Goal: Share content: Share content

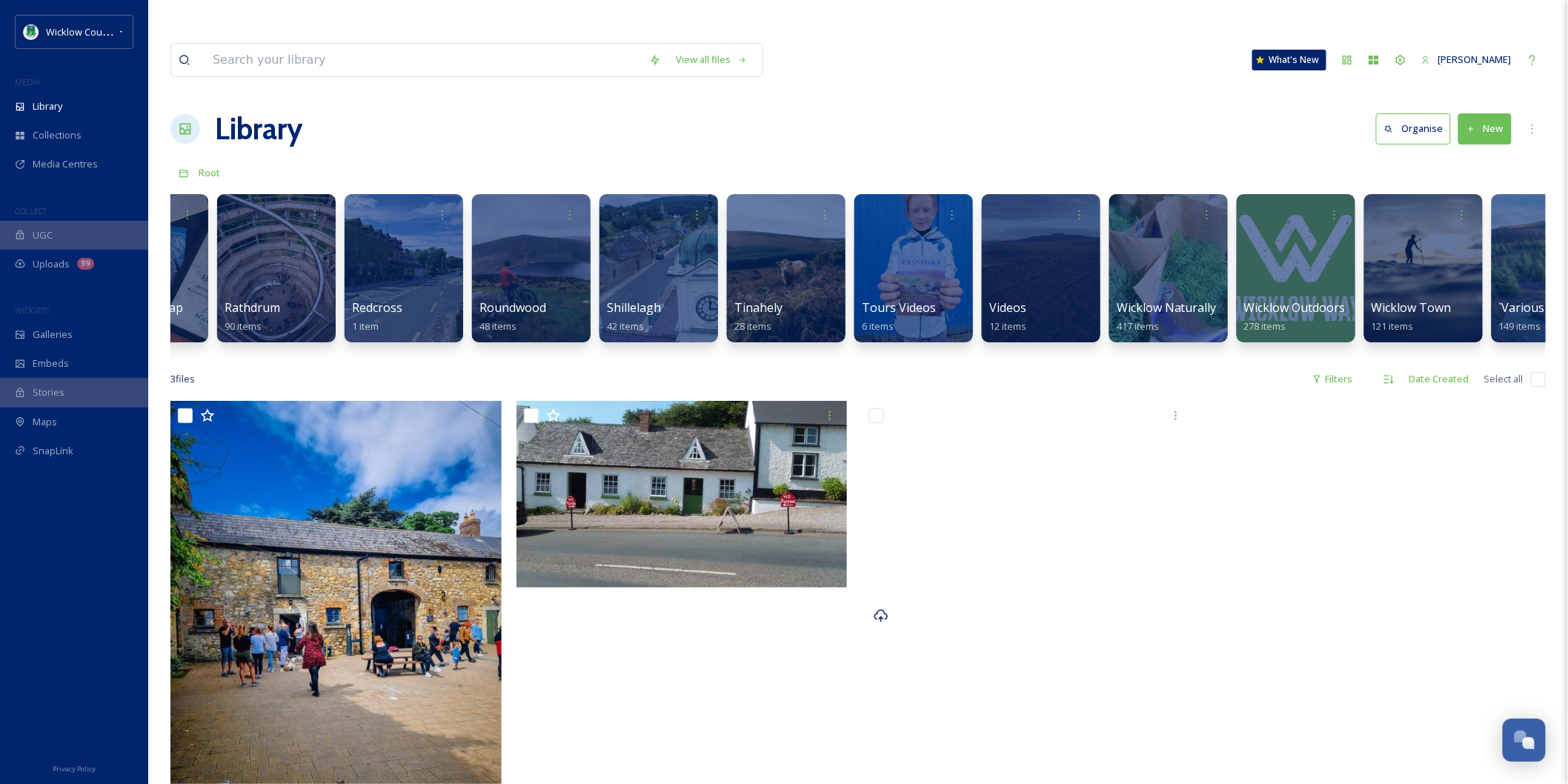
scroll to position [0, 3212]
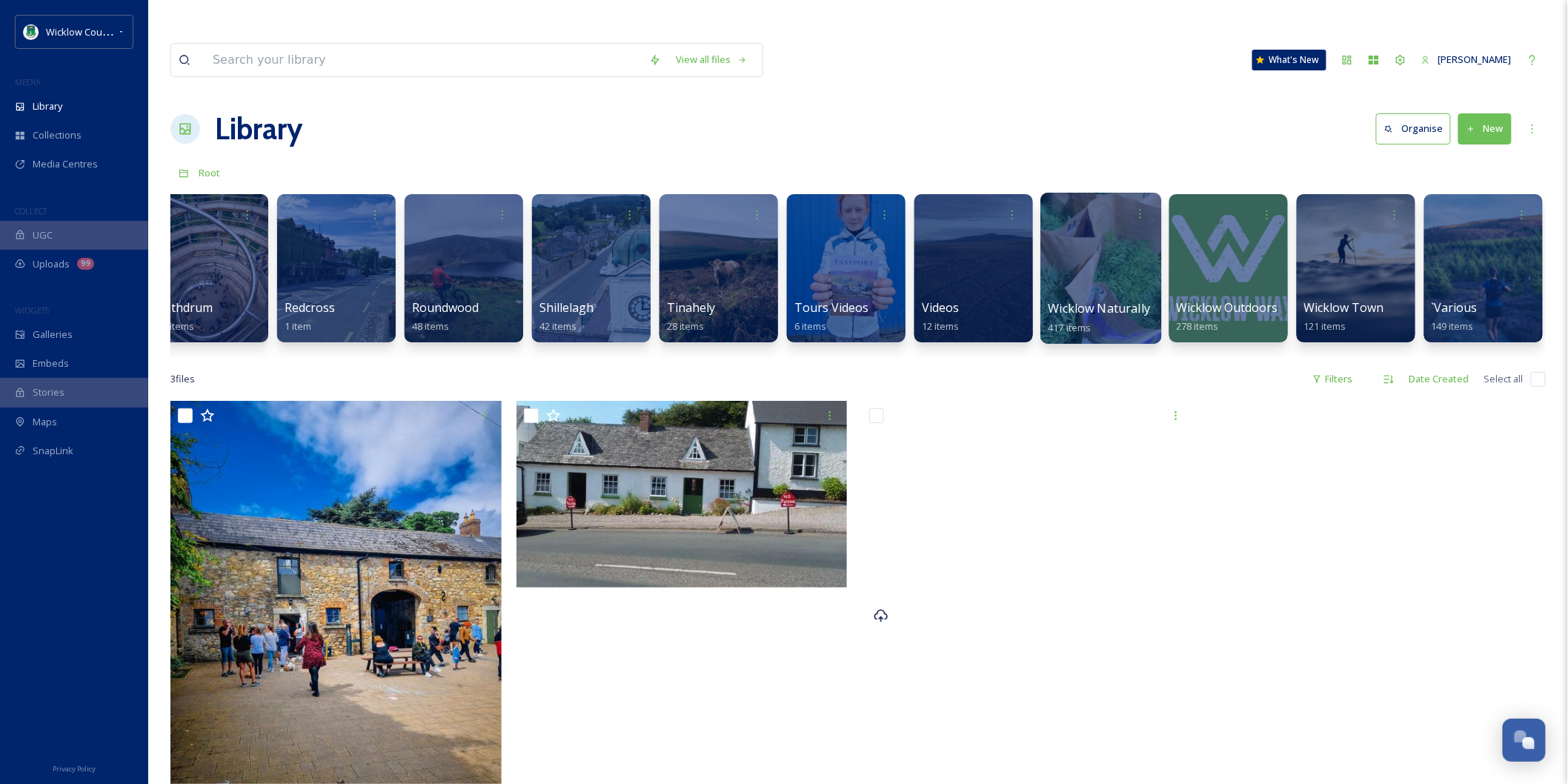
click at [854, 300] on span "Wicklow Naturally" at bounding box center [1099, 308] width 102 height 17
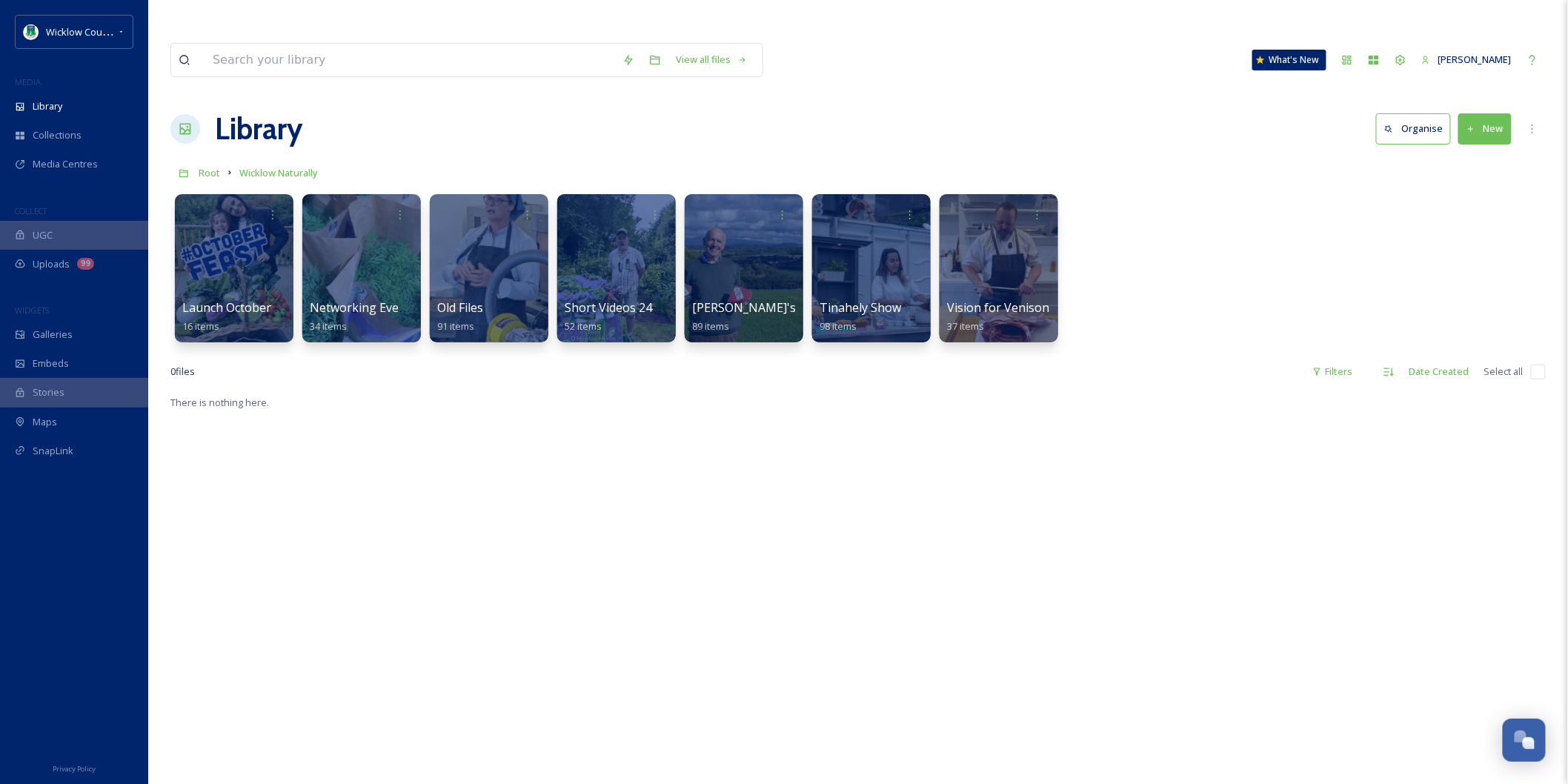
click at [854, 114] on button "New" at bounding box center [1485, 128] width 53 height 30
click at [854, 207] on div "Folder" at bounding box center [1468, 220] width 83 height 28
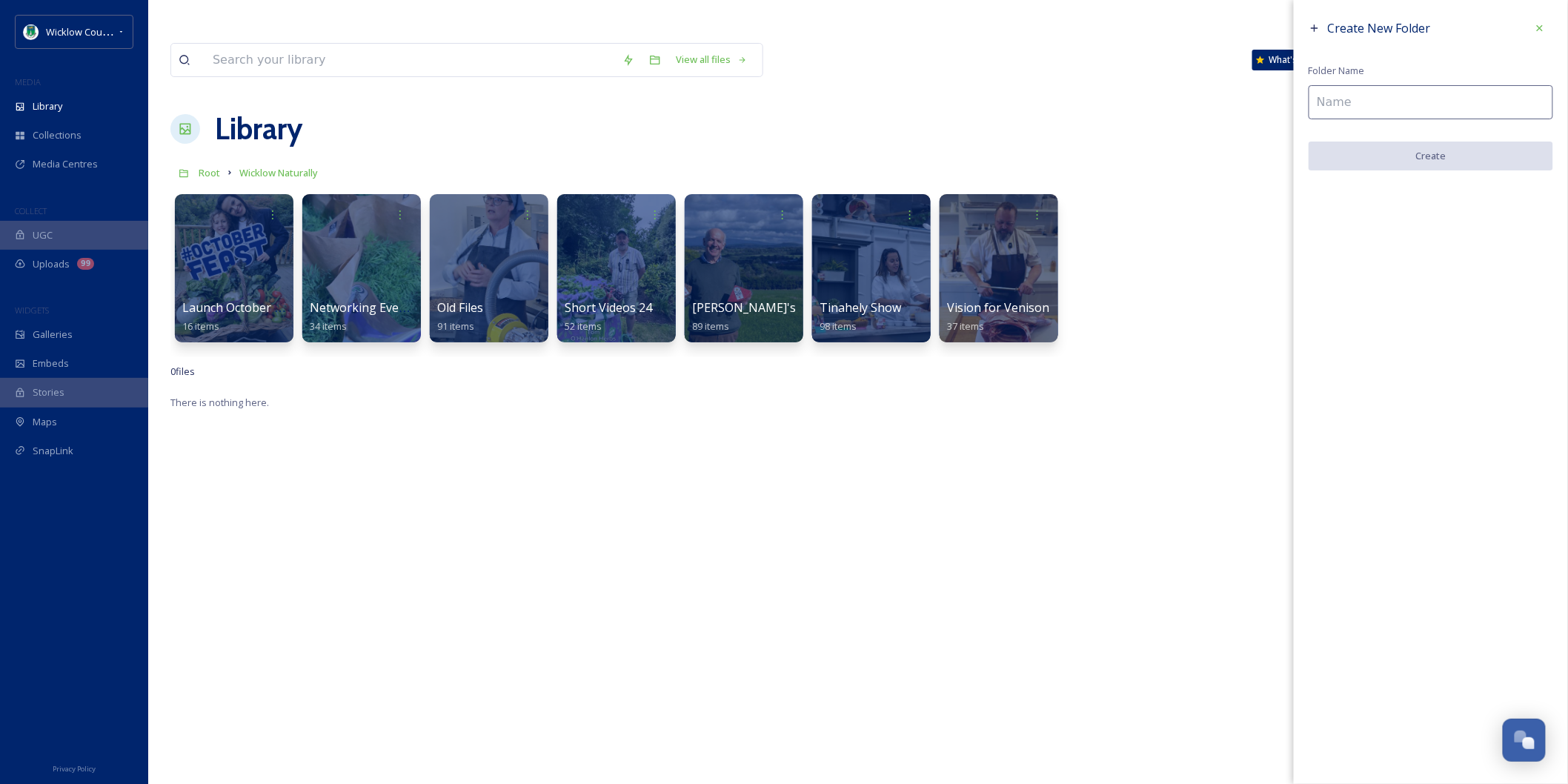
click at [854, 107] on input at bounding box center [1431, 102] width 244 height 34
type input "Writers Guild 2025"
click at [854, 153] on button "Create" at bounding box center [1431, 156] width 244 height 30
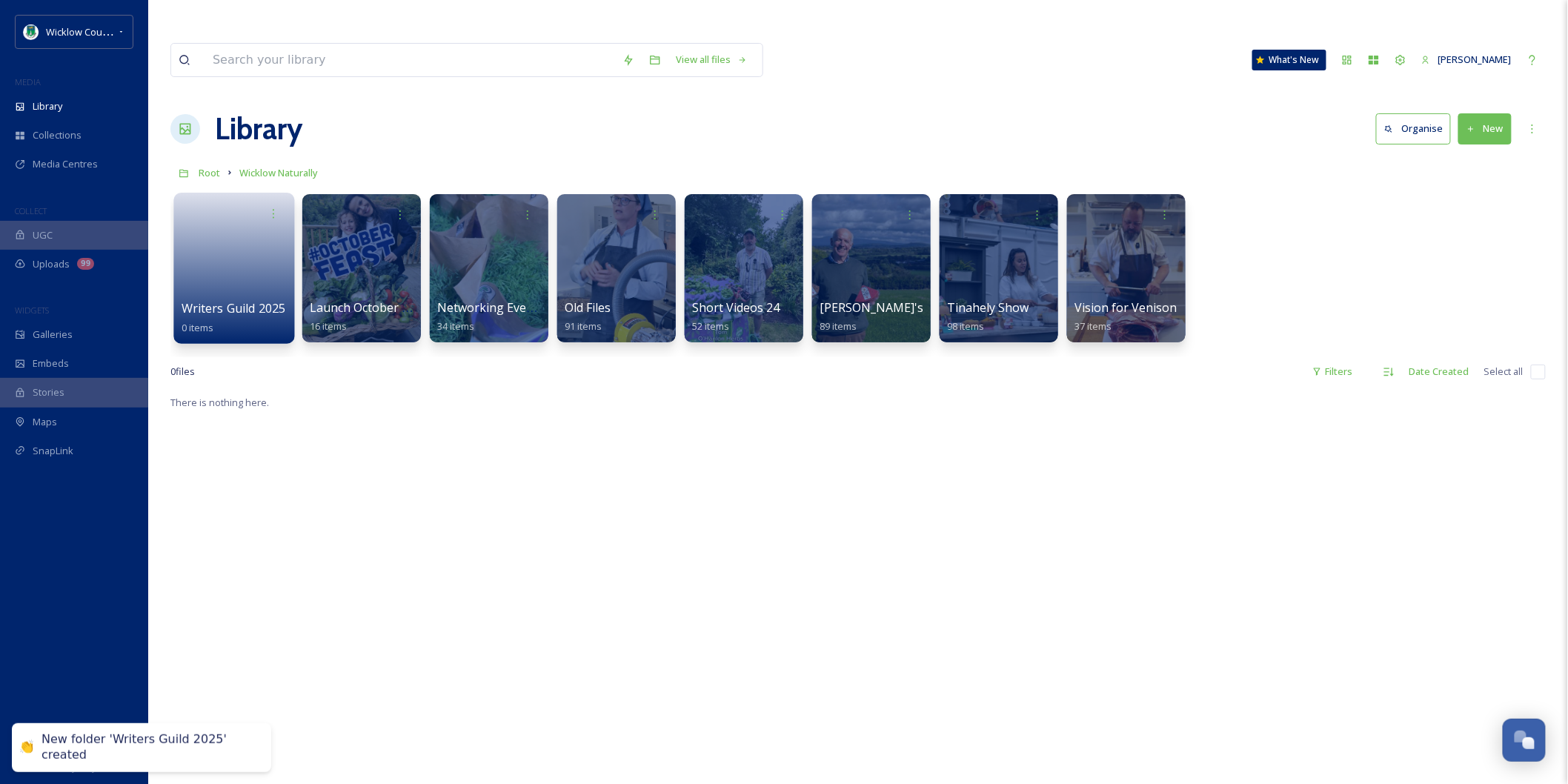
click at [228, 263] on link at bounding box center [234, 263] width 106 height 72
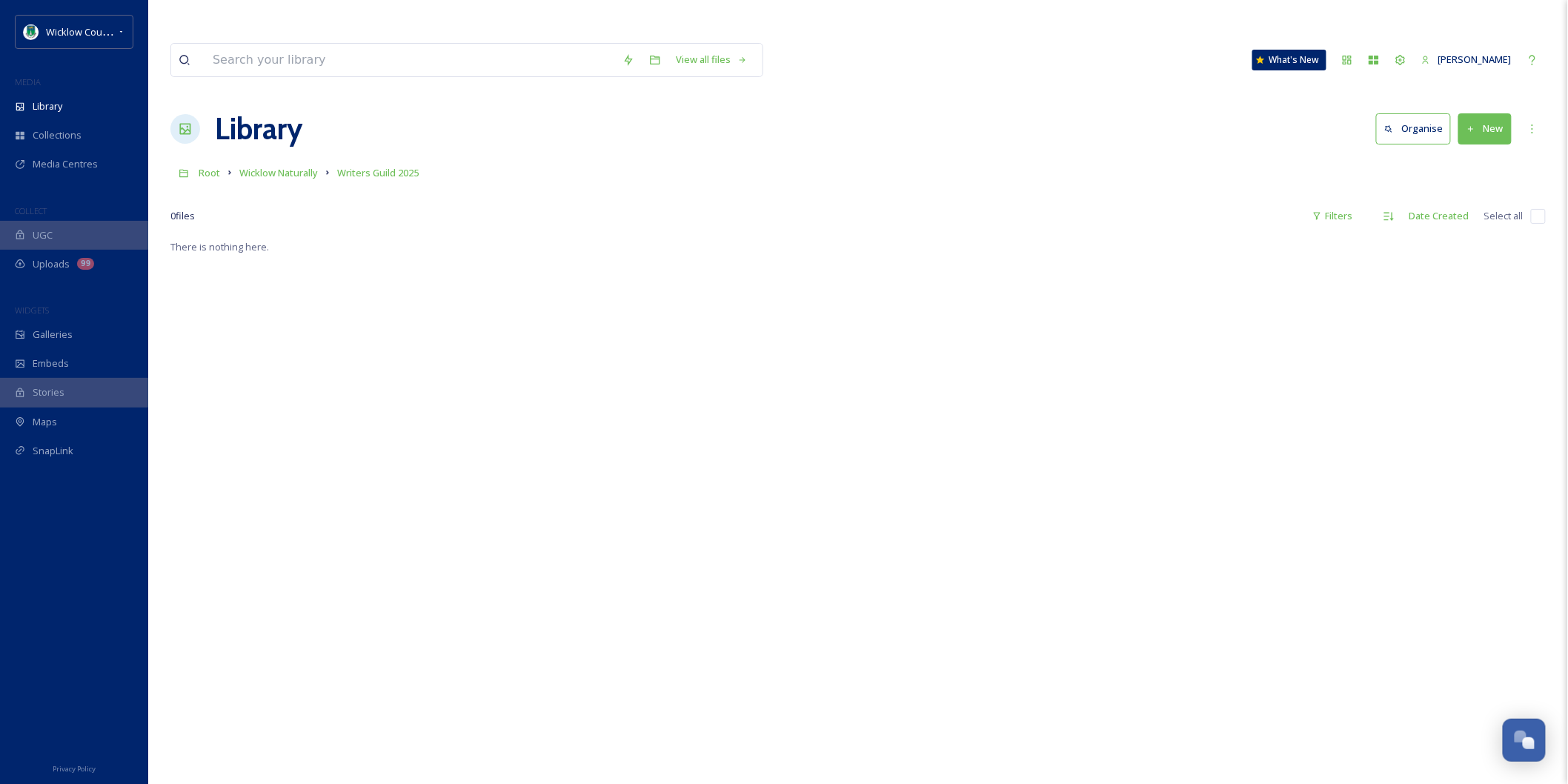
click at [854, 114] on button "New" at bounding box center [1485, 128] width 53 height 30
click at [854, 149] on div "File Upload" at bounding box center [1468, 163] width 83 height 28
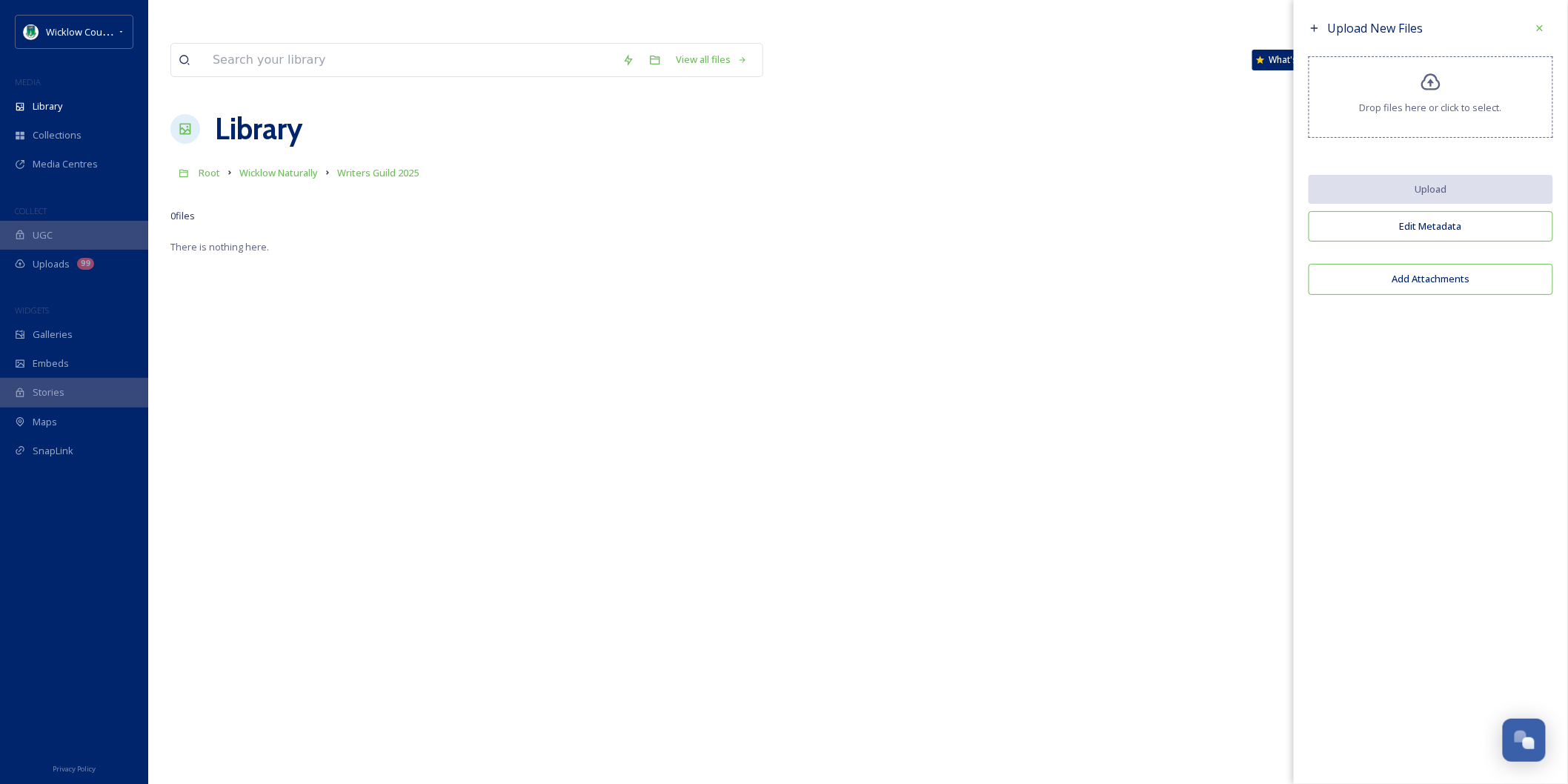
click at [854, 86] on icon at bounding box center [1431, 81] width 20 height 17
click at [854, 29] on icon at bounding box center [1315, 28] width 12 height 12
click at [854, 27] on icon at bounding box center [1540, 28] width 6 height 6
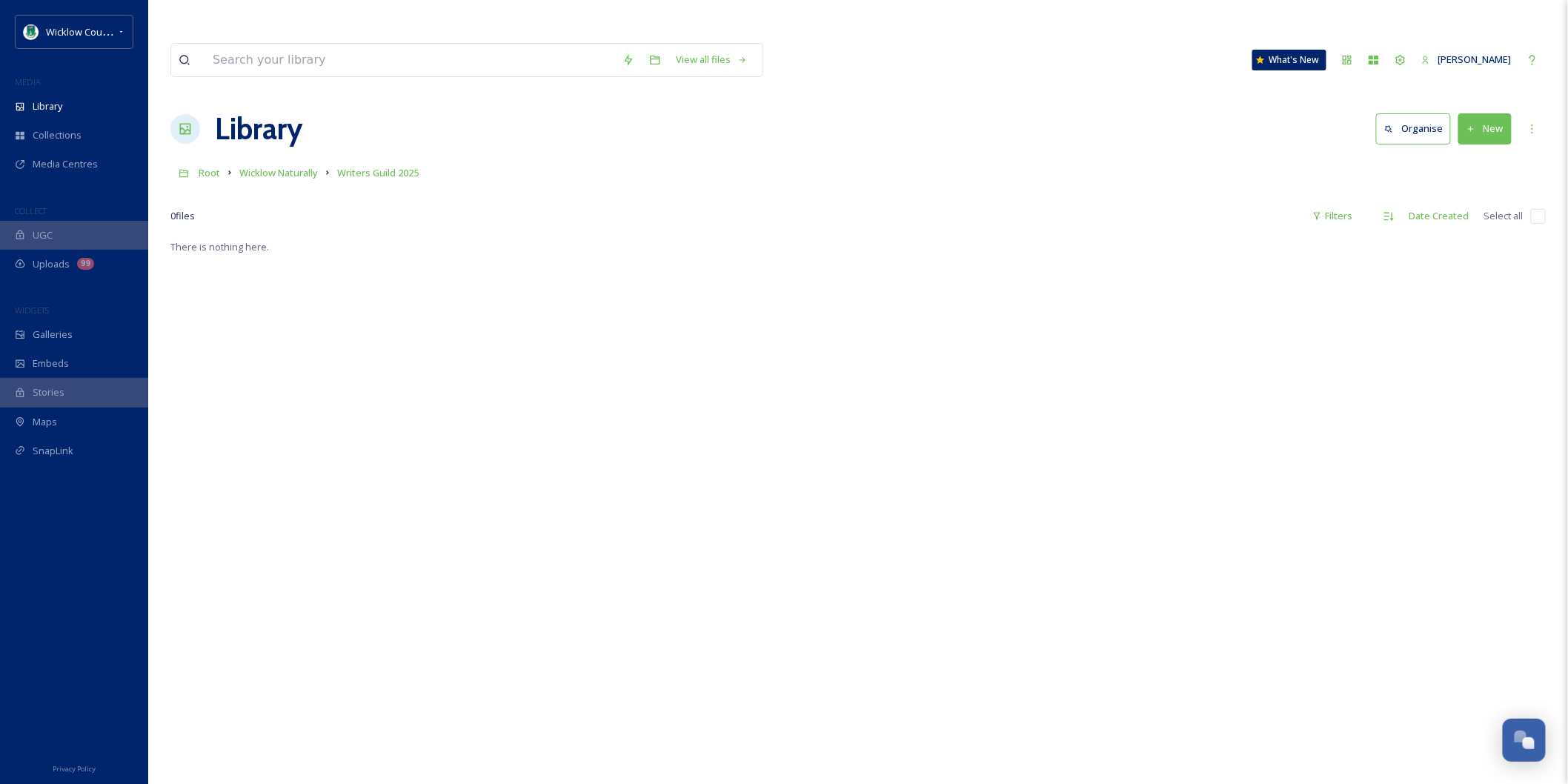
click at [854, 114] on button "New" at bounding box center [1485, 128] width 53 height 30
click at [854, 185] on span ".zip Upload" at bounding box center [1479, 192] width 50 height 14
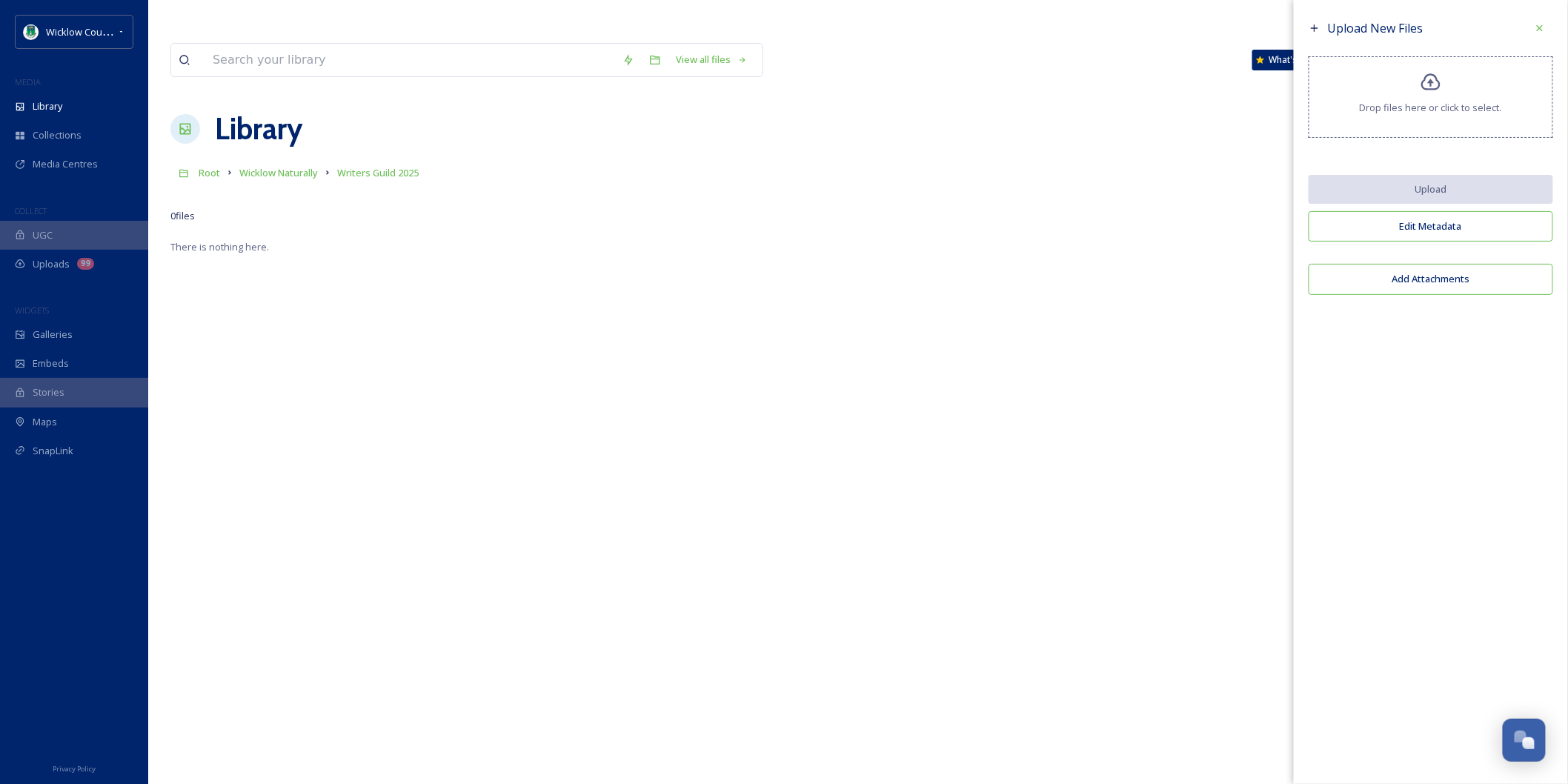
click at [854, 83] on icon at bounding box center [1432, 82] width 22 height 22
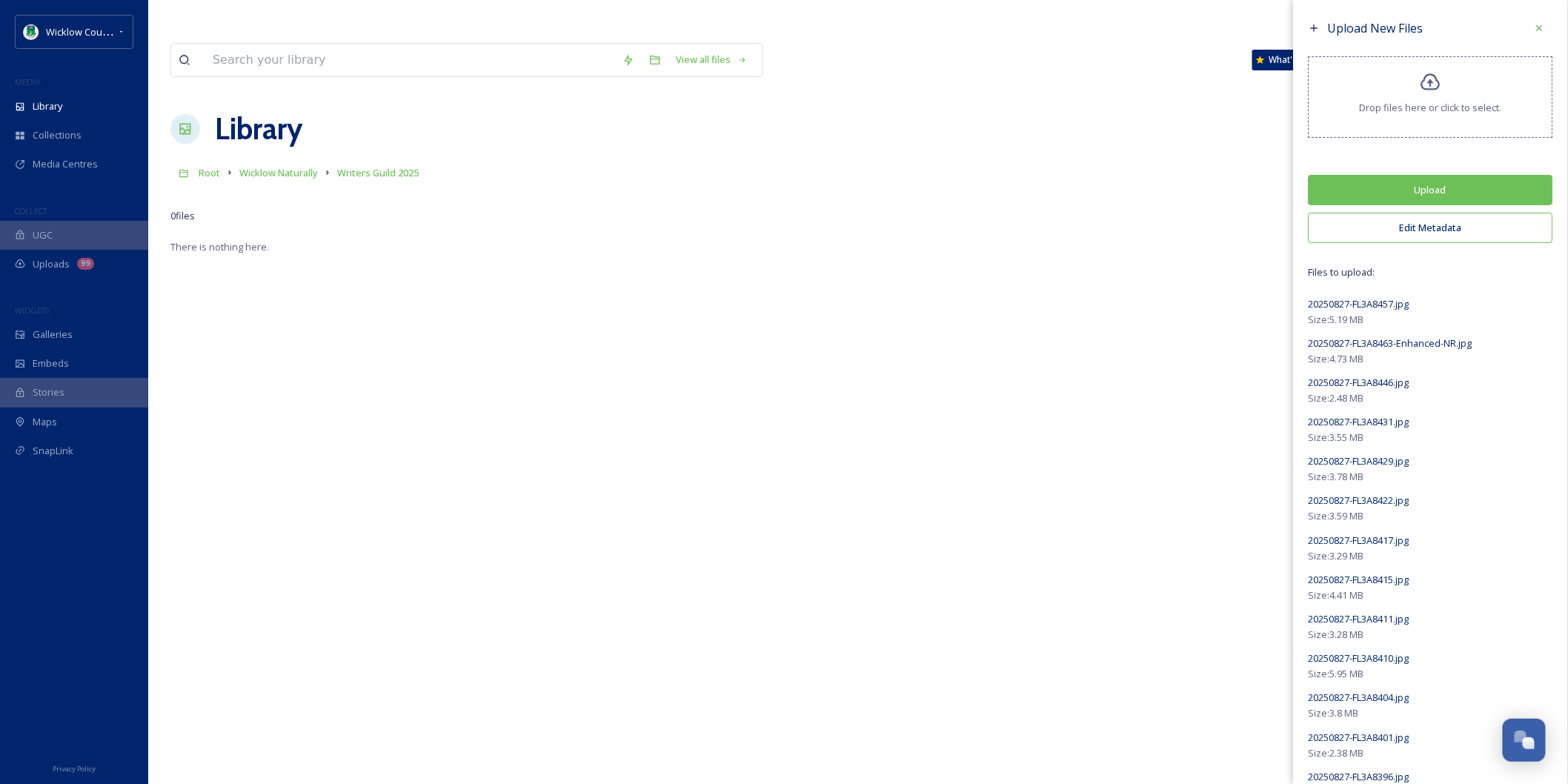
click at [854, 178] on button "Upload" at bounding box center [1431, 189] width 244 height 30
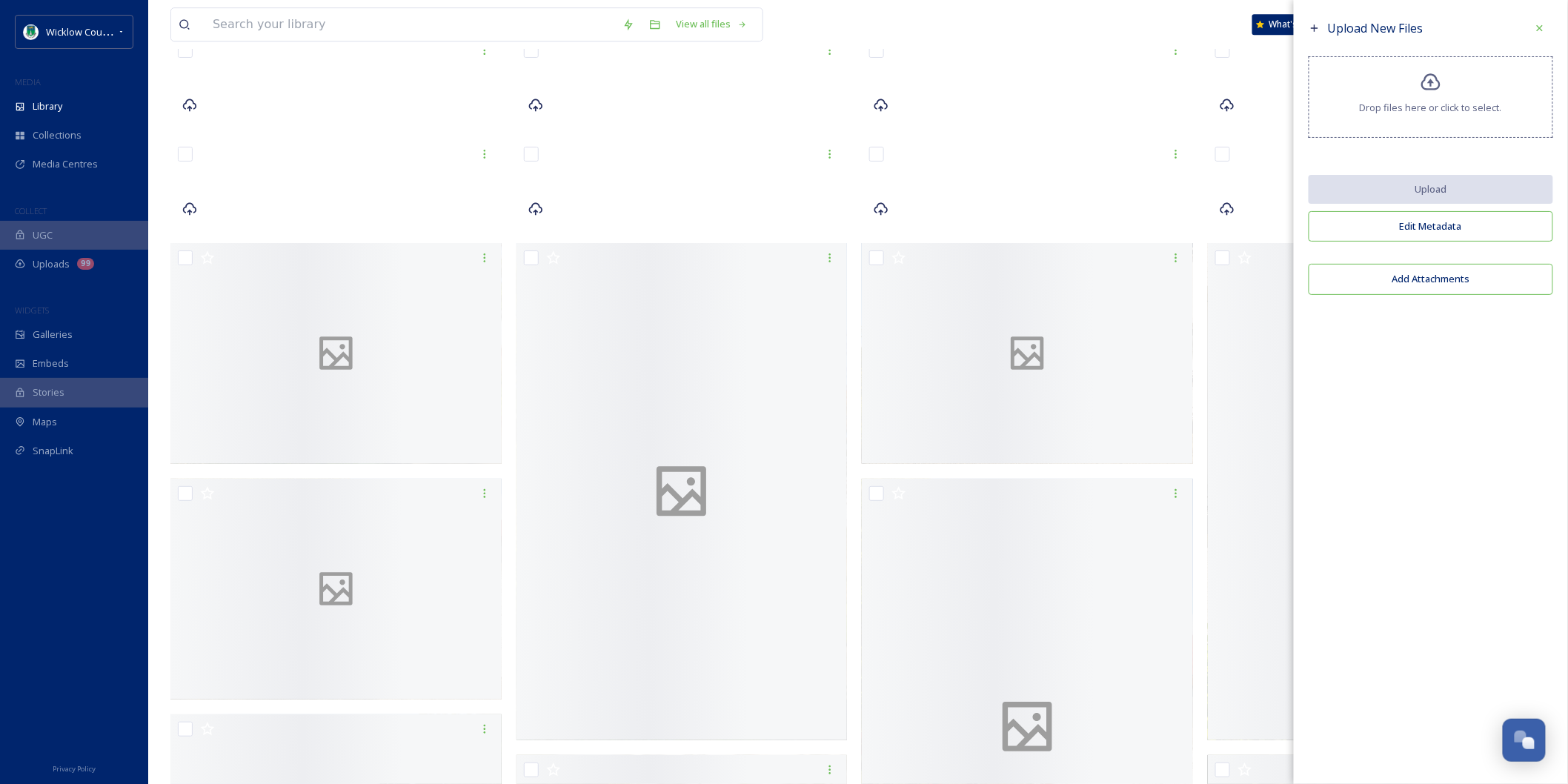
scroll to position [4320, 0]
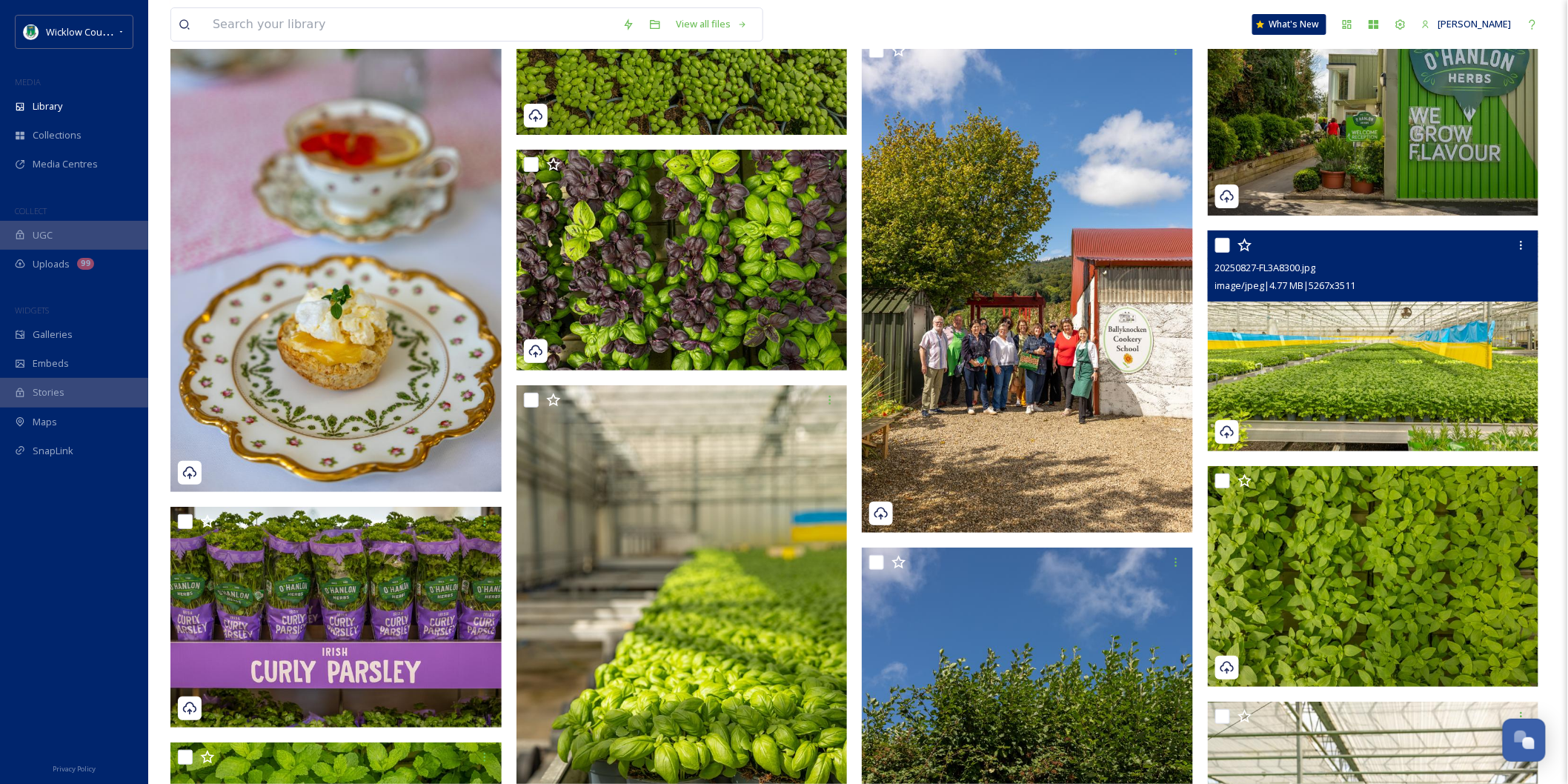
scroll to position [19337, 0]
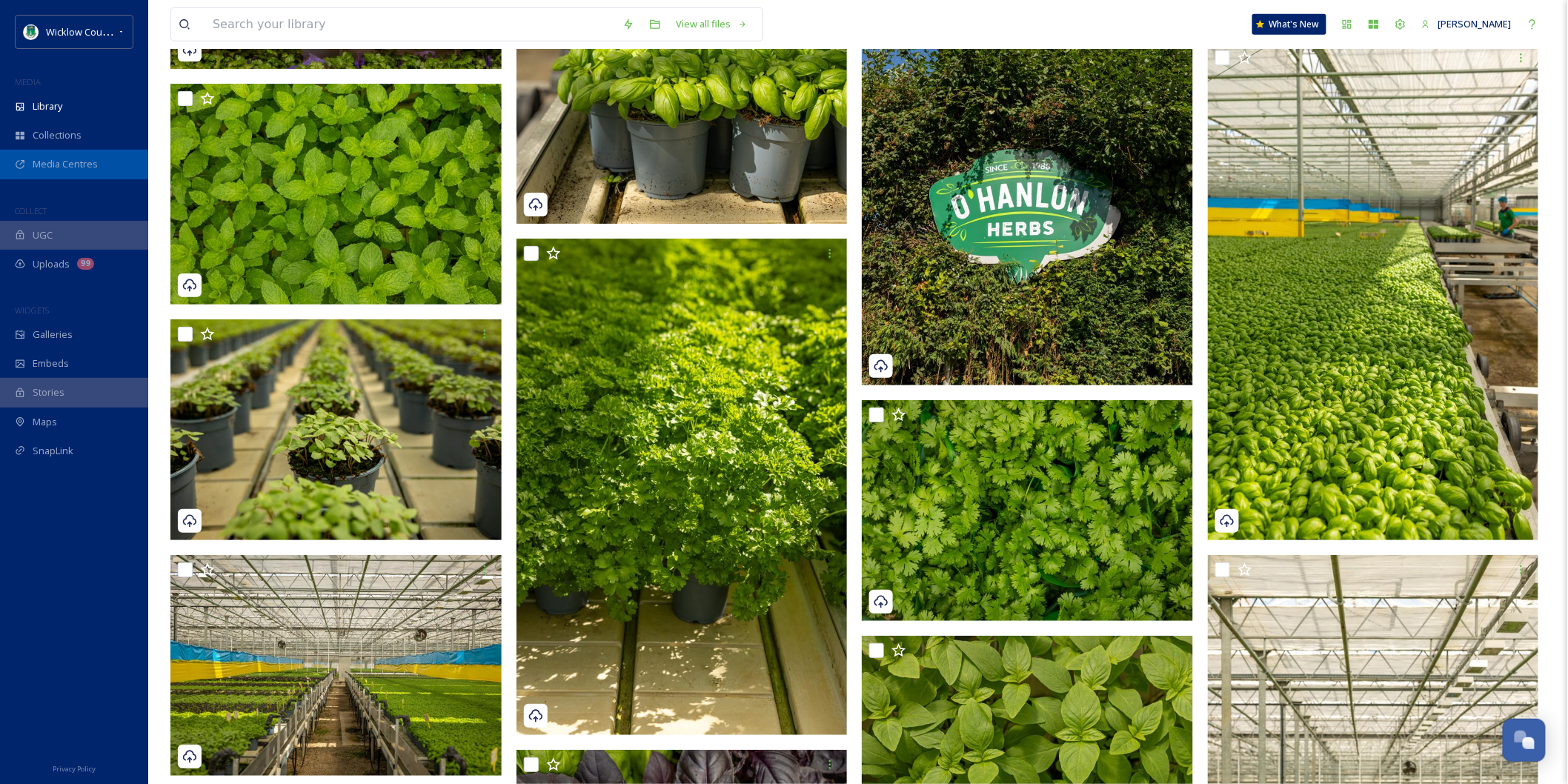
click at [39, 164] on span "Media Centres" at bounding box center [65, 164] width 66 height 14
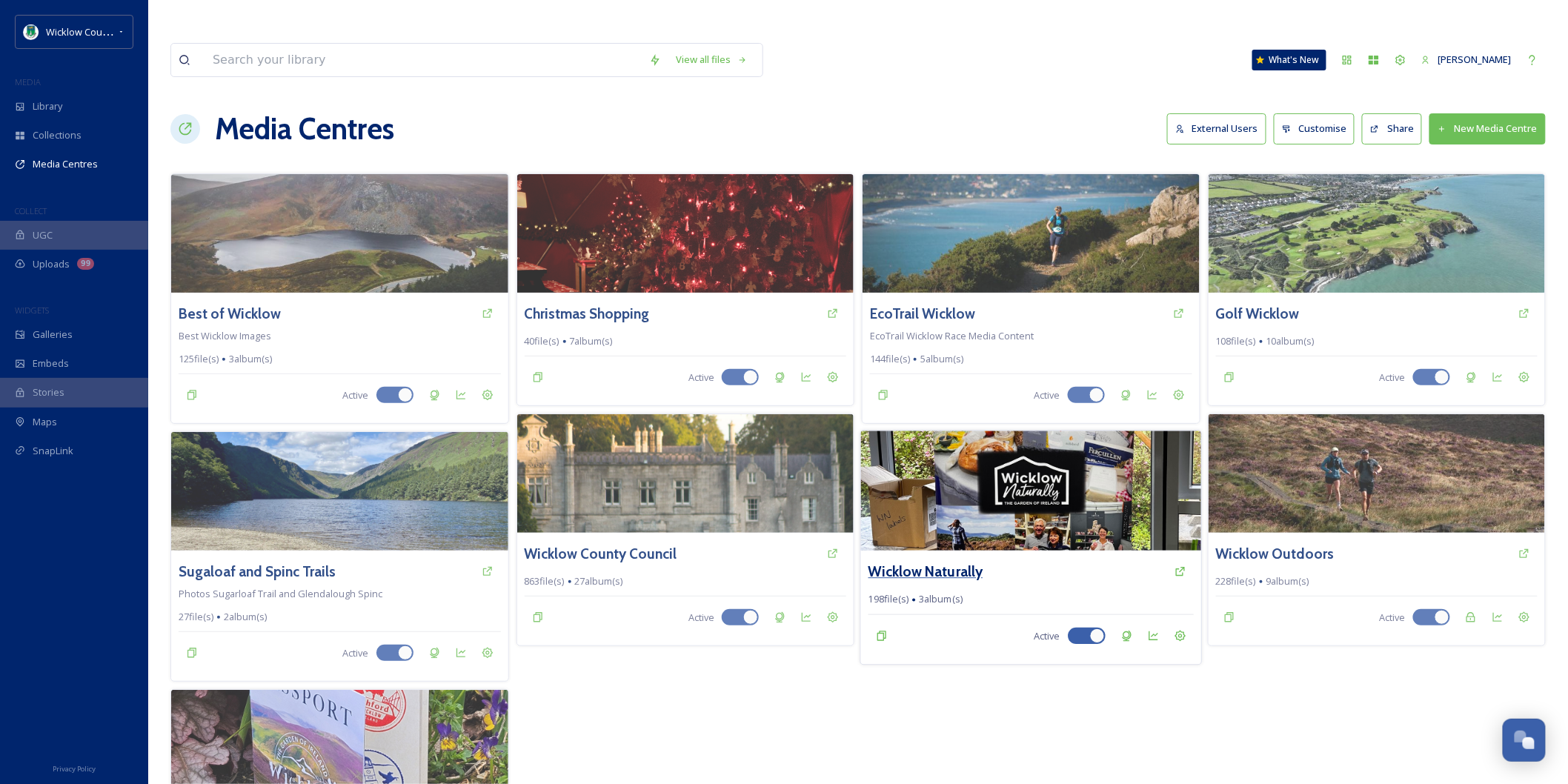
click at [951, 561] on h3 "Wicklow Naturally" at bounding box center [926, 571] width 115 height 22
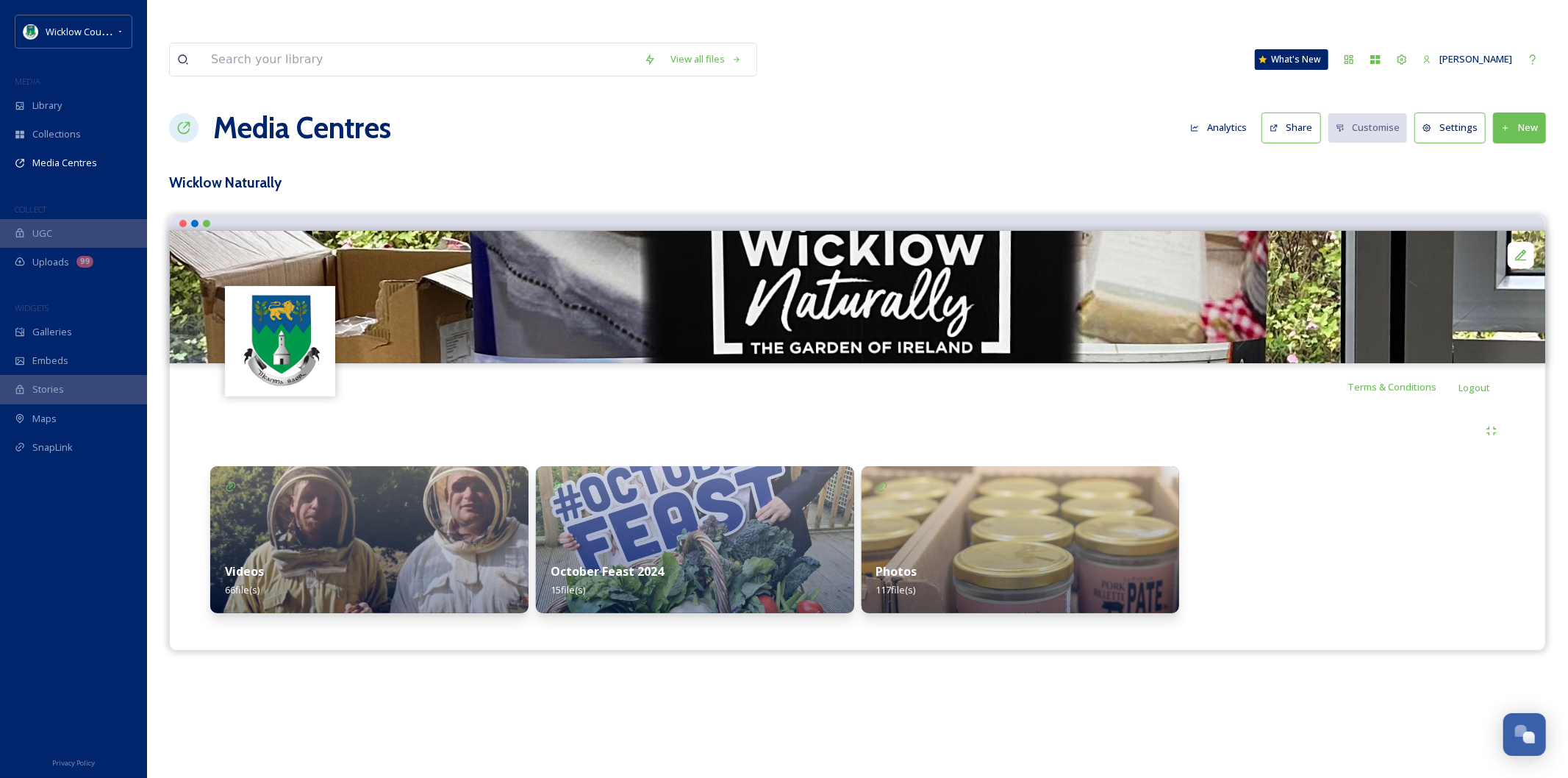
drag, startPoint x: 1279, startPoint y: 482, endPoint x: 1515, endPoint y: 82, distance: 464.4
click at [1515, 113] on button "New" at bounding box center [1519, 127] width 53 height 30
click at [1503, 176] on div "Add Album" at bounding box center [1514, 190] width 62 height 28
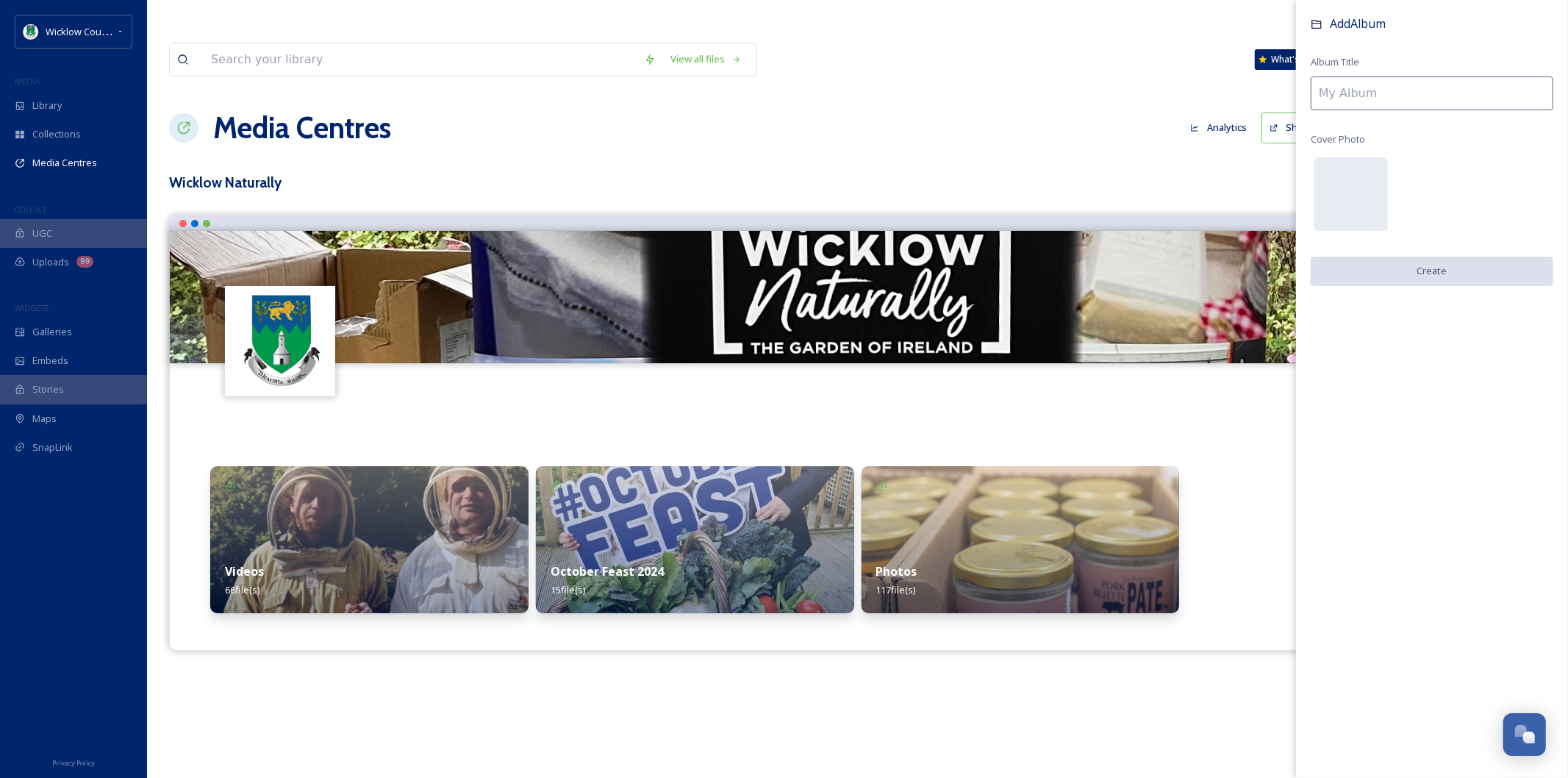
click at [1332, 104] on input at bounding box center [1431, 93] width 242 height 34
type input "Food Writers Guild 2025"
click at [1431, 274] on button "Create" at bounding box center [1431, 271] width 242 height 30
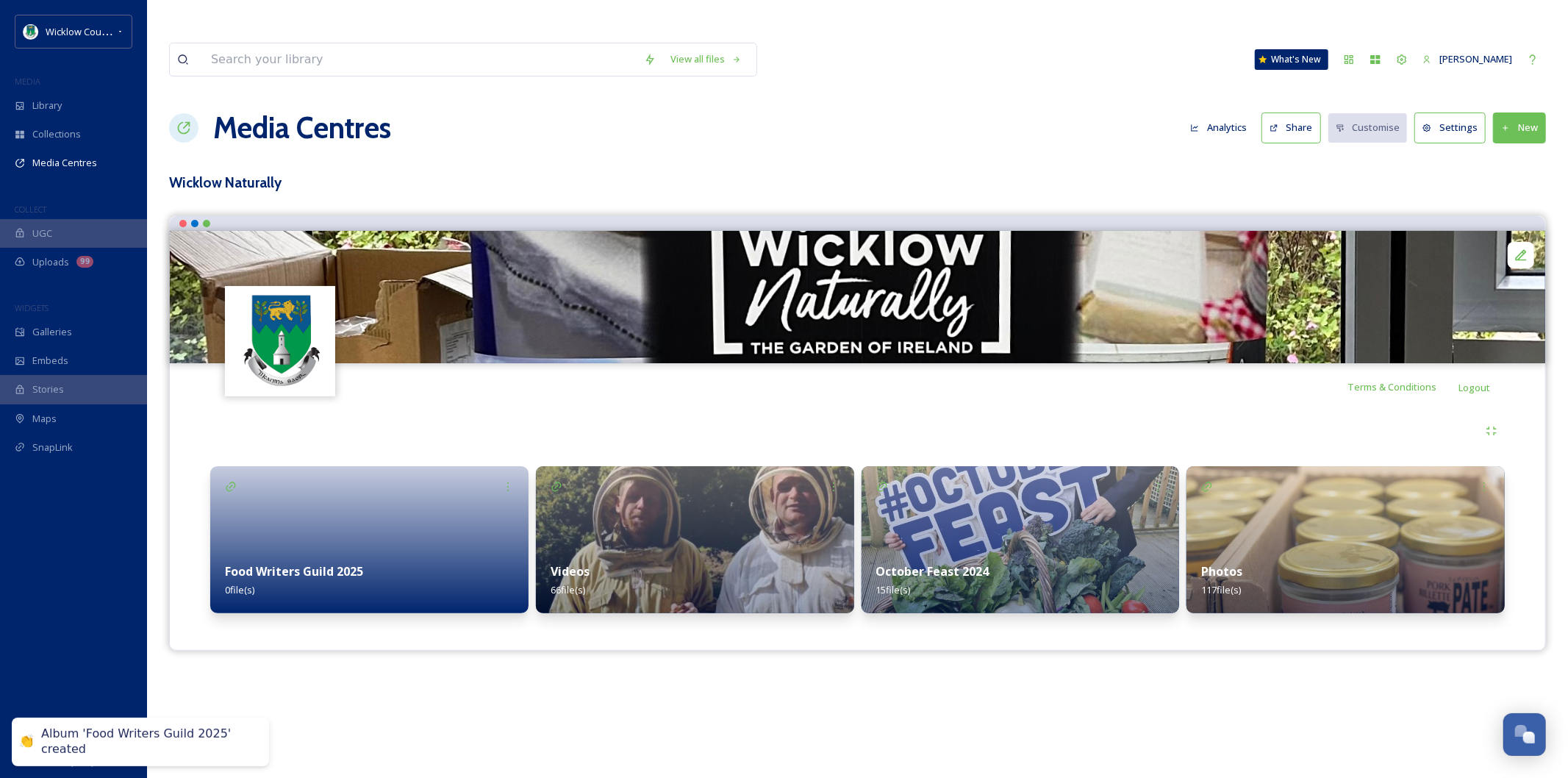
click at [273, 563] on strong "Food Writers Guild 2025" at bounding box center [294, 571] width 138 height 17
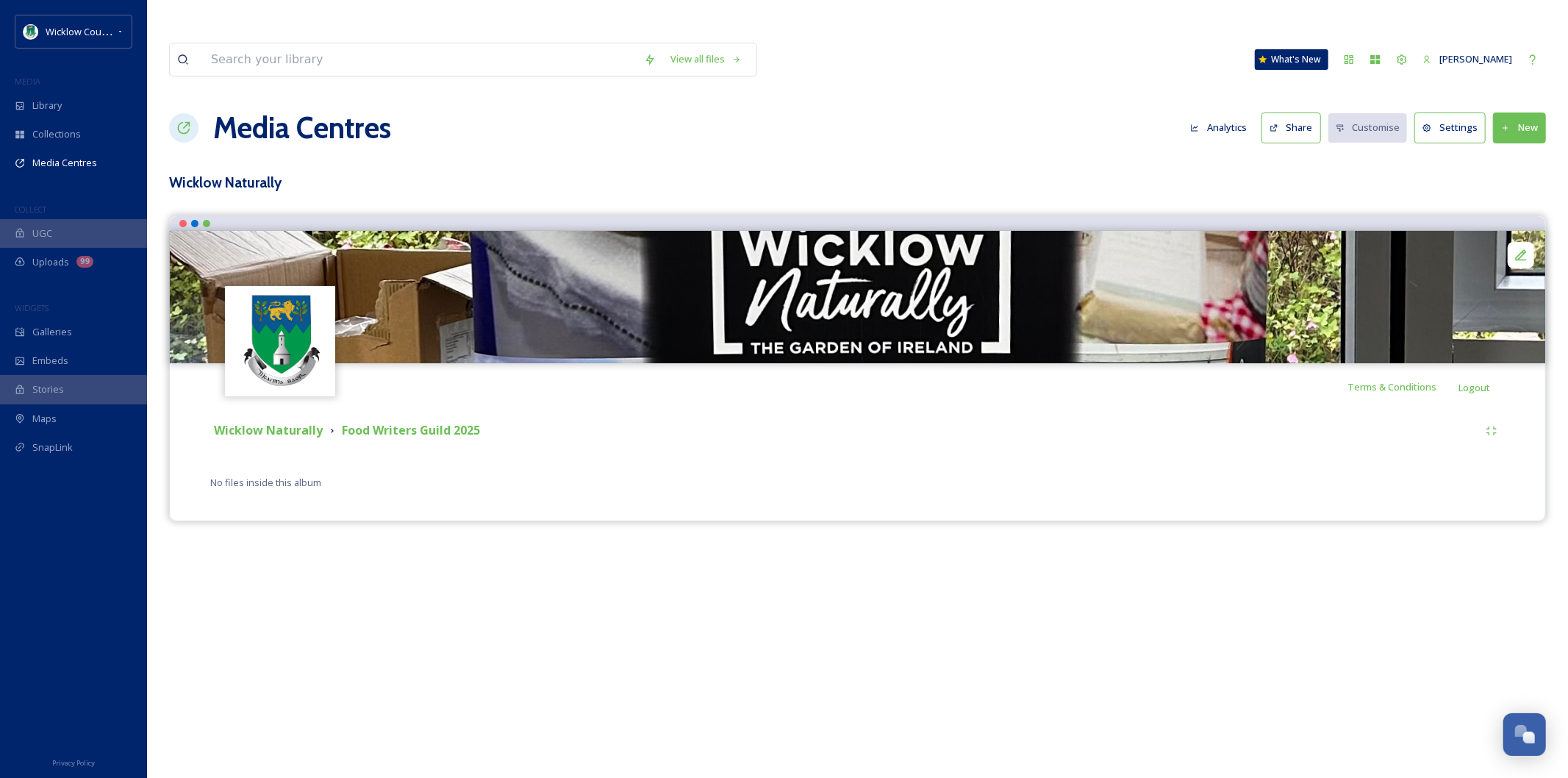
click at [1519, 113] on button "New" at bounding box center [1519, 127] width 53 height 30
click at [1511, 155] on span "Add Files" at bounding box center [1510, 161] width 40 height 14
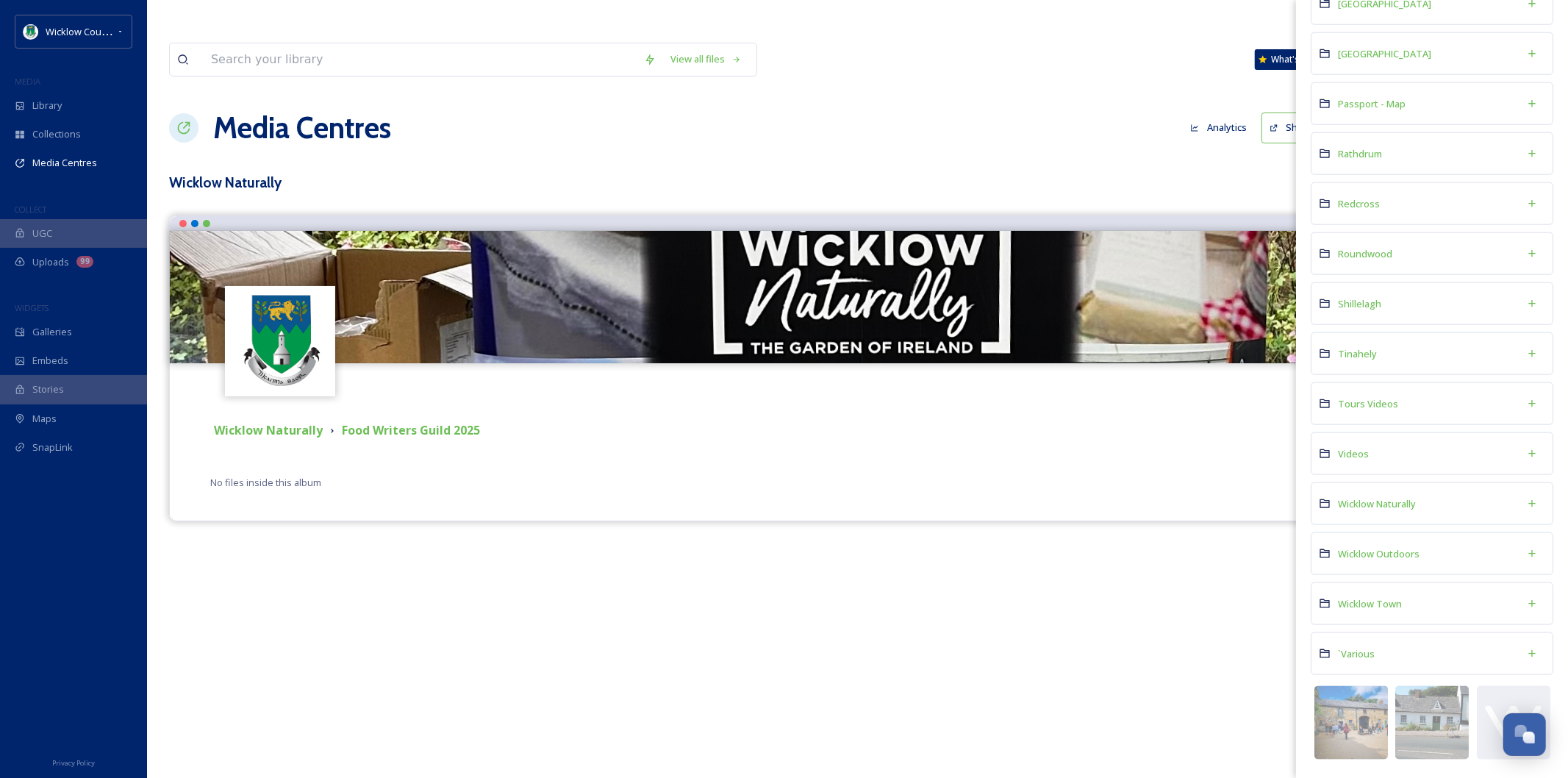
scroll to position [1250, 0]
click at [1357, 501] on span "Wicklow Naturally" at bounding box center [1376, 504] width 78 height 14
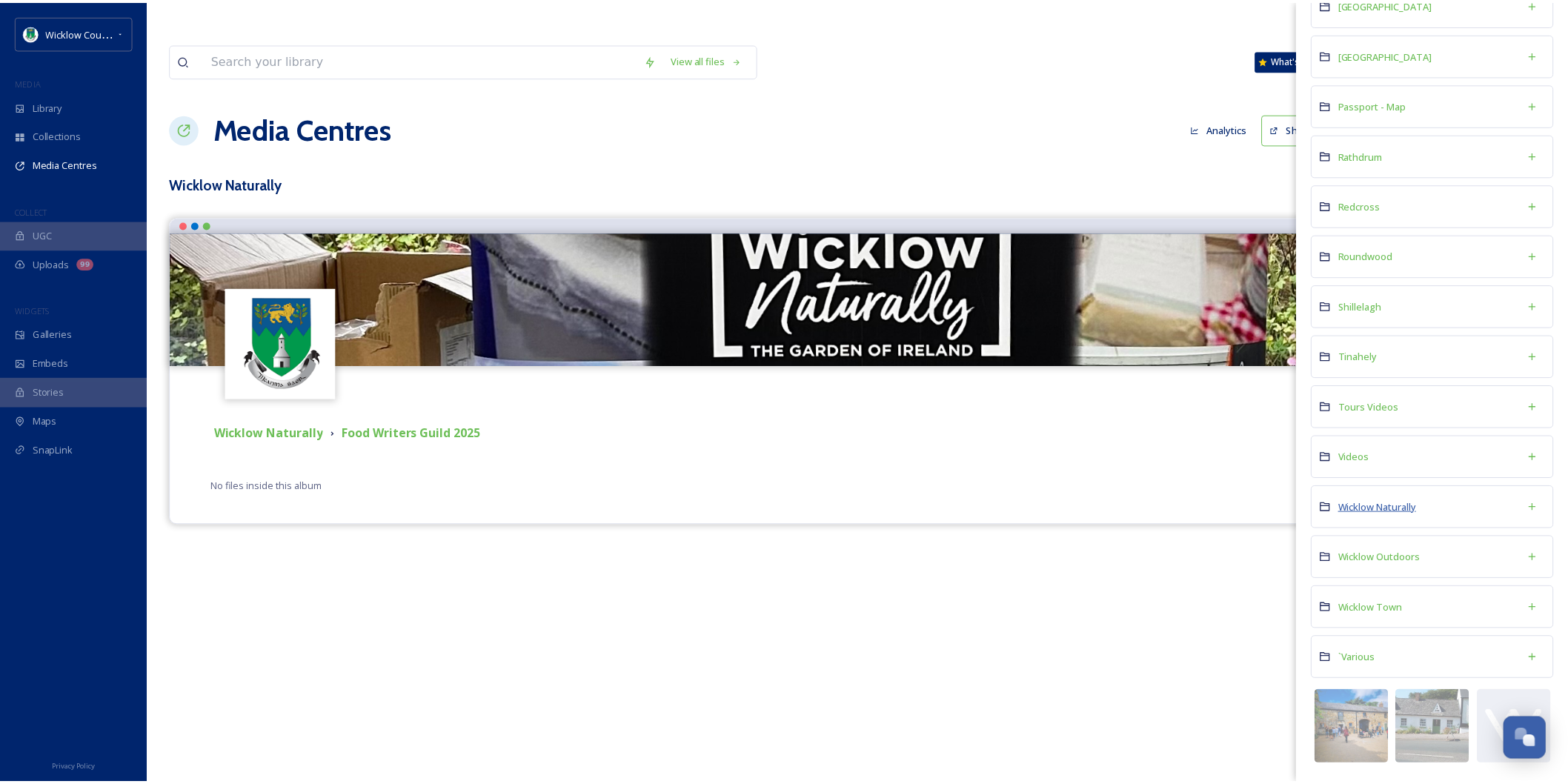
scroll to position [0, 0]
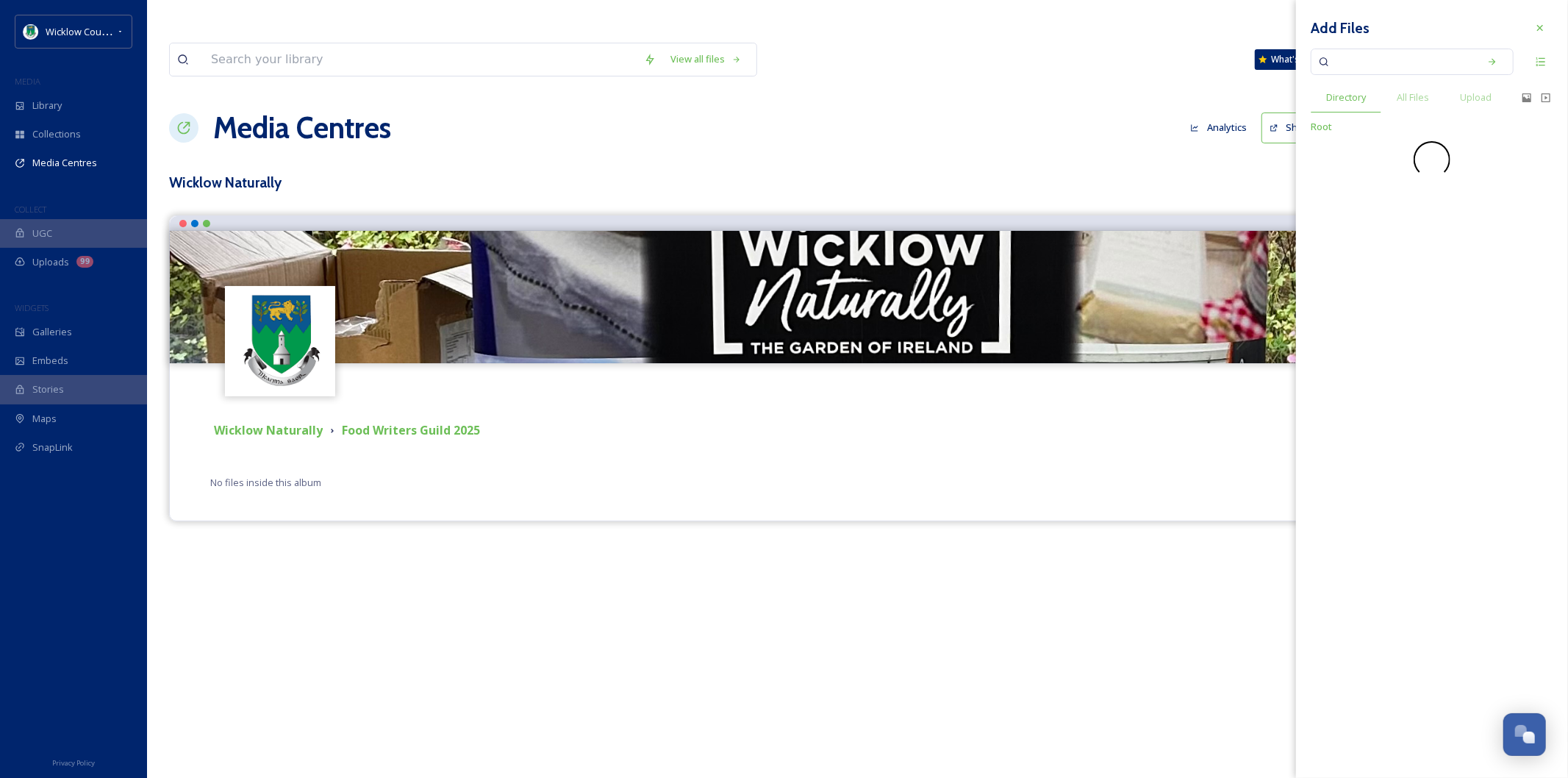
click at [1357, 501] on div "Add Files Directory All Files Upload Root" at bounding box center [1432, 389] width 272 height 778
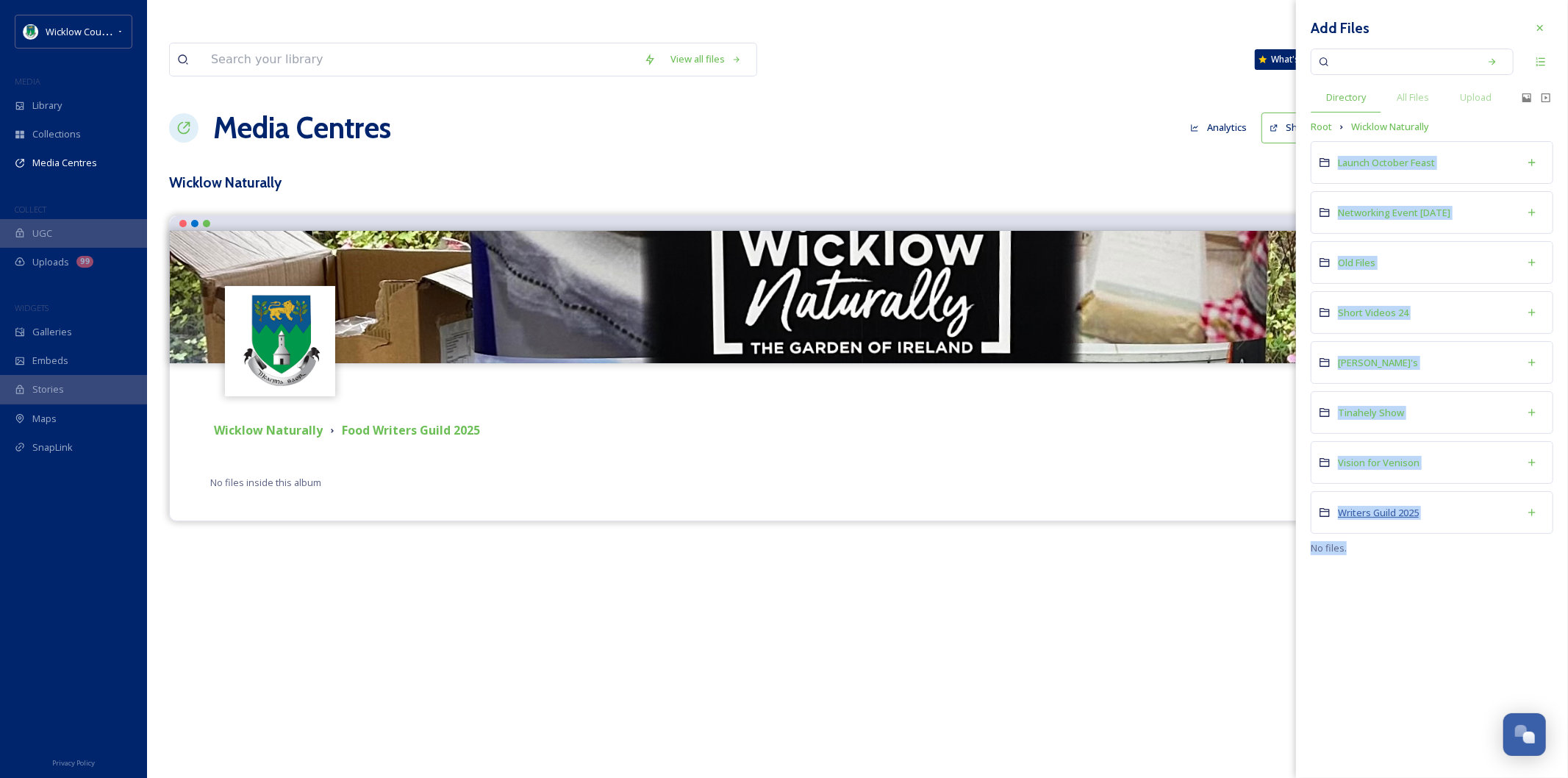
click at [1385, 507] on span "Writers Guild 2025" at bounding box center [1377, 513] width 81 height 14
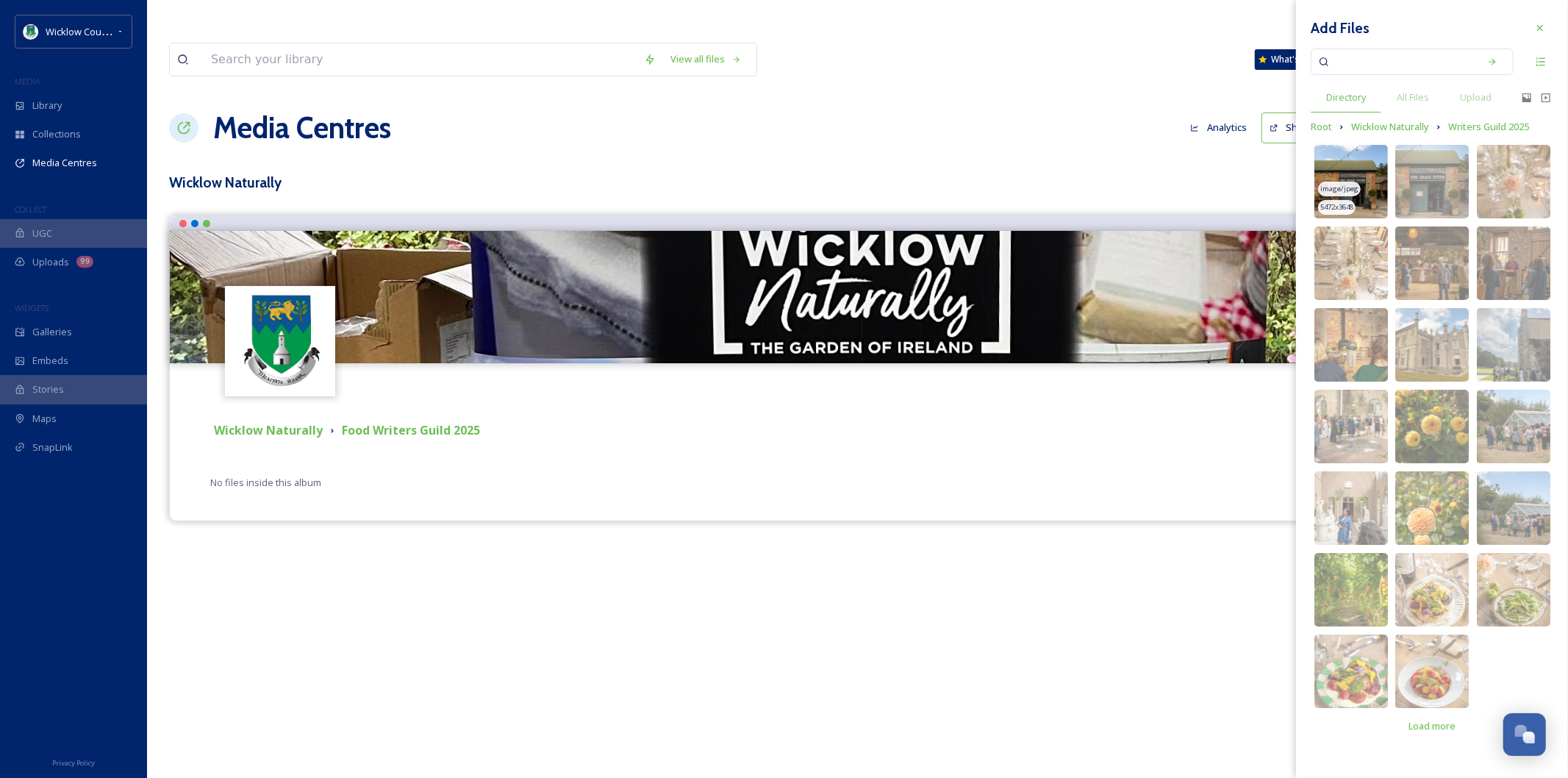
click at [1350, 195] on div "image/jpeg" at bounding box center [1339, 190] width 43 height 16
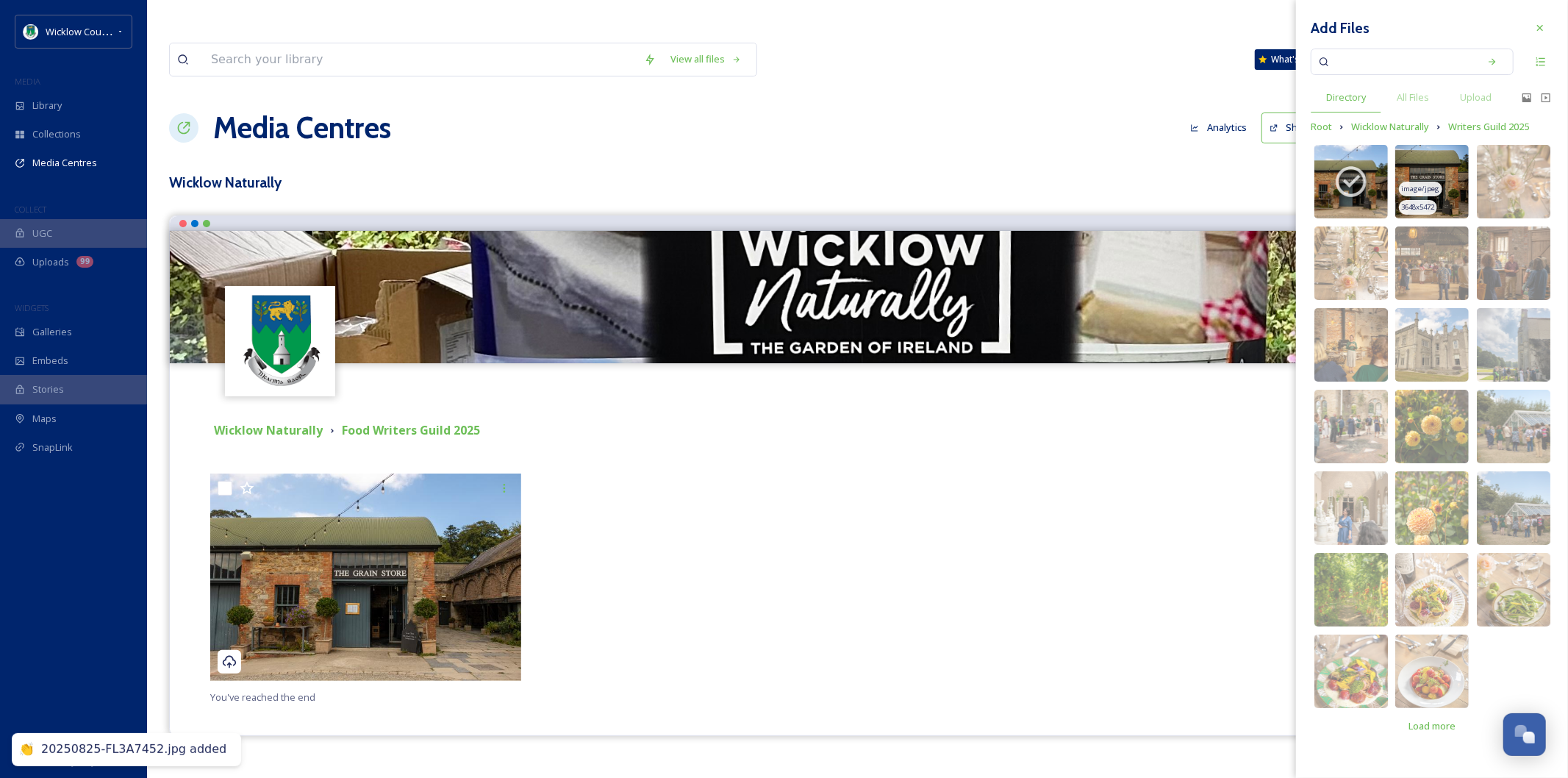
click at [1405, 190] on span "image/jpeg" at bounding box center [1420, 189] width 38 height 11
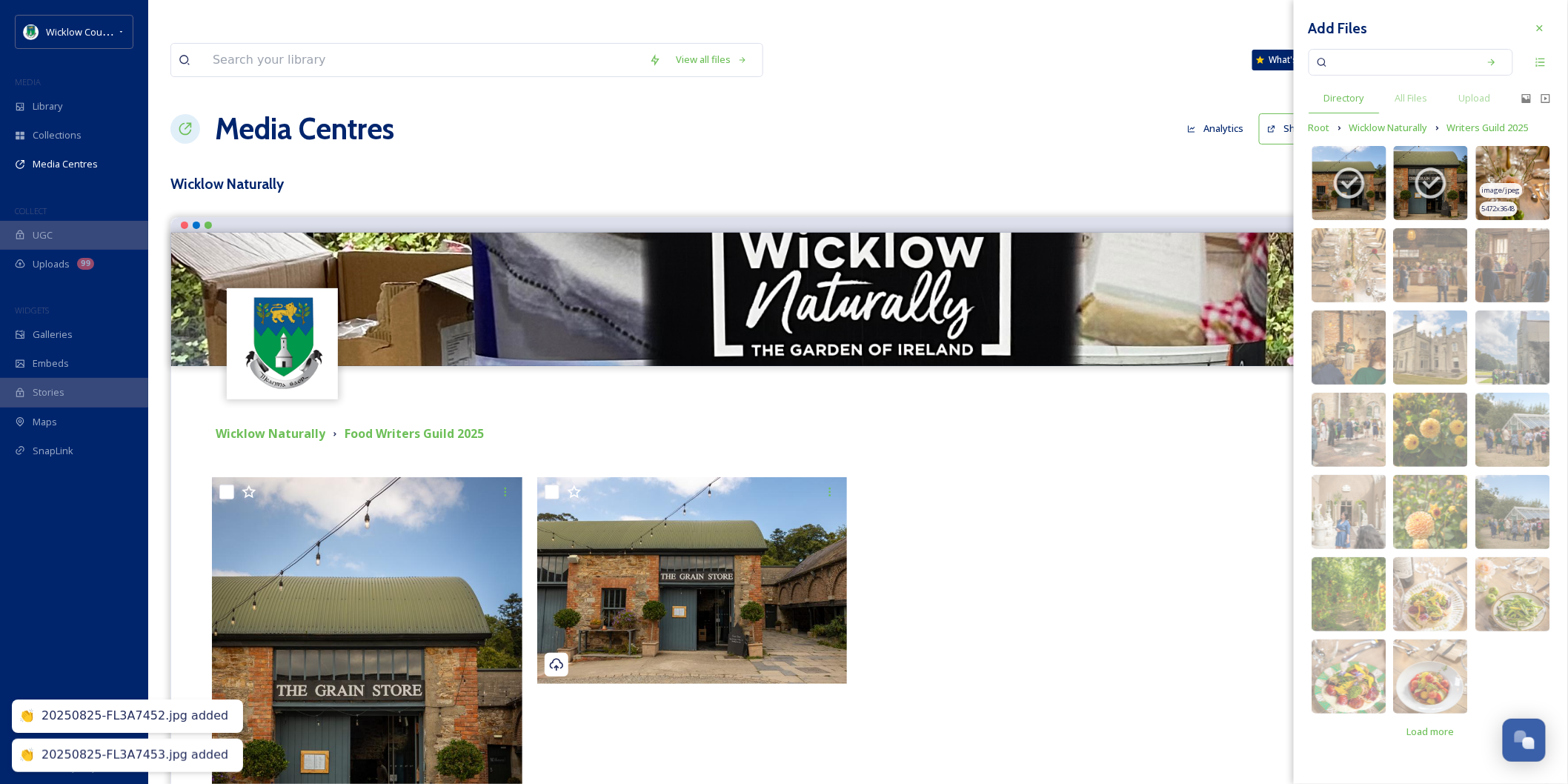
click at [1512, 189] on span "image/jpeg" at bounding box center [1500, 190] width 38 height 11
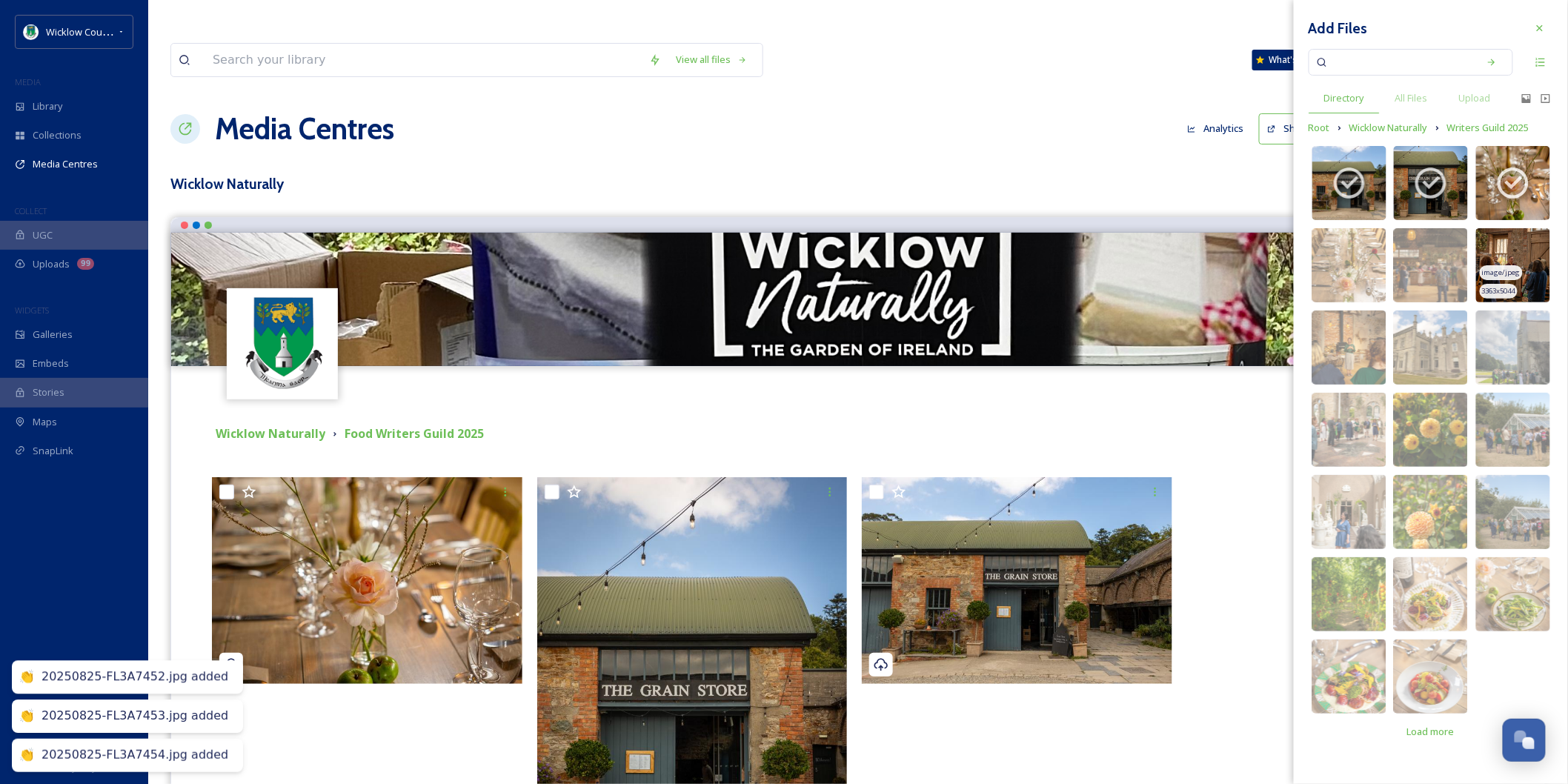
click at [1522, 255] on img at bounding box center [1513, 266] width 75 height 74
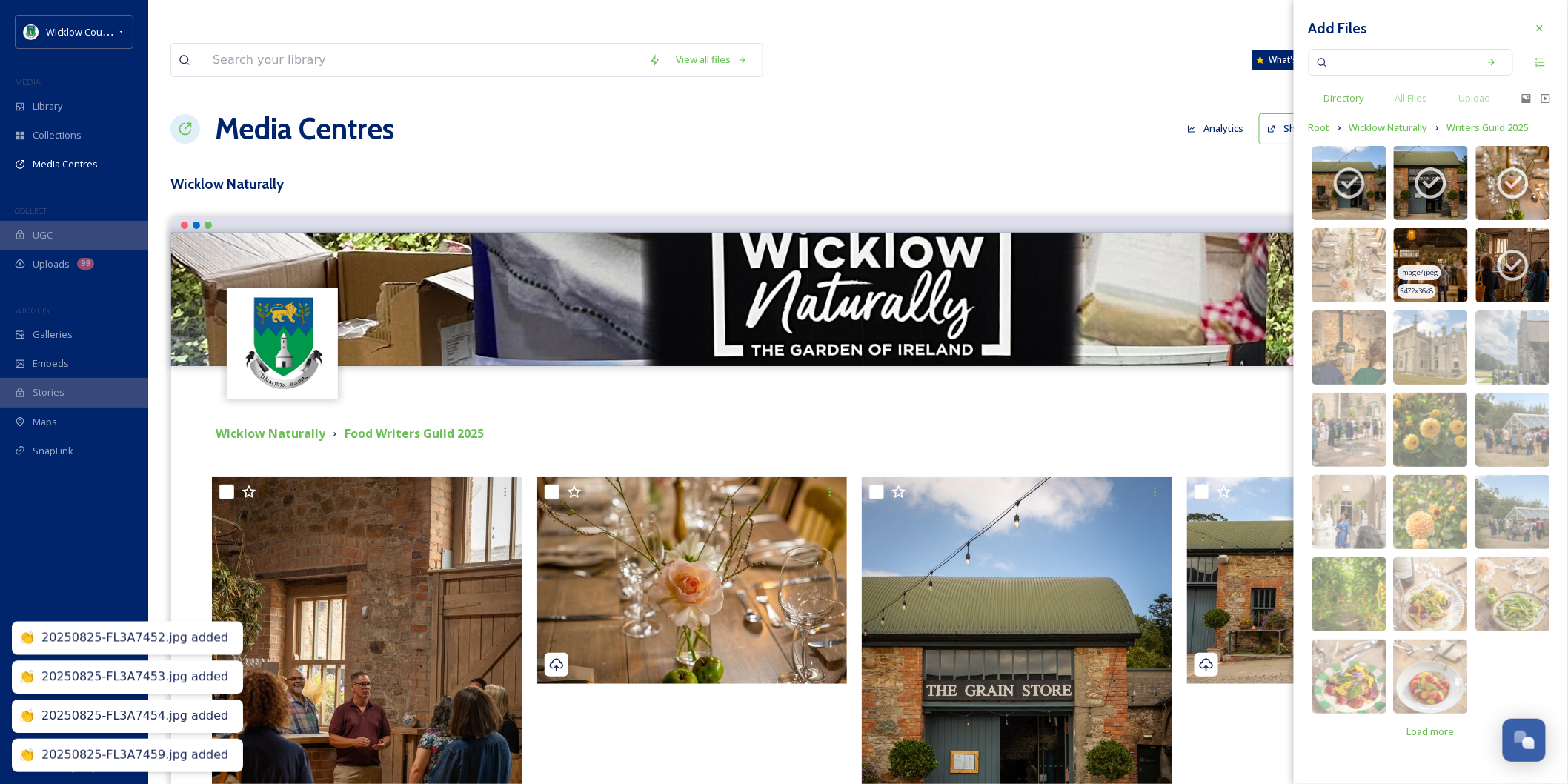
drag, startPoint x: 1440, startPoint y: 269, endPoint x: 1428, endPoint y: 271, distance: 12.2
click at [1439, 269] on div "image/jpeg" at bounding box center [1419, 273] width 43 height 16
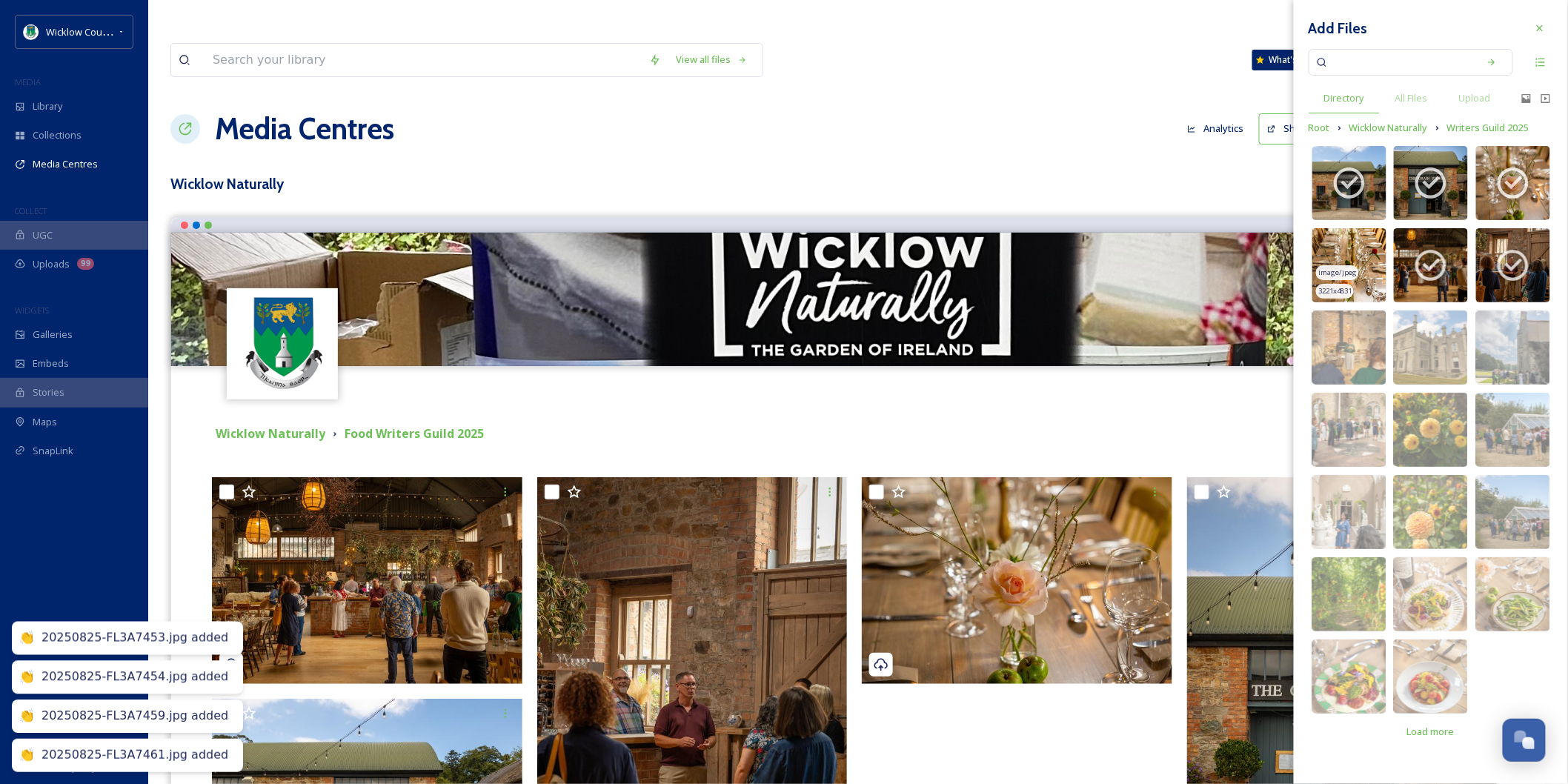
click at [1342, 286] on span "3221 x 4831" at bounding box center [1335, 291] width 33 height 11
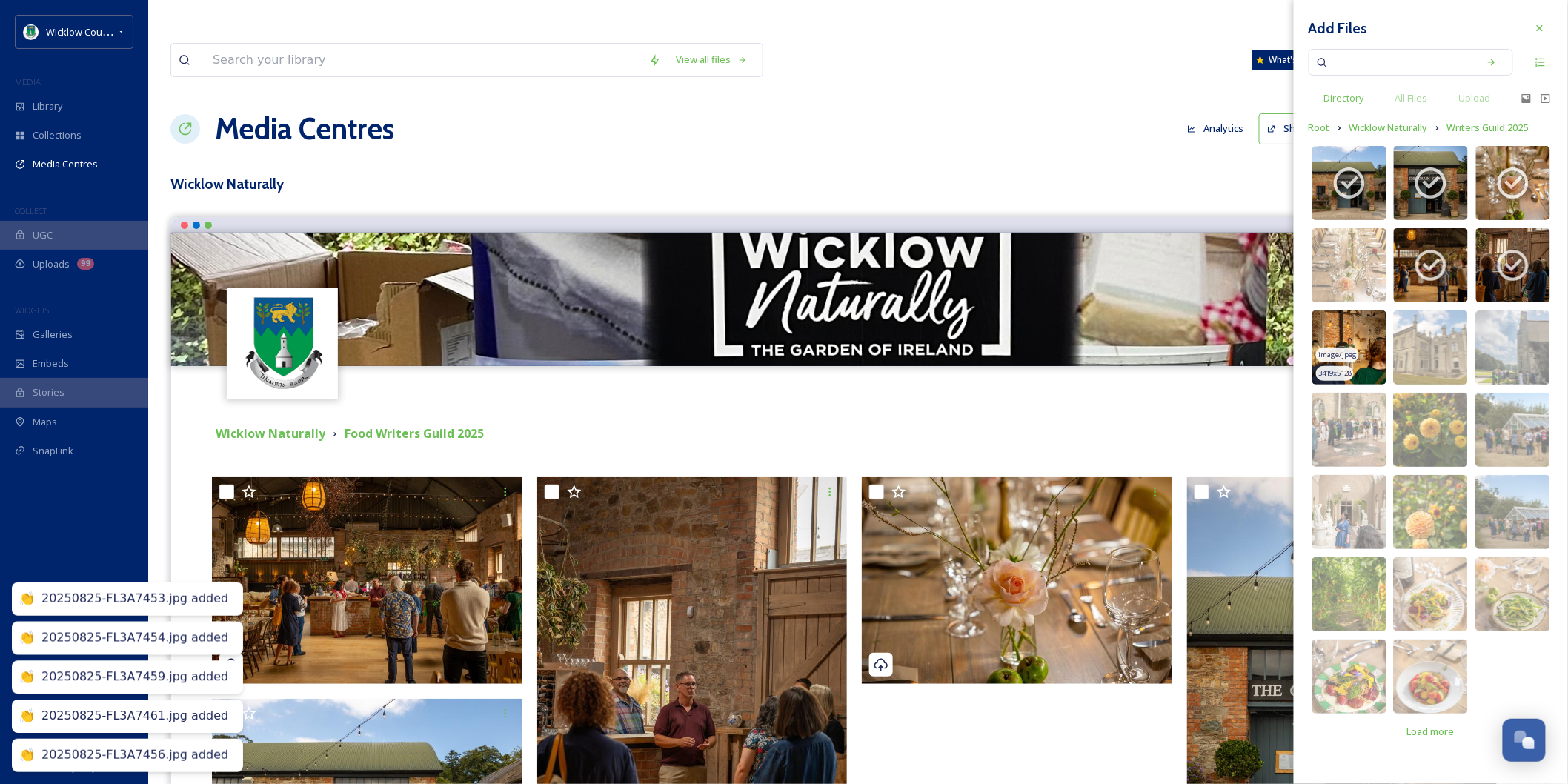
click at [1337, 353] on span "image/jpeg" at bounding box center [1337, 355] width 38 height 11
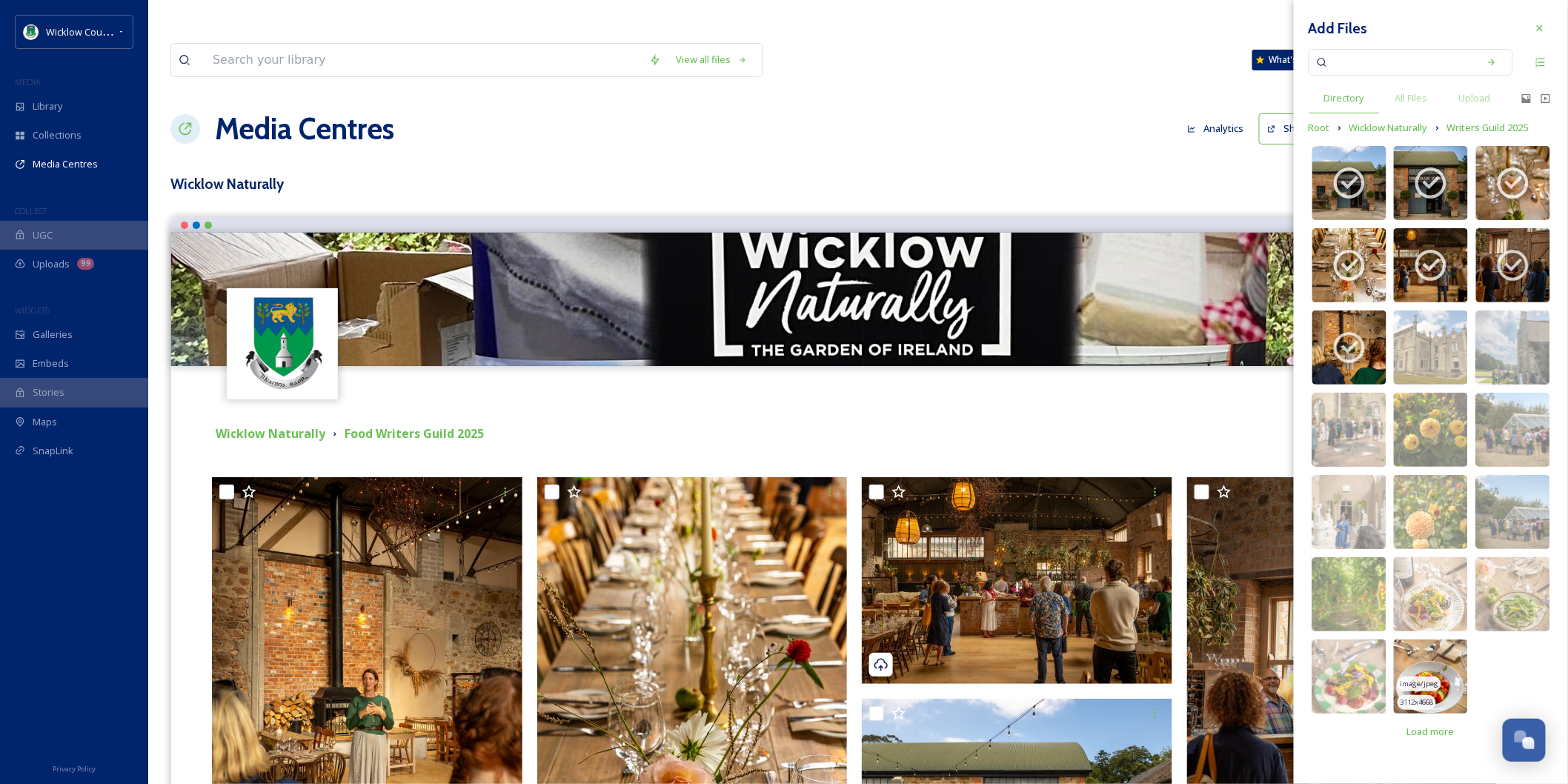
click at [1434, 664] on img at bounding box center [1431, 676] width 75 height 74
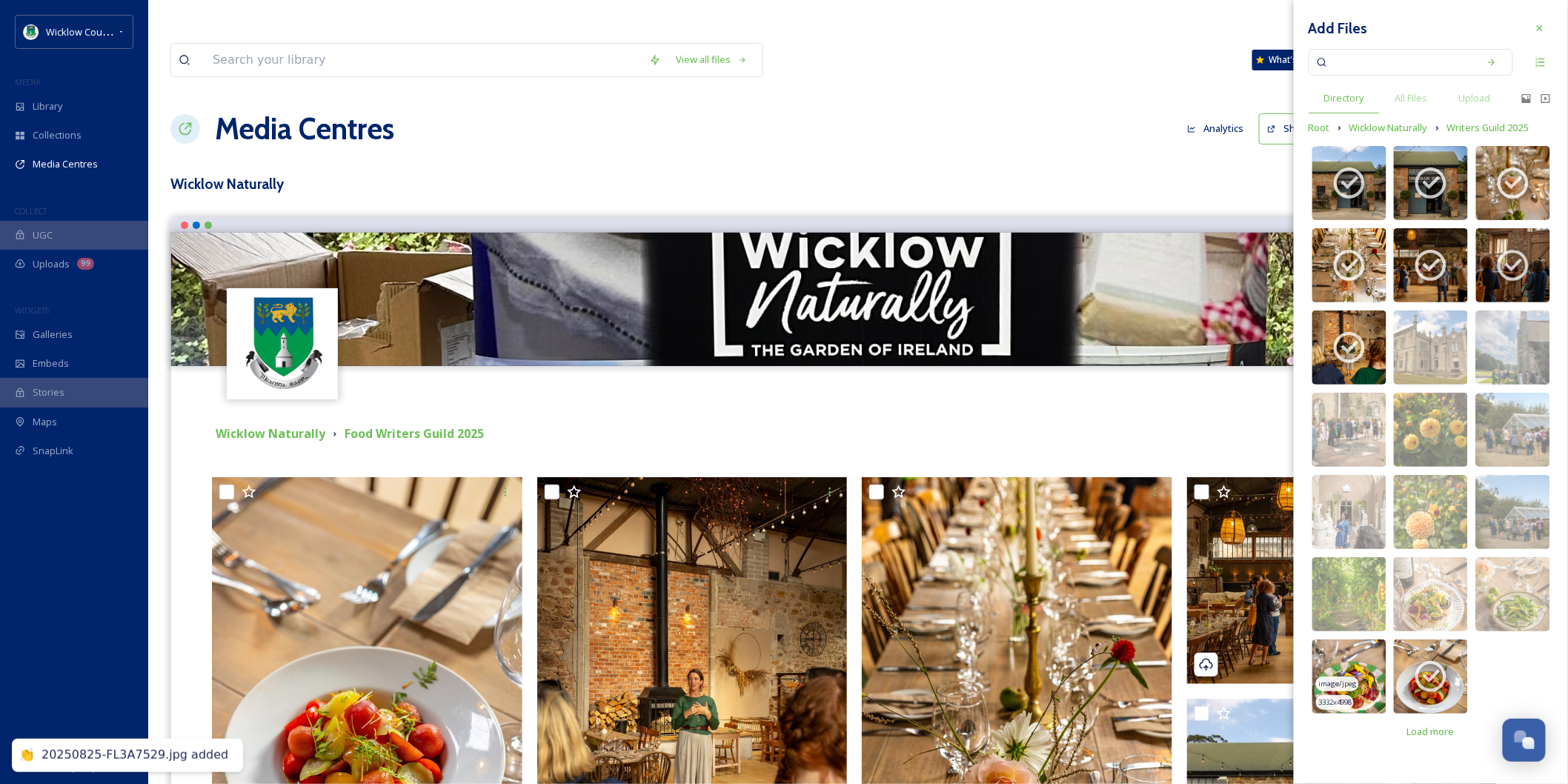
click at [1354, 660] on img at bounding box center [1349, 676] width 75 height 74
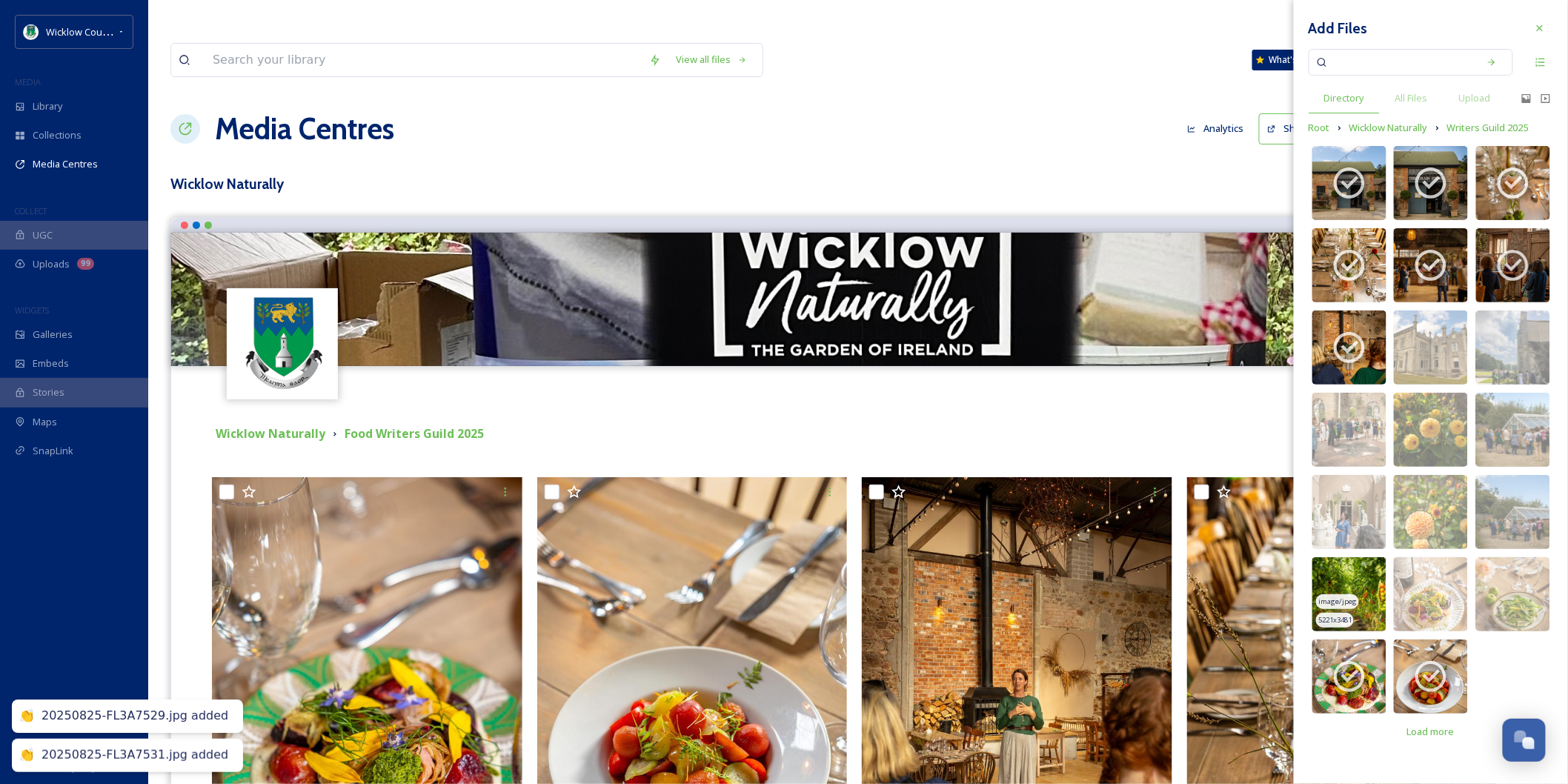
click at [1350, 612] on div "5221 x 3481" at bounding box center [1335, 620] width 38 height 16
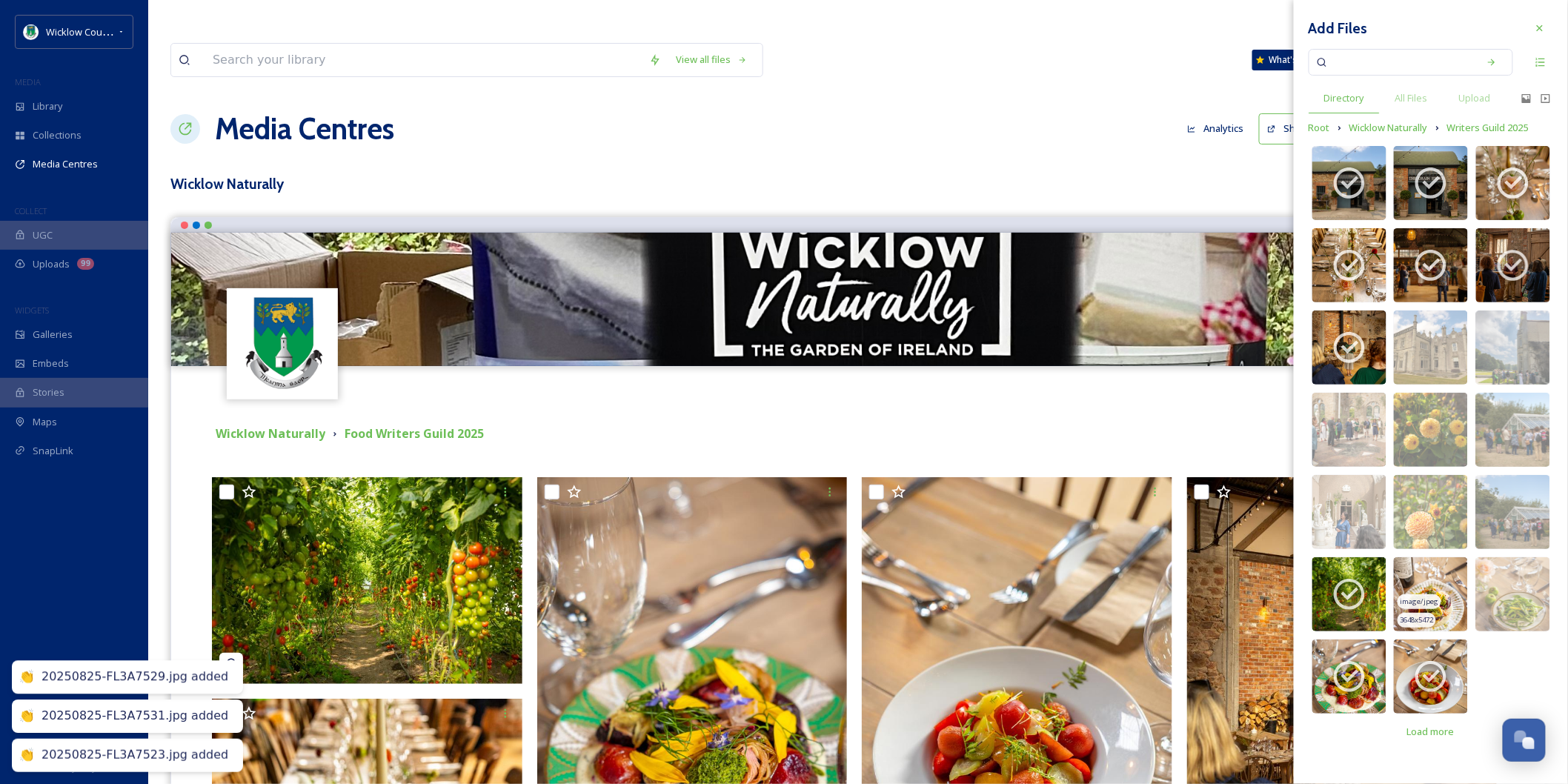
click at [1406, 575] on img at bounding box center [1431, 594] width 75 height 74
click at [1497, 575] on img at bounding box center [1513, 594] width 75 height 74
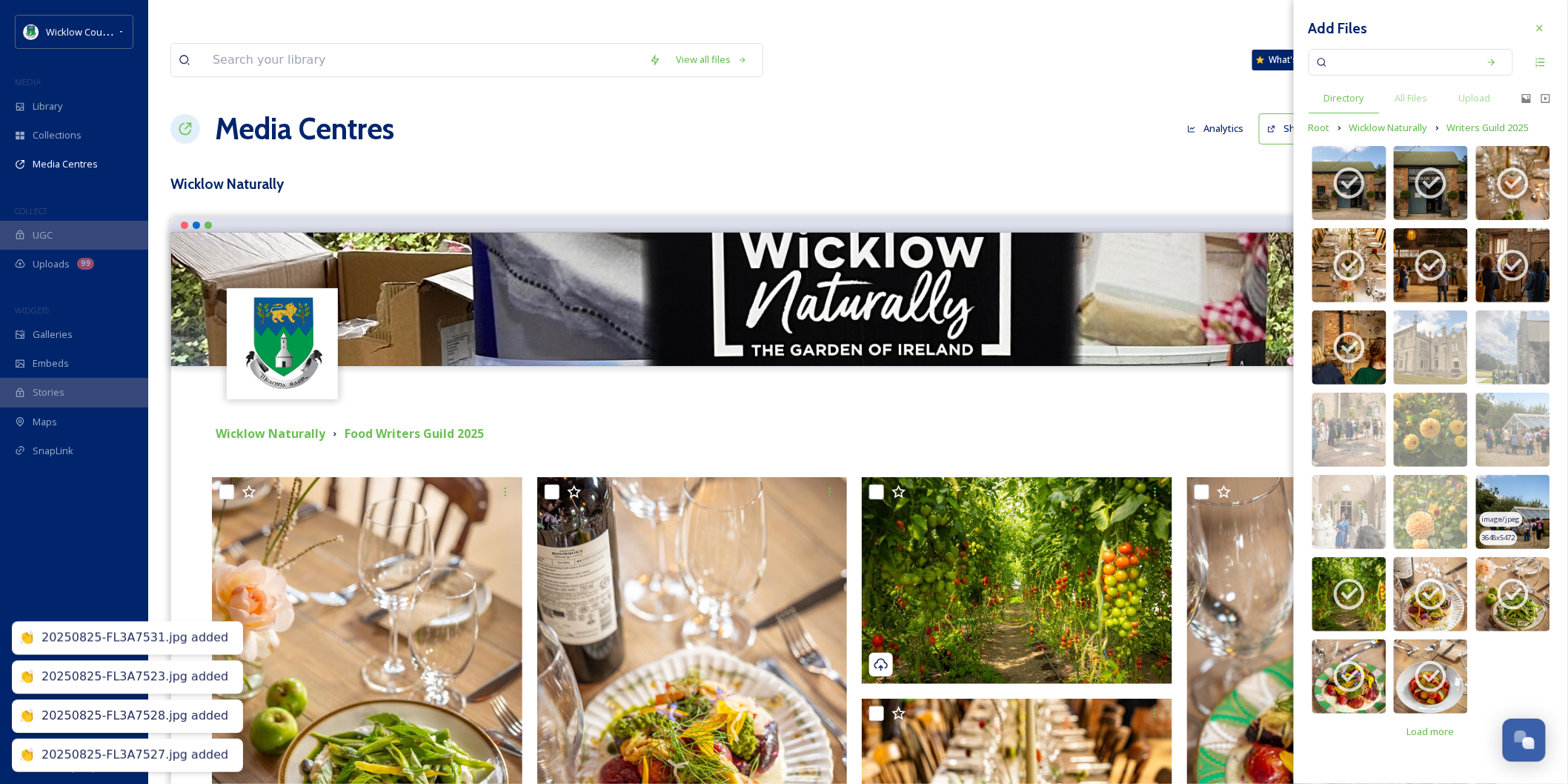
click at [1515, 519] on span "image/jpeg" at bounding box center [1500, 518] width 38 height 11
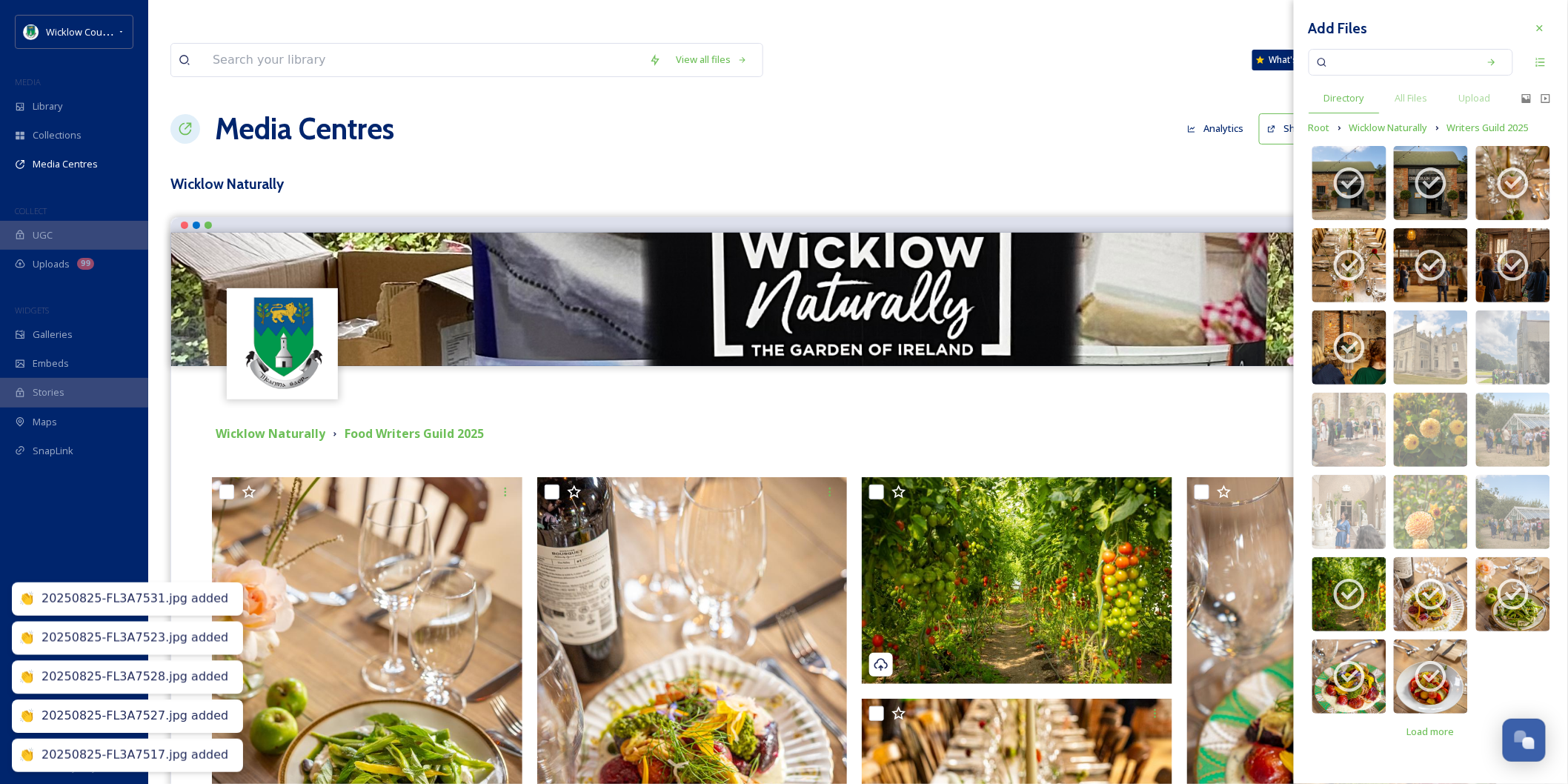
drag, startPoint x: 1428, startPoint y: 512, endPoint x: 1393, endPoint y: 512, distance: 35.0
click at [1427, 512] on div "image/jpeg" at bounding box center [1419, 519] width 43 height 16
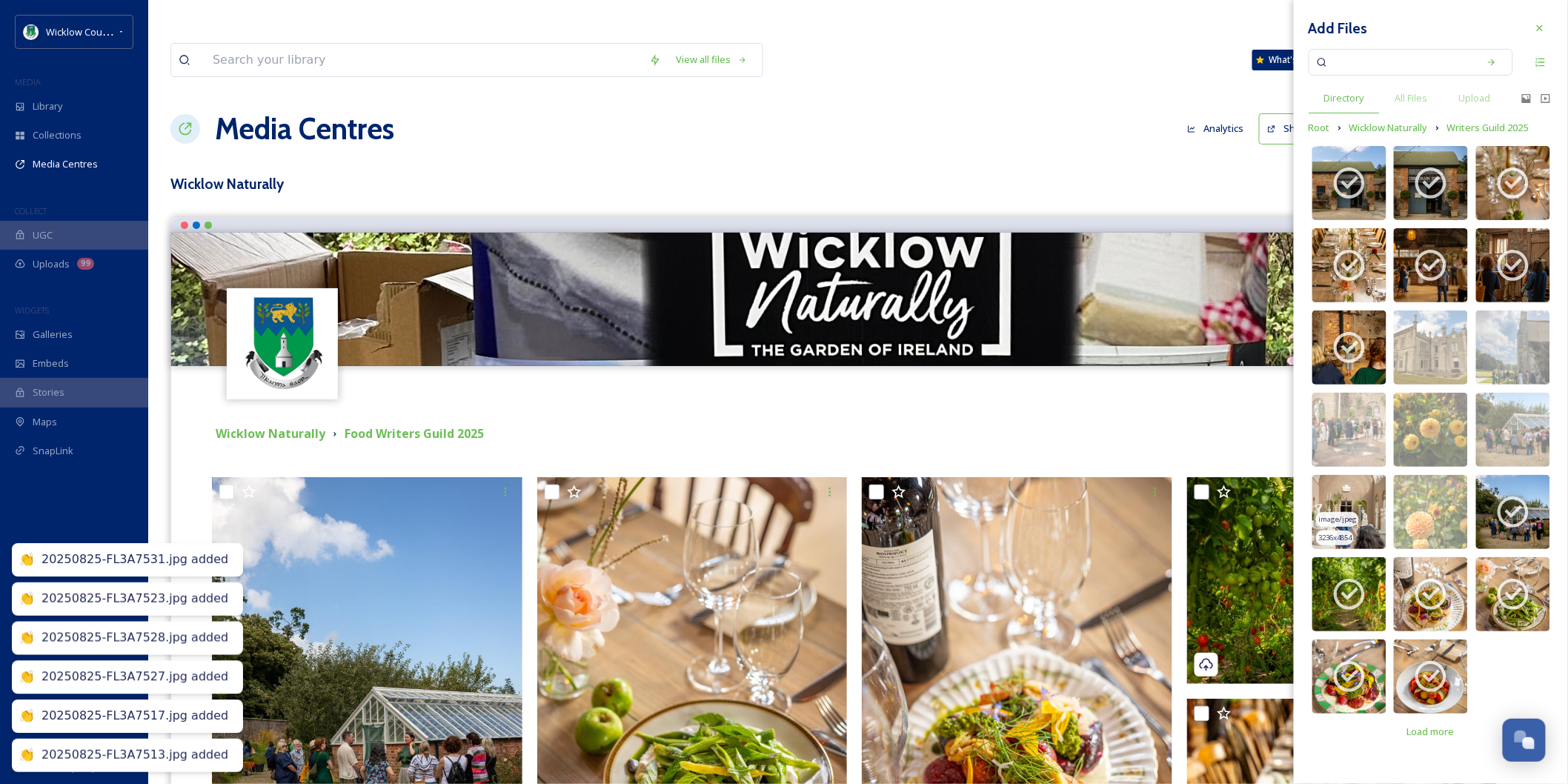
click at [1360, 512] on img at bounding box center [1349, 512] width 75 height 74
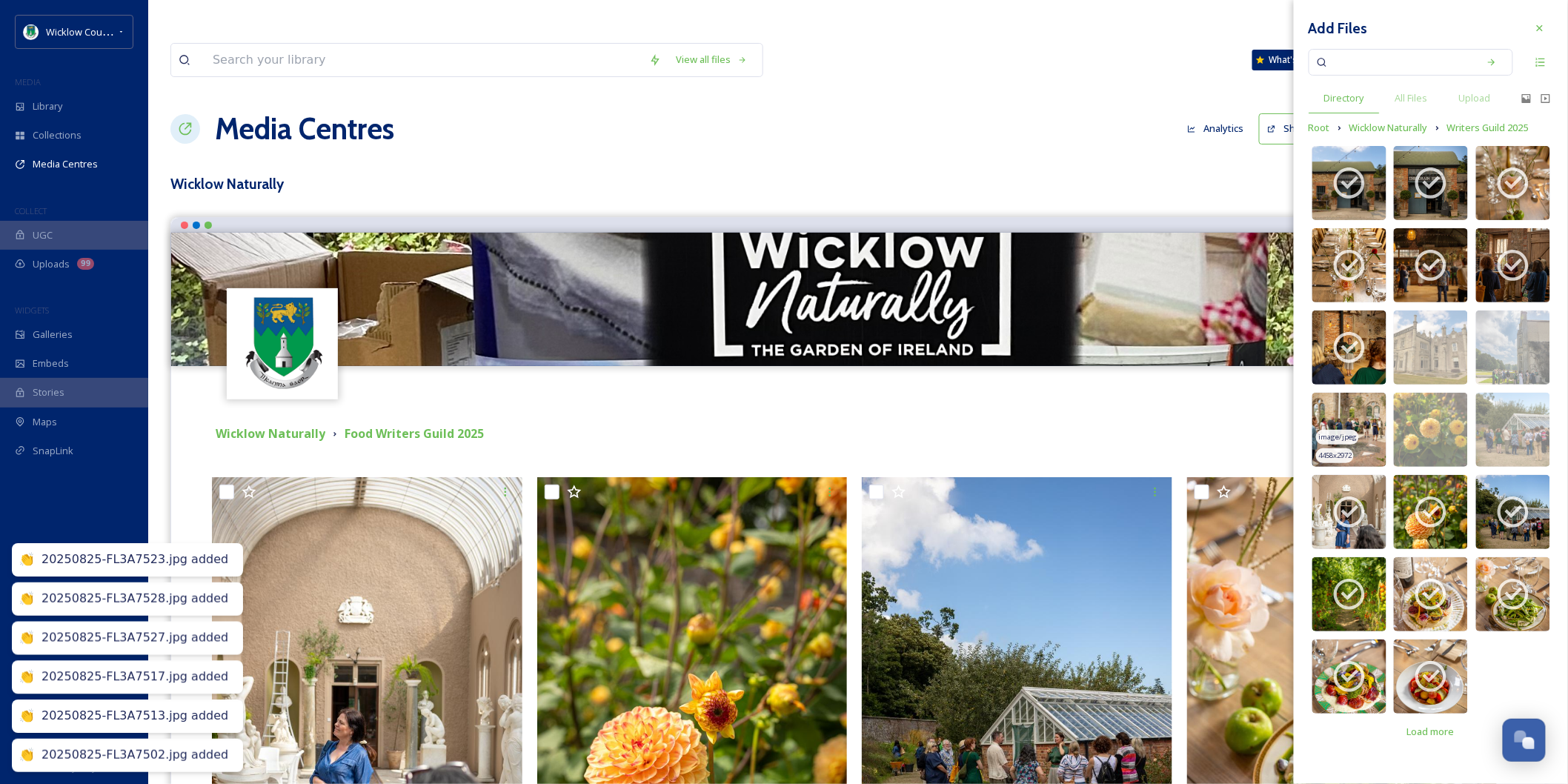
click at [1345, 447] on img at bounding box center [1349, 430] width 75 height 74
click at [1453, 433] on img at bounding box center [1431, 430] width 75 height 74
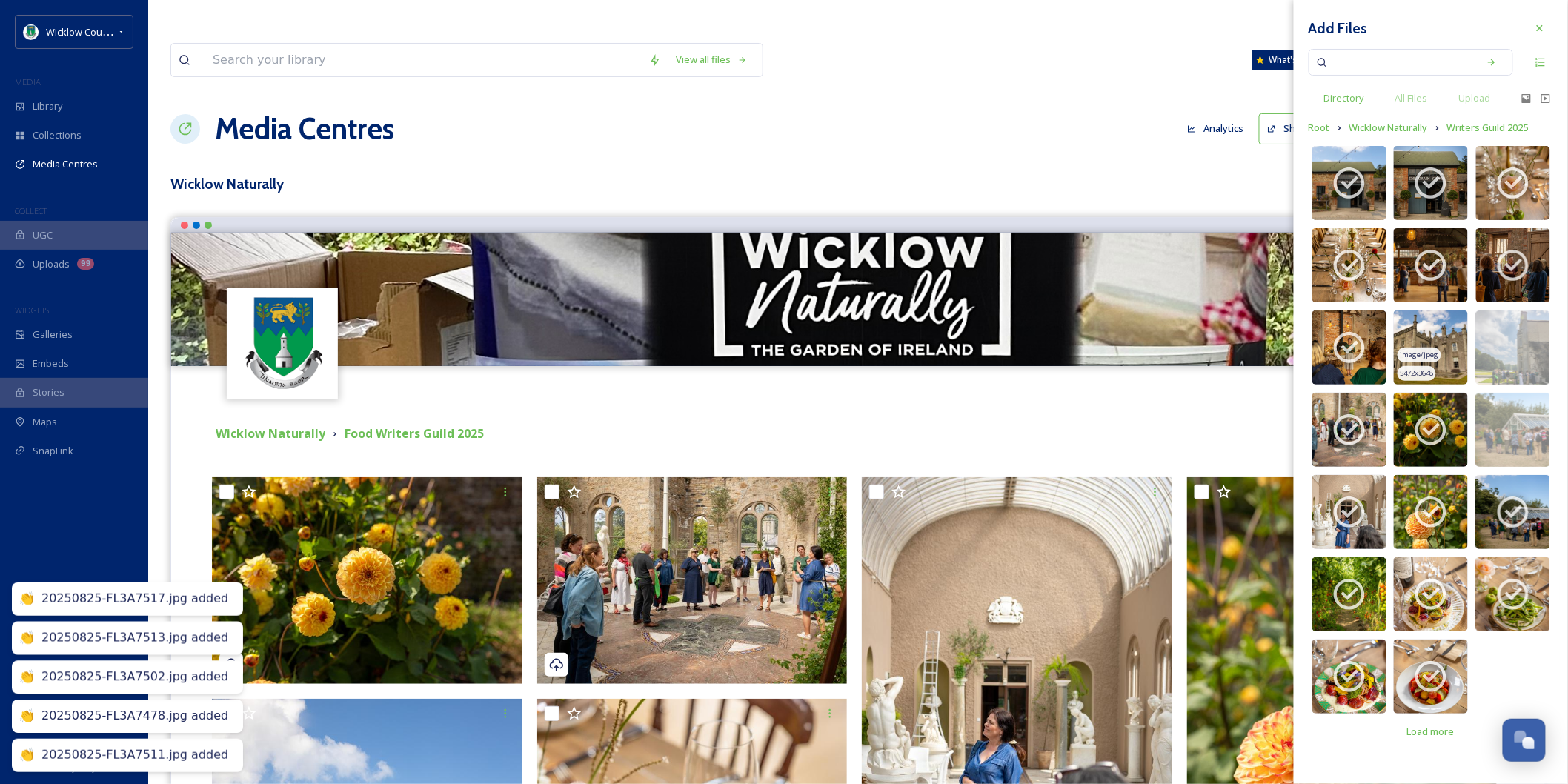
click at [1436, 365] on img at bounding box center [1431, 348] width 75 height 74
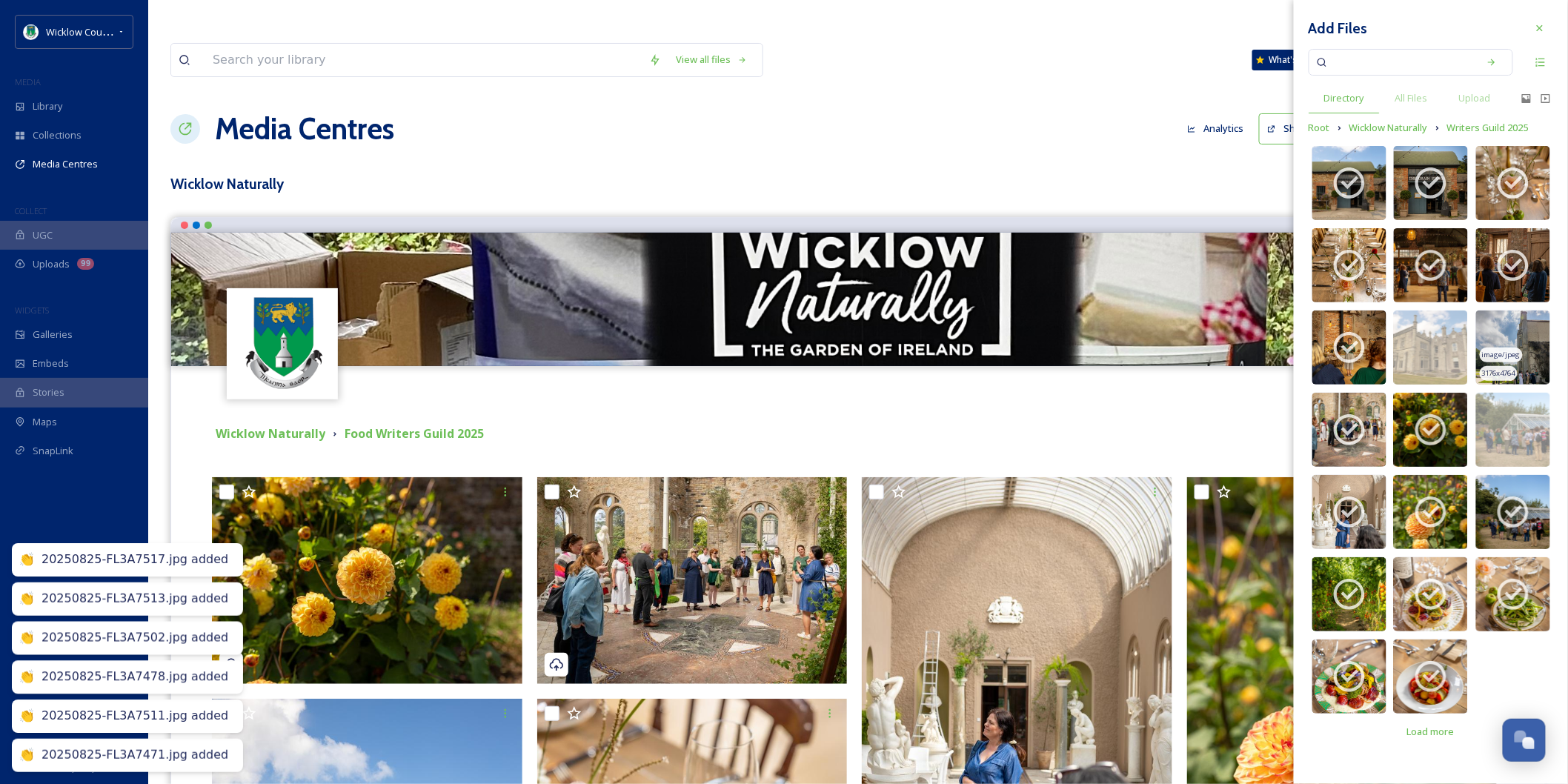
click at [1488, 342] on img at bounding box center [1513, 348] width 75 height 74
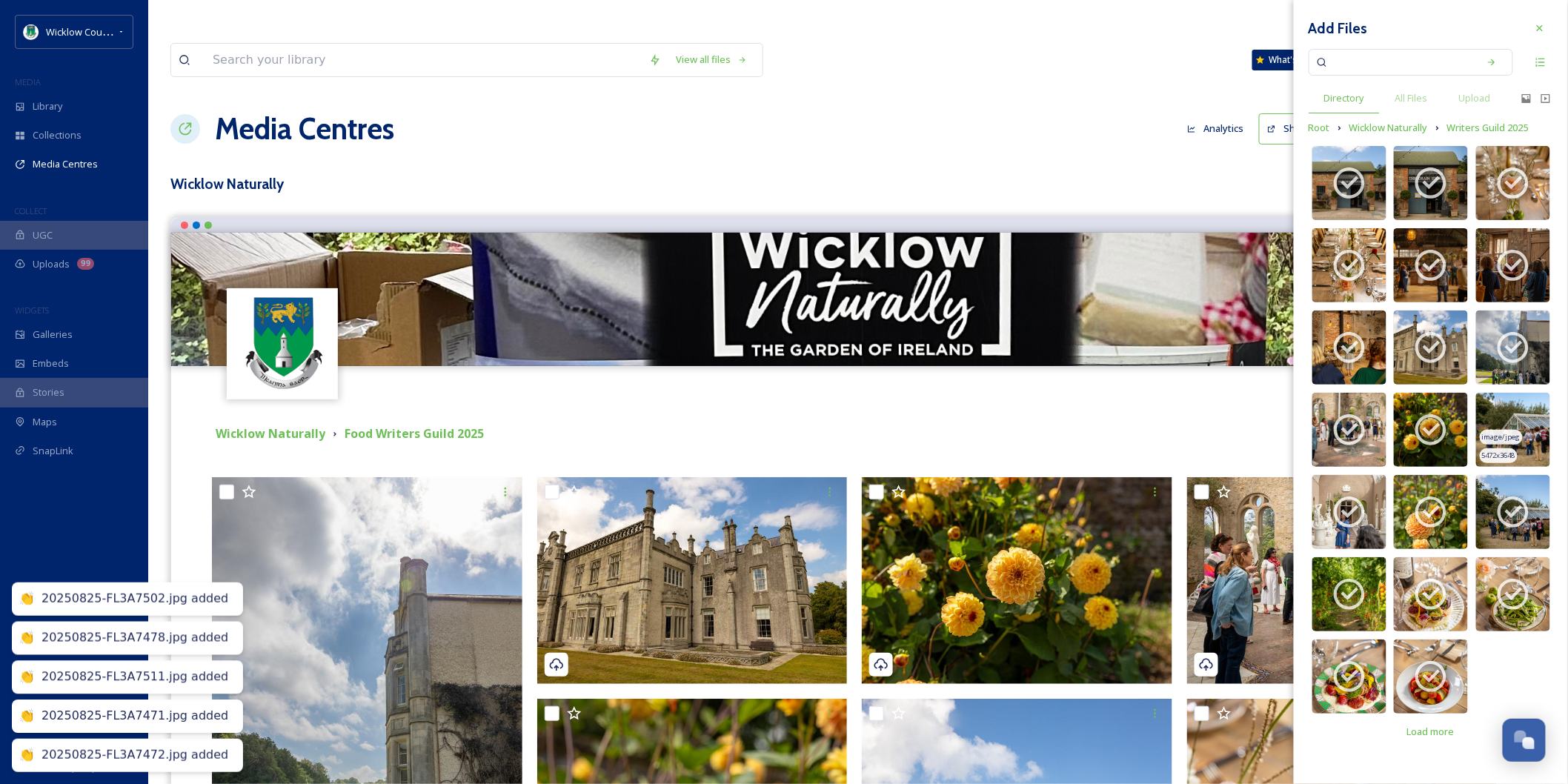
click at [1525, 424] on img at bounding box center [1513, 430] width 75 height 74
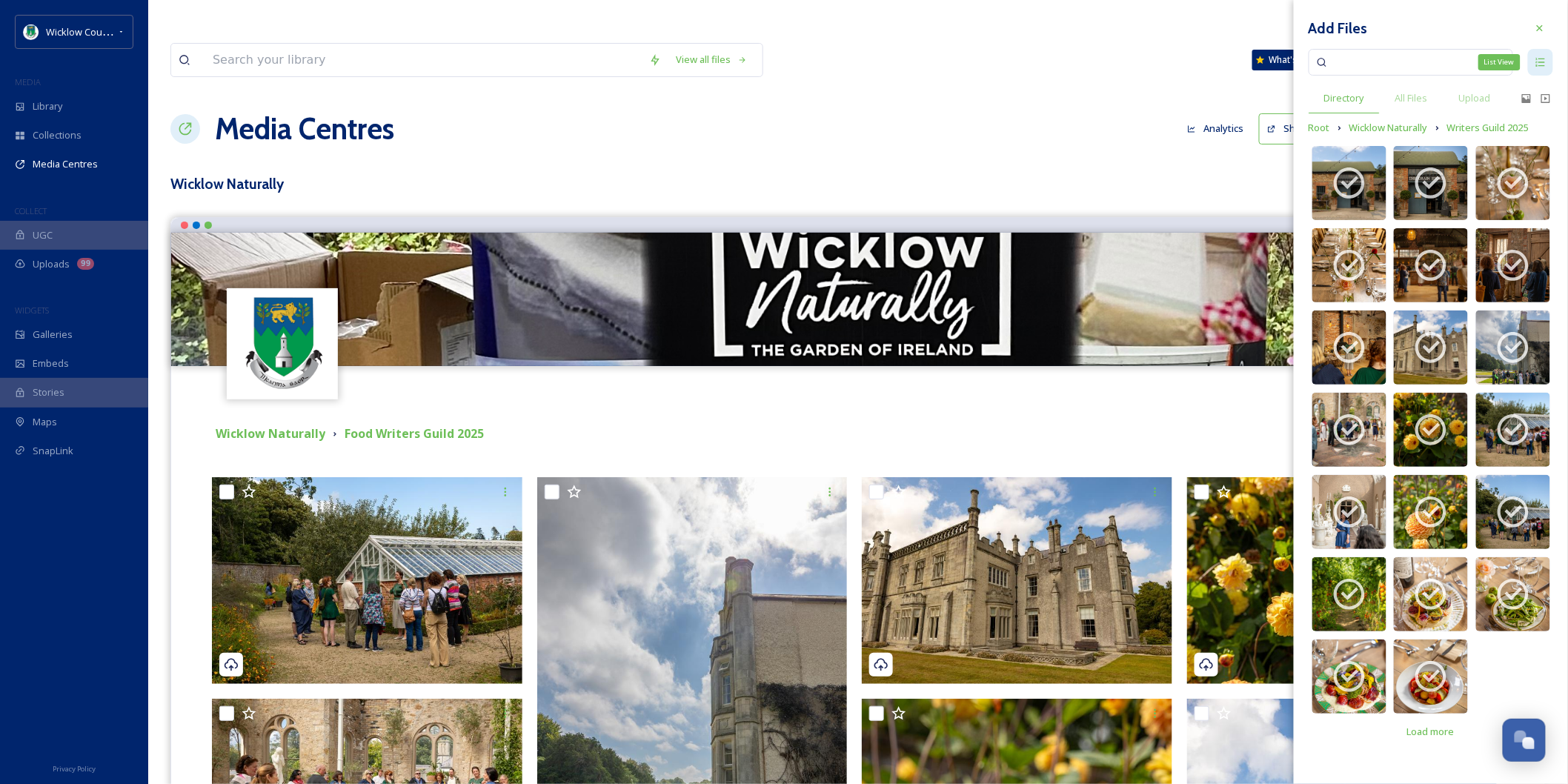
click at [1539, 64] on icon at bounding box center [1541, 62] width 12 height 12
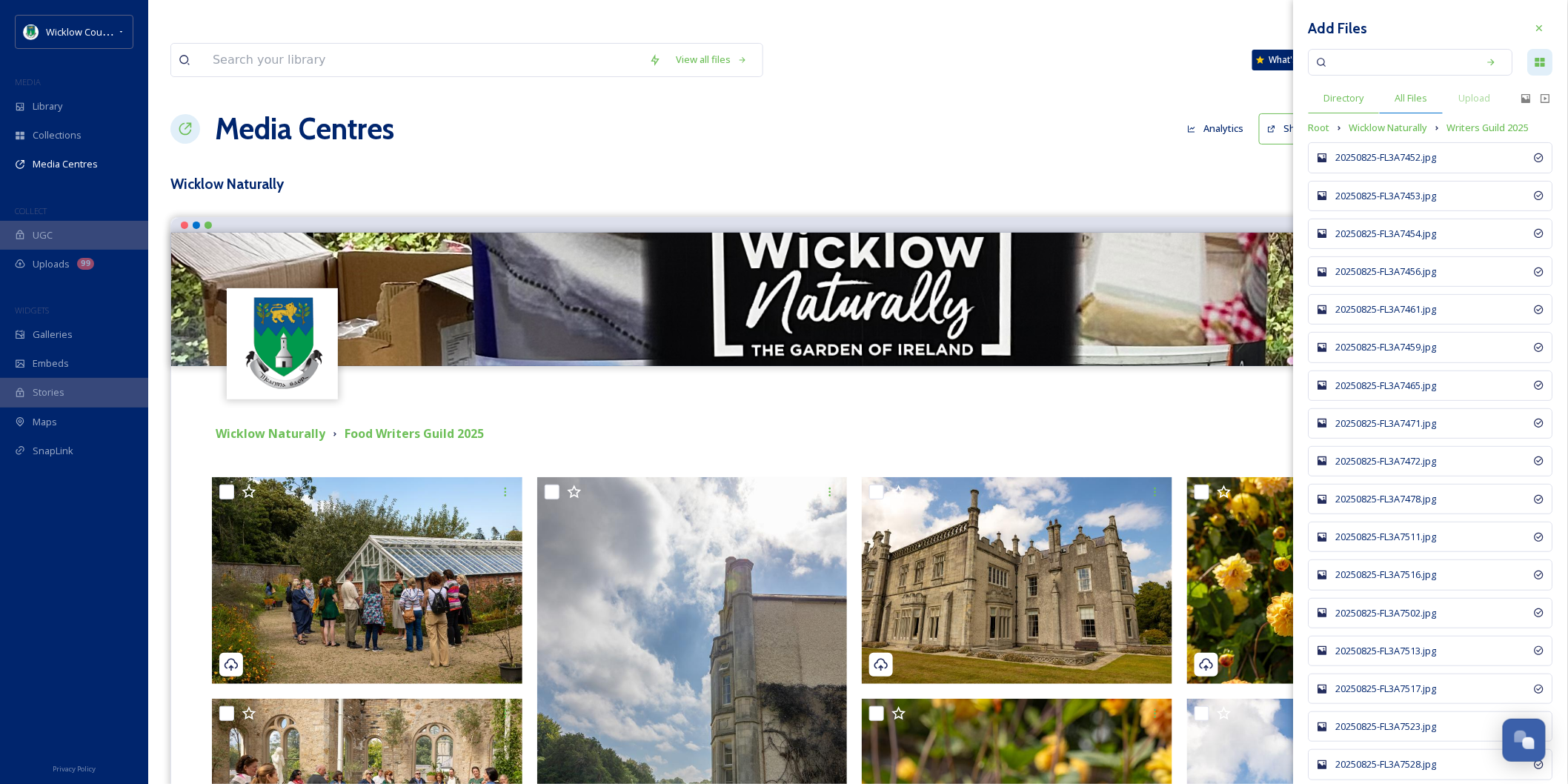
click at [1412, 98] on span "All Files" at bounding box center [1411, 98] width 32 height 14
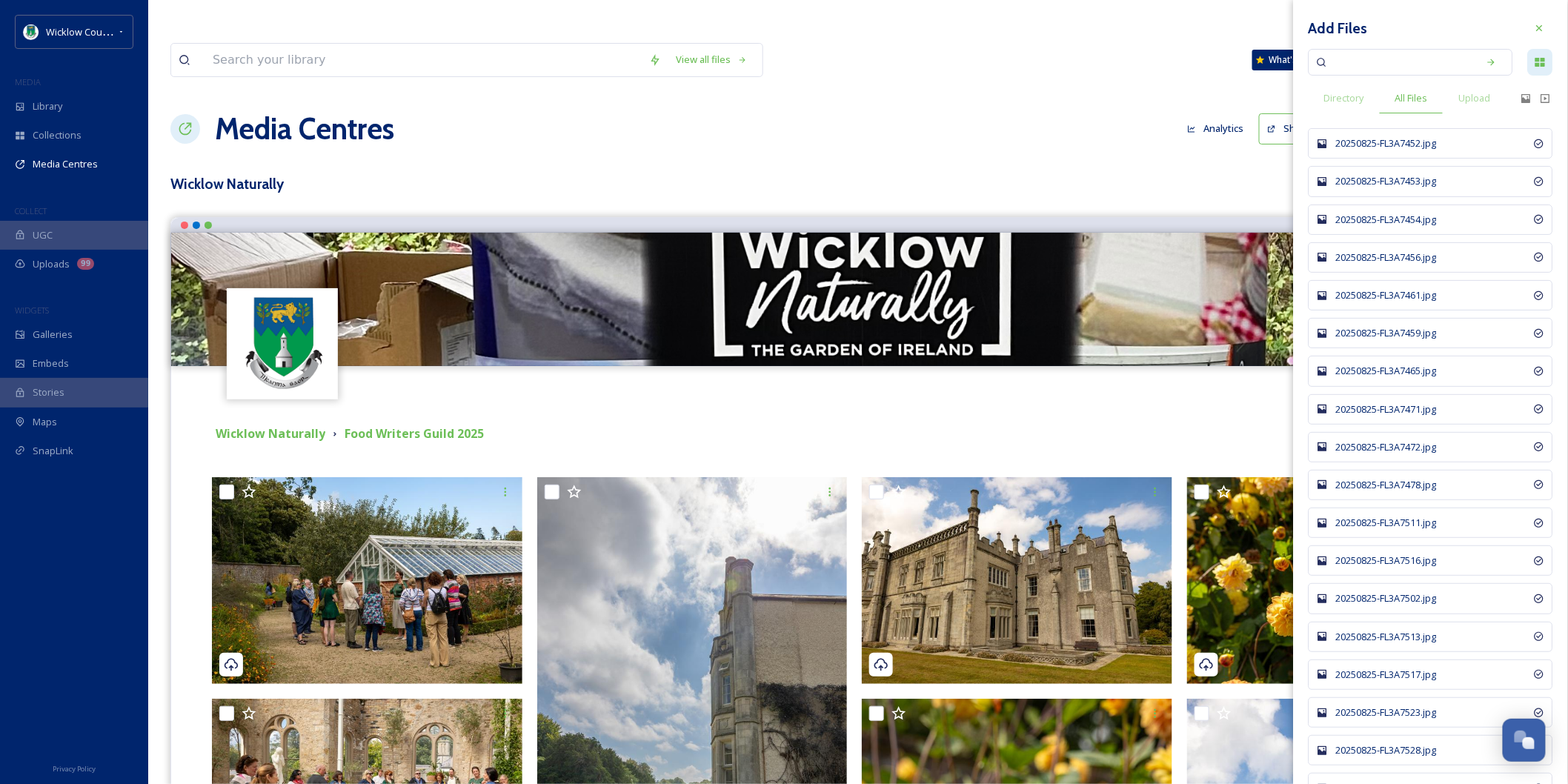
click at [1406, 146] on div "20250825-FL3A7452.jpg" at bounding box center [1434, 143] width 194 height 14
click at [1406, 146] on div "20250825-FL3A7452.jpg" at bounding box center [1439, 143] width 205 height 14
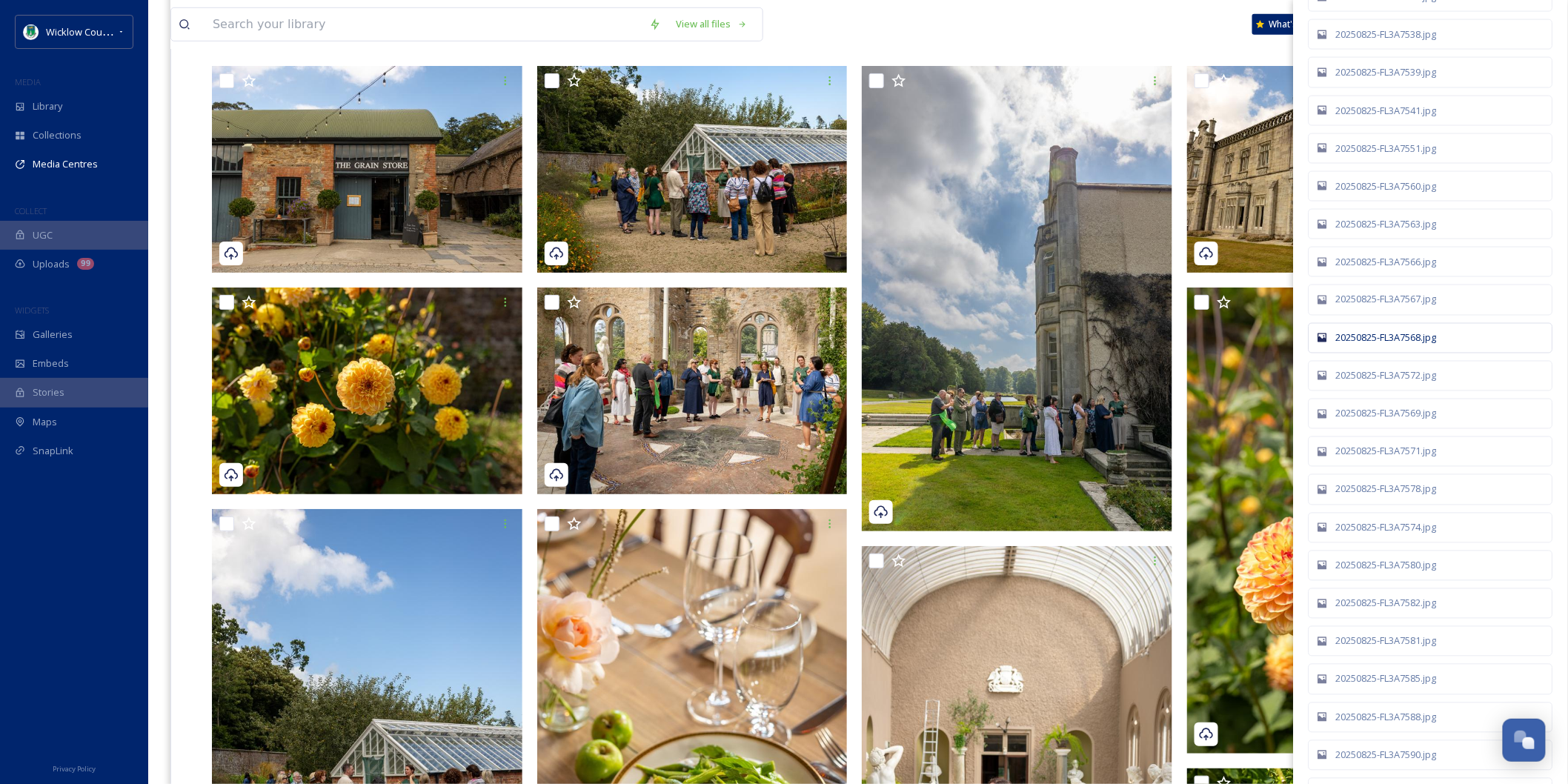
scroll to position [658, 0]
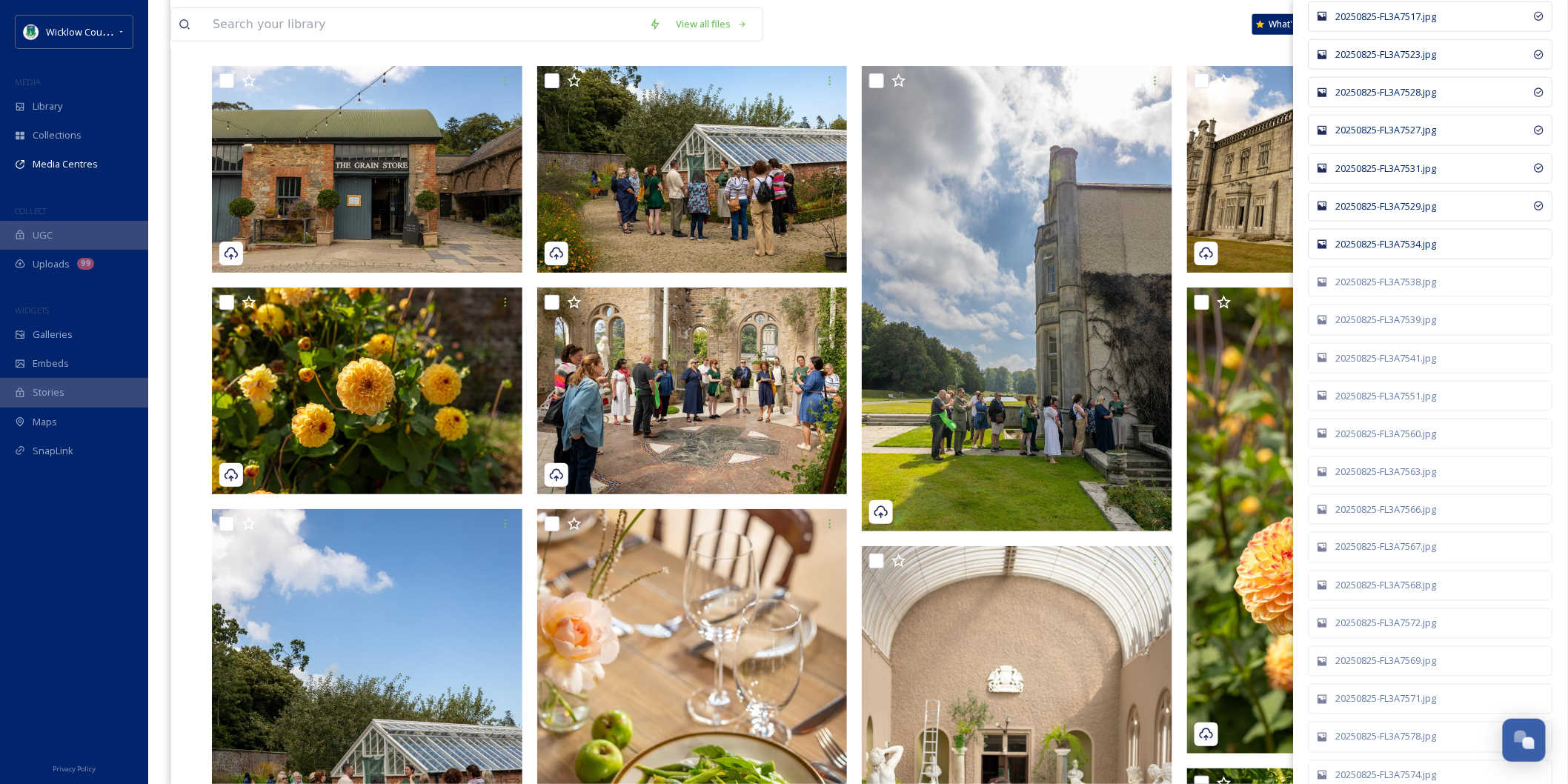
click at [1442, 250] on div "20250825-FL3A7534.jpg" at bounding box center [1439, 244] width 205 height 14
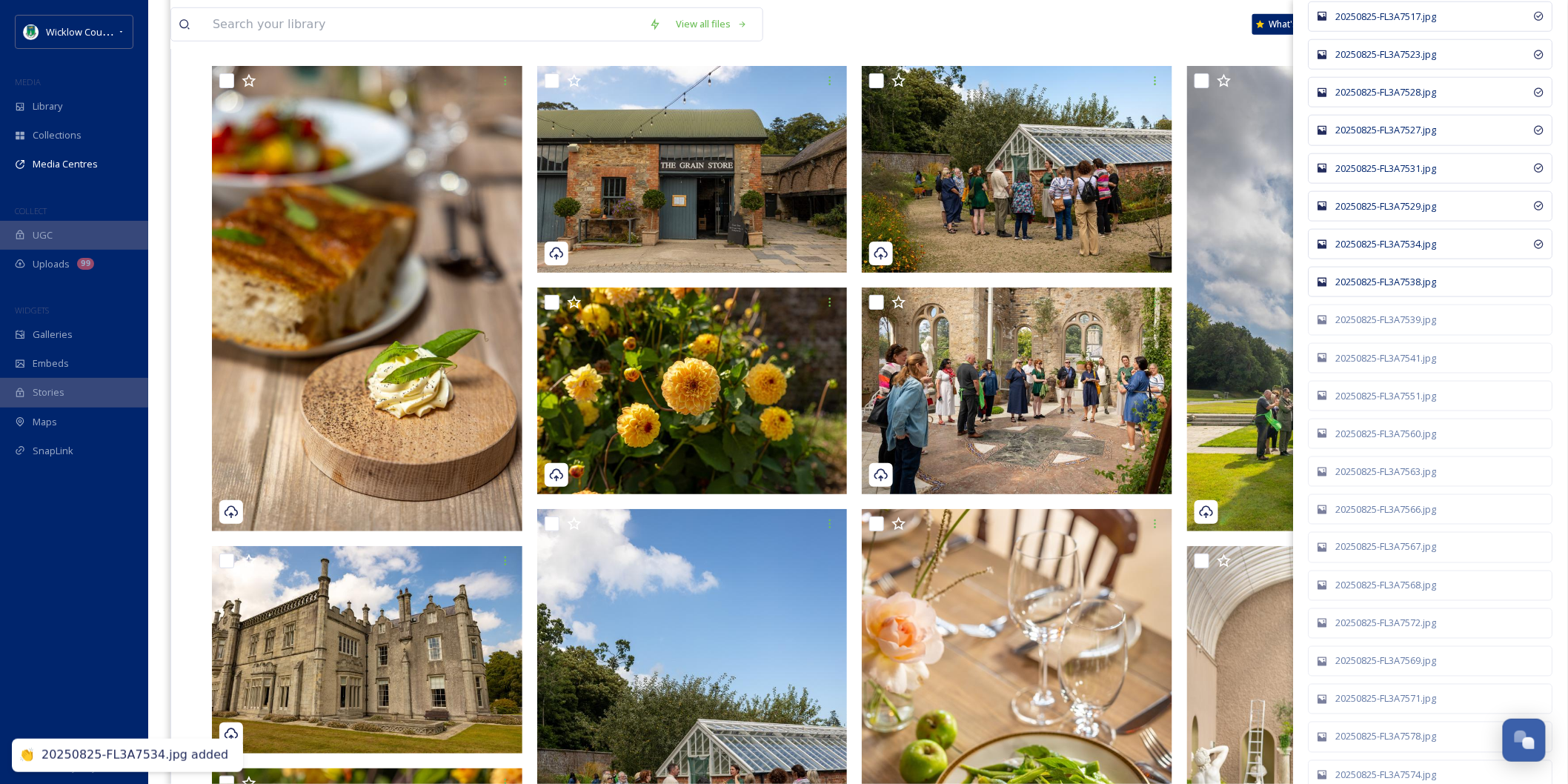
click at [1443, 277] on div "20250825-FL3A7538.jpg" at bounding box center [1439, 281] width 205 height 14
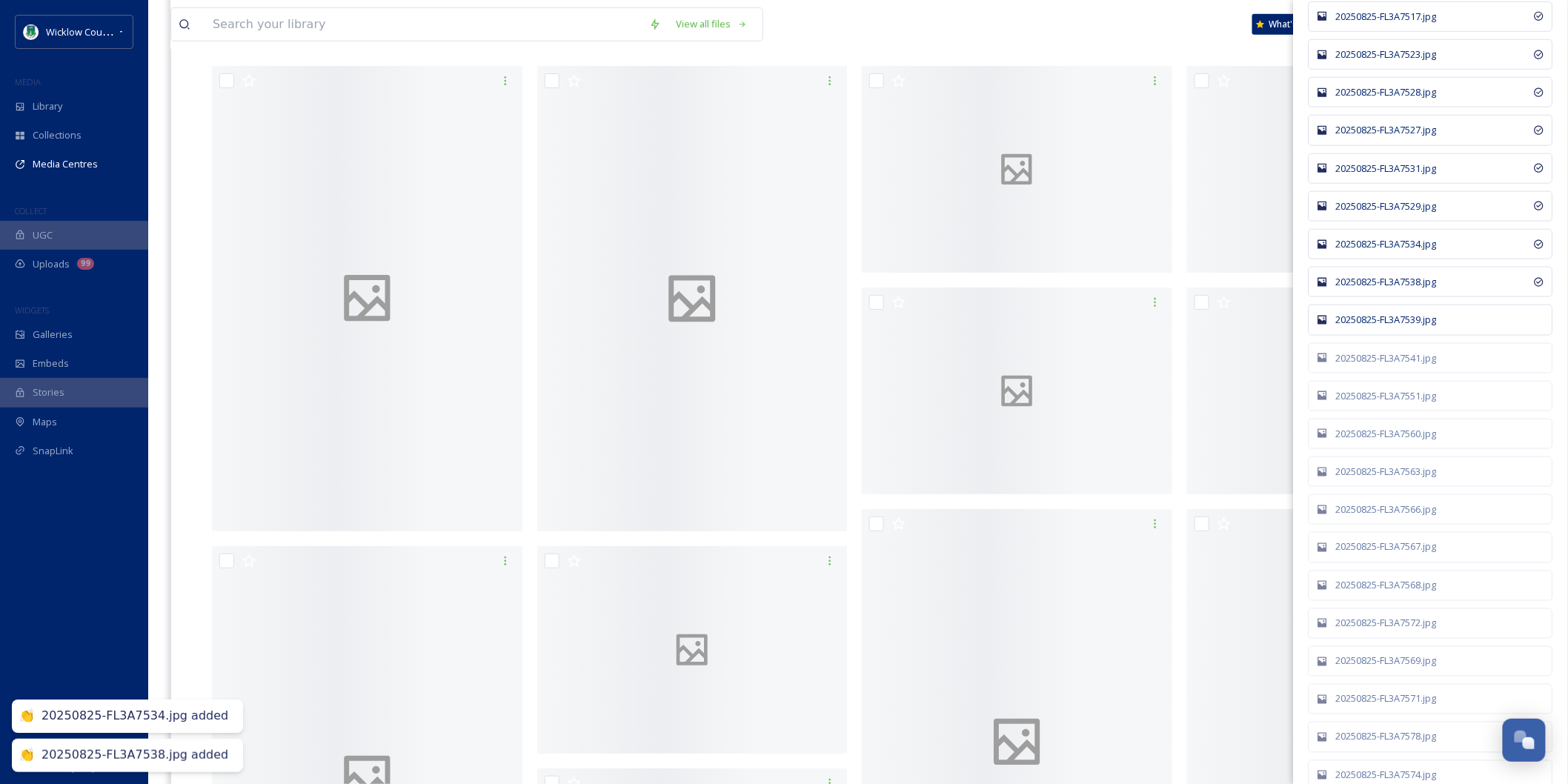
click at [1443, 316] on div "20250825-FL3A7539.jpg" at bounding box center [1439, 319] width 205 height 14
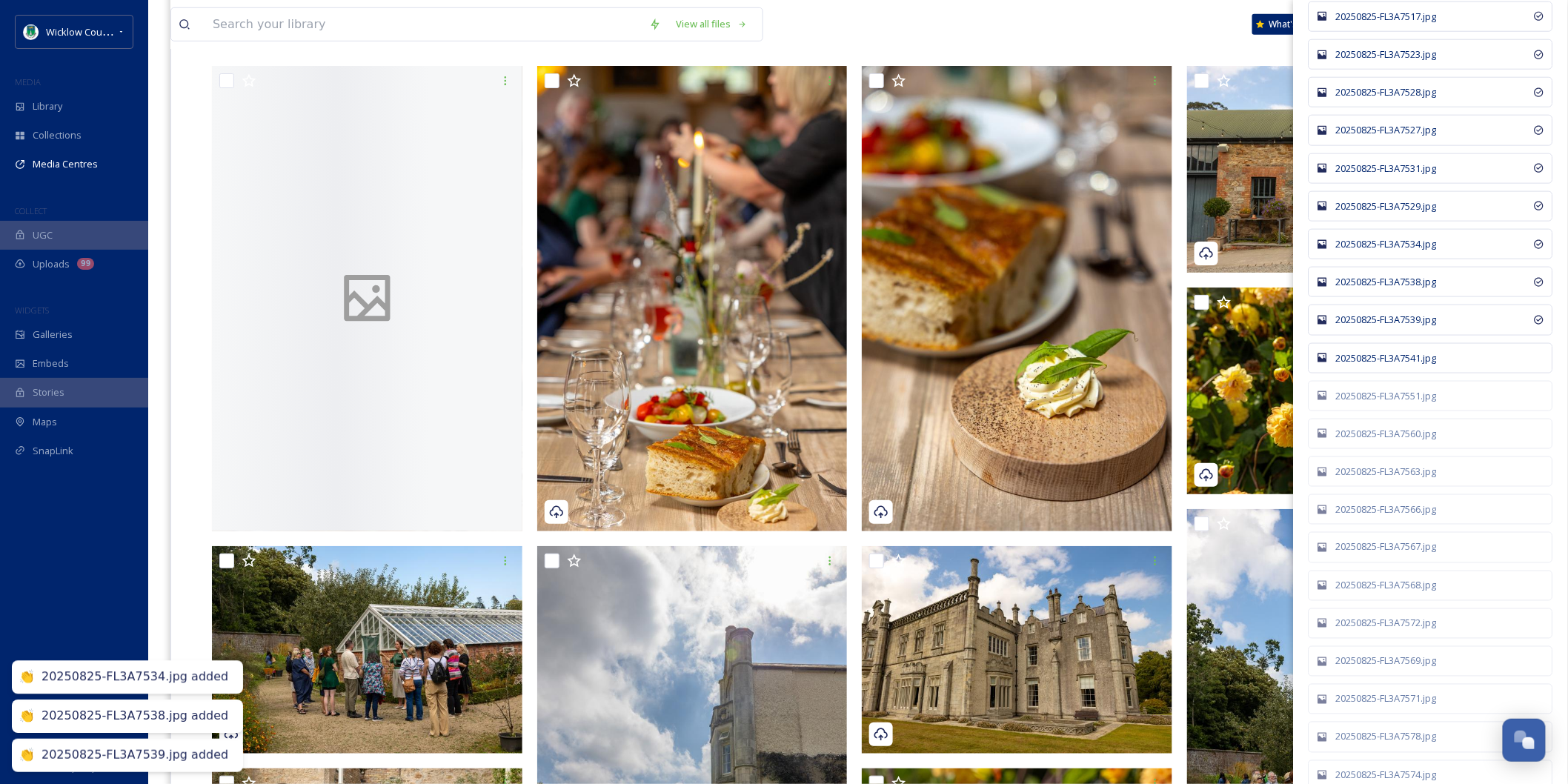
click at [1442, 352] on div "20250825-FL3A7541.jpg" at bounding box center [1431, 358] width 244 height 30
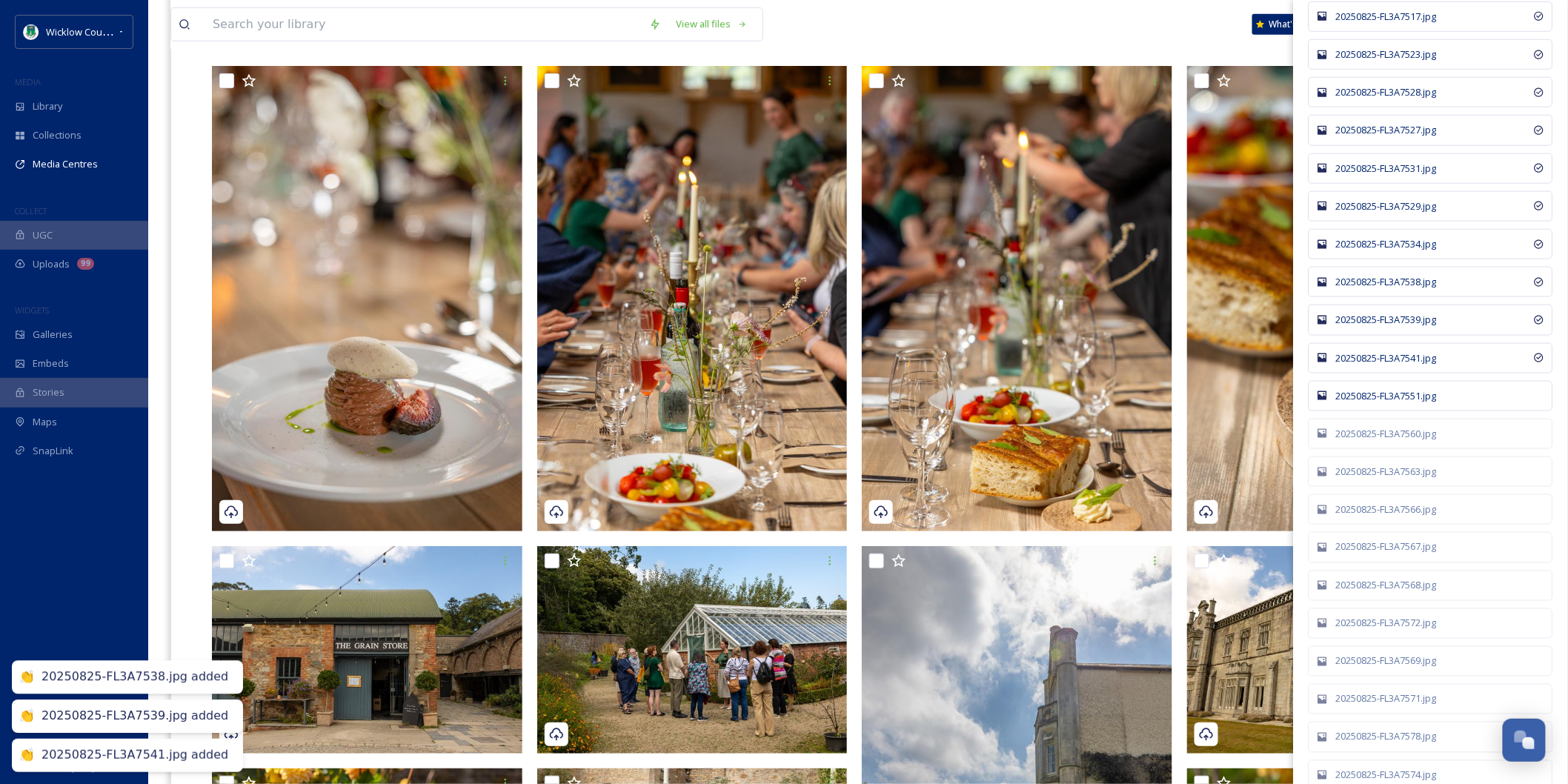
click at [1442, 389] on div "20250825-FL3A7551.jpg" at bounding box center [1431, 395] width 244 height 30
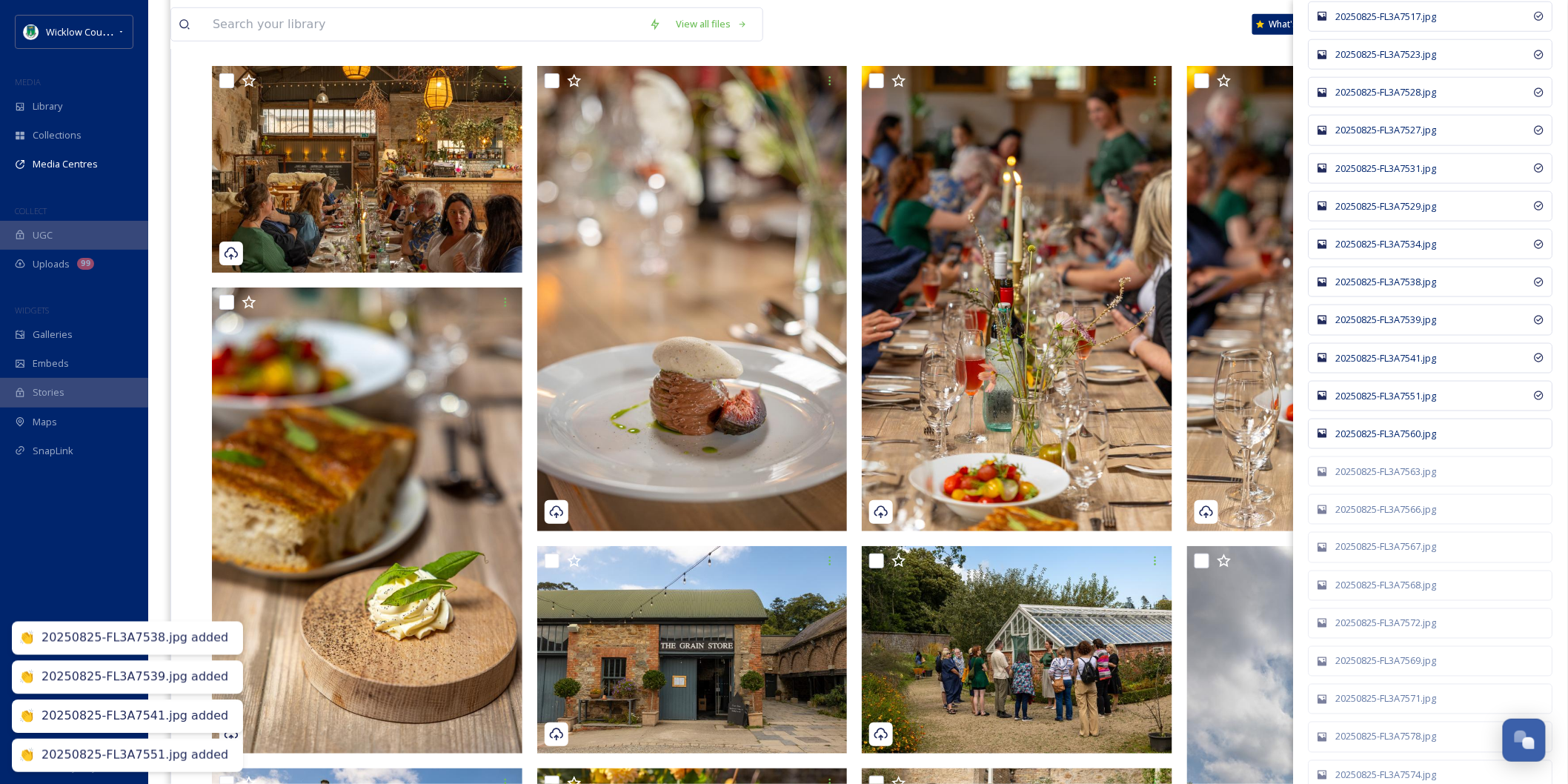
click at [1442, 429] on div "20250825-FL3A7560.jpg" at bounding box center [1439, 433] width 205 height 14
click at [1442, 474] on div "20250825-FL3A7563.jpg" at bounding box center [1439, 471] width 205 height 14
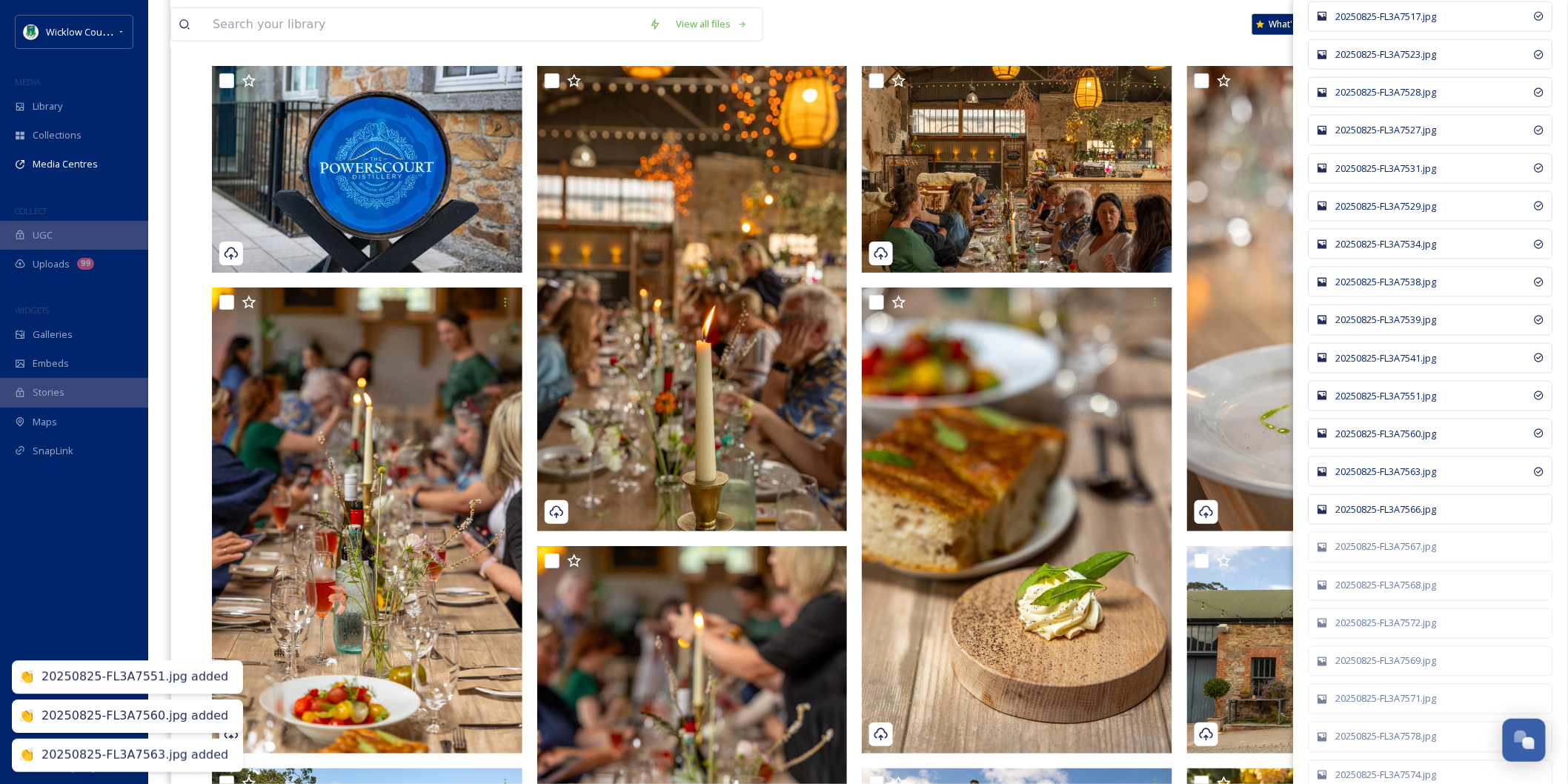
click at [1442, 514] on div "20250825-FL3A7566.jpg" at bounding box center [1439, 509] width 205 height 14
click at [1442, 552] on div "20250825-FL3A7567.jpg" at bounding box center [1439, 547] width 205 height 14
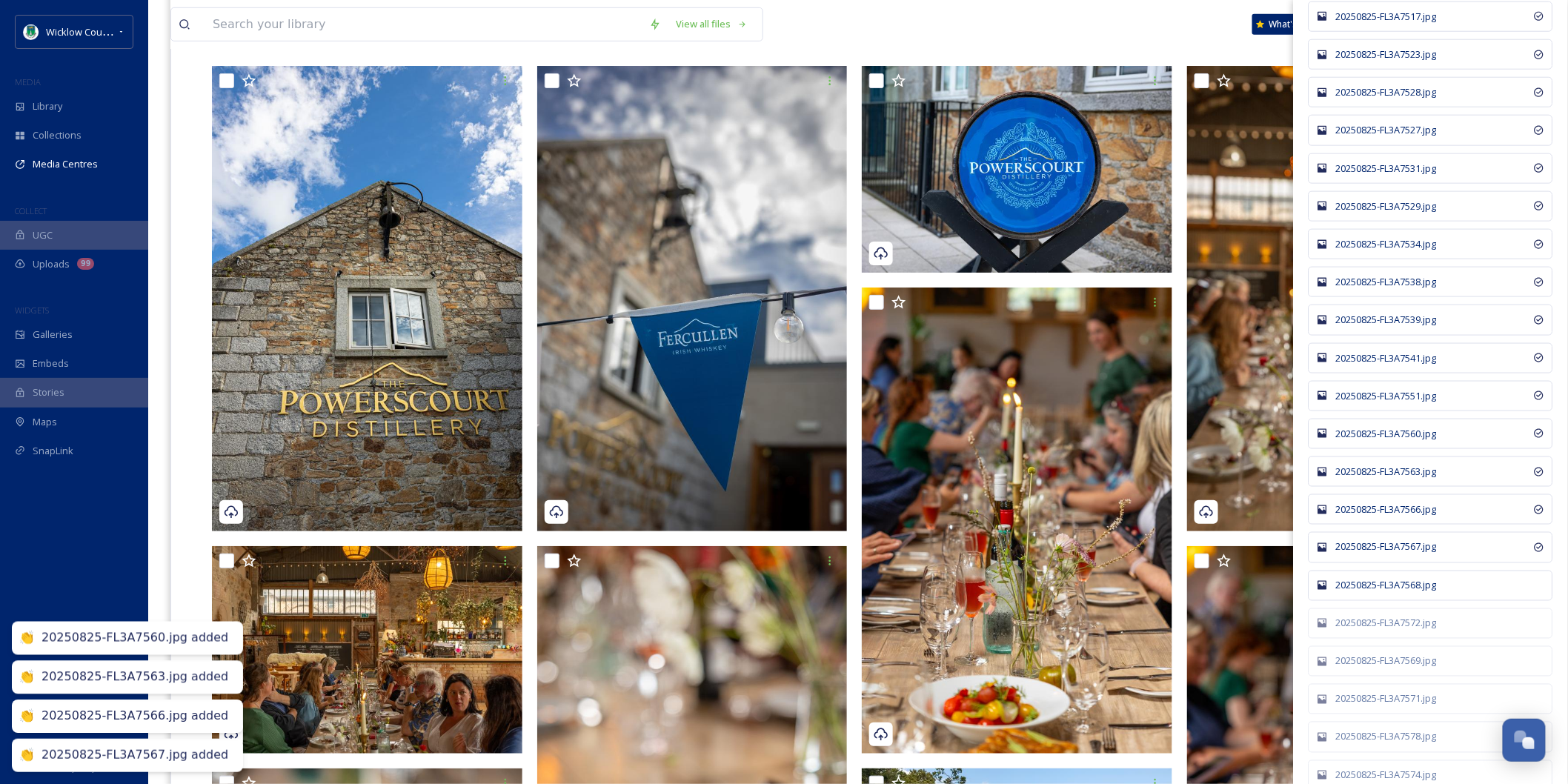
click at [1442, 593] on div "20250825-FL3A7568.jpg" at bounding box center [1439, 585] width 205 height 14
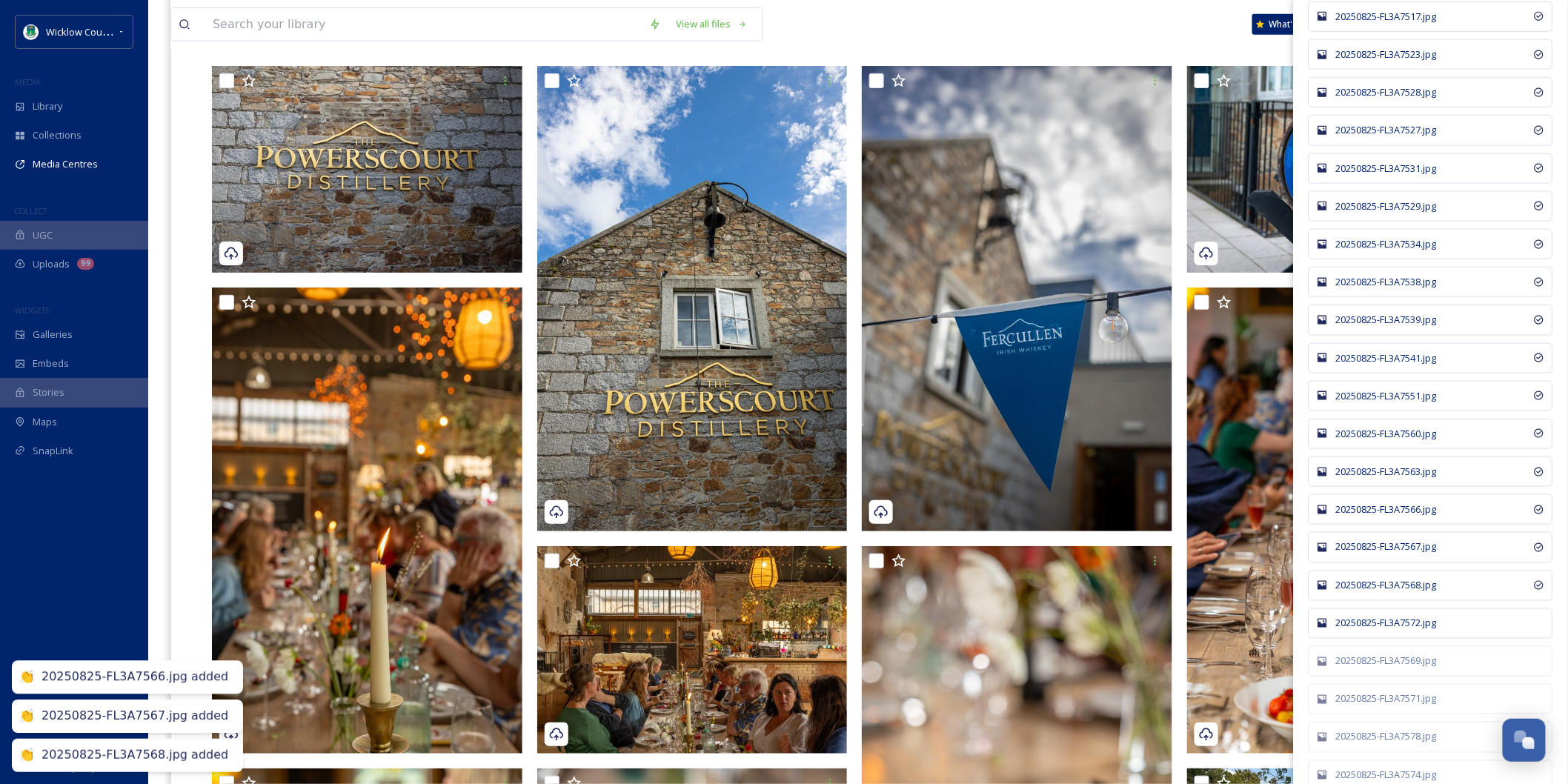
click at [1441, 630] on div "20250825-FL3A7572.jpg" at bounding box center [1439, 623] width 205 height 14
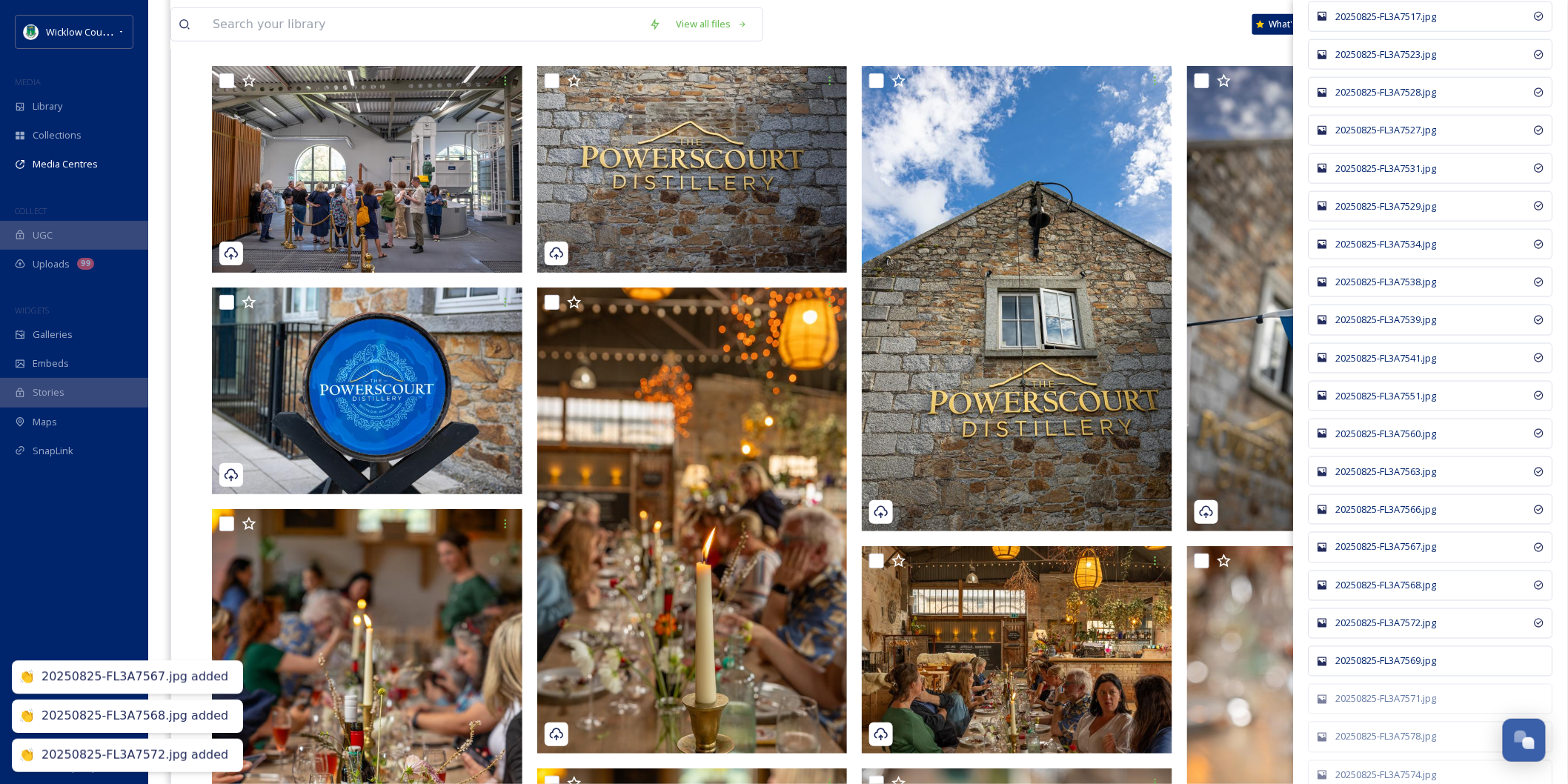
click at [1431, 668] on div "20250825-FL3A7569.jpg" at bounding box center [1439, 661] width 205 height 14
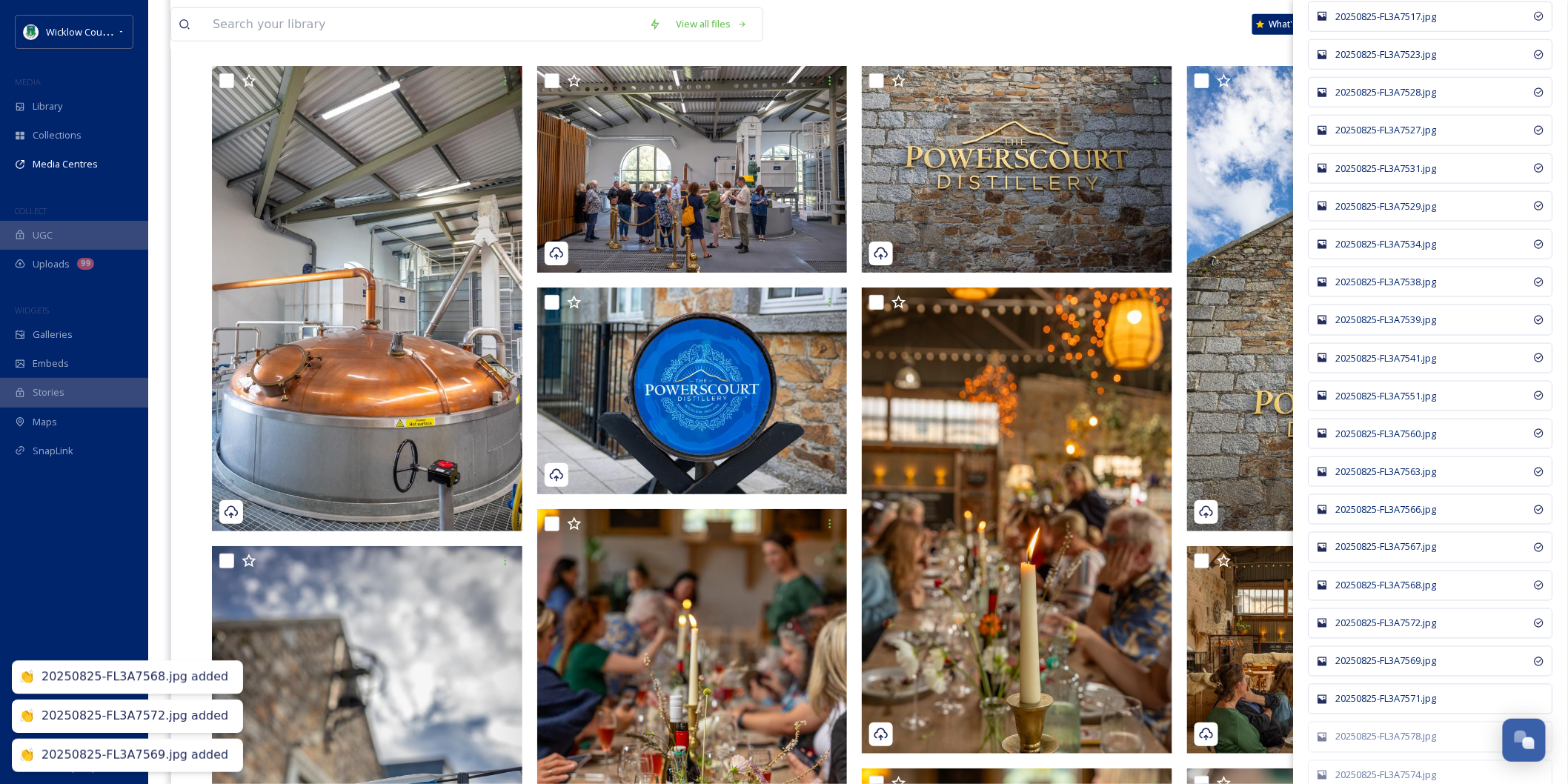
click at [1424, 702] on div "20250825-FL3A7571.jpg" at bounding box center [1439, 699] width 205 height 14
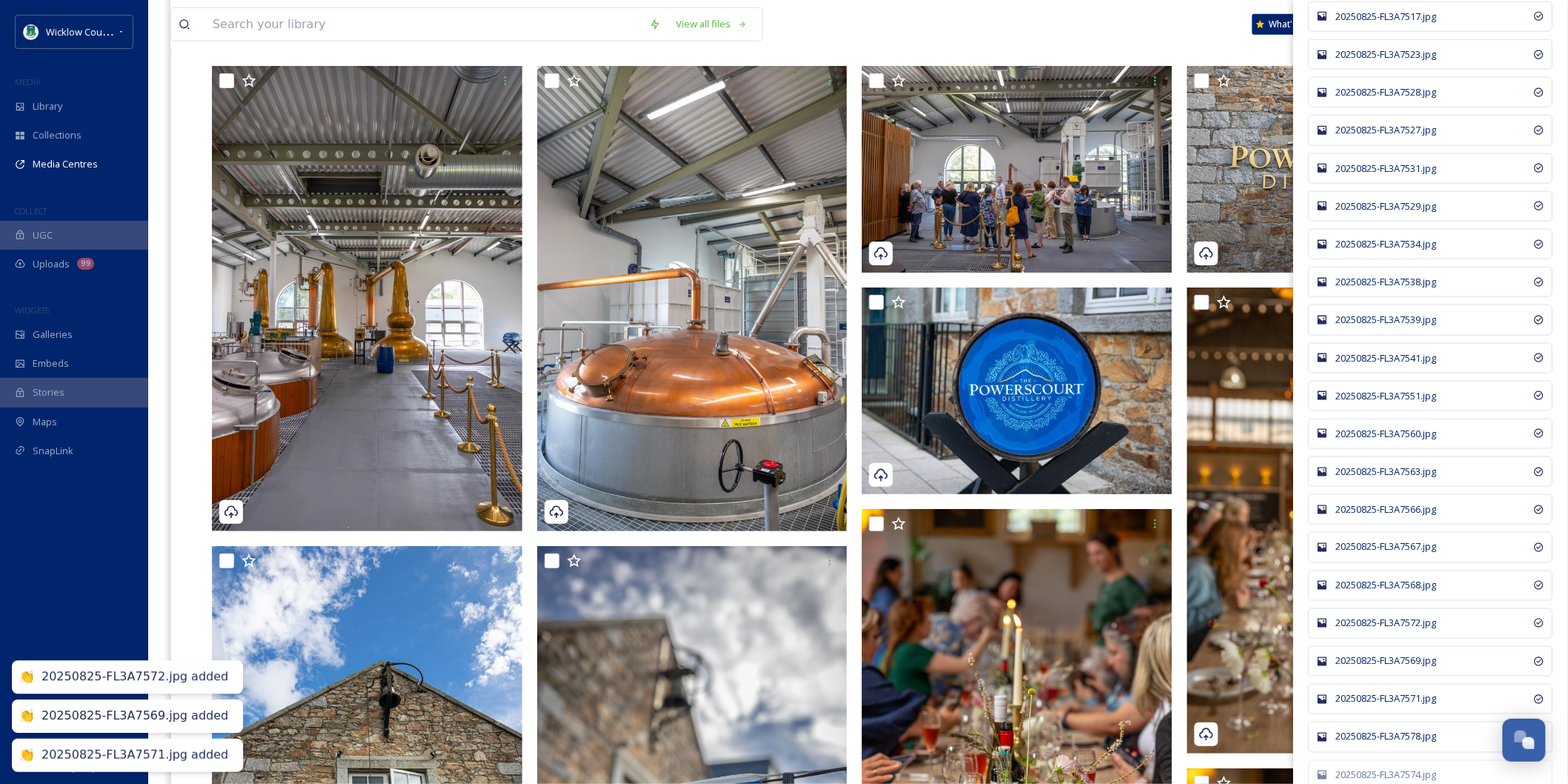
click at [1418, 736] on div "20250825-FL3A7578.jpg" at bounding box center [1439, 736] width 205 height 14
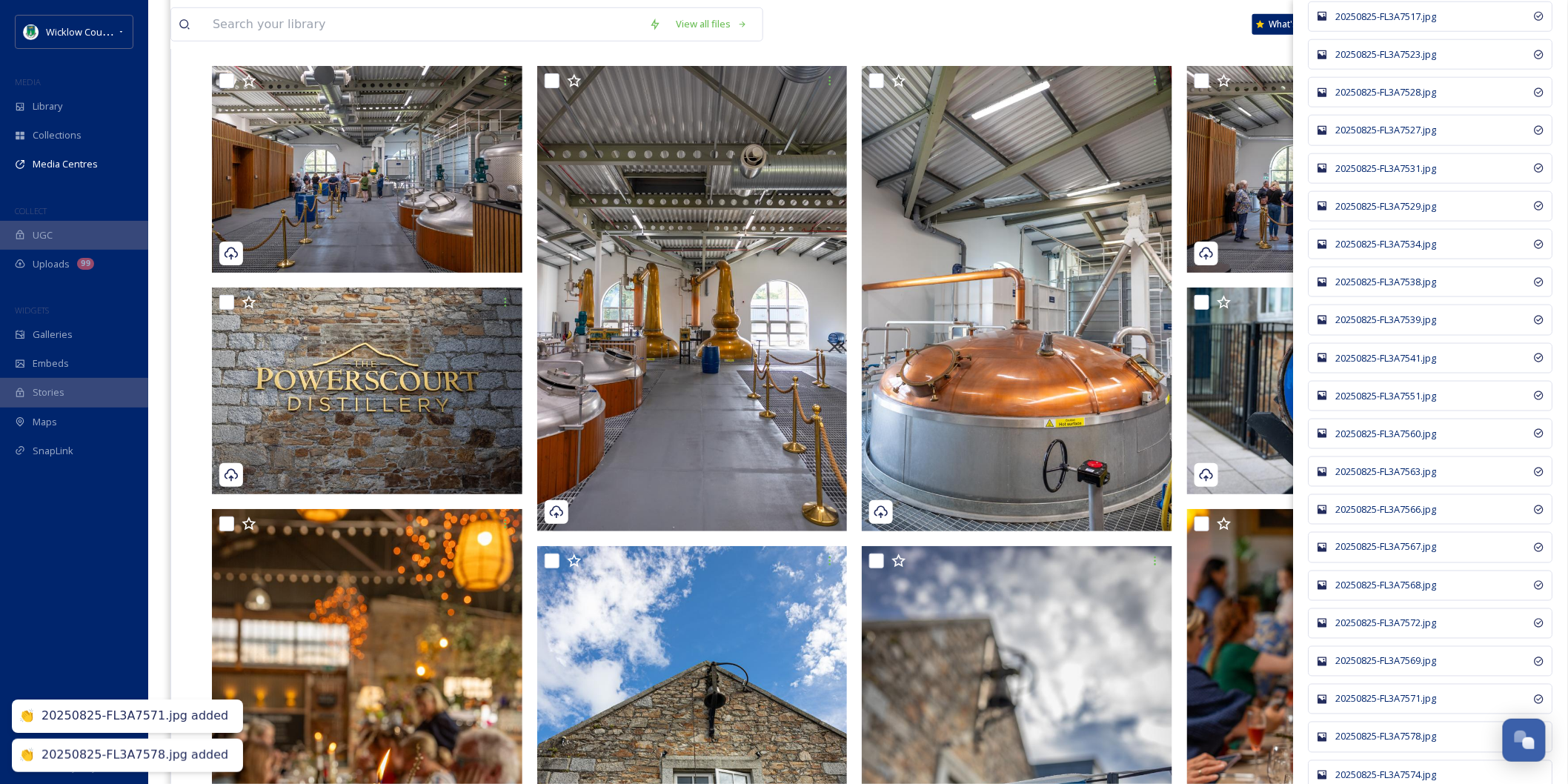
click at [1404, 776] on div "20250825-FL3A7574.jpg" at bounding box center [1439, 775] width 205 height 14
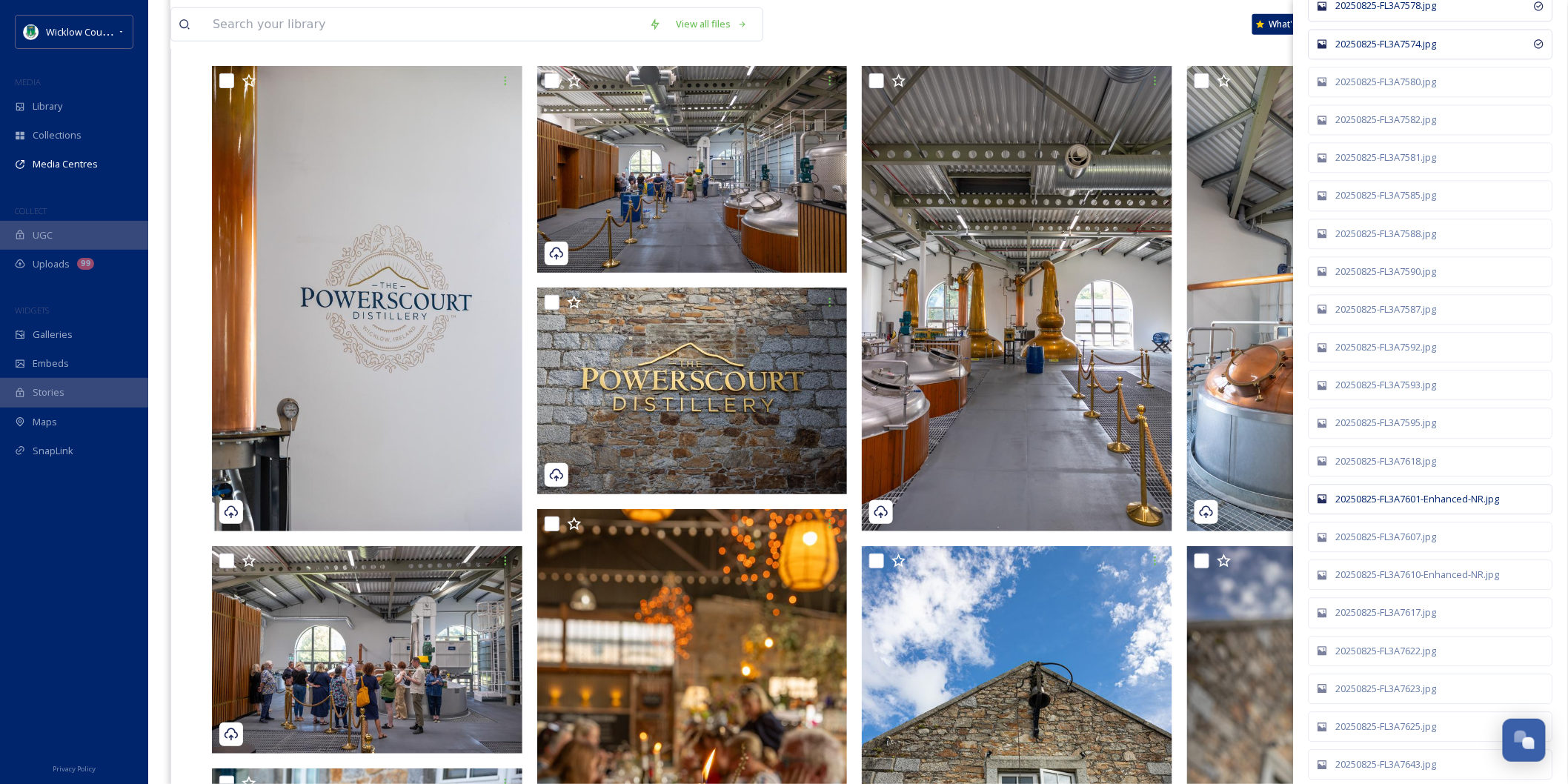
scroll to position [1398, 0]
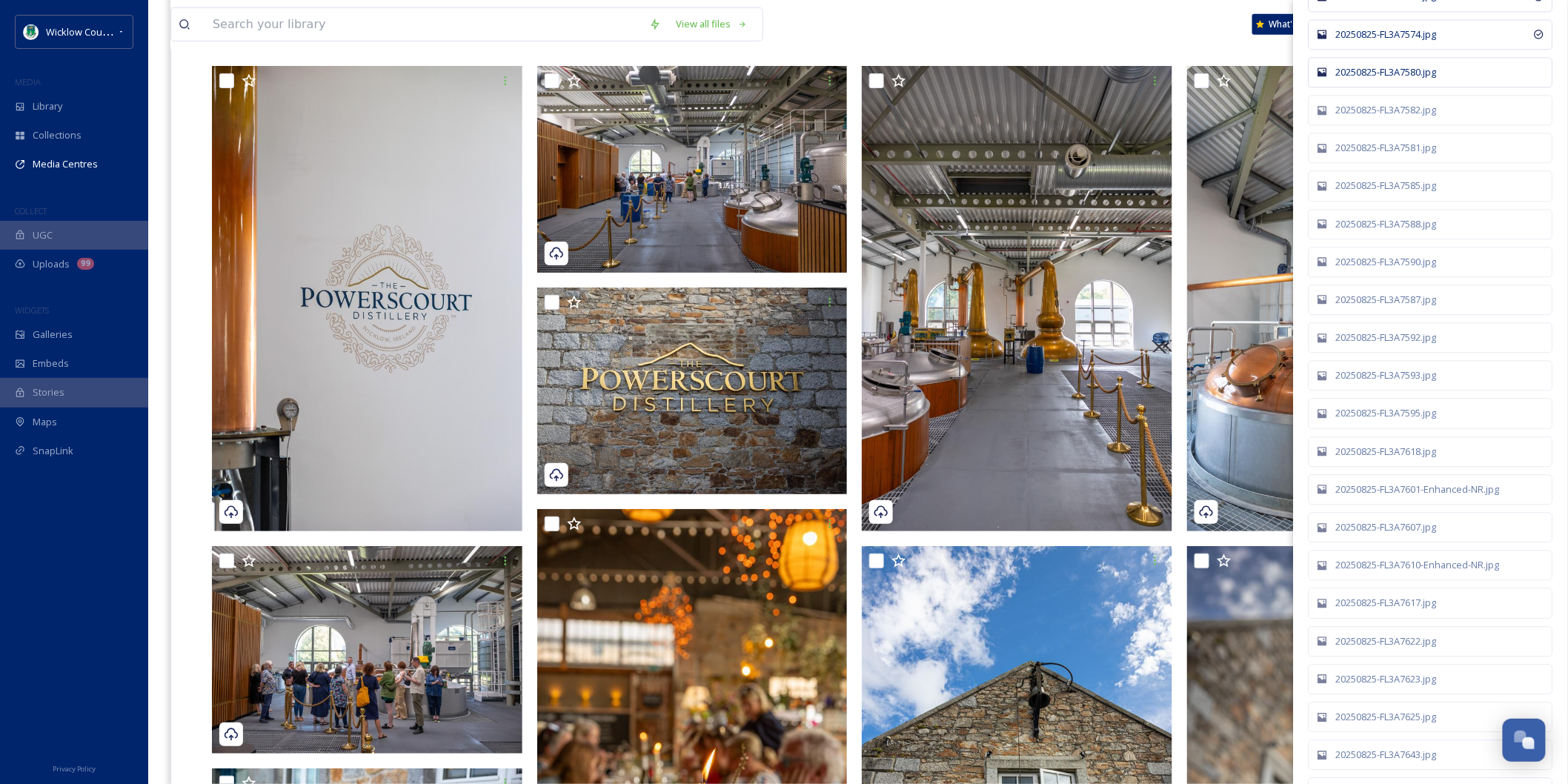
click at [1406, 78] on div "20250825-FL3A7580.jpg" at bounding box center [1439, 73] width 205 height 14
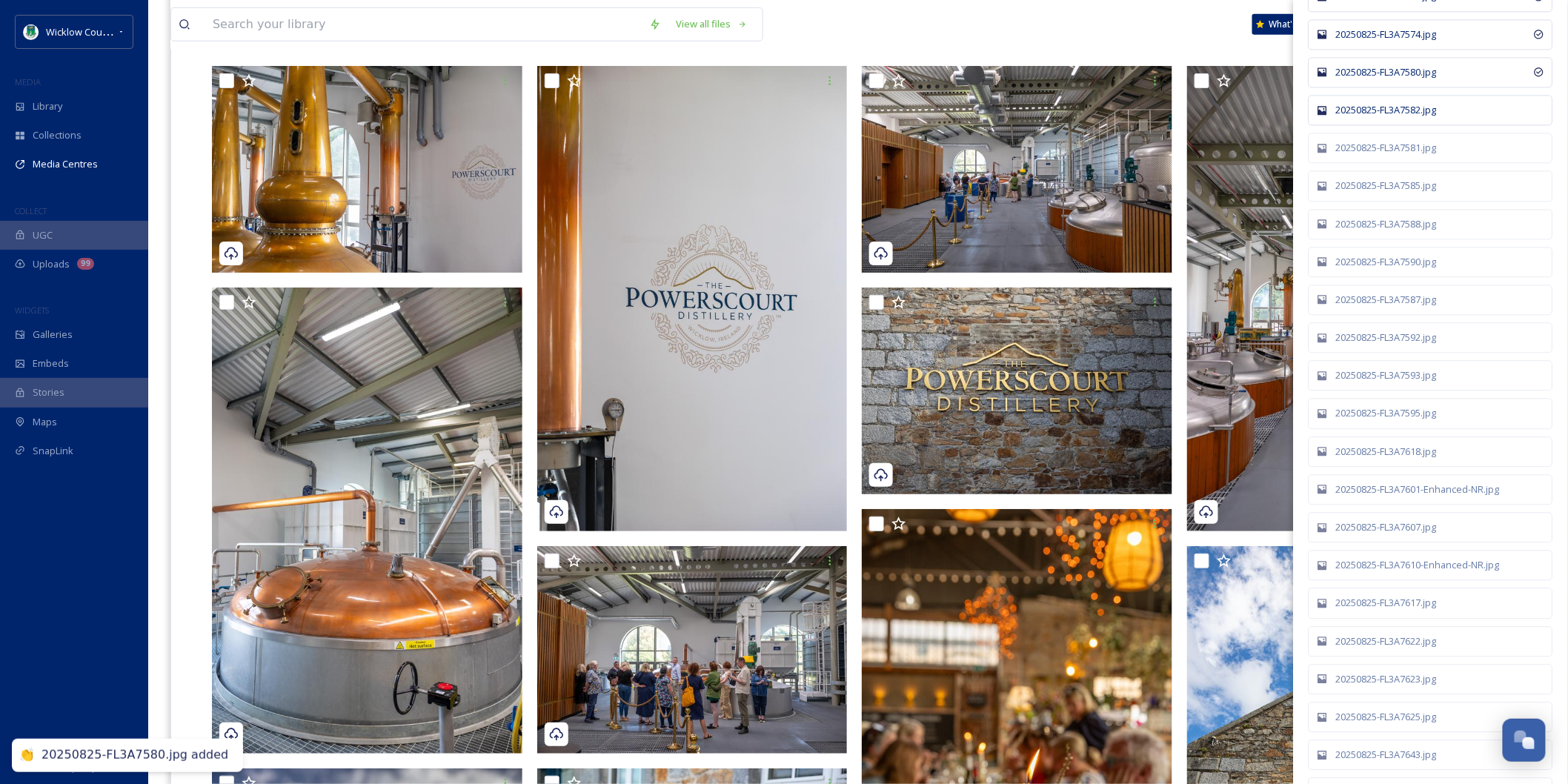
click at [1405, 108] on div "20250825-FL3A7582.jpg" at bounding box center [1431, 110] width 244 height 30
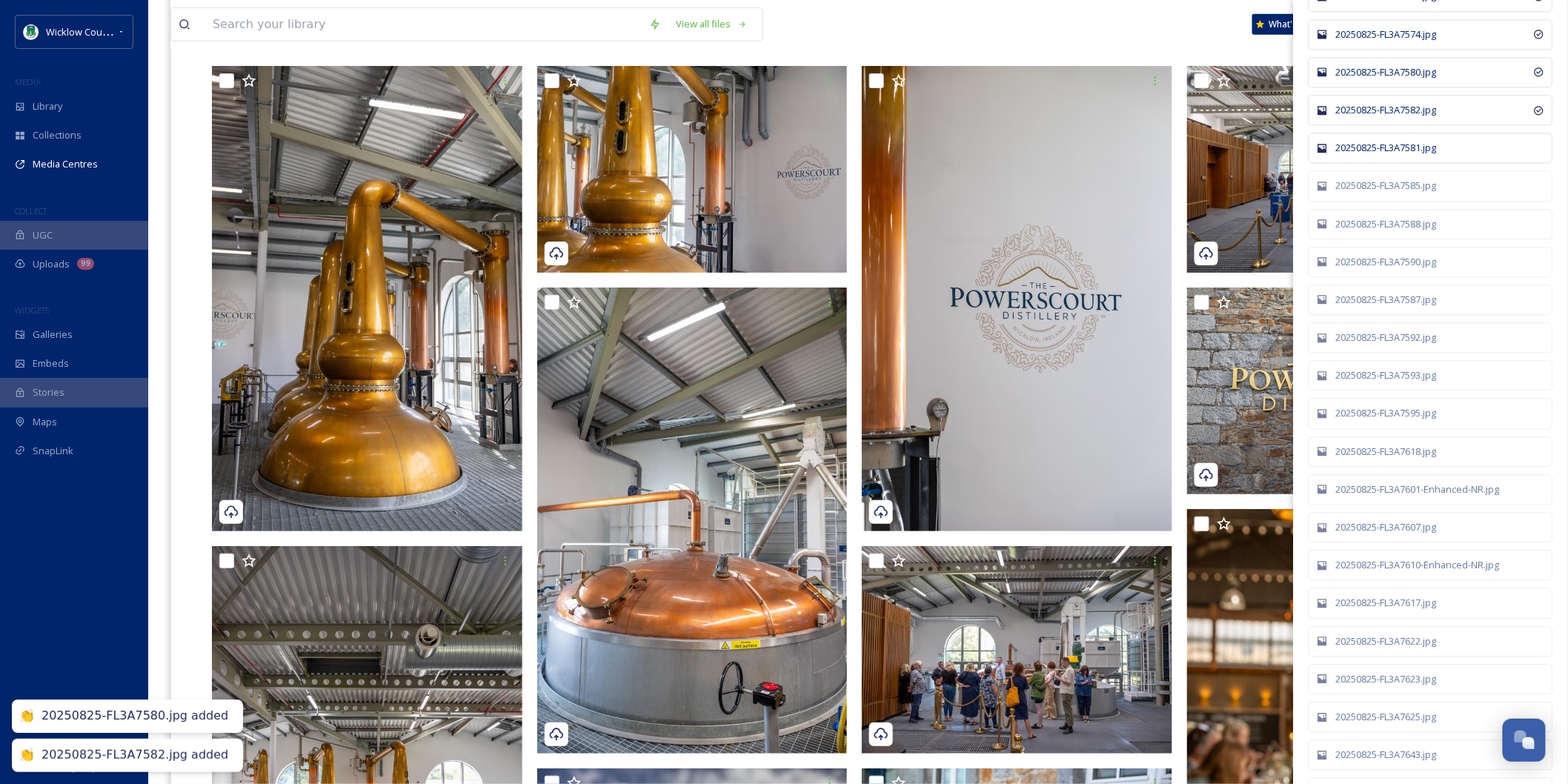
click at [1394, 155] on div "20250825-FL3A7581.jpg" at bounding box center [1439, 148] width 205 height 14
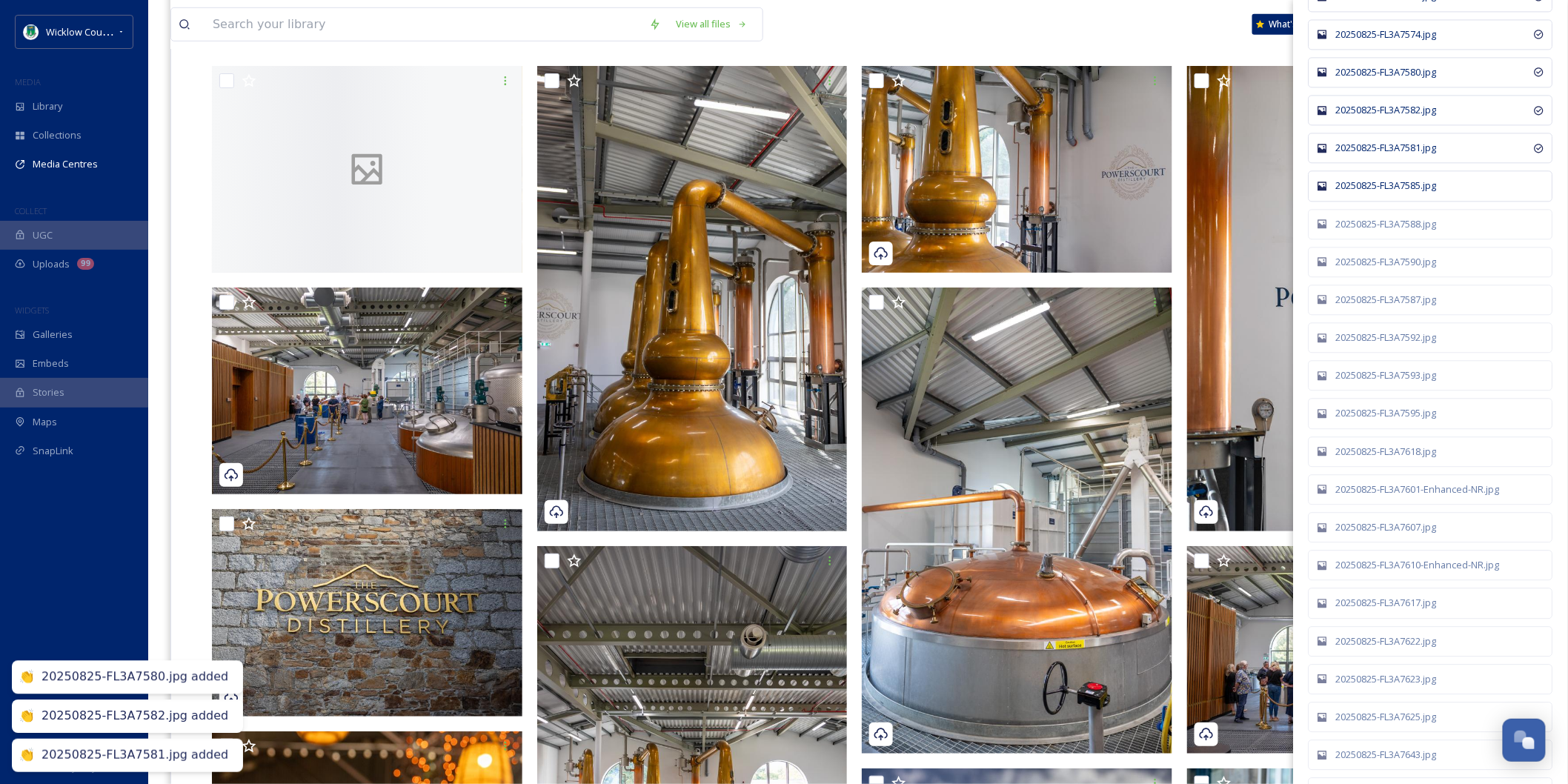
click at [1391, 179] on div "20250825-FL3A7585.jpg" at bounding box center [1431, 185] width 244 height 30
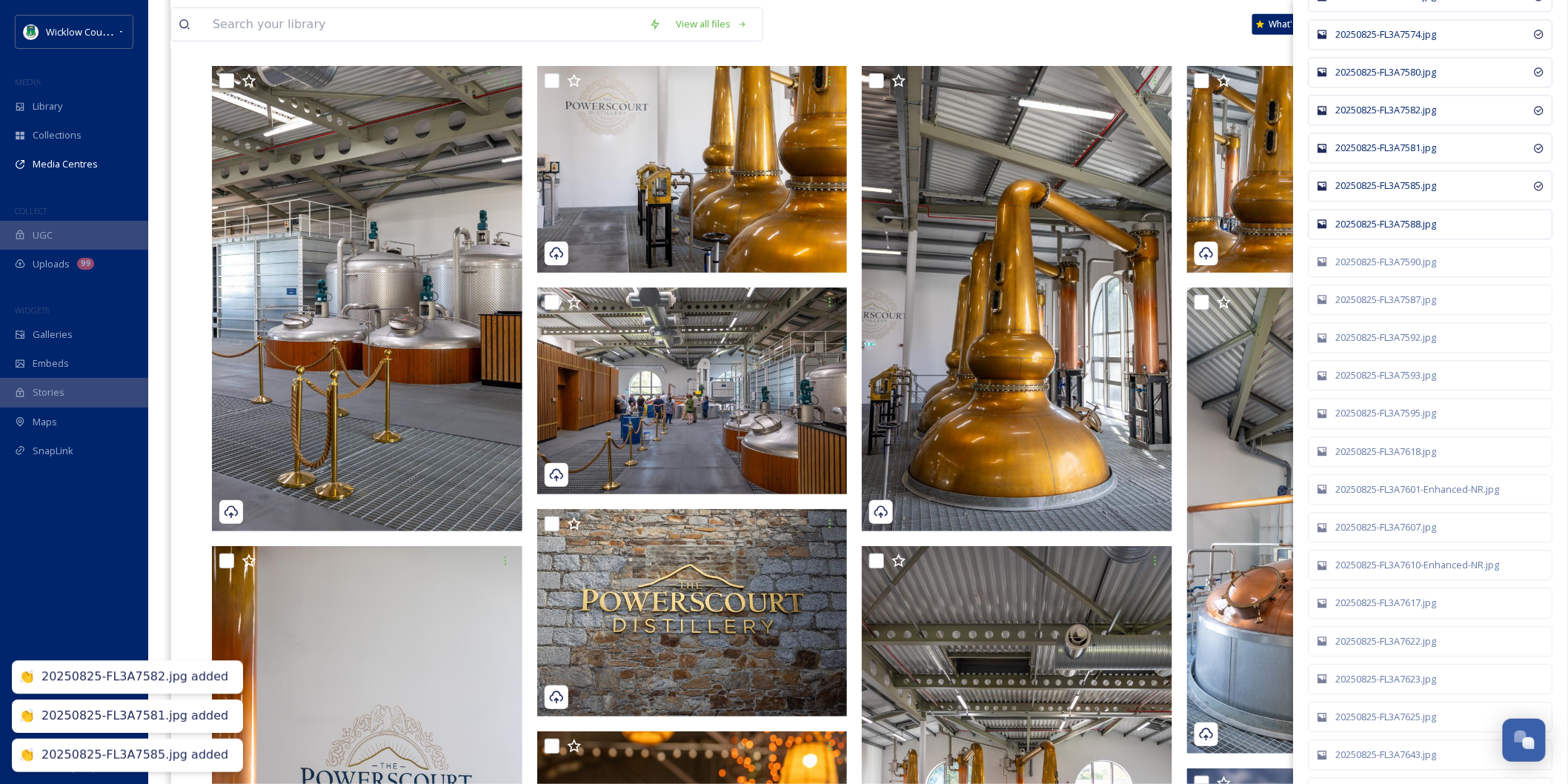
click at [1391, 223] on div "20250825-FL3A7588.jpg" at bounding box center [1439, 223] width 205 height 14
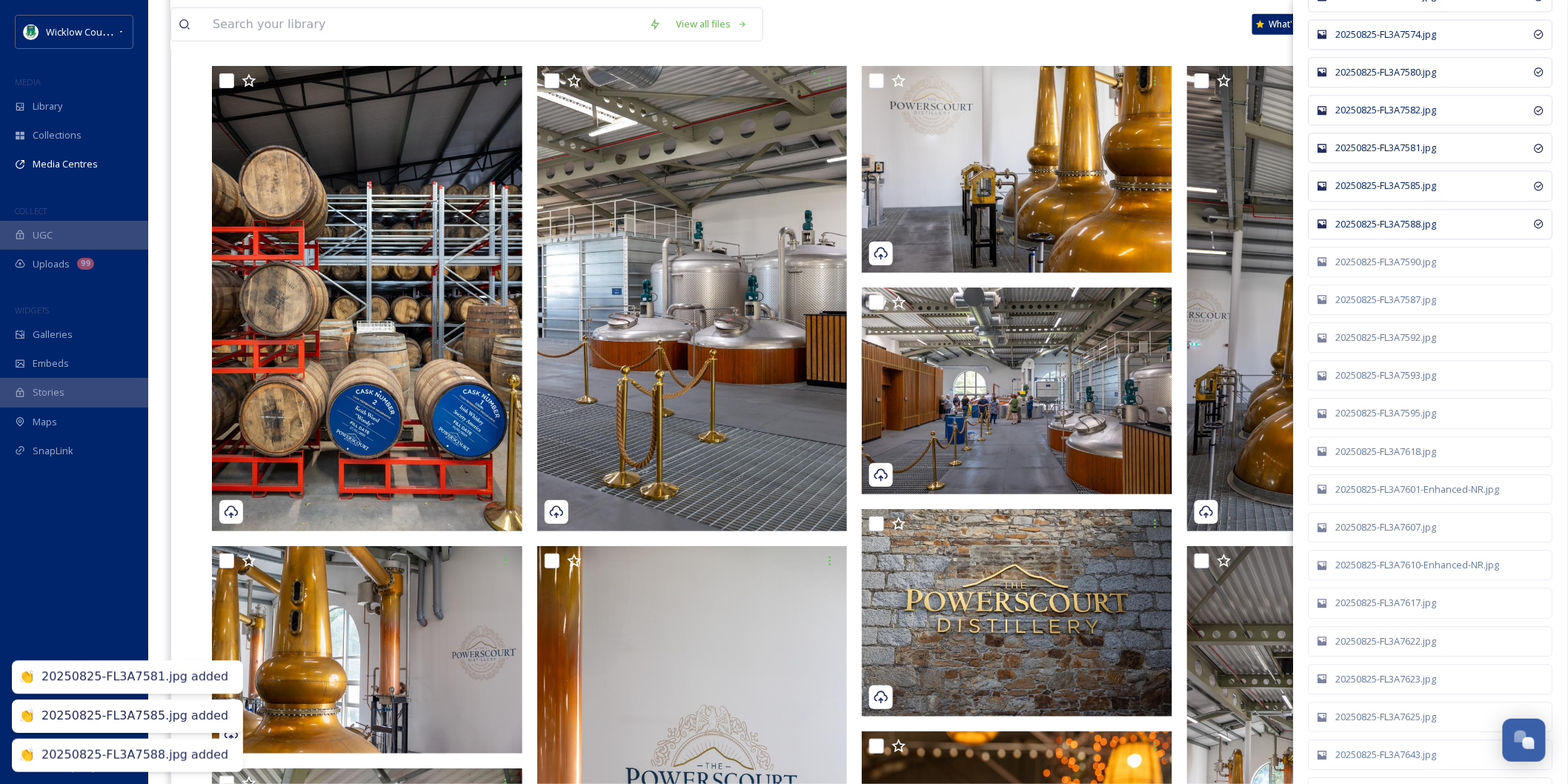
drag, startPoint x: 1388, startPoint y: 261, endPoint x: 1388, endPoint y: 286, distance: 25.0
click at [1388, 262] on div "20250825-FL3A7590.jpg" at bounding box center [1439, 262] width 205 height 14
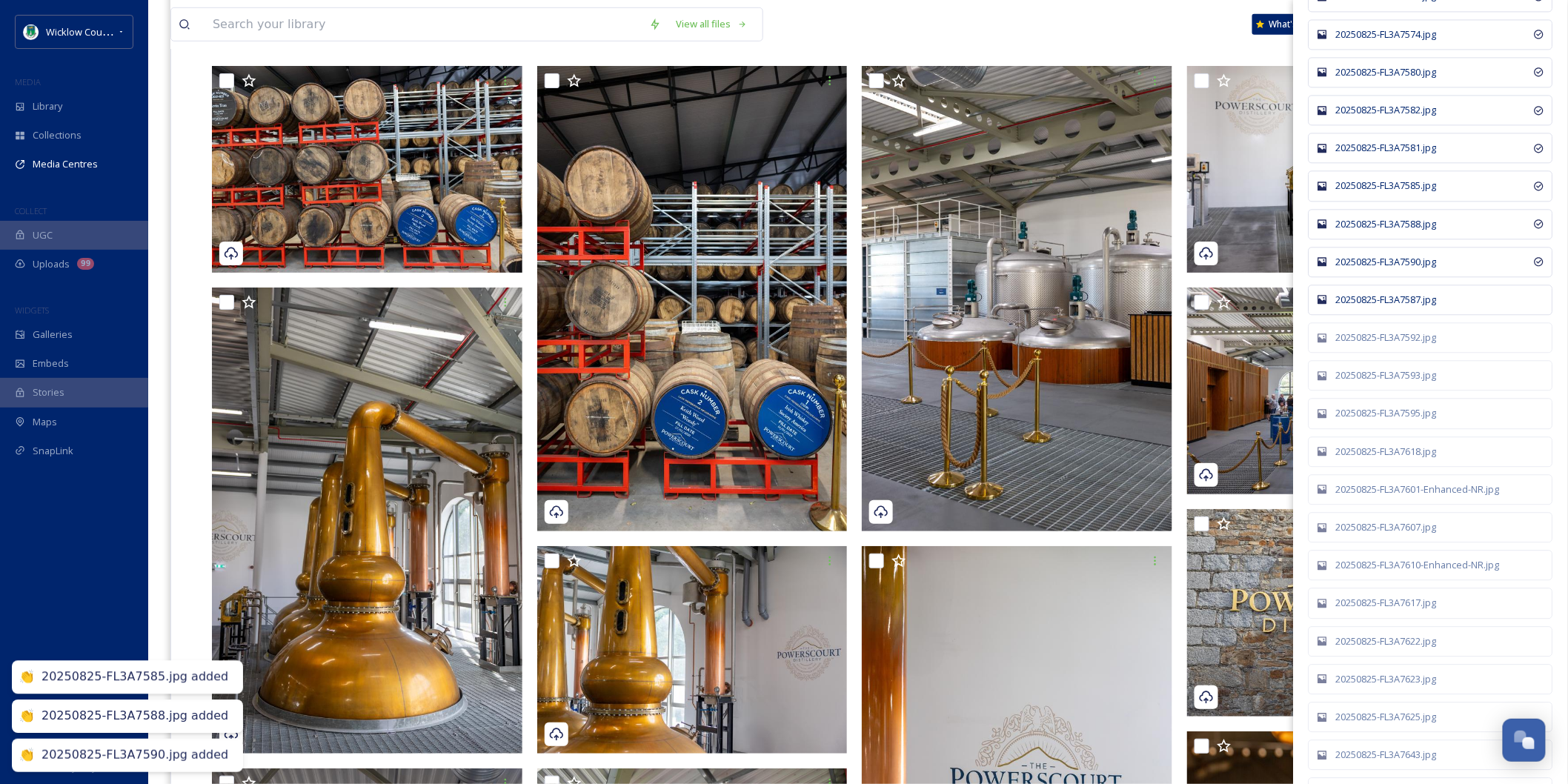
click at [1386, 305] on div "20250825-FL3A7587.jpg" at bounding box center [1439, 300] width 205 height 14
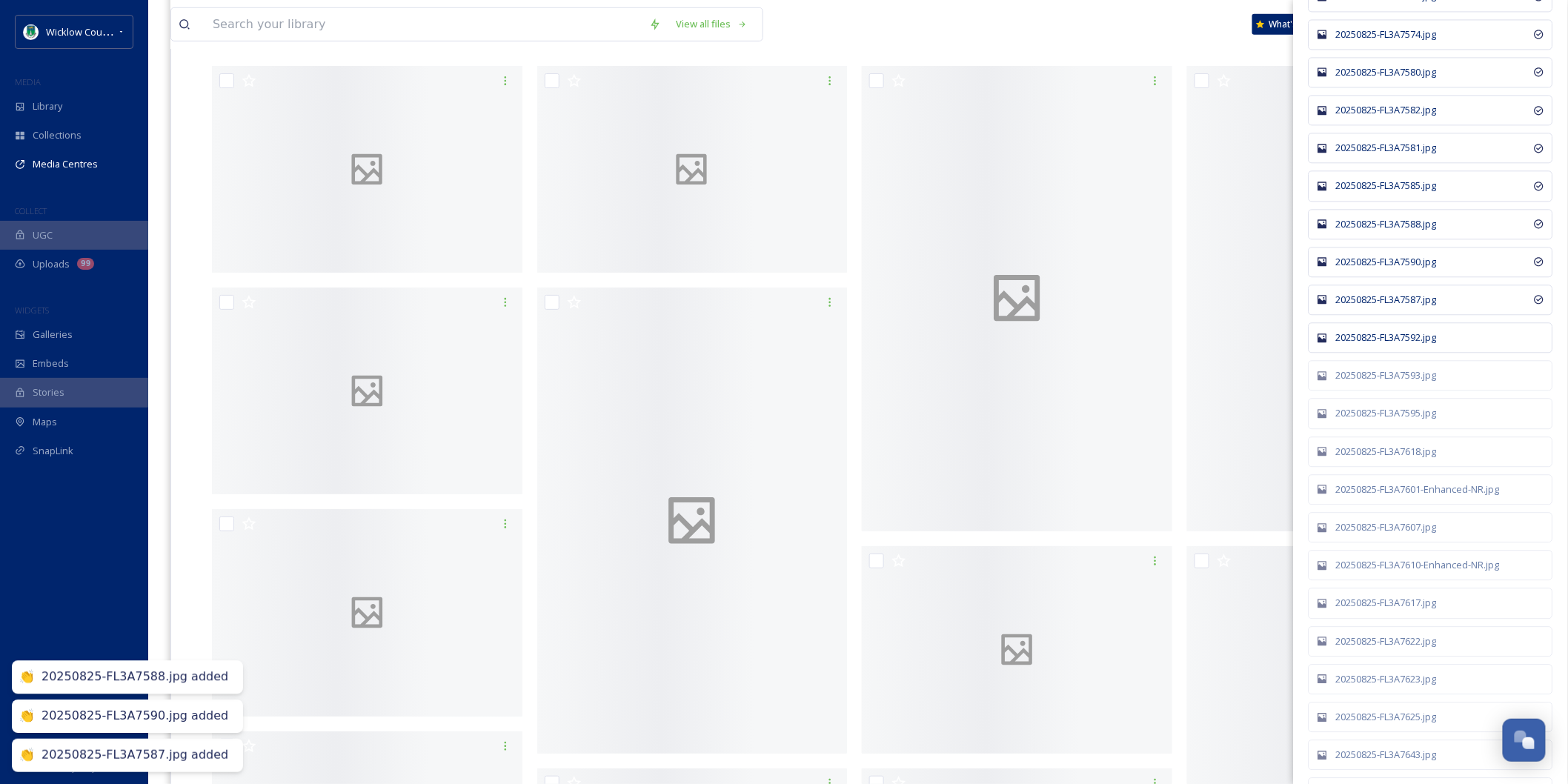
click at [1386, 335] on div "20250825-FL3A7592.jpg" at bounding box center [1431, 337] width 244 height 30
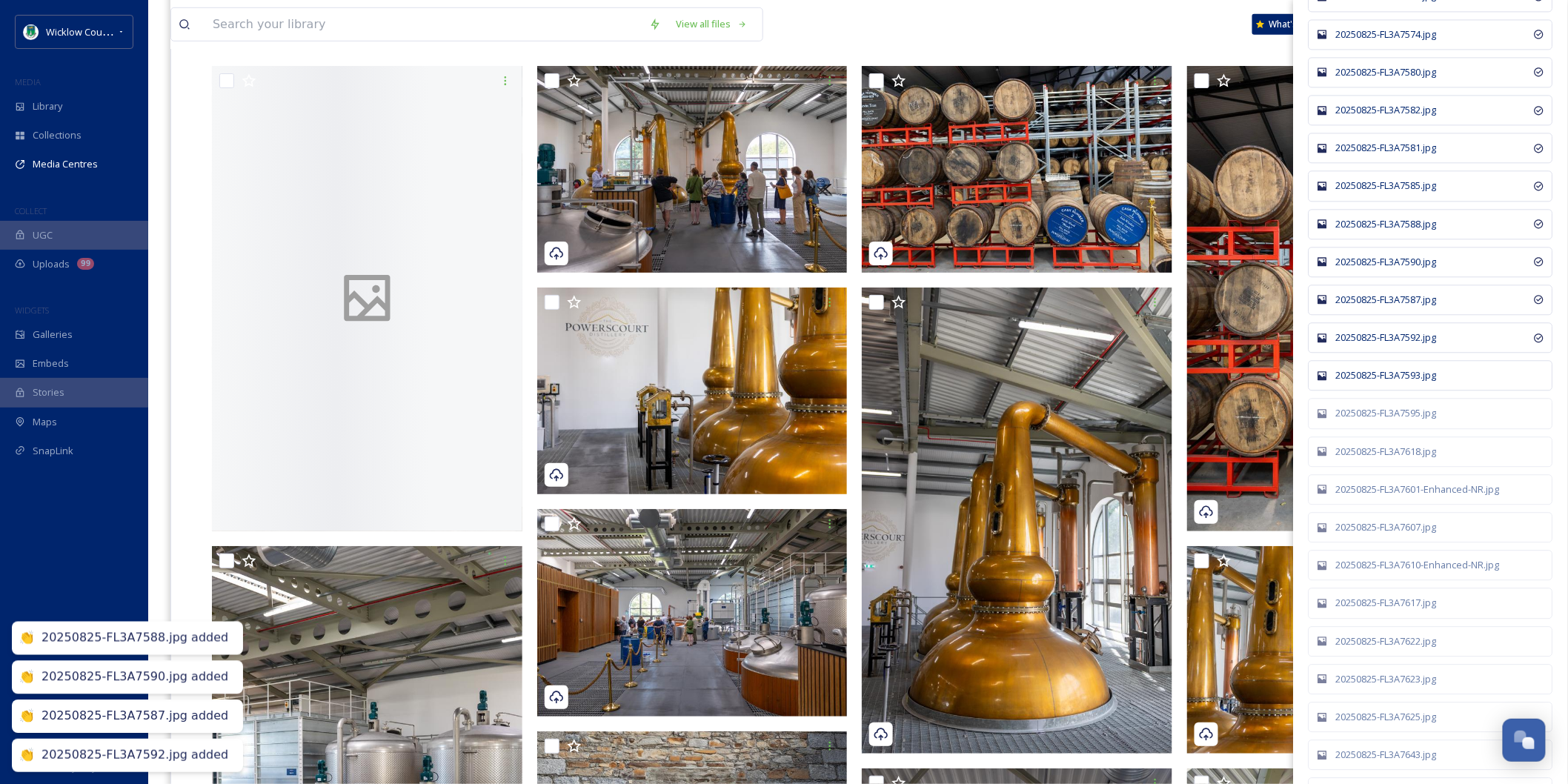
click at [1386, 370] on div "20250825-FL3A7593.jpg" at bounding box center [1431, 374] width 244 height 30
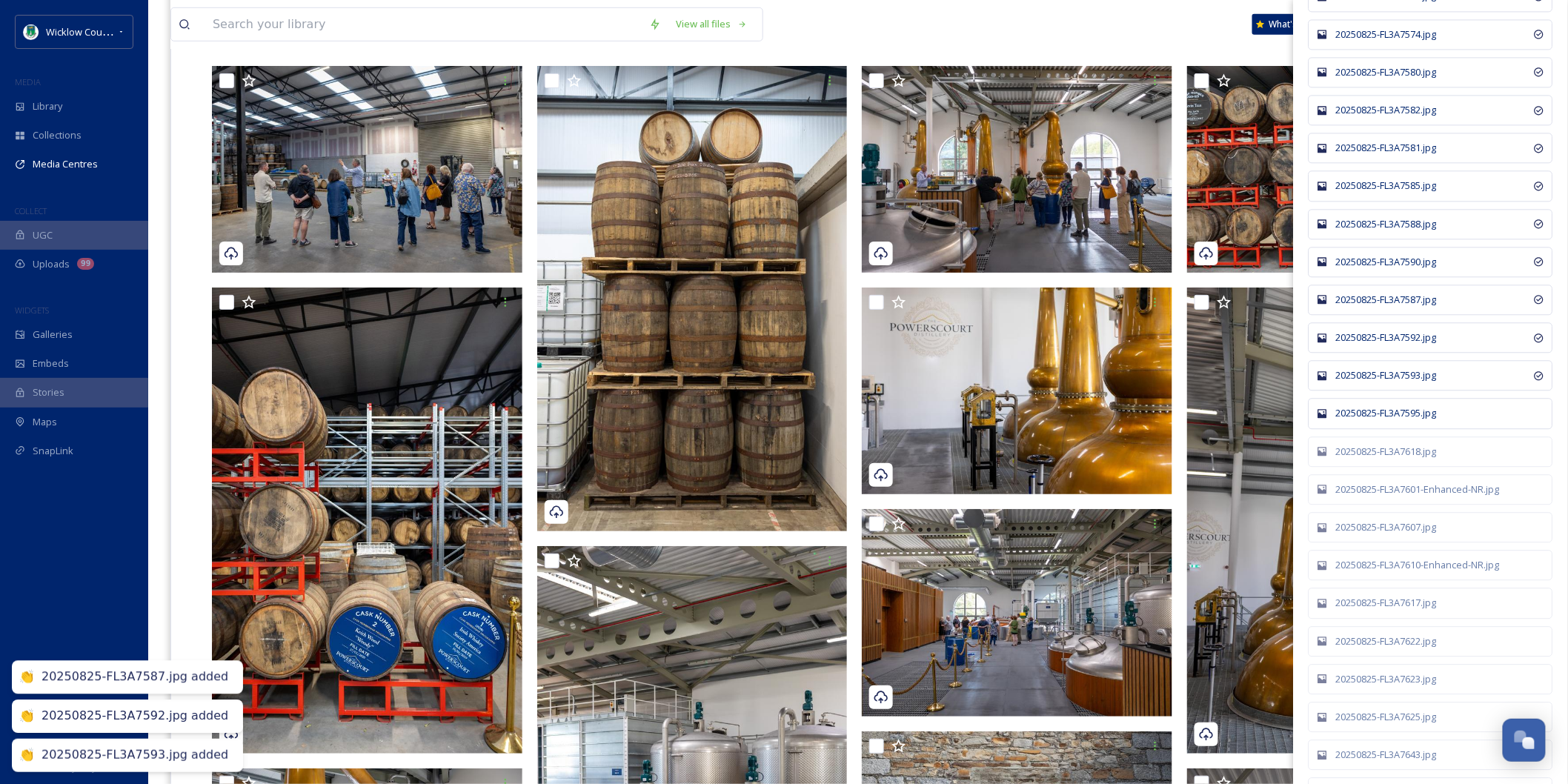
drag, startPoint x: 1386, startPoint y: 422, endPoint x: 1386, endPoint y: 431, distance: 9.0
click at [1386, 419] on div "20250825-FL3A7595.jpg" at bounding box center [1439, 413] width 205 height 14
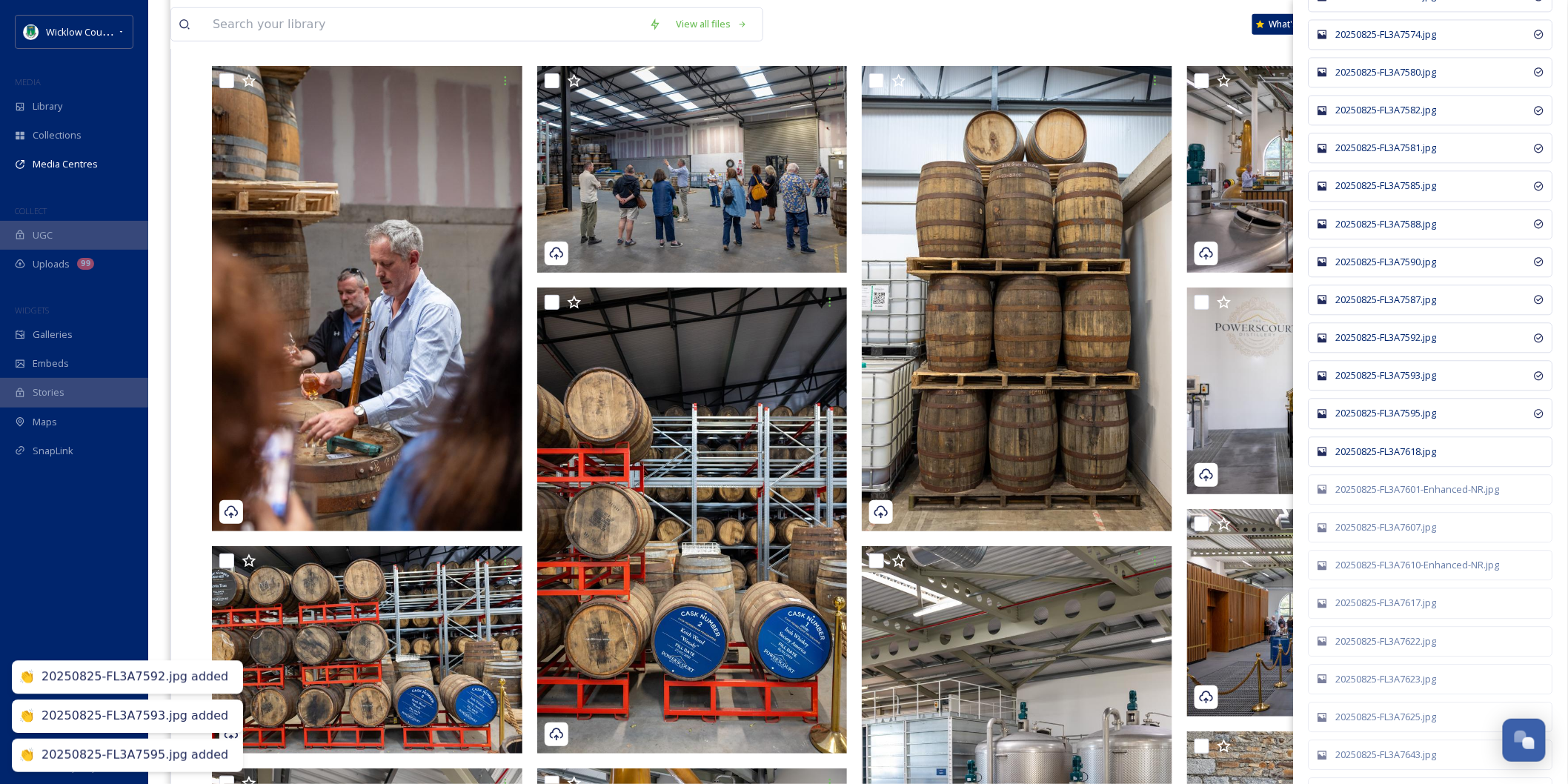
click at [1386, 459] on div "20250825-FL3A7618.jpg" at bounding box center [1439, 451] width 205 height 14
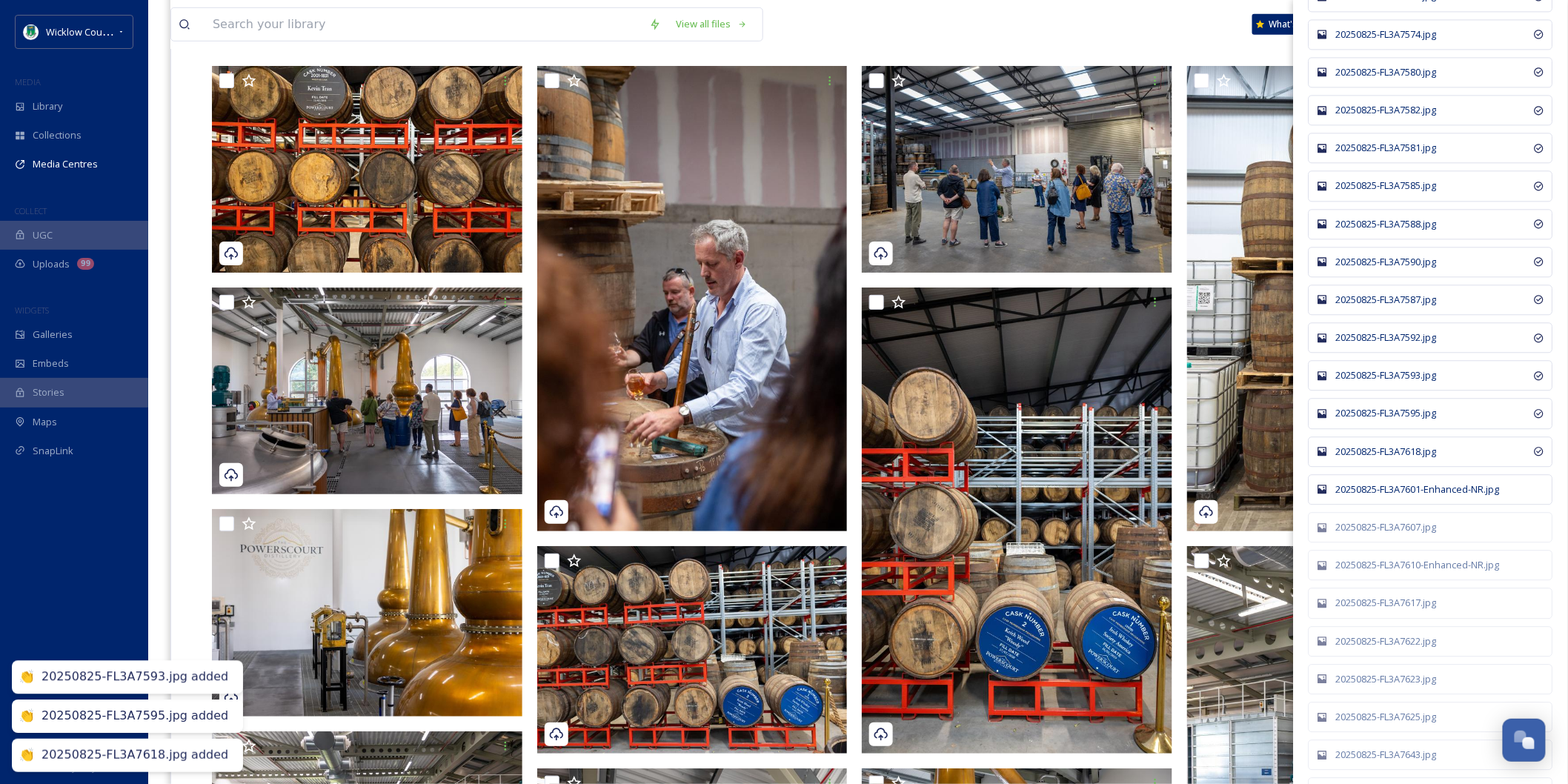
click at [1390, 496] on div "20250825-FL3A7601-Enhanced-NR.jpg" at bounding box center [1439, 489] width 205 height 14
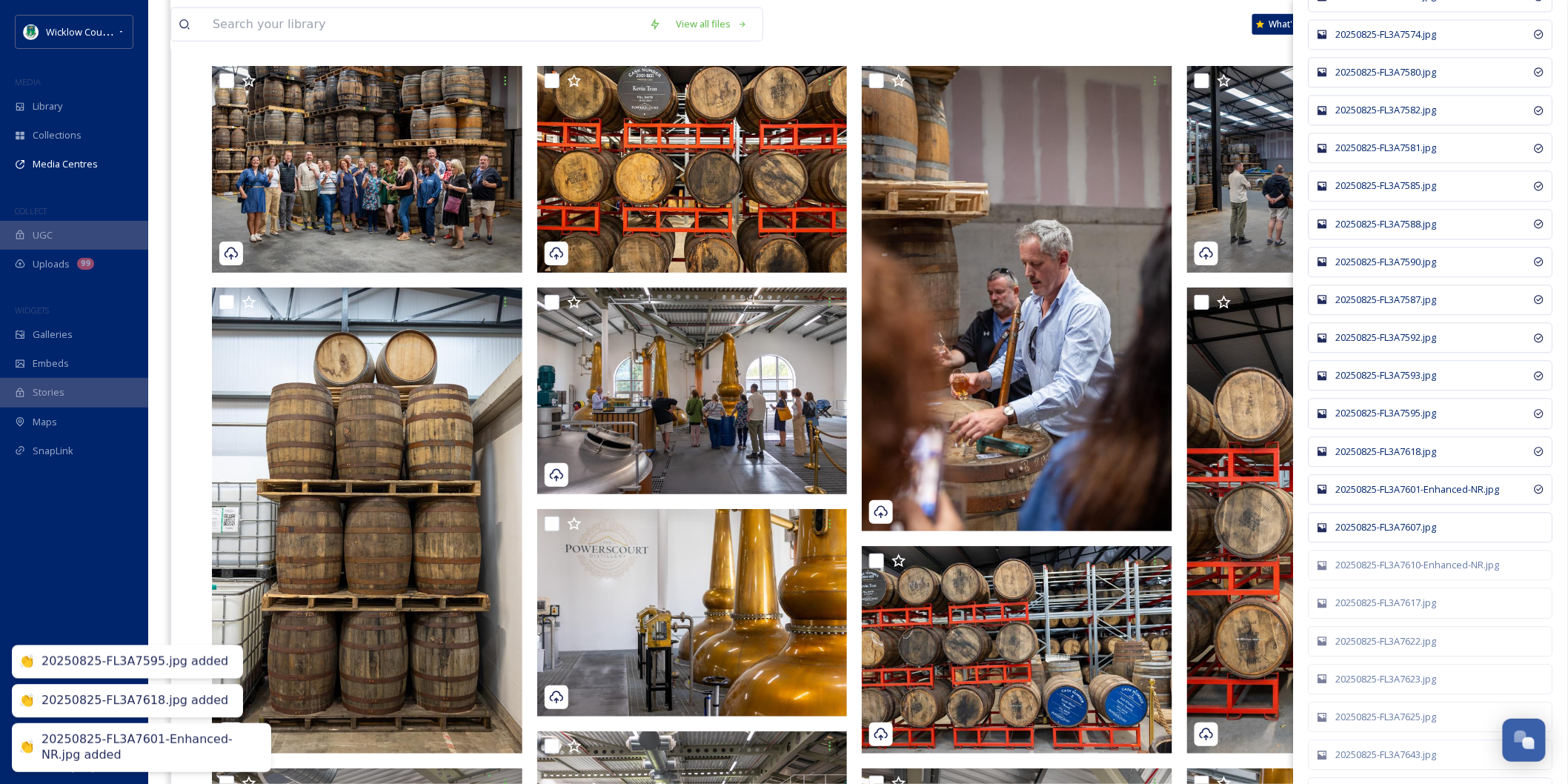
click at [1391, 542] on div "20250825-FL3A7607.jpg" at bounding box center [1431, 526] width 244 height 30
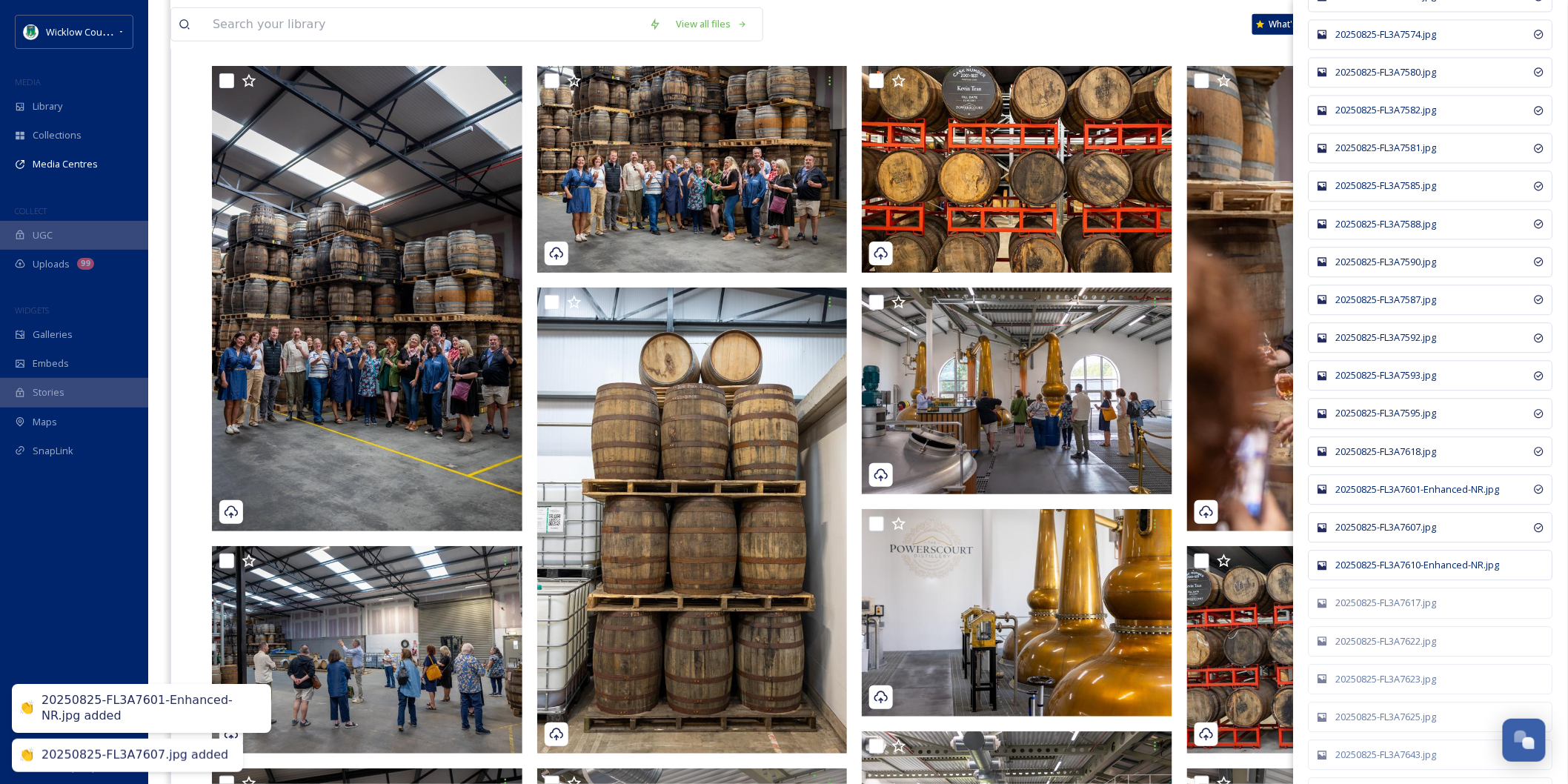
click at [1382, 568] on div "20250825-FL3A7610-Enhanced-NR.jpg" at bounding box center [1439, 564] width 205 height 14
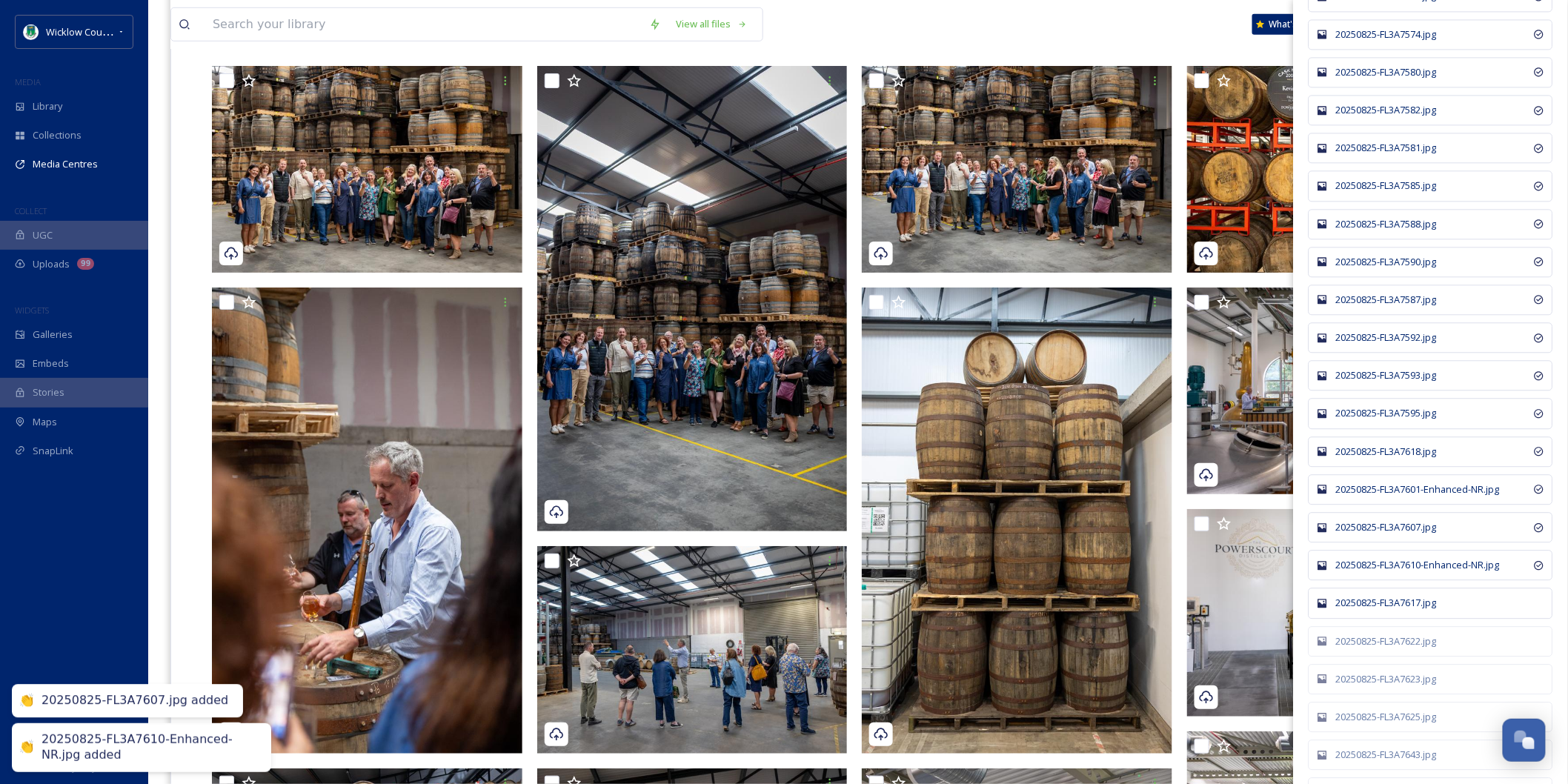
click at [1382, 602] on div "20250825-FL3A7617.jpg" at bounding box center [1431, 602] width 244 height 30
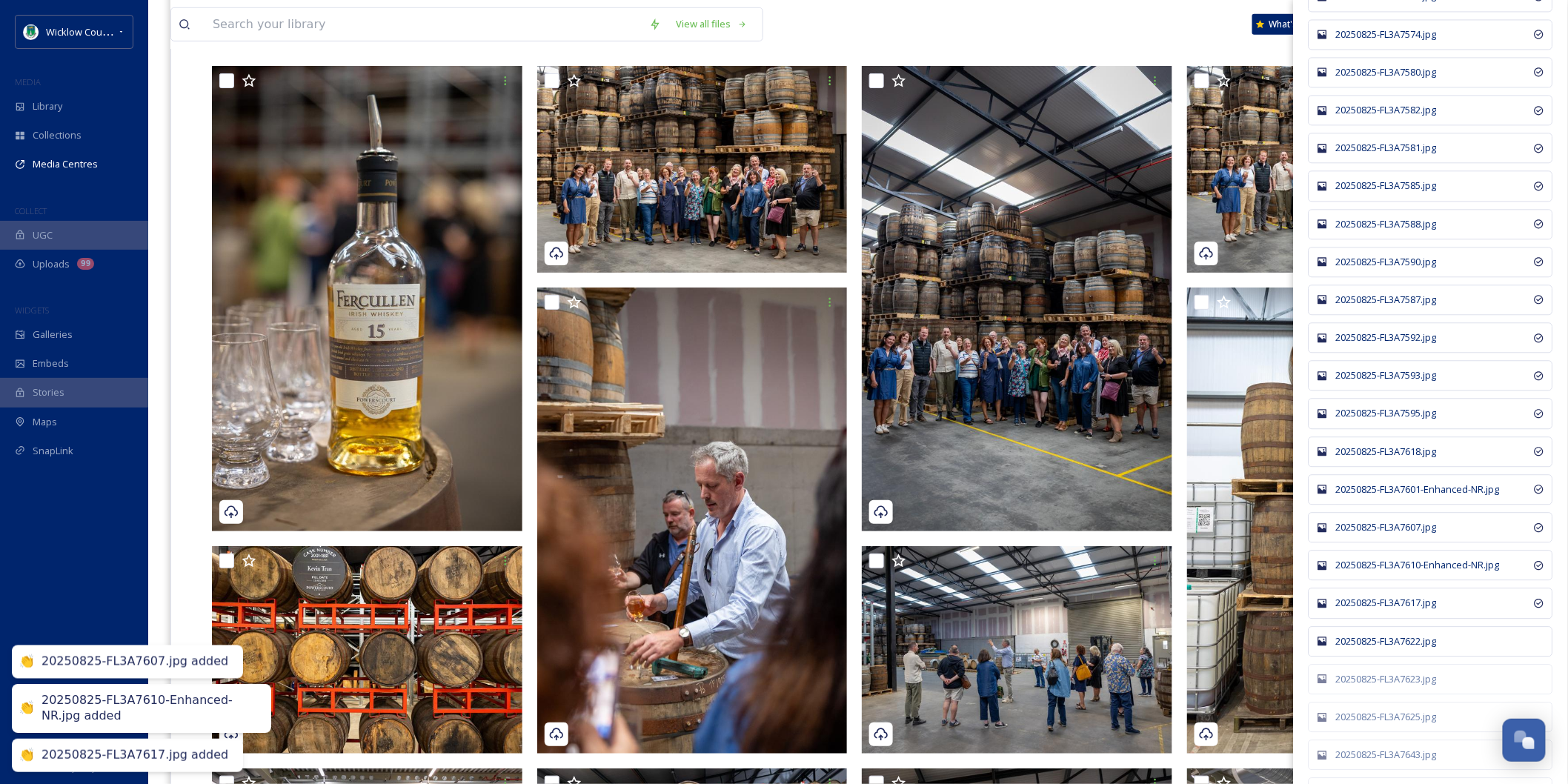
click at [1382, 641] on div "20250825-FL3A7622.jpg" at bounding box center [1439, 641] width 205 height 14
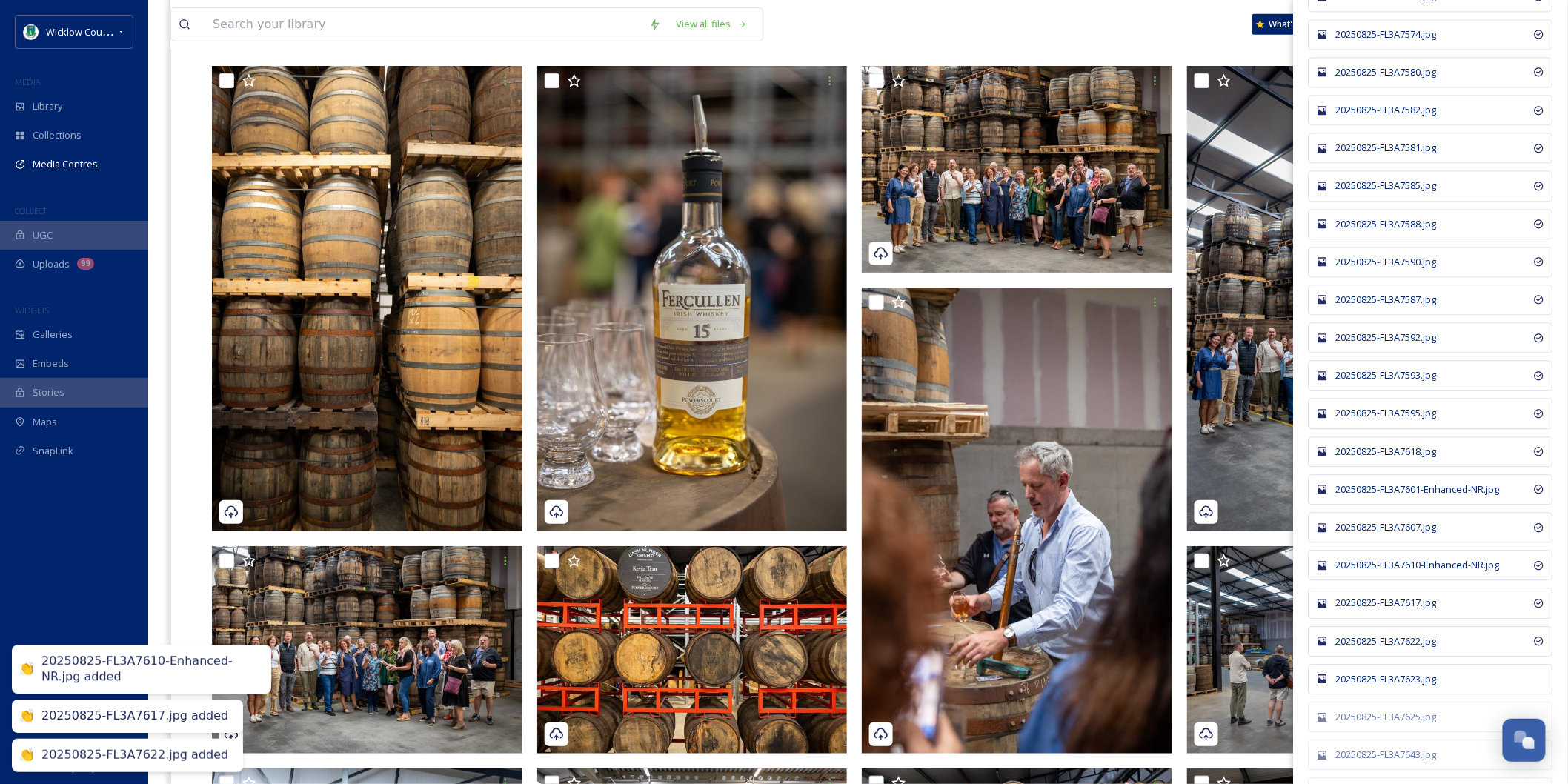
click at [1380, 679] on div "20250825-FL3A7623.jpg" at bounding box center [1439, 678] width 205 height 14
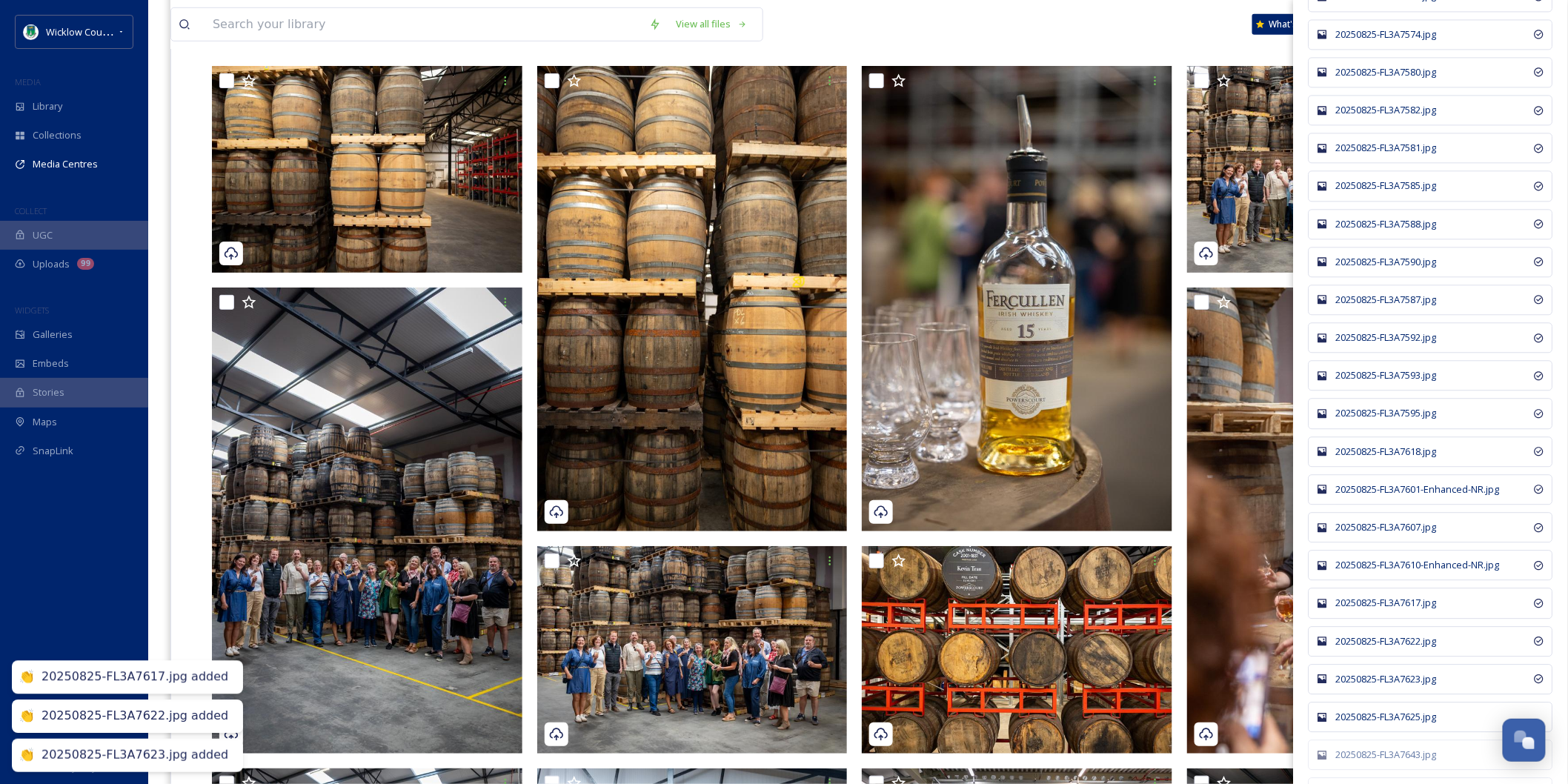
click at [1375, 715] on div "20250825-FL3A7625.jpg" at bounding box center [1431, 716] width 244 height 30
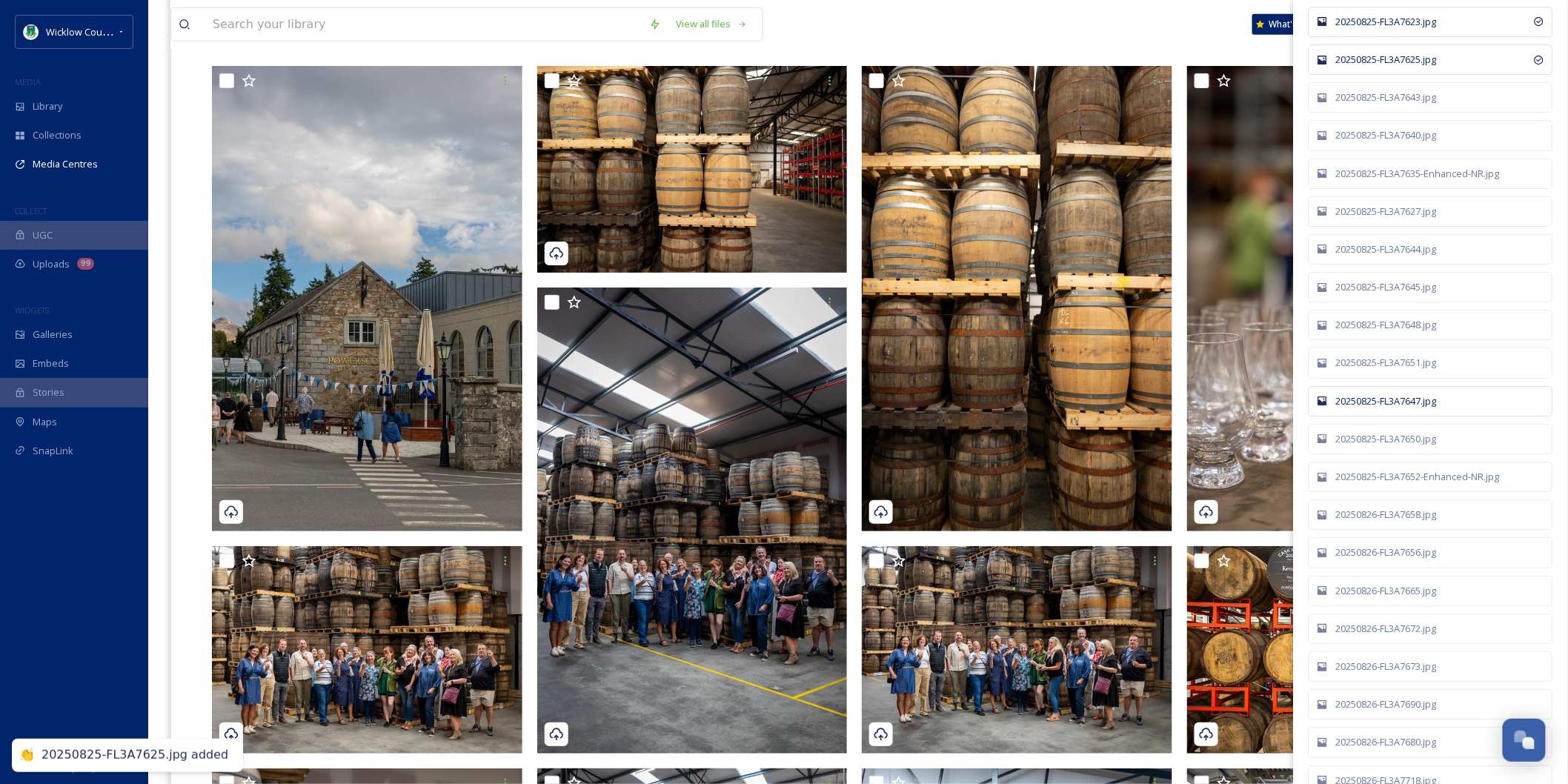
scroll to position [2057, 0]
click at [1396, 101] on div "20250825-FL3A7643.jpg" at bounding box center [1439, 96] width 205 height 14
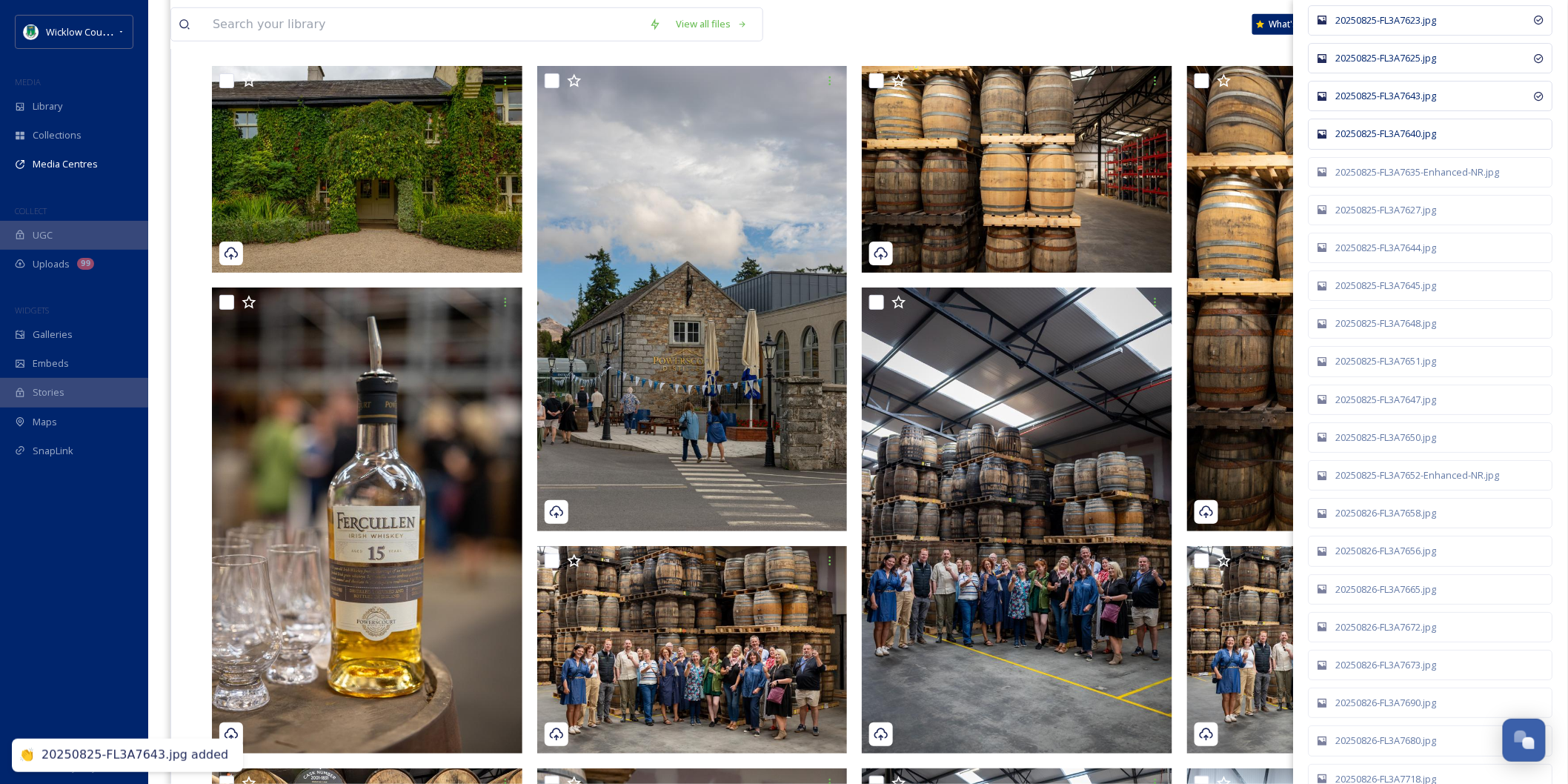
click at [1393, 131] on div "20250825-FL3A7640.jpg" at bounding box center [1431, 133] width 244 height 30
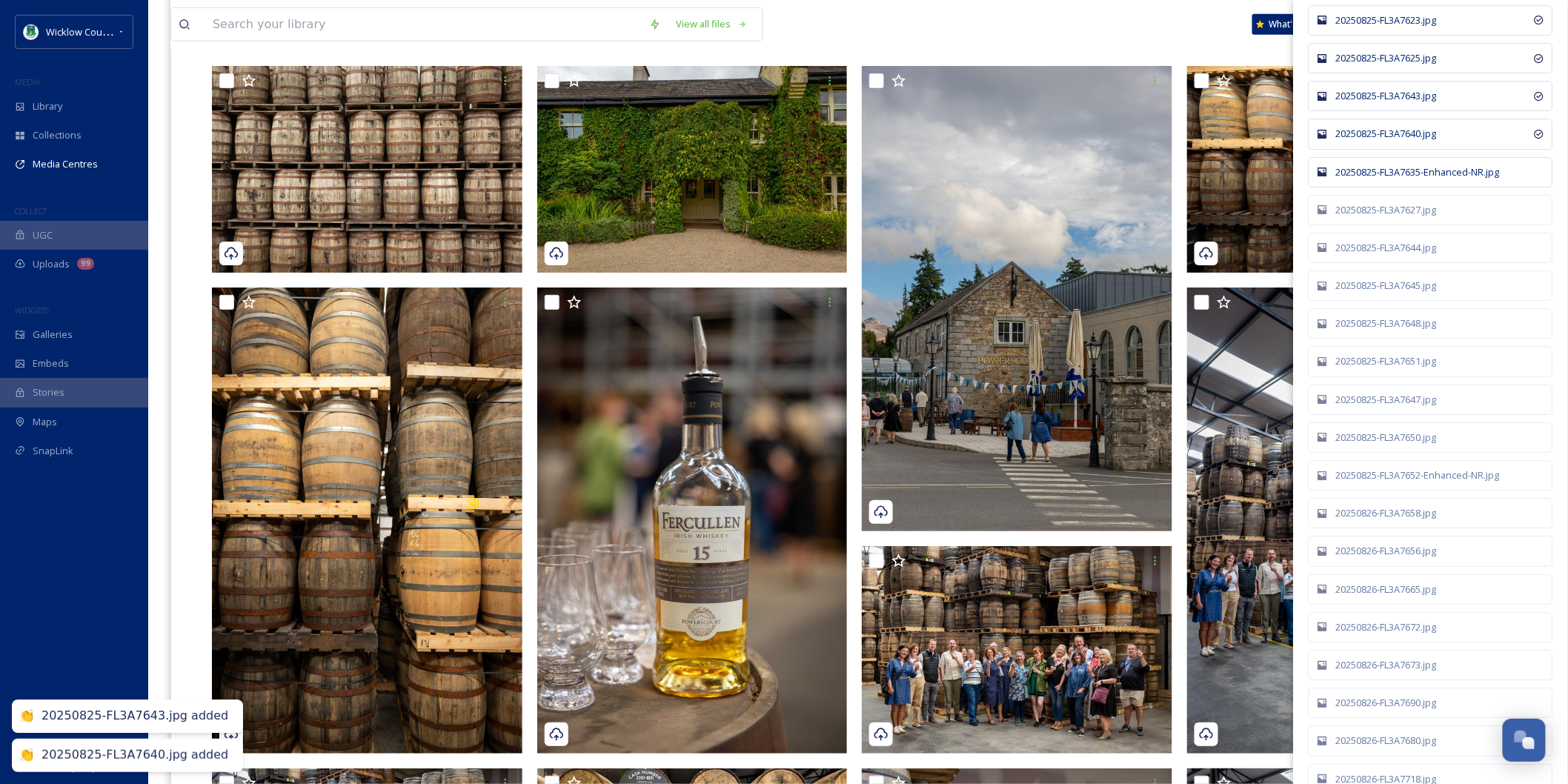
click at [1391, 179] on div "20250825-FL3A7635-Enhanced-NR.jpg" at bounding box center [1439, 172] width 205 height 14
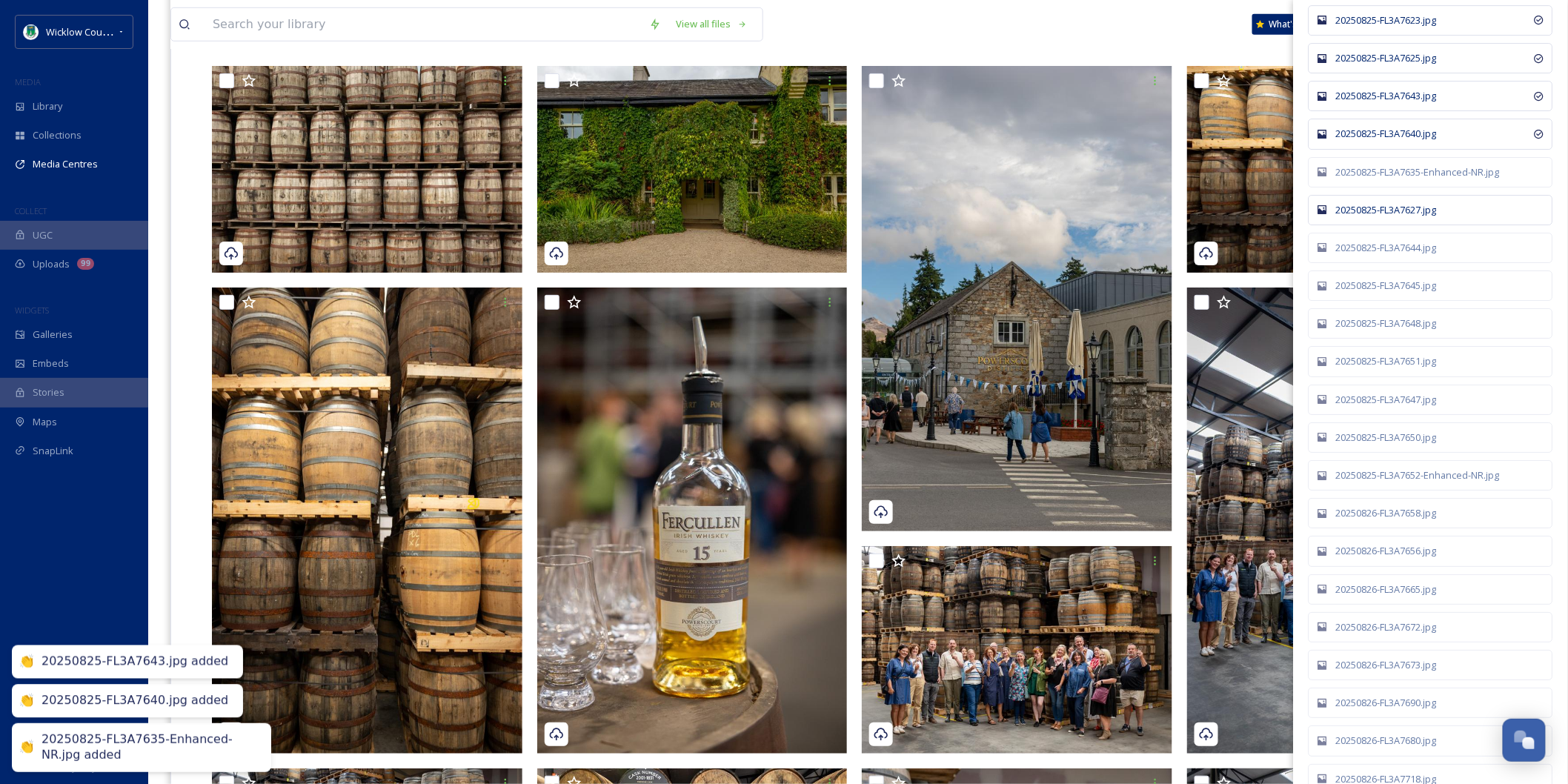
click at [1391, 209] on div "20250825-FL3A7627.jpg" at bounding box center [1431, 210] width 244 height 30
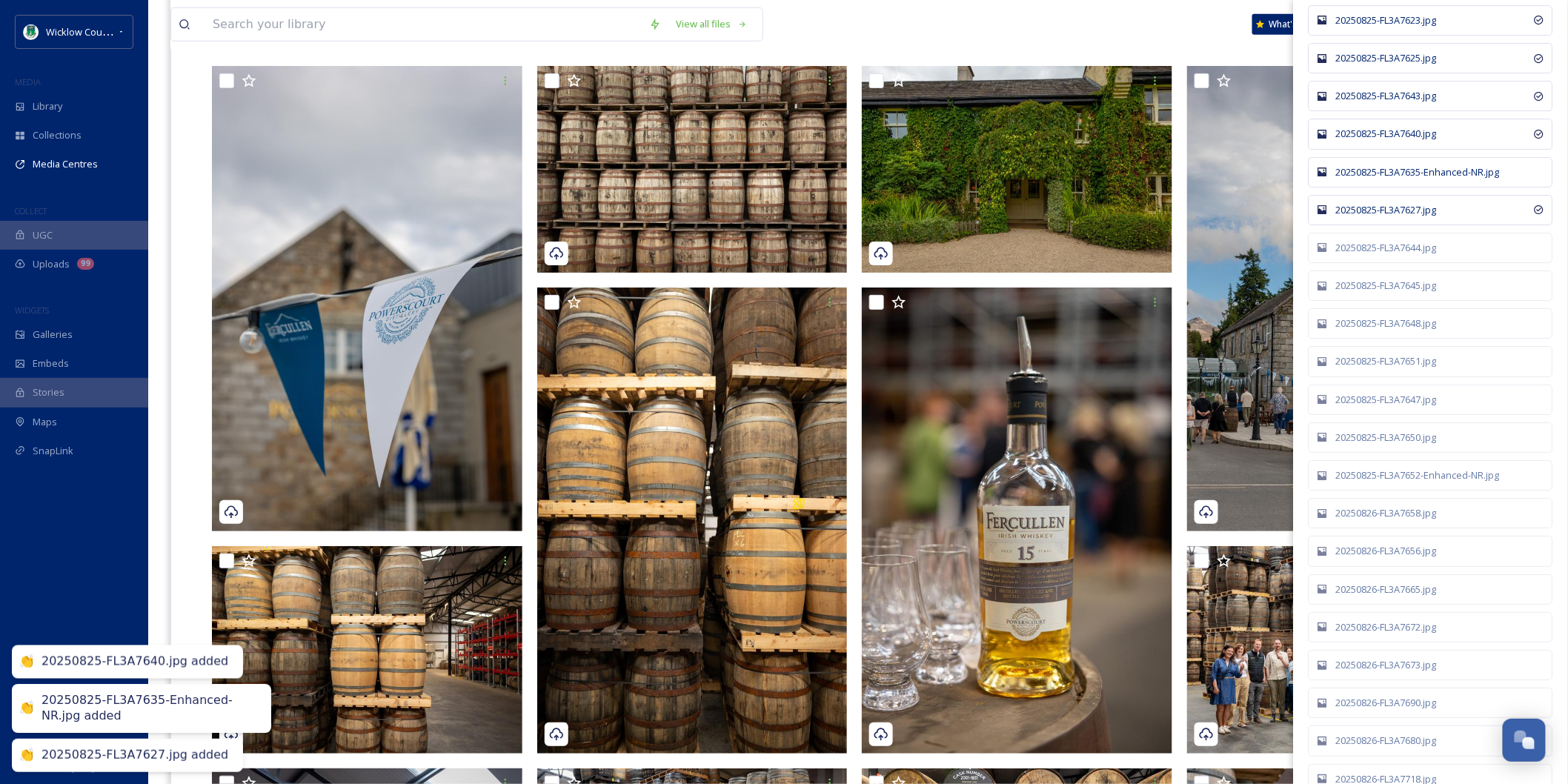
click at [1379, 179] on div "20250825-FL3A7635-Enhanced-NR.jpg" at bounding box center [1439, 172] width 205 height 14
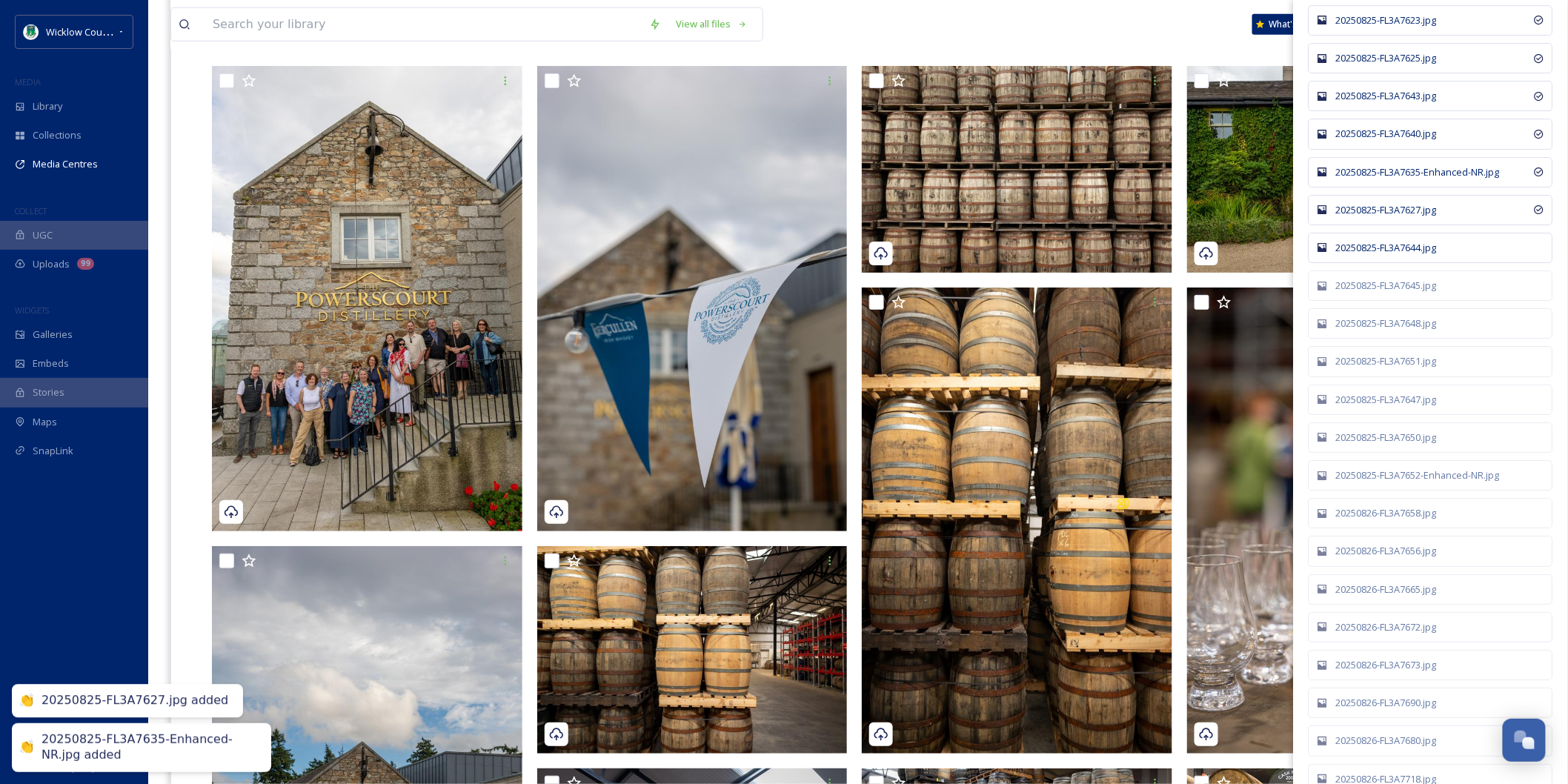
click at [1382, 248] on div "20250825-FL3A7644.jpg" at bounding box center [1431, 247] width 244 height 30
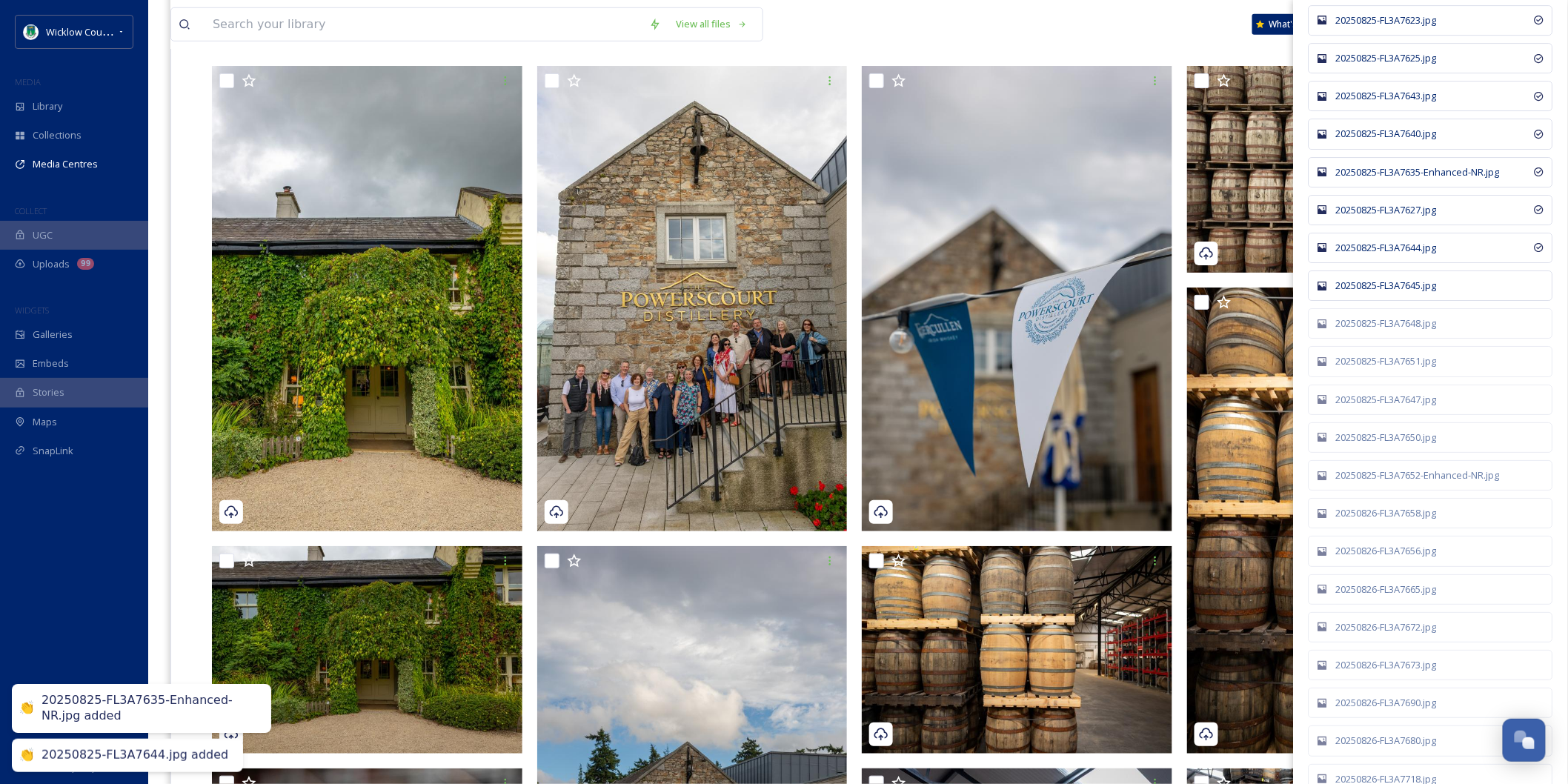
click at [1383, 290] on div "20250825-FL3A7645.jpg" at bounding box center [1439, 285] width 205 height 14
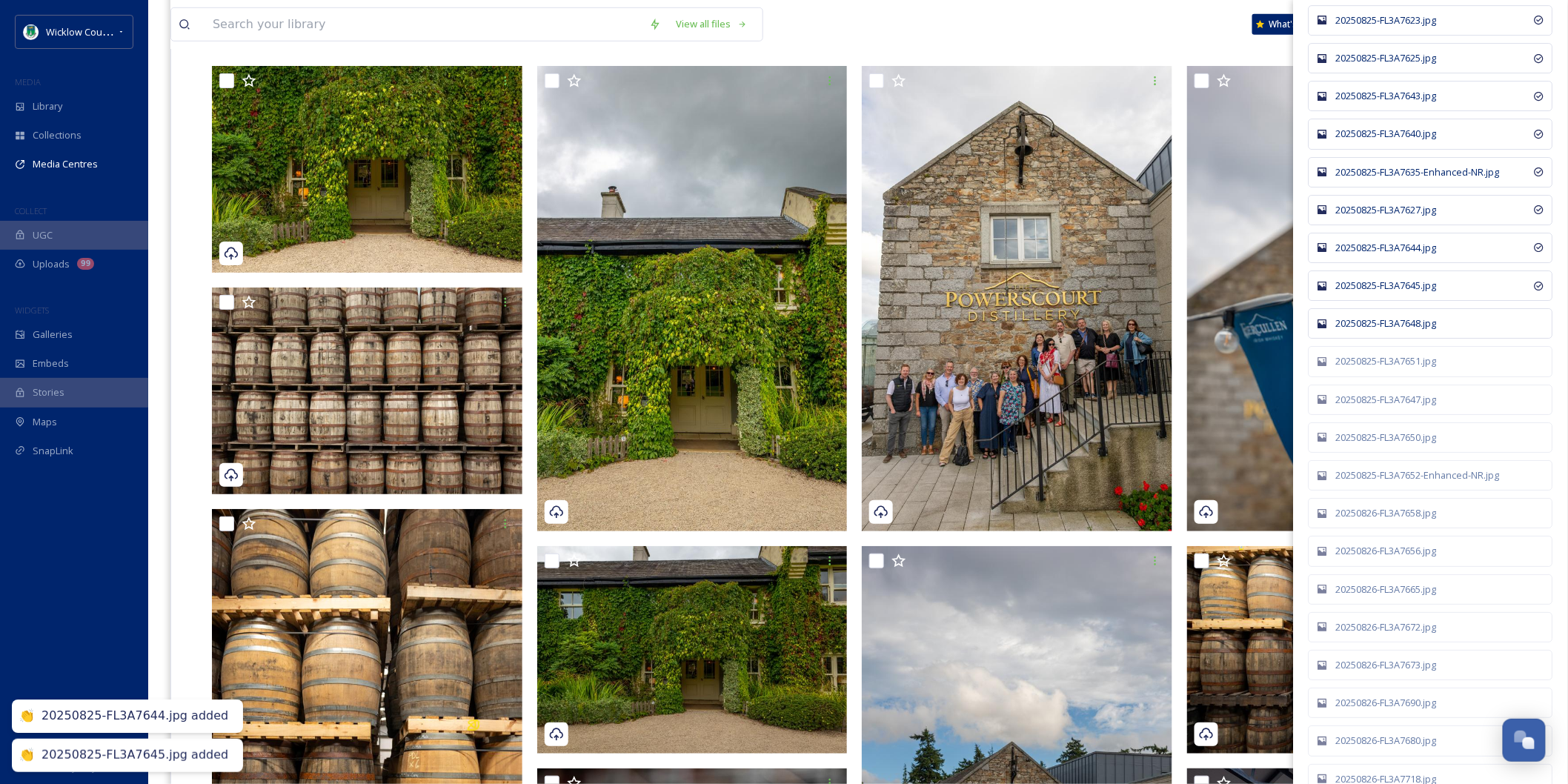
click at [1383, 330] on div "20250825-FL3A7648.jpg" at bounding box center [1439, 323] width 205 height 14
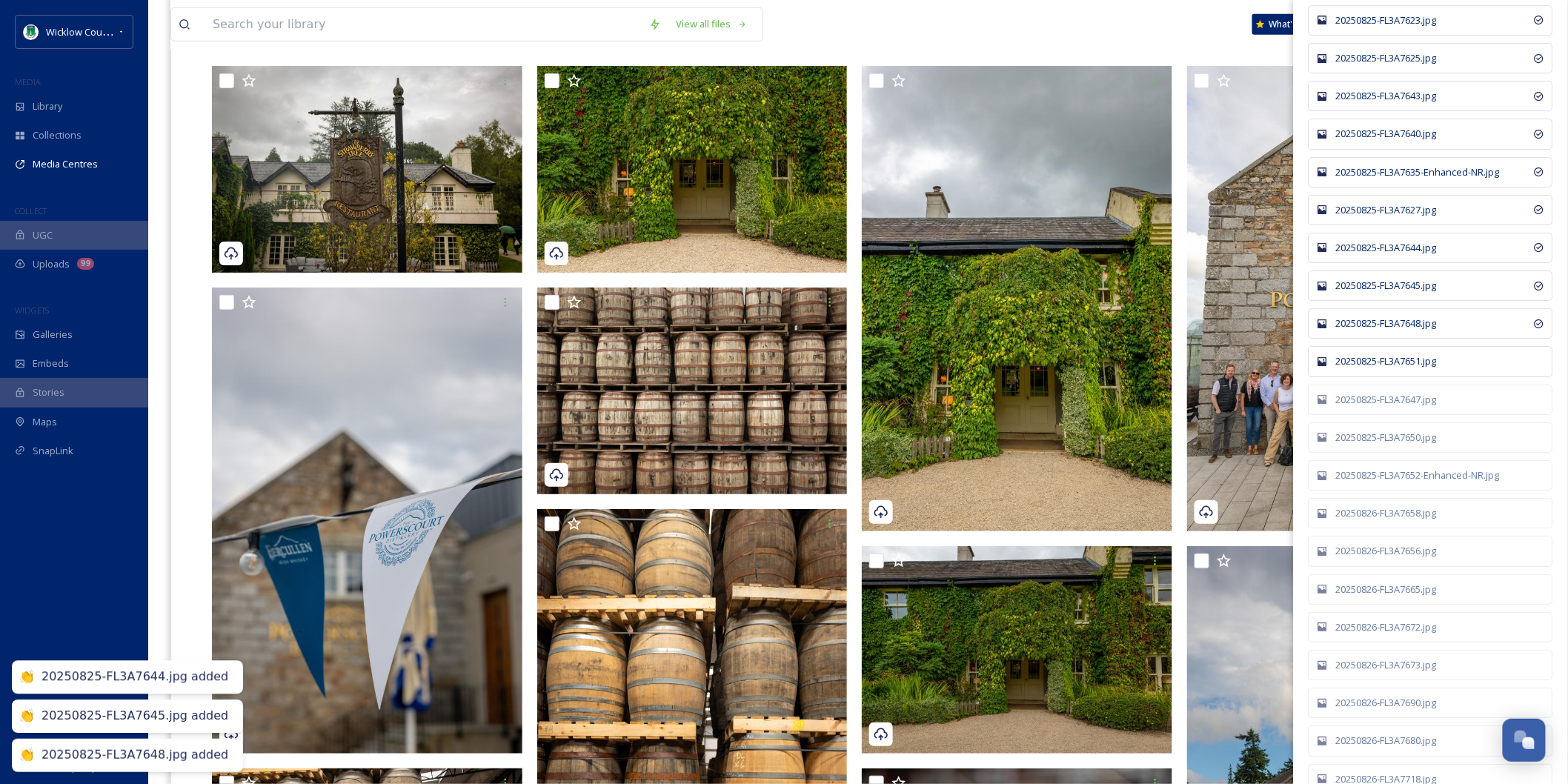
click at [1386, 362] on div "20250825-FL3A7651.jpg" at bounding box center [1431, 361] width 244 height 30
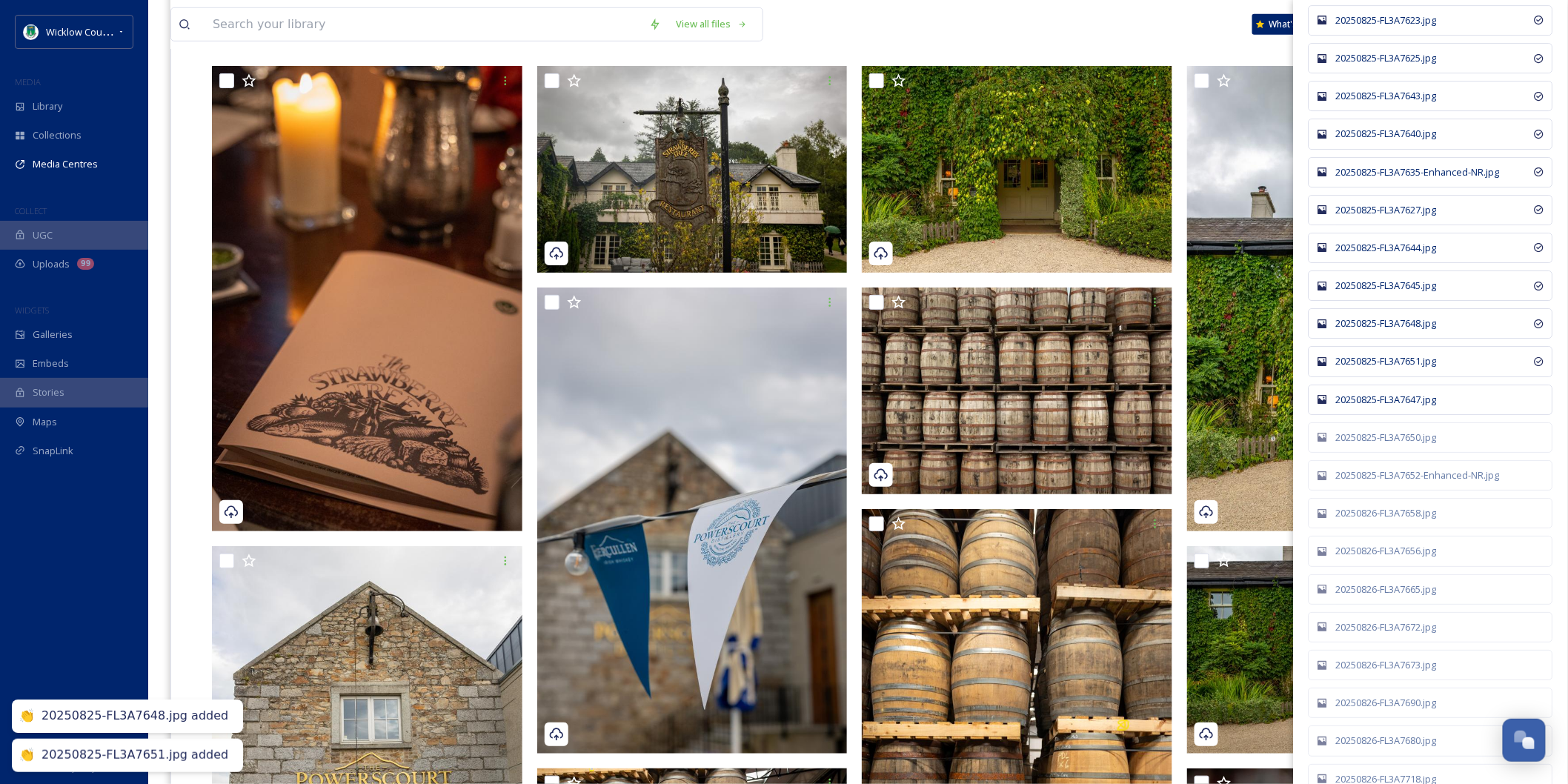
click at [1391, 407] on div "20250825-FL3A7647.jpg" at bounding box center [1439, 400] width 205 height 14
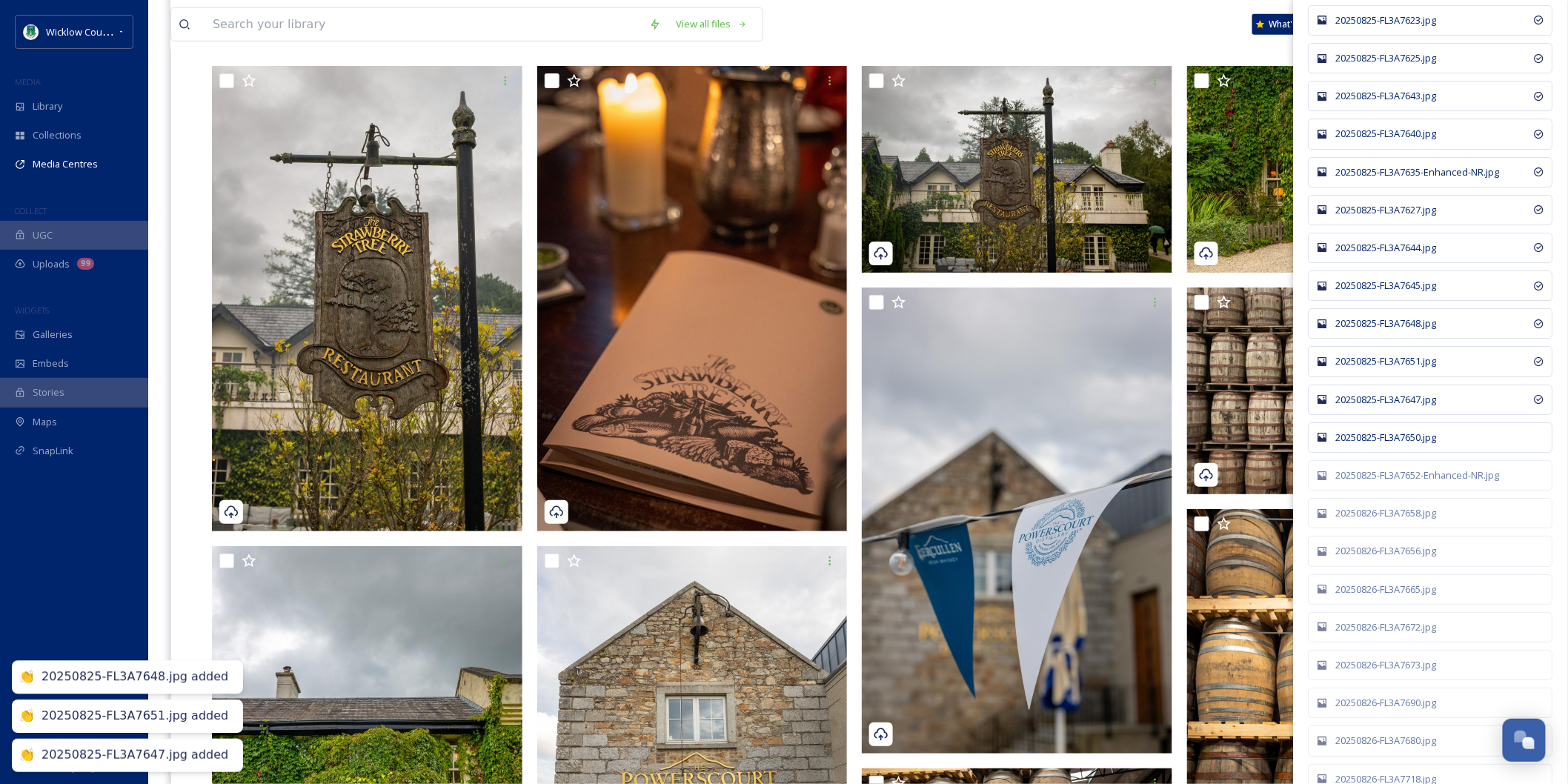
click at [1391, 444] on div "20250825-FL3A7650.jpg" at bounding box center [1439, 437] width 205 height 14
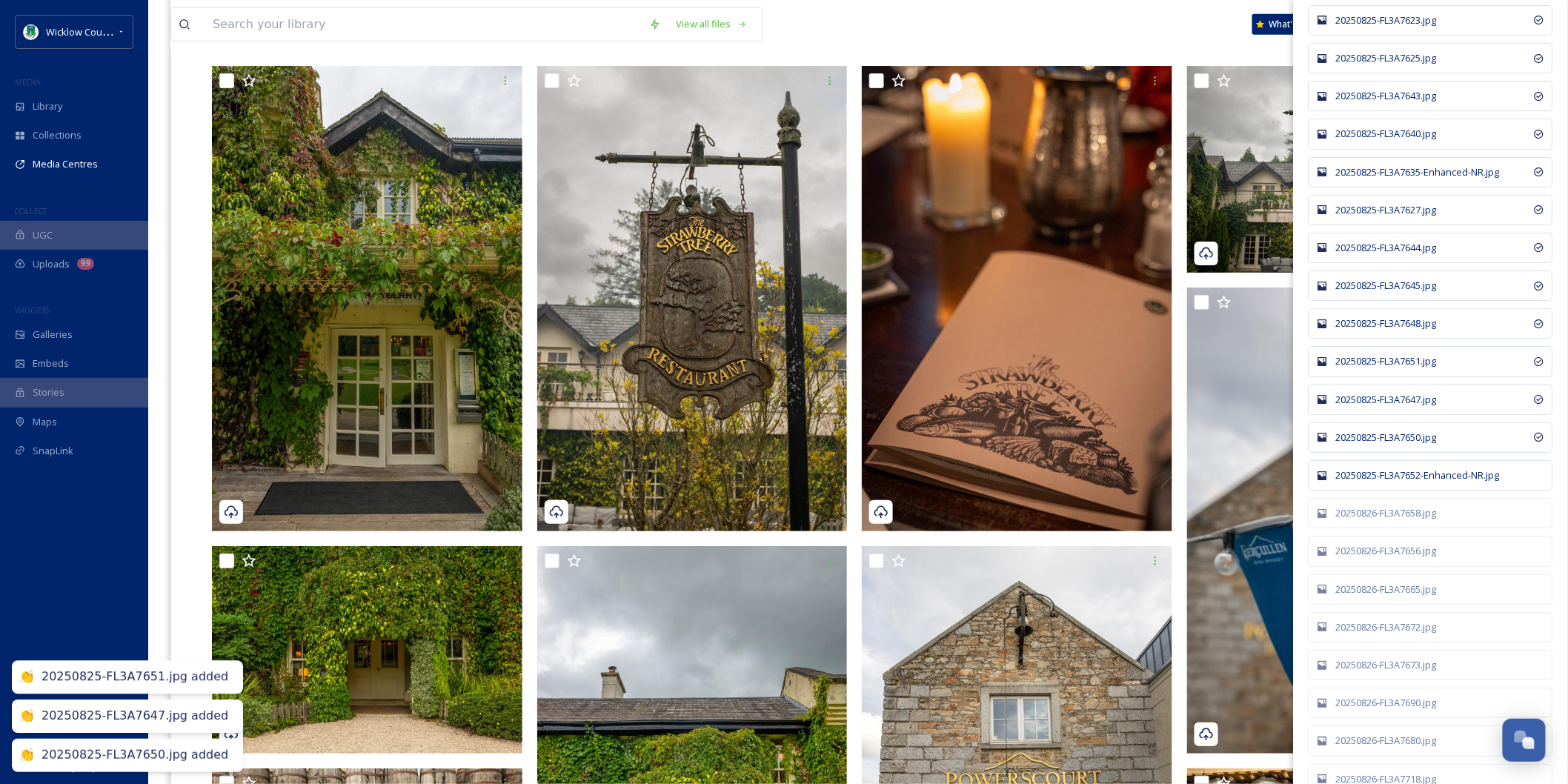
click at [1391, 474] on div "20250825-FL3A7652-Enhanced-NR.jpg" at bounding box center [1431, 474] width 244 height 30
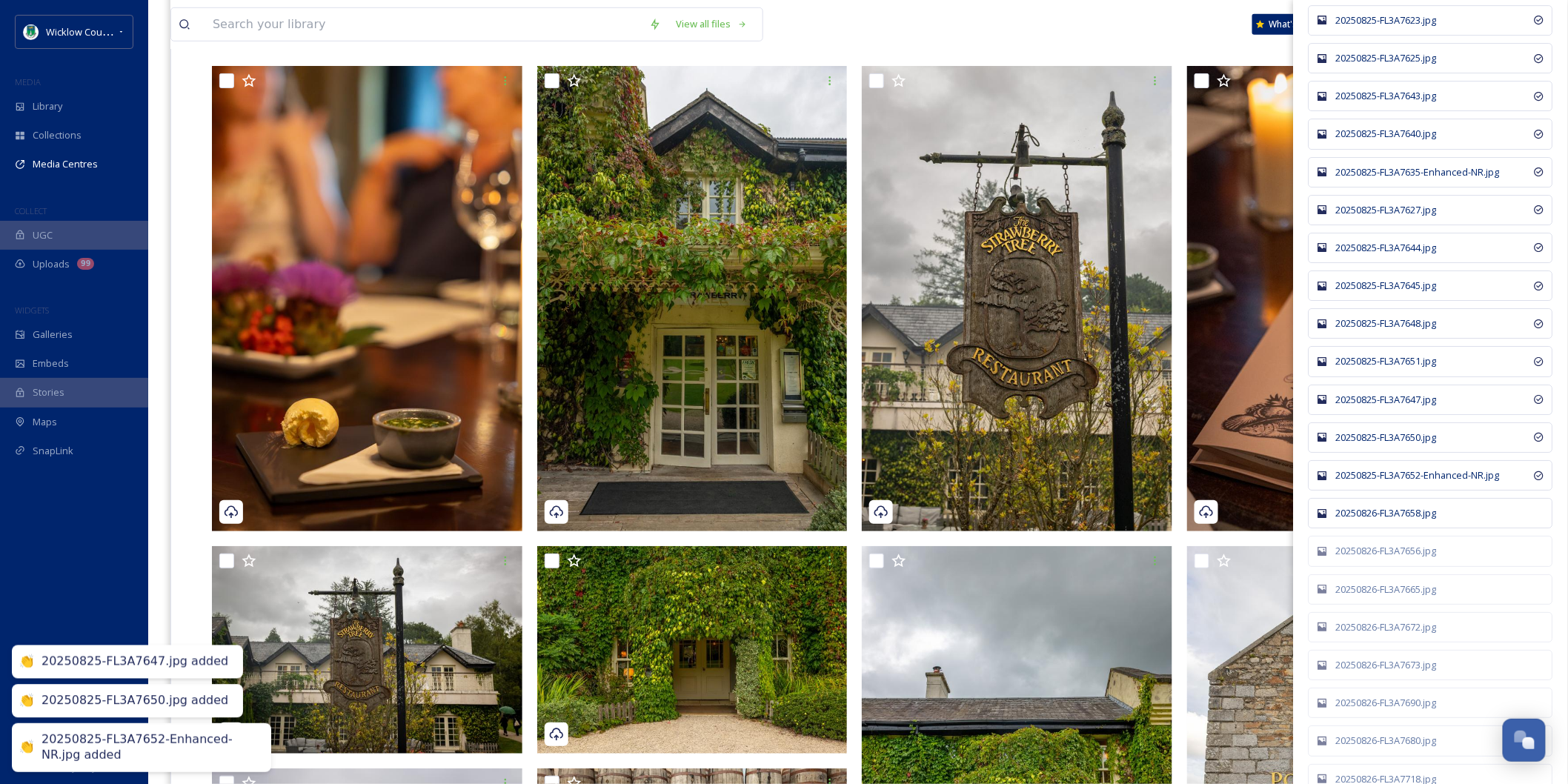
click at [1393, 520] on div "20250826-FL3A7658.jpg" at bounding box center [1439, 513] width 205 height 14
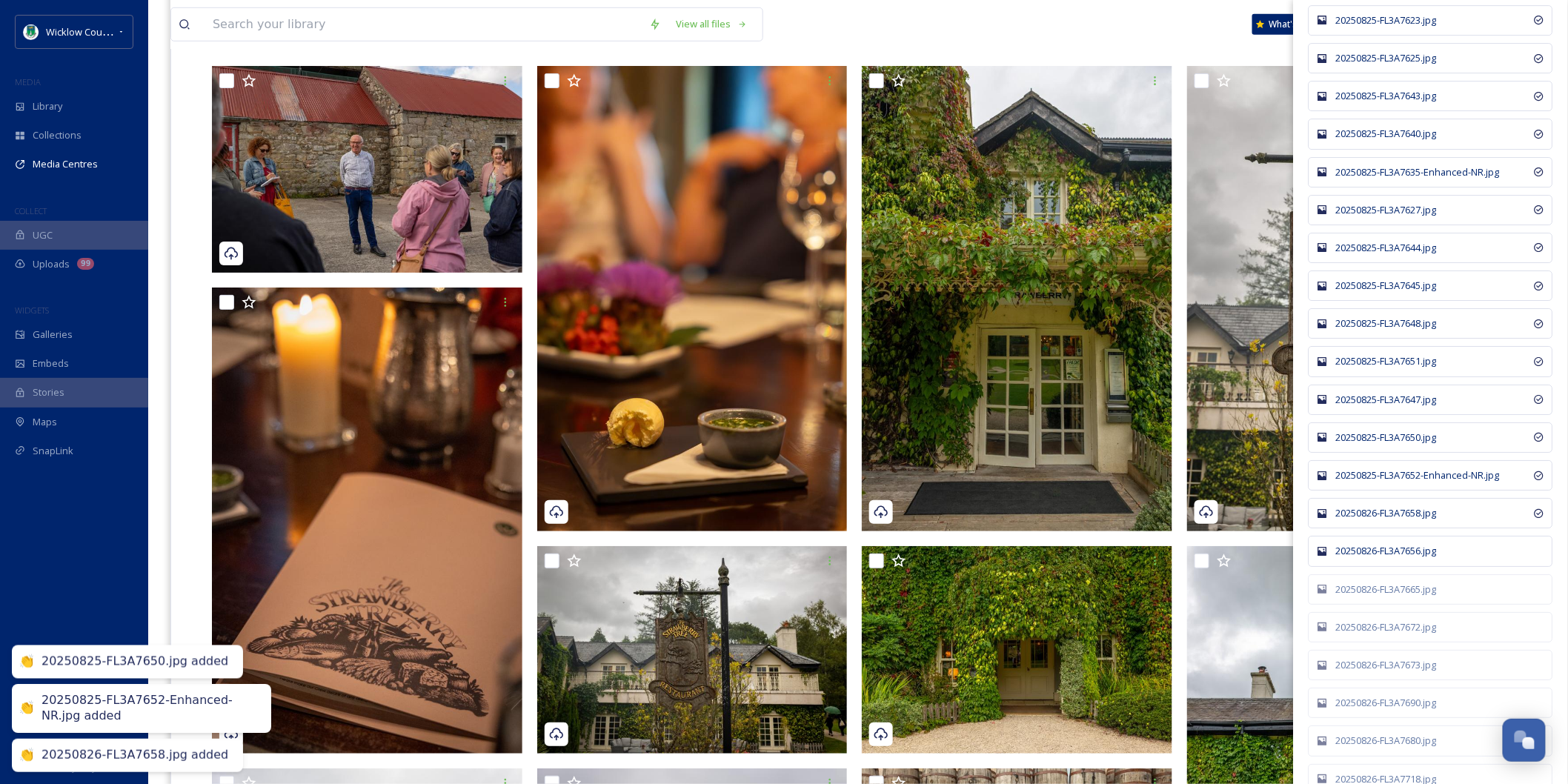
click at [1393, 554] on div "20250826-FL3A7656.jpg" at bounding box center [1439, 551] width 205 height 14
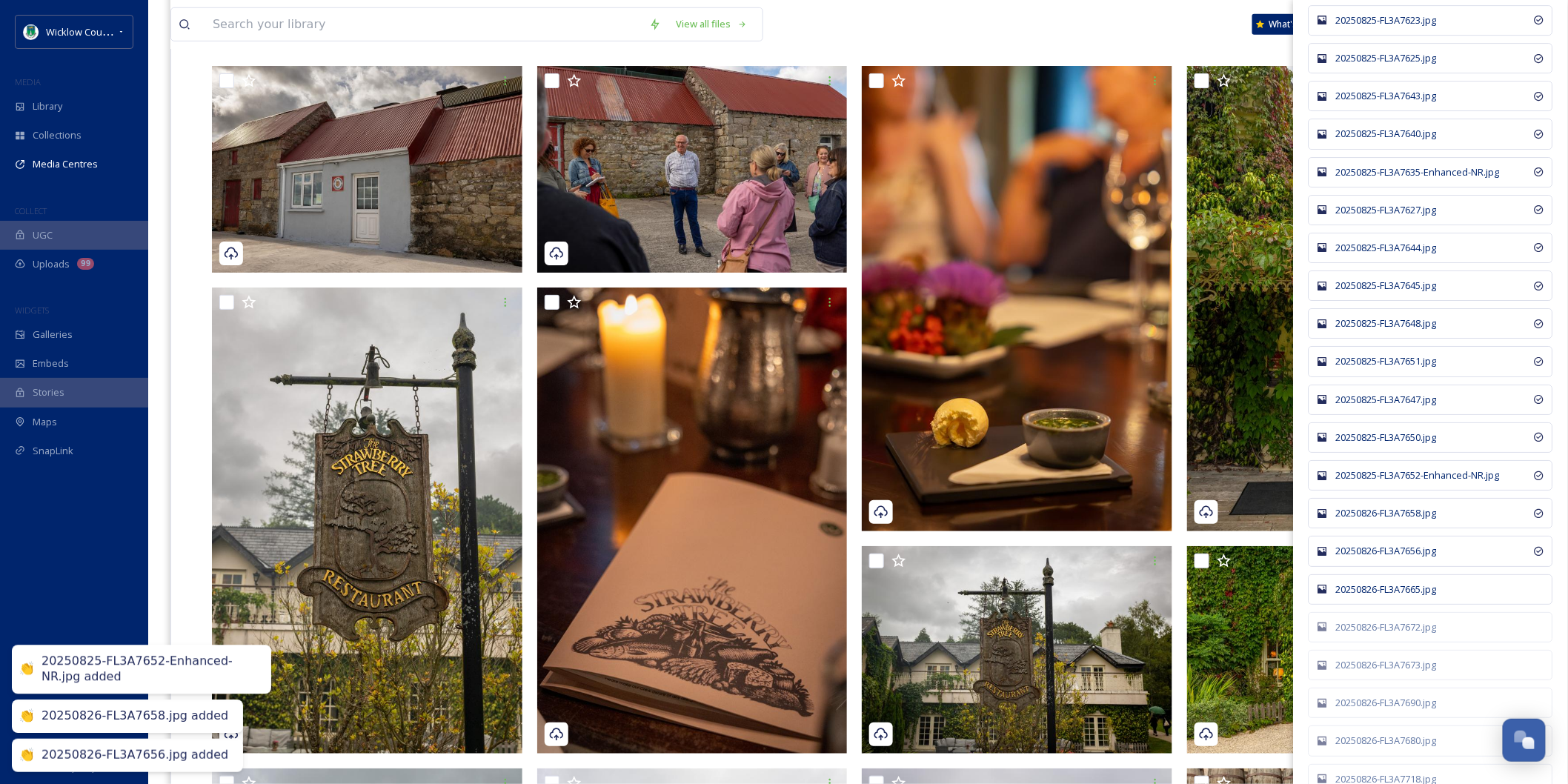
click at [1388, 593] on div "20250826-FL3A7665.jpg" at bounding box center [1439, 589] width 205 height 14
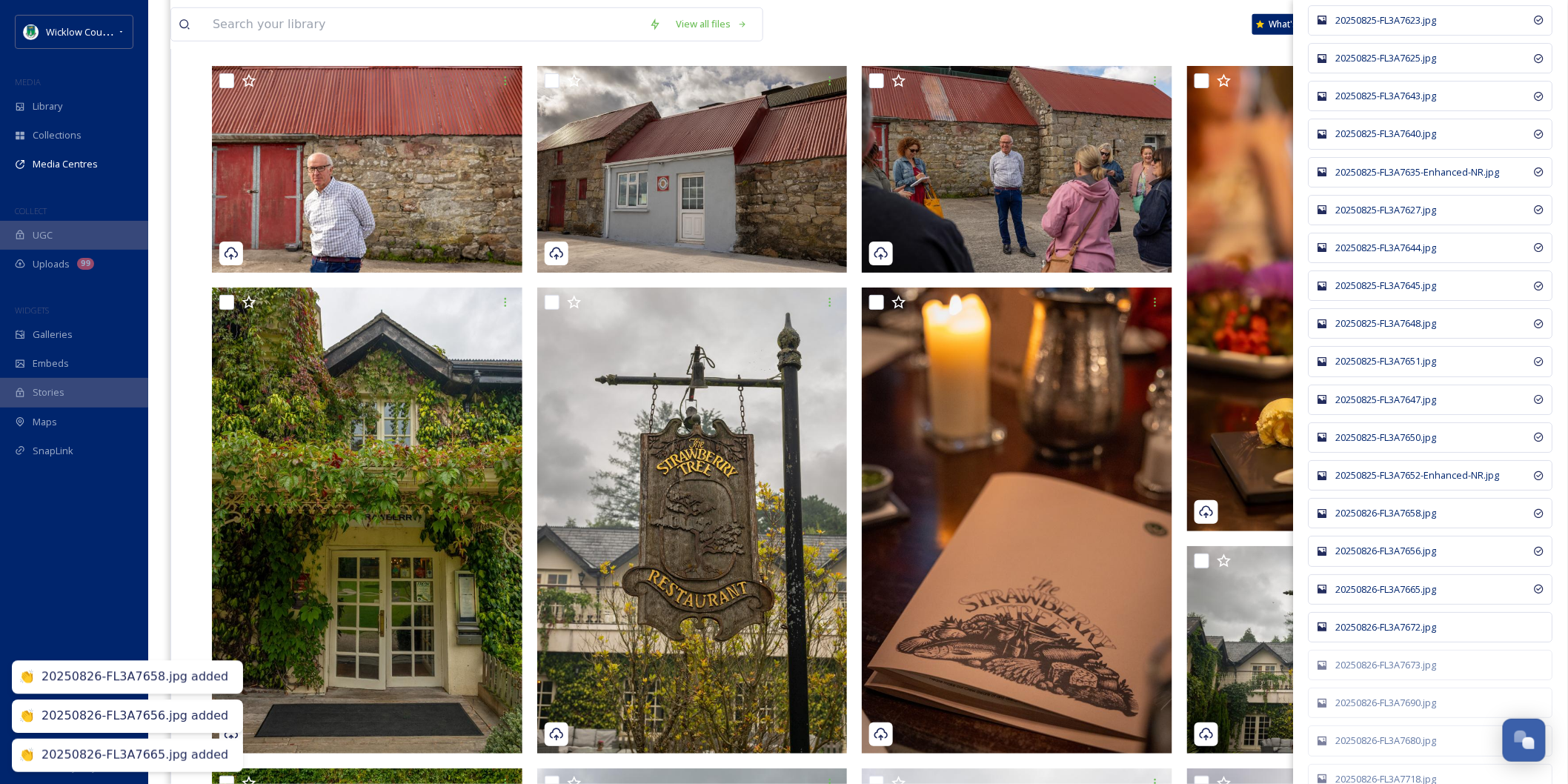
click at [1380, 634] on div "20250826-FL3A7672.jpg" at bounding box center [1439, 627] width 205 height 14
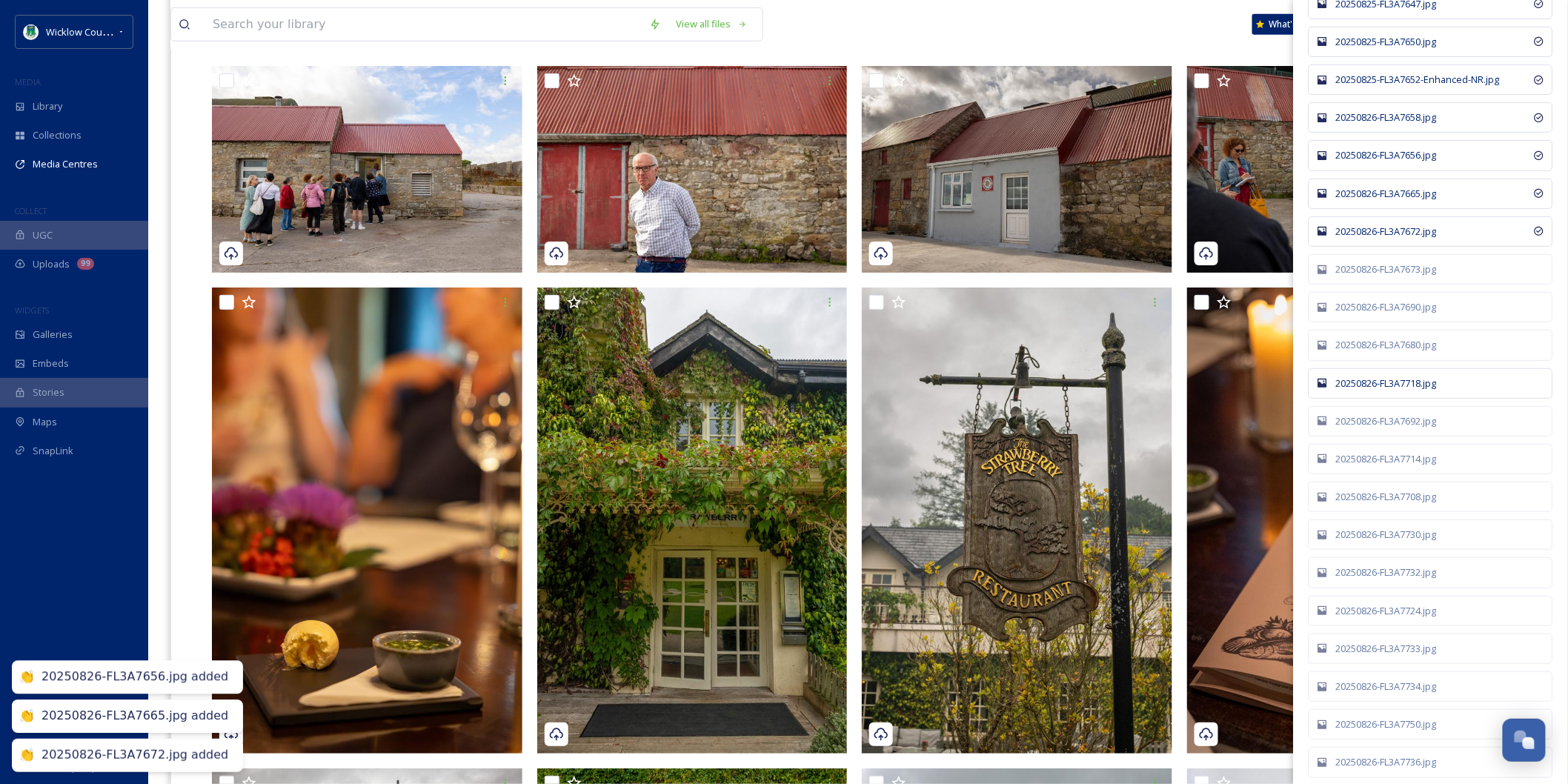
scroll to position [2469, 0]
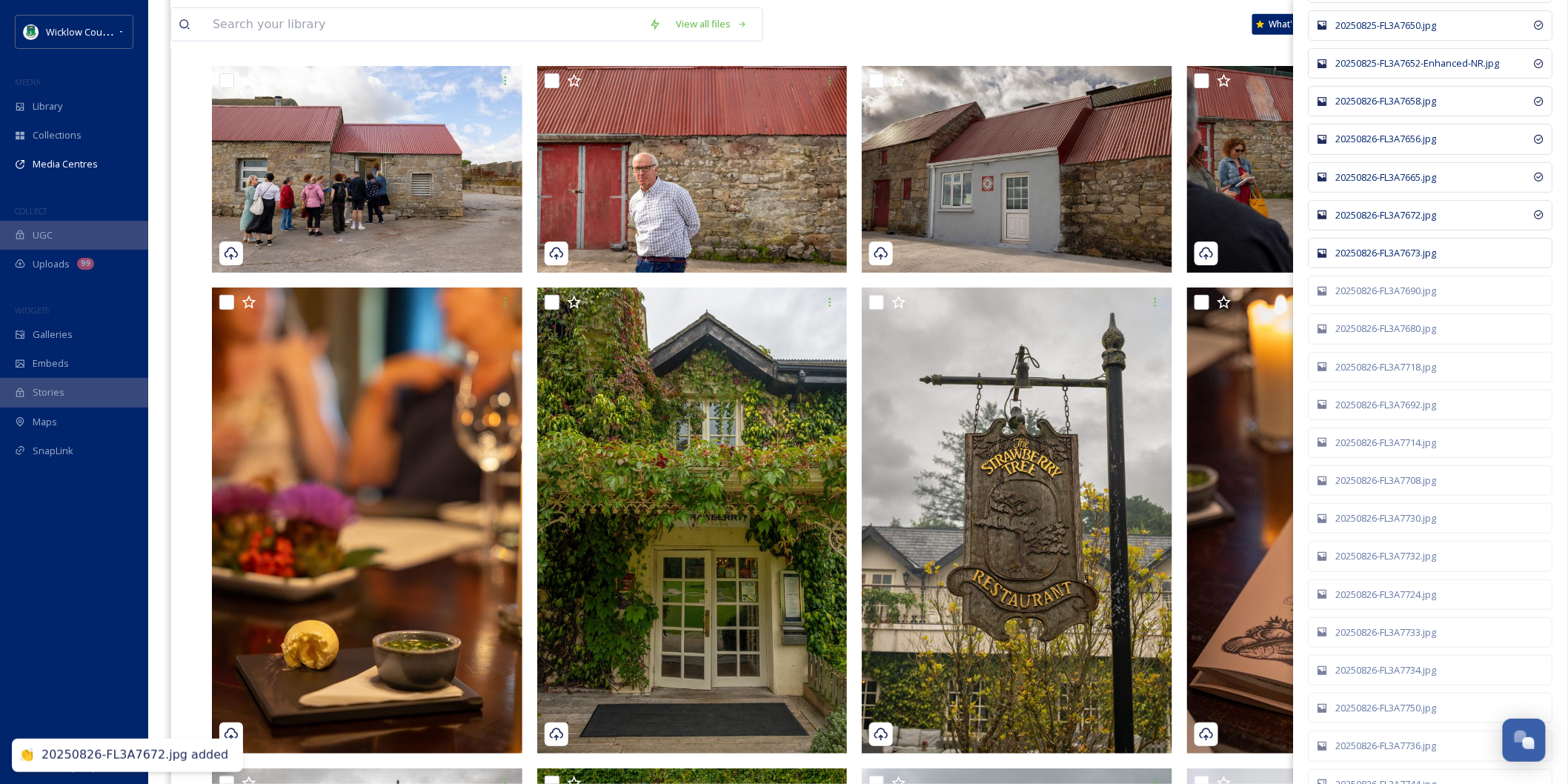
click at [1386, 260] on div "20250826-FL3A7673.jpg" at bounding box center [1439, 253] width 205 height 14
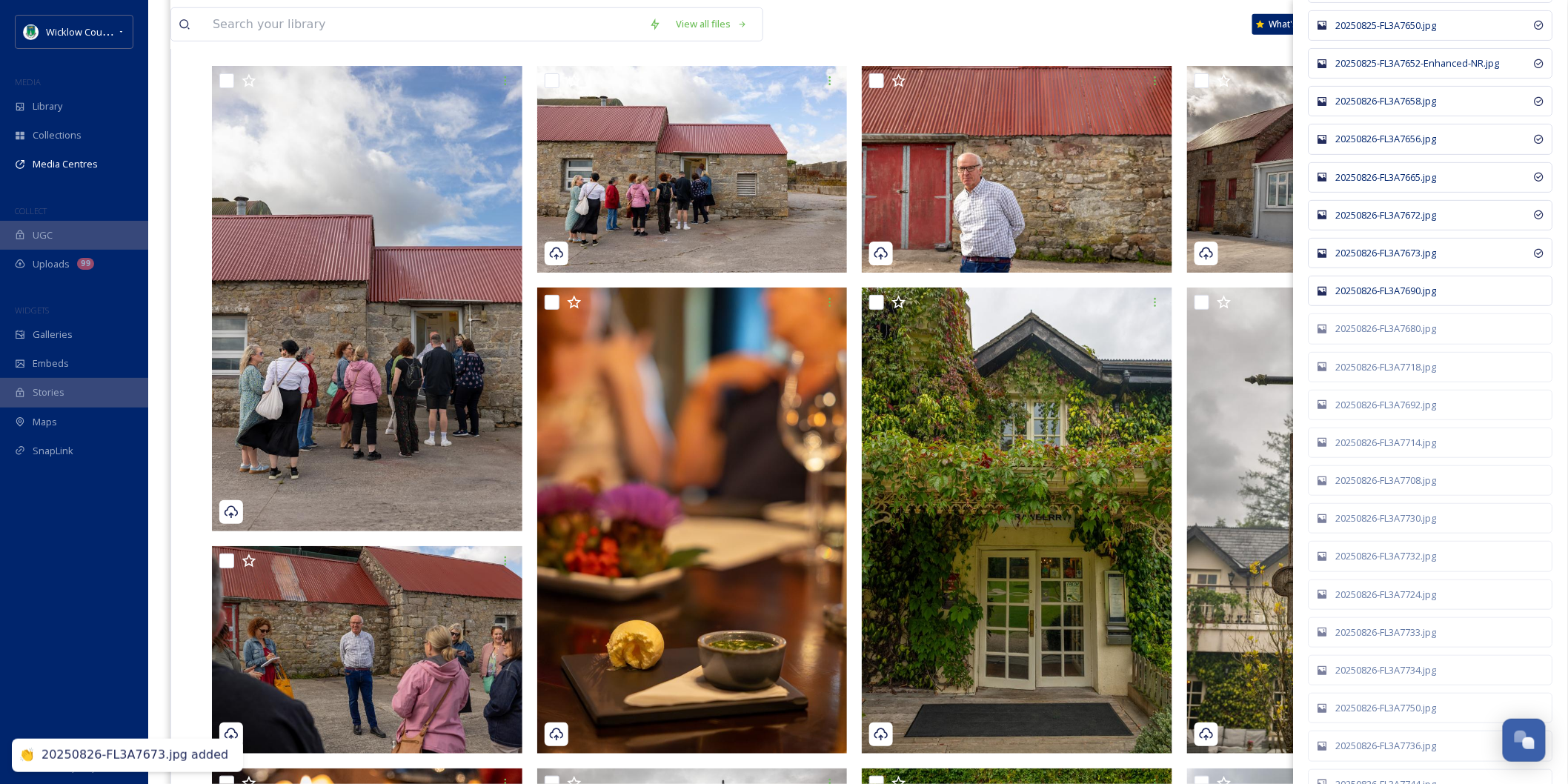
click at [1383, 293] on div "20250826-FL3A7690.jpg" at bounding box center [1431, 290] width 244 height 30
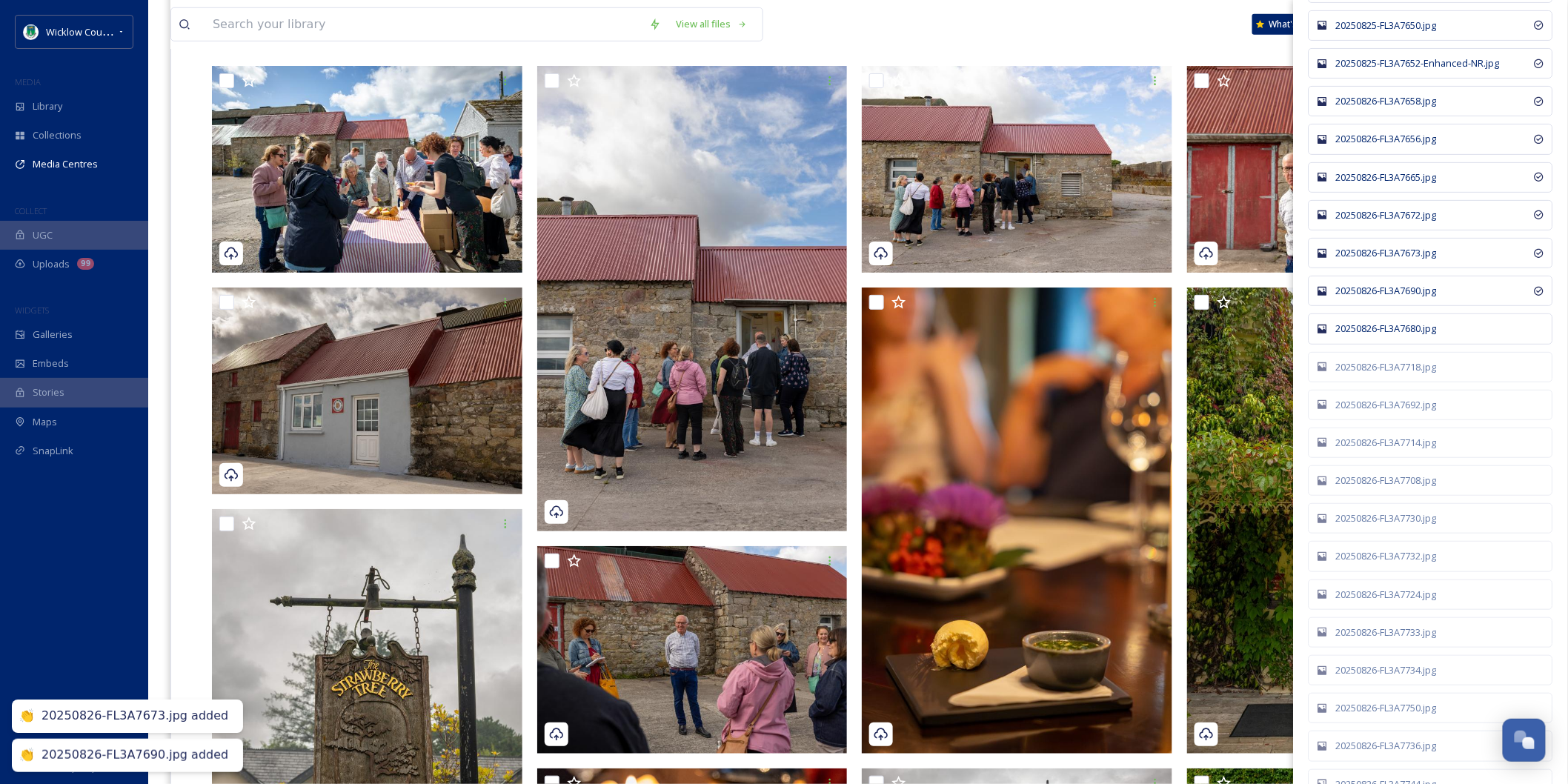
click at [1381, 335] on div "20250826-FL3A7680.jpg" at bounding box center [1439, 328] width 205 height 14
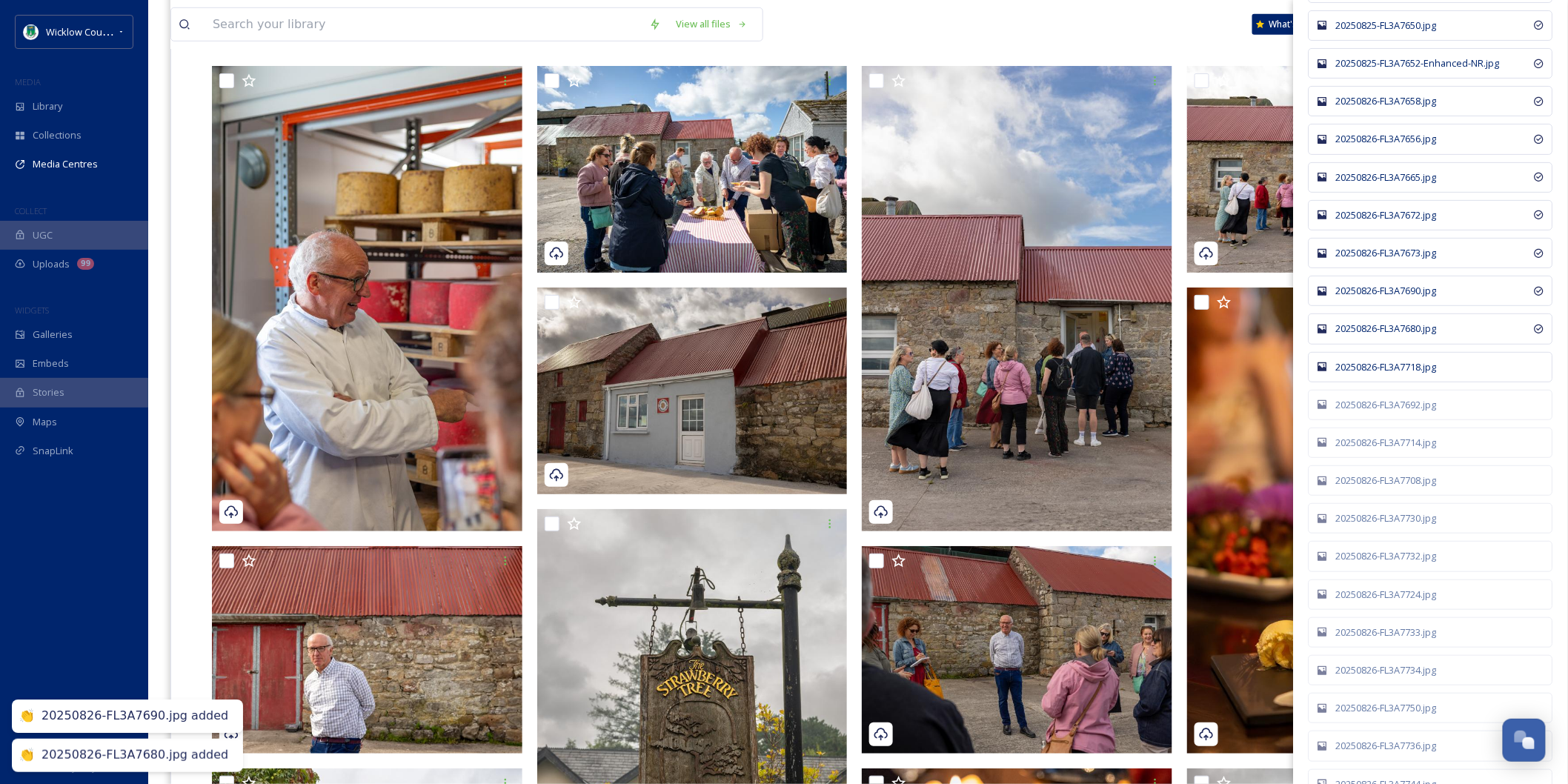
click at [1386, 372] on div "20250826-FL3A7718.jpg" at bounding box center [1439, 367] width 205 height 14
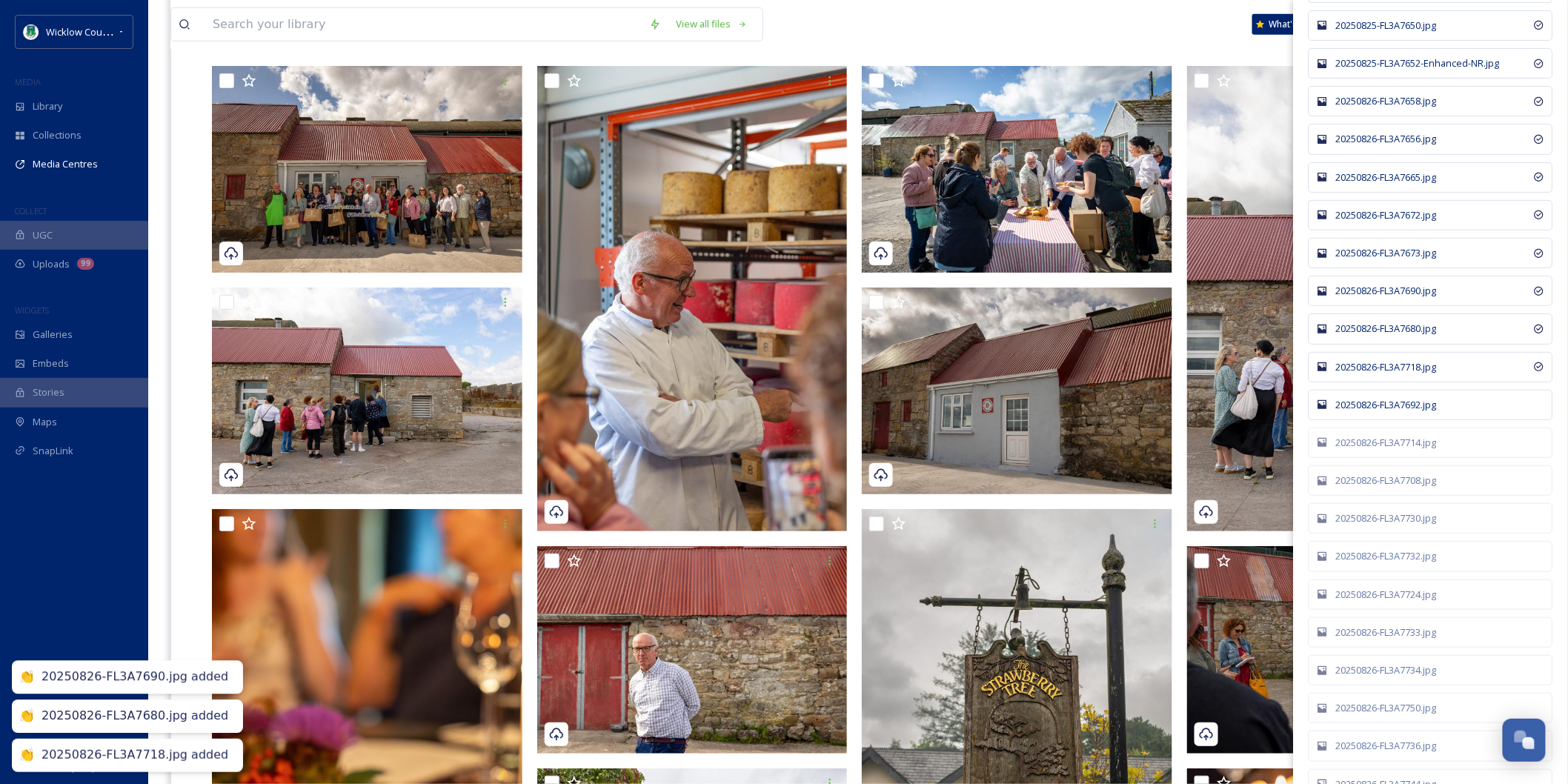
click at [1387, 411] on div "20250826-FL3A7692.jpg" at bounding box center [1439, 405] width 205 height 14
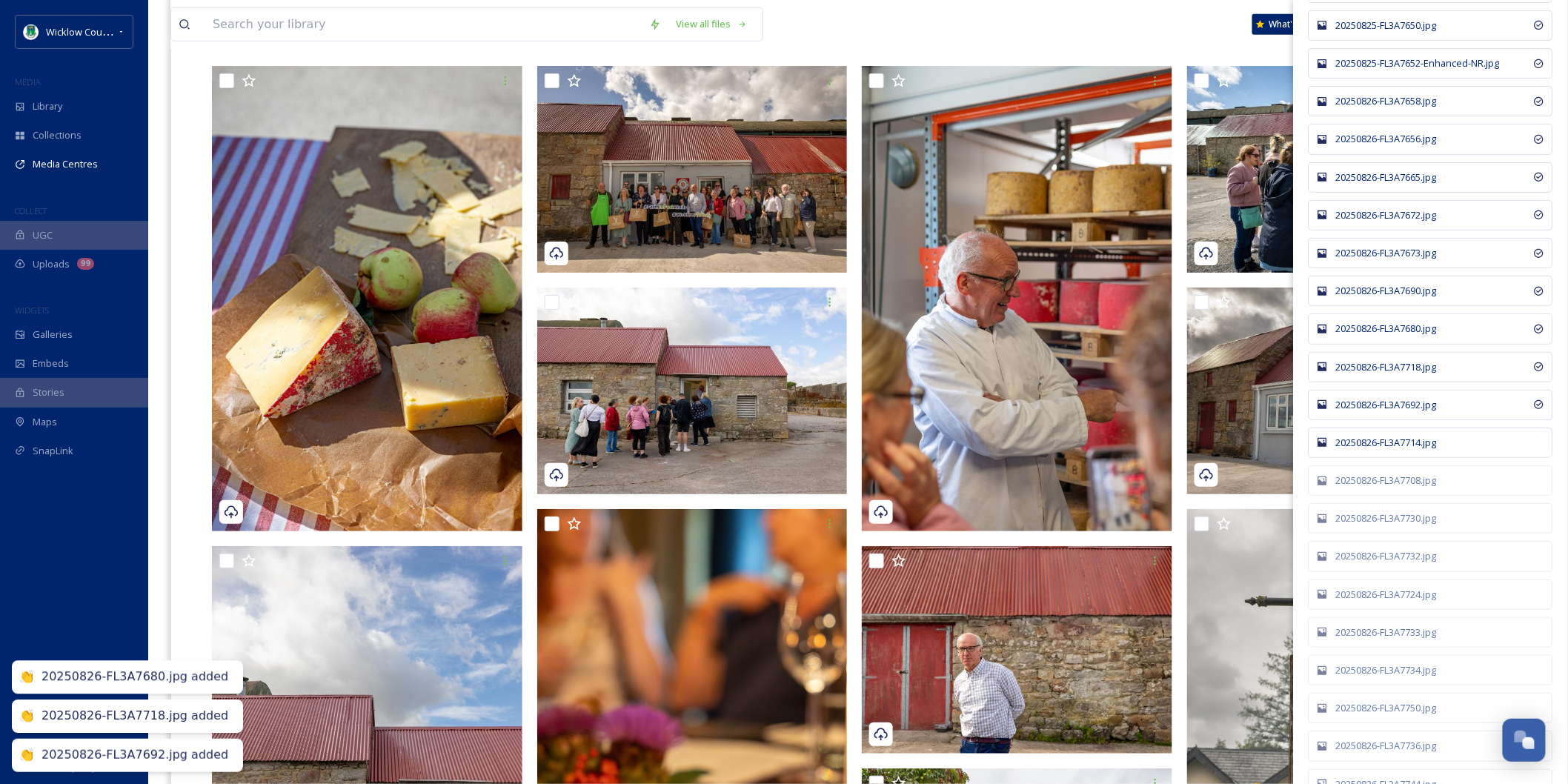
click at [1387, 450] on div "20250826-FL3A7714.jpg" at bounding box center [1439, 442] width 205 height 14
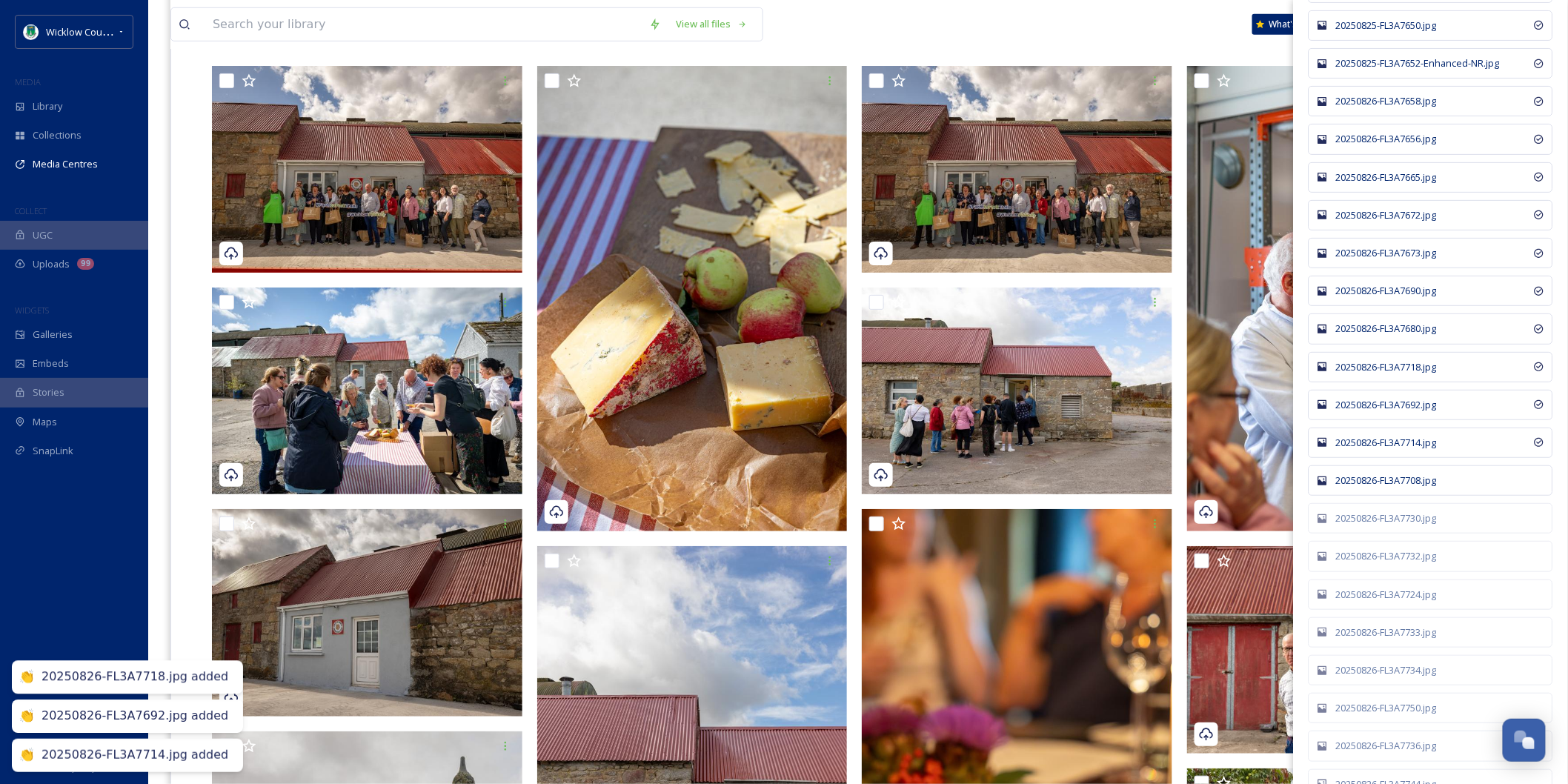
click at [1387, 484] on div "20250826-FL3A7708.jpg" at bounding box center [1439, 480] width 205 height 14
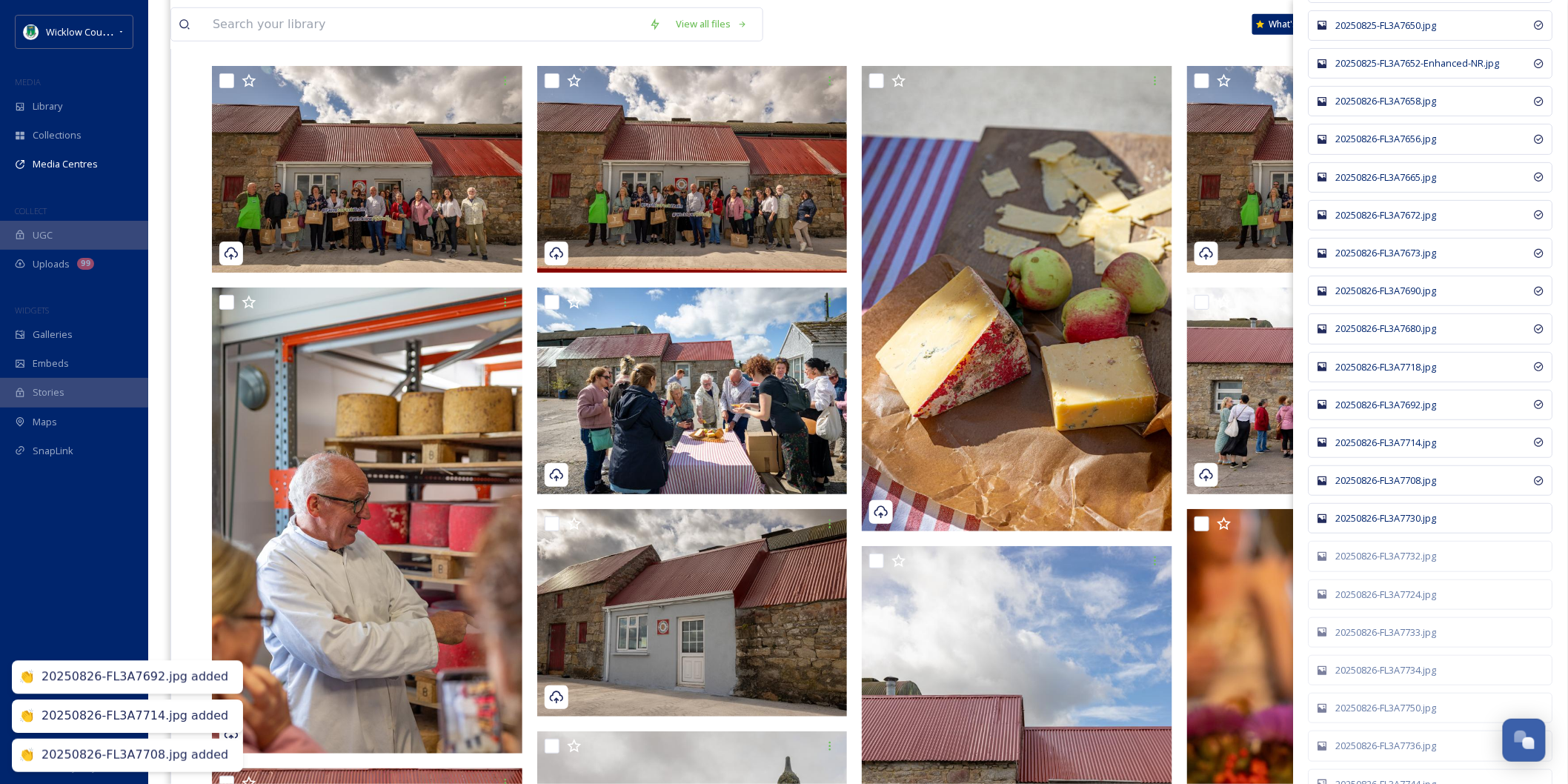
click at [1387, 524] on div "20250826-FL3A7730.jpg" at bounding box center [1439, 517] width 205 height 14
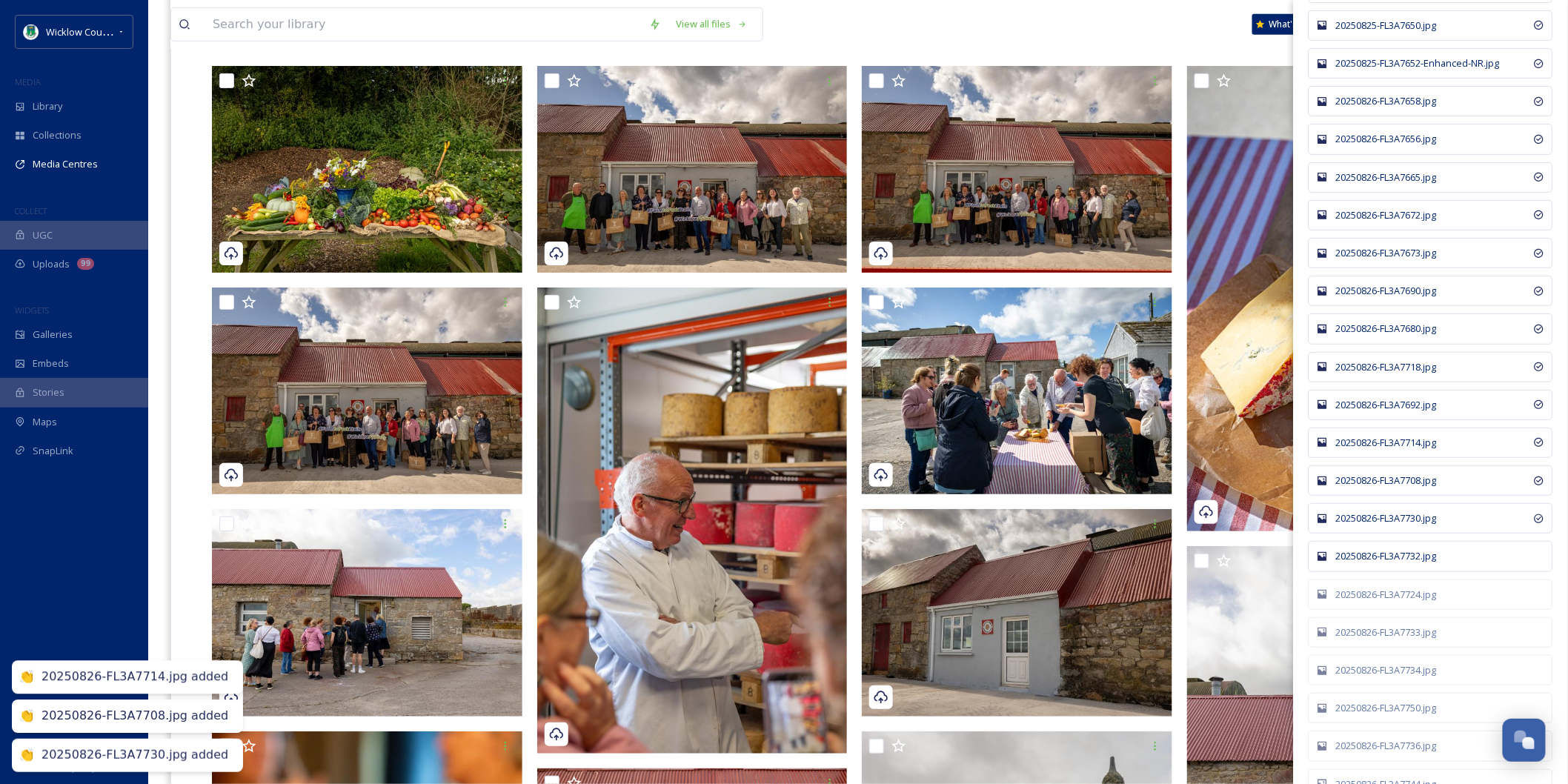
click at [1391, 563] on div "20250826-FL3A7732.jpg" at bounding box center [1439, 556] width 205 height 14
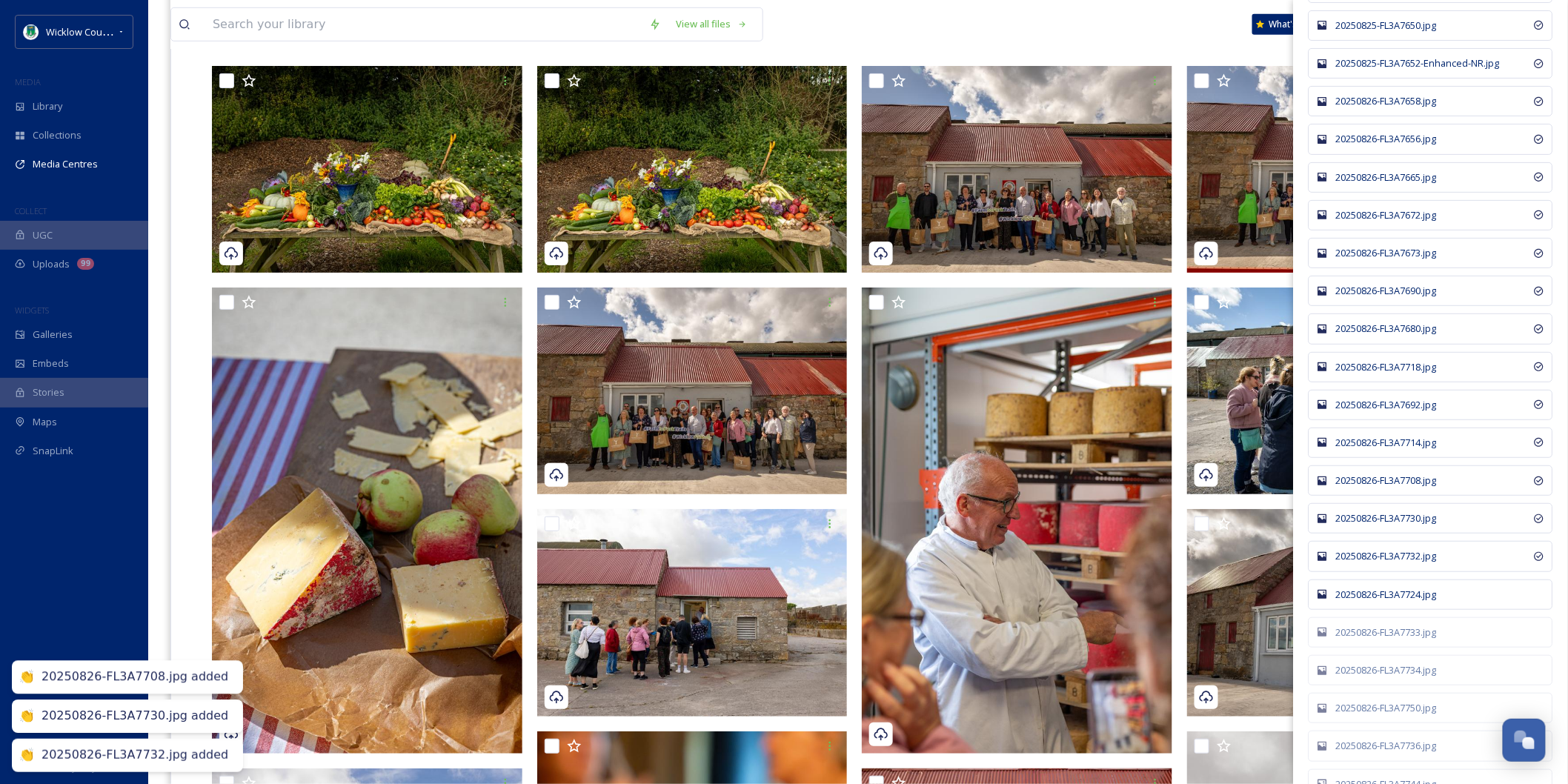
click at [1391, 597] on div "20250826-FL3A7724.jpg" at bounding box center [1431, 594] width 244 height 30
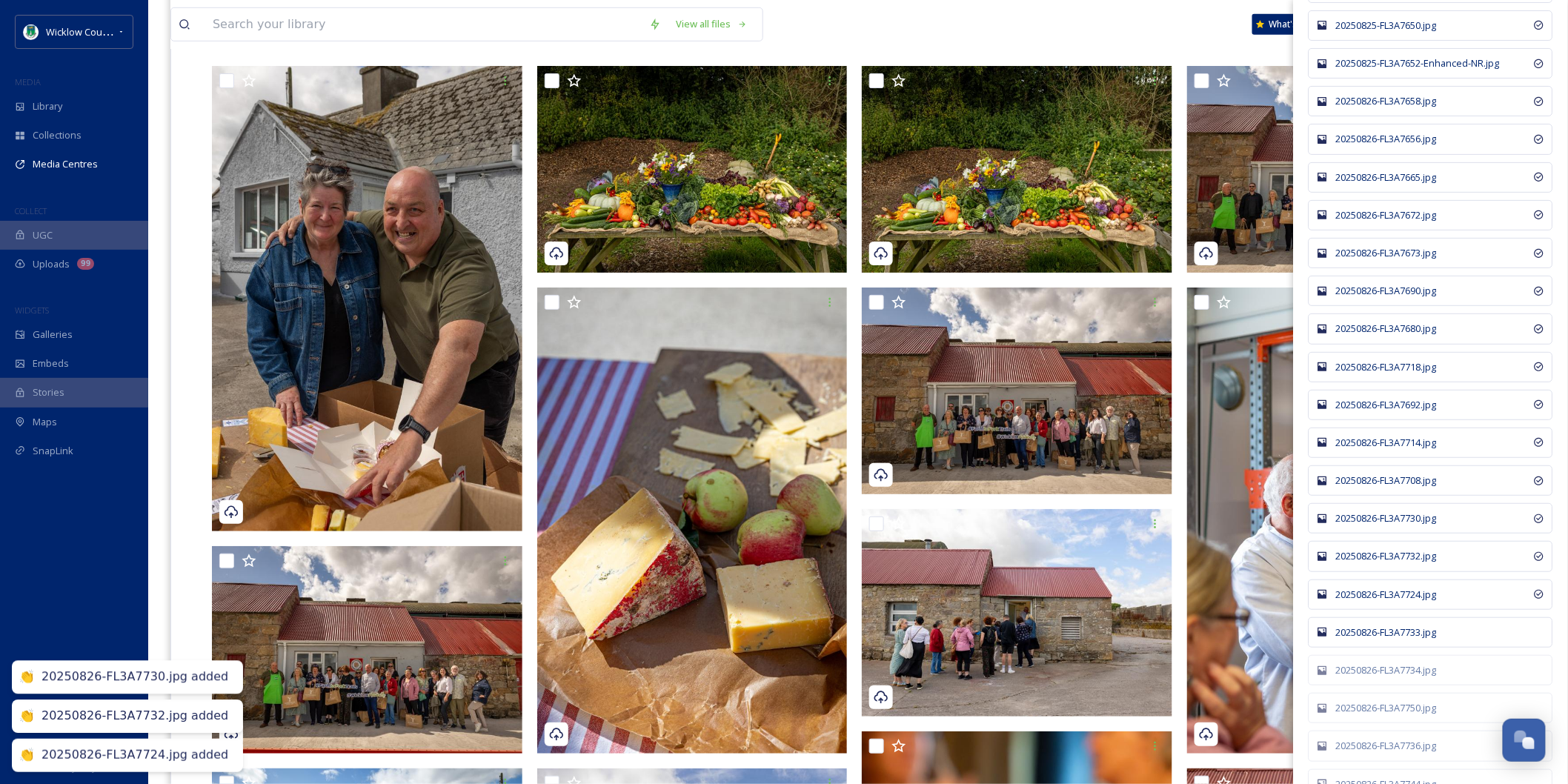
click at [1387, 639] on div "20250826-FL3A7733.jpg" at bounding box center [1439, 632] width 205 height 14
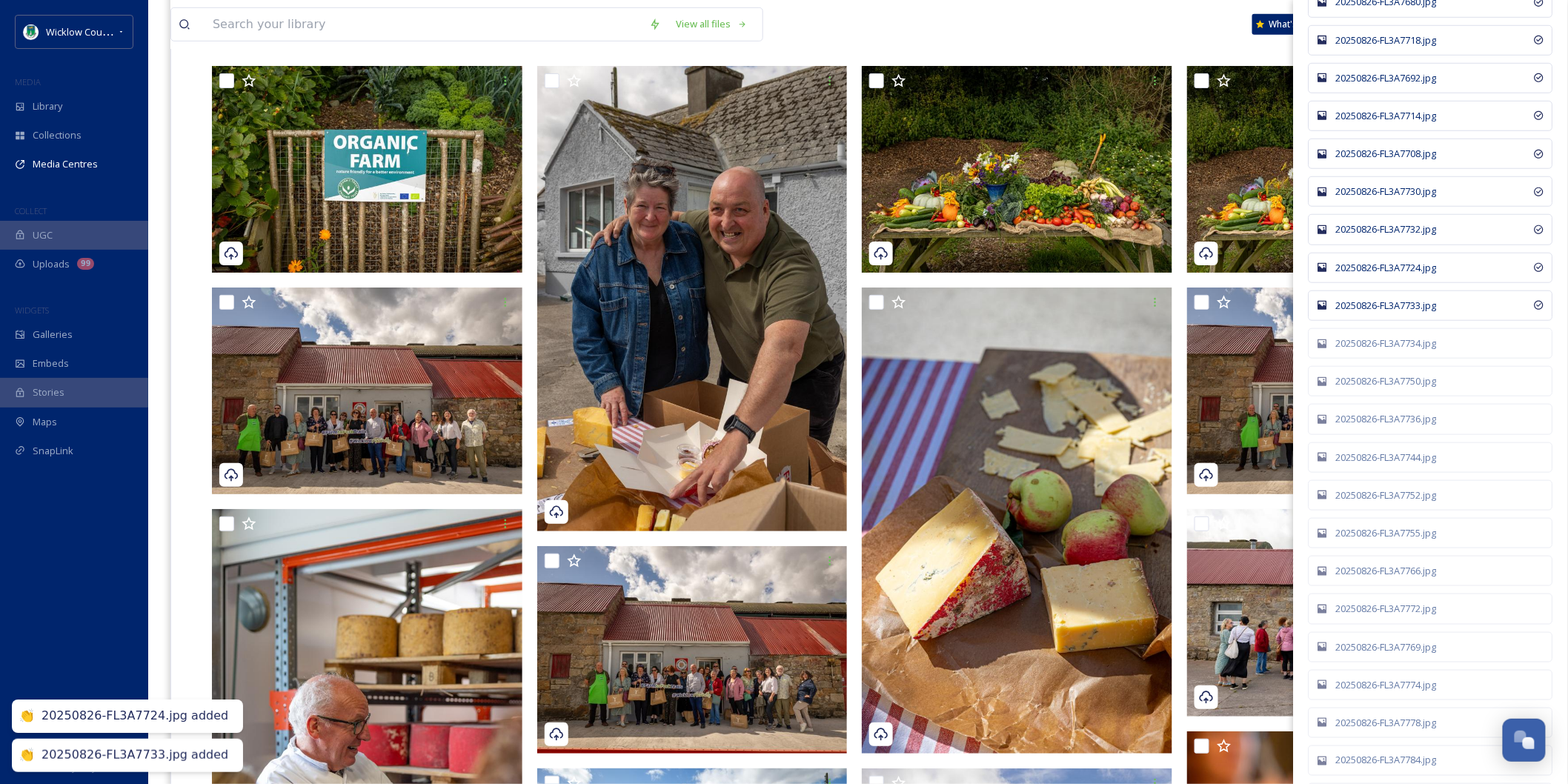
scroll to position [2797, 0]
click at [1375, 348] on div "20250826-FL3A7734.jpg" at bounding box center [1439, 341] width 205 height 14
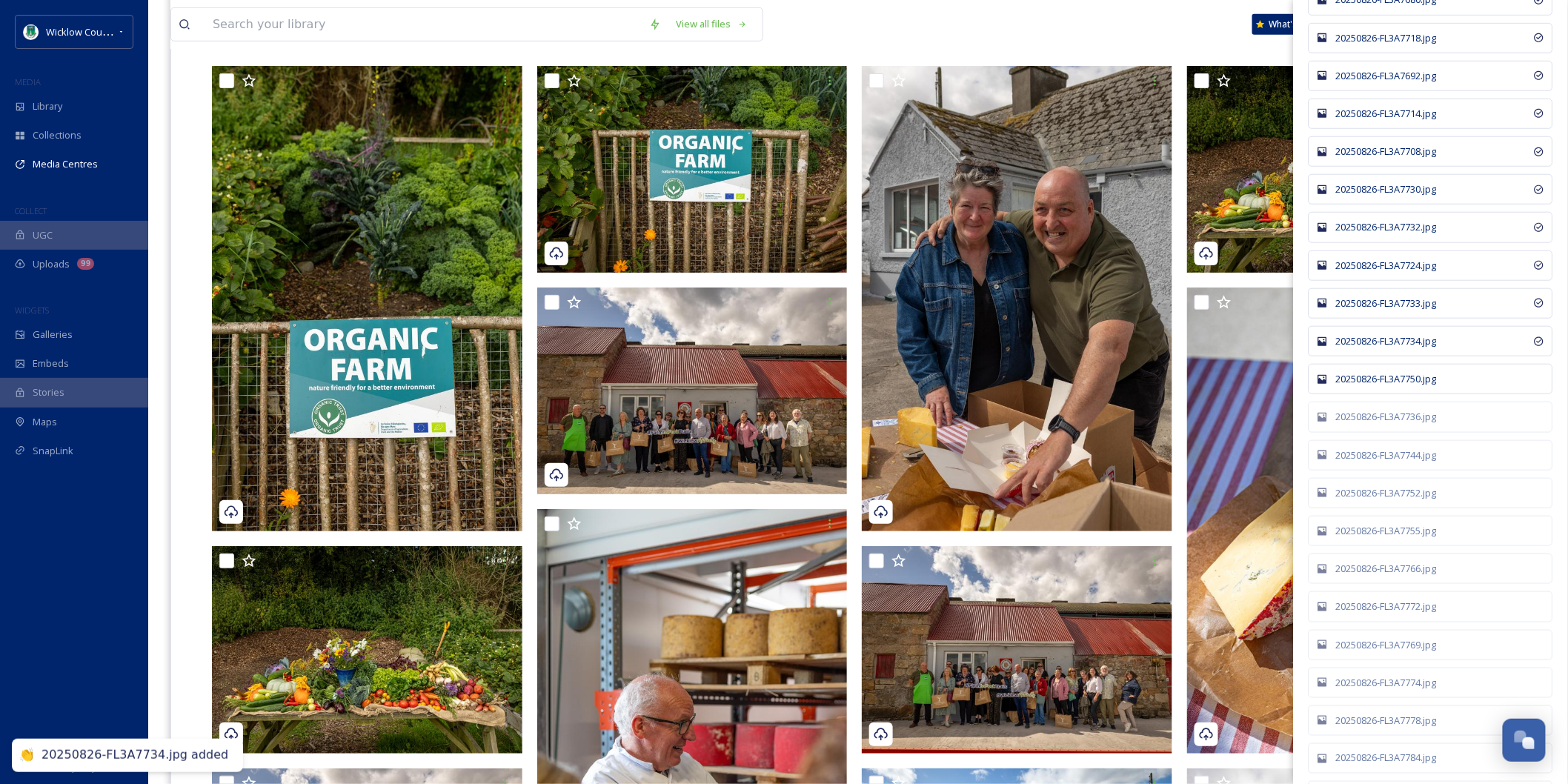
click at [1367, 386] on div "20250826-FL3A7750.jpg" at bounding box center [1439, 378] width 205 height 14
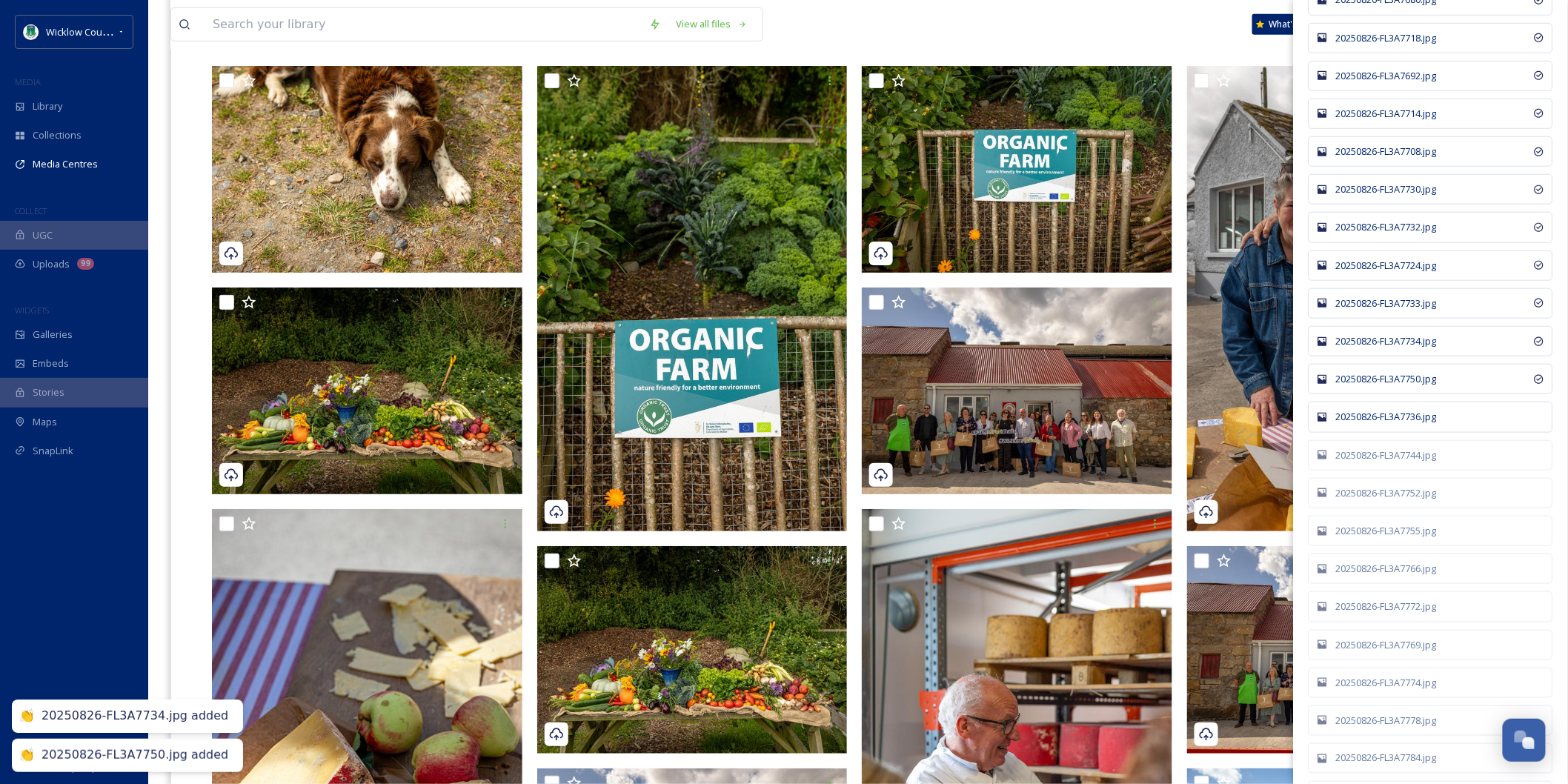
click at [1367, 418] on div "20250826-FL3A7736.jpg" at bounding box center [1431, 416] width 244 height 30
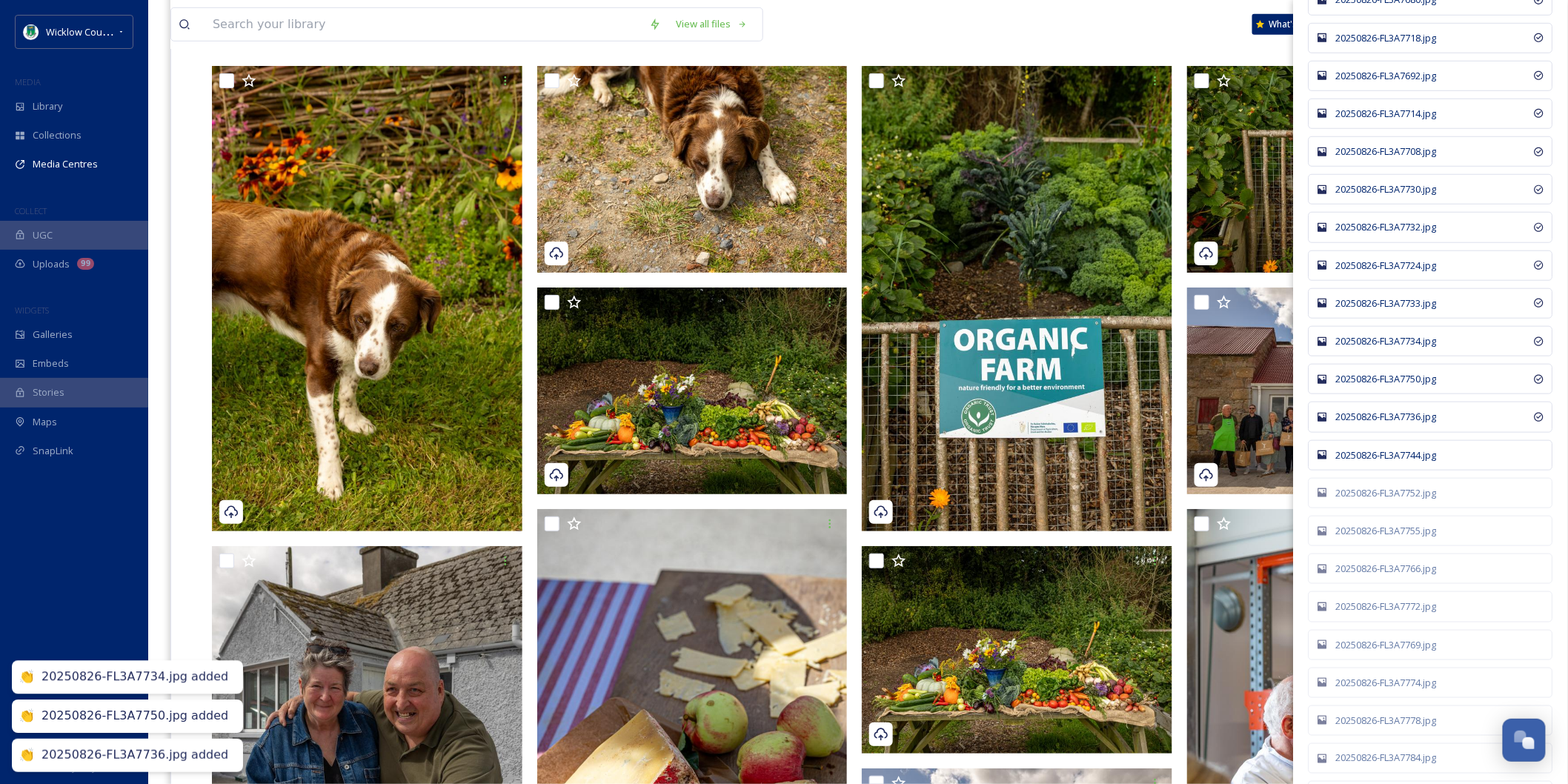
click at [1367, 456] on div "20250826-FL3A7744.jpg" at bounding box center [1431, 455] width 244 height 30
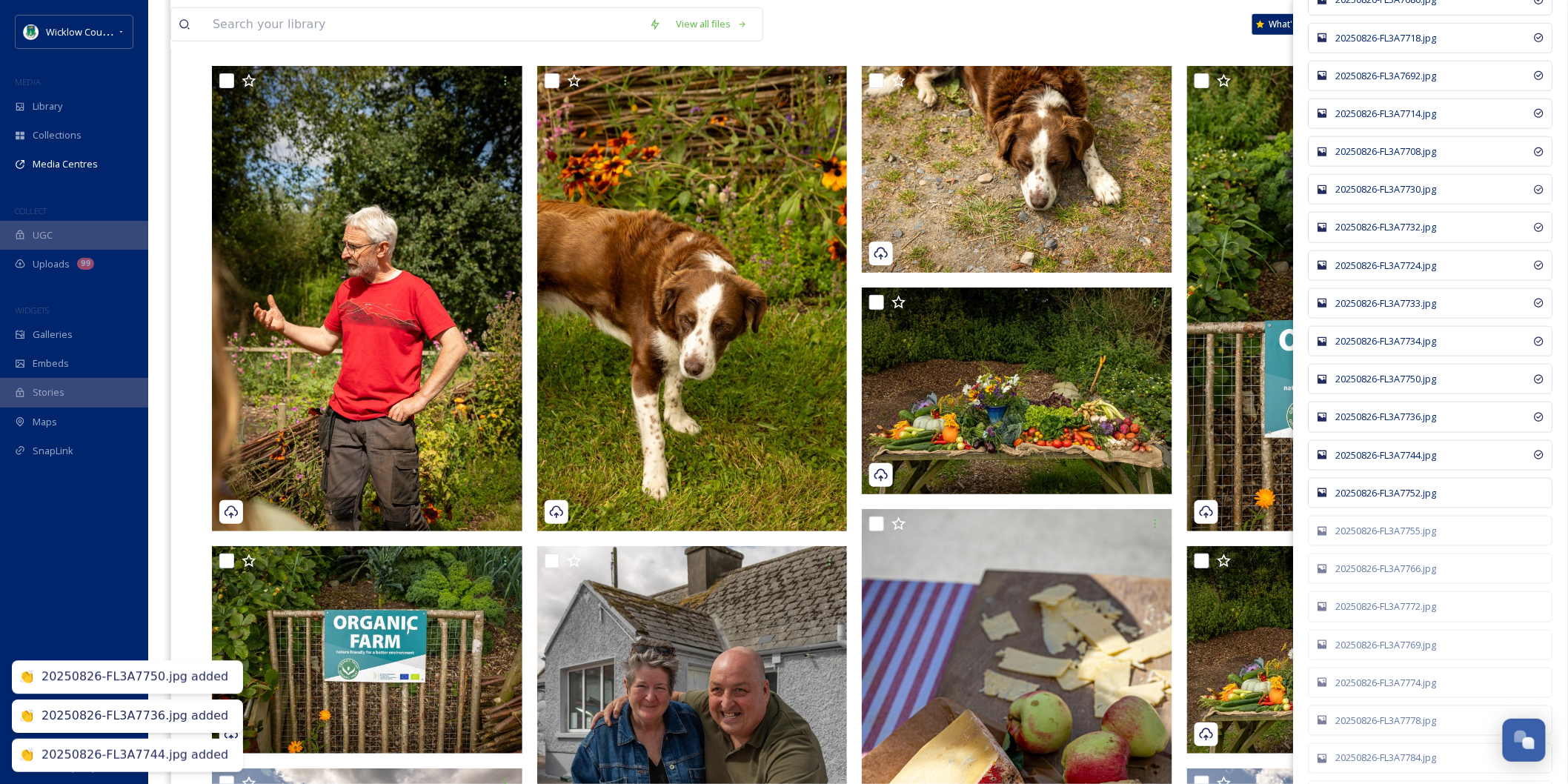
click at [1367, 500] on div "20250826-FL3A7752.jpg" at bounding box center [1439, 493] width 205 height 14
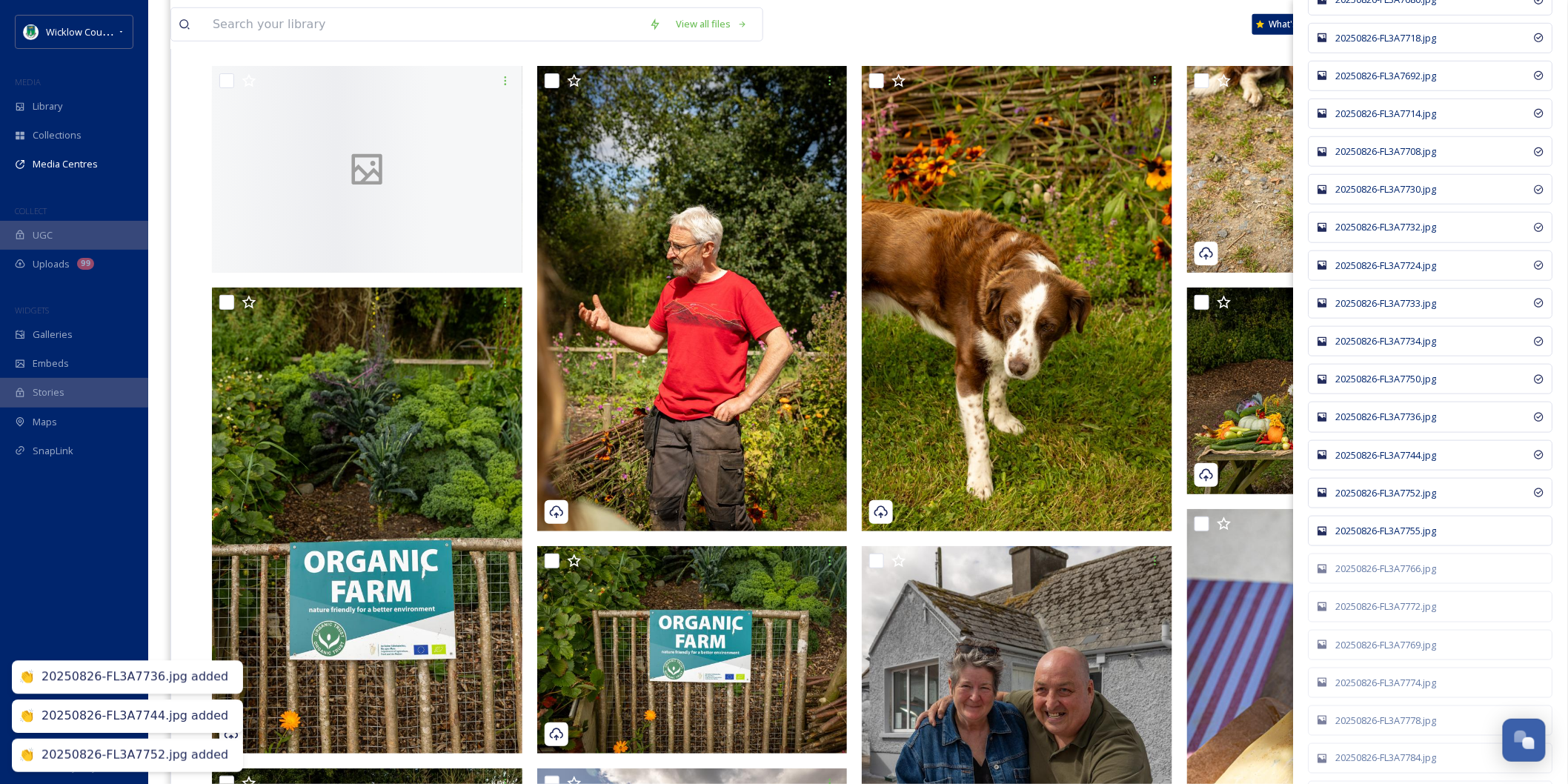
click at [1367, 538] on div "20250826-FL3A7755.jpg" at bounding box center [1439, 530] width 205 height 14
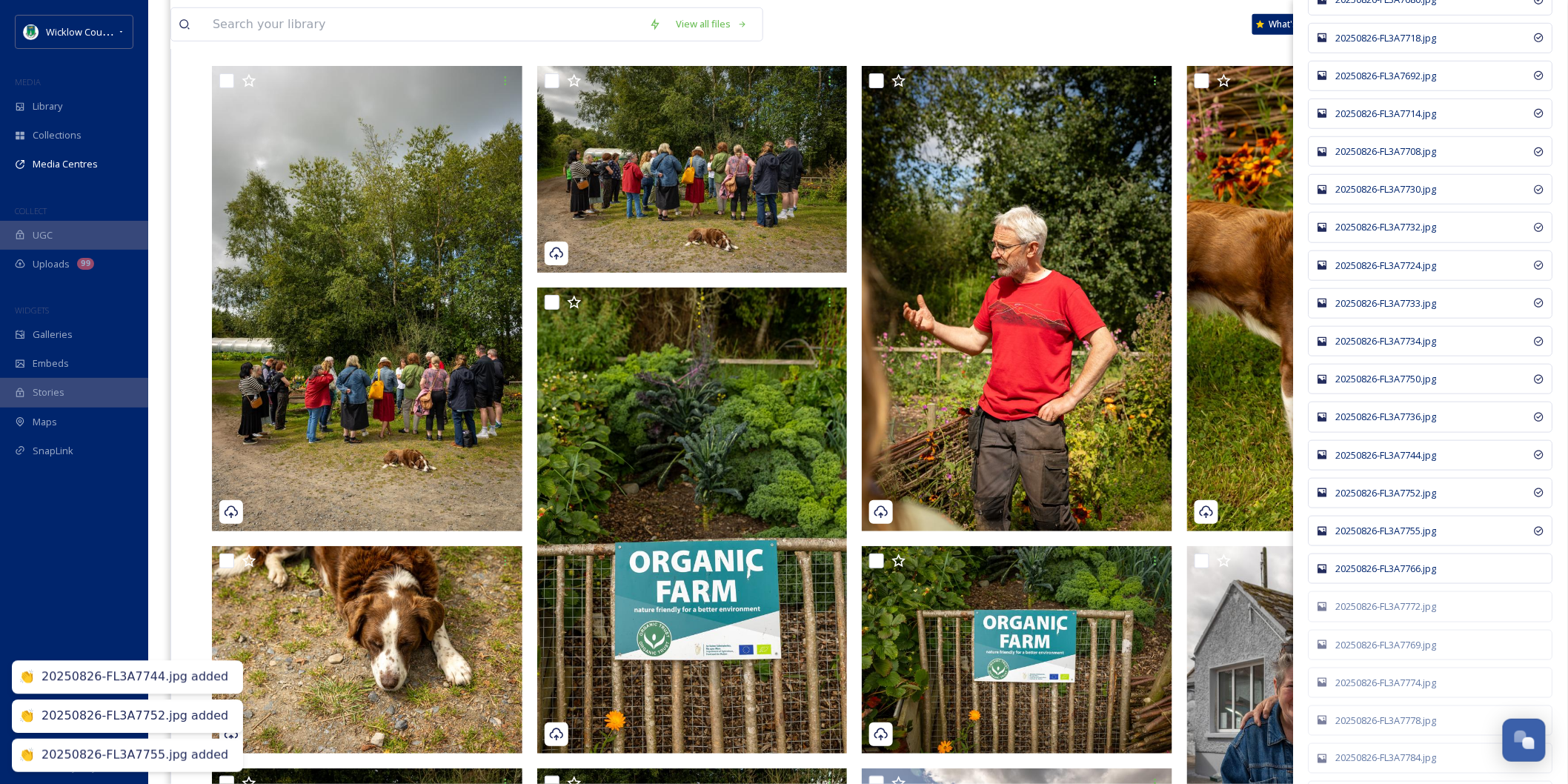
click at [1372, 571] on div "20250826-FL3A7766.jpg" at bounding box center [1431, 568] width 244 height 30
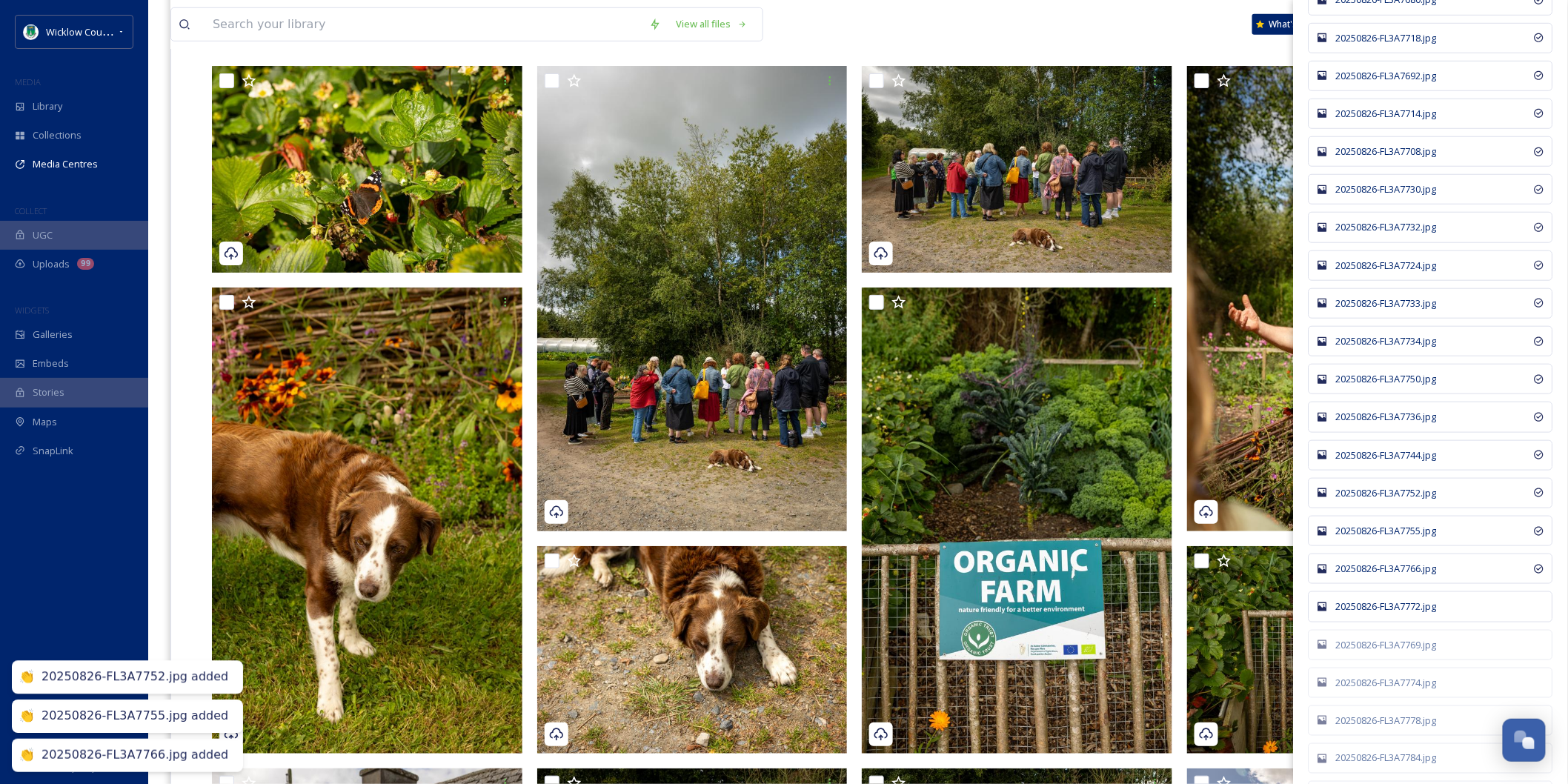
click at [1376, 609] on div "20250826-FL3A7772.jpg" at bounding box center [1431, 606] width 244 height 30
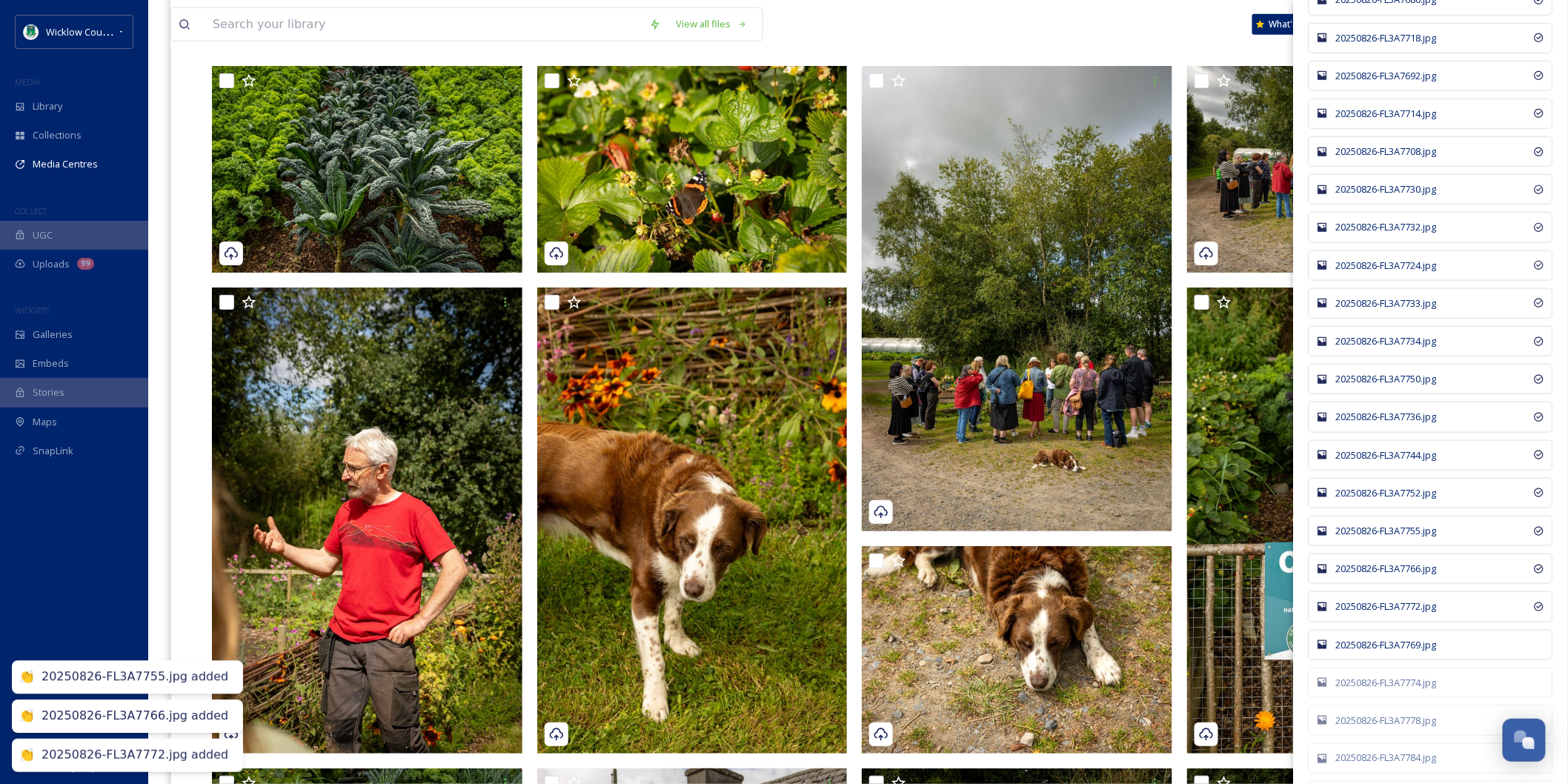
click at [1375, 652] on div "20250826-FL3A7769.jpg" at bounding box center [1439, 645] width 205 height 14
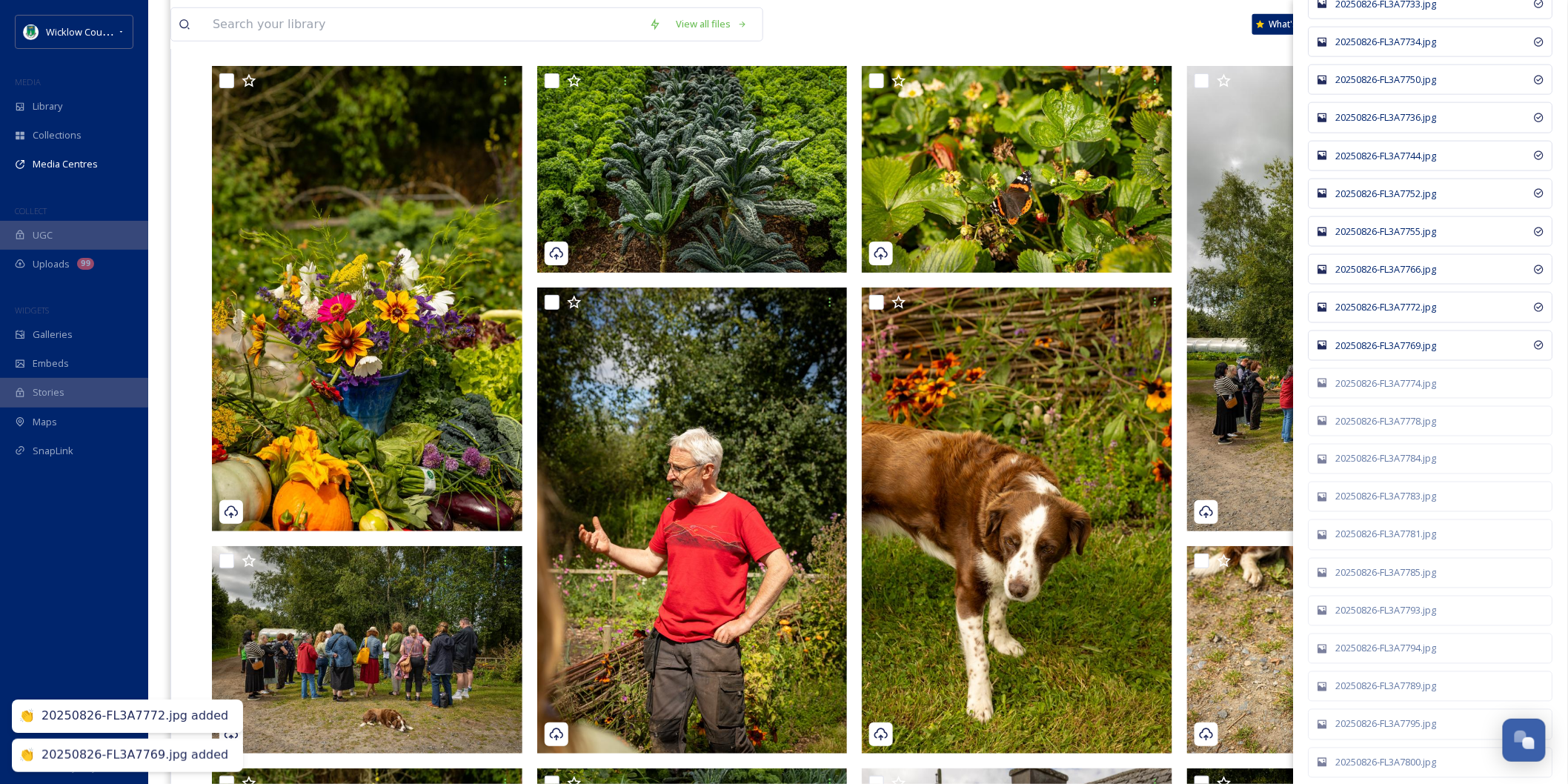
scroll to position [3127, 0]
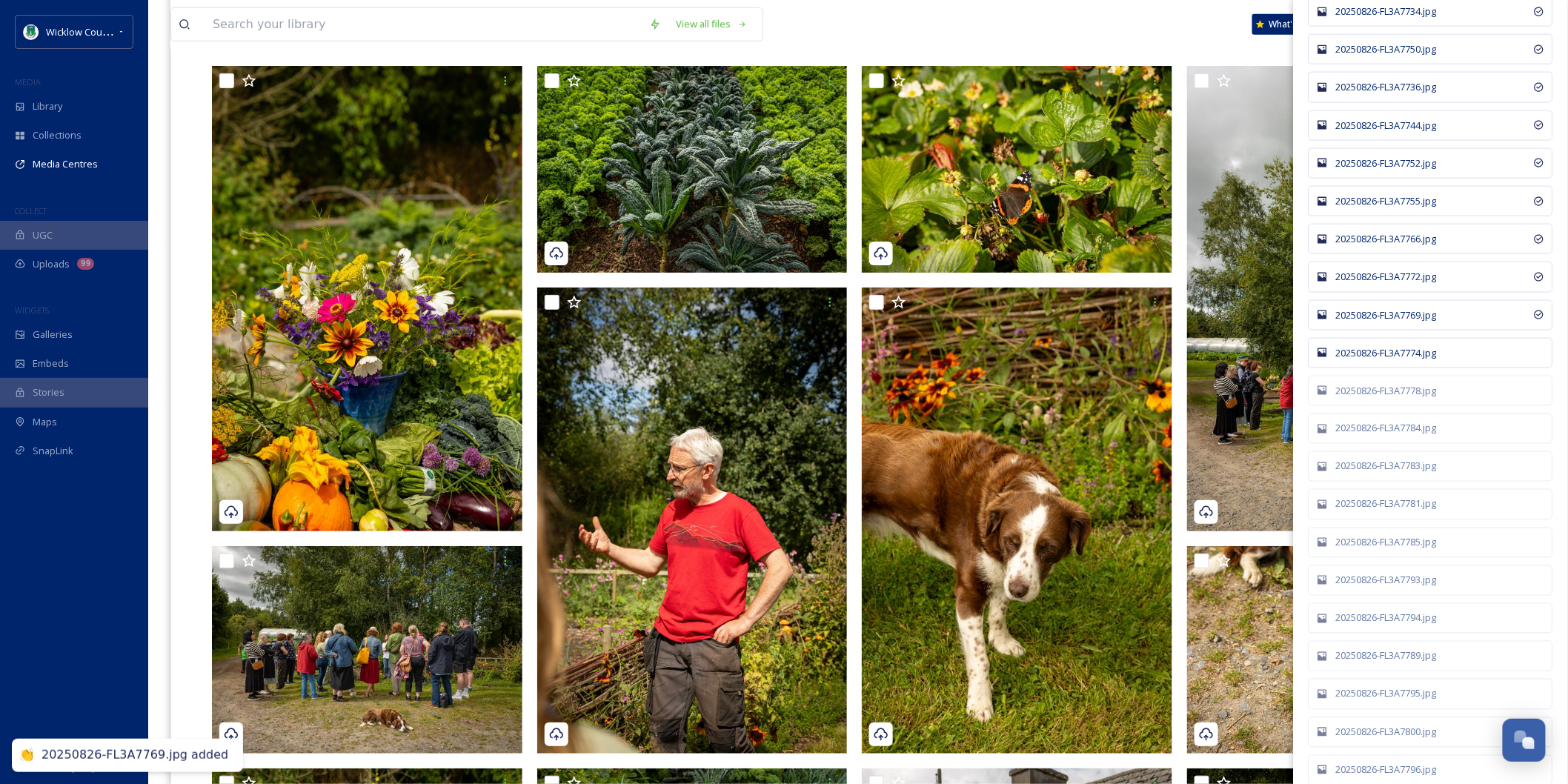
click at [1367, 360] on div "20250826-FL3A7774.jpg" at bounding box center [1439, 353] width 205 height 14
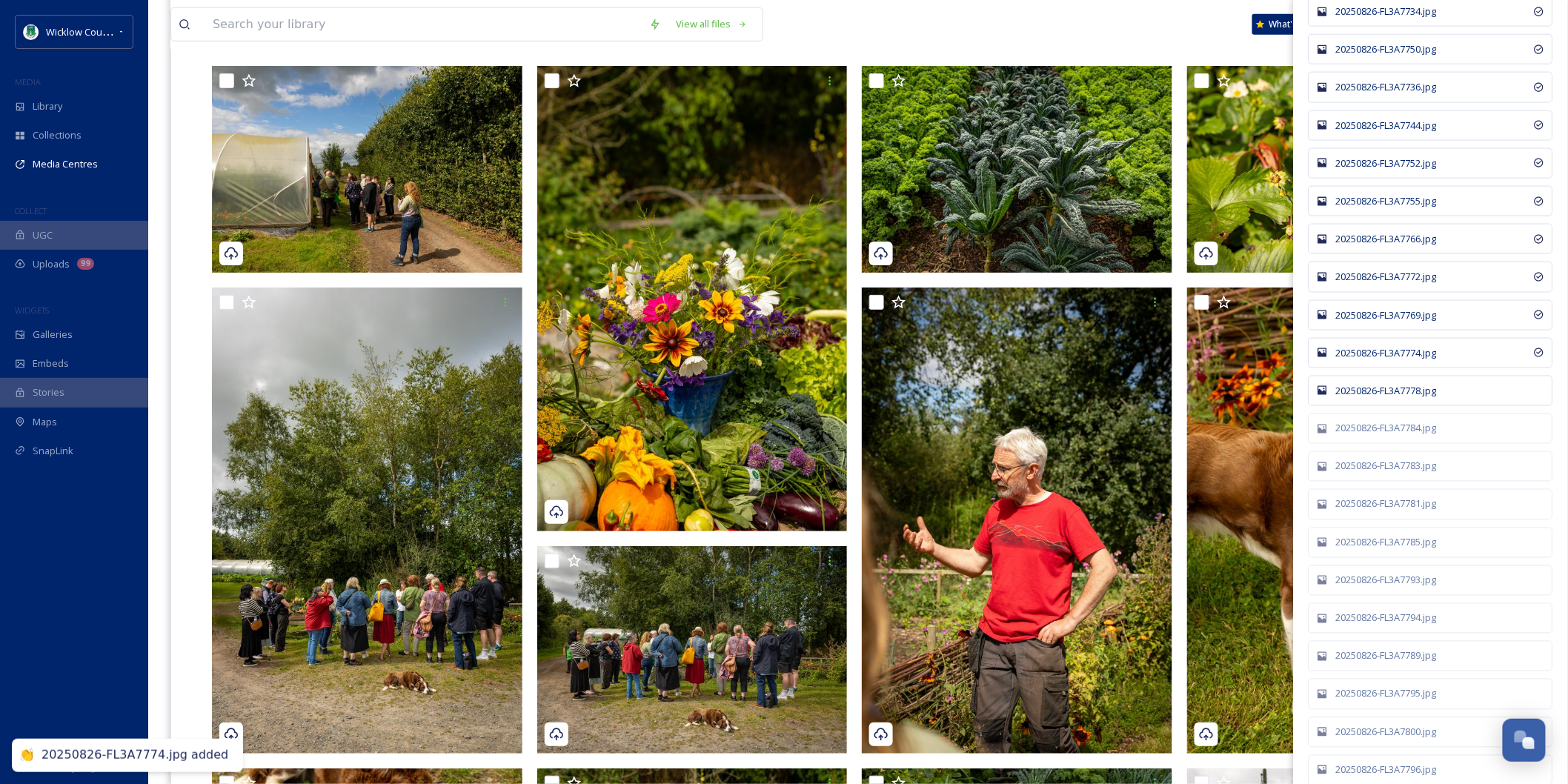
click at [1368, 398] on div "20250826-FL3A7778.jpg" at bounding box center [1439, 390] width 205 height 14
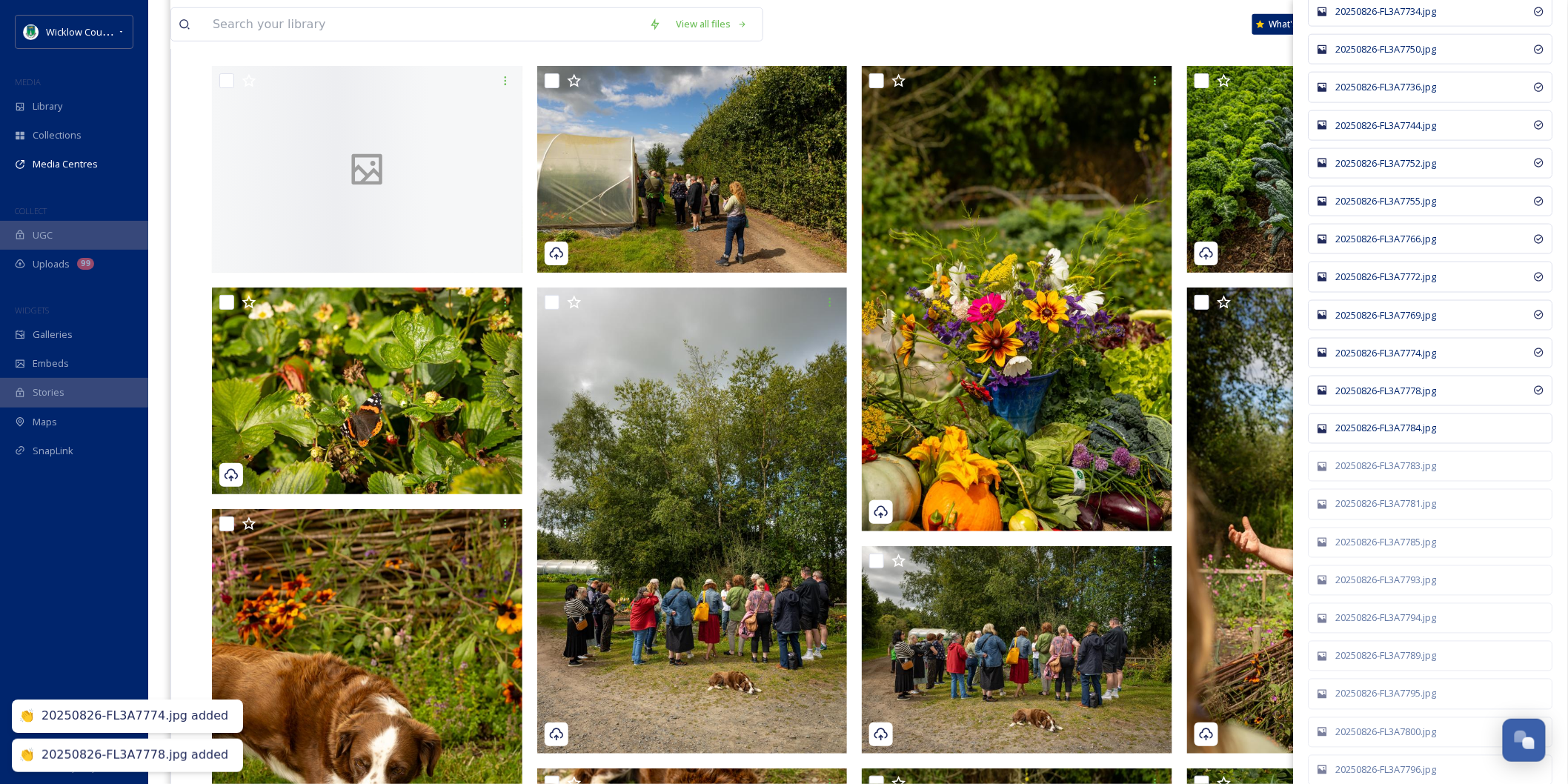
click at [1368, 435] on div "20250826-FL3A7784.jpg" at bounding box center [1439, 428] width 205 height 14
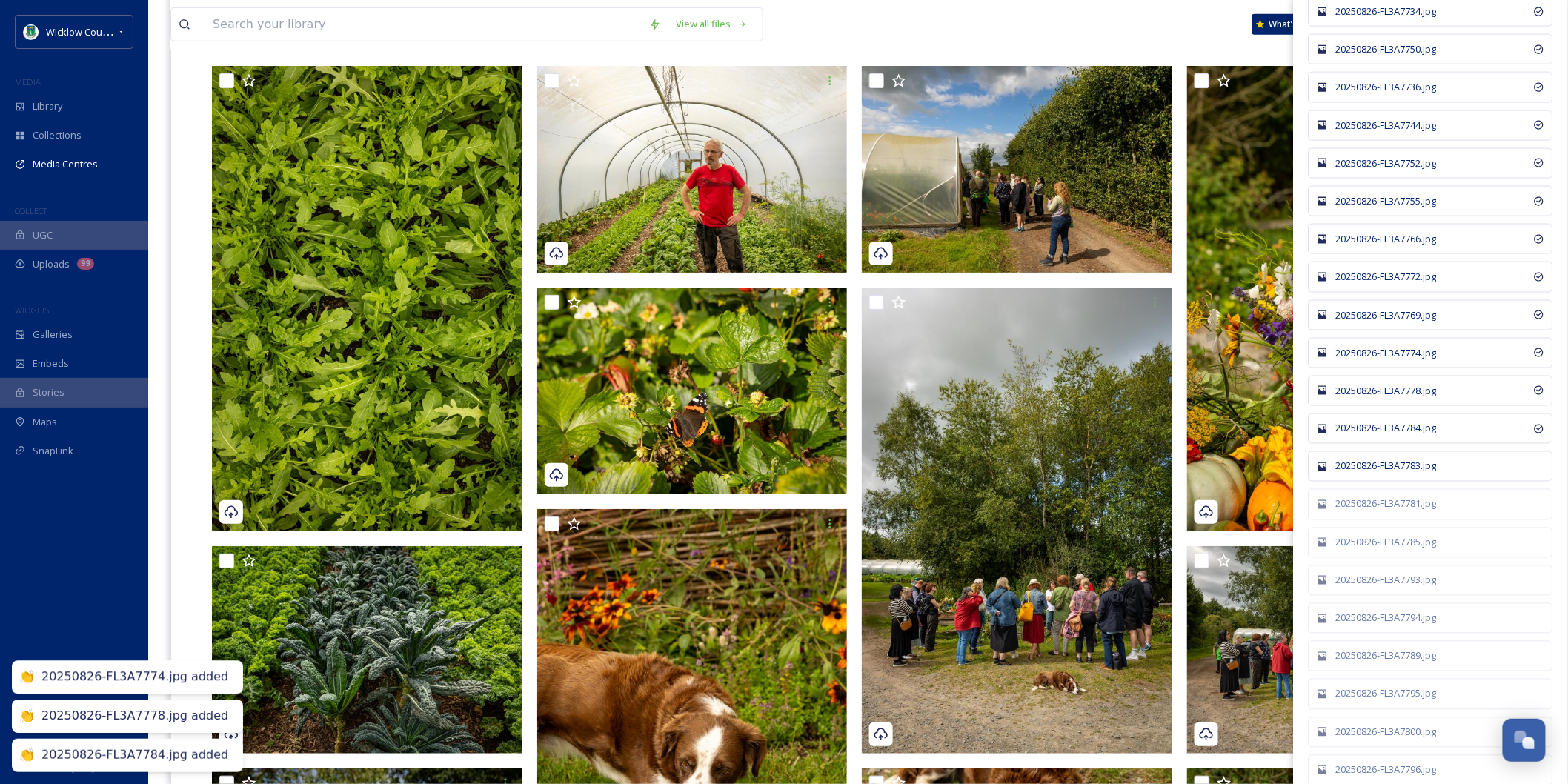
click at [1371, 471] on div "20250826-FL3A7783.jpg" at bounding box center [1431, 466] width 244 height 30
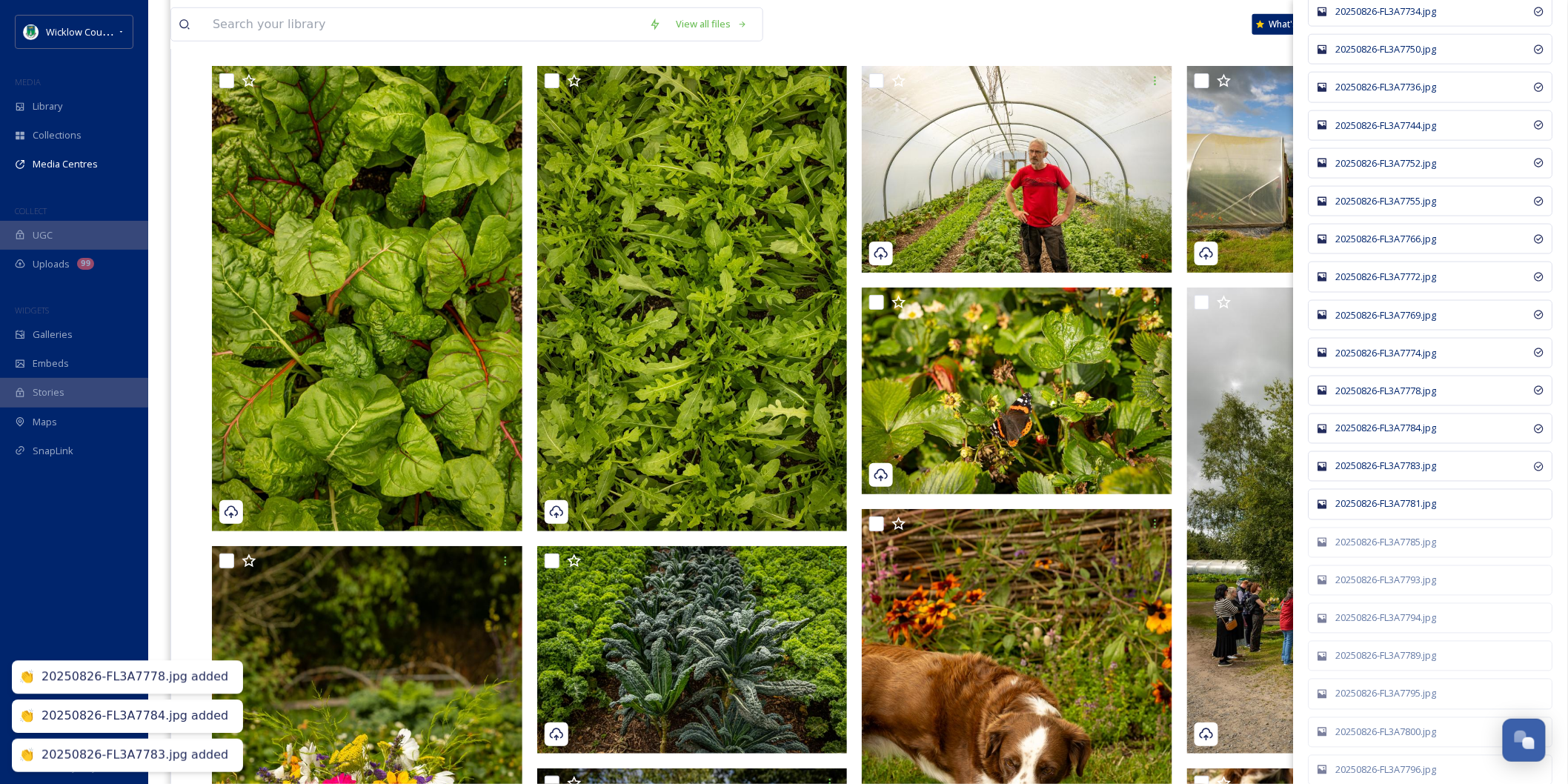
click at [1371, 507] on div "20250826-FL3A7781.jpg" at bounding box center [1431, 504] width 244 height 30
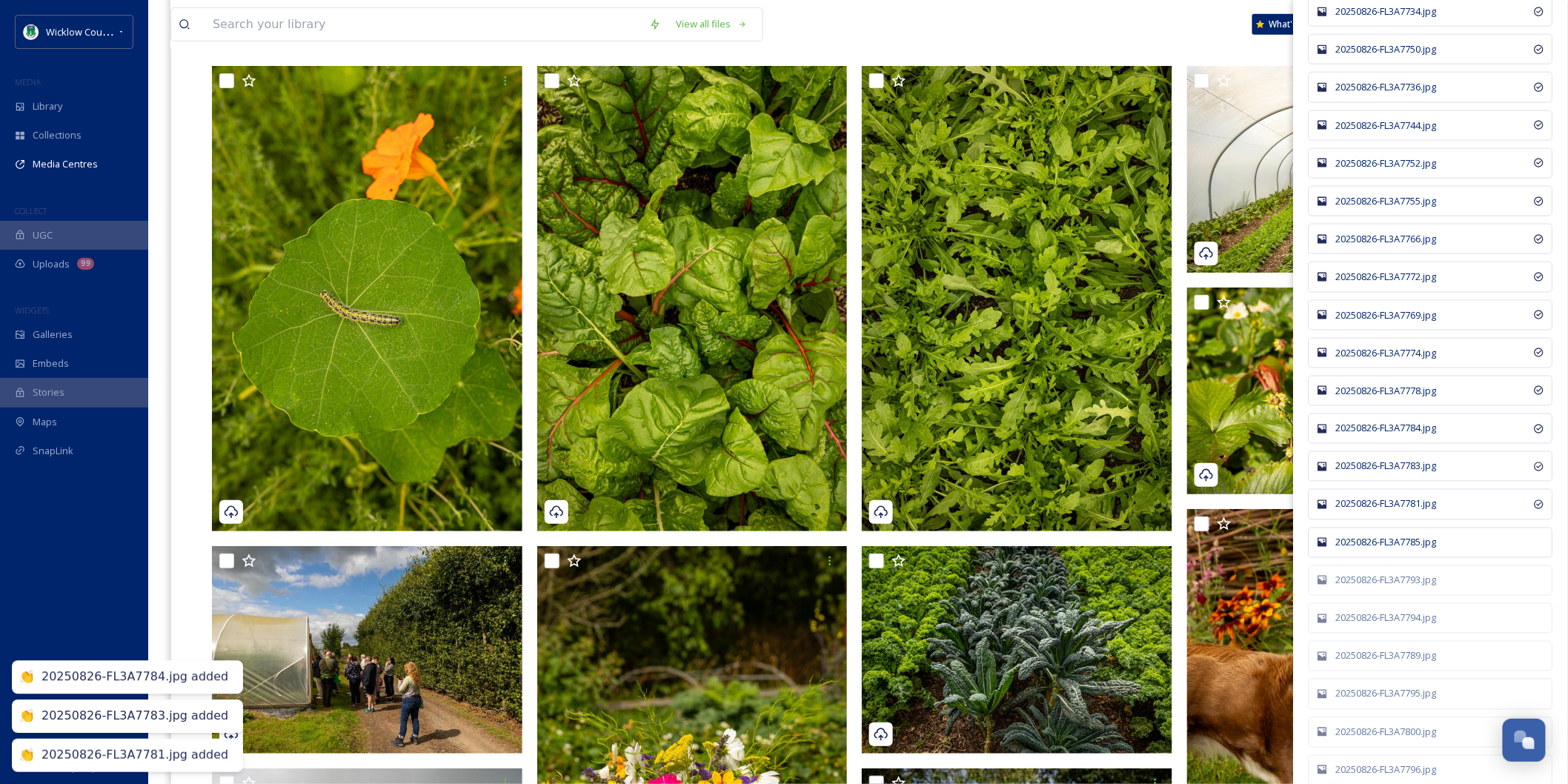
click at [1367, 550] on div "20250826-FL3A7785.jpg" at bounding box center [1439, 542] width 205 height 14
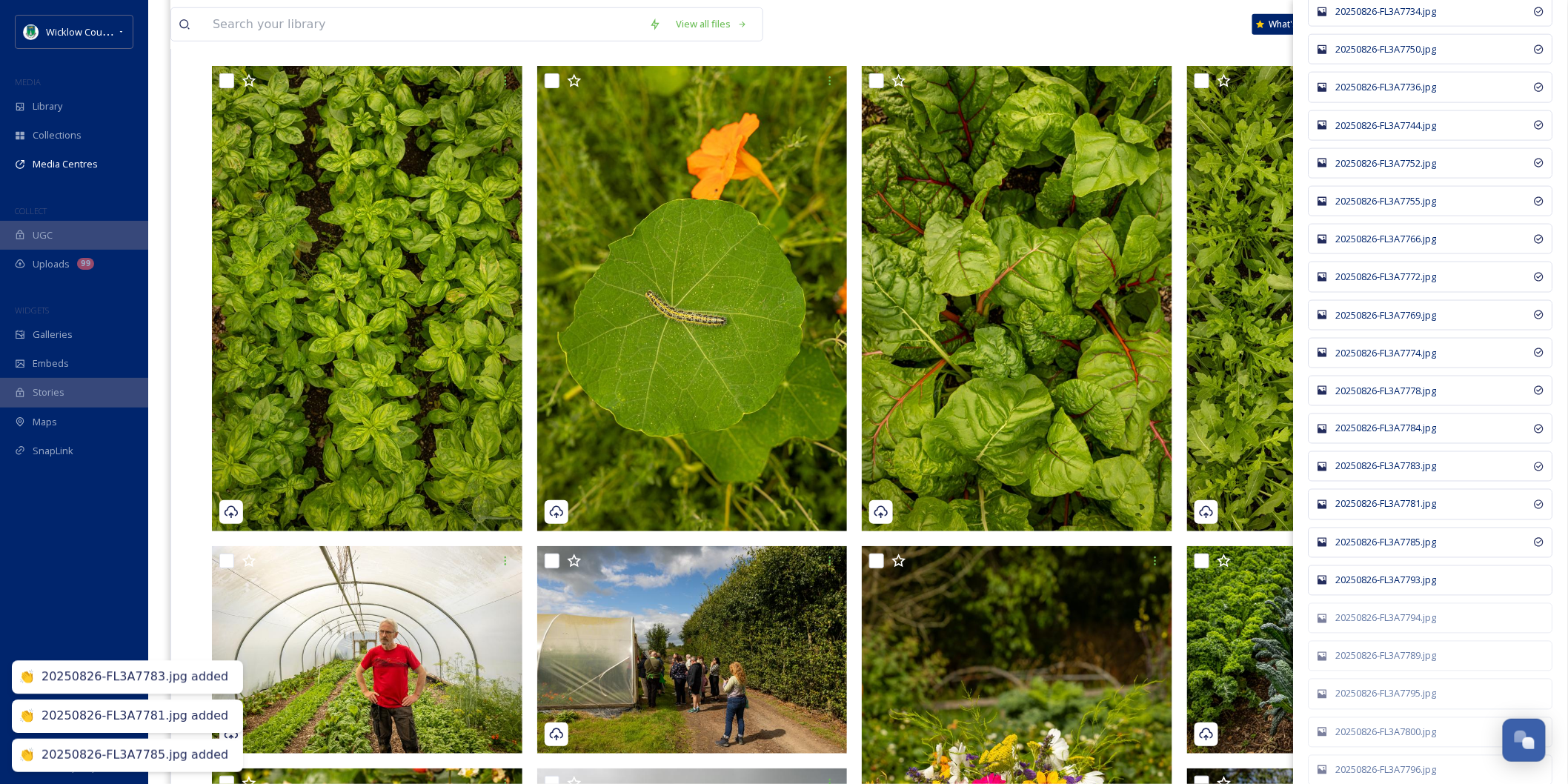
click at [1363, 583] on div "20250826-FL3A7793.jpg" at bounding box center [1431, 580] width 244 height 30
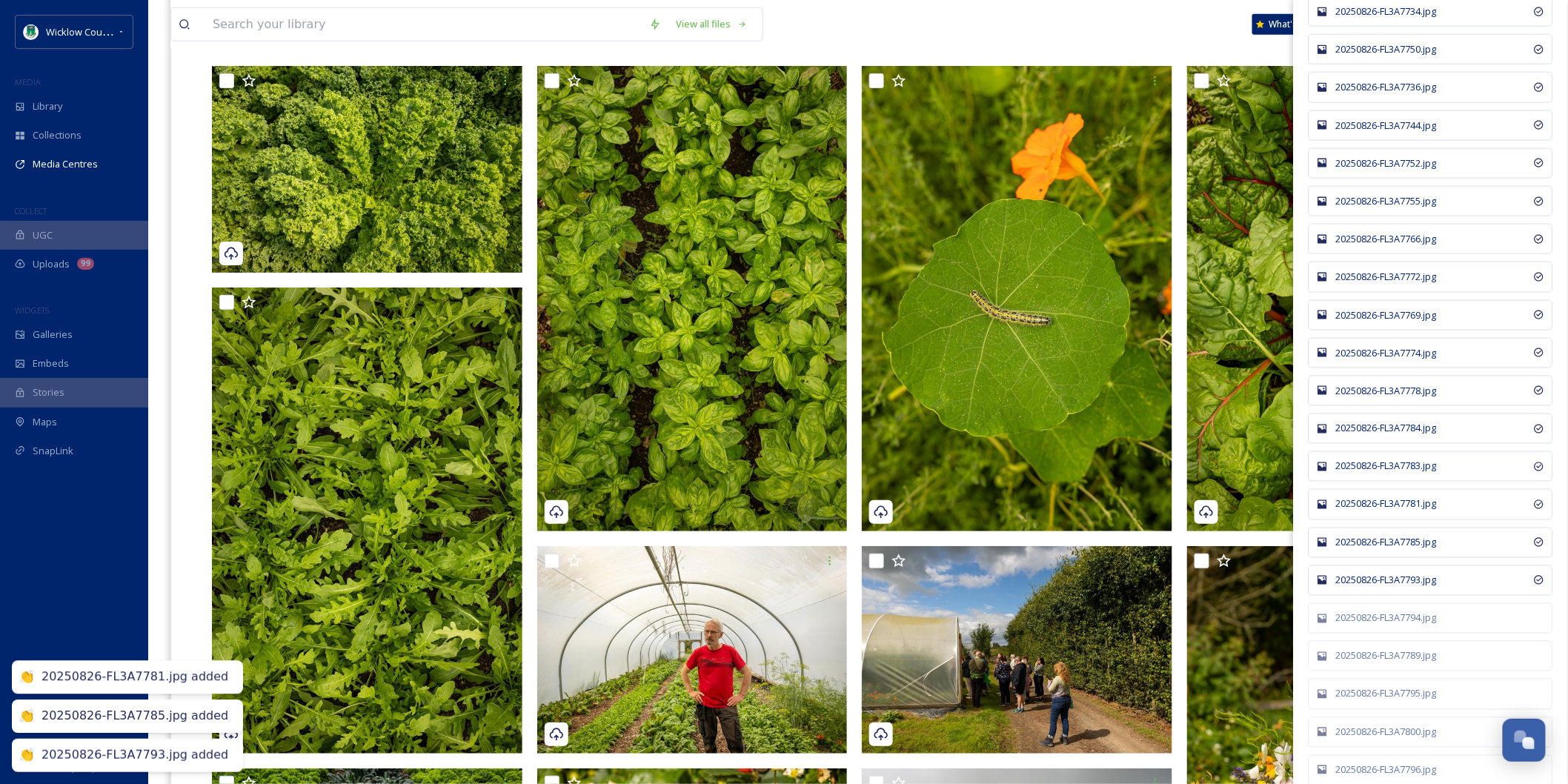
click at [1367, 625] on div "20250826-FL3A7794.jpg" at bounding box center [1439, 617] width 205 height 14
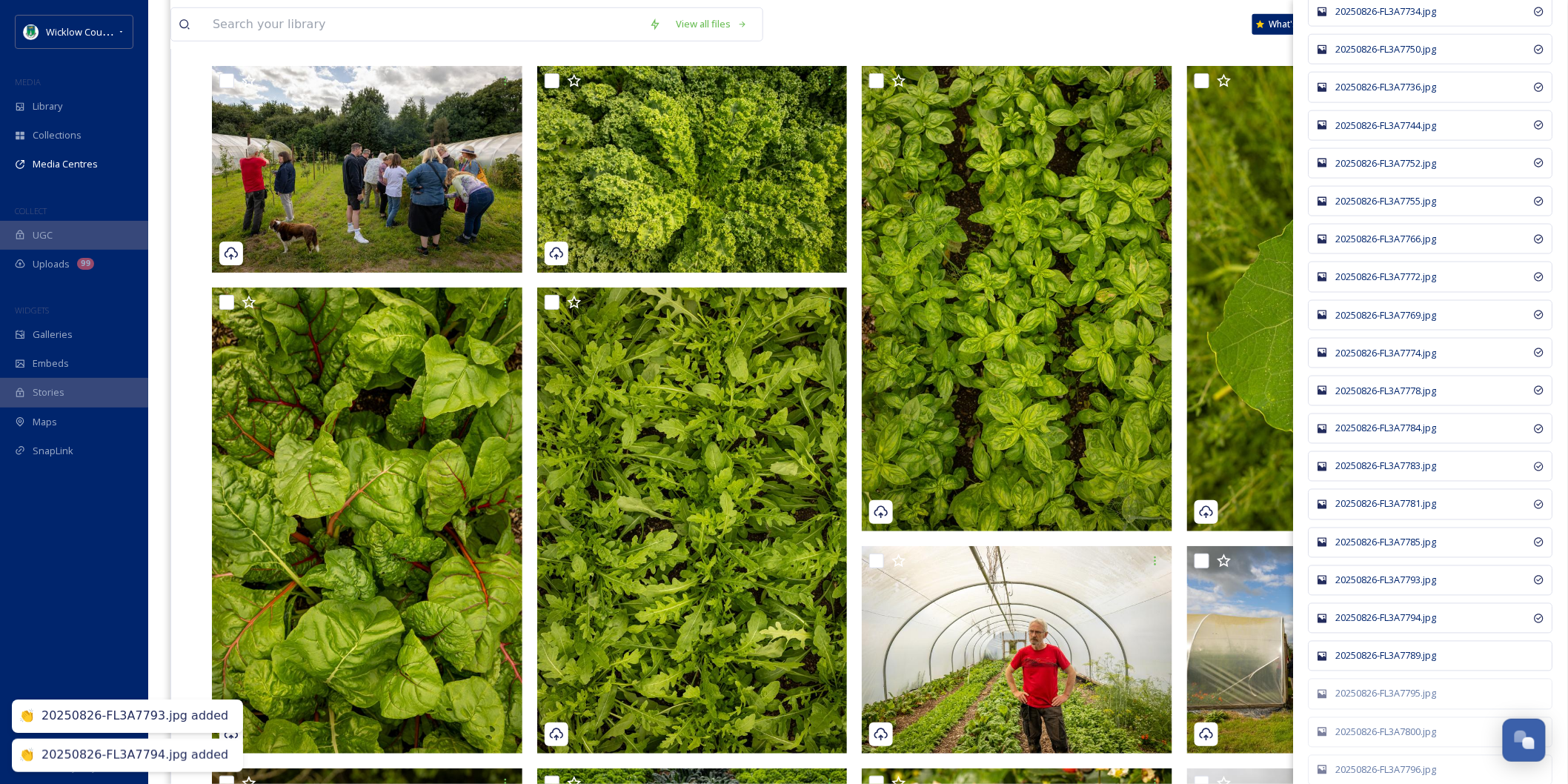
drag, startPoint x: 1379, startPoint y: 671, endPoint x: 1381, endPoint y: 680, distance: 9.2
click at [1380, 662] on div "20250826-FL3A7789.jpg" at bounding box center [1439, 656] width 205 height 14
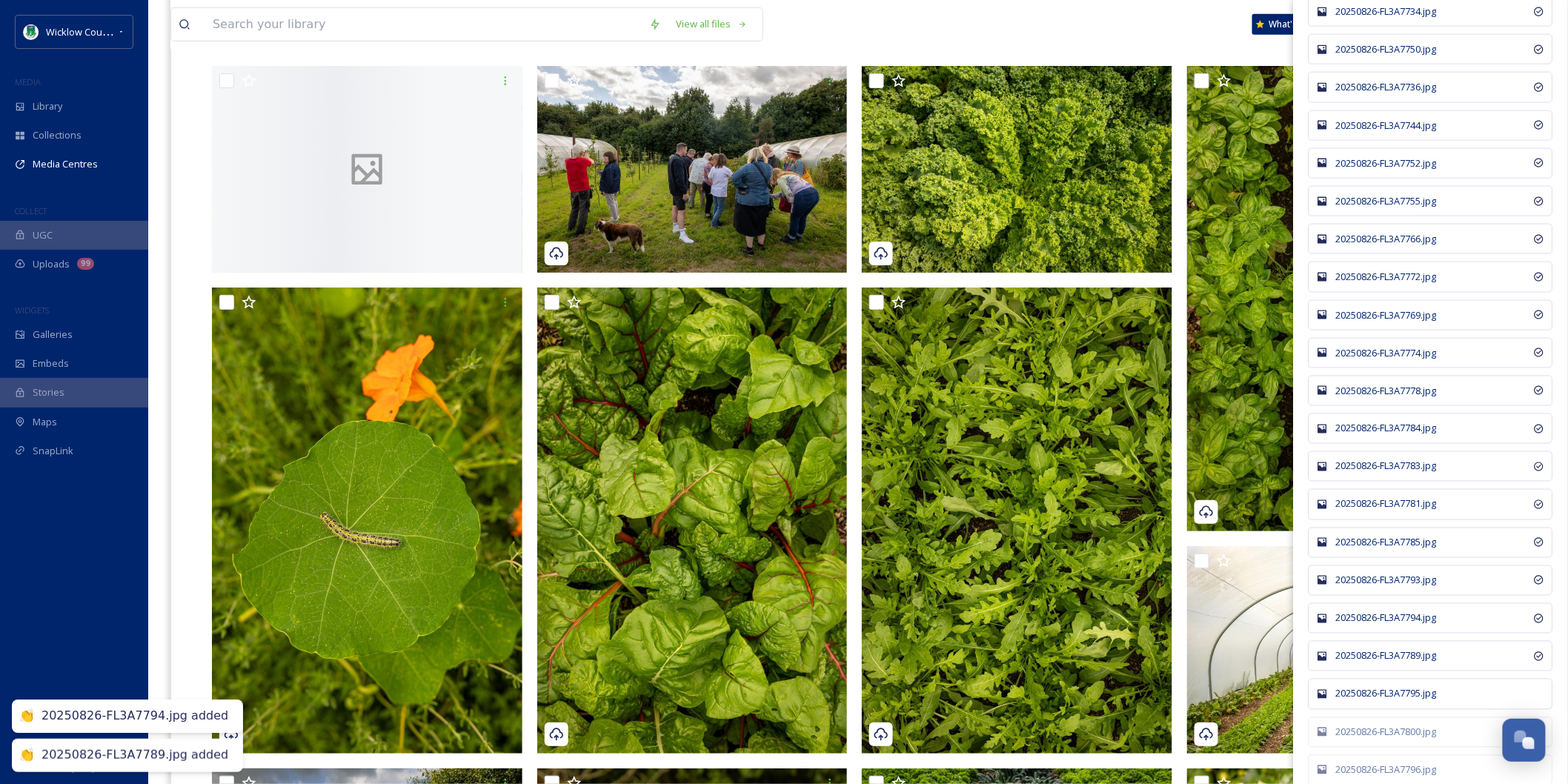
click at [1383, 701] on div "20250826-FL3A7795.jpg" at bounding box center [1439, 694] width 205 height 14
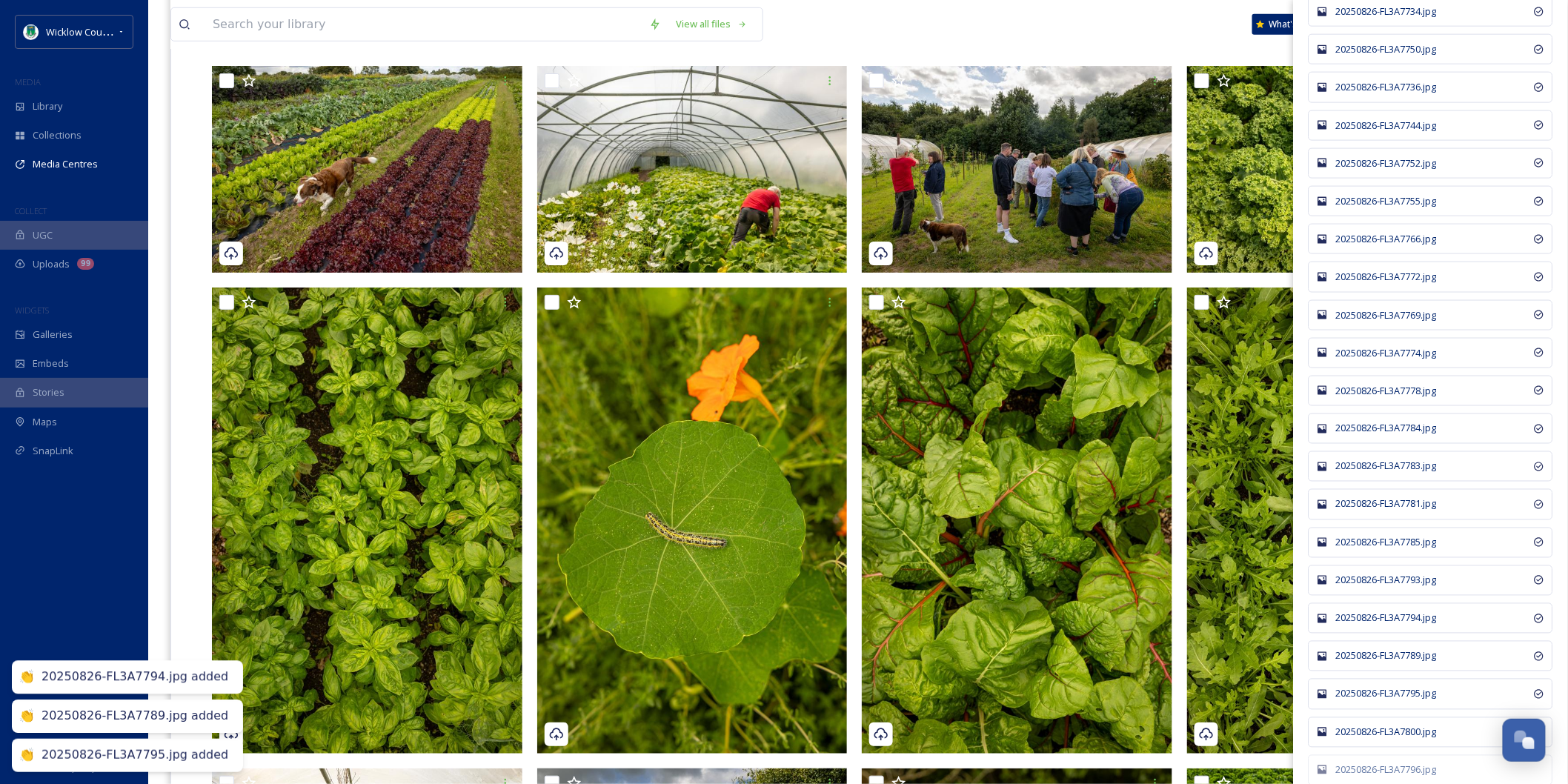
click at [1388, 739] on div "20250826-FL3A7800.jpg" at bounding box center [1439, 732] width 205 height 14
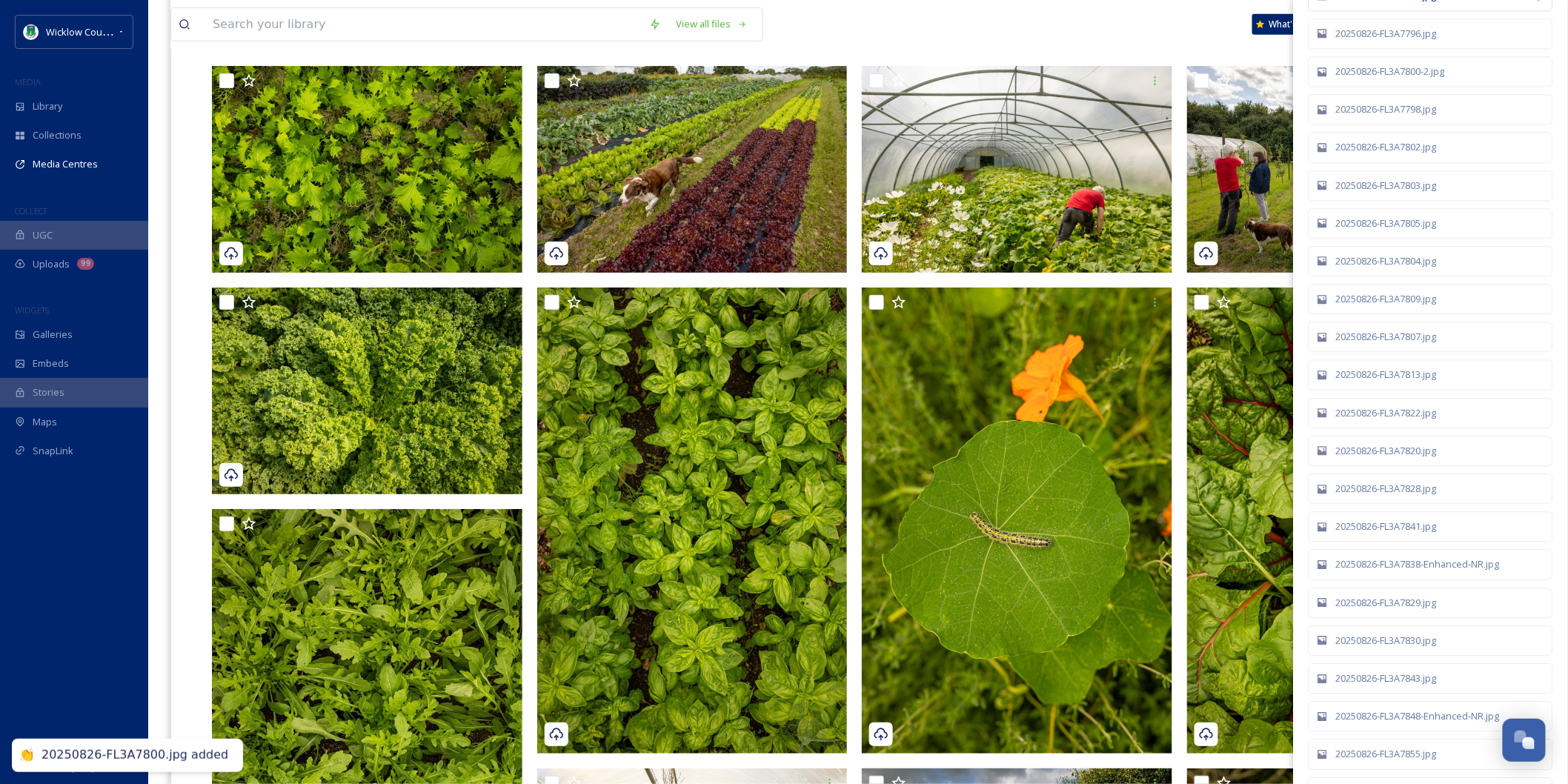
scroll to position [3867, 0]
click at [1402, 36] on div "20250826-FL3A7796.jpg" at bounding box center [1439, 29] width 205 height 14
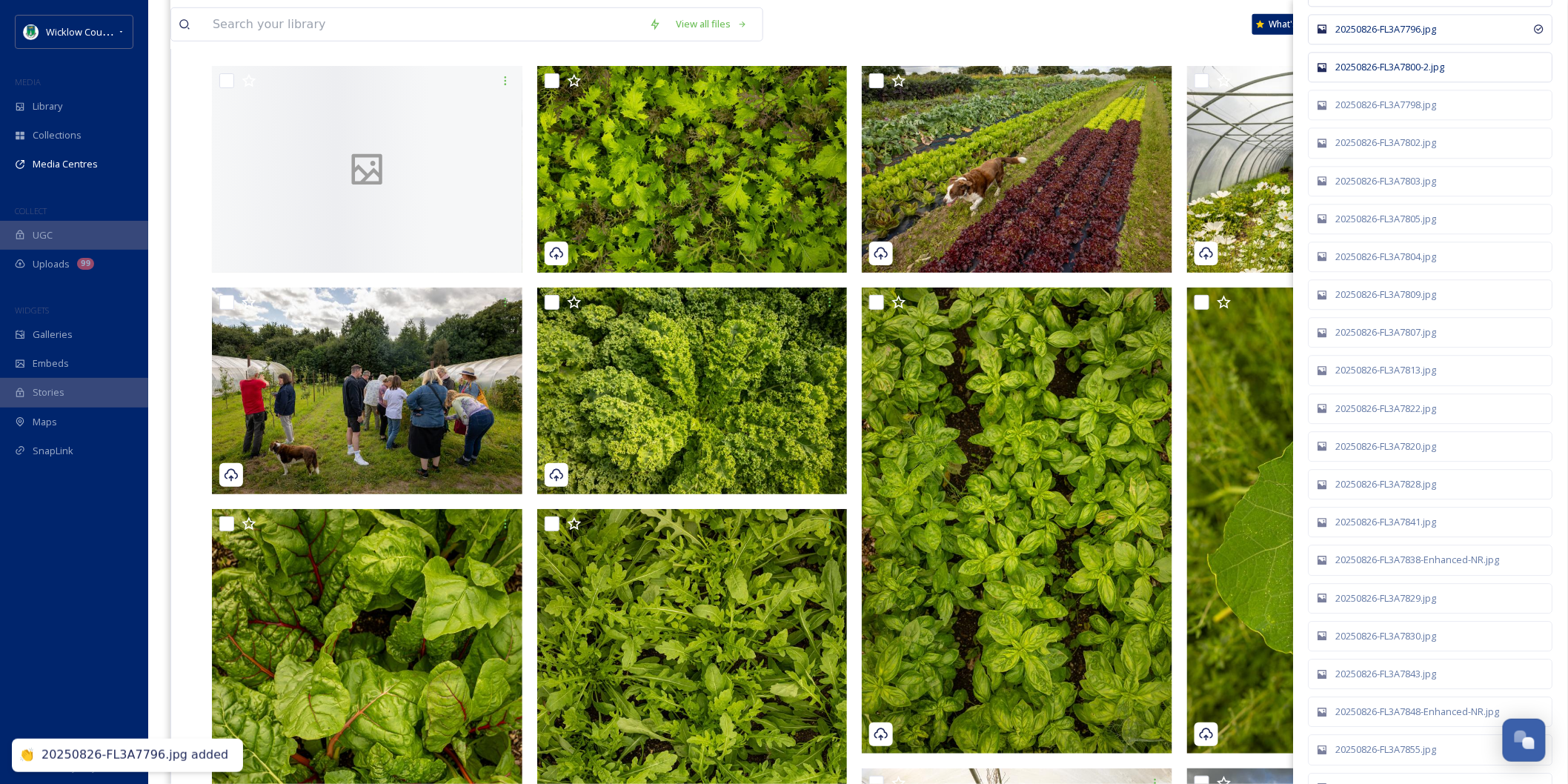
click at [1391, 73] on div "20250826-FL3A7800-2.jpg" at bounding box center [1431, 67] width 244 height 30
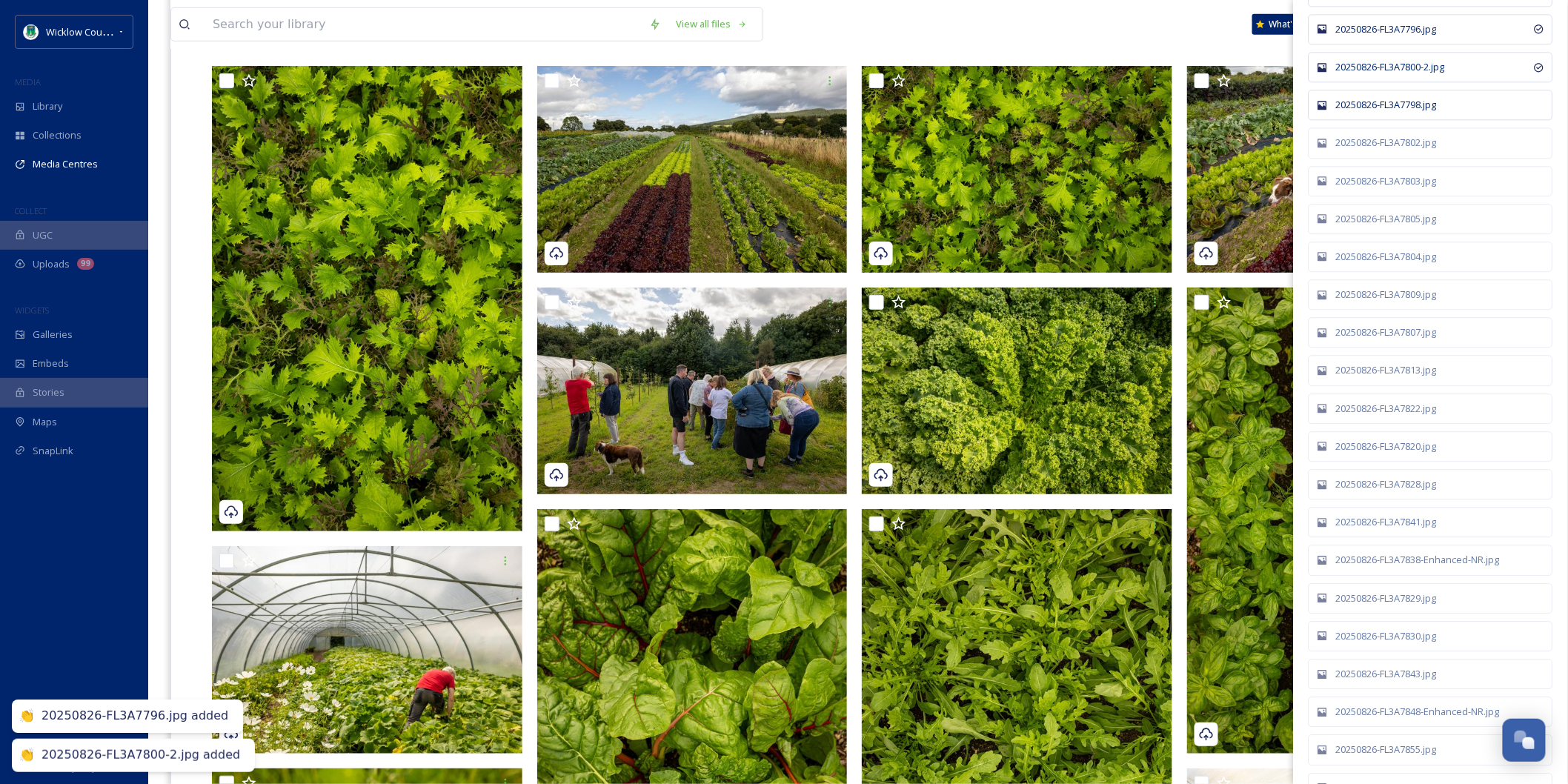
click at [1381, 112] on div "20250826-FL3A7798.jpg" at bounding box center [1439, 105] width 205 height 14
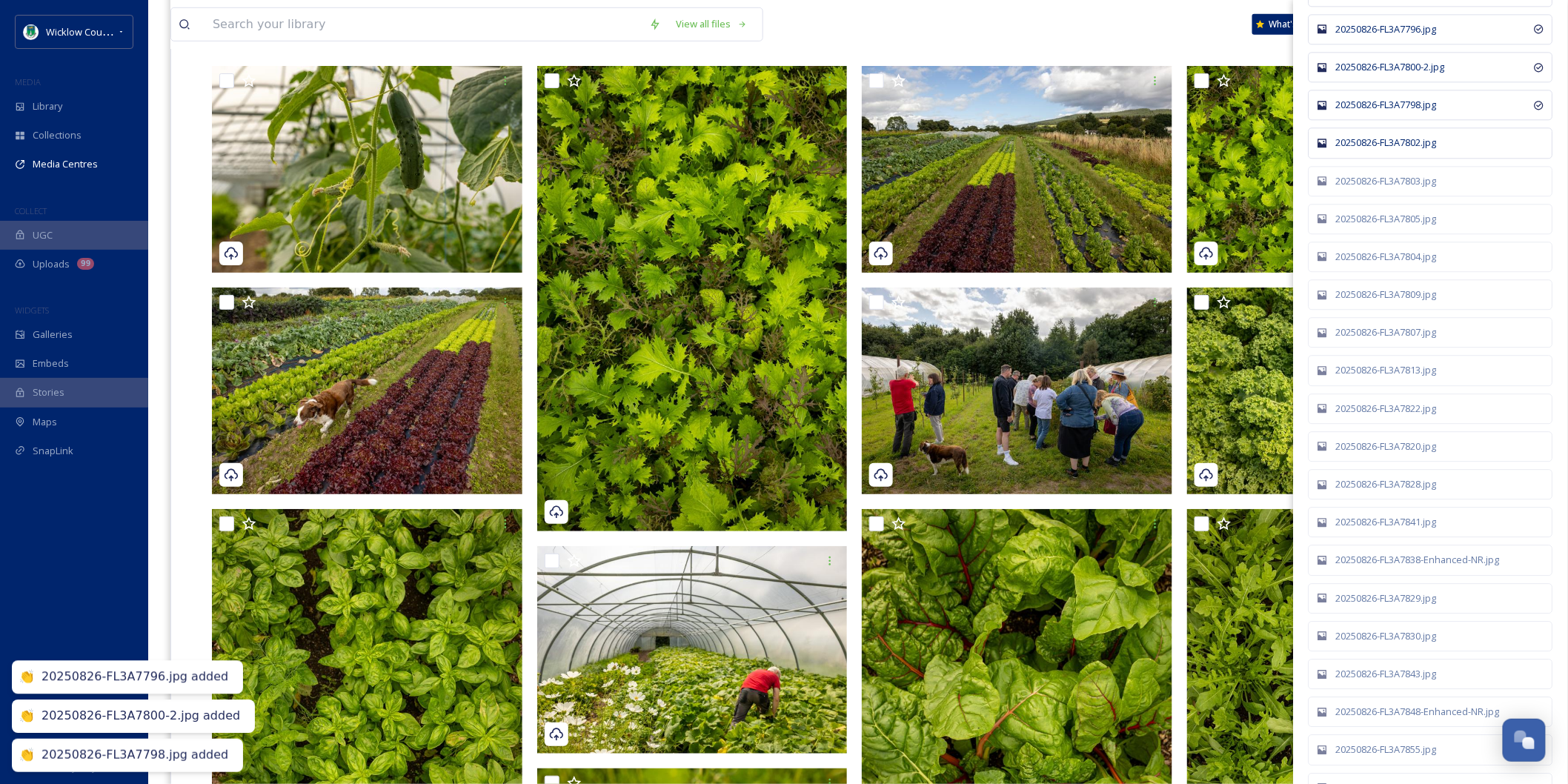
click at [1380, 150] on div "20250826-FL3A7802.jpg" at bounding box center [1439, 142] width 205 height 14
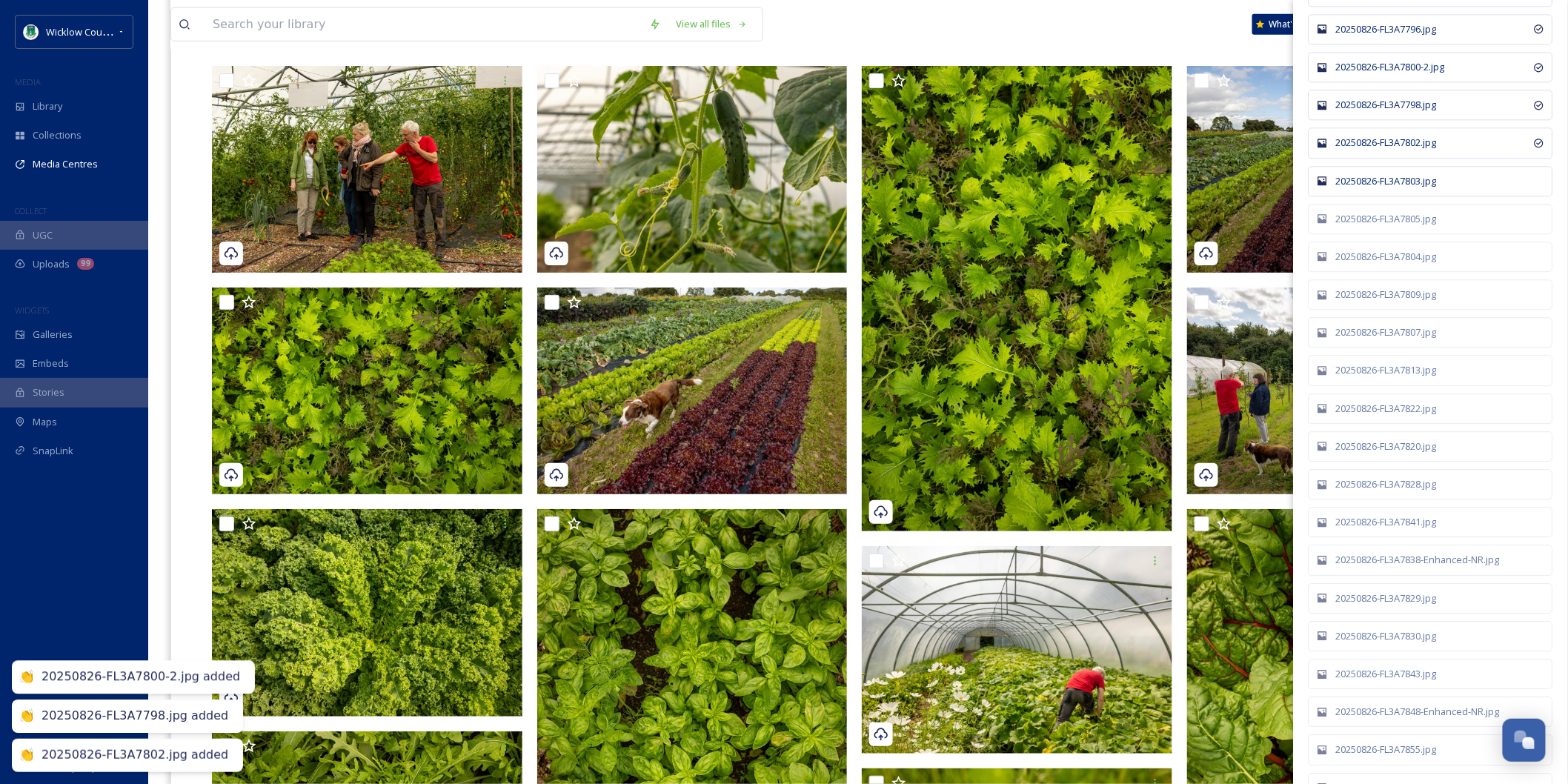
click at [1380, 196] on div "20250826-FL3A7803.jpg" at bounding box center [1431, 180] width 244 height 30
click at [1380, 225] on div "20250826-FL3A7805.jpg" at bounding box center [1439, 219] width 205 height 14
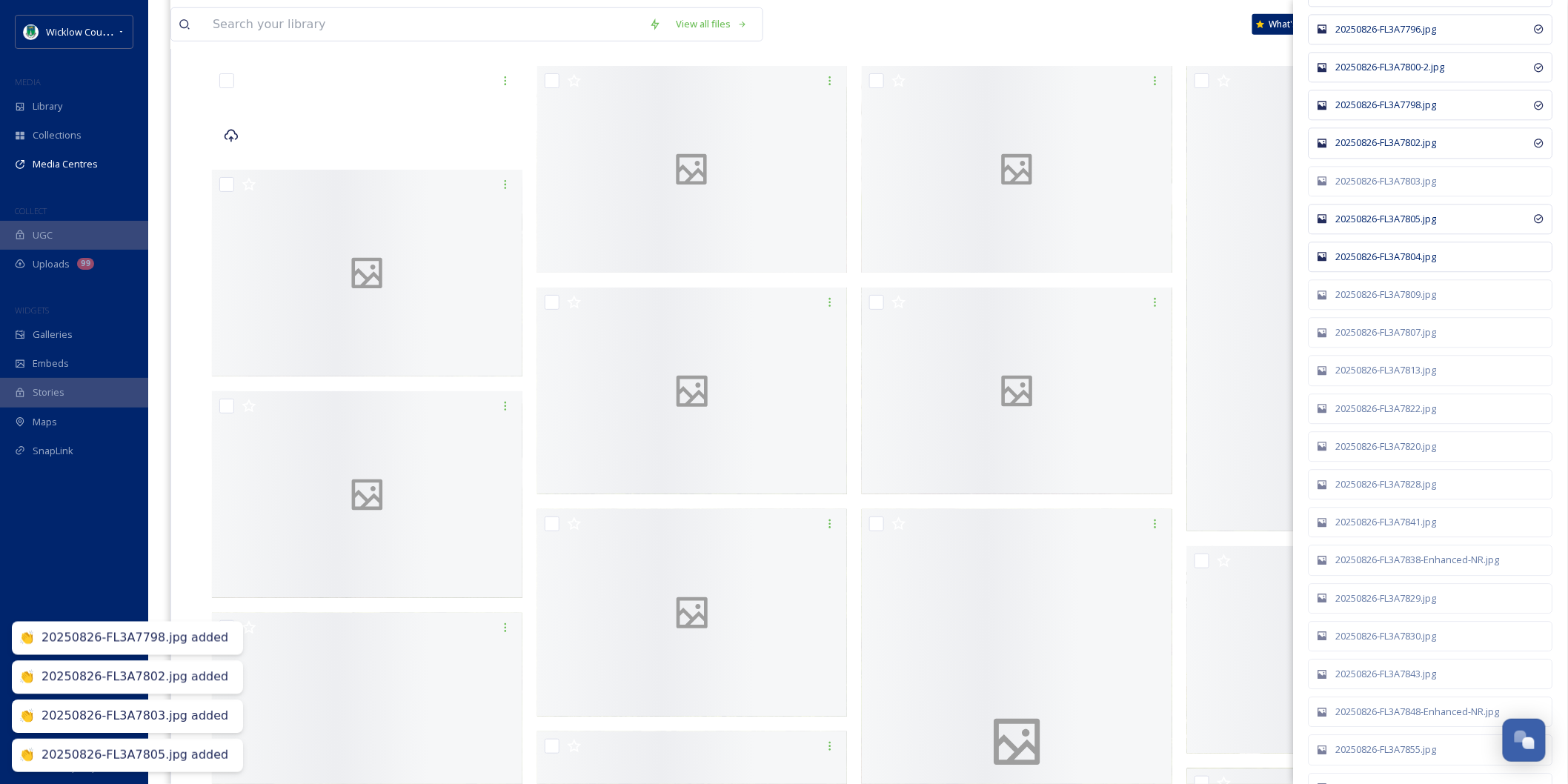
click at [1380, 263] on div "20250826-FL3A7804.jpg" at bounding box center [1431, 256] width 244 height 30
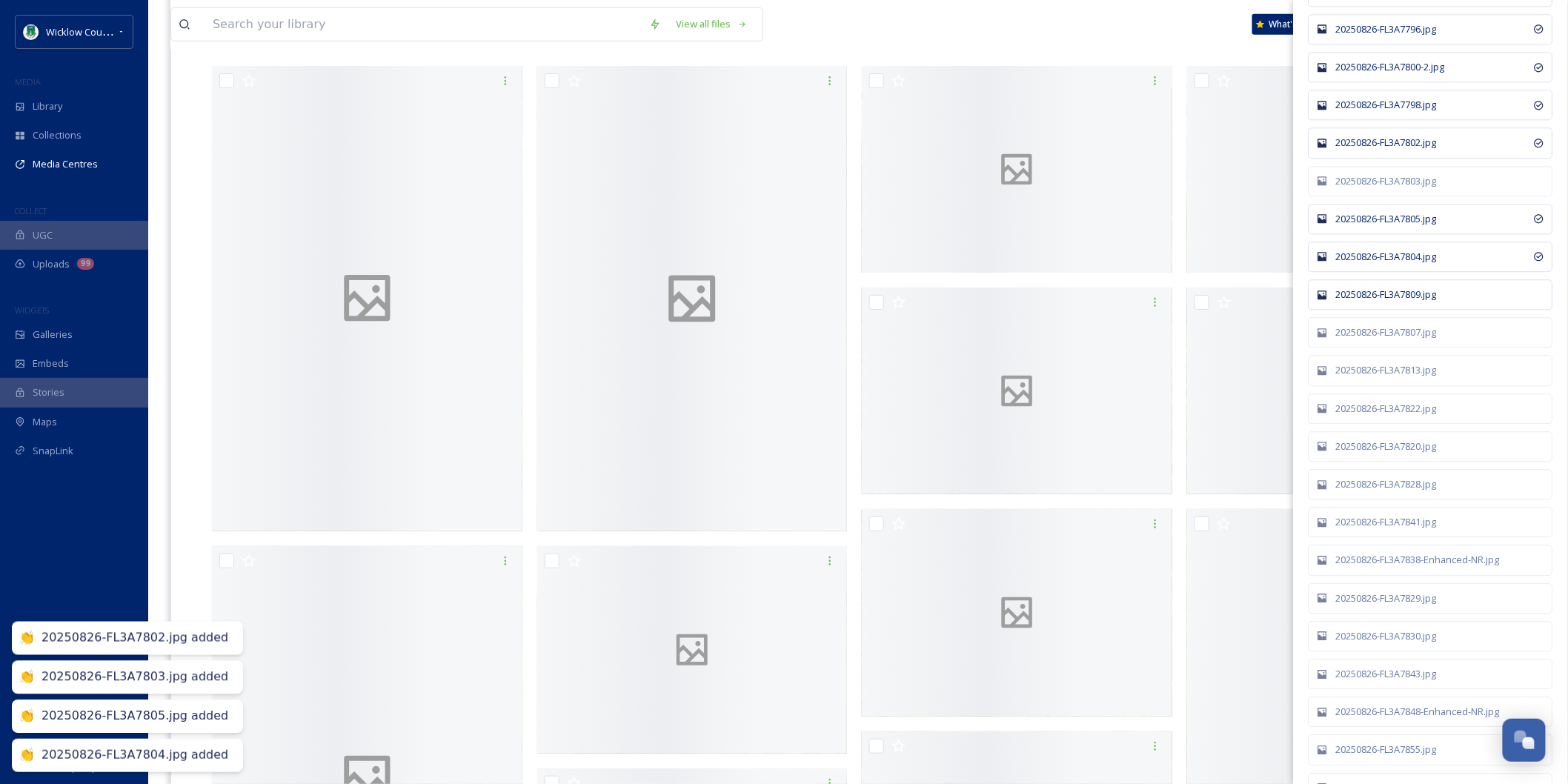
click at [1380, 299] on div "20250826-FL3A7809.jpg" at bounding box center [1431, 294] width 244 height 30
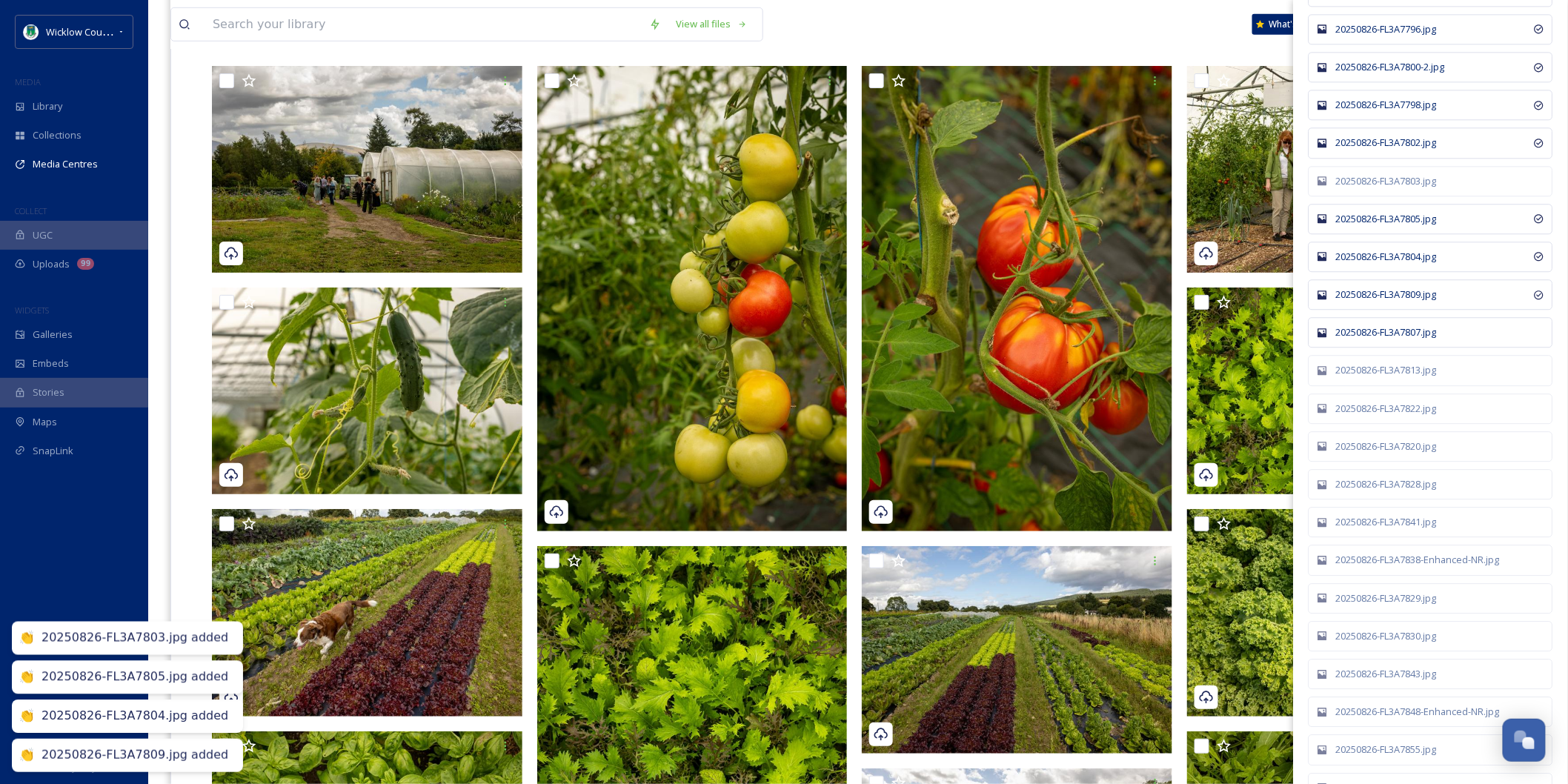
click at [1380, 339] on div "20250826-FL3A7807.jpg" at bounding box center [1439, 332] width 205 height 14
click at [1386, 377] on div "20250826-FL3A7813.jpg" at bounding box center [1439, 369] width 205 height 14
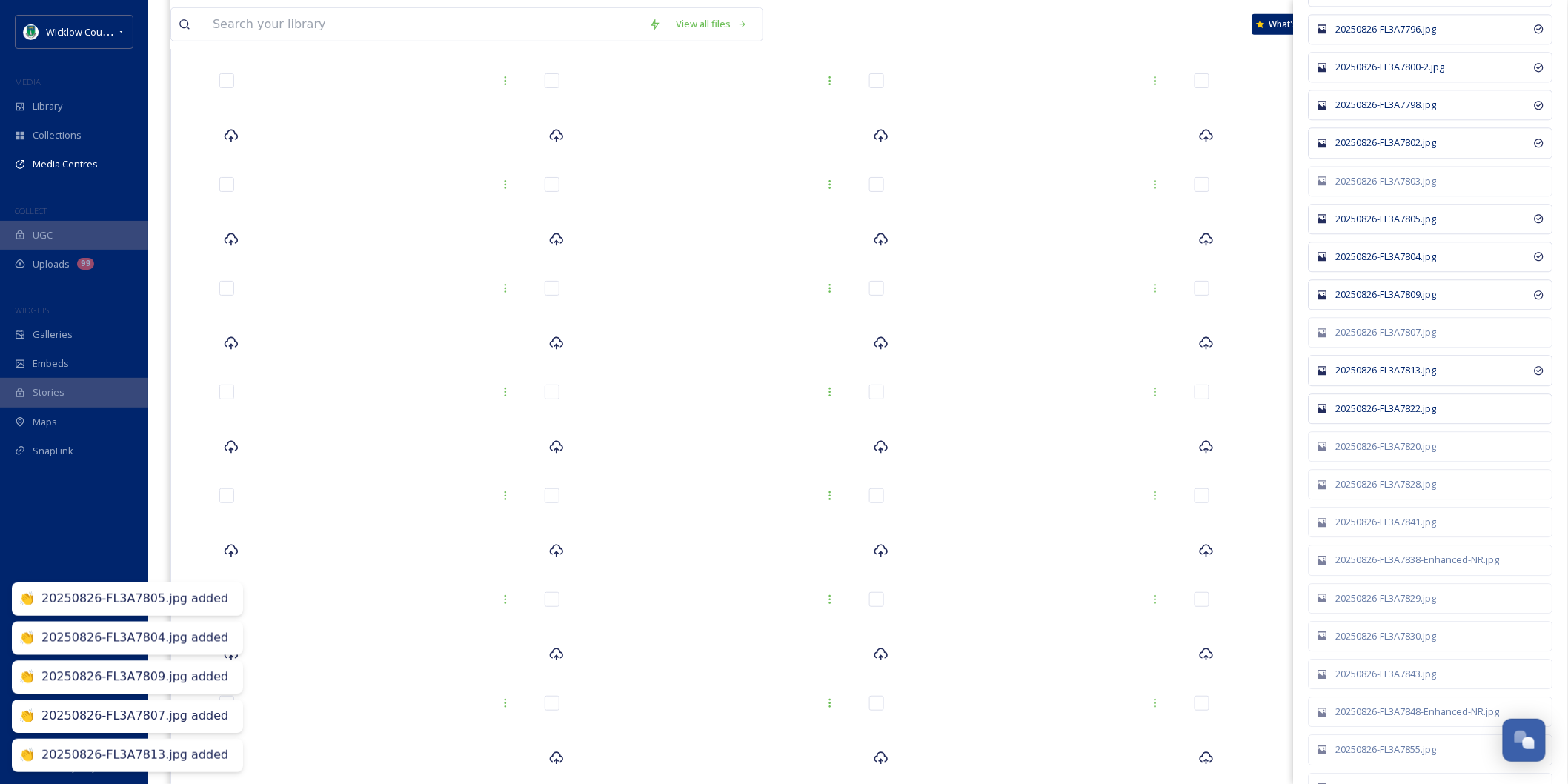
click at [1390, 416] on div "20250826-FL3A7822.jpg" at bounding box center [1439, 409] width 205 height 14
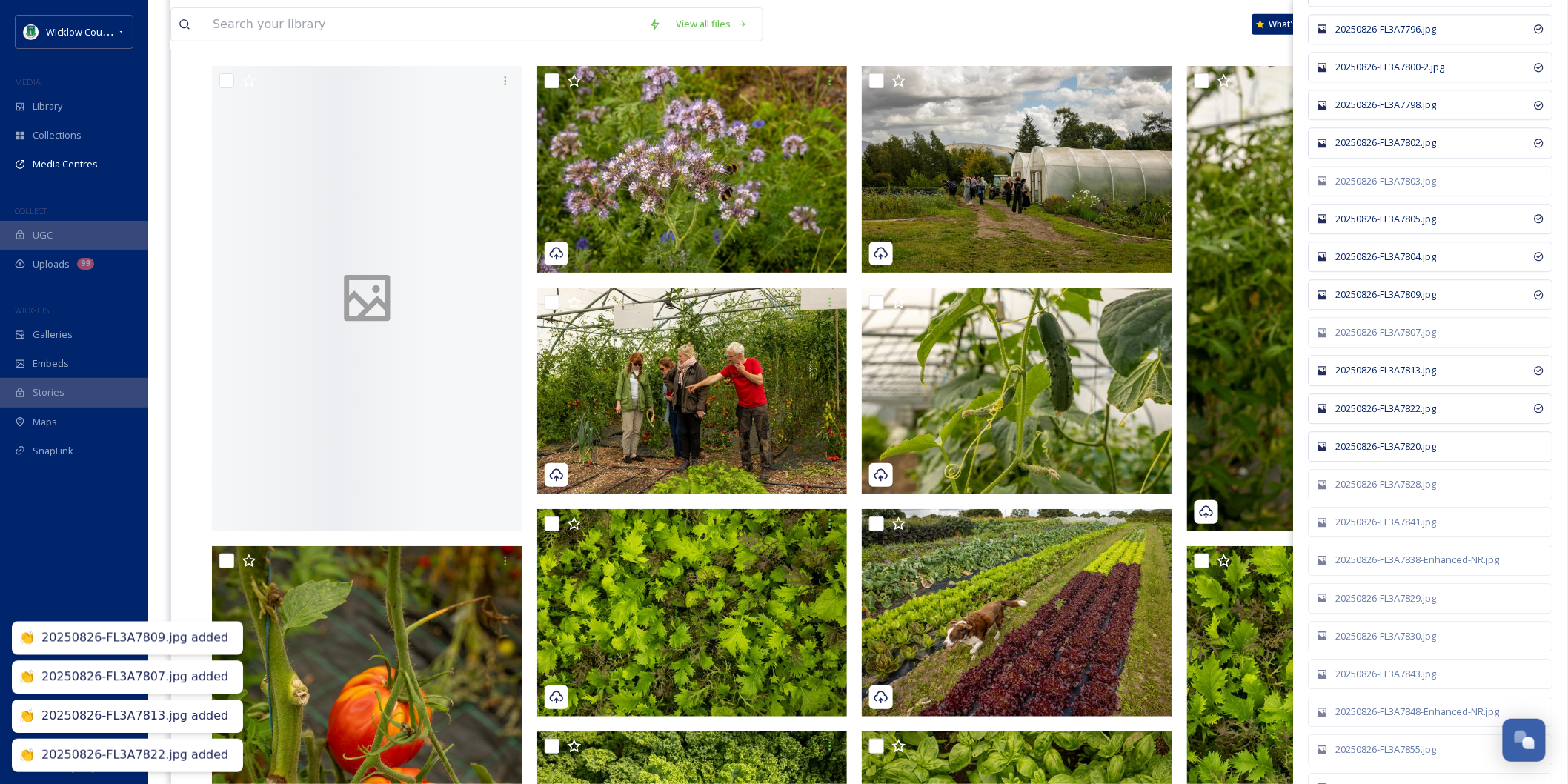
click at [1391, 453] on div "20250826-FL3A7820.jpg" at bounding box center [1439, 446] width 205 height 14
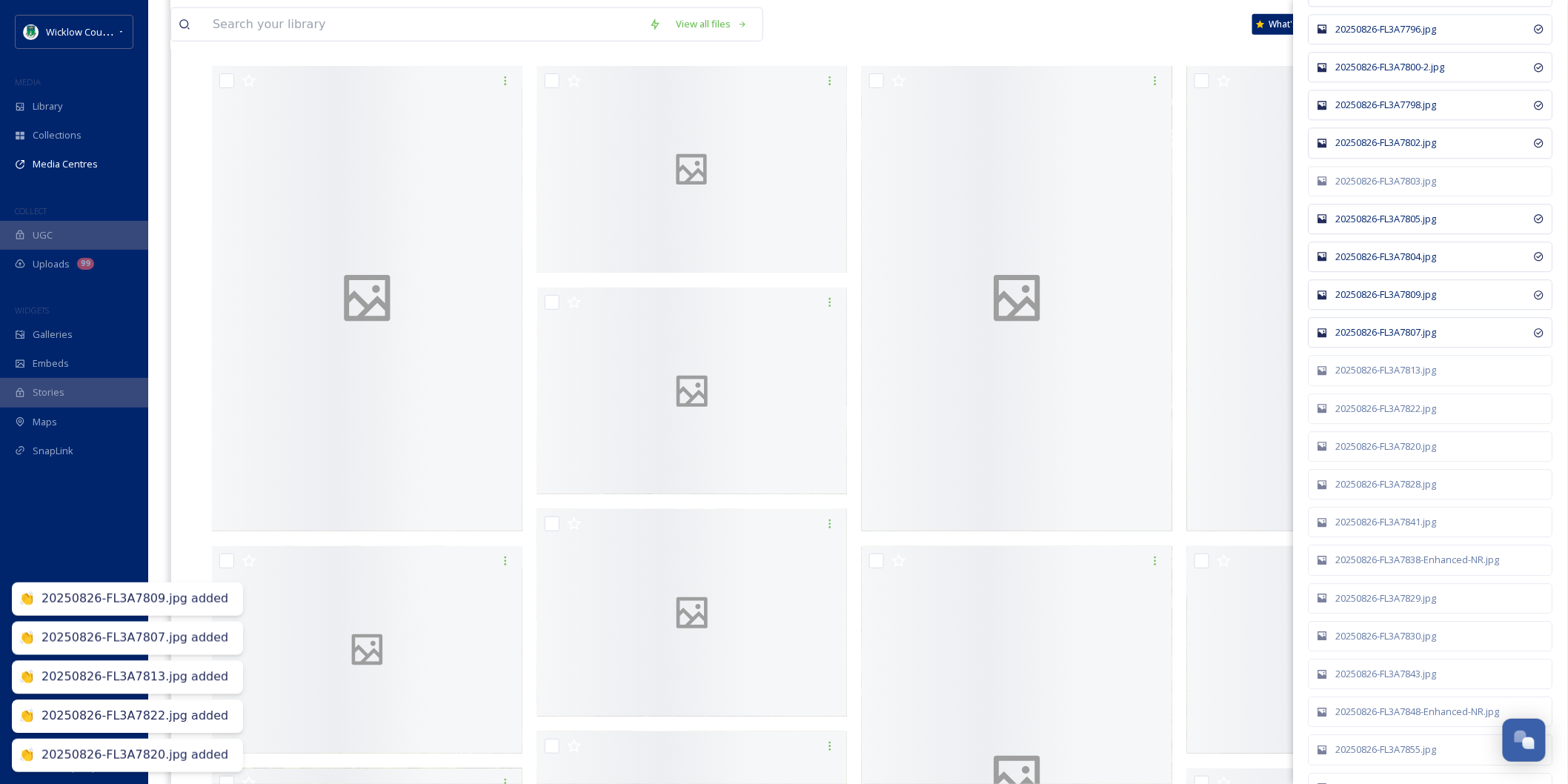
drag, startPoint x: 1391, startPoint y: 505, endPoint x: 1389, endPoint y: 516, distance: 11.2
click at [1391, 491] on div "20250826-FL3A7828.jpg" at bounding box center [1439, 484] width 205 height 14
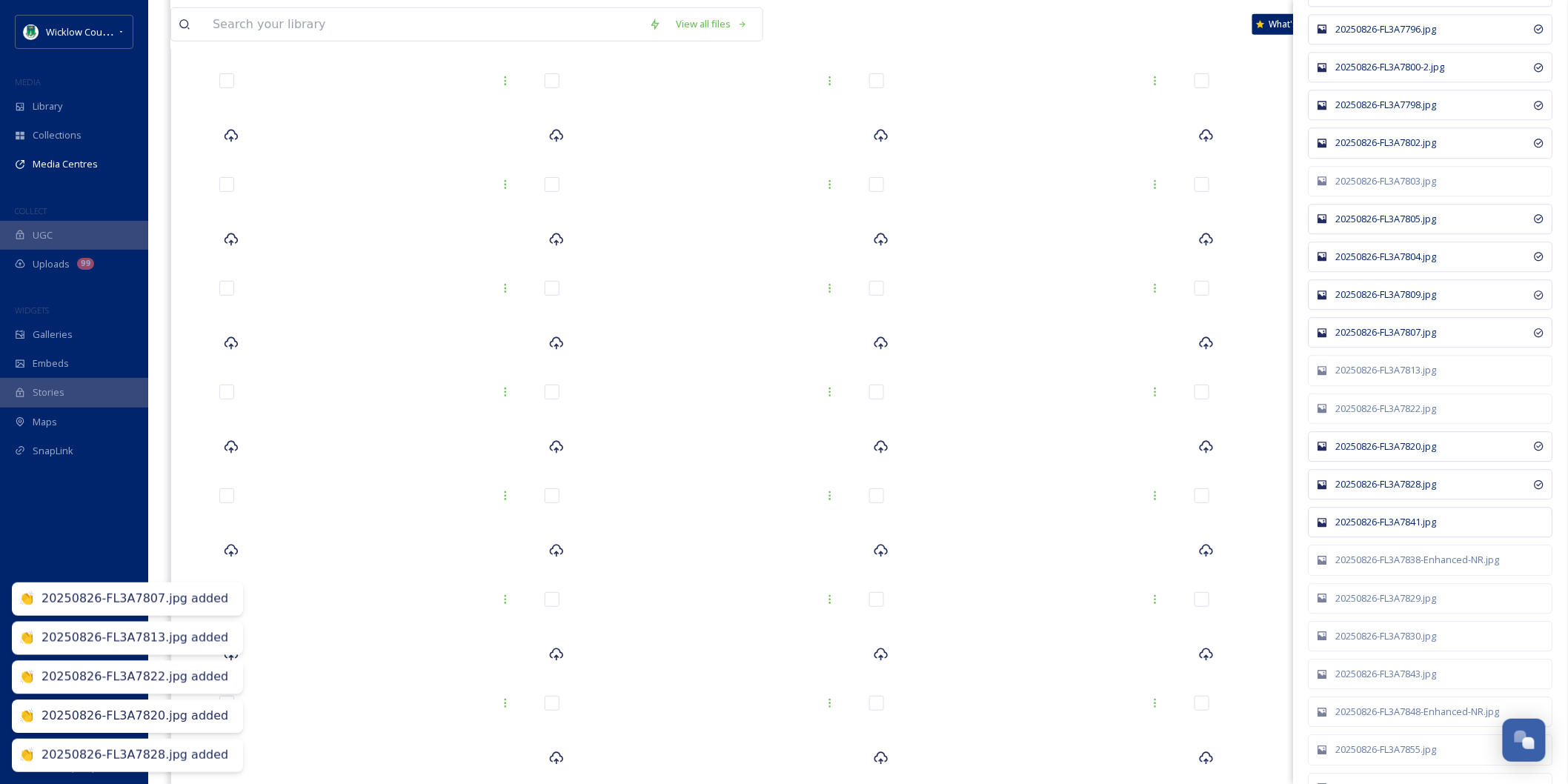
click at [1388, 529] on div "20250826-FL3A7841.jpg" at bounding box center [1439, 521] width 205 height 14
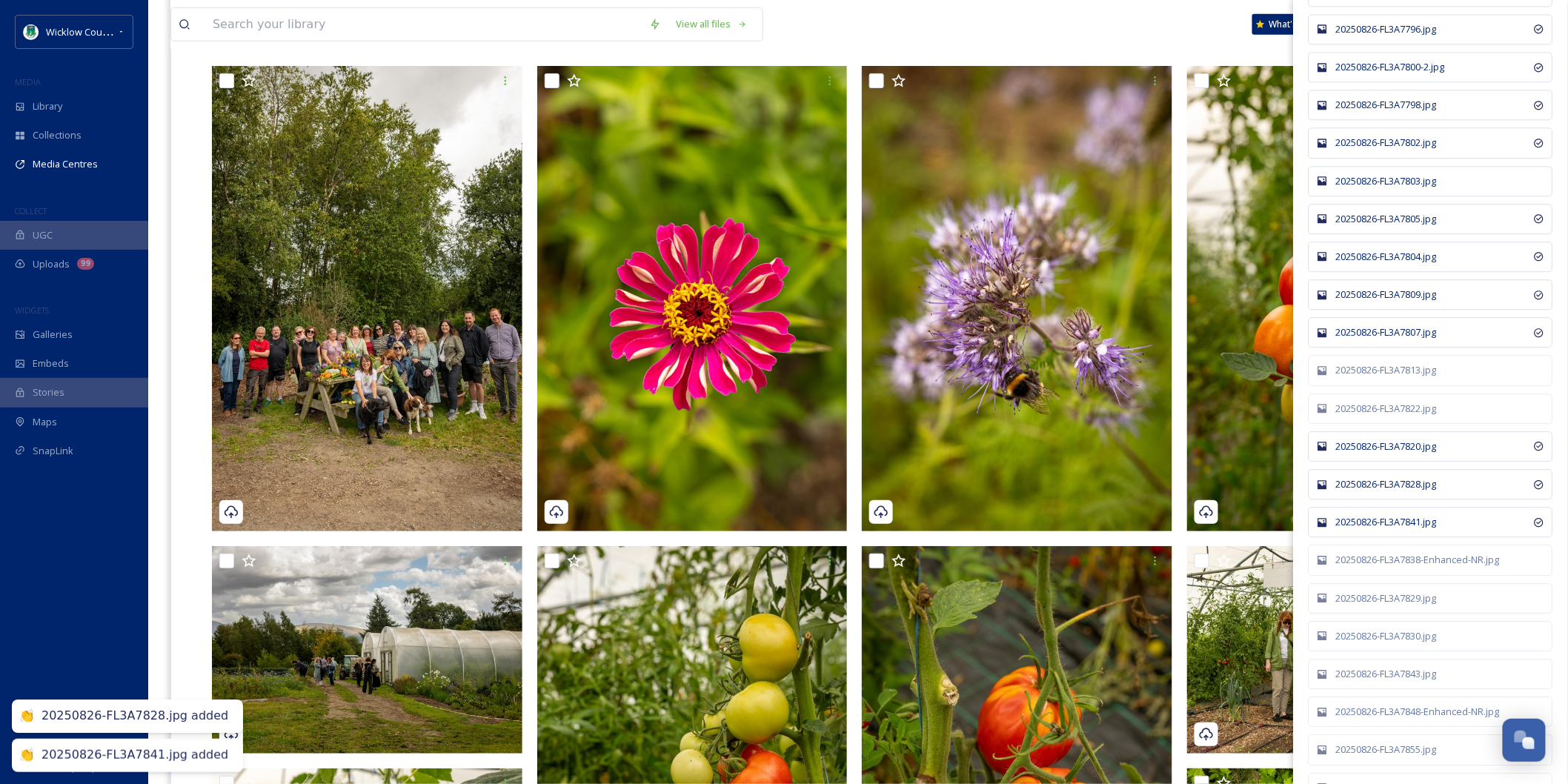
click at [1351, 188] on div "20250826-FL3A7803.jpg" at bounding box center [1439, 181] width 205 height 14
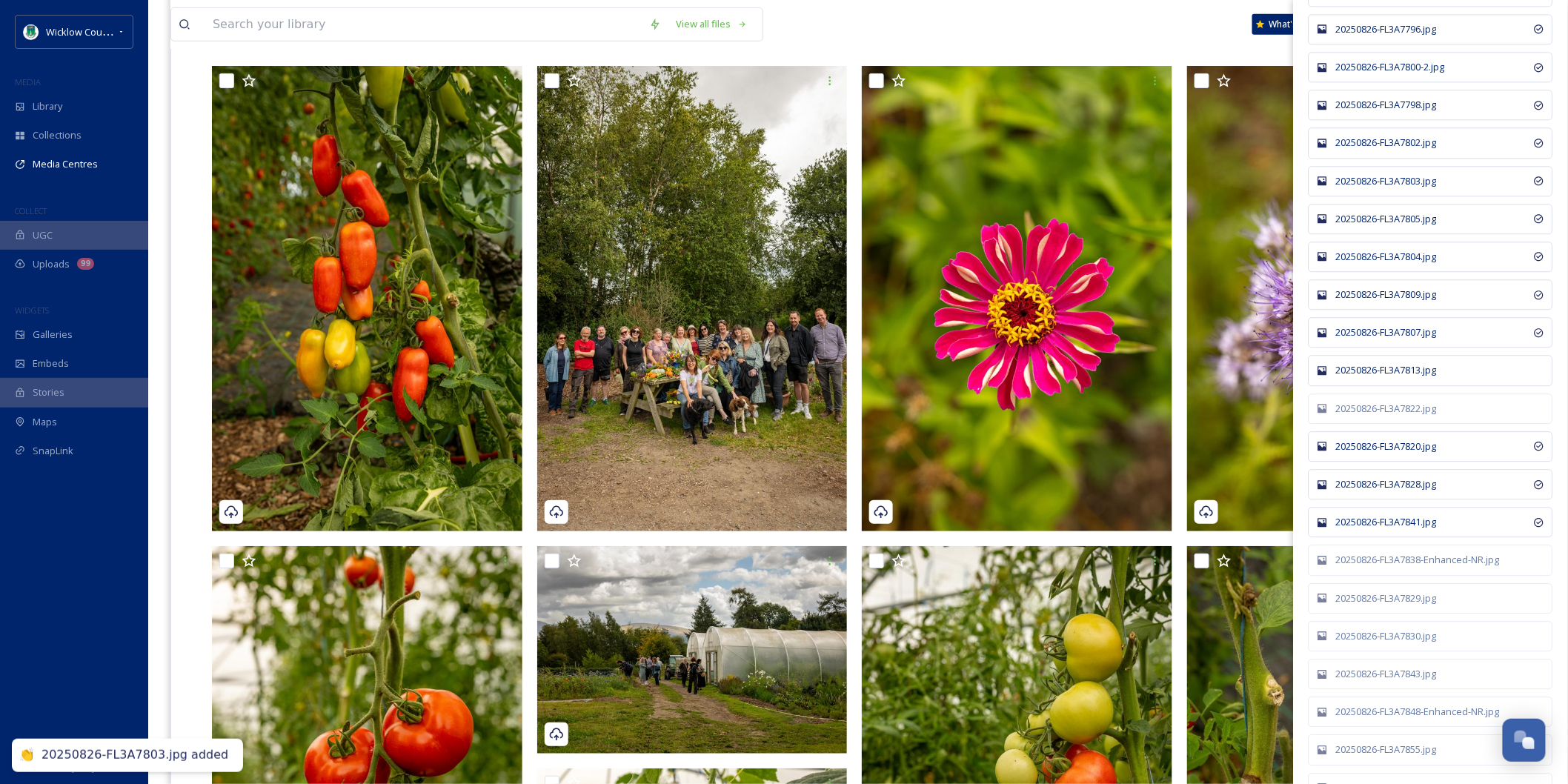
click at [1409, 385] on div "20250826-FL3A7813.jpg" at bounding box center [1431, 369] width 244 height 30
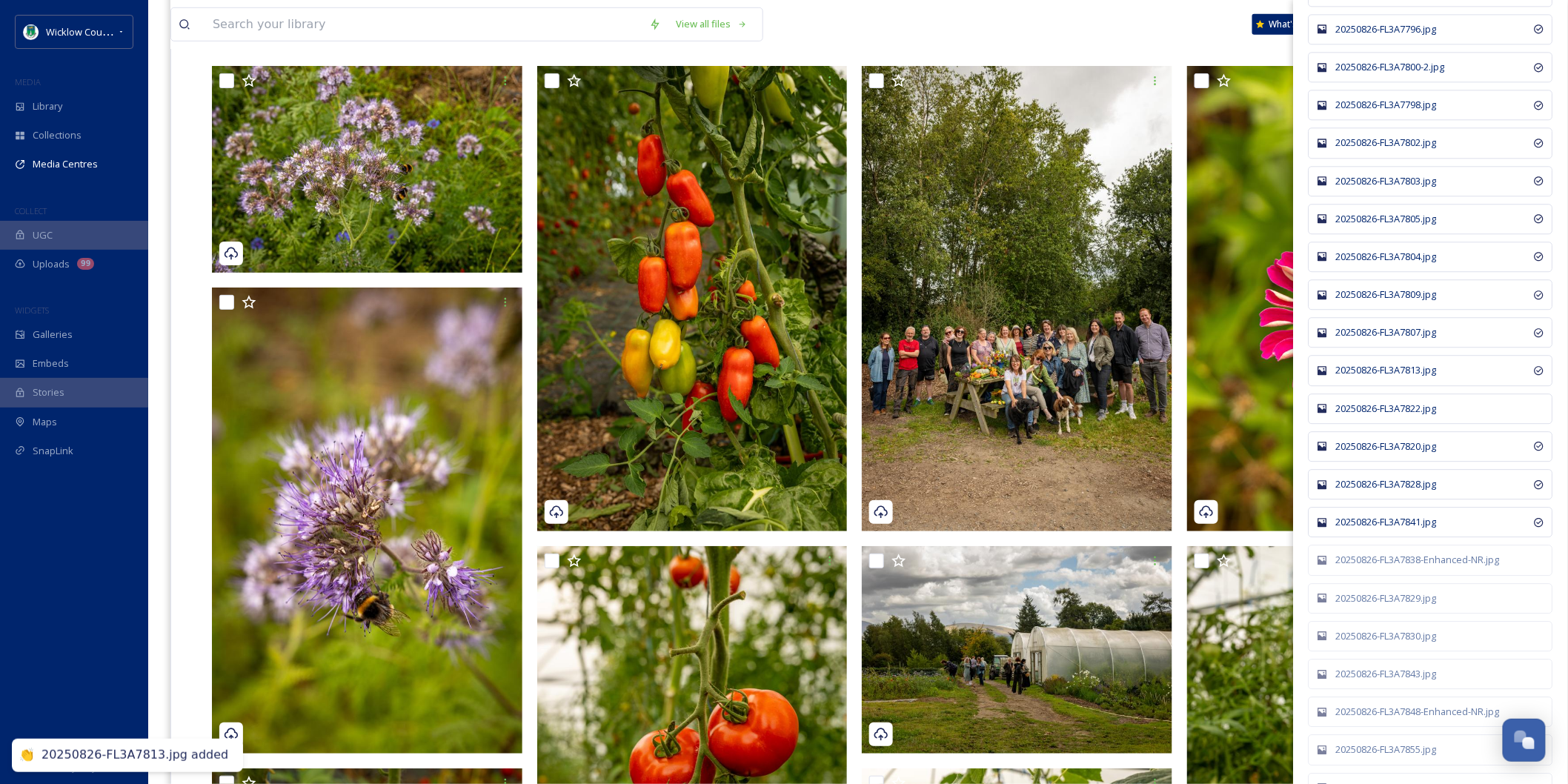
click at [1409, 416] on div "20250826-FL3A7822.jpg" at bounding box center [1439, 409] width 205 height 14
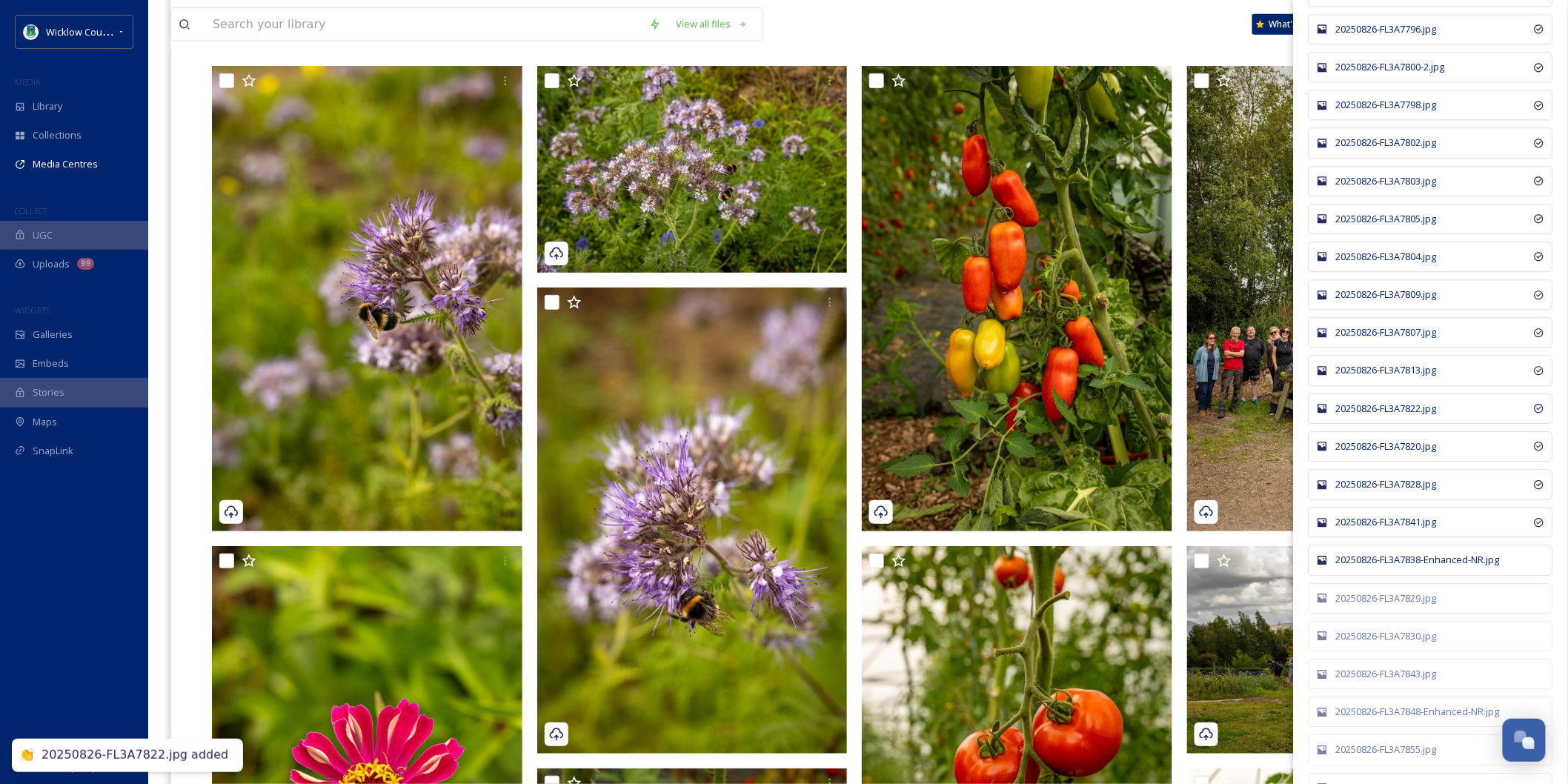
click at [1403, 566] on div "20250826-FL3A7838-Enhanced-NR.jpg" at bounding box center [1439, 560] width 205 height 14
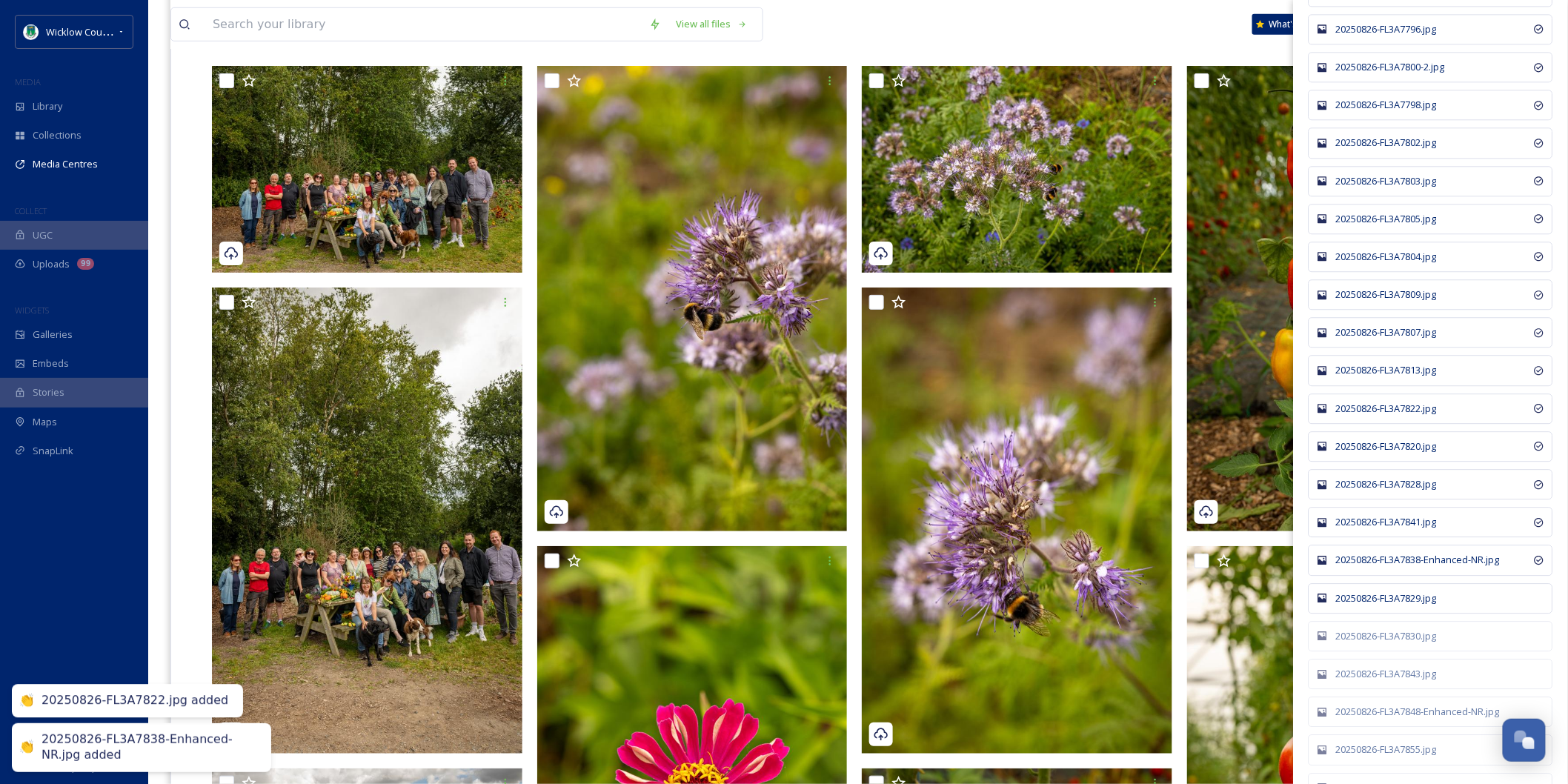
click at [1400, 605] on div "20250826-FL3A7829.jpg" at bounding box center [1439, 598] width 205 height 14
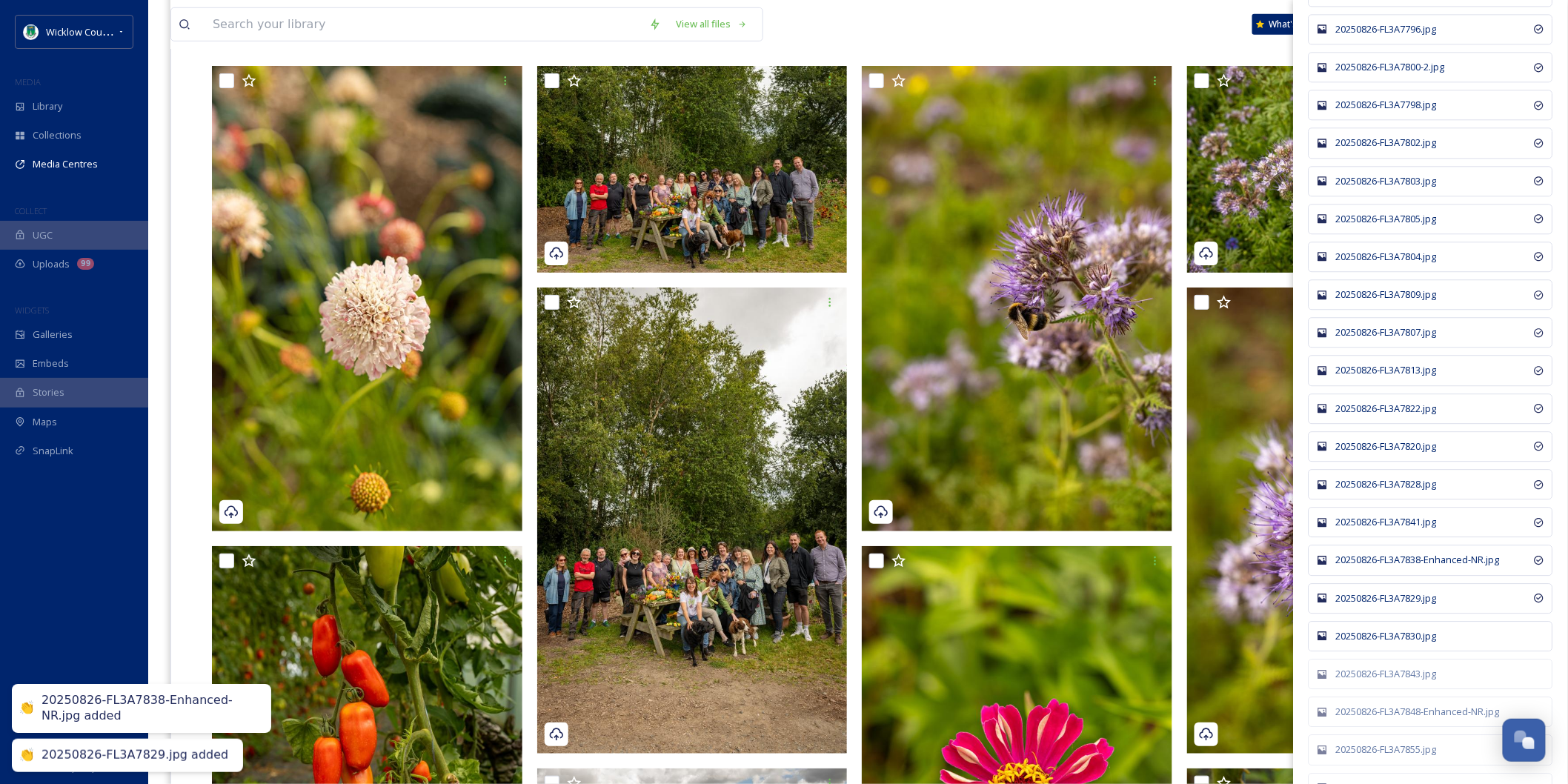
click at [1400, 643] on div "20250826-FL3A7830.jpg" at bounding box center [1439, 636] width 205 height 14
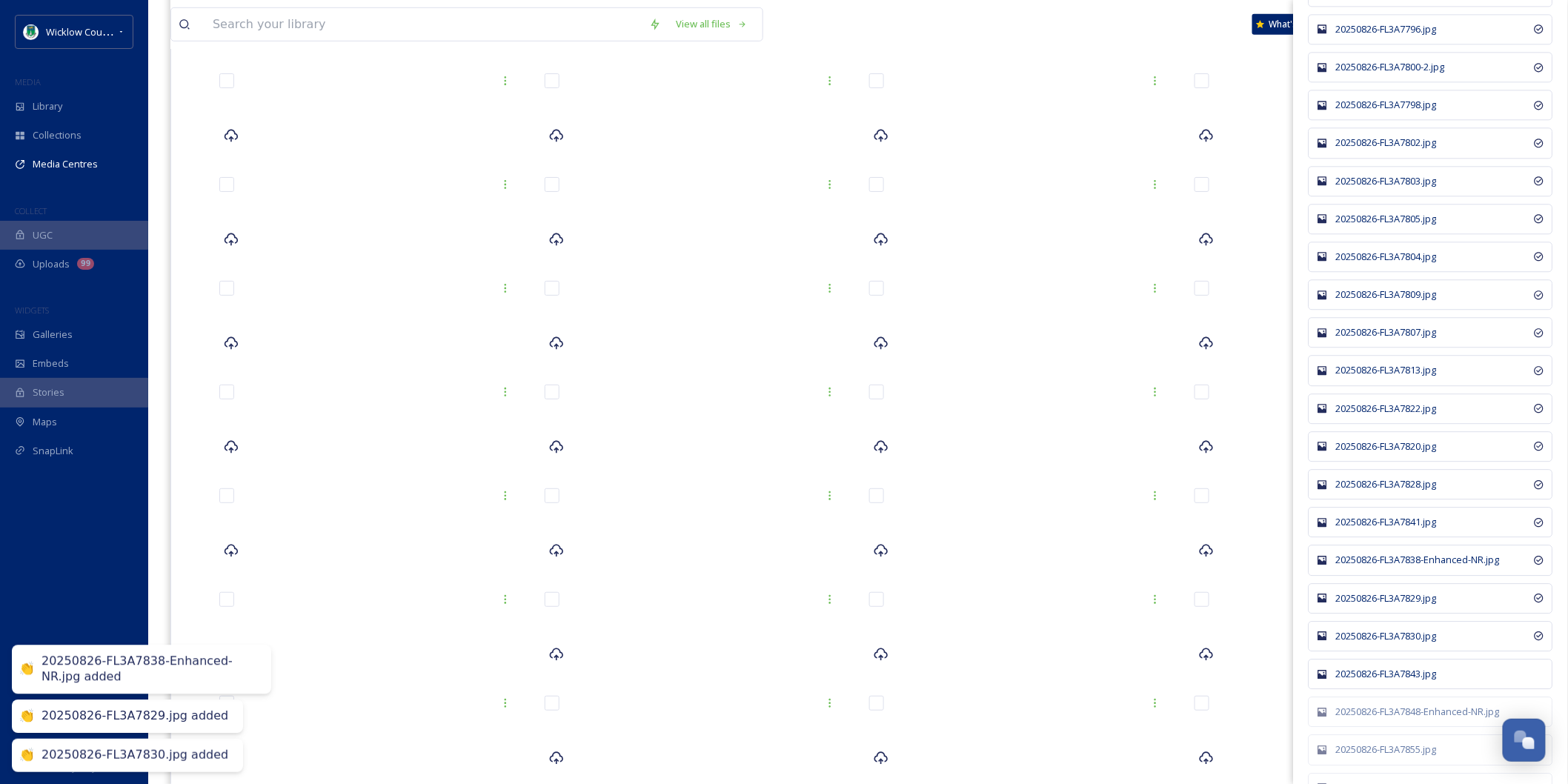
click at [1400, 680] on div "20250826-FL3A7843.jpg" at bounding box center [1439, 673] width 205 height 14
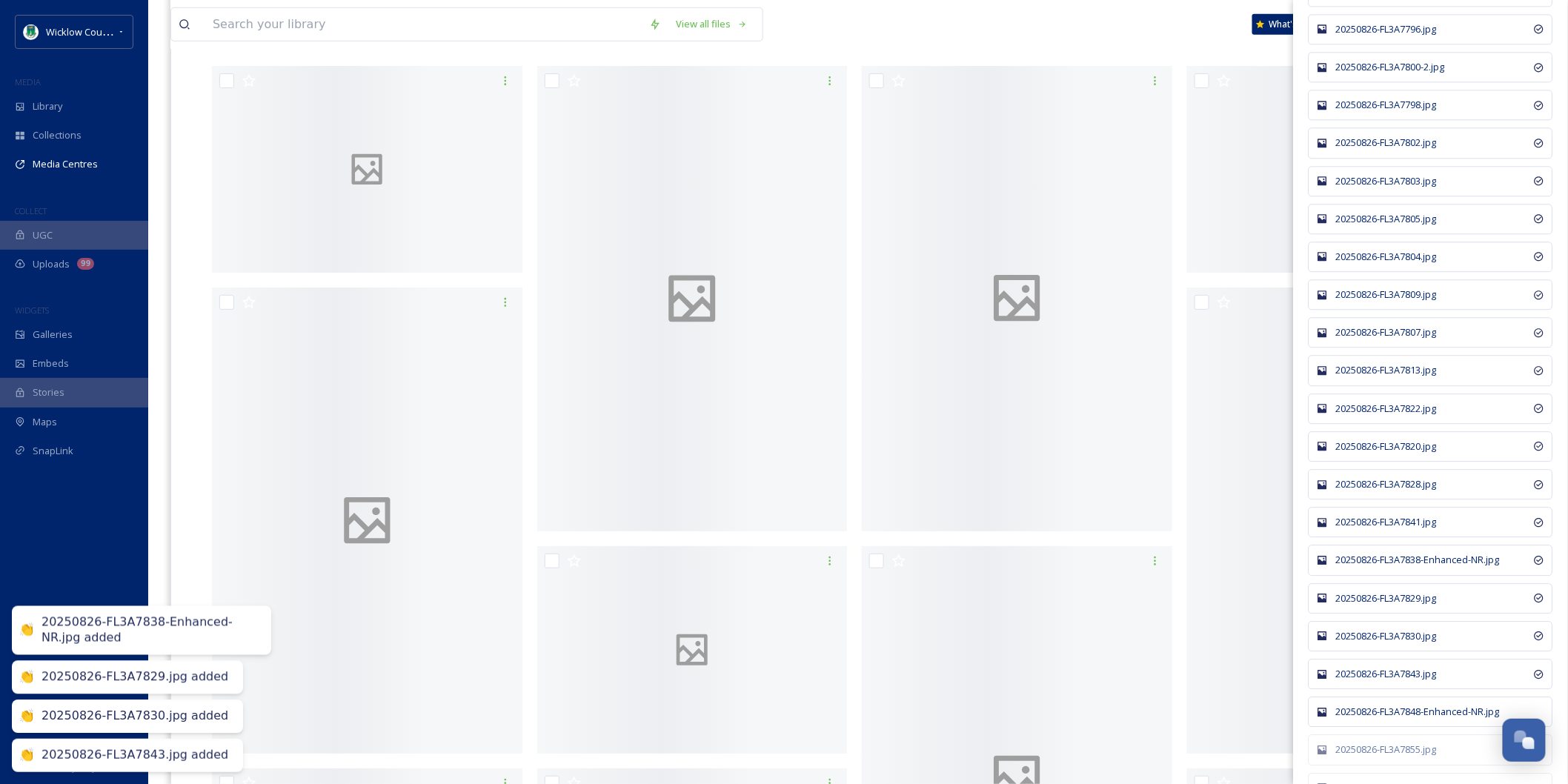
click at [1400, 718] on div "20250826-FL3A7848-Enhanced-NR.jpg" at bounding box center [1439, 711] width 205 height 14
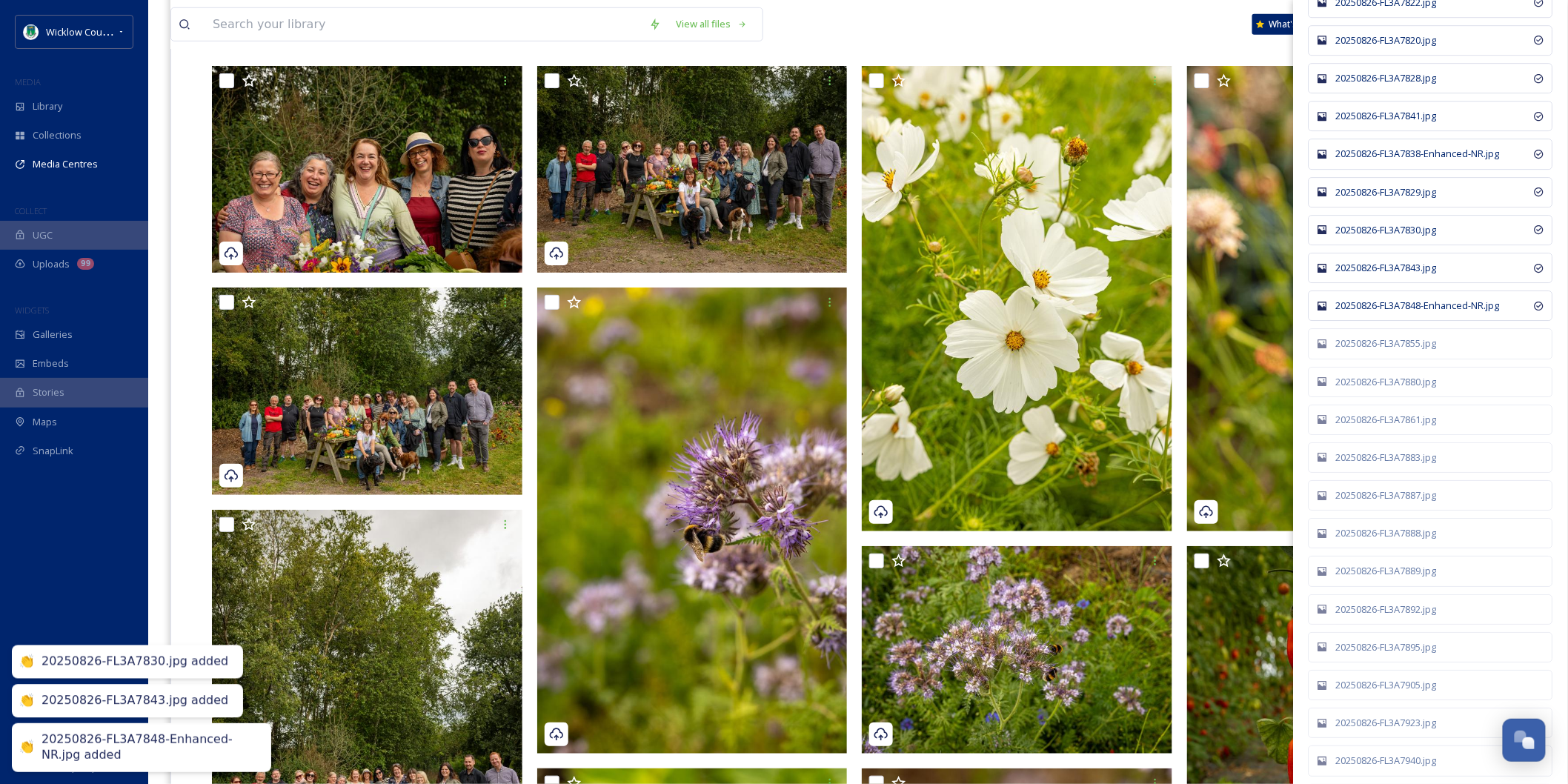
scroll to position [4279, 0]
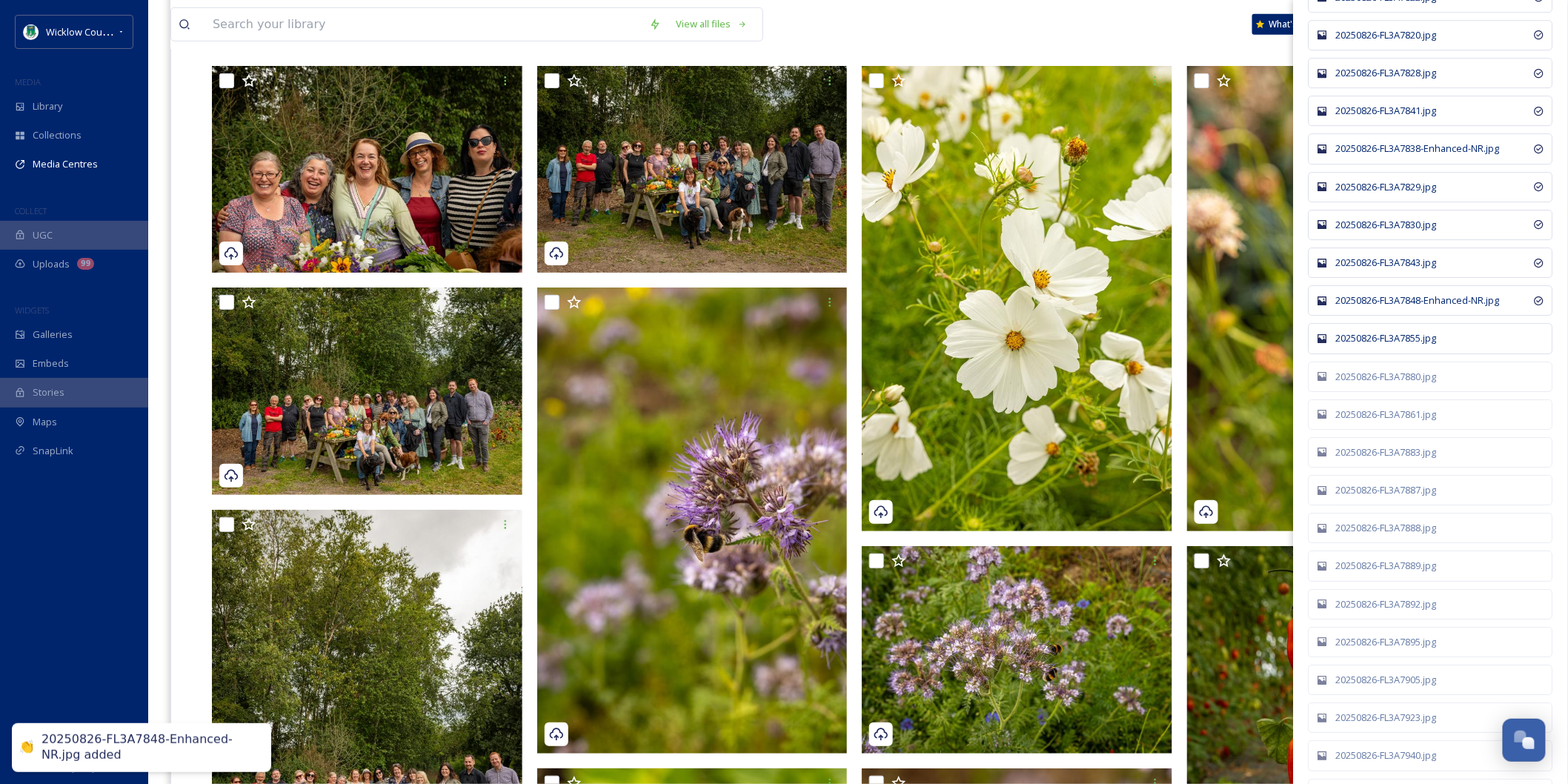
click at [1394, 345] on div "20250826-FL3A7855.jpg" at bounding box center [1439, 338] width 205 height 14
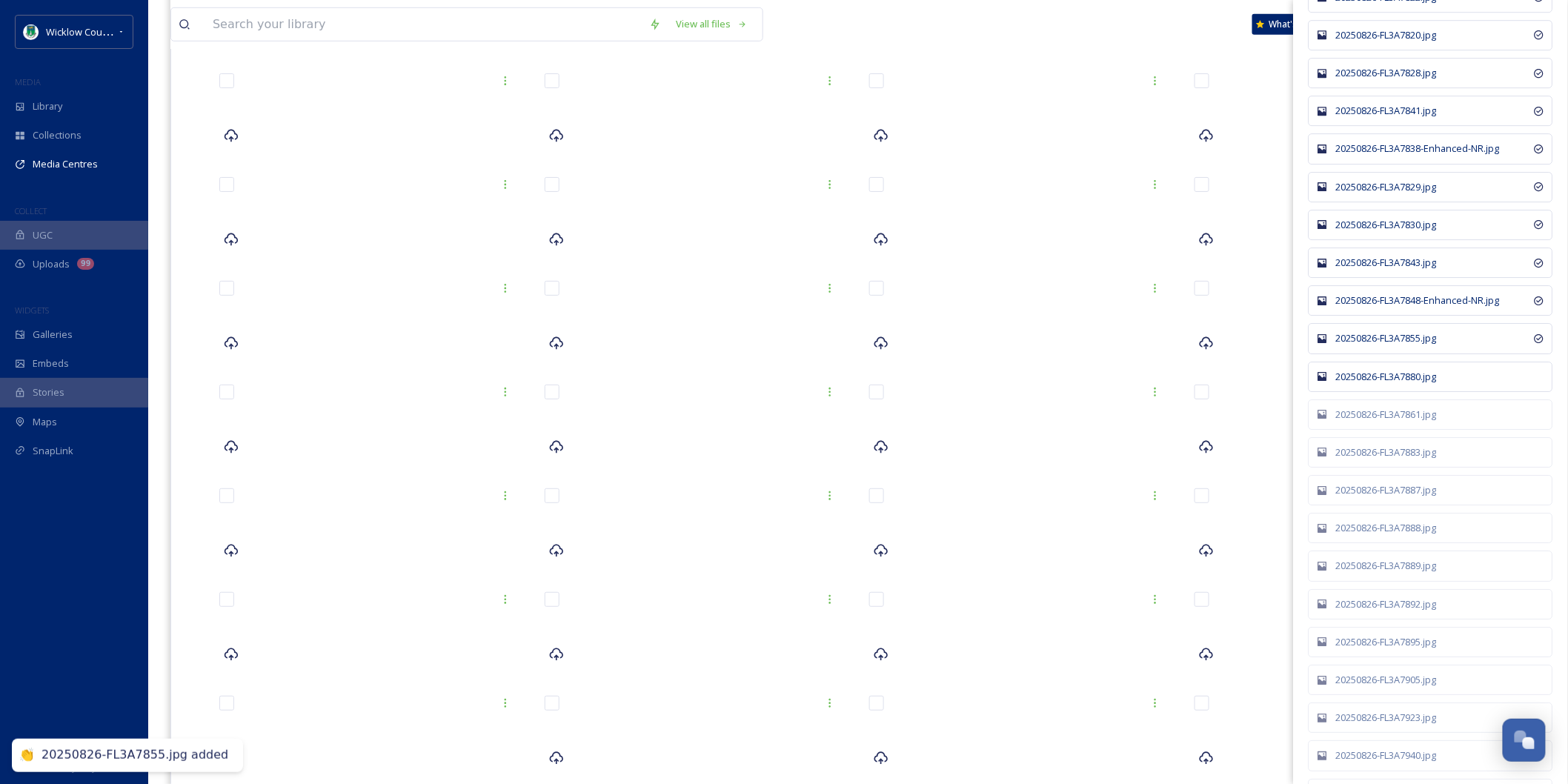
click at [1395, 383] on div "20250826-FL3A7880.jpg" at bounding box center [1439, 376] width 205 height 14
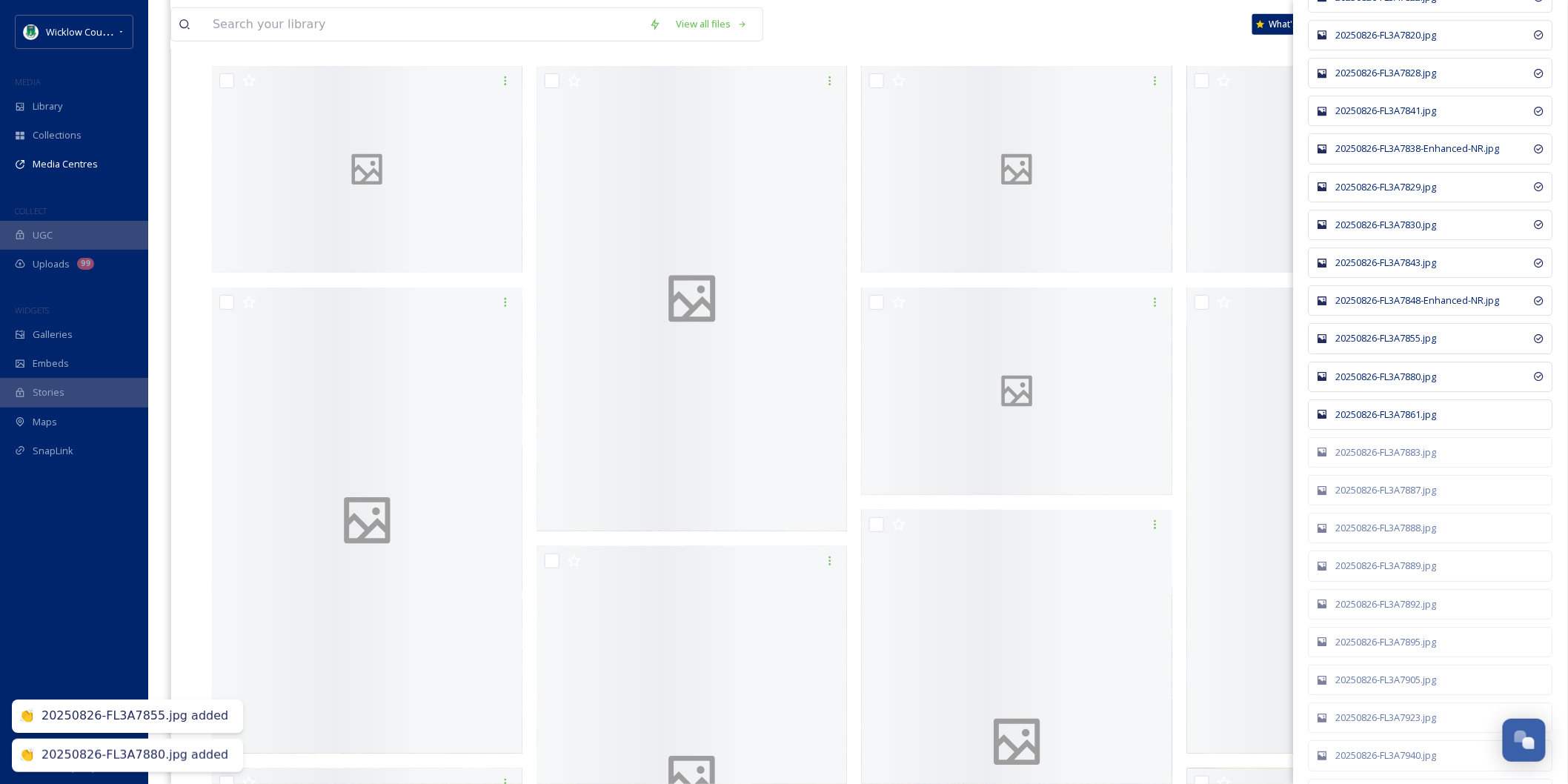
click at [1398, 421] on div "20250826-FL3A7861.jpg" at bounding box center [1439, 415] width 205 height 14
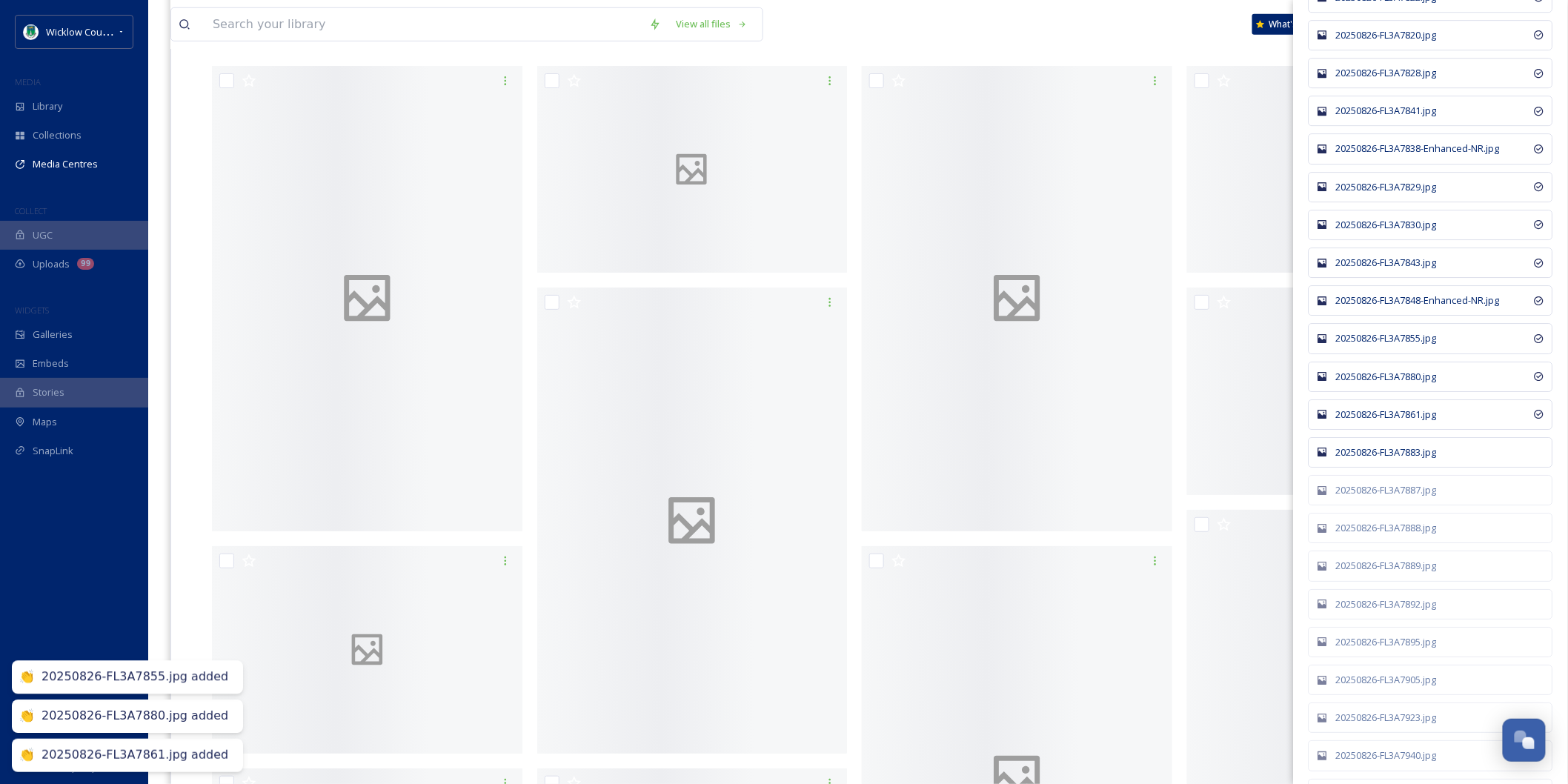
click at [1393, 460] on div "20250826-FL3A7883.jpg" at bounding box center [1431, 452] width 244 height 30
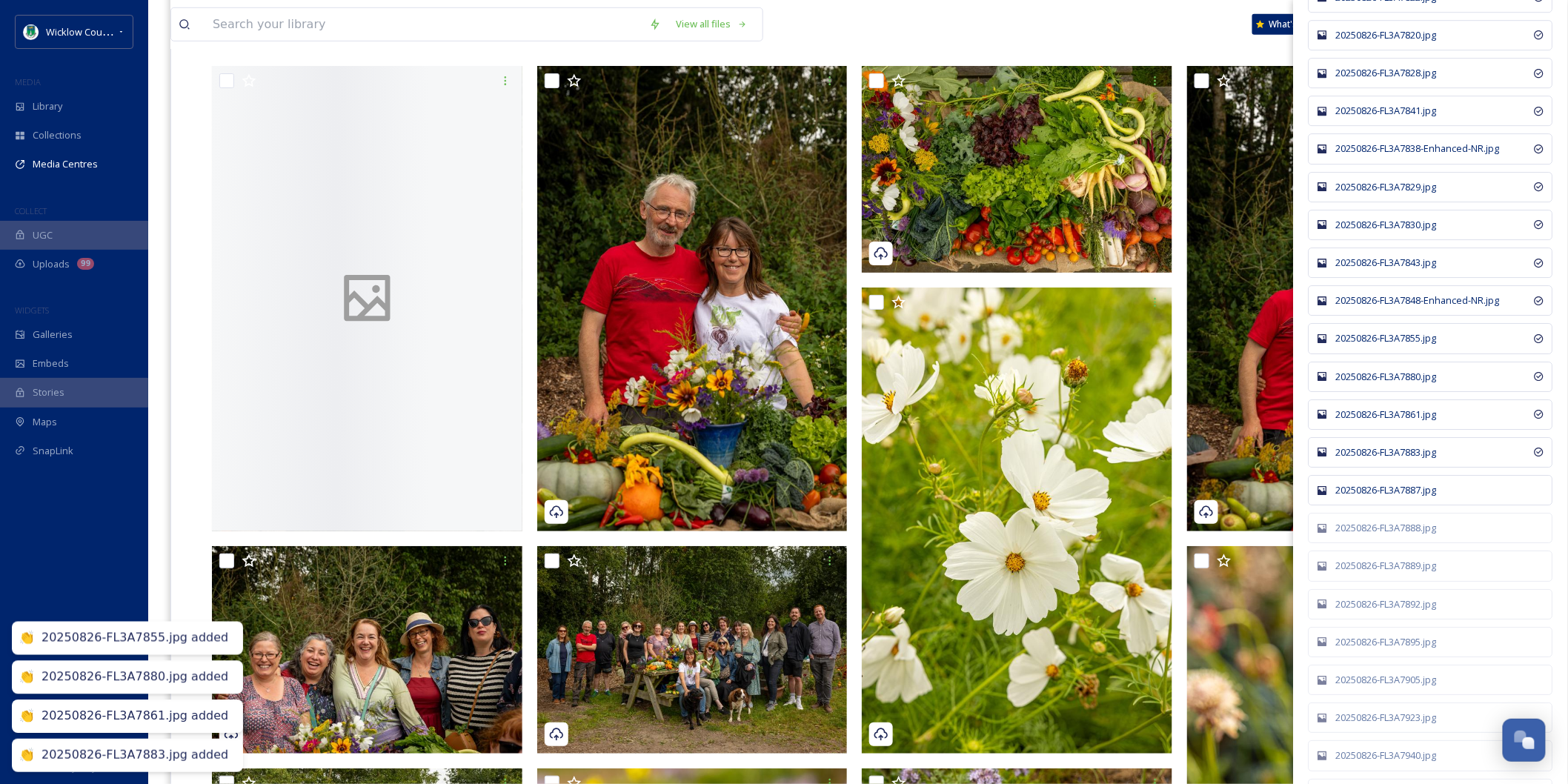
click at [1389, 497] on div "20250826-FL3A7887.jpg" at bounding box center [1439, 490] width 205 height 14
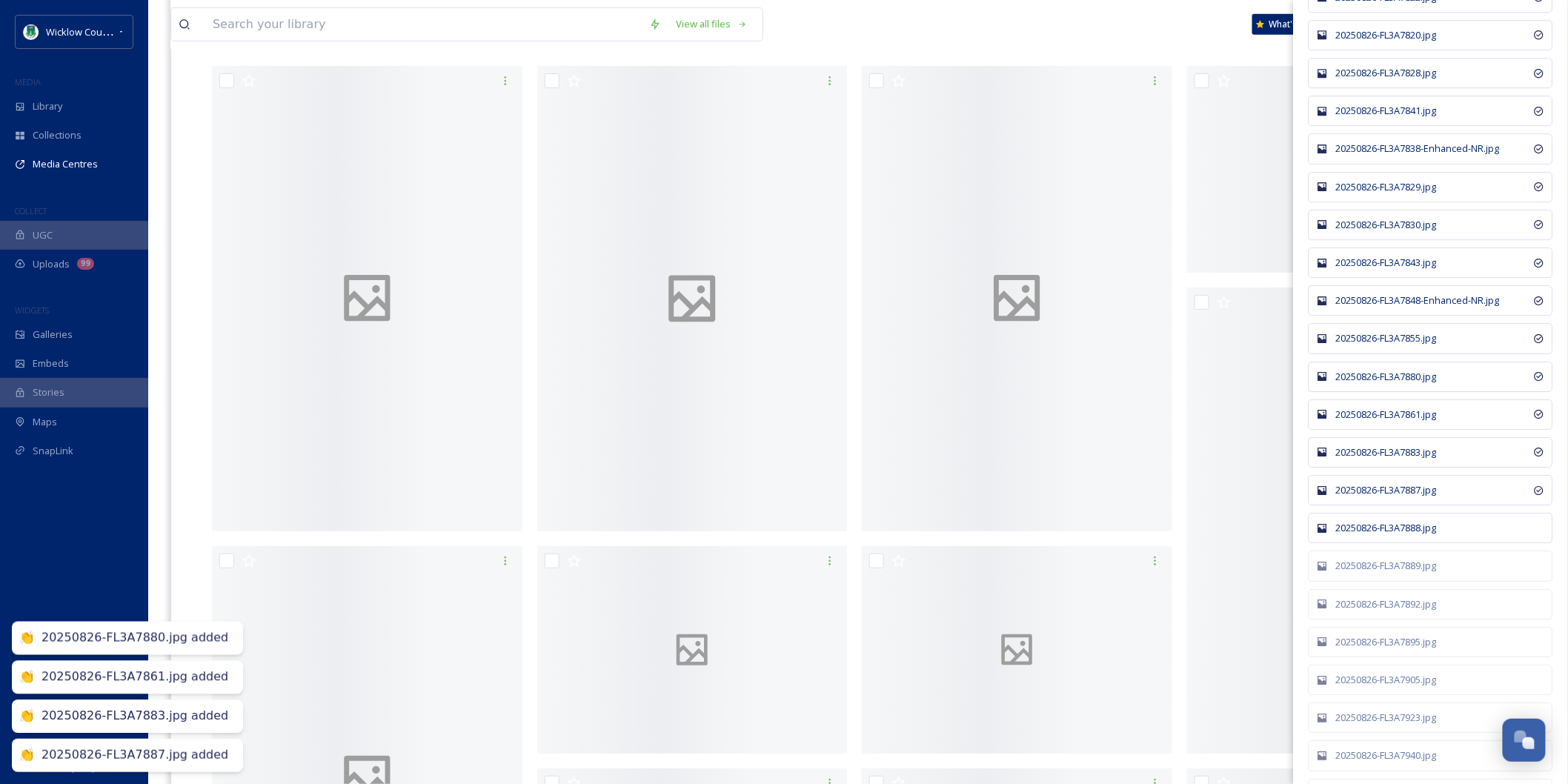
click at [1388, 535] on div "20250826-FL3A7888.jpg" at bounding box center [1439, 527] width 205 height 14
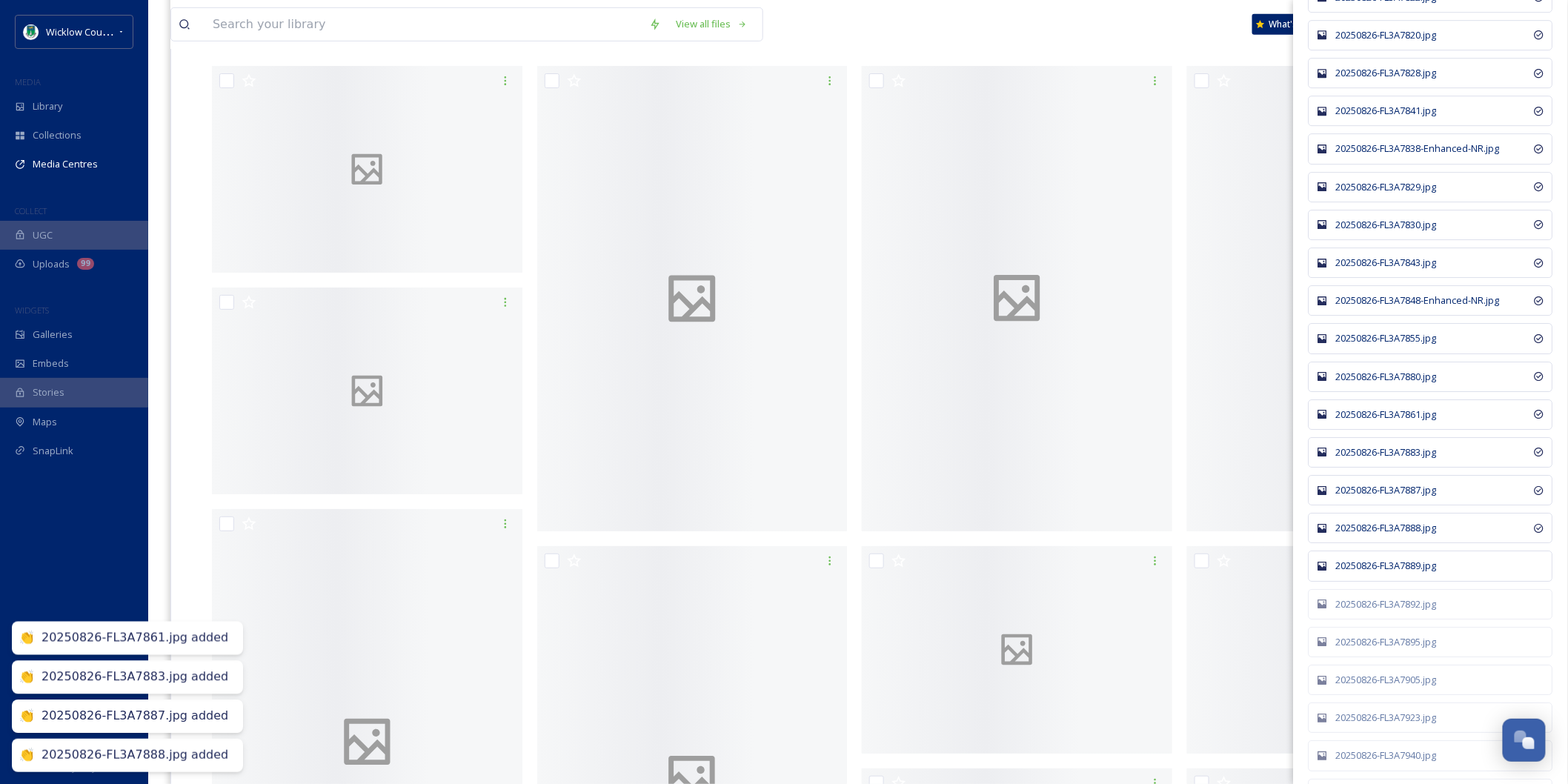
click at [1393, 572] on div "20250826-FL3A7889.jpg" at bounding box center [1439, 565] width 205 height 14
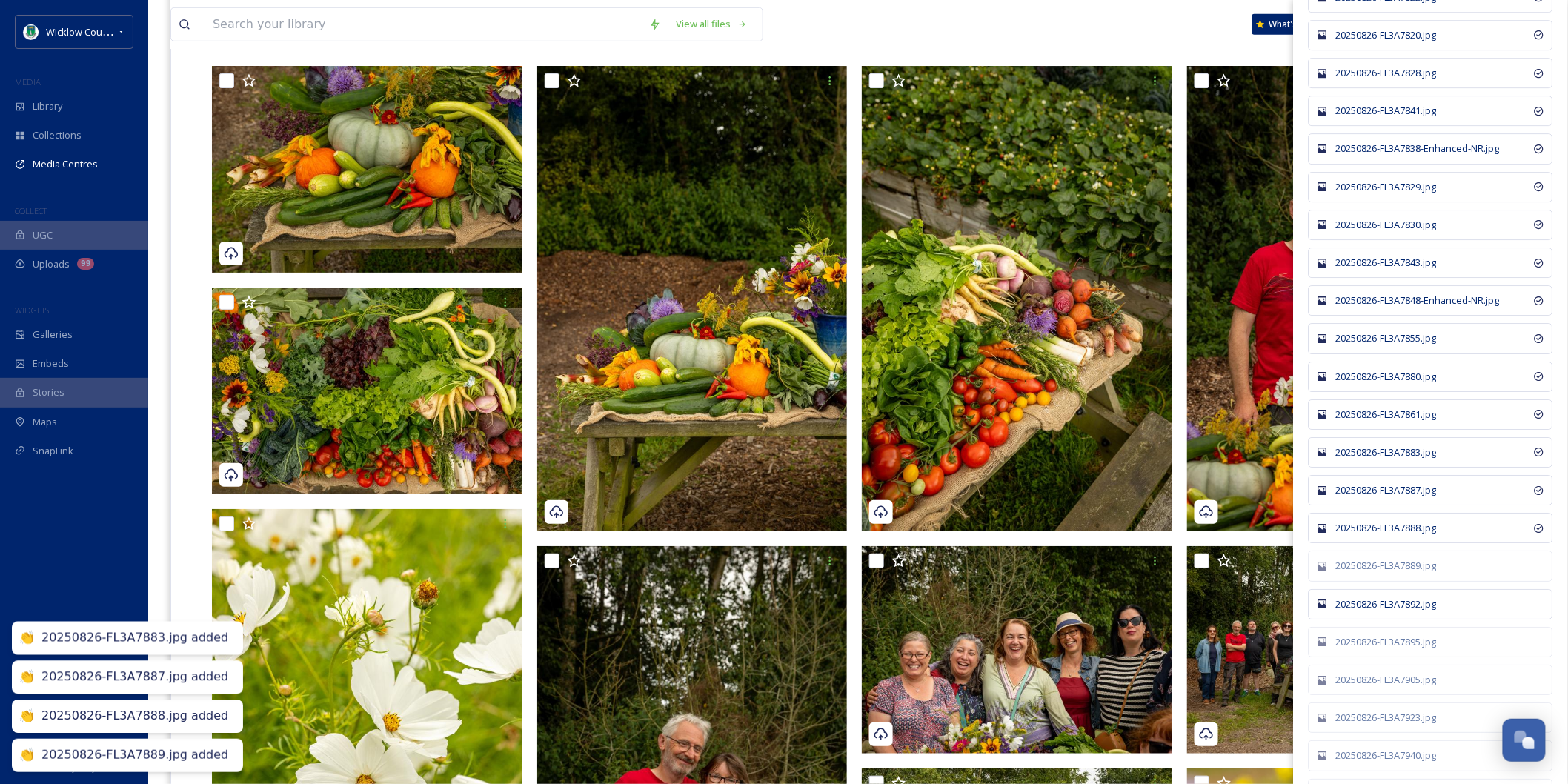
click at [1393, 611] on div "20250826-FL3A7892.jpg" at bounding box center [1439, 604] width 205 height 14
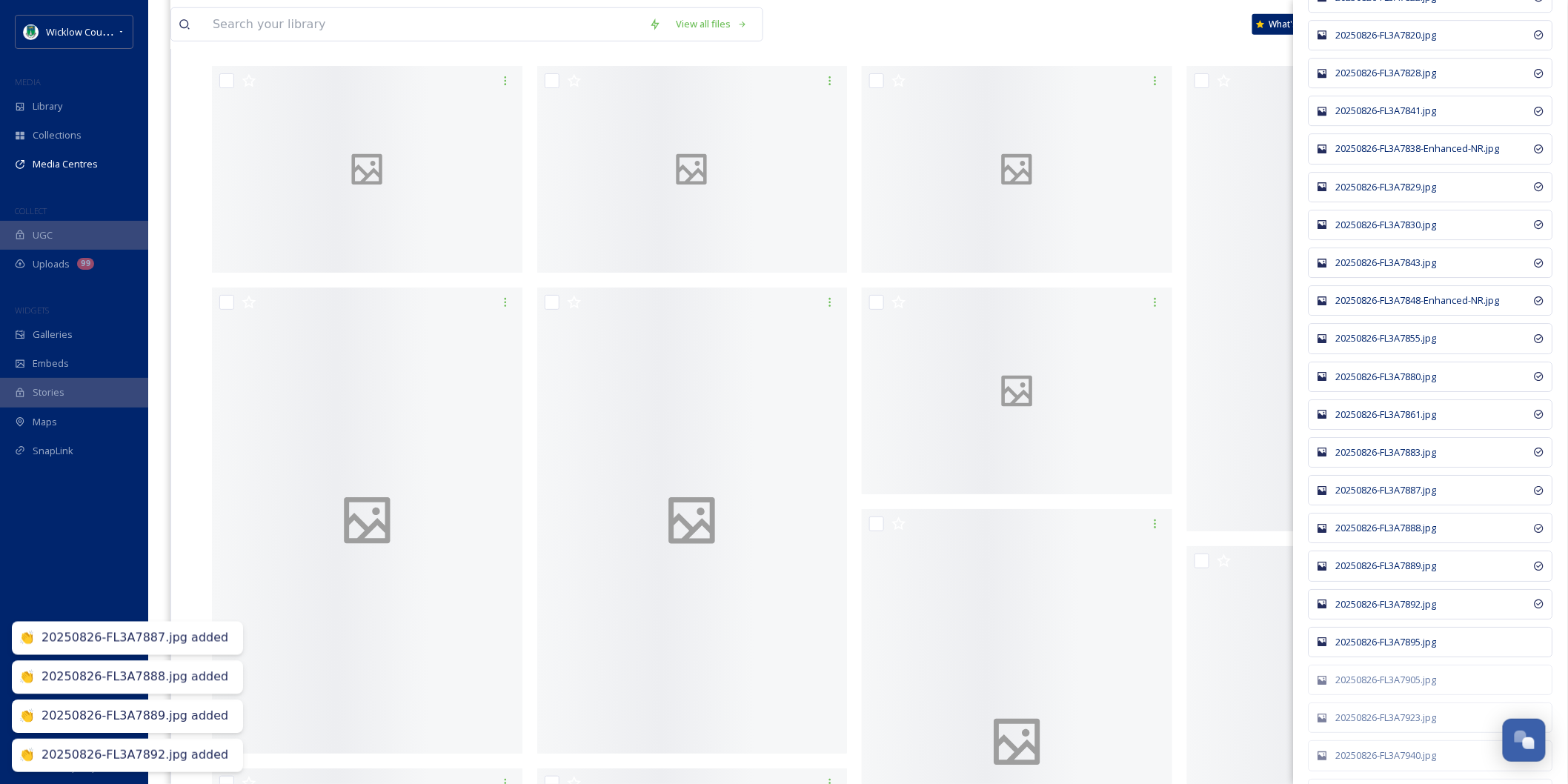
click at [1395, 649] on div "20250826-FL3A7895.jpg" at bounding box center [1439, 642] width 205 height 14
click at [1395, 687] on div "20250826-FL3A7905.jpg" at bounding box center [1439, 679] width 205 height 14
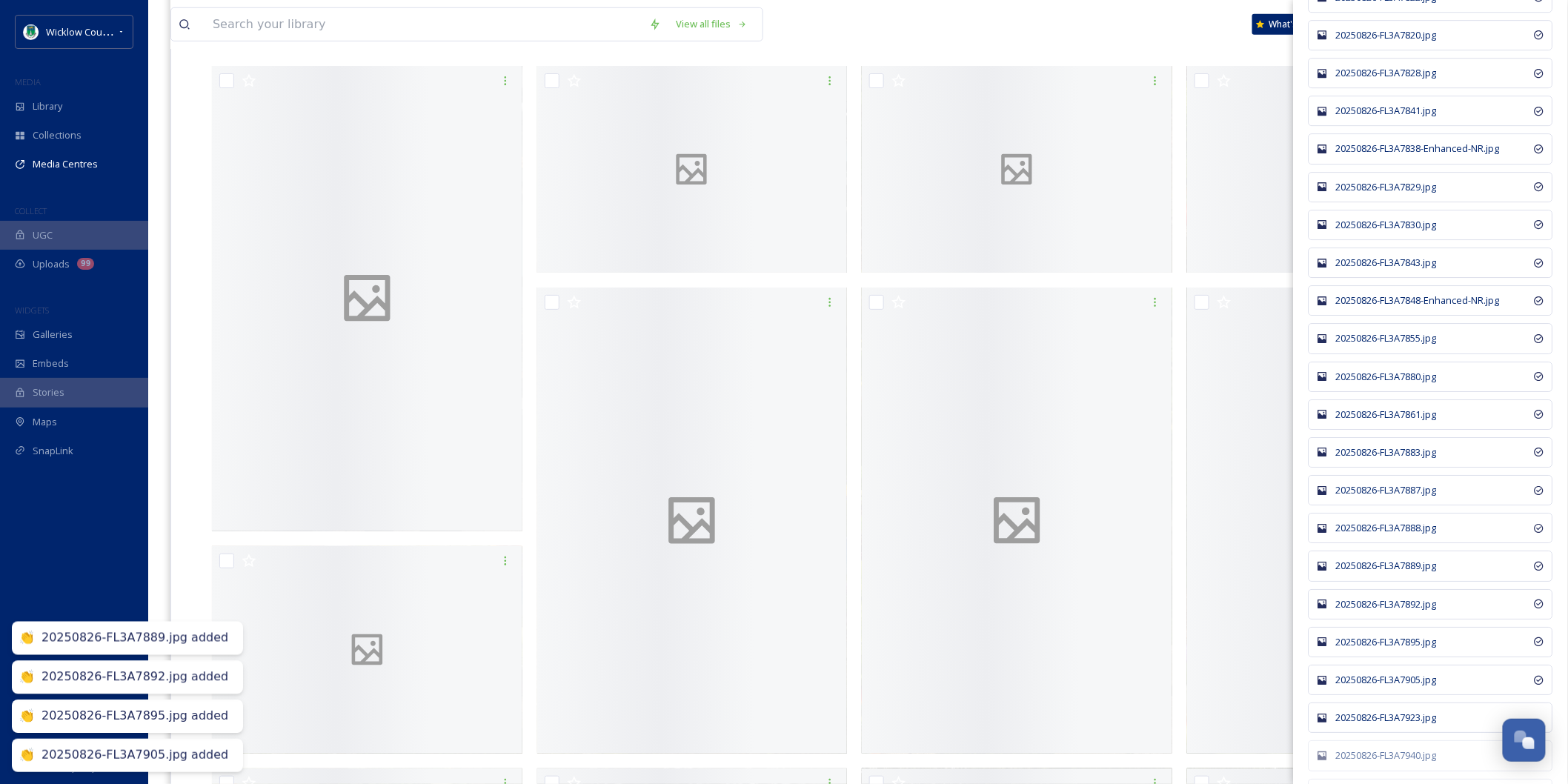
click at [1396, 724] on div "20250826-FL3A7923.jpg" at bounding box center [1439, 717] width 205 height 14
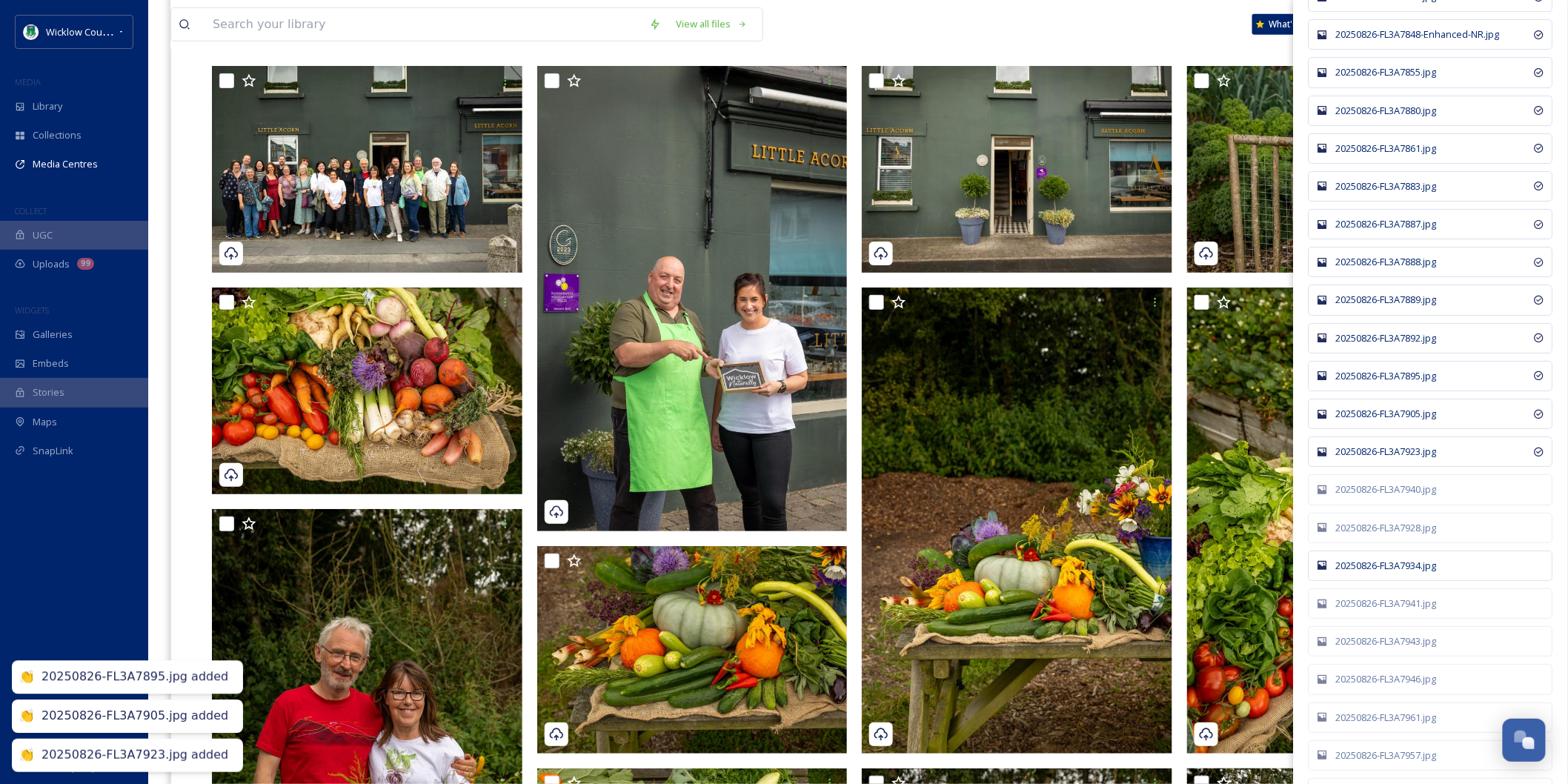
scroll to position [4608, 0]
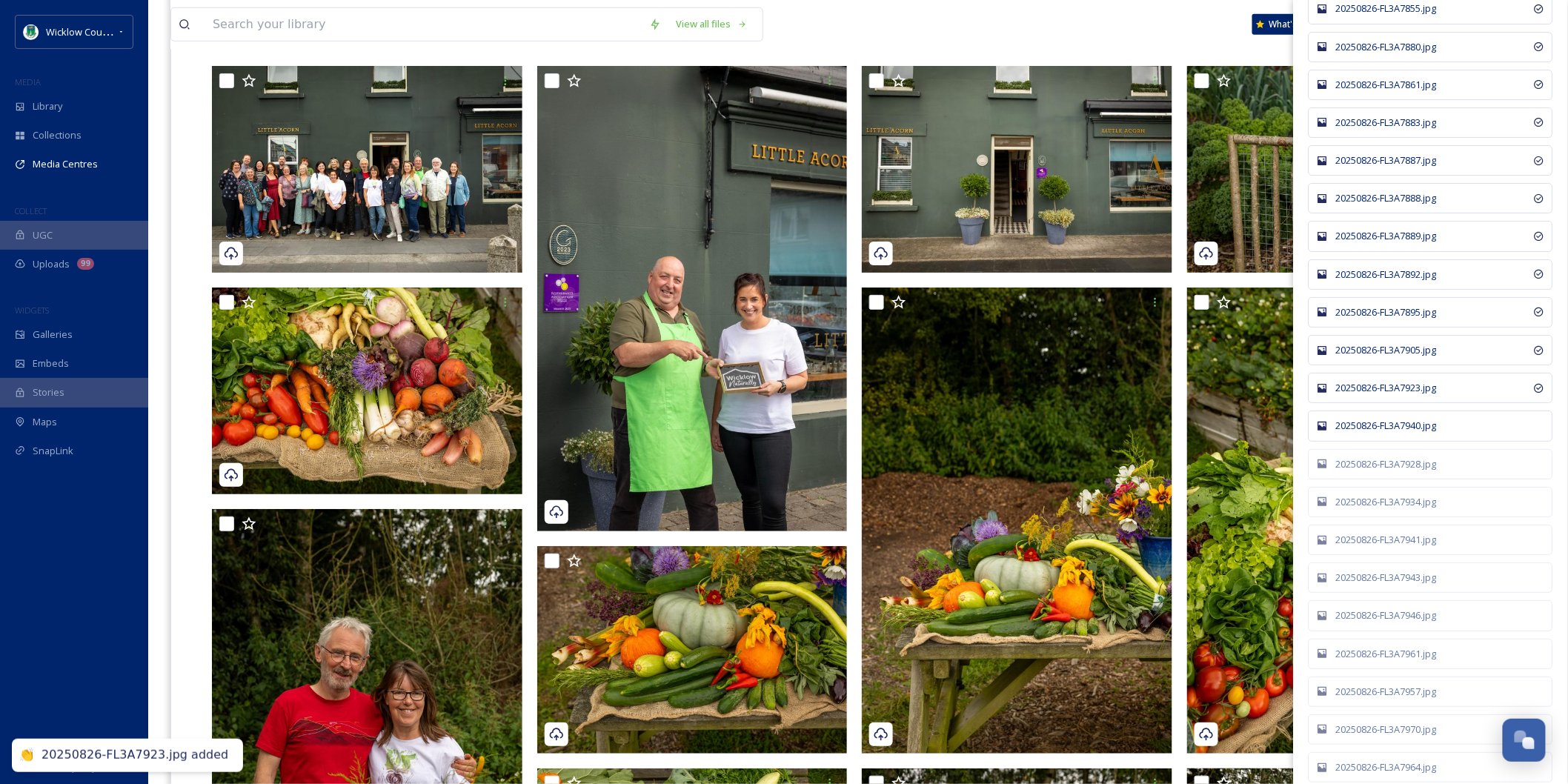
click at [1388, 432] on div "20250826-FL3A7940.jpg" at bounding box center [1439, 425] width 205 height 14
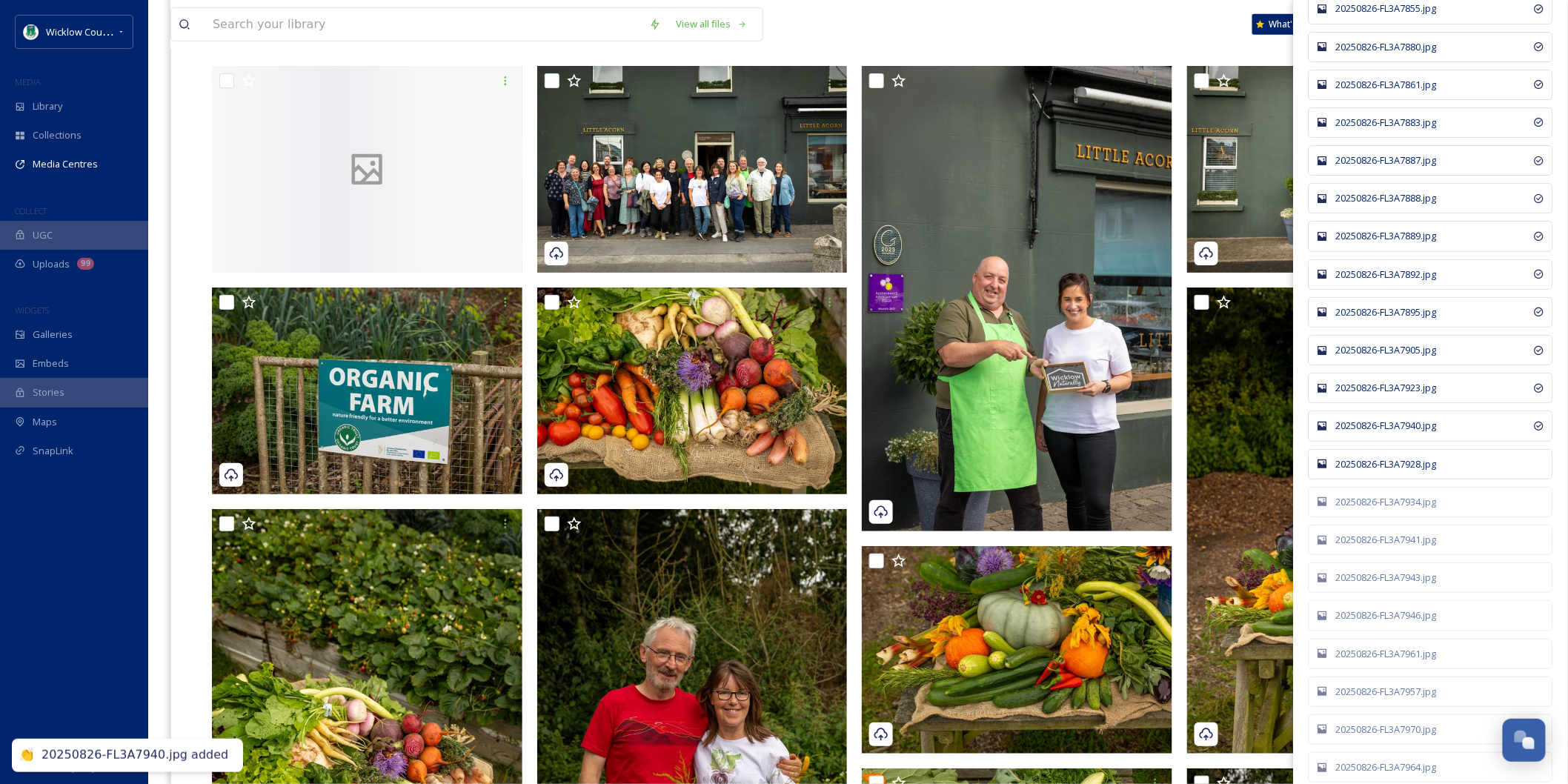
click at [1388, 471] on div "20250826-FL3A7928.jpg" at bounding box center [1439, 464] width 205 height 14
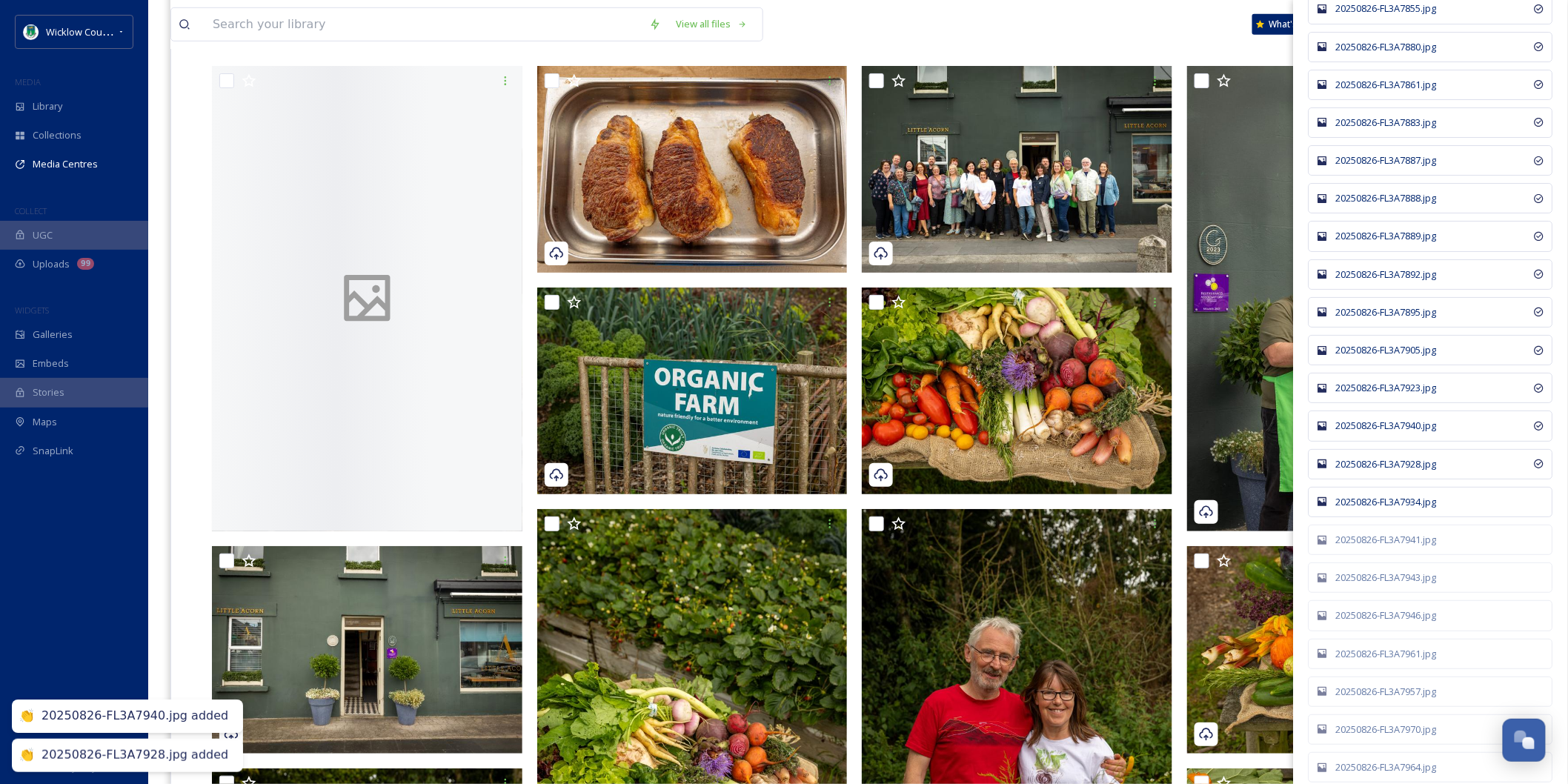
click at [1385, 507] on div "20250826-FL3A7934.jpg" at bounding box center [1431, 501] width 244 height 30
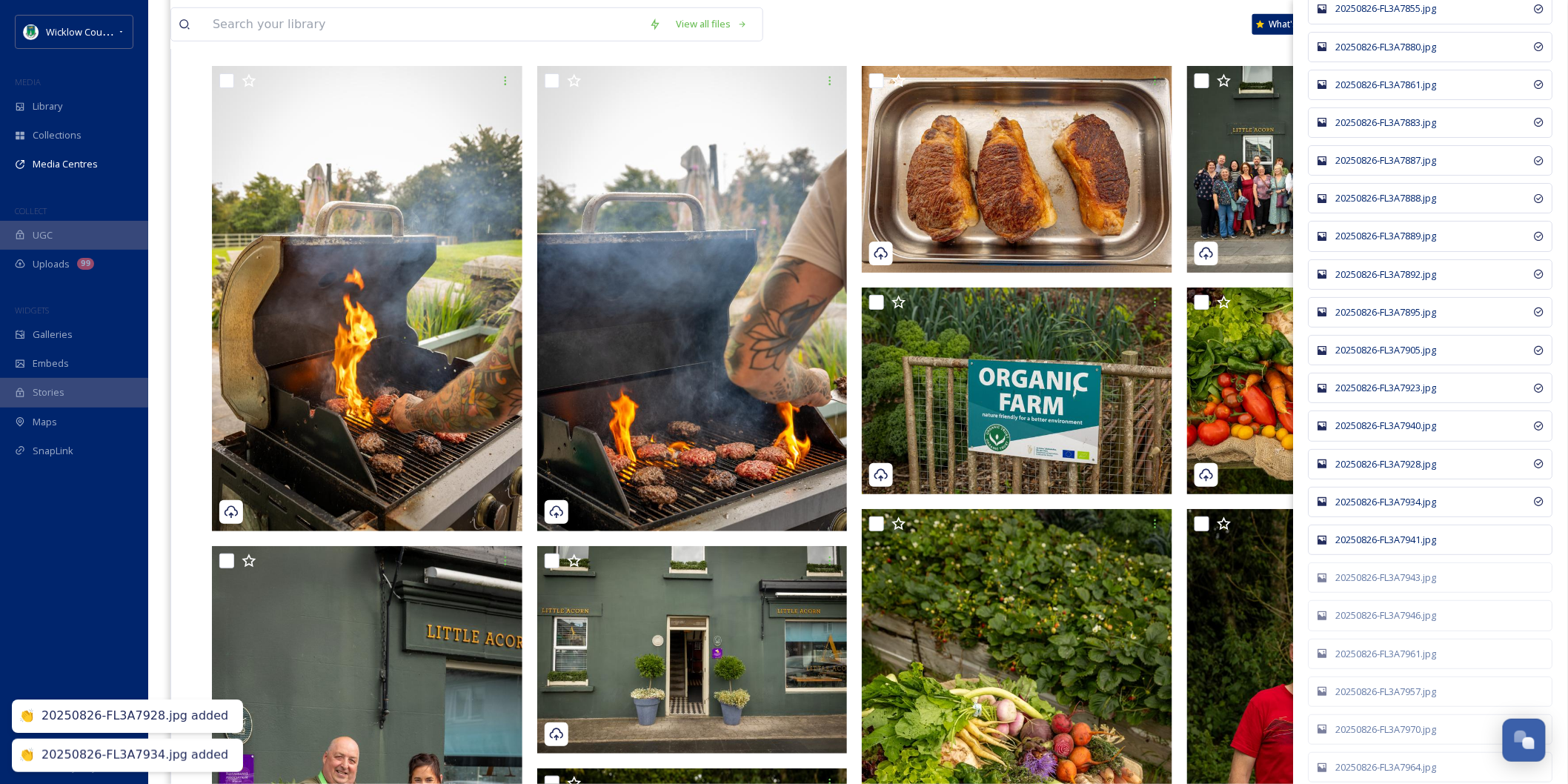
click at [1385, 547] on div "20250826-FL3A7941.jpg" at bounding box center [1439, 539] width 205 height 14
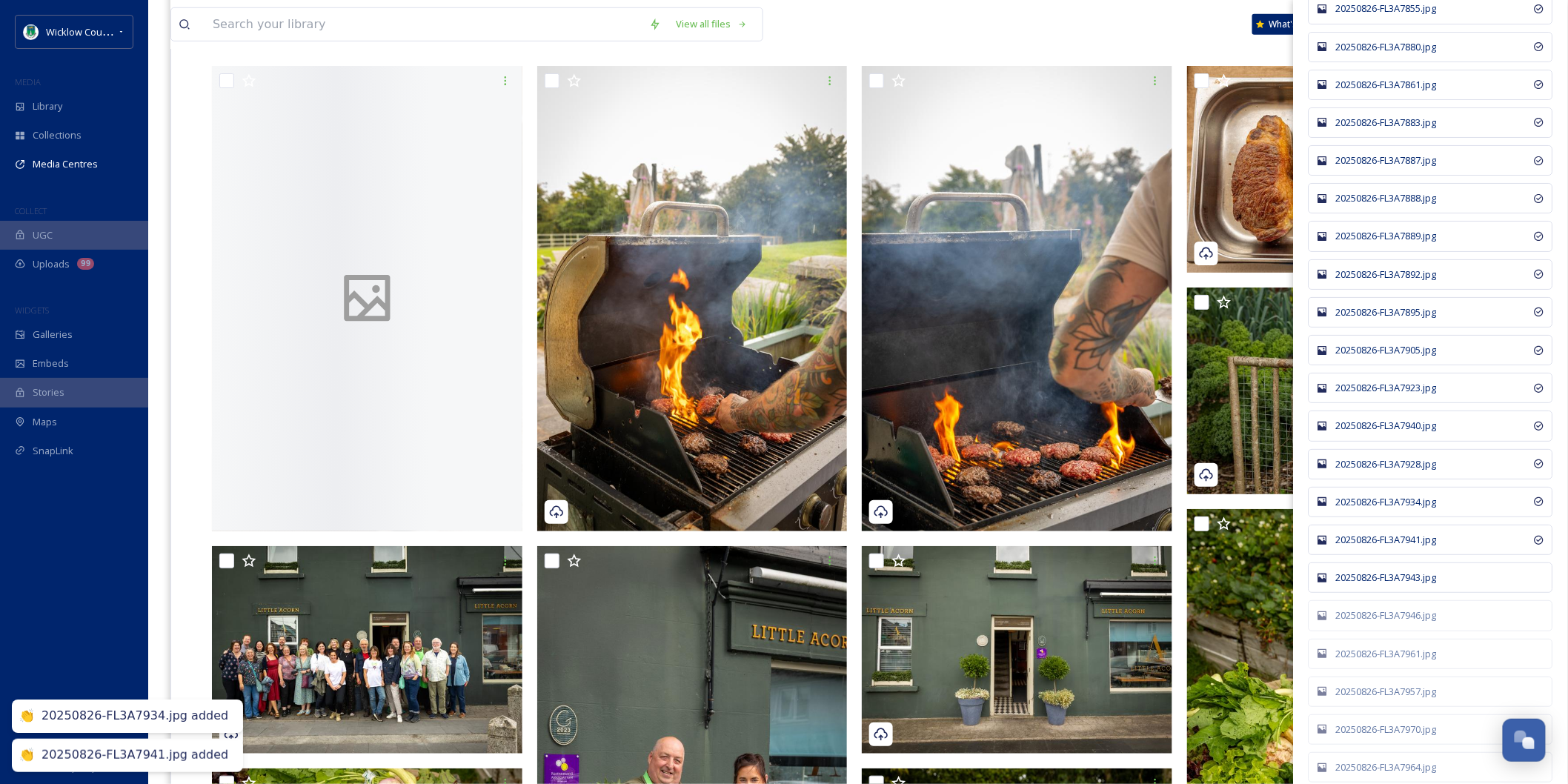
click at [1388, 590] on div "20250826-FL3A7943.jpg" at bounding box center [1431, 577] width 244 height 30
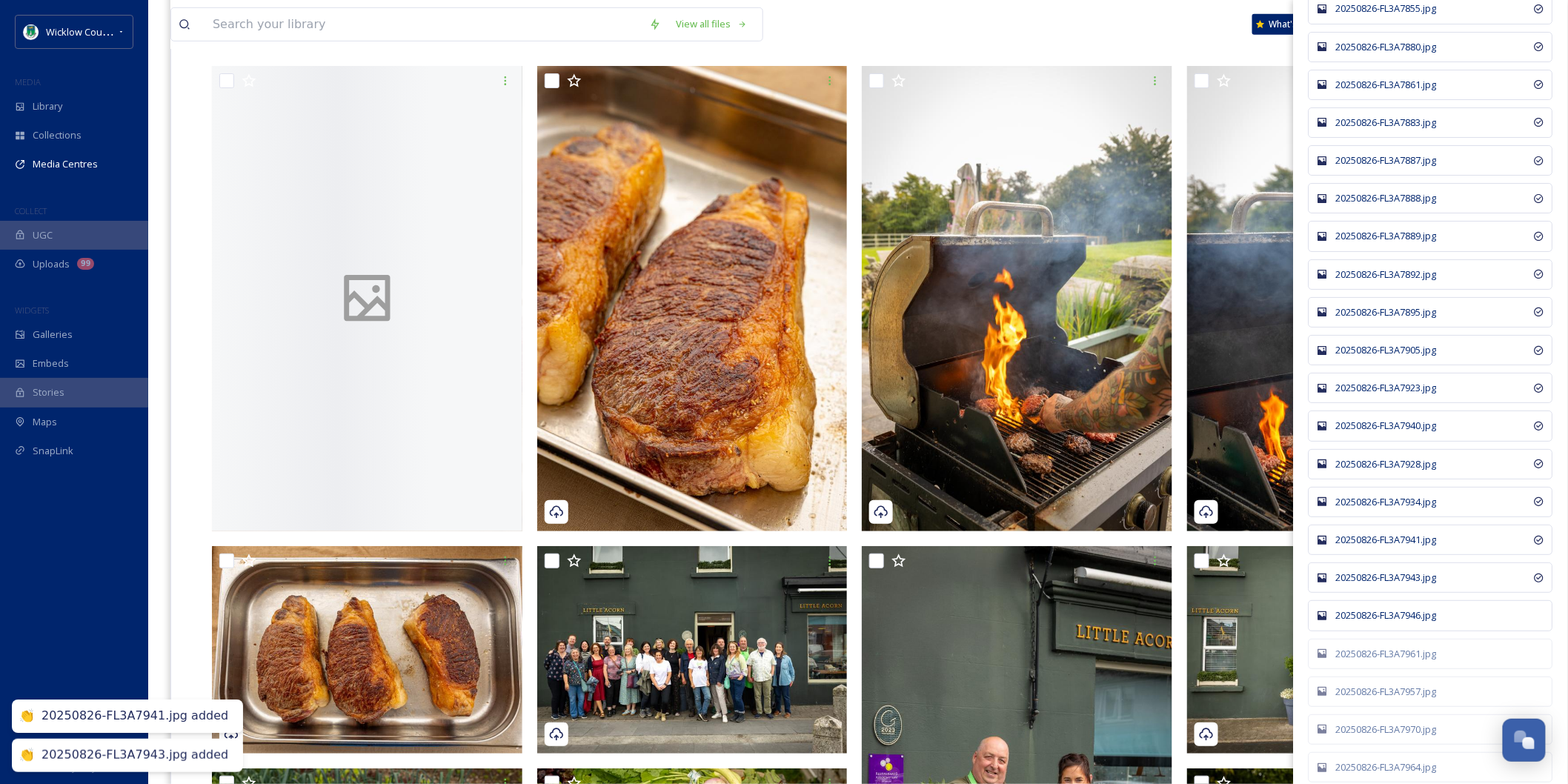
click at [1390, 622] on div "20250826-FL3A7946.jpg" at bounding box center [1439, 614] width 205 height 14
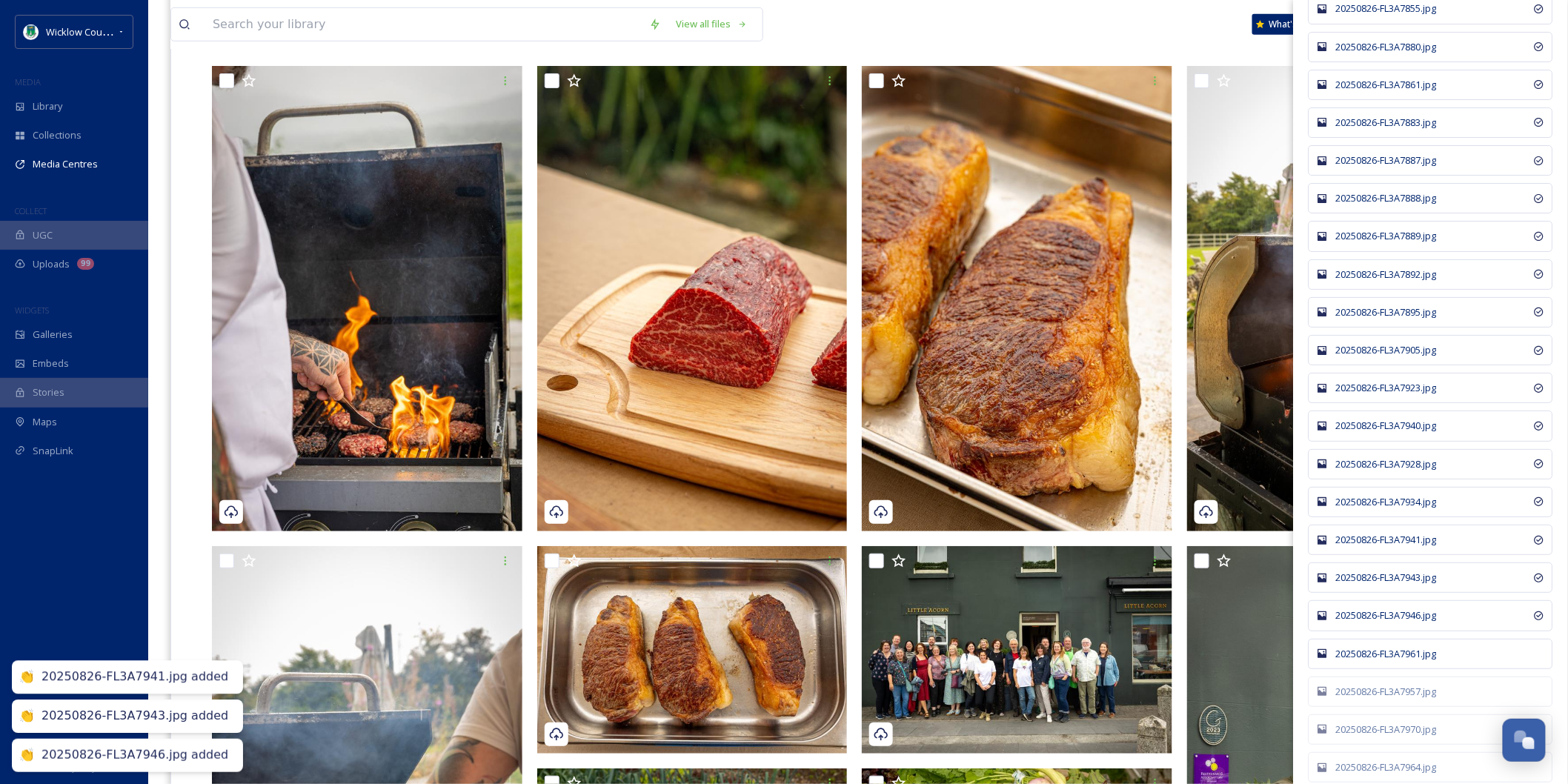
click at [1391, 661] on div "20250826-FL3A7961.jpg" at bounding box center [1439, 654] width 205 height 14
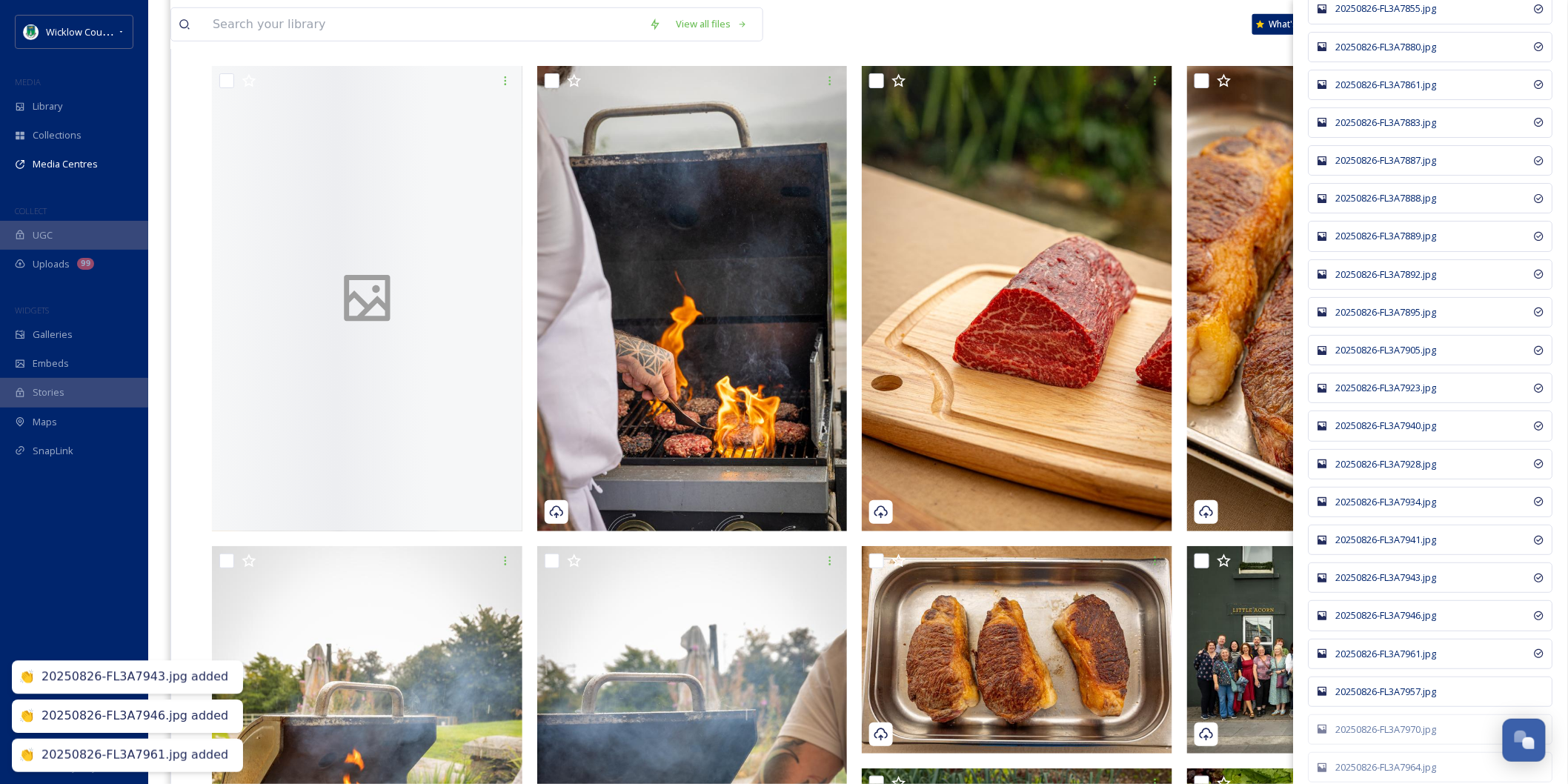
click at [1391, 702] on div "20250826-FL3A7957.jpg" at bounding box center [1431, 691] width 244 height 30
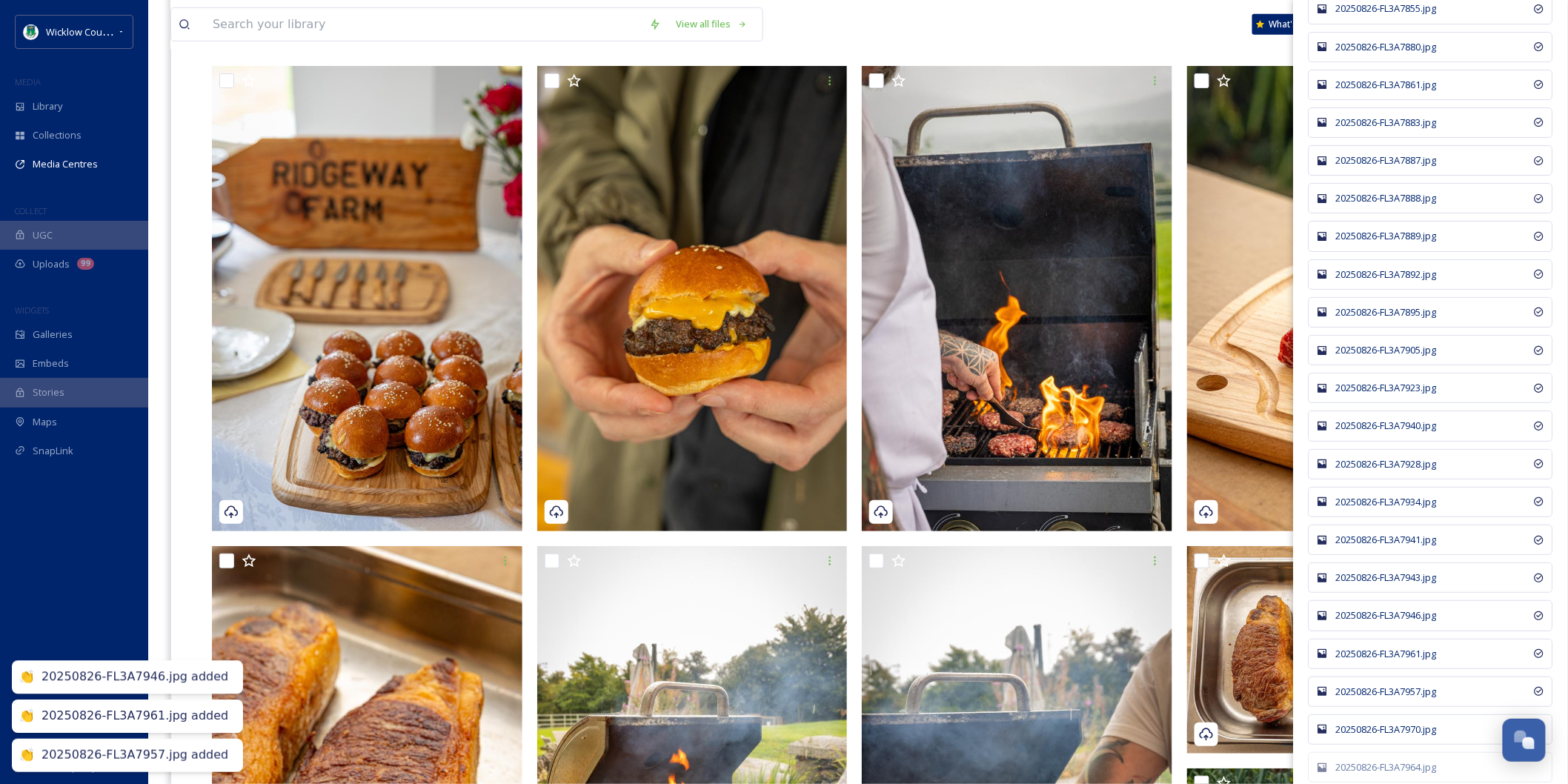
click at [1394, 736] on div "20250826-FL3A7970.jpg" at bounding box center [1439, 729] width 205 height 14
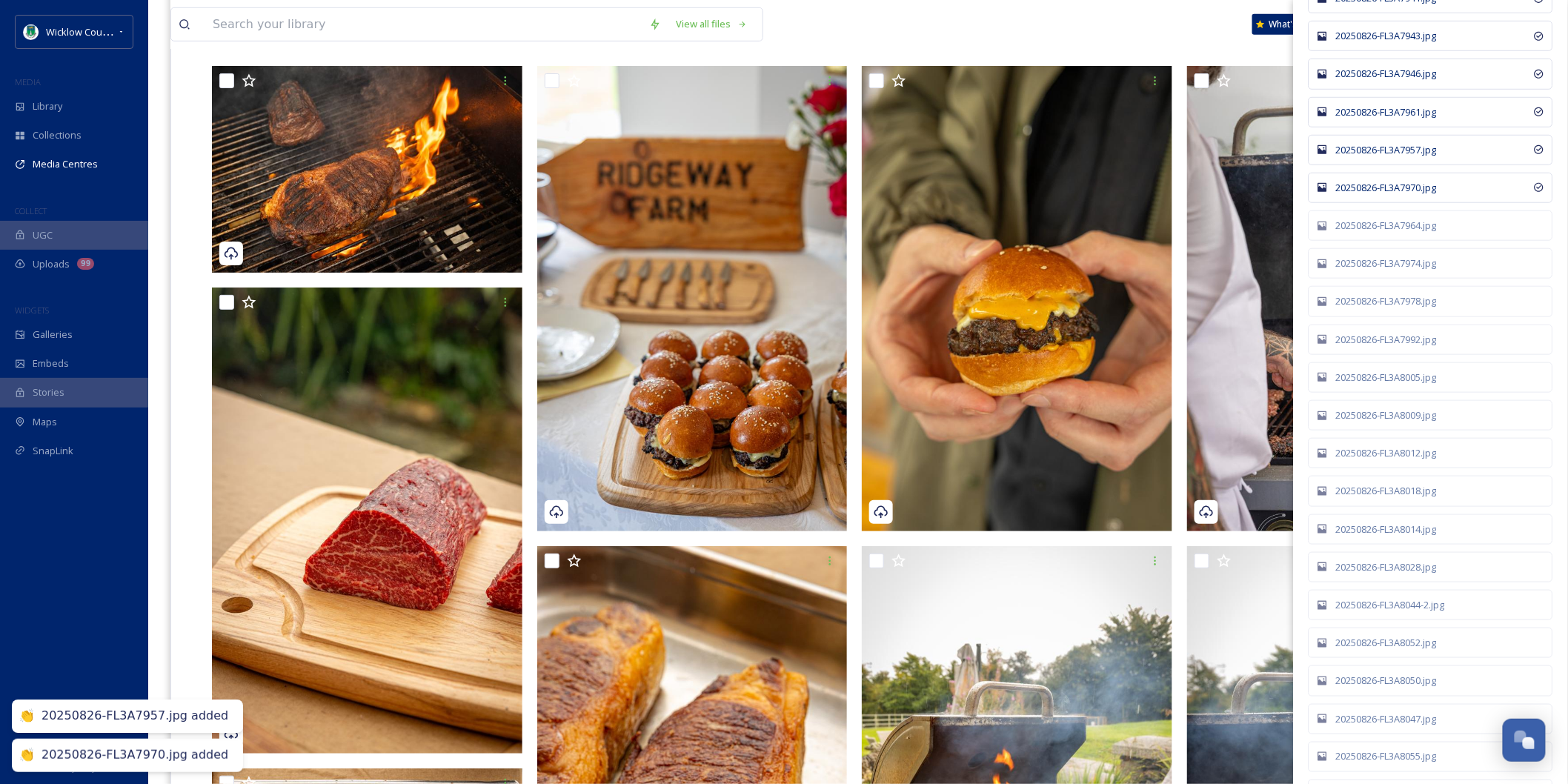
scroll to position [5184, 0]
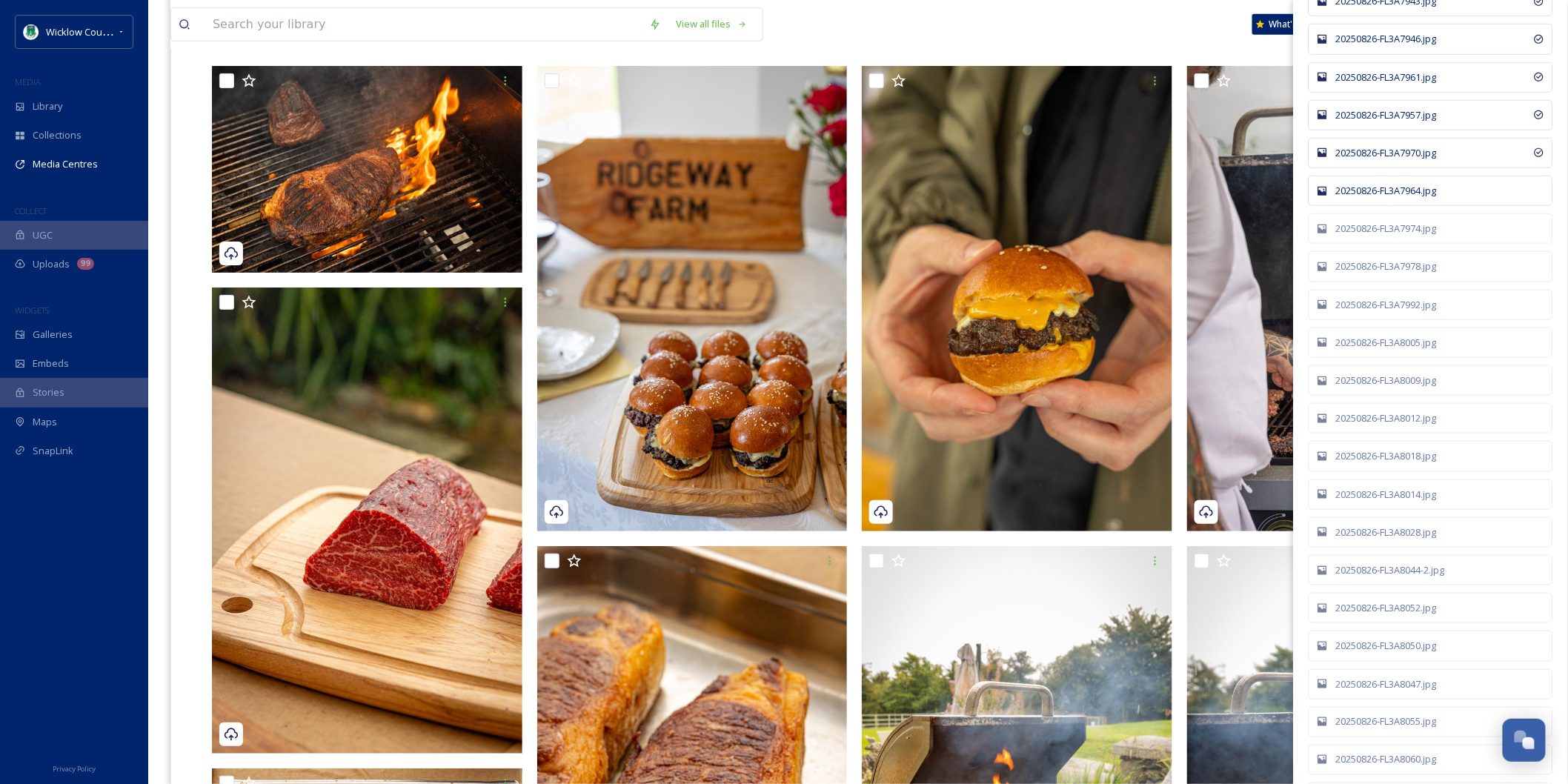
click at [1408, 198] on div "20250826-FL3A7964.jpg" at bounding box center [1439, 190] width 205 height 14
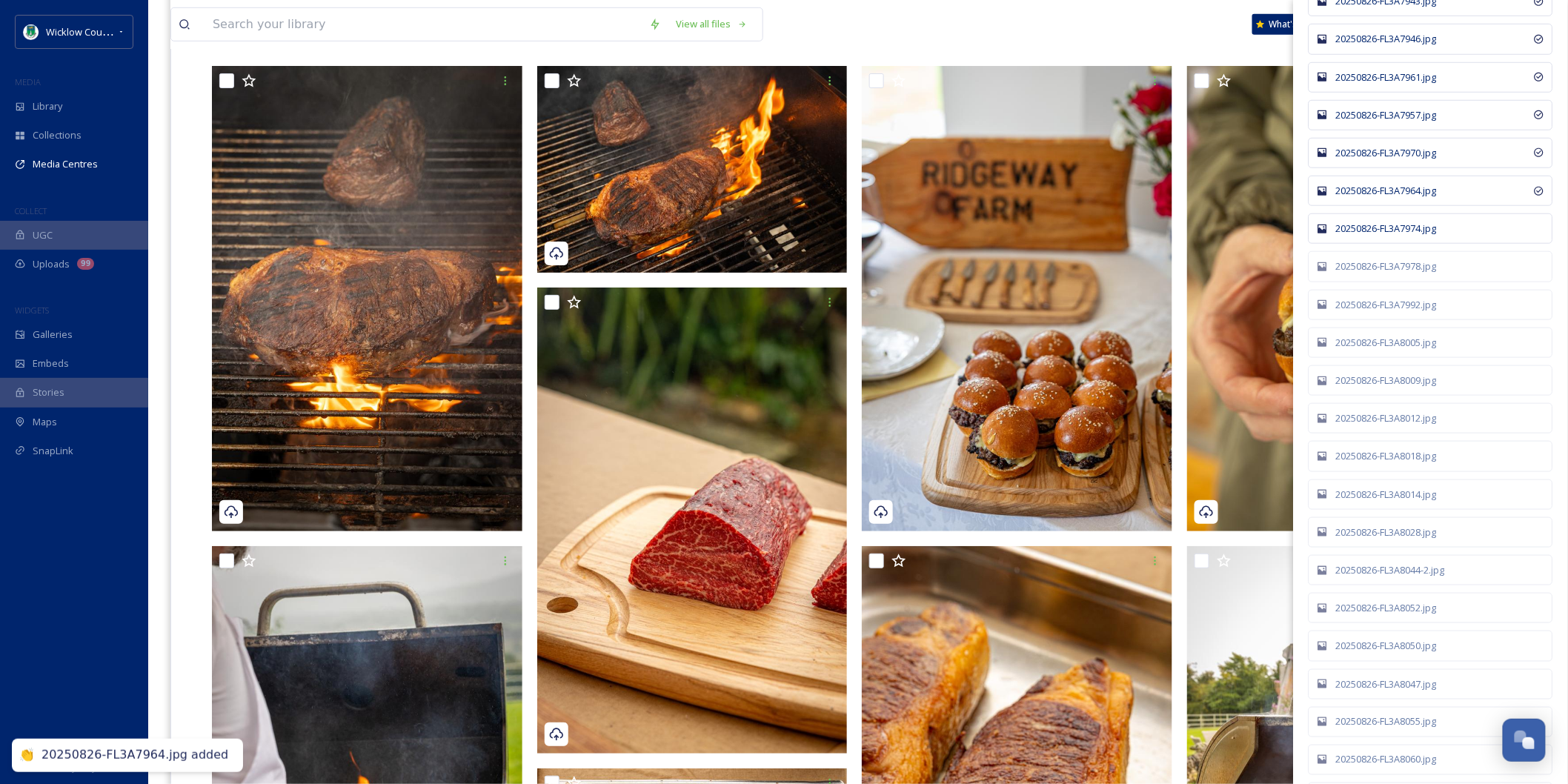
click at [1404, 235] on div "20250826-FL3A7974.jpg" at bounding box center [1439, 228] width 205 height 14
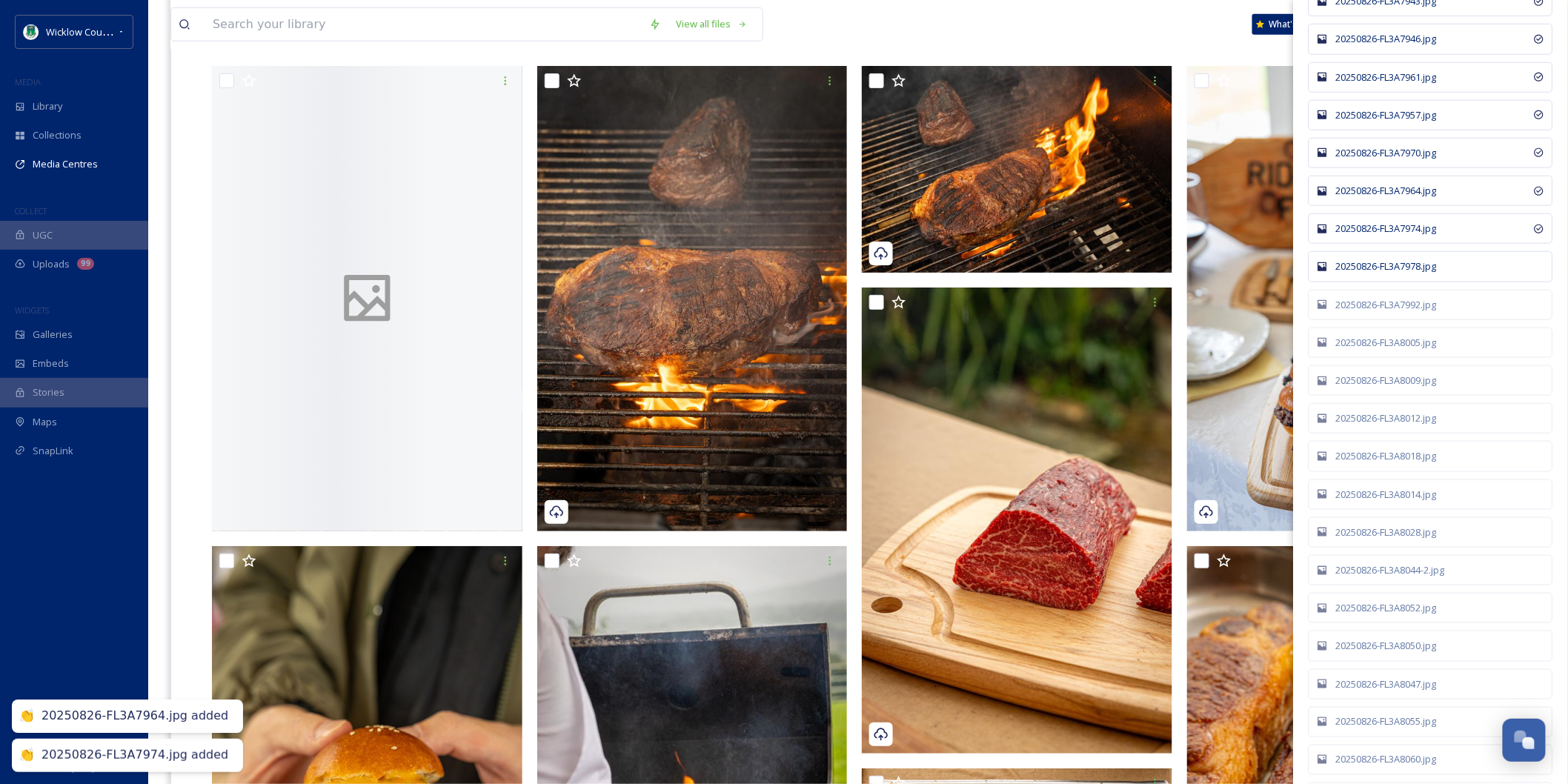
click at [1404, 273] on div "20250826-FL3A7978.jpg" at bounding box center [1439, 266] width 205 height 14
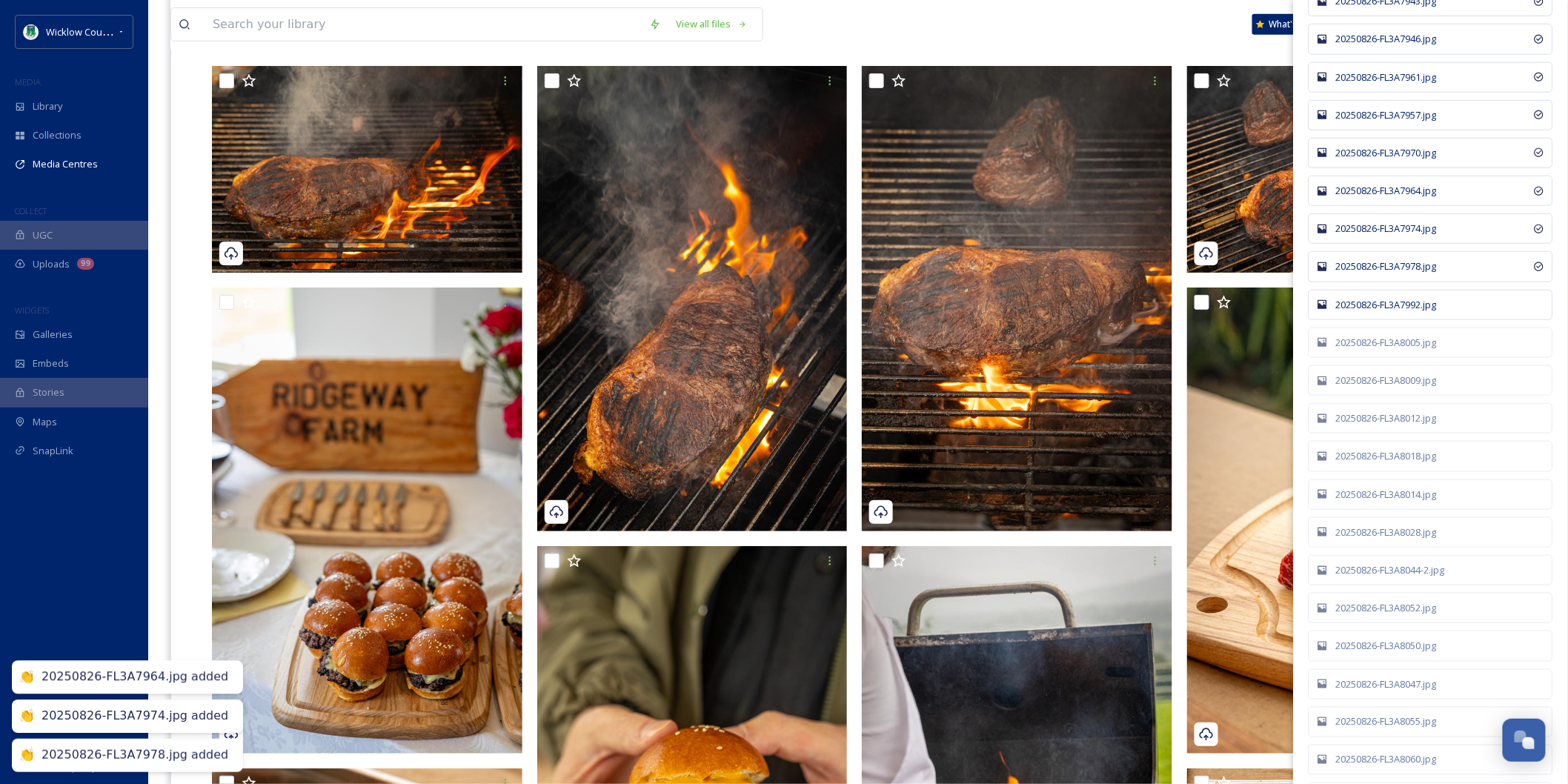
click at [1397, 318] on div "20250826-FL3A7992.jpg" at bounding box center [1431, 304] width 244 height 30
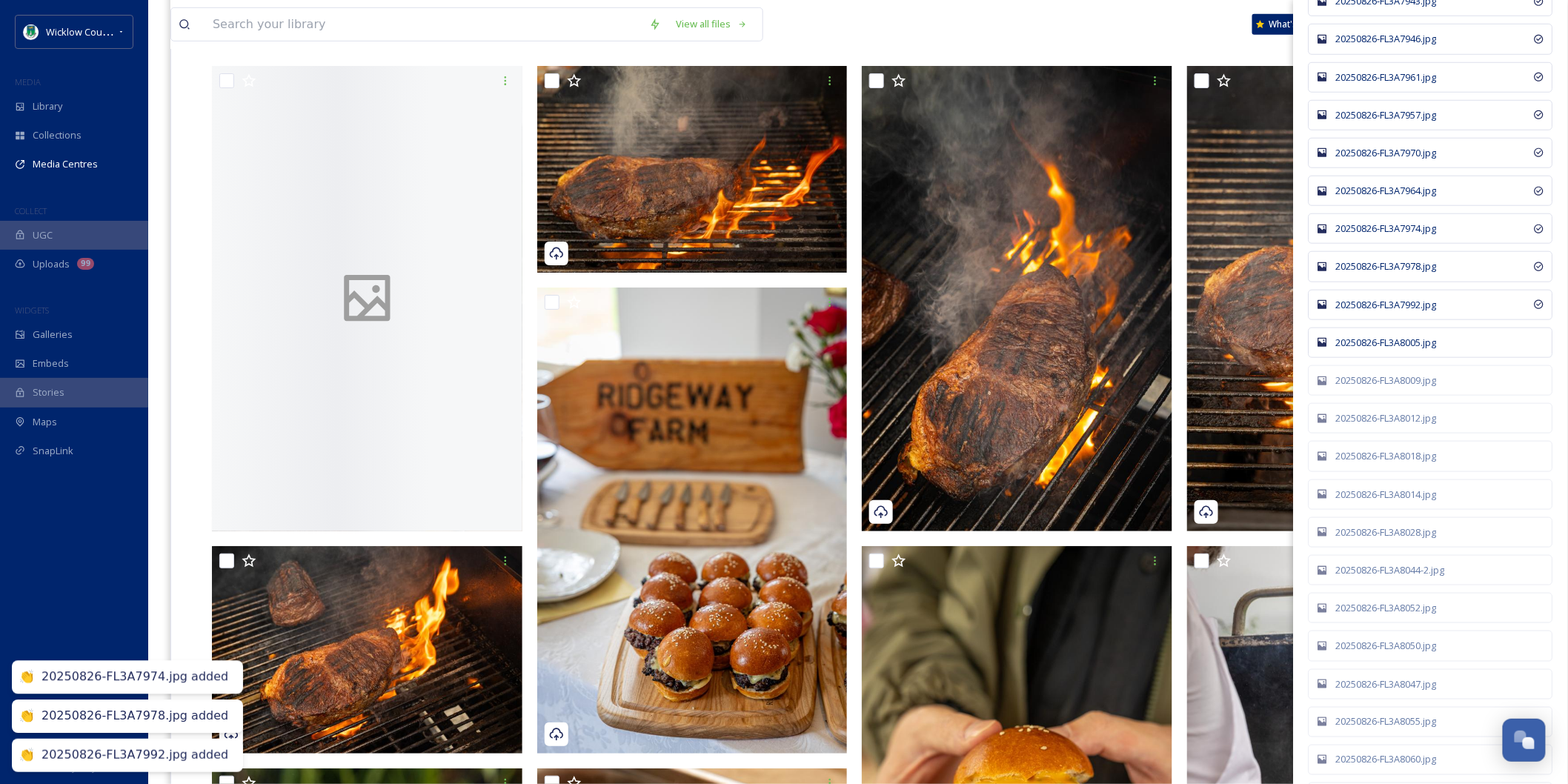
click at [1390, 350] on div "20250826-FL3A8005.jpg" at bounding box center [1439, 342] width 205 height 14
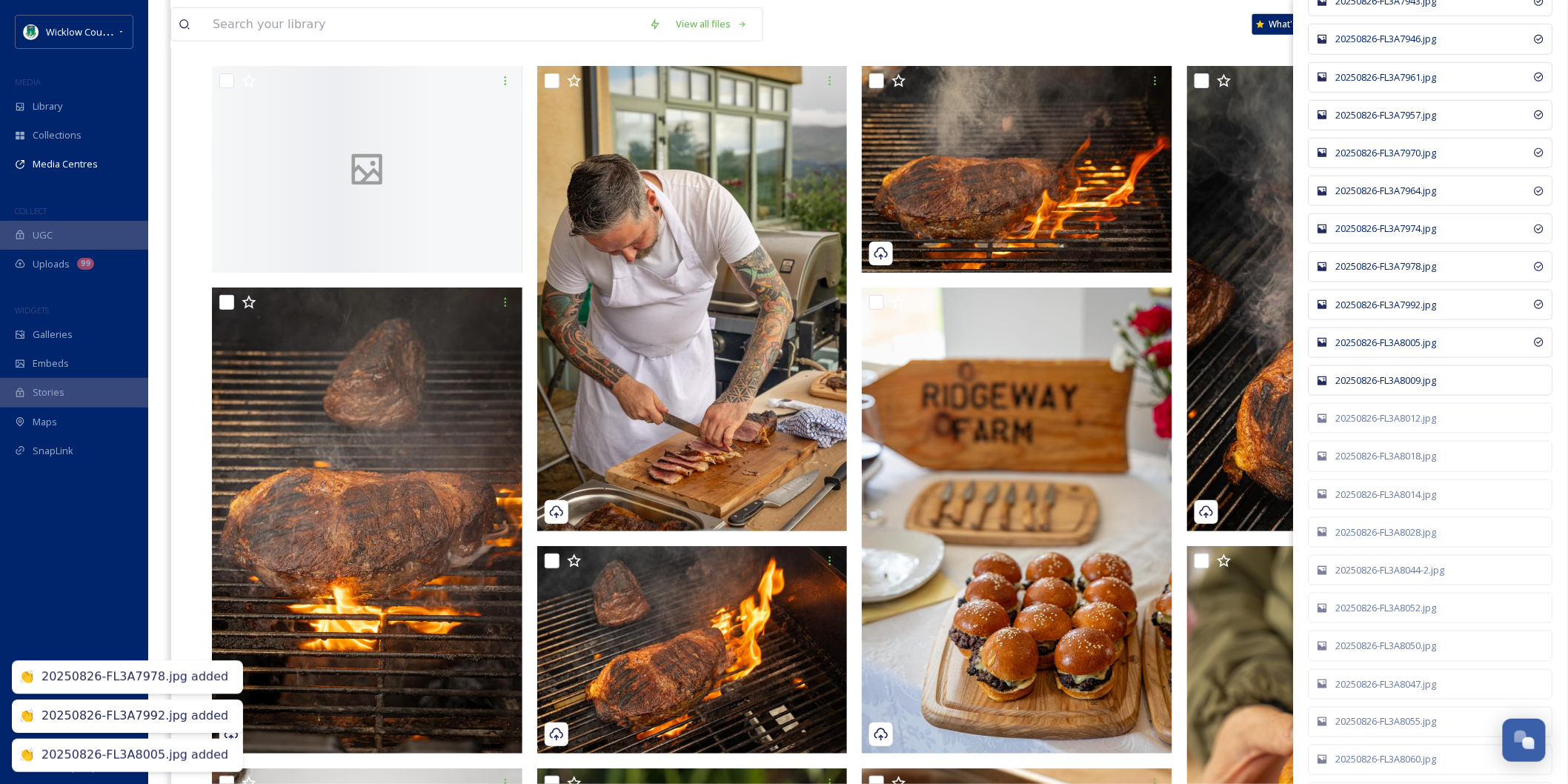
click at [1390, 387] on div "20250826-FL3A8009.jpg" at bounding box center [1439, 380] width 205 height 14
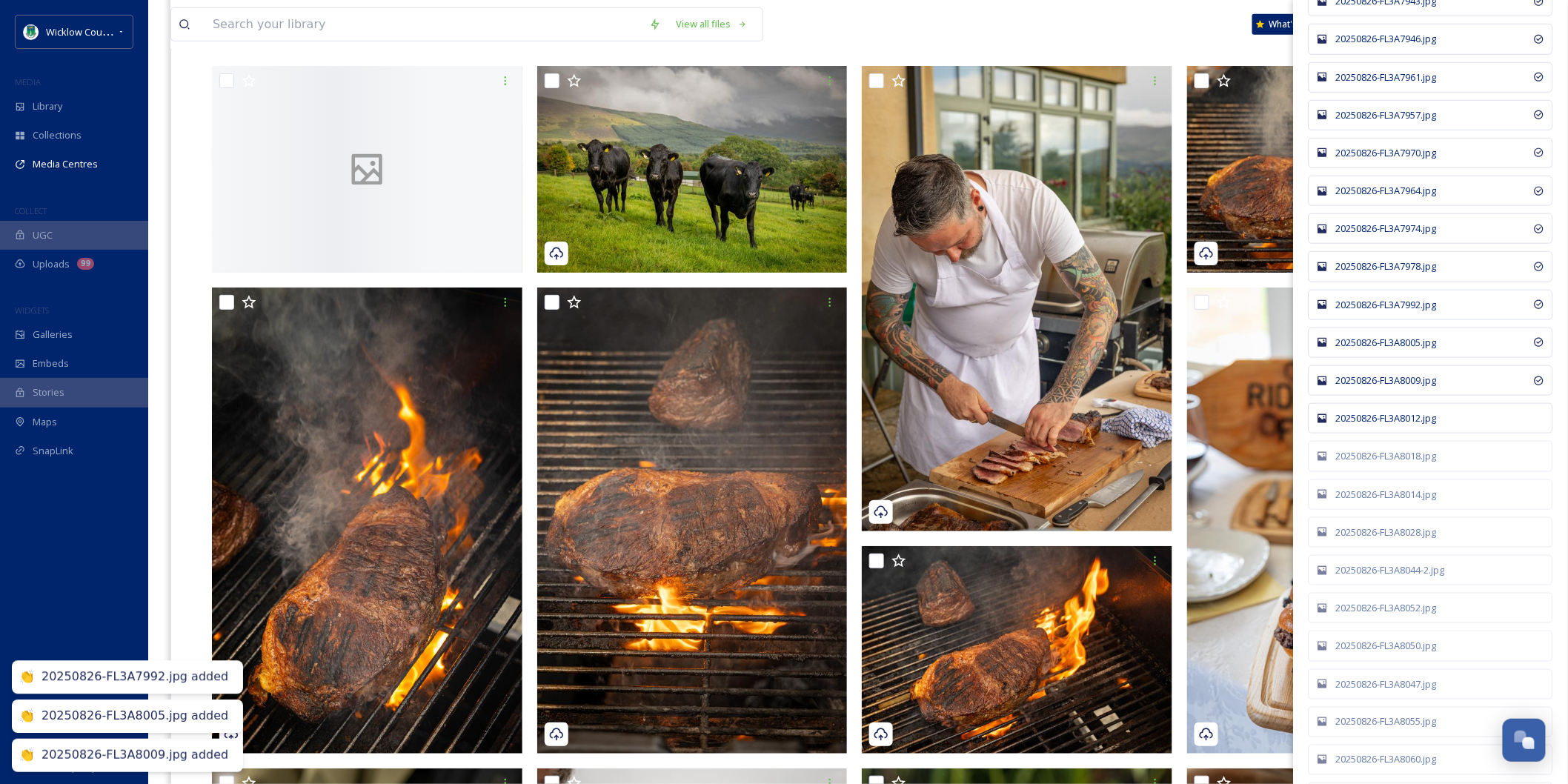
click at [1390, 433] on div "20250826-FL3A8012.jpg" at bounding box center [1431, 417] width 244 height 30
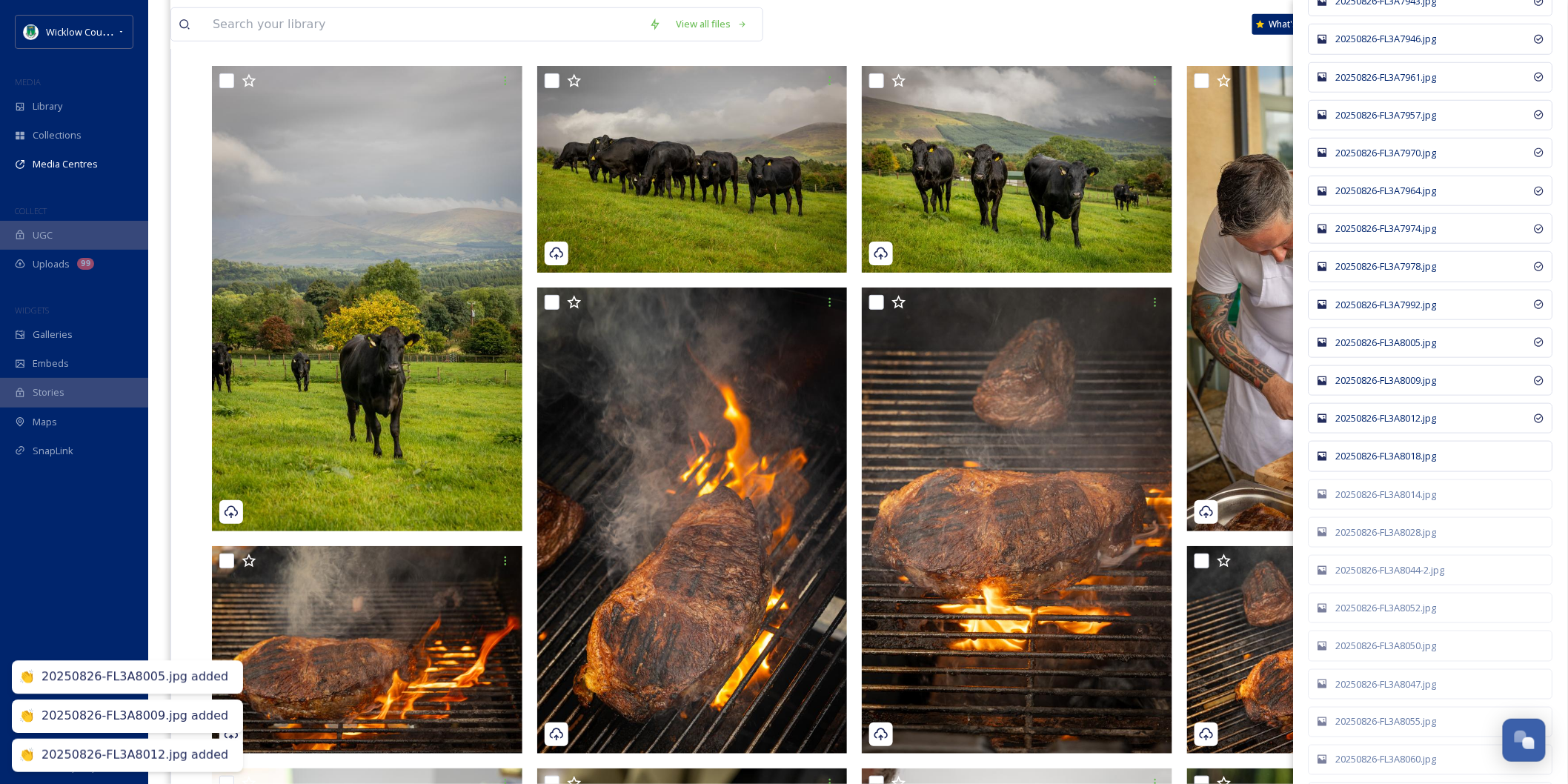
click at [1379, 463] on div "20250826-FL3A8018.jpg" at bounding box center [1439, 456] width 205 height 14
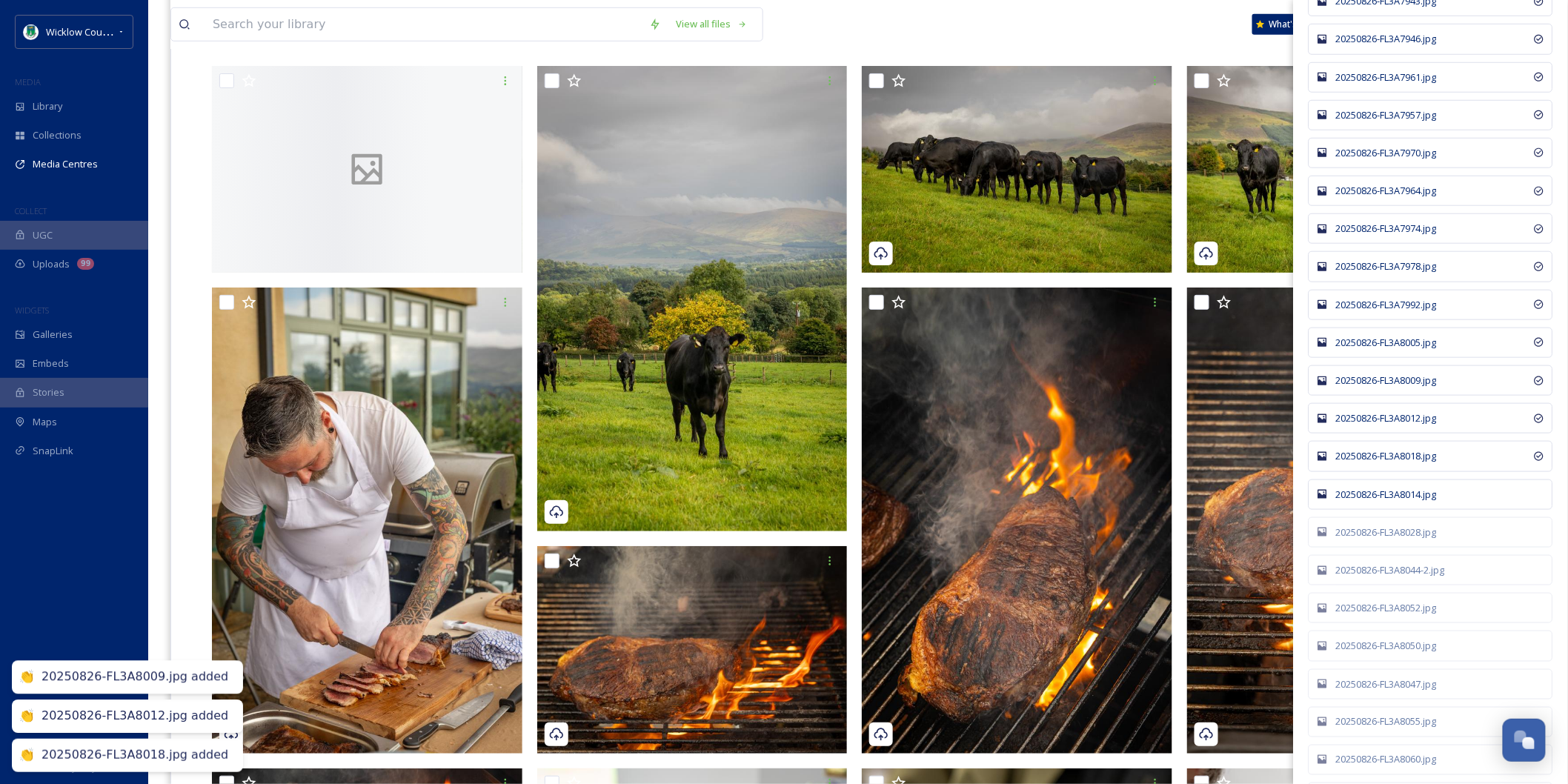
click at [1379, 510] on div "20250826-FL3A8014.jpg" at bounding box center [1431, 494] width 244 height 30
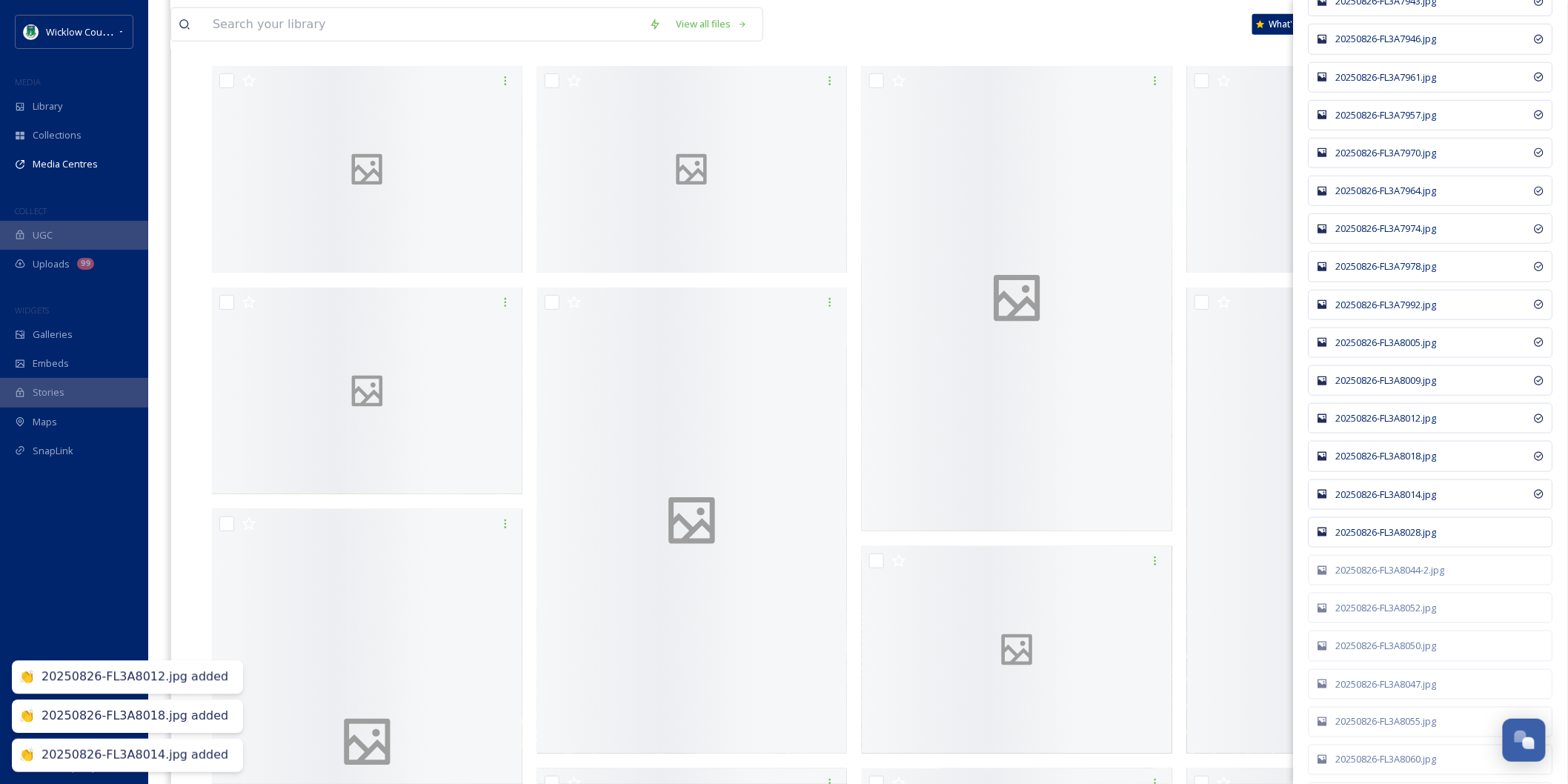
click at [1380, 546] on div "20250826-FL3A8028.jpg" at bounding box center [1431, 531] width 244 height 30
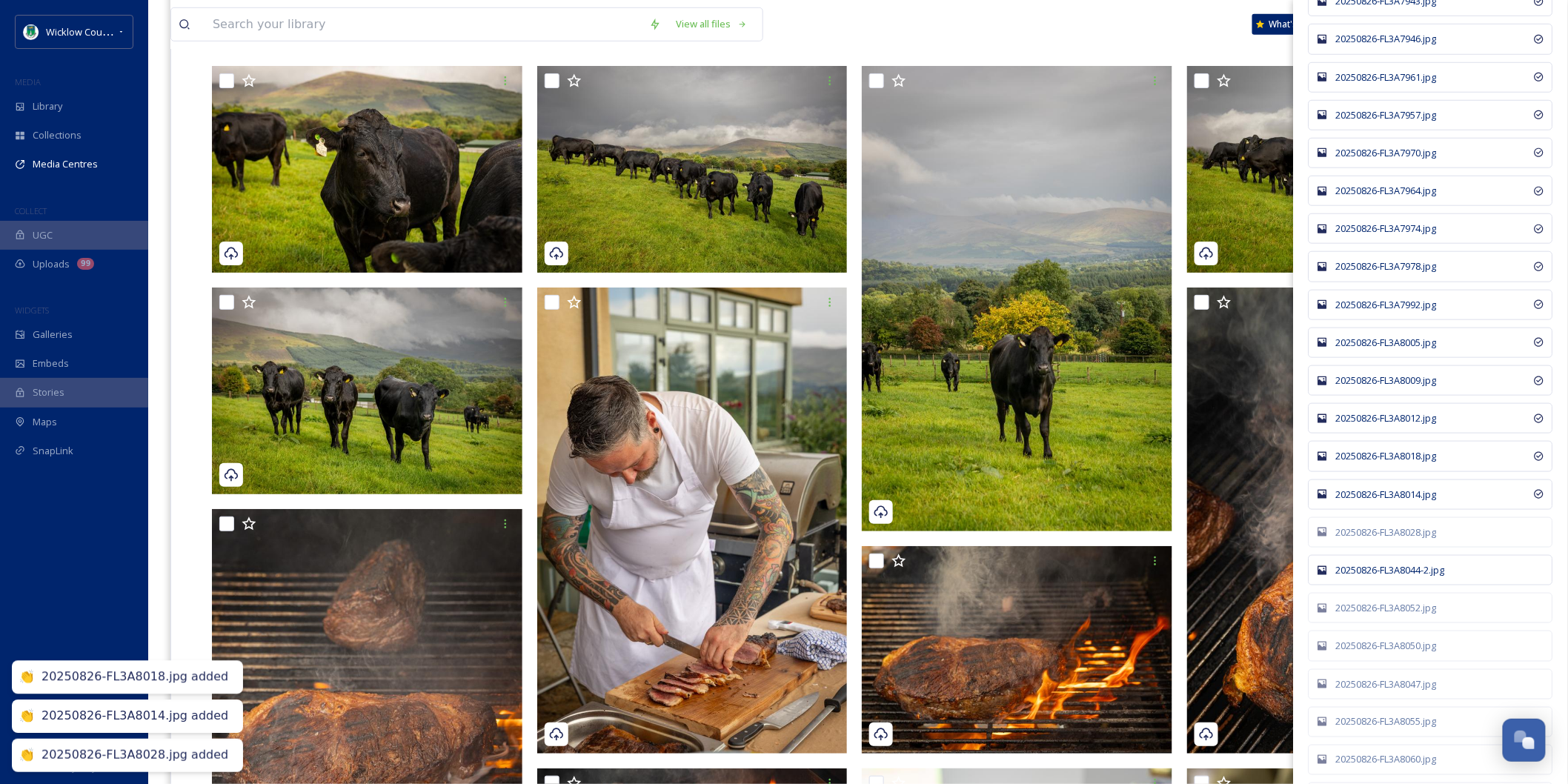
click at [1385, 585] on div "20250826-FL3A8044-2.jpg" at bounding box center [1431, 569] width 244 height 30
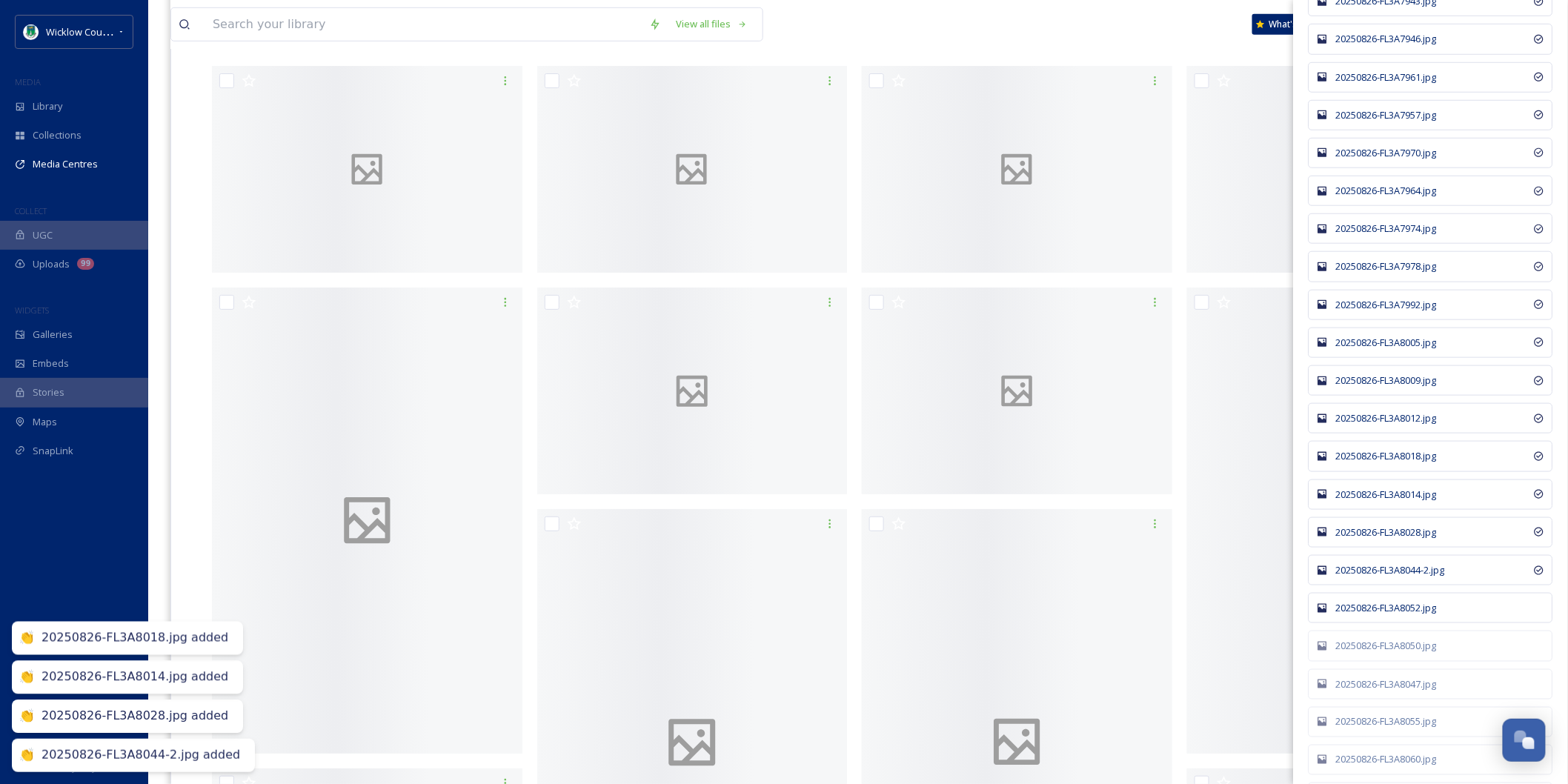
click at [1385, 614] on div "20250826-FL3A8052.jpg" at bounding box center [1439, 608] width 205 height 14
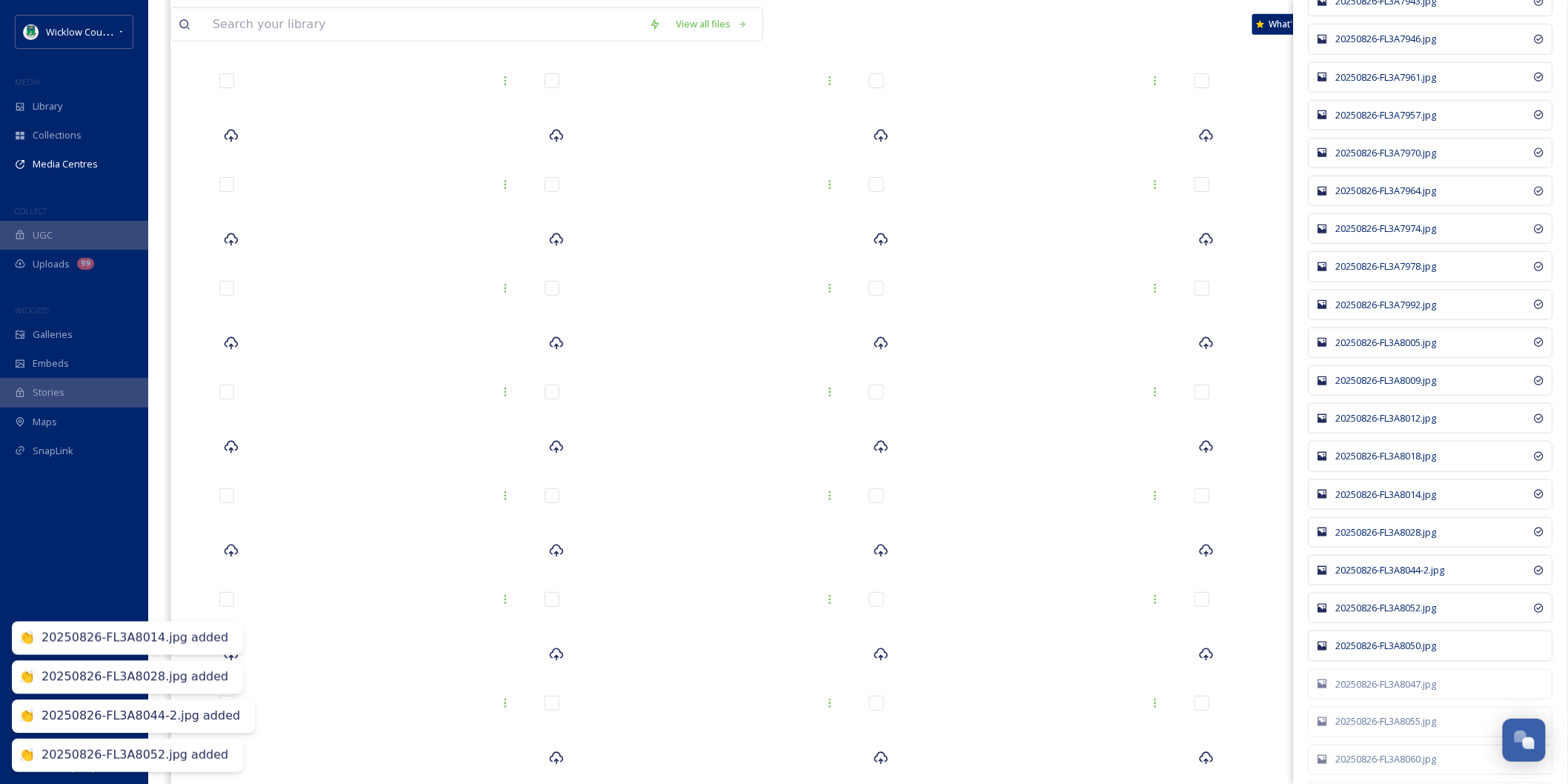
click at [1390, 660] on div "20250826-FL3A8050.jpg" at bounding box center [1431, 645] width 244 height 30
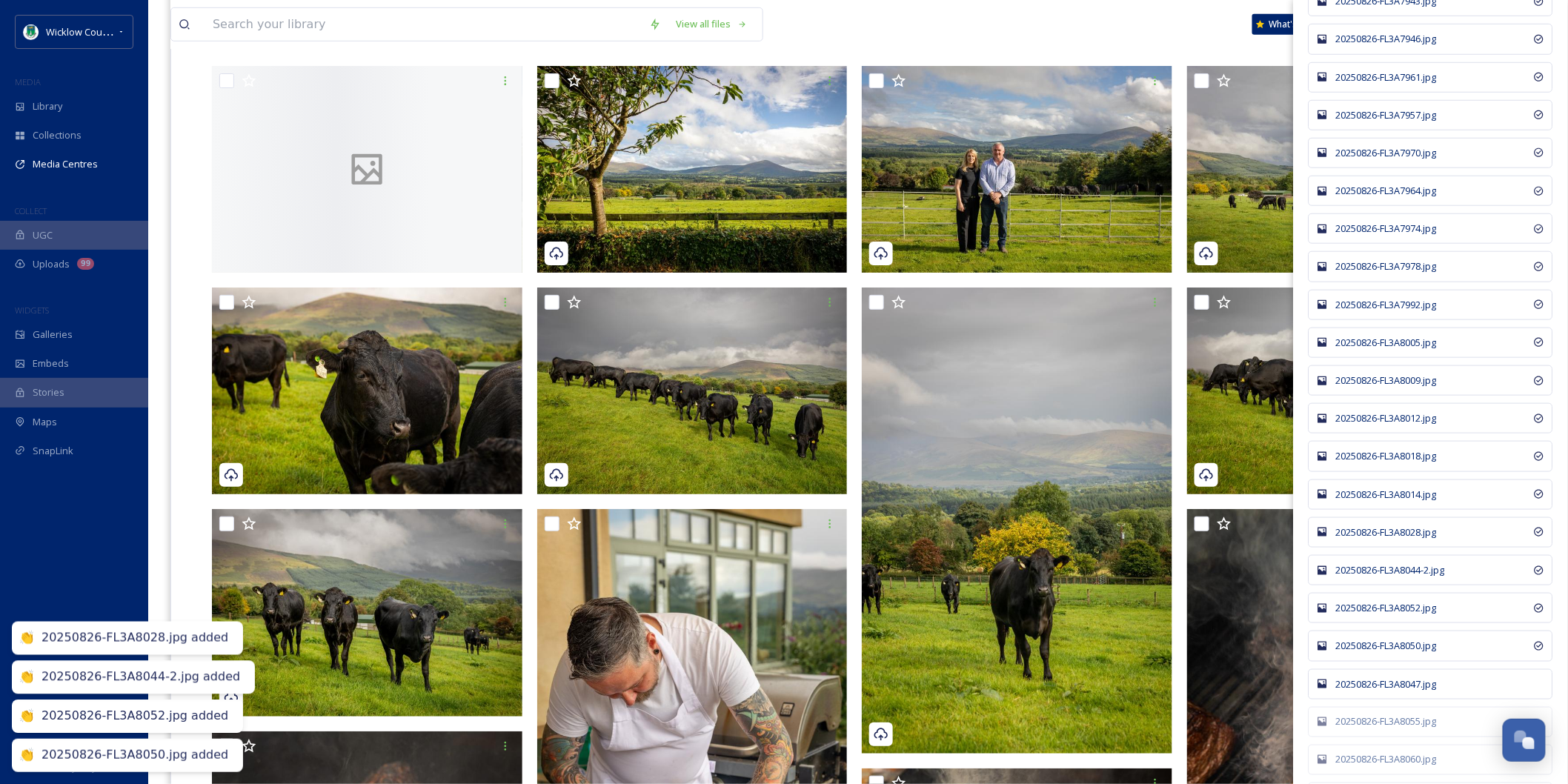
click at [1396, 698] on div "20250826-FL3A8047.jpg" at bounding box center [1431, 683] width 244 height 30
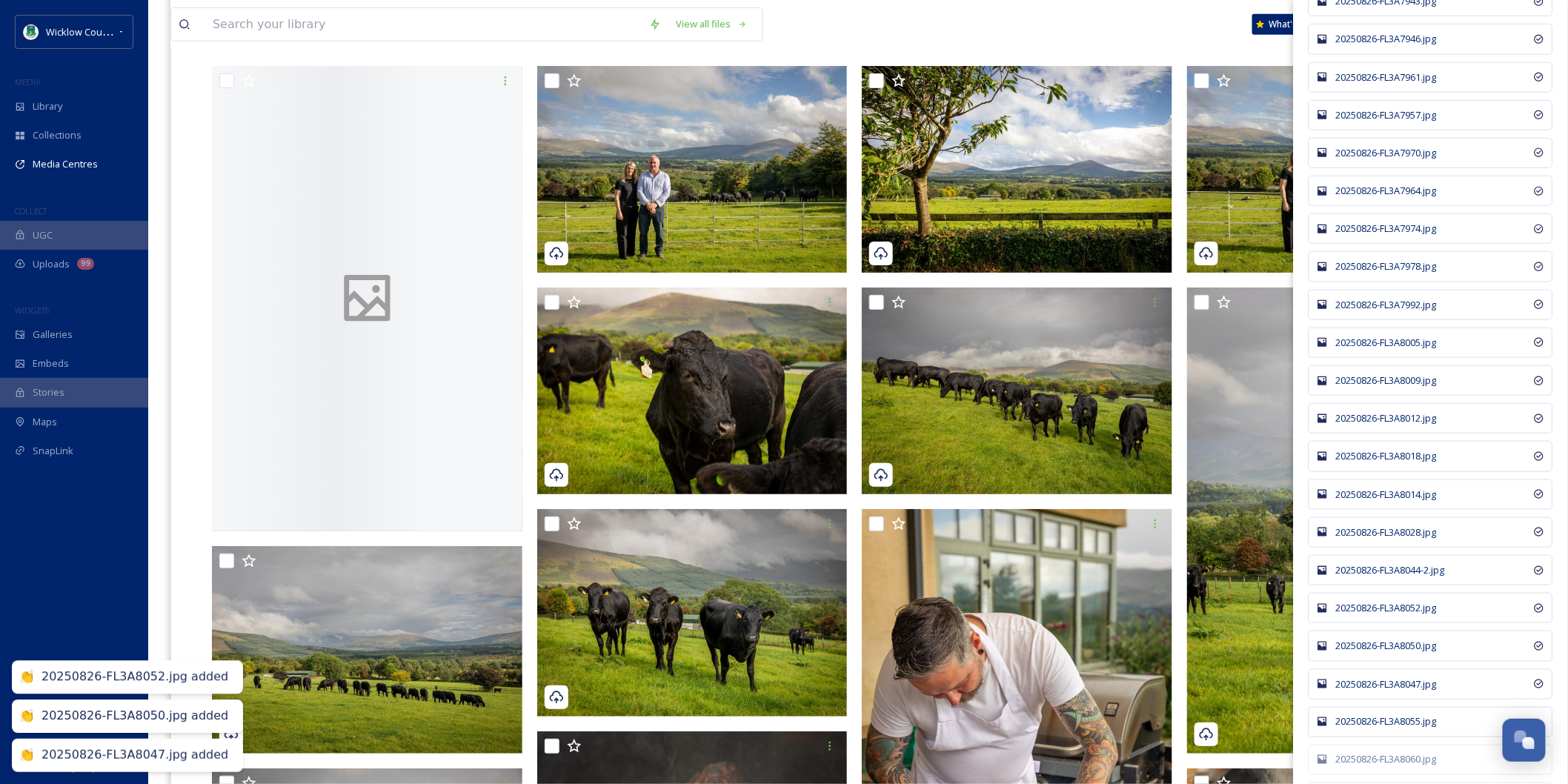
click at [1403, 729] on div "20250826-FL3A8055.jpg" at bounding box center [1439, 721] width 205 height 14
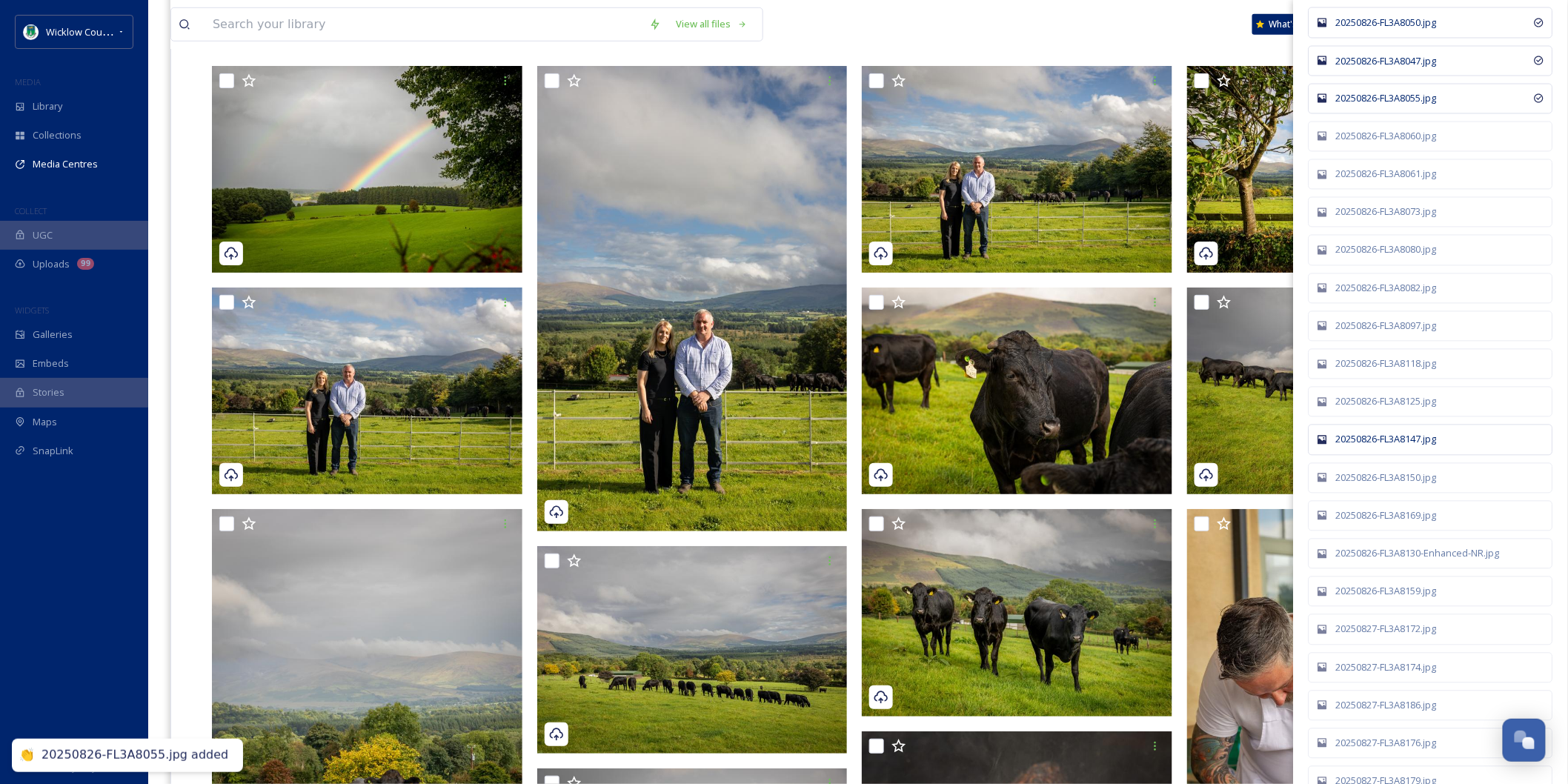
scroll to position [5842, 0]
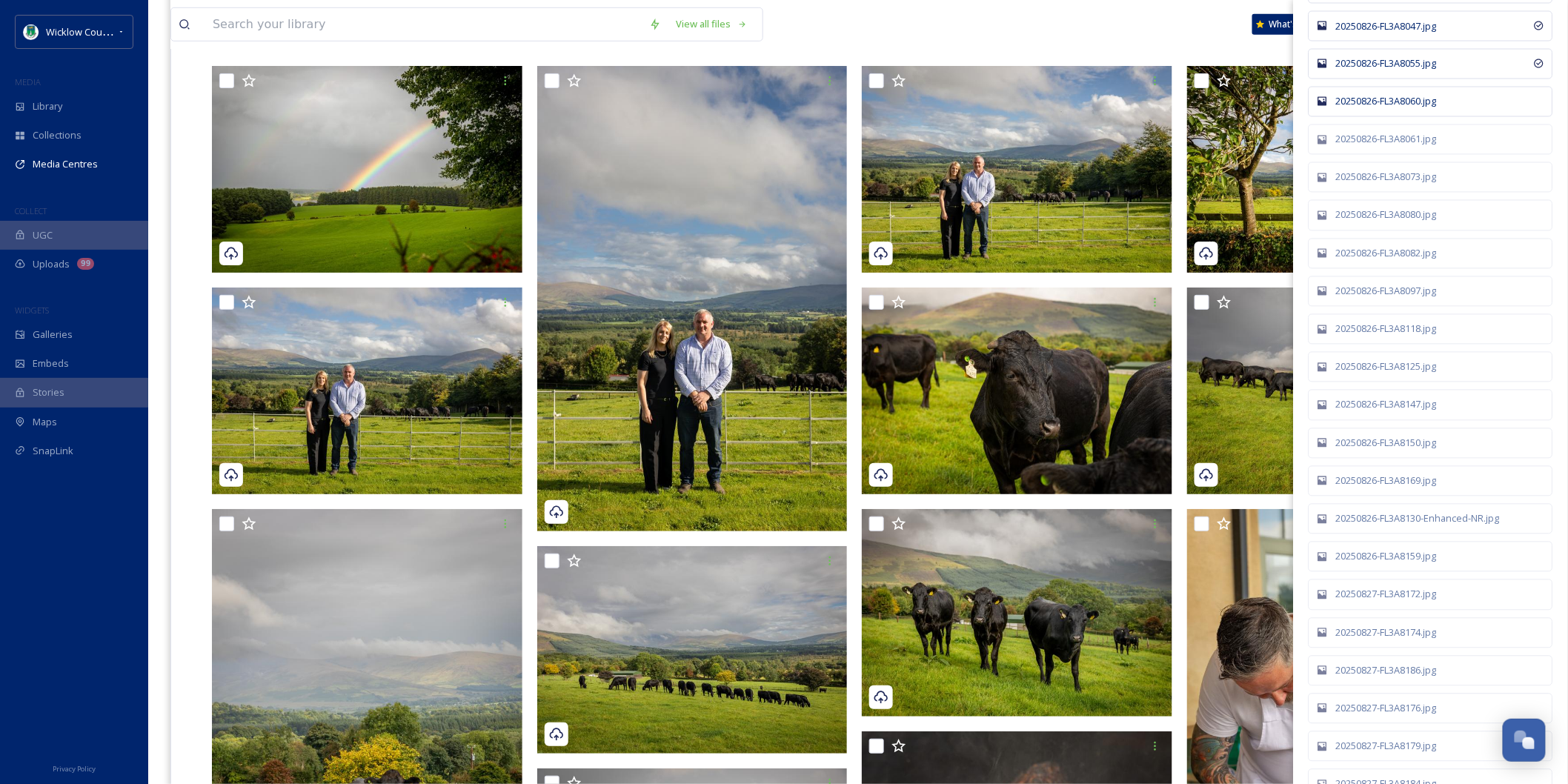
click at [1376, 109] on div "20250826-FL3A8060.jpg" at bounding box center [1439, 102] width 205 height 14
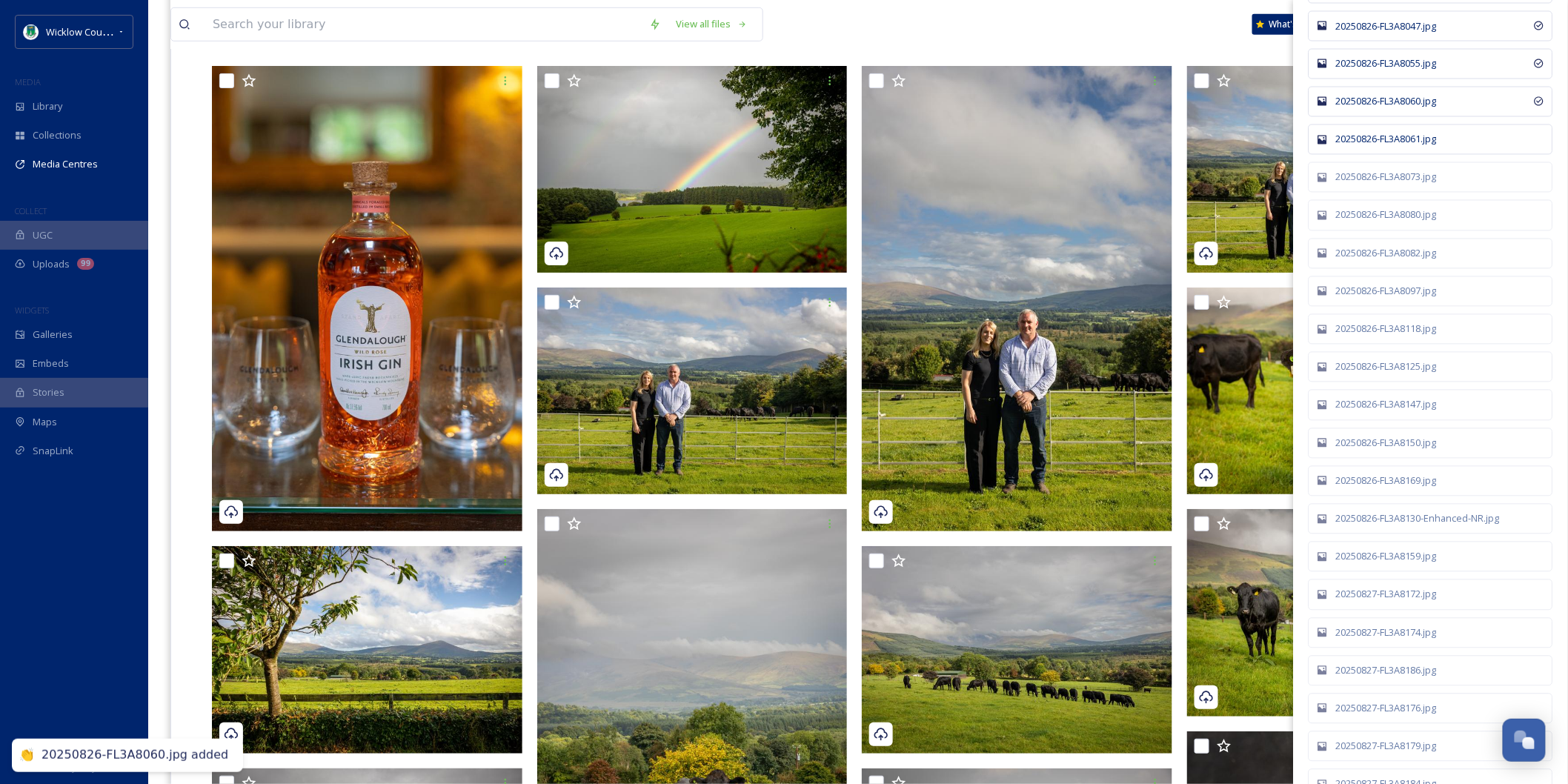
click at [1376, 147] on div "20250826-FL3A8061.jpg" at bounding box center [1439, 139] width 205 height 14
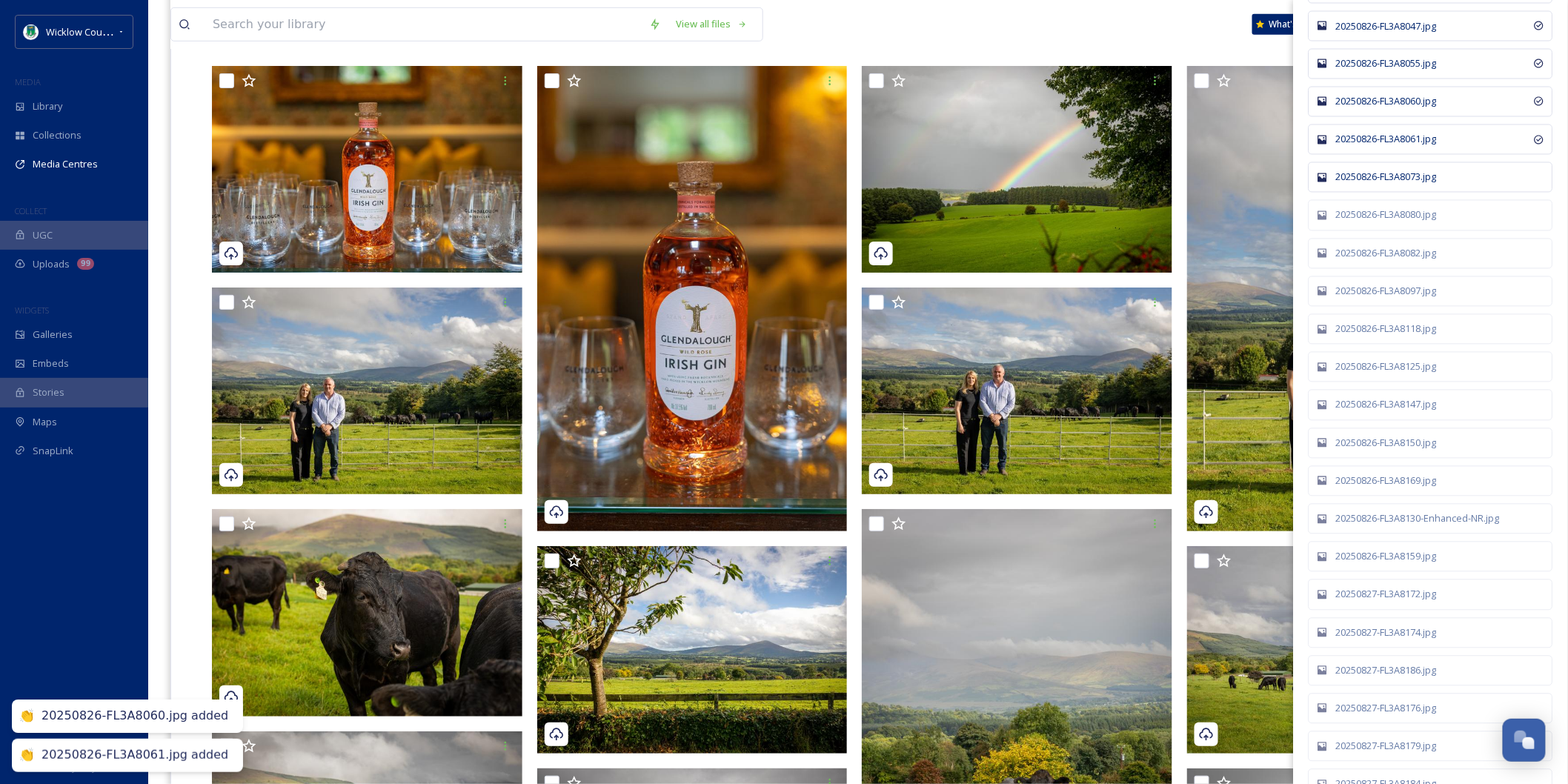
click at [1375, 192] on div "20250826-FL3A8073.jpg" at bounding box center [1431, 176] width 244 height 30
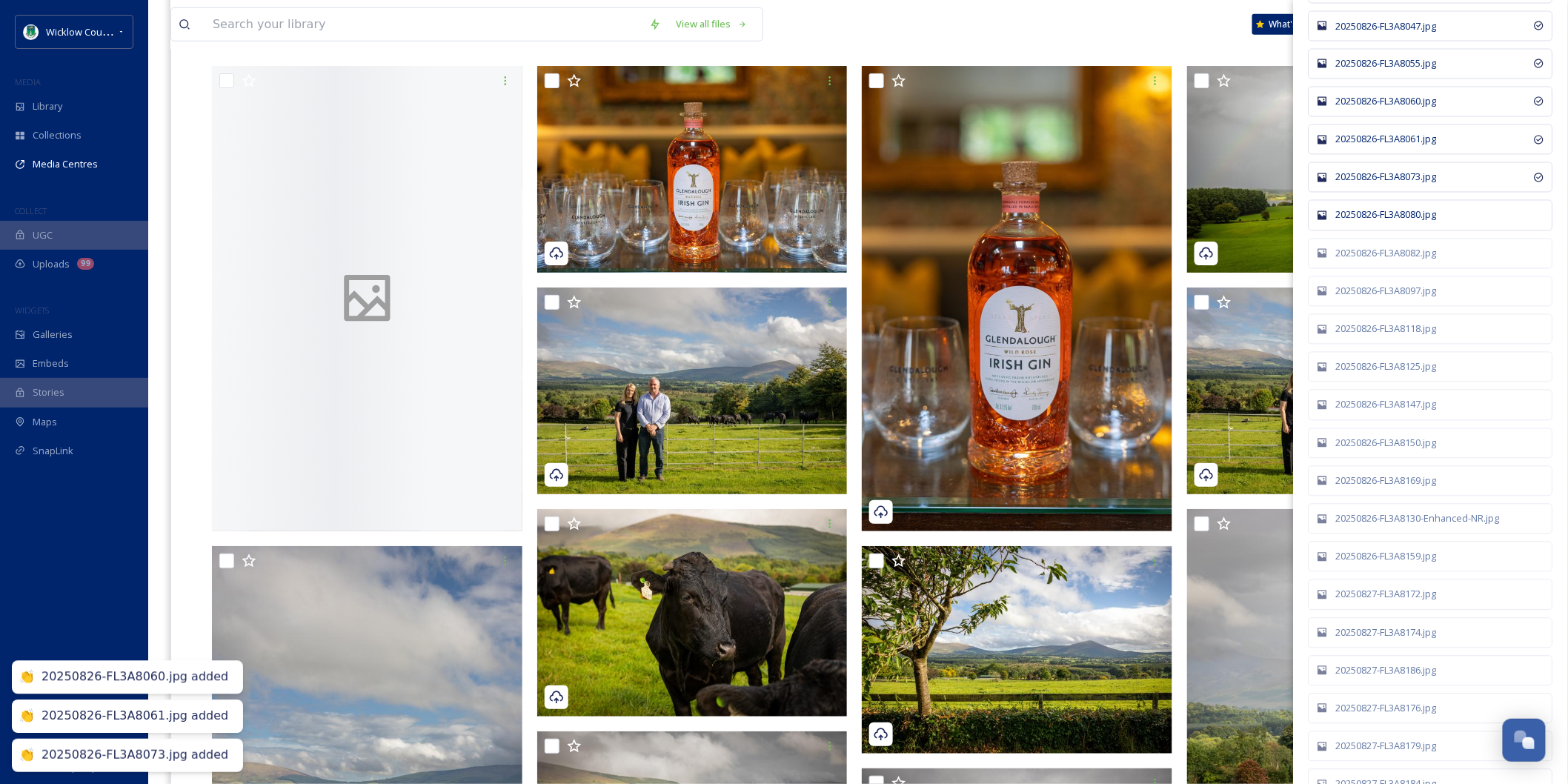
click at [1373, 222] on div "20250826-FL3A8080.jpg" at bounding box center [1439, 215] width 205 height 14
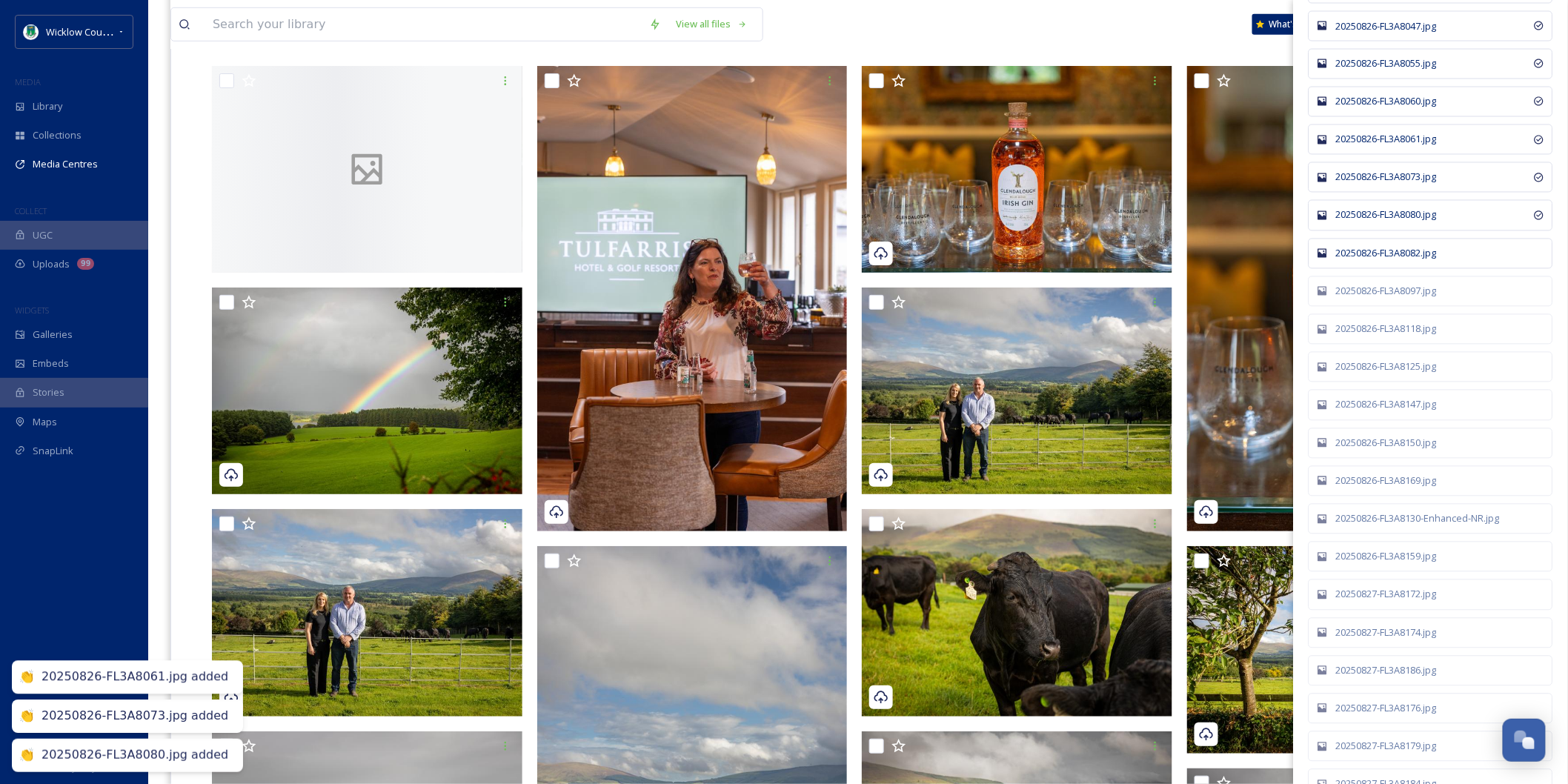
click at [1373, 269] on div "20250826-FL3A8082.jpg" at bounding box center [1431, 253] width 244 height 30
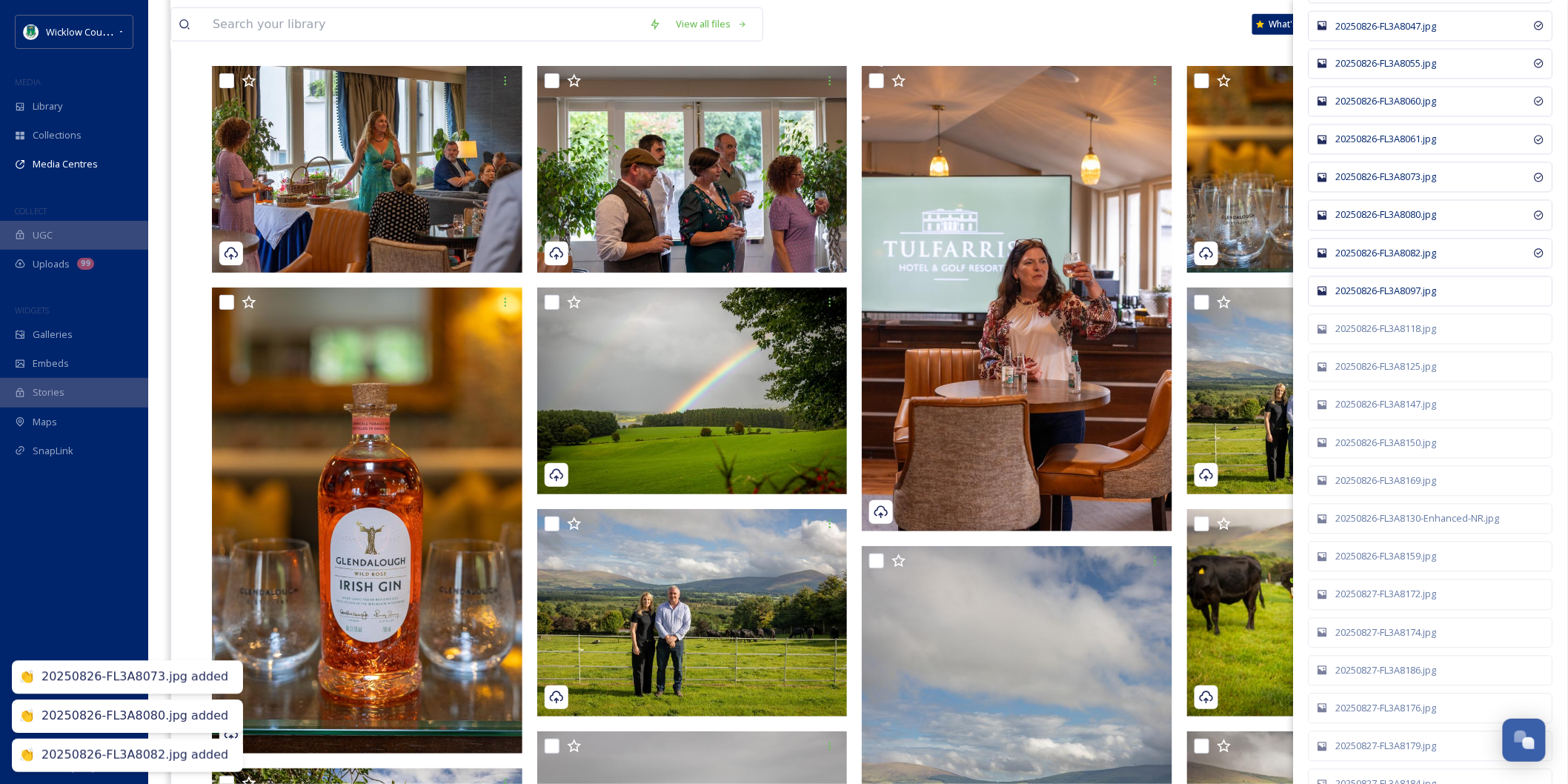
click at [1380, 299] on div "20250826-FL3A8097.jpg" at bounding box center [1439, 291] width 205 height 14
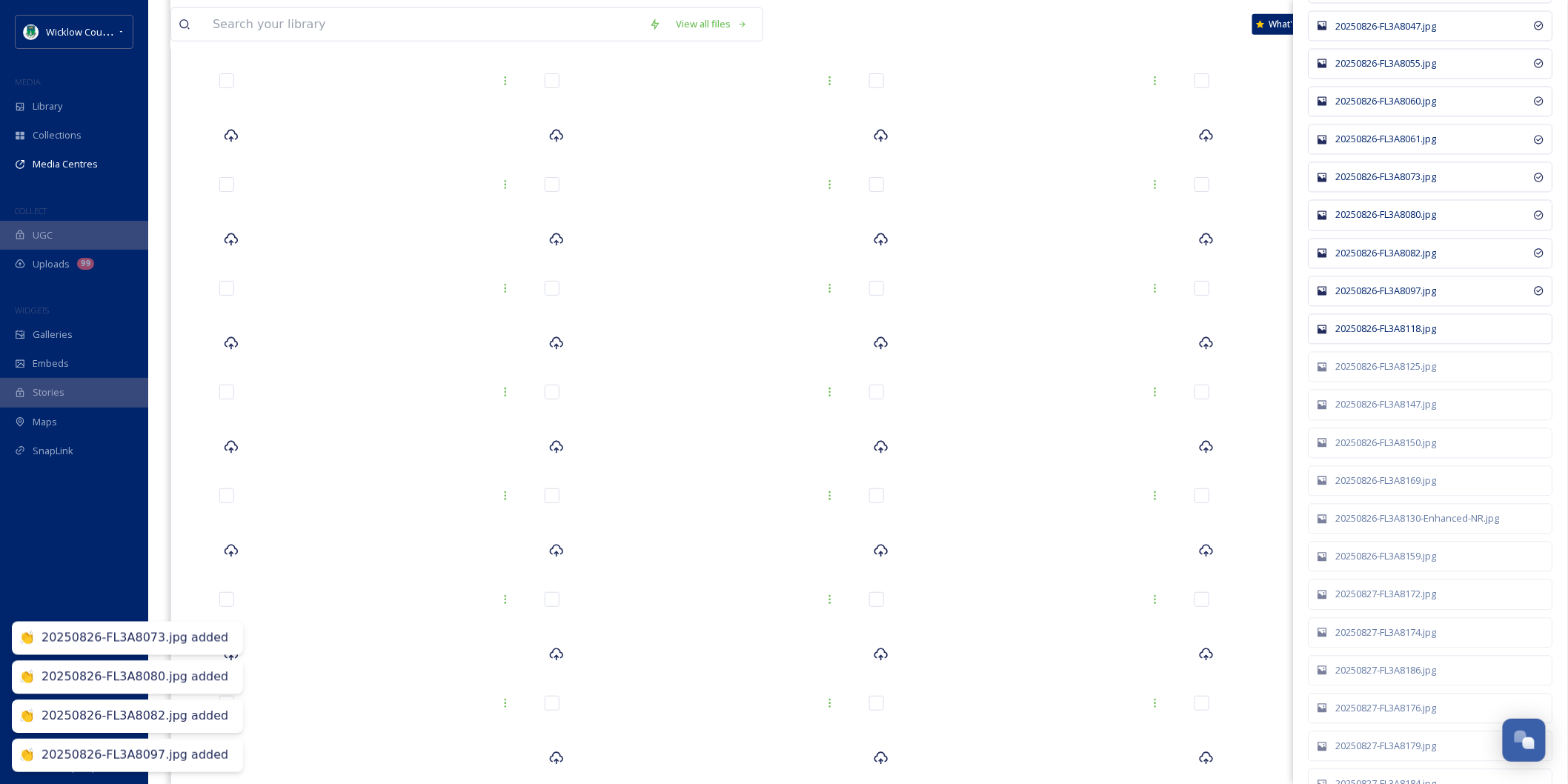
click at [1380, 336] on div "20250826-FL3A8118.jpg" at bounding box center [1439, 329] width 205 height 14
click at [1382, 374] on div "20250826-FL3A8125.jpg" at bounding box center [1439, 367] width 205 height 14
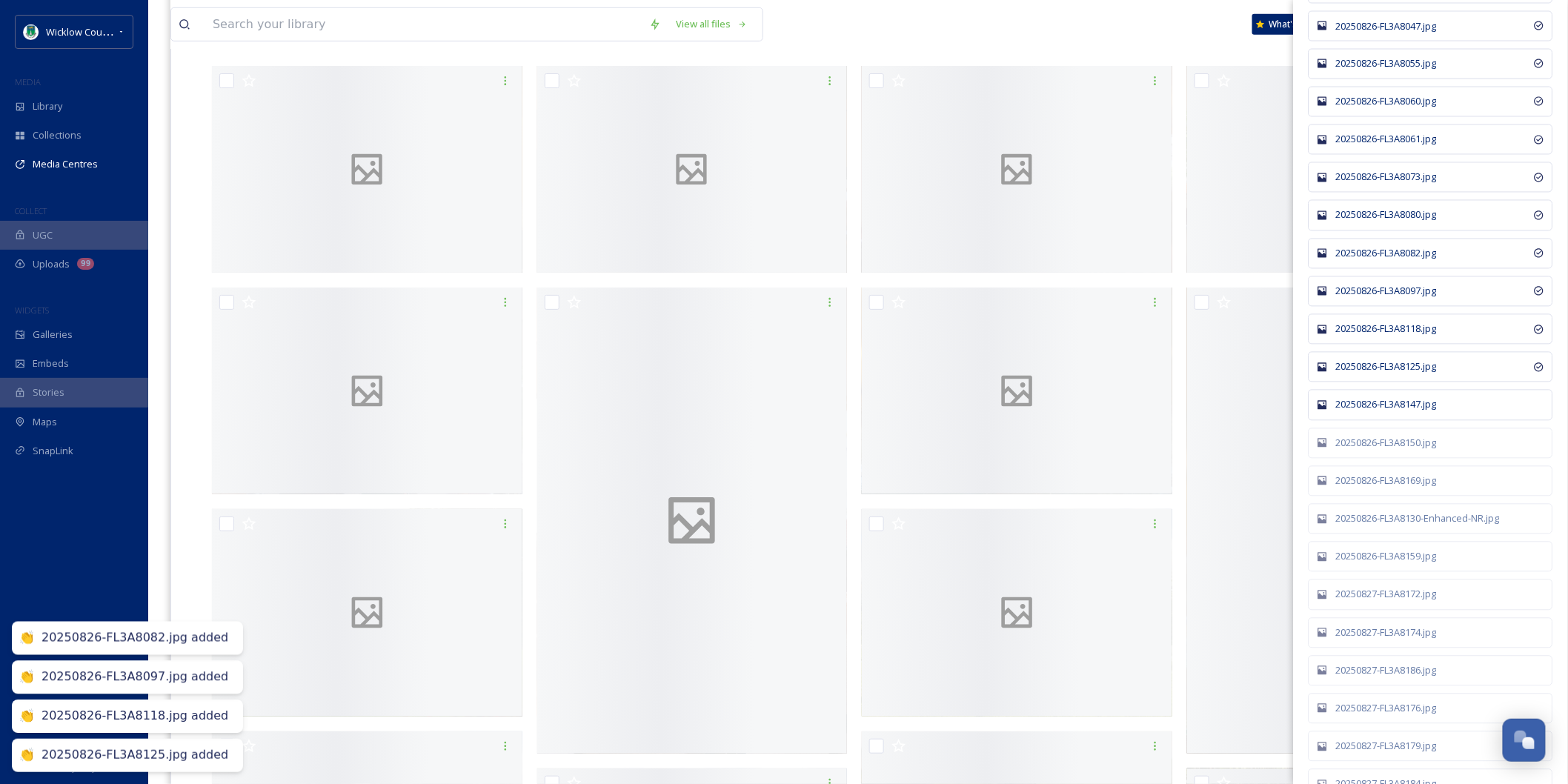
click at [1381, 419] on div "20250826-FL3A8147.jpg" at bounding box center [1431, 404] width 244 height 30
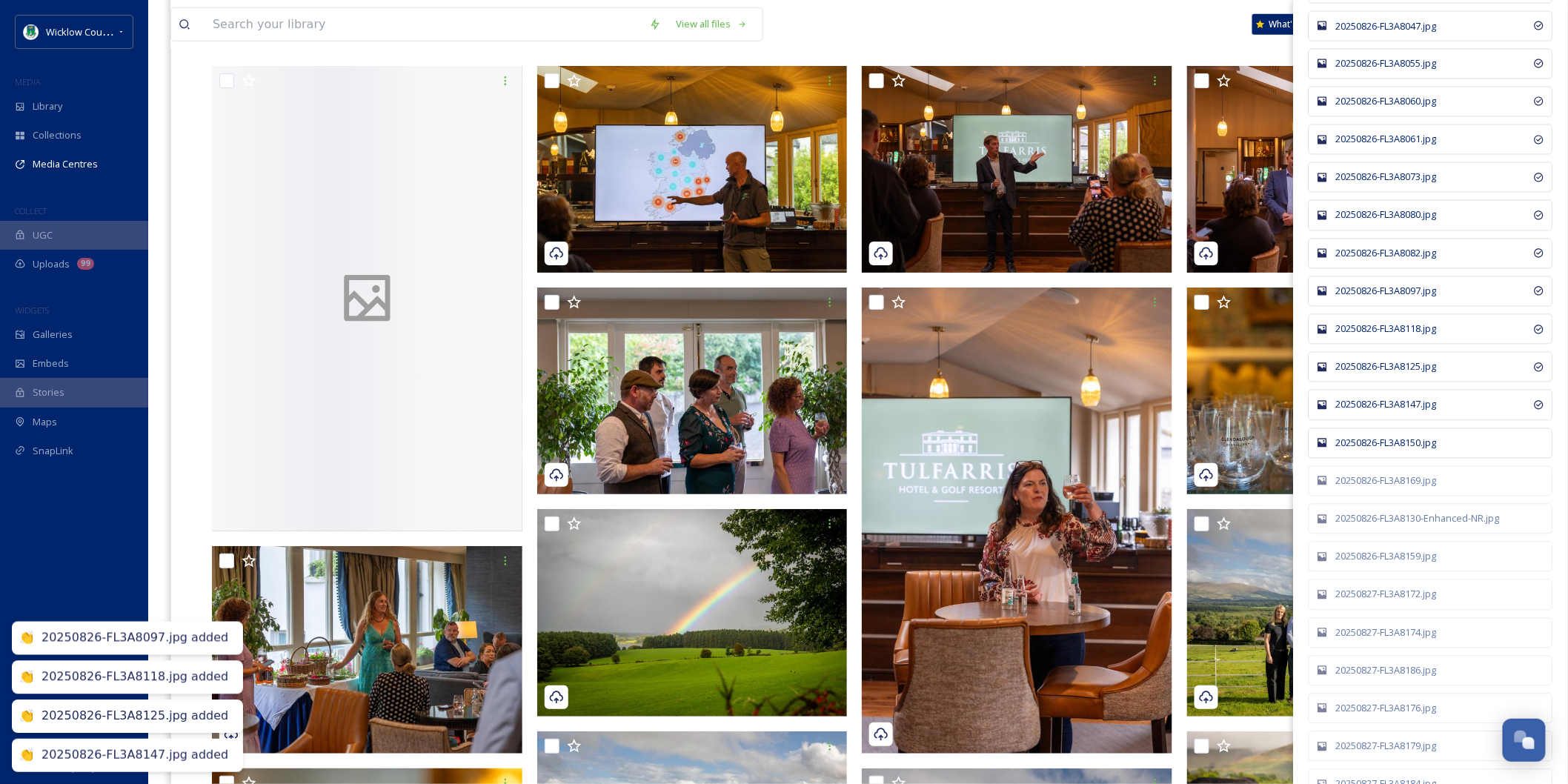
click at [1382, 450] on div "20250826-FL3A8150.jpg" at bounding box center [1439, 443] width 205 height 14
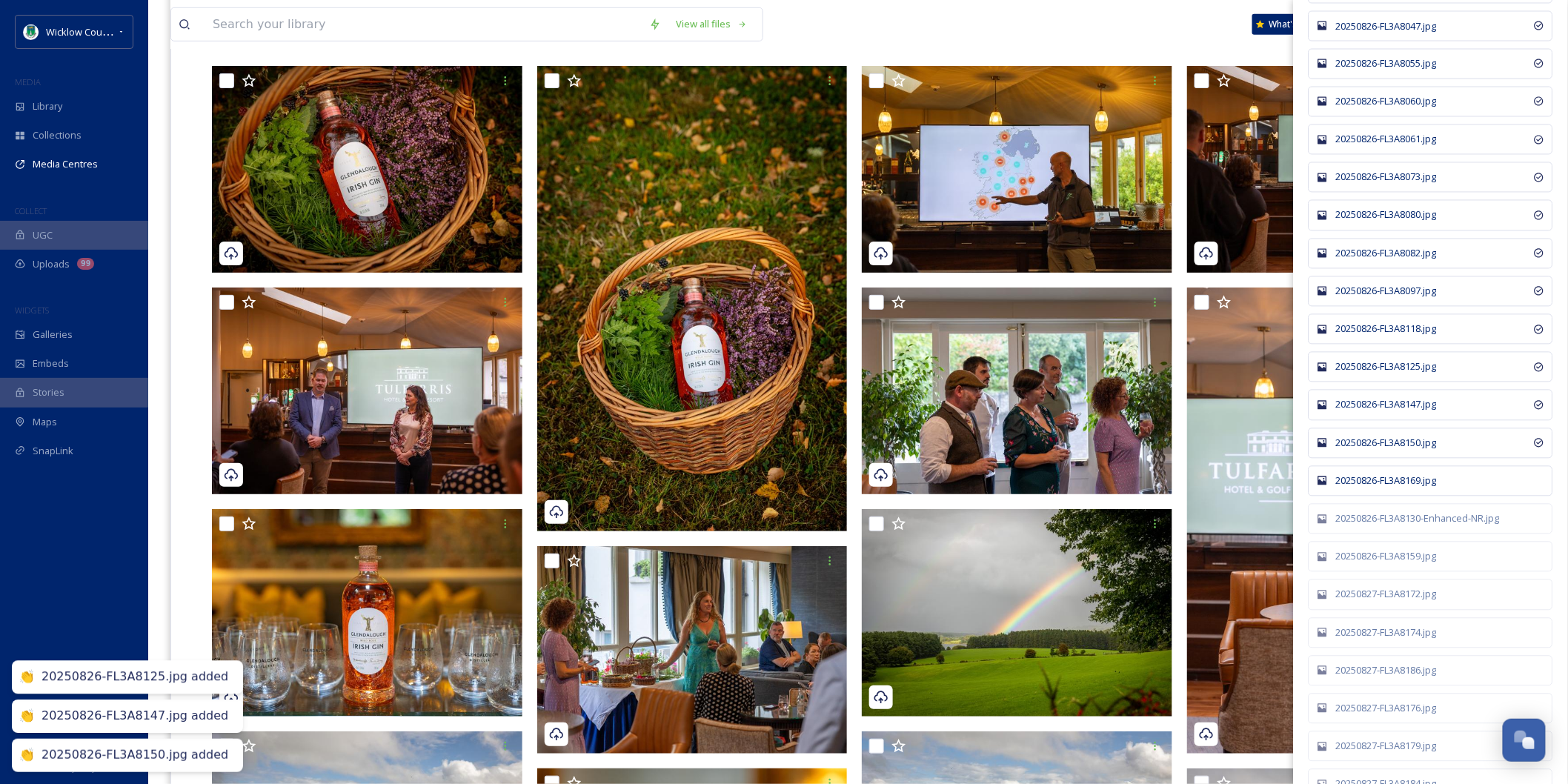
click at [1385, 496] on div "20250826-FL3A8169.jpg" at bounding box center [1431, 480] width 244 height 30
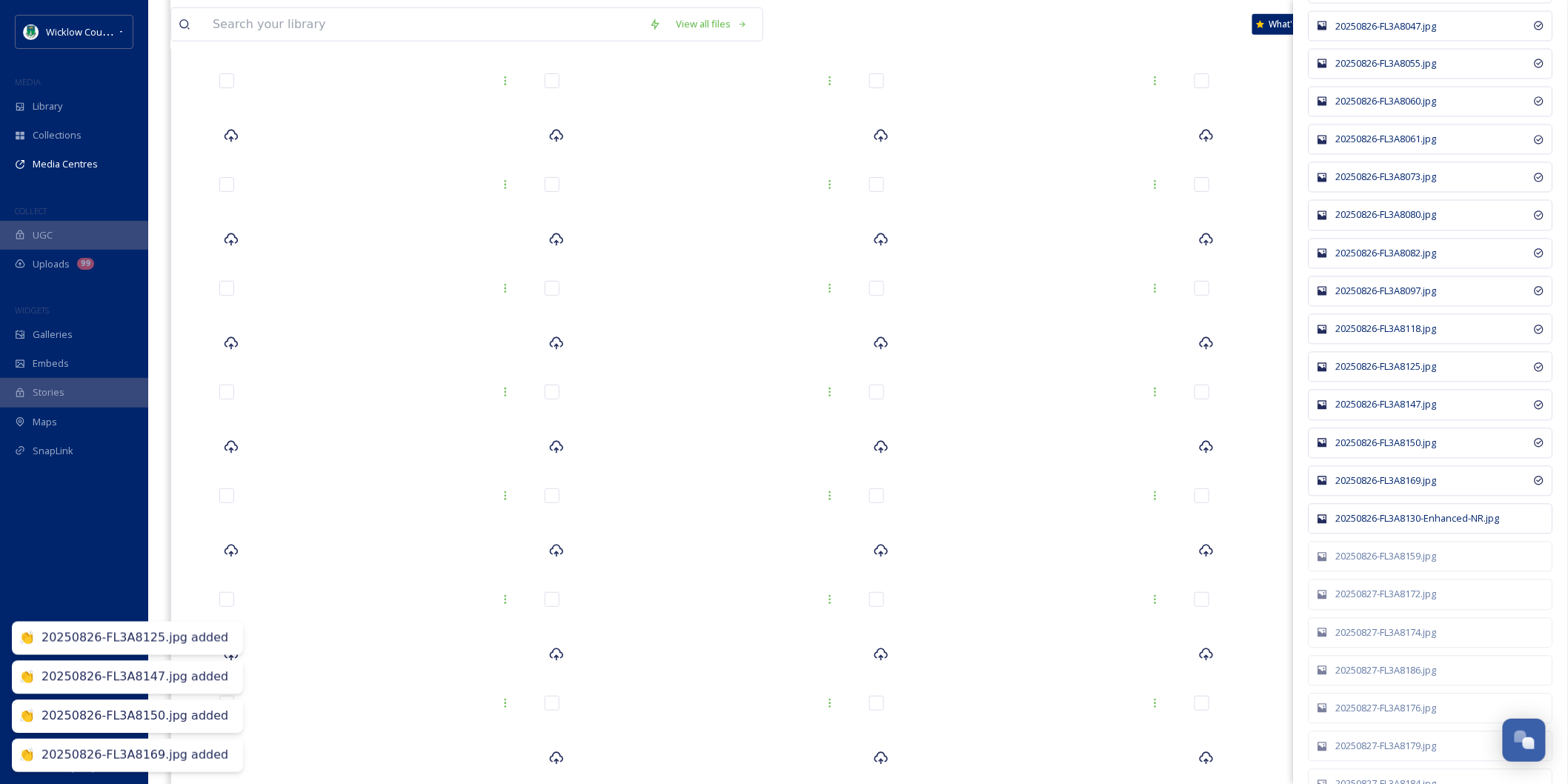
click at [1382, 526] on div "20250826-FL3A8130-Enhanced-NR.jpg" at bounding box center [1439, 518] width 205 height 14
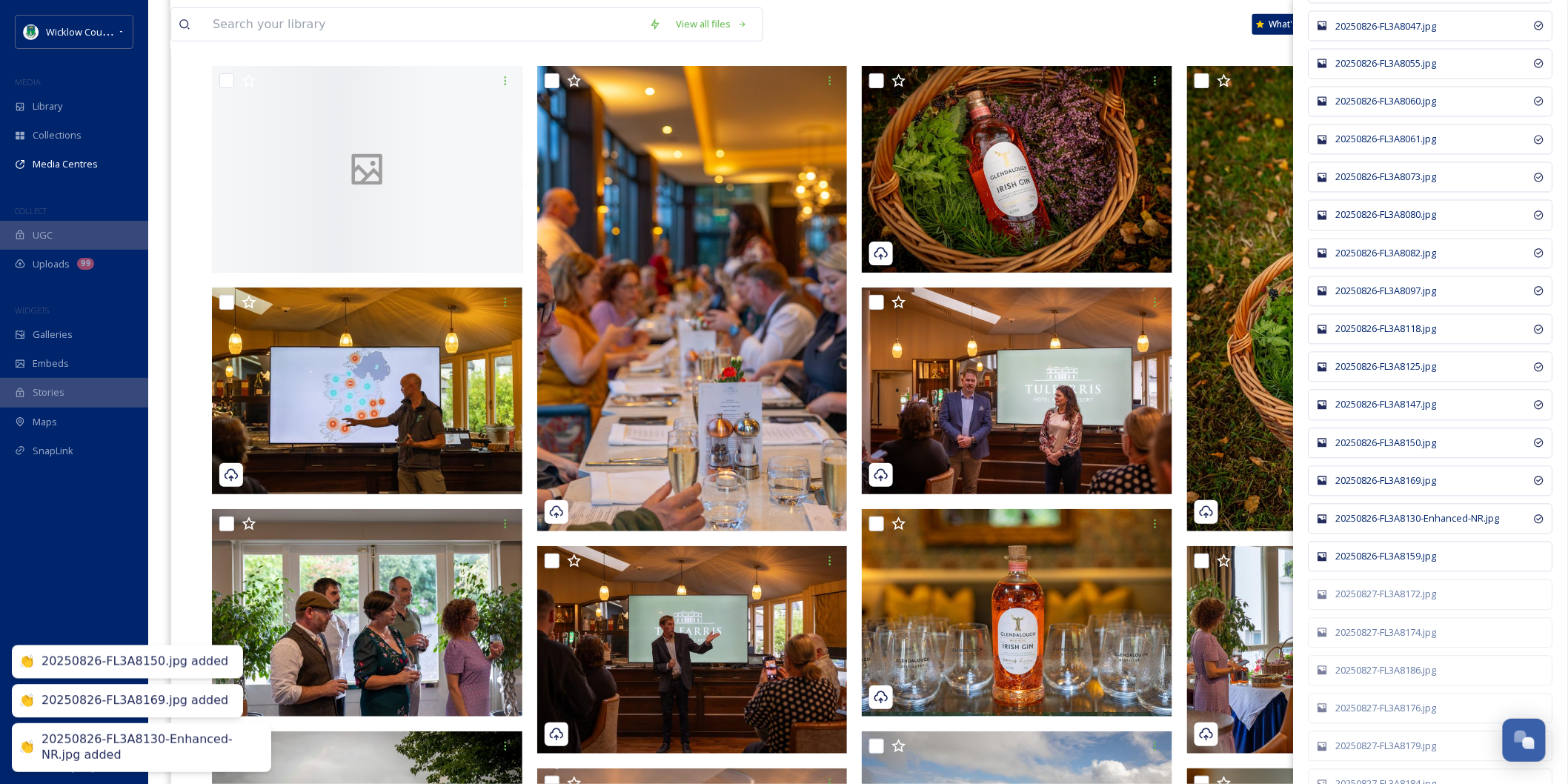
click at [1382, 568] on div "20250826-FL3A8159.jpg" at bounding box center [1431, 556] width 244 height 30
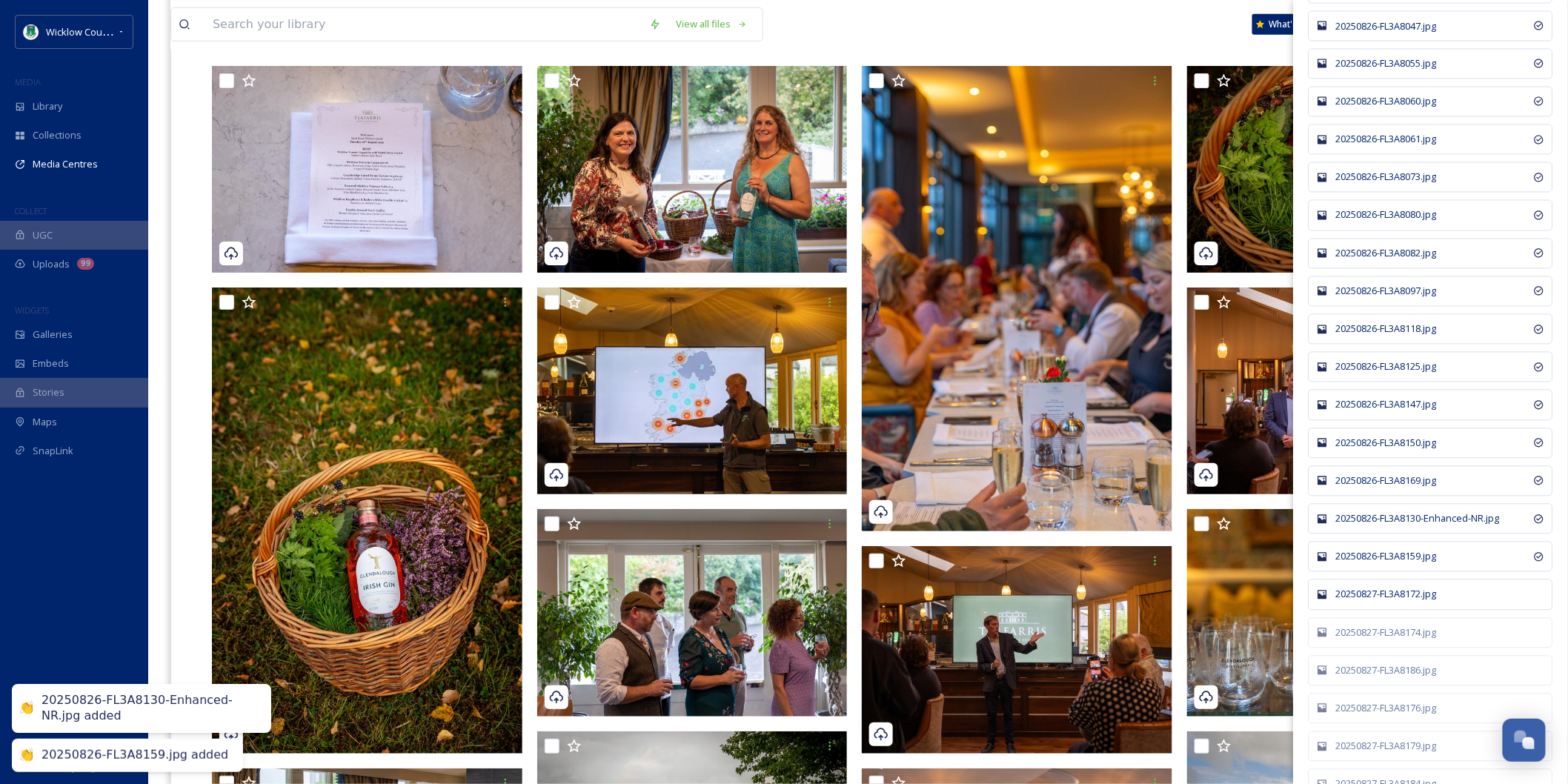
click at [1391, 610] on div "20250827-FL3A8172.jpg" at bounding box center [1431, 594] width 244 height 30
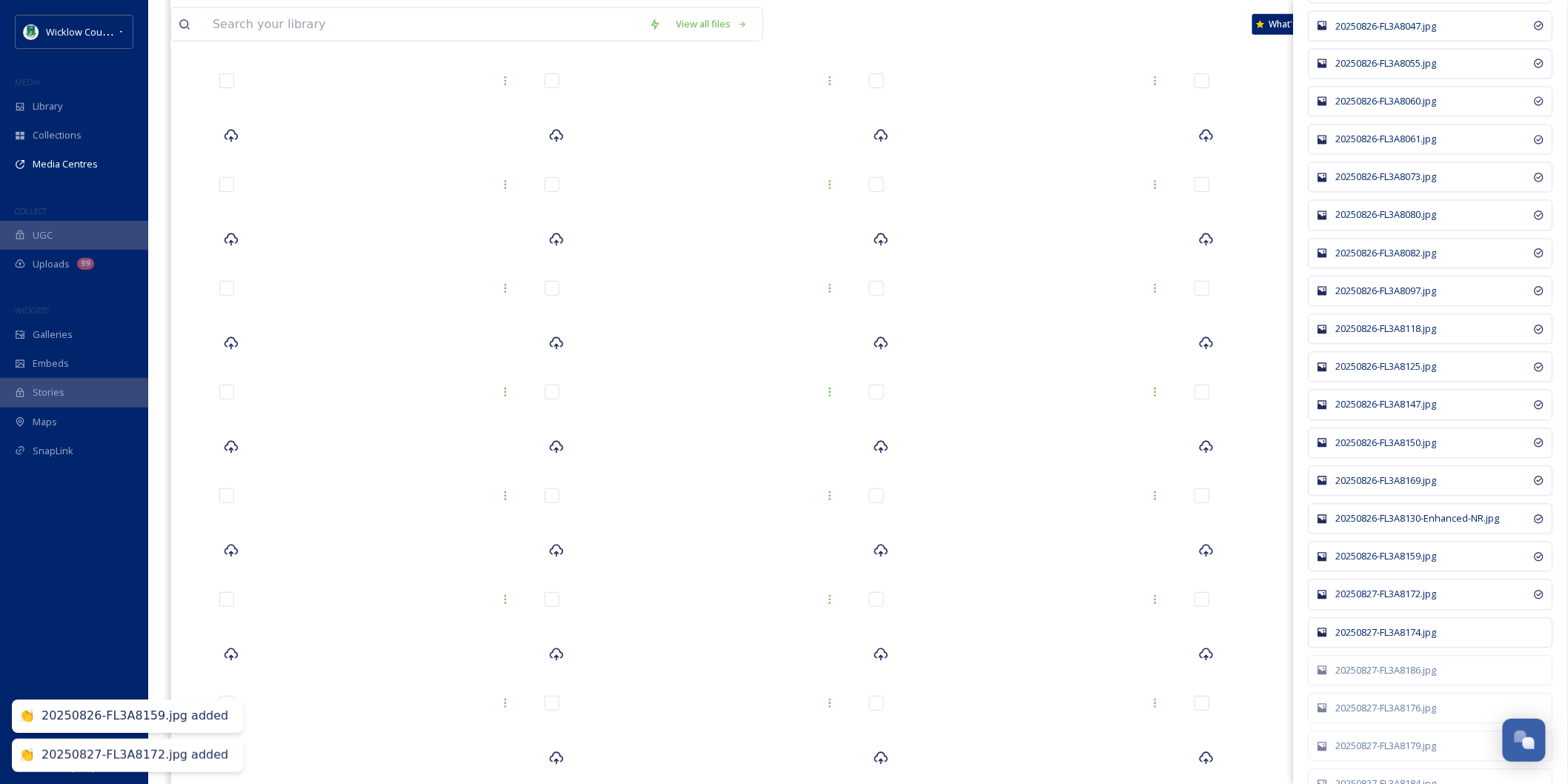
click at [1399, 640] on div "20250827-FL3A8174.jpg" at bounding box center [1439, 633] width 205 height 14
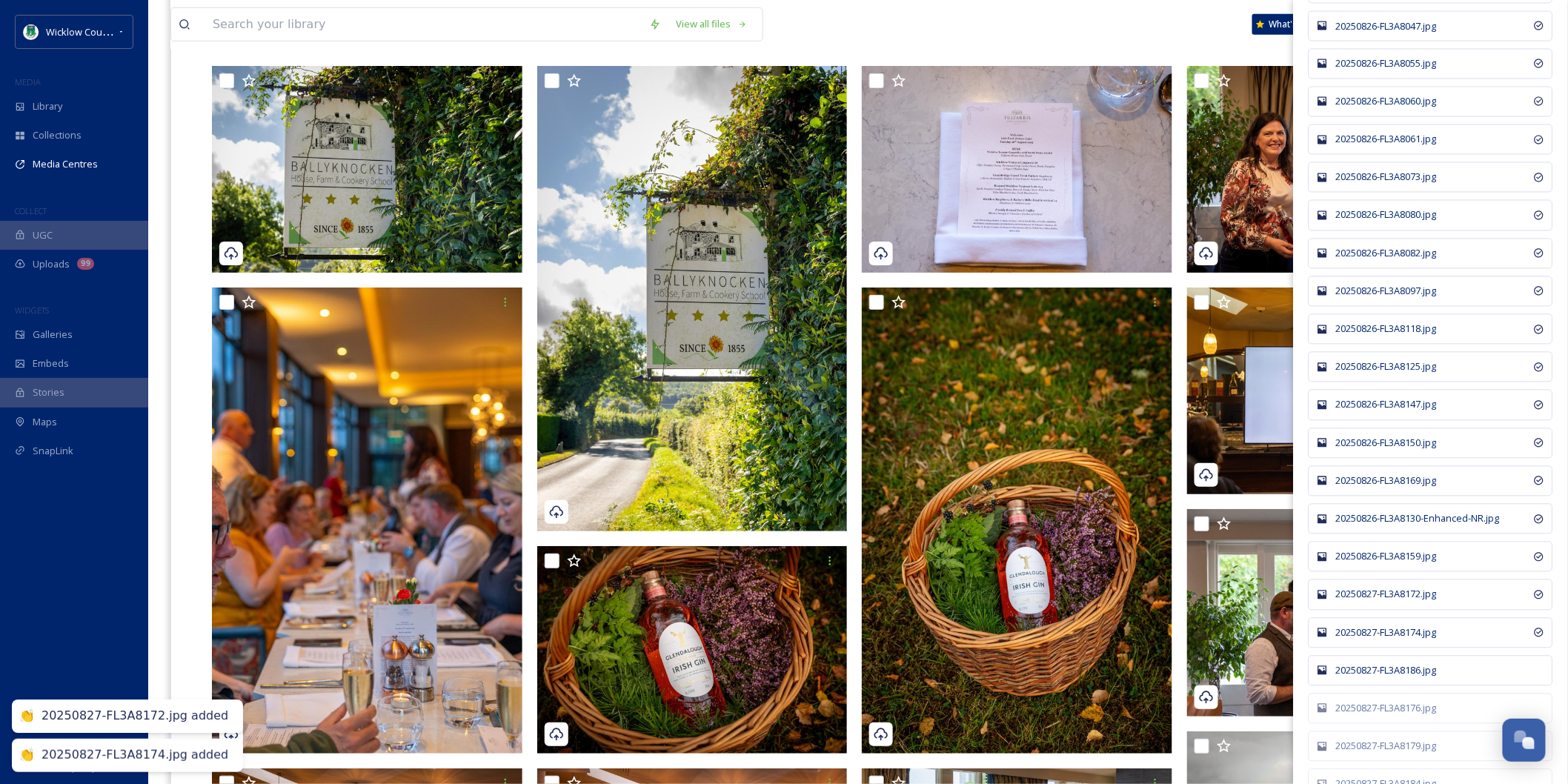
click at [1391, 677] on div "20250827-FL3A8186.jpg" at bounding box center [1439, 670] width 205 height 14
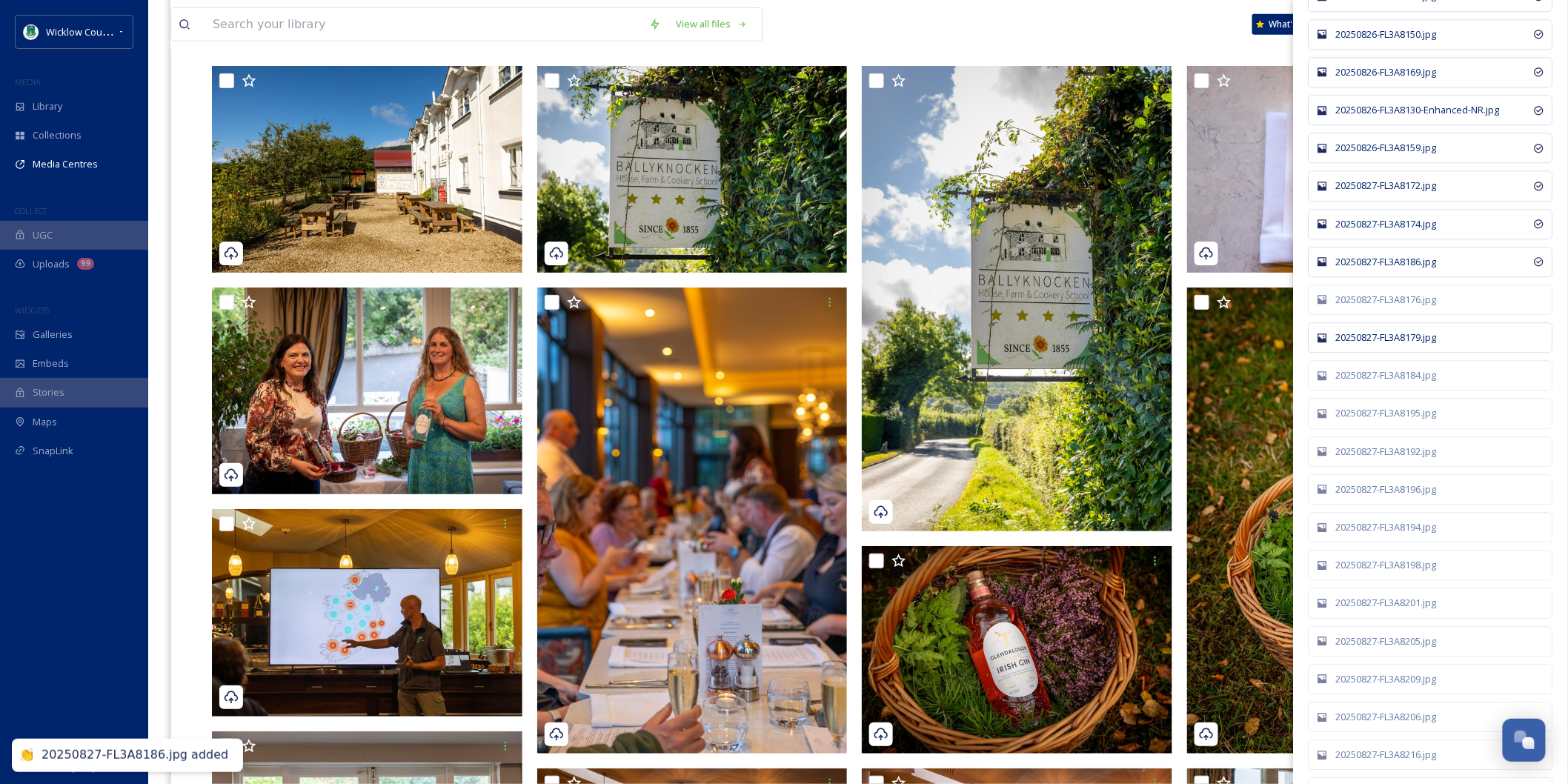
scroll to position [6253, 0]
click at [1371, 304] on div "20250827-FL3A8176.jpg" at bounding box center [1439, 296] width 205 height 14
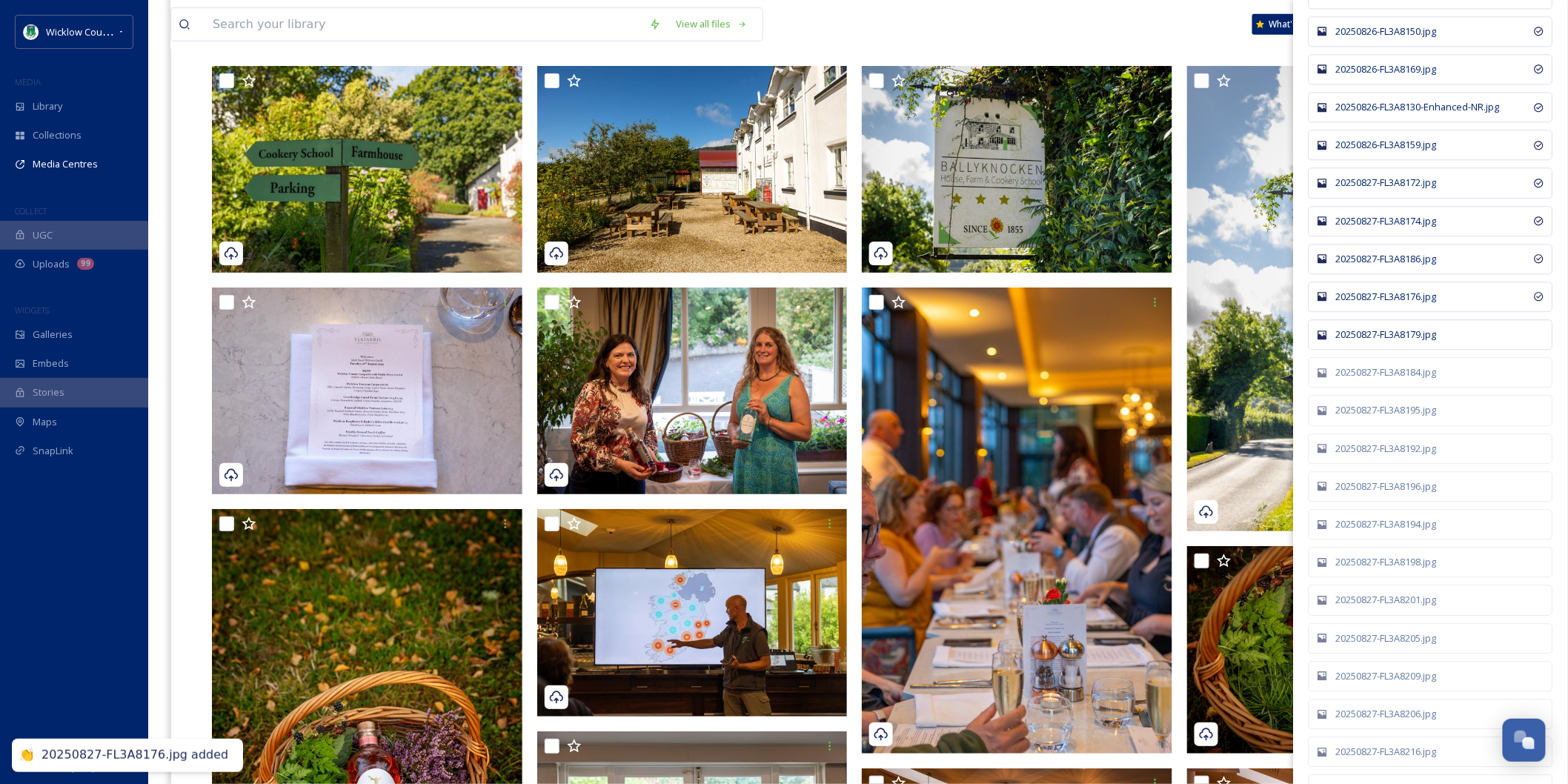
click at [1372, 341] on div "20250827-FL3A8179.jpg" at bounding box center [1439, 334] width 205 height 14
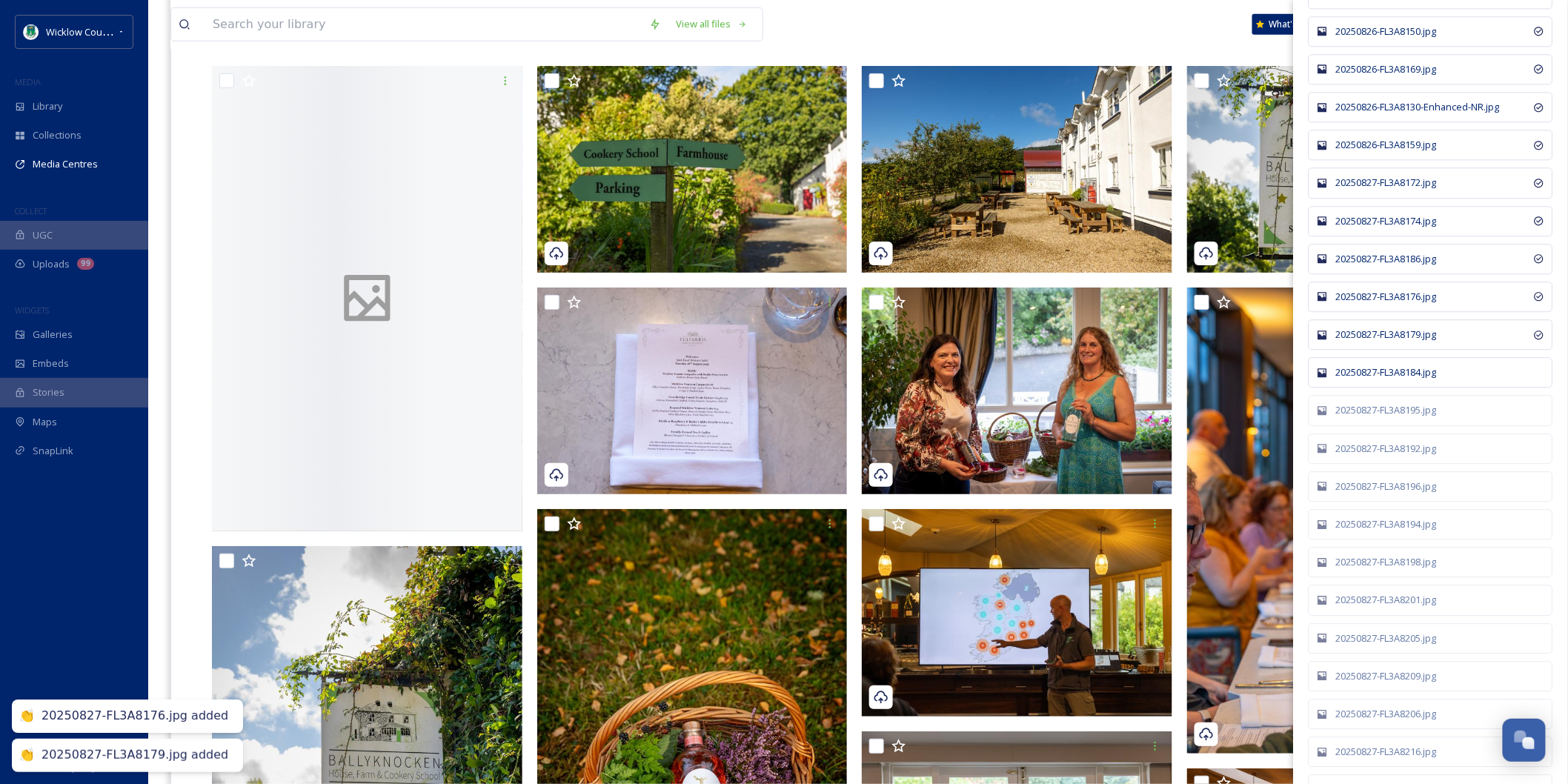
click at [1379, 379] on div "20250827-FL3A8184.jpg" at bounding box center [1439, 372] width 205 height 14
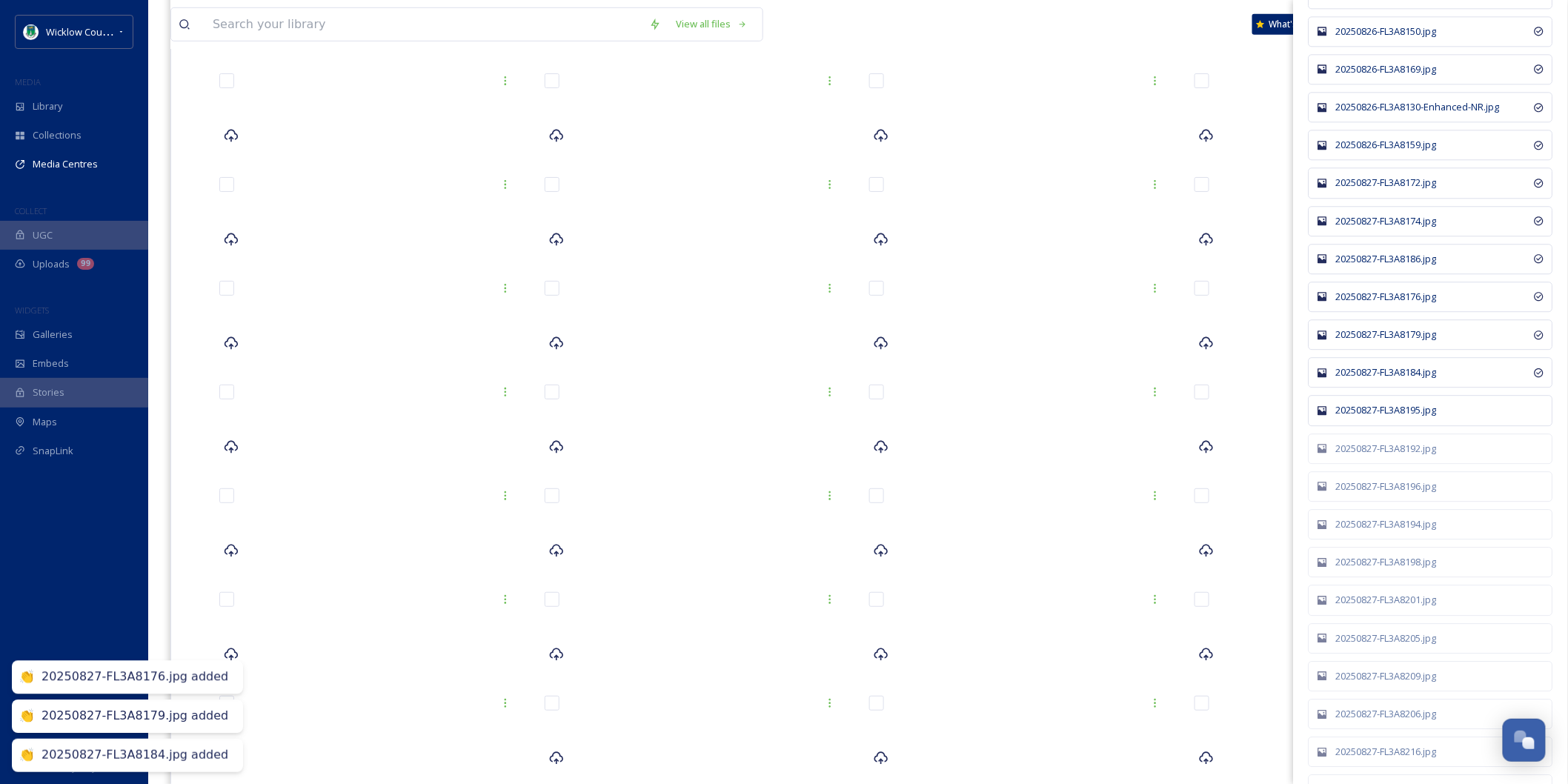
click at [1379, 416] on div "20250827-FL3A8195.jpg" at bounding box center [1439, 410] width 205 height 14
click at [1379, 456] on div "20250827-FL3A8192.jpg" at bounding box center [1439, 448] width 205 height 14
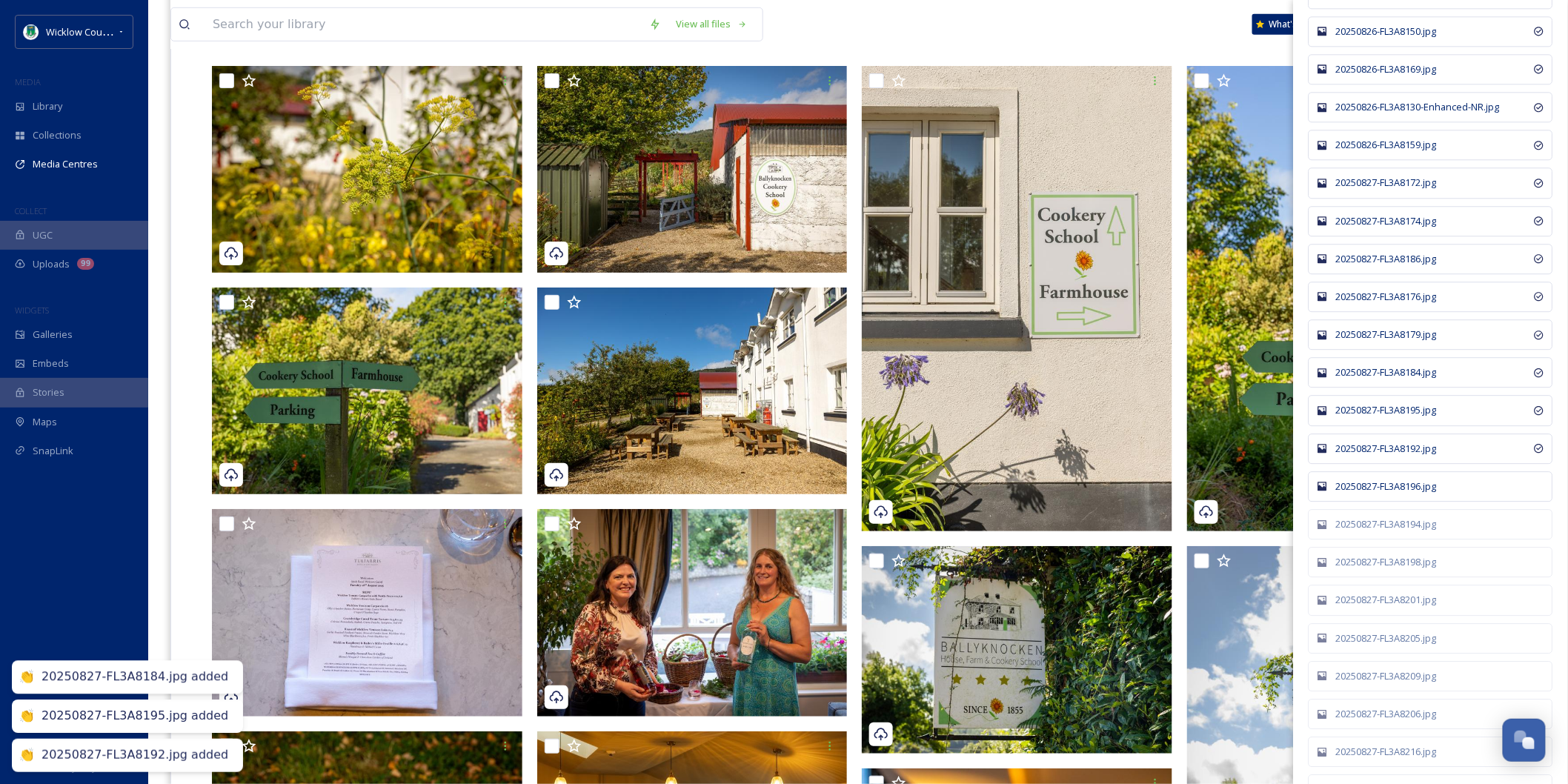
click at [1379, 493] on div "20250827-FL3A8196.jpg" at bounding box center [1439, 486] width 205 height 14
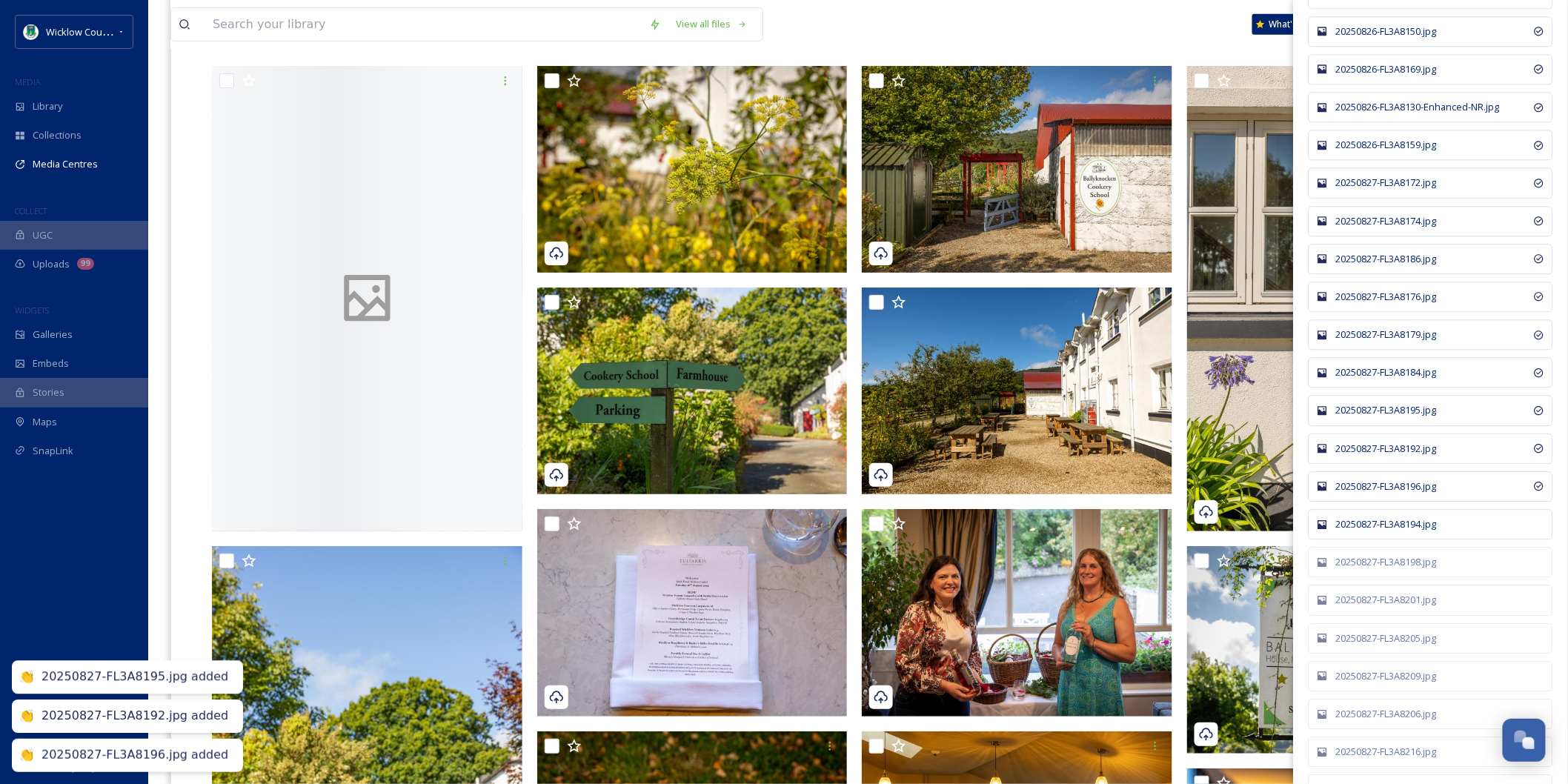
click at [1379, 539] on div "20250827-FL3A8194.jpg" at bounding box center [1431, 523] width 244 height 30
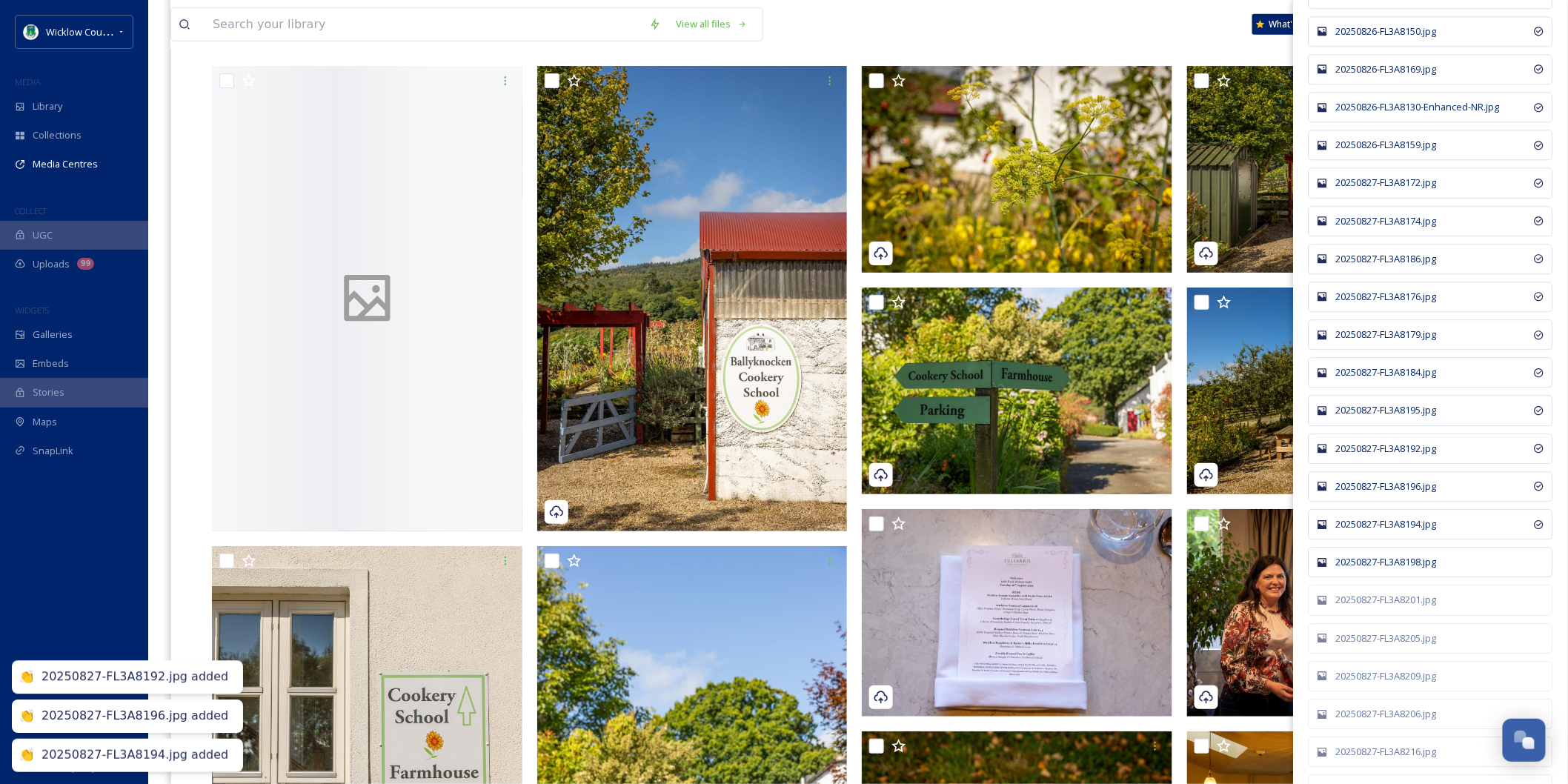
click at [1381, 568] on div "20250827-FL3A8198.jpg" at bounding box center [1439, 562] width 205 height 14
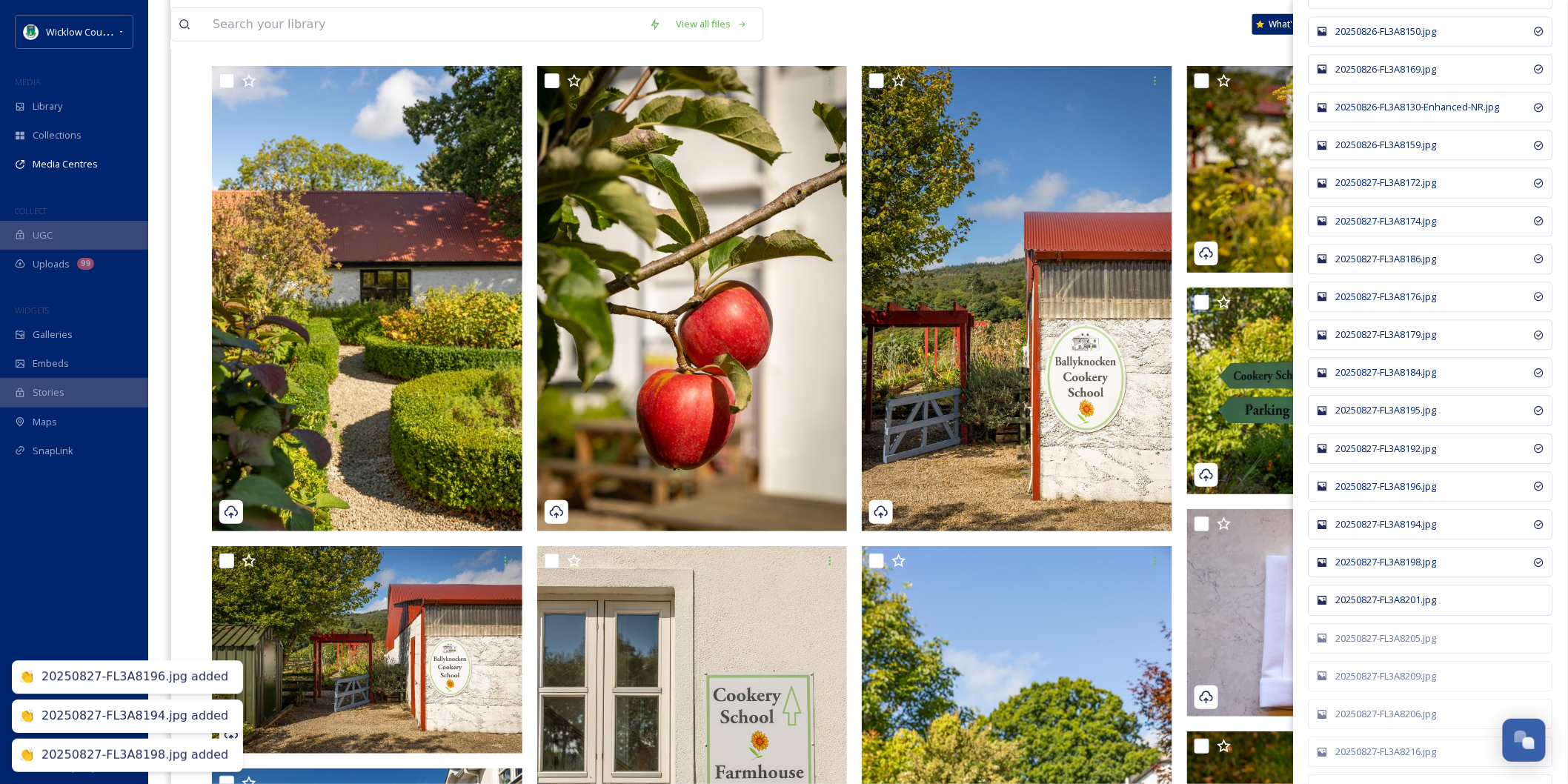
click at [1381, 614] on div "20250827-FL3A8201.jpg" at bounding box center [1431, 599] width 244 height 30
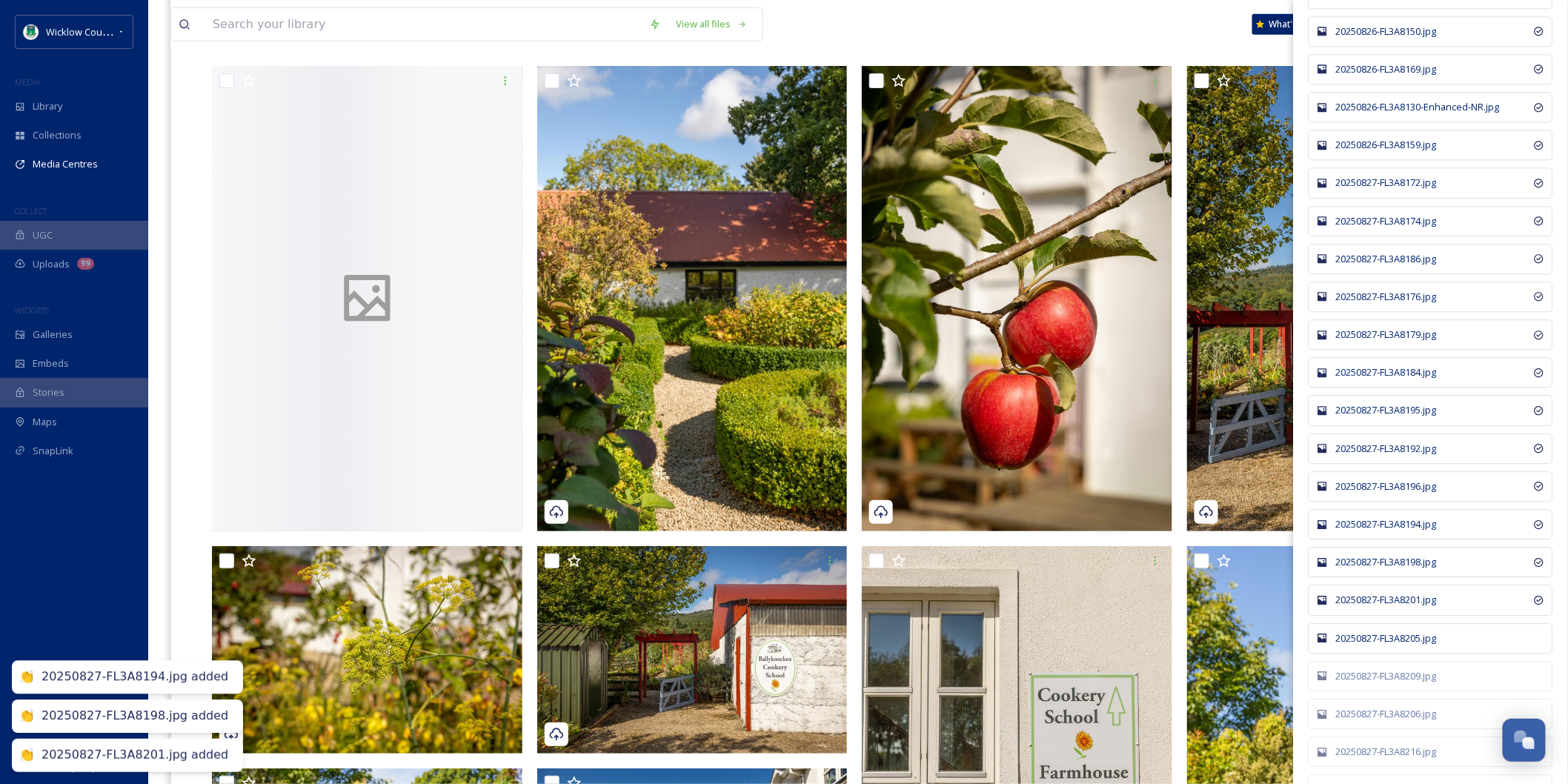
click at [1381, 645] on div "20250827-FL3A8205.jpg" at bounding box center [1439, 638] width 205 height 14
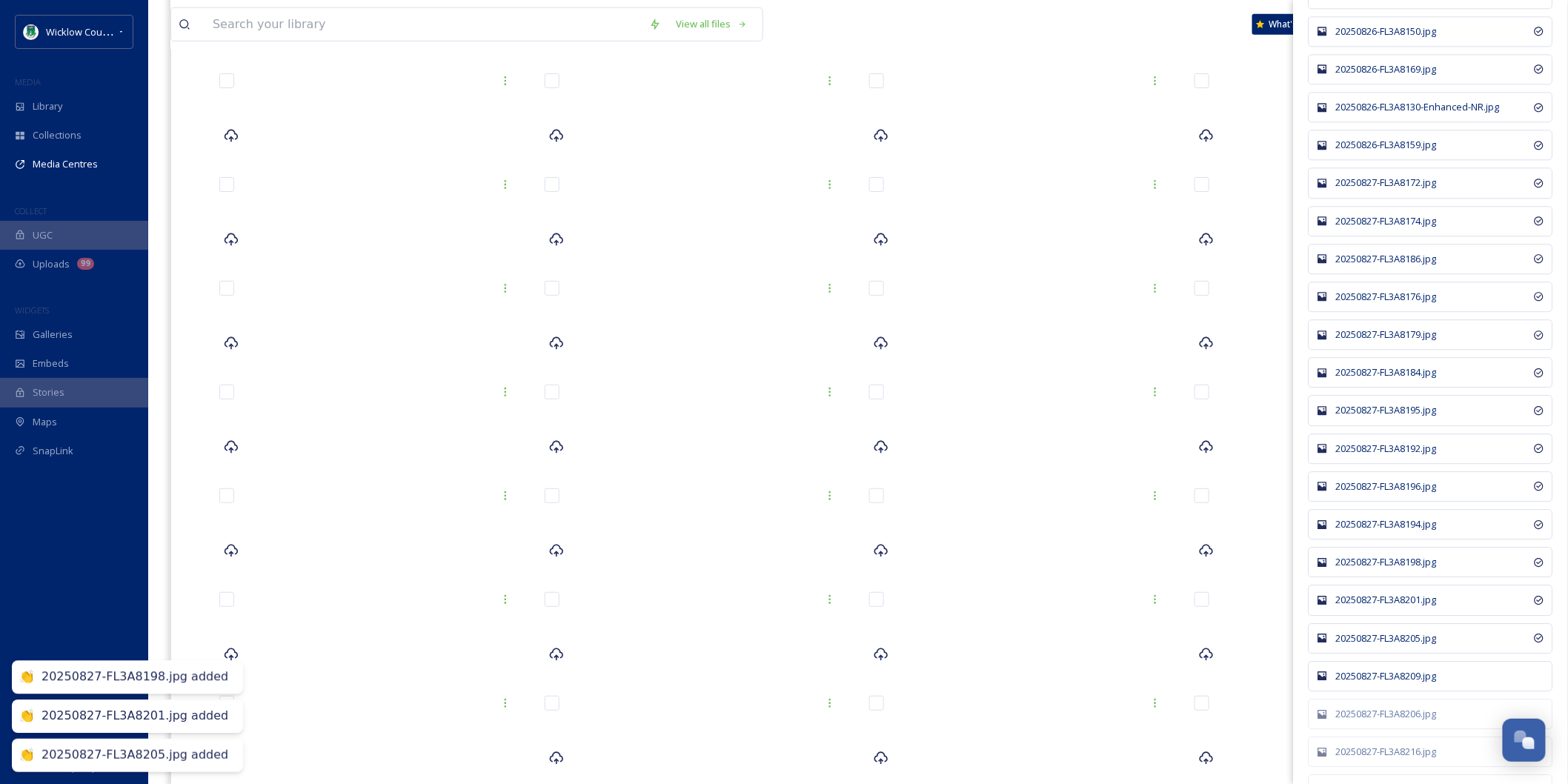
click at [1387, 683] on div "20250827-FL3A8209.jpg" at bounding box center [1439, 675] width 205 height 14
click at [1388, 729] on div "20250827-FL3A8206.jpg" at bounding box center [1431, 713] width 244 height 30
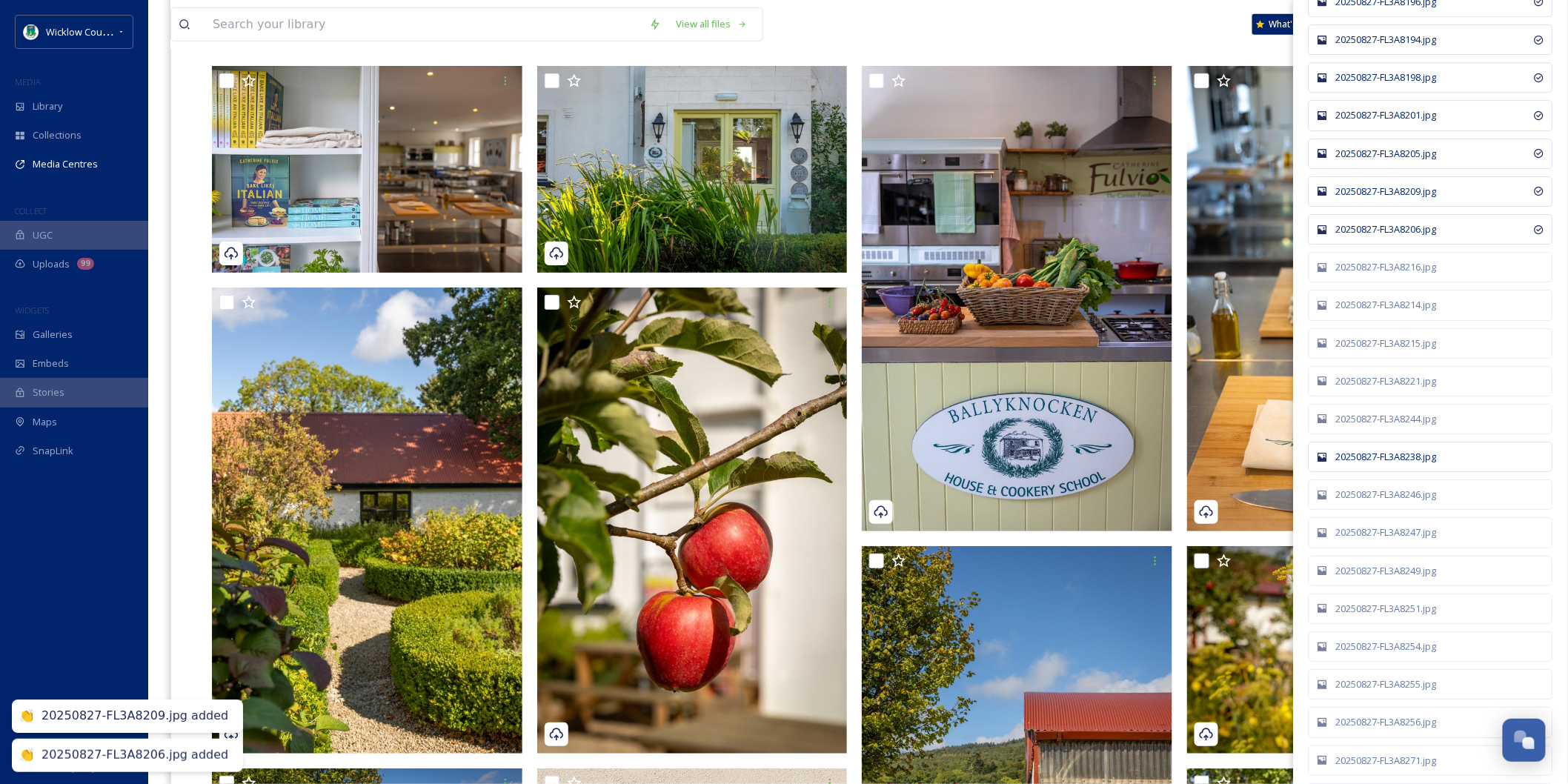
scroll to position [6747, 0]
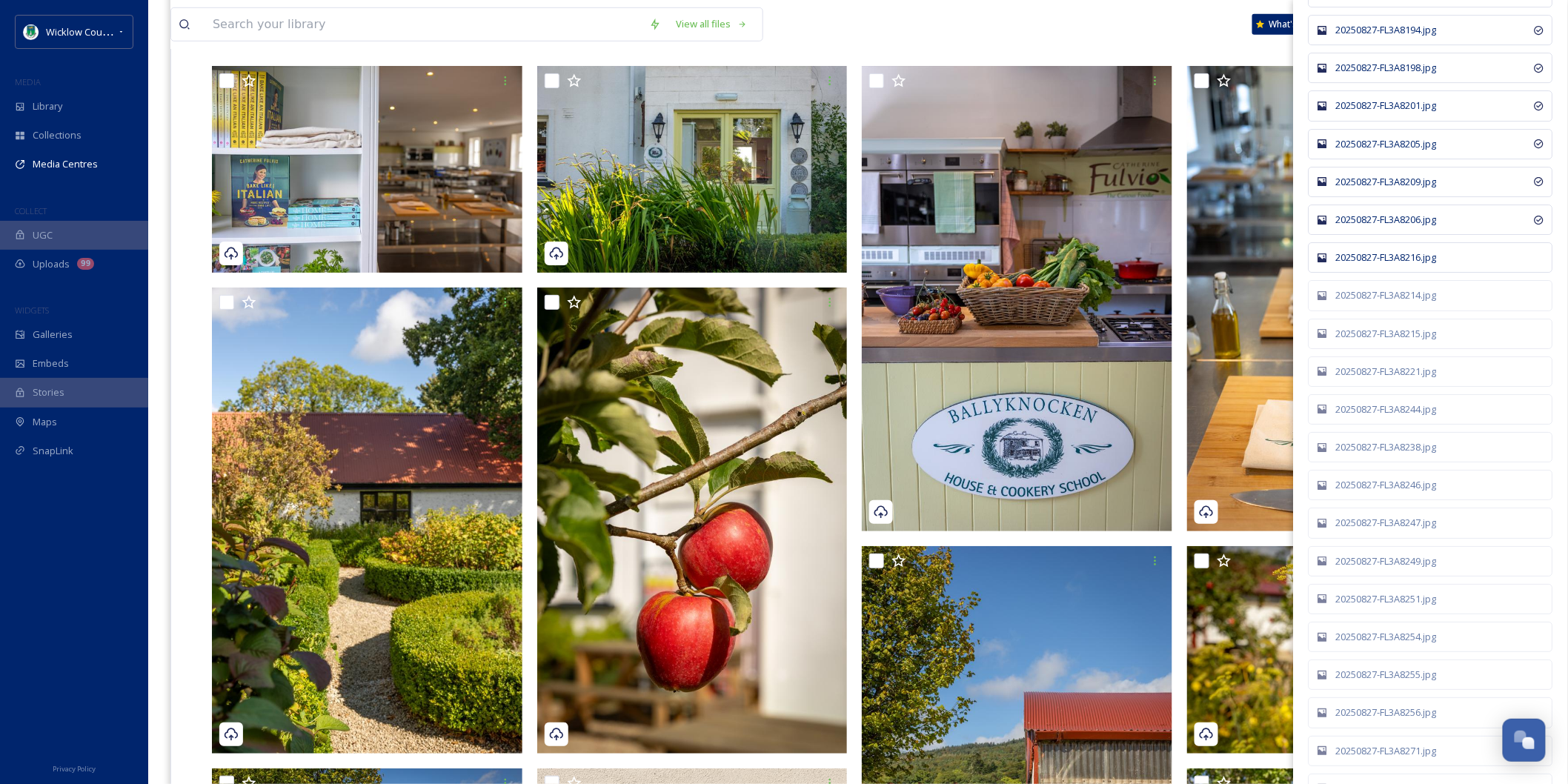
click at [1399, 265] on div "20250827-FL3A8216.jpg" at bounding box center [1439, 257] width 205 height 14
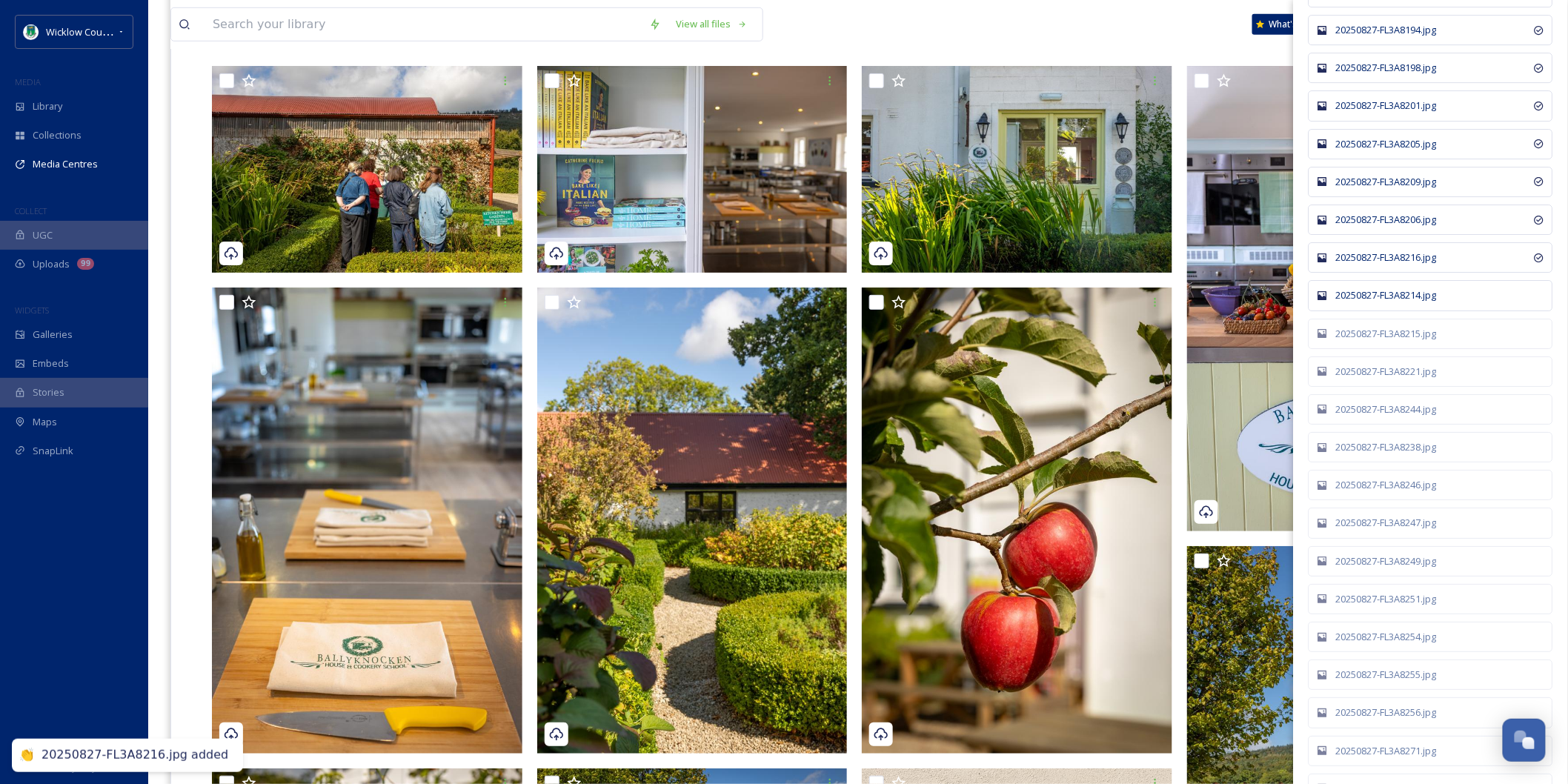
click at [1396, 302] on div "20250827-FL3A8214.jpg" at bounding box center [1439, 295] width 205 height 14
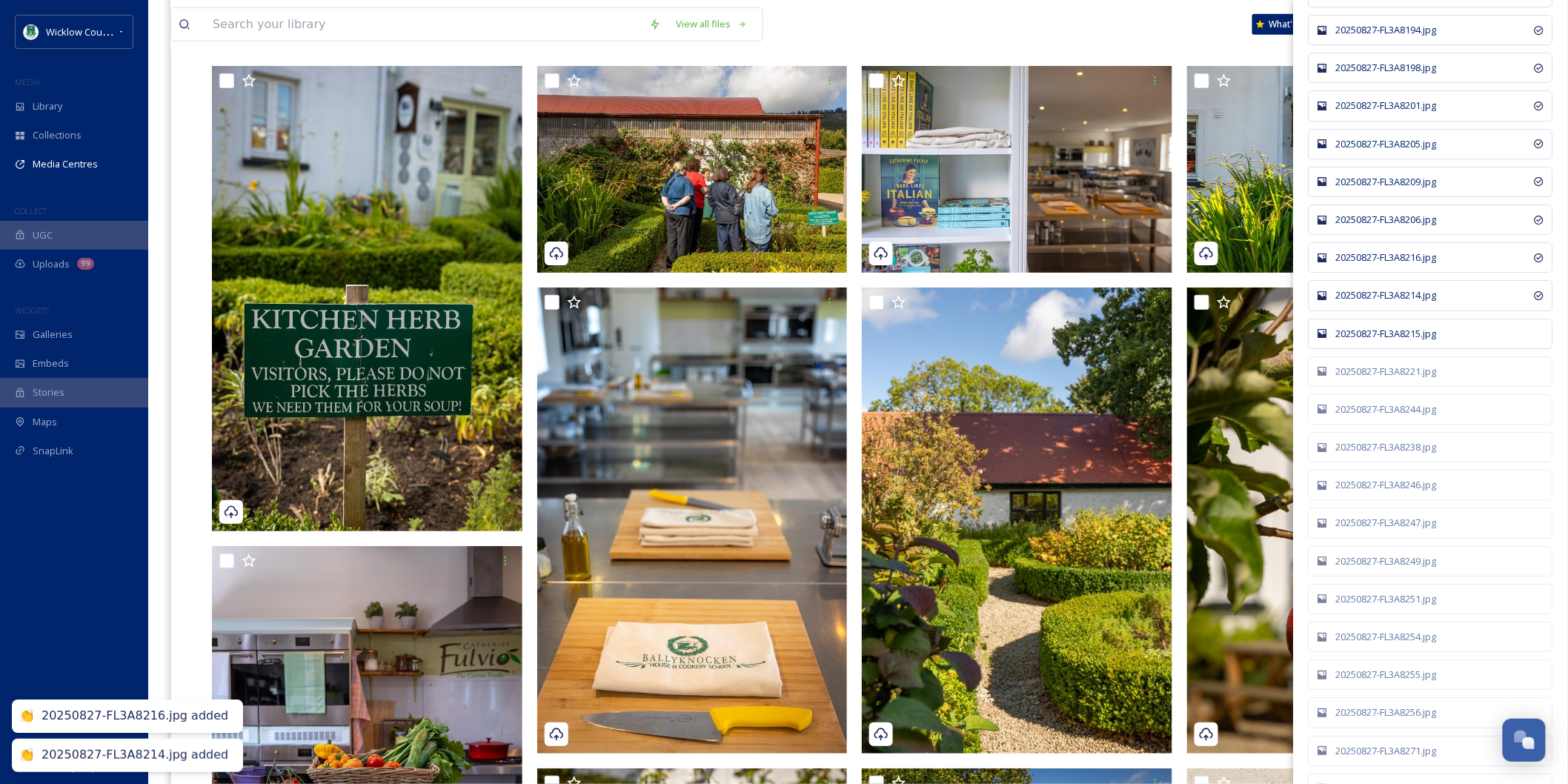
click at [1394, 341] on div "20250827-FL3A8215.jpg" at bounding box center [1439, 333] width 205 height 14
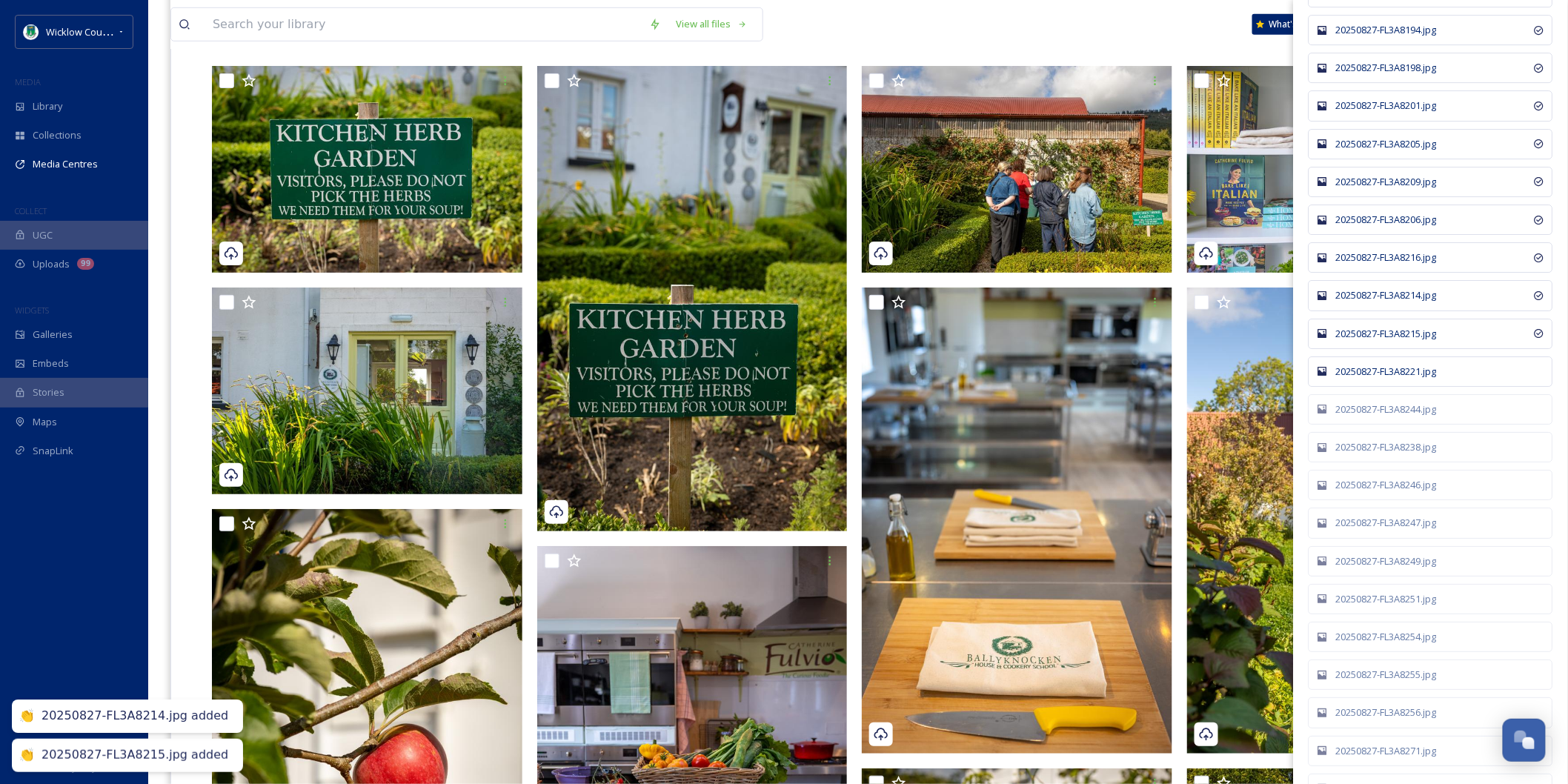
click at [1382, 378] on div "20250827-FL3A8221.jpg" at bounding box center [1439, 371] width 205 height 14
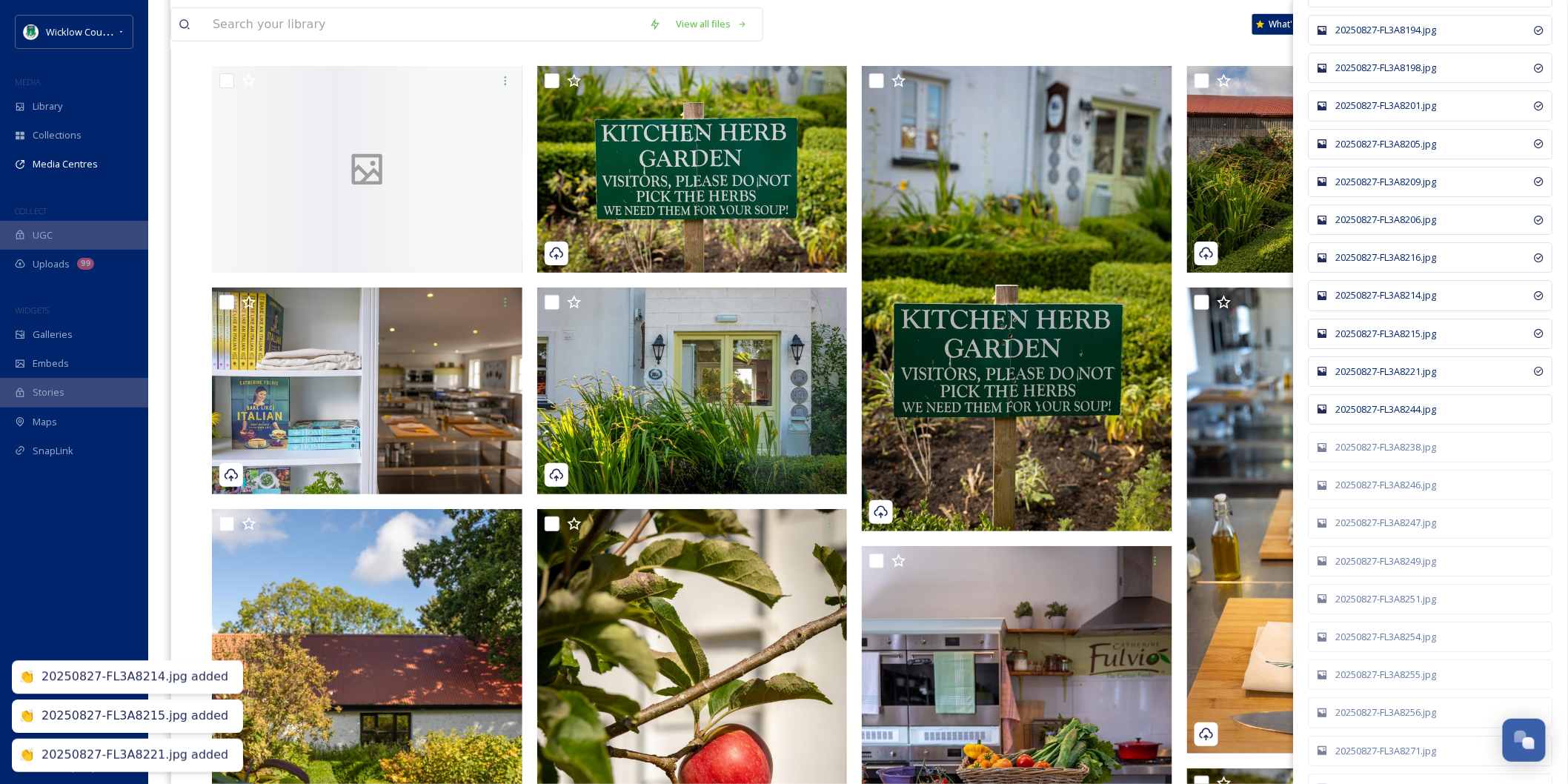
click at [1382, 416] on div "20250827-FL3A8244.jpg" at bounding box center [1439, 409] width 205 height 14
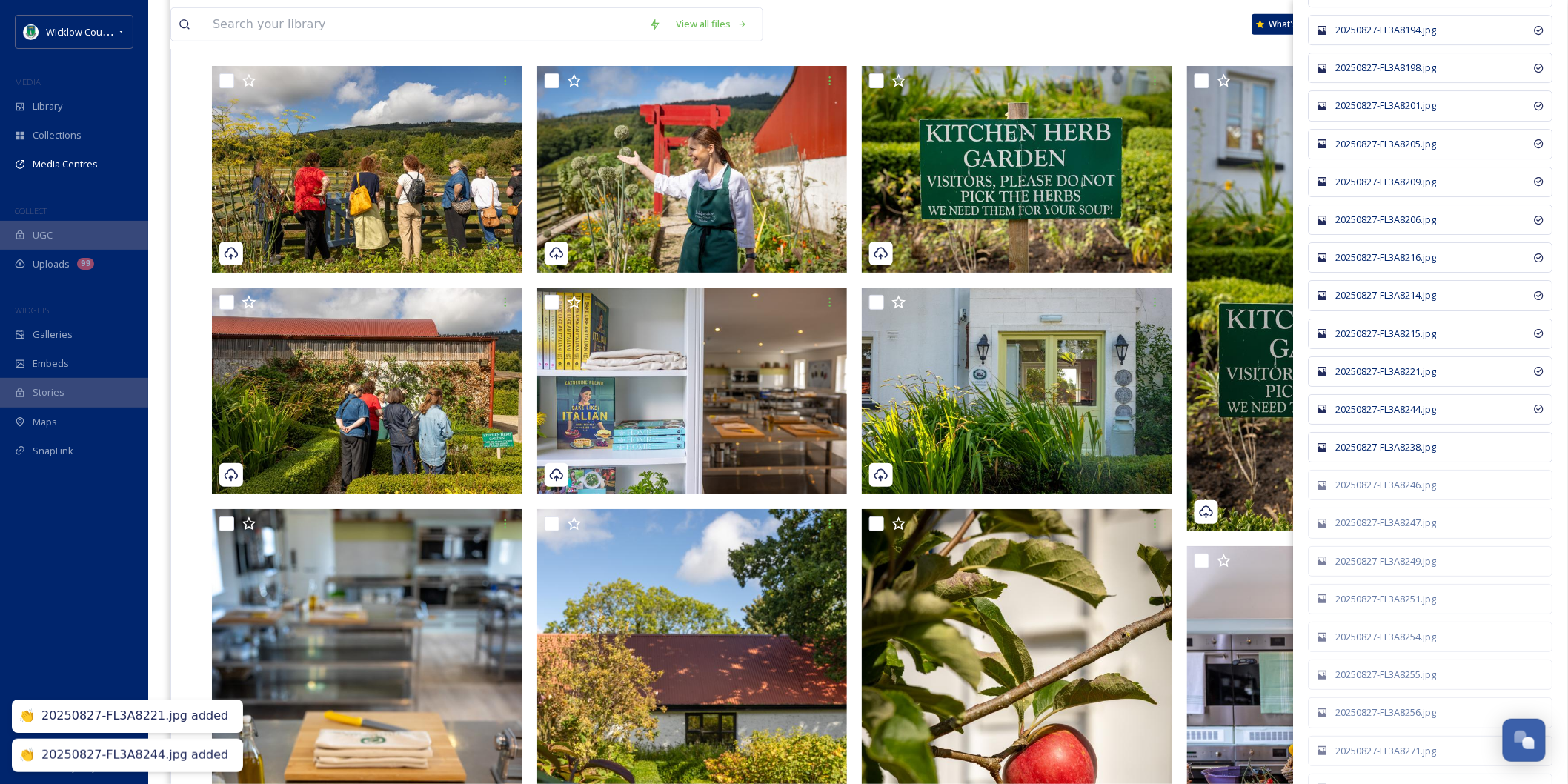
click at [1380, 454] on div "20250827-FL3A8238.jpg" at bounding box center [1439, 447] width 205 height 14
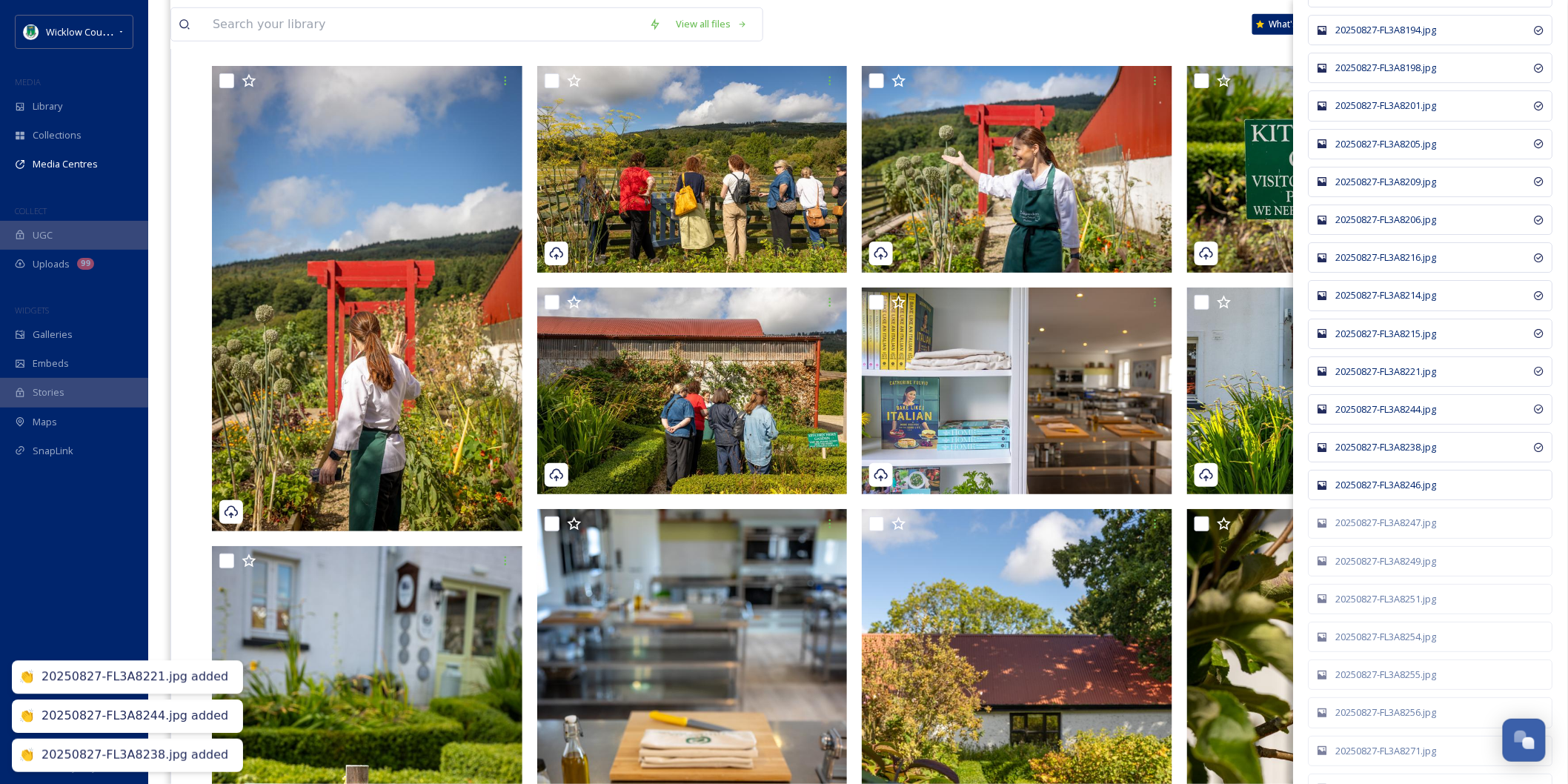
click at [1367, 492] on div "20250827-FL3A8246.jpg" at bounding box center [1439, 484] width 205 height 14
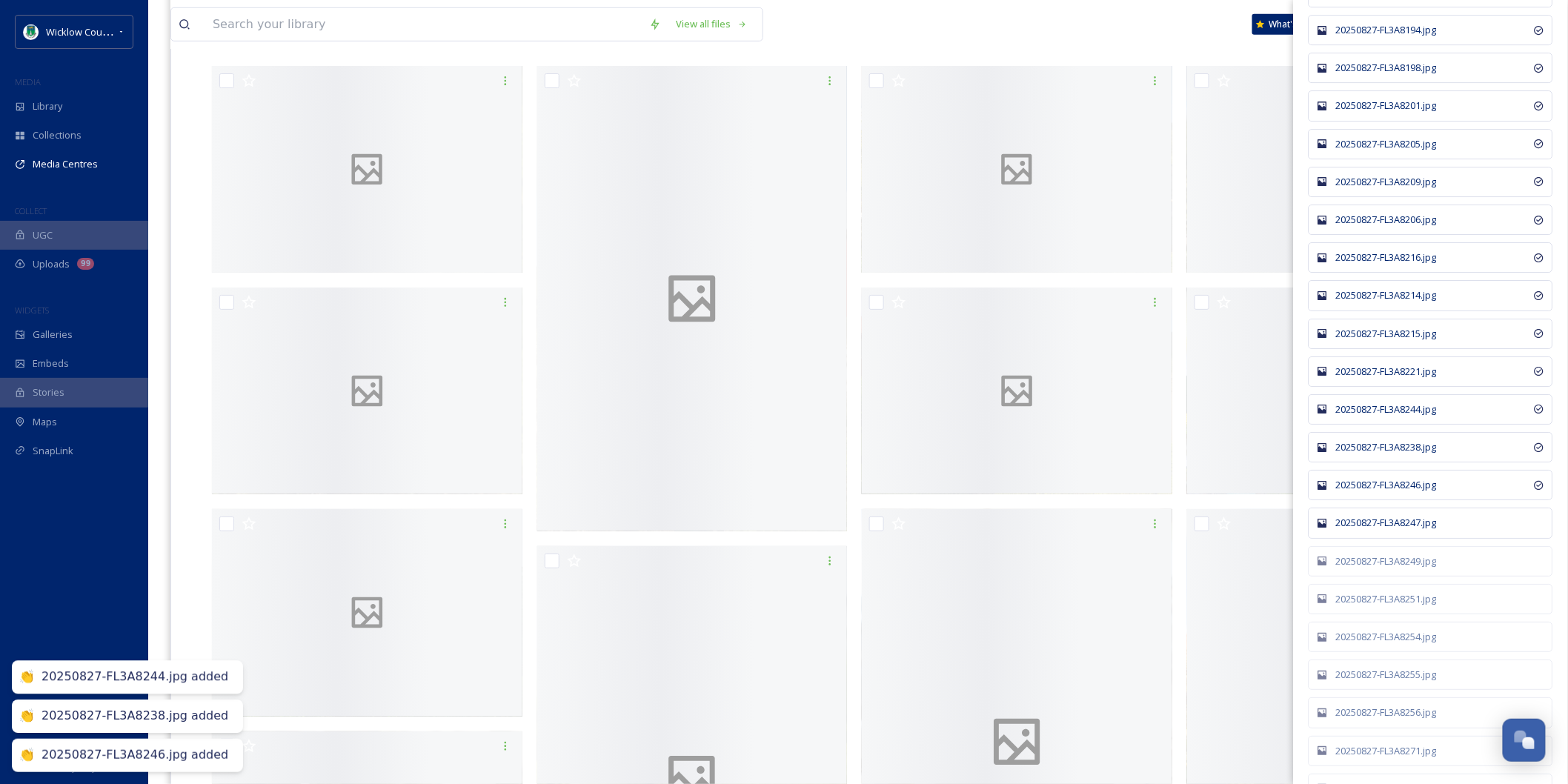
click at [1363, 529] on div "20250827-FL3A8247.jpg" at bounding box center [1439, 522] width 205 height 14
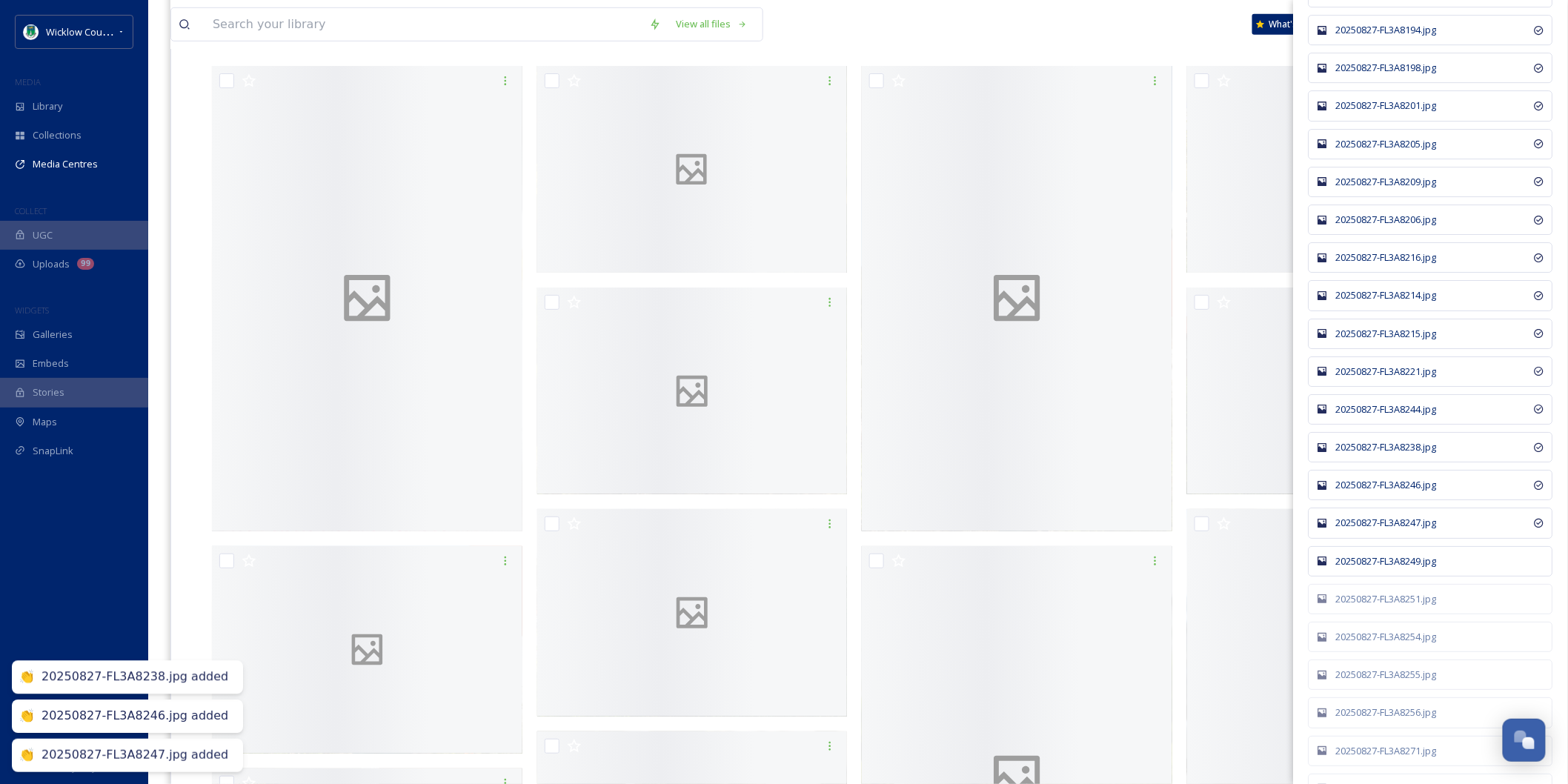
click at [1356, 568] on div "20250827-FL3A8249.jpg" at bounding box center [1439, 561] width 205 height 14
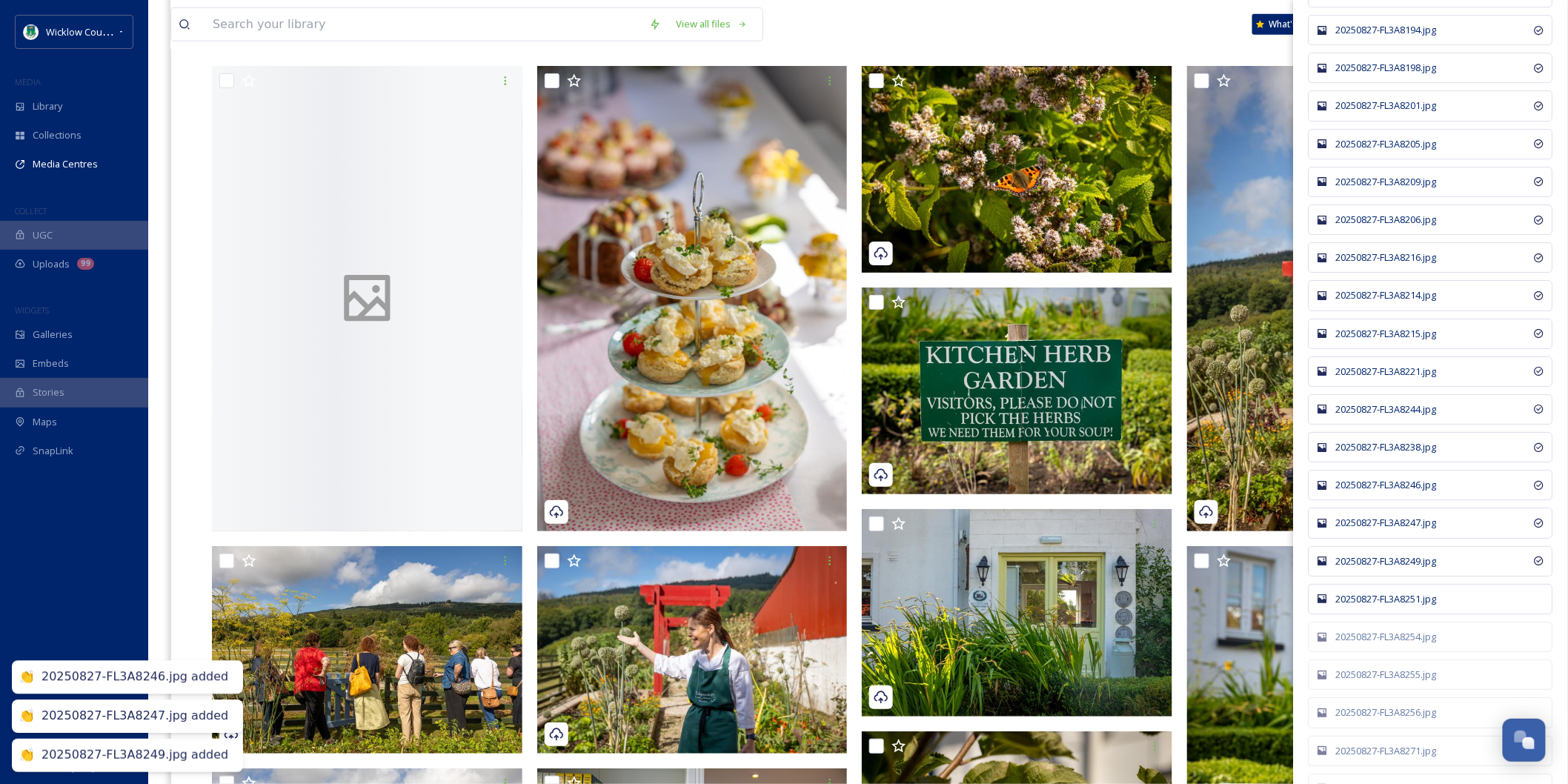
click at [1382, 613] on div "20250827-FL3A8251.jpg" at bounding box center [1431, 598] width 244 height 30
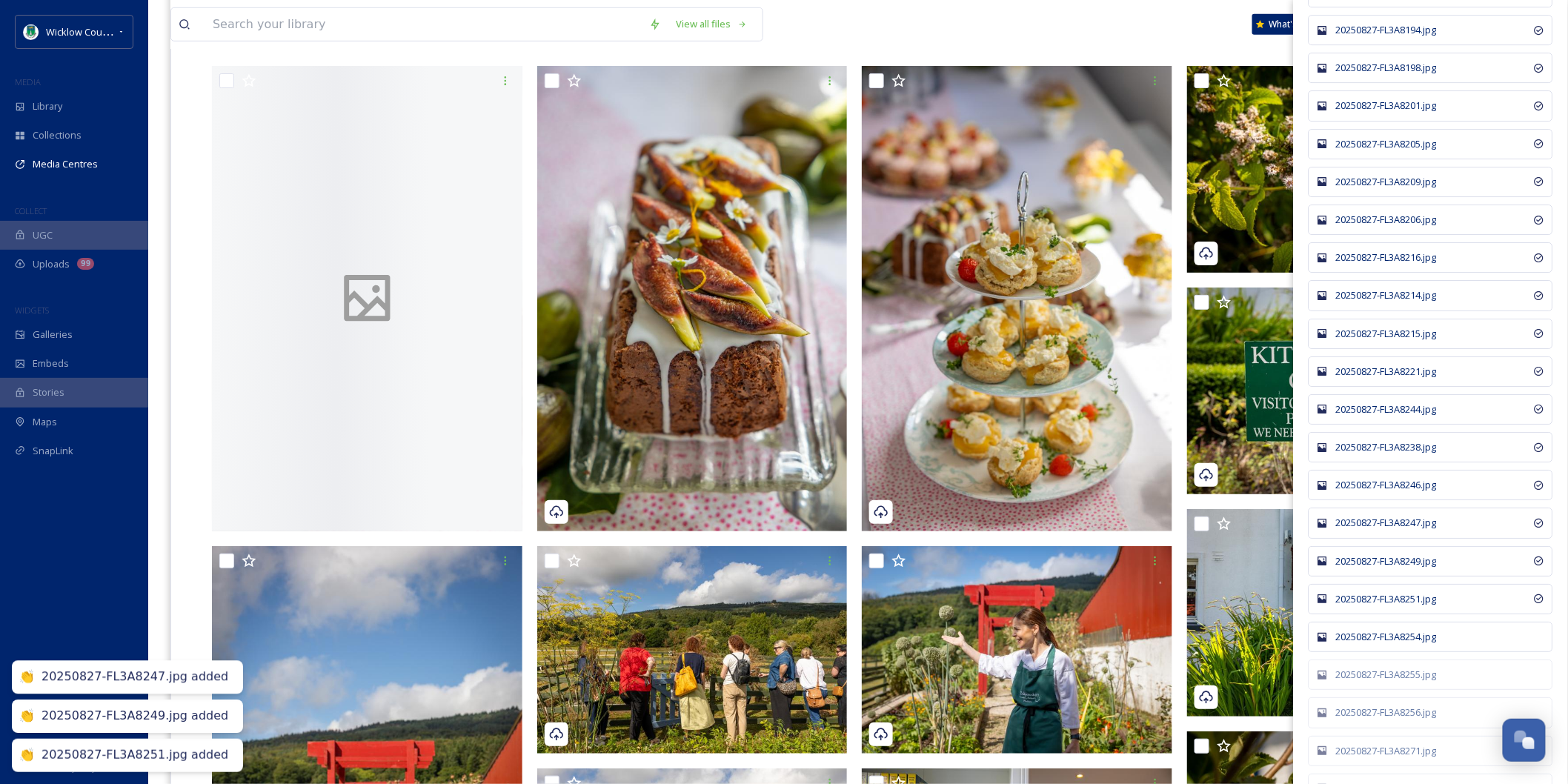
click at [1382, 644] on div "20250827-FL3A8254.jpg" at bounding box center [1439, 636] width 205 height 14
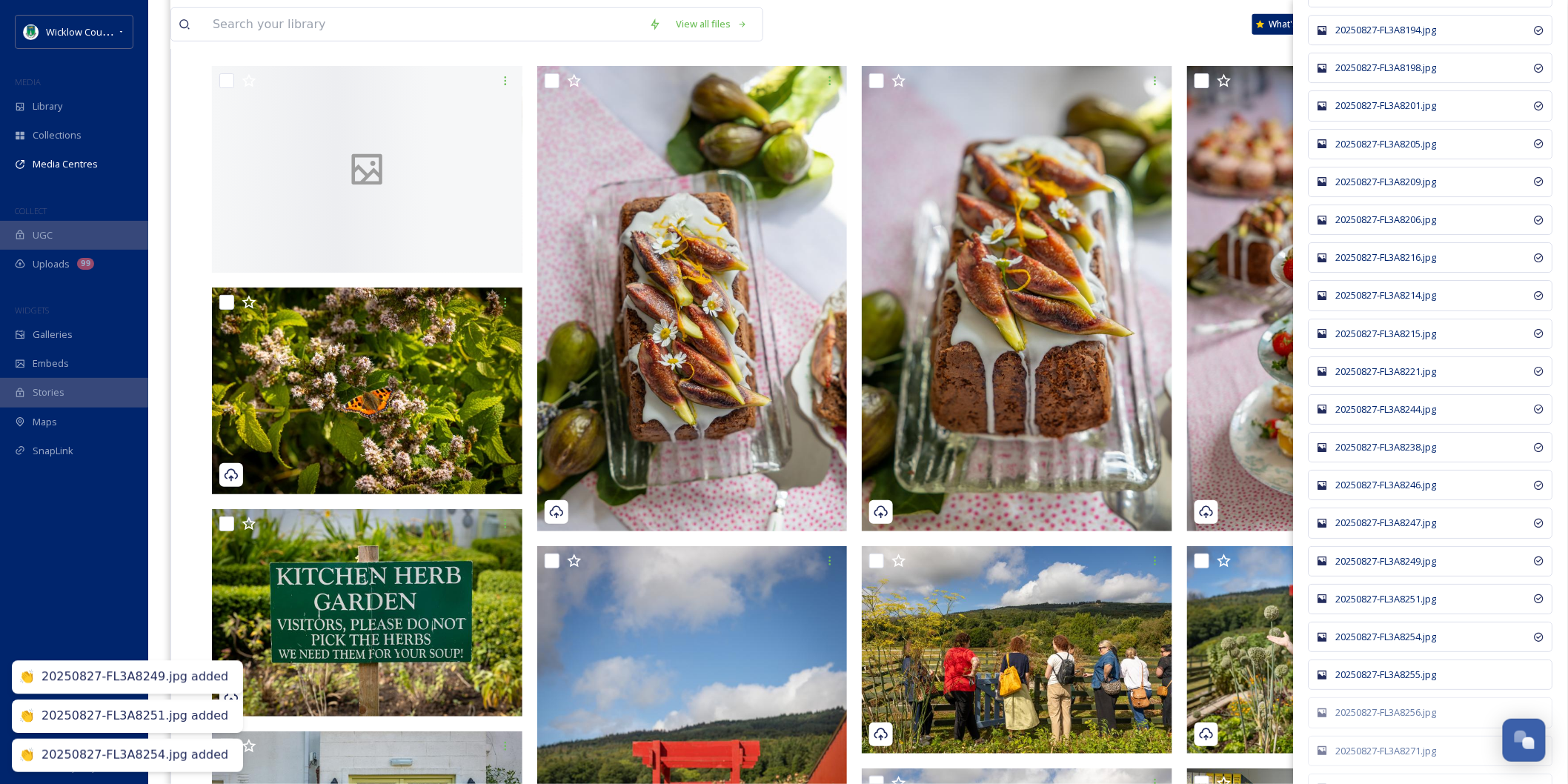
click at [1382, 690] on div "20250827-FL3A8255.jpg" at bounding box center [1431, 674] width 244 height 30
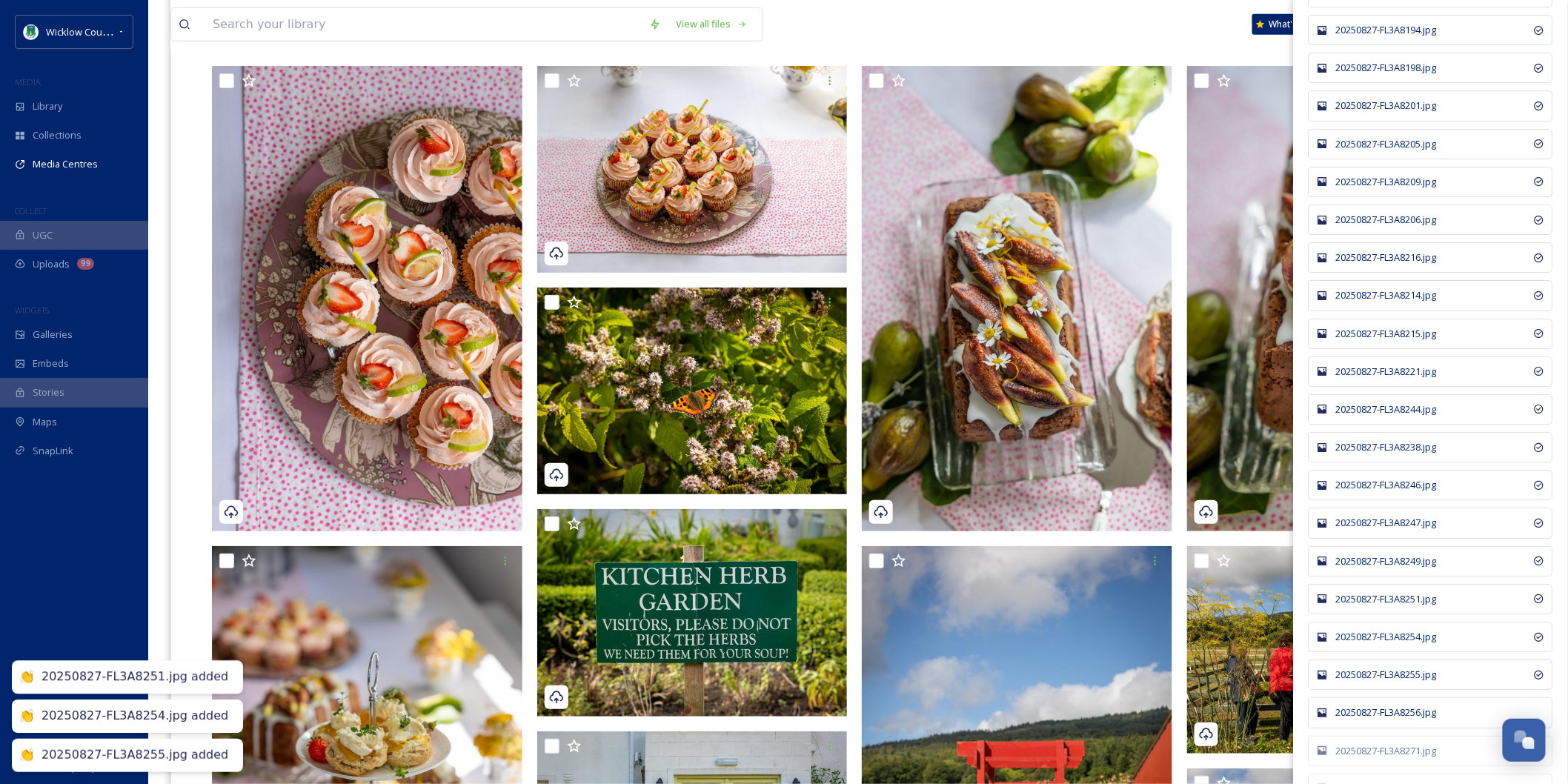
click at [1385, 719] on div "20250827-FL3A8256.jpg" at bounding box center [1439, 711] width 205 height 14
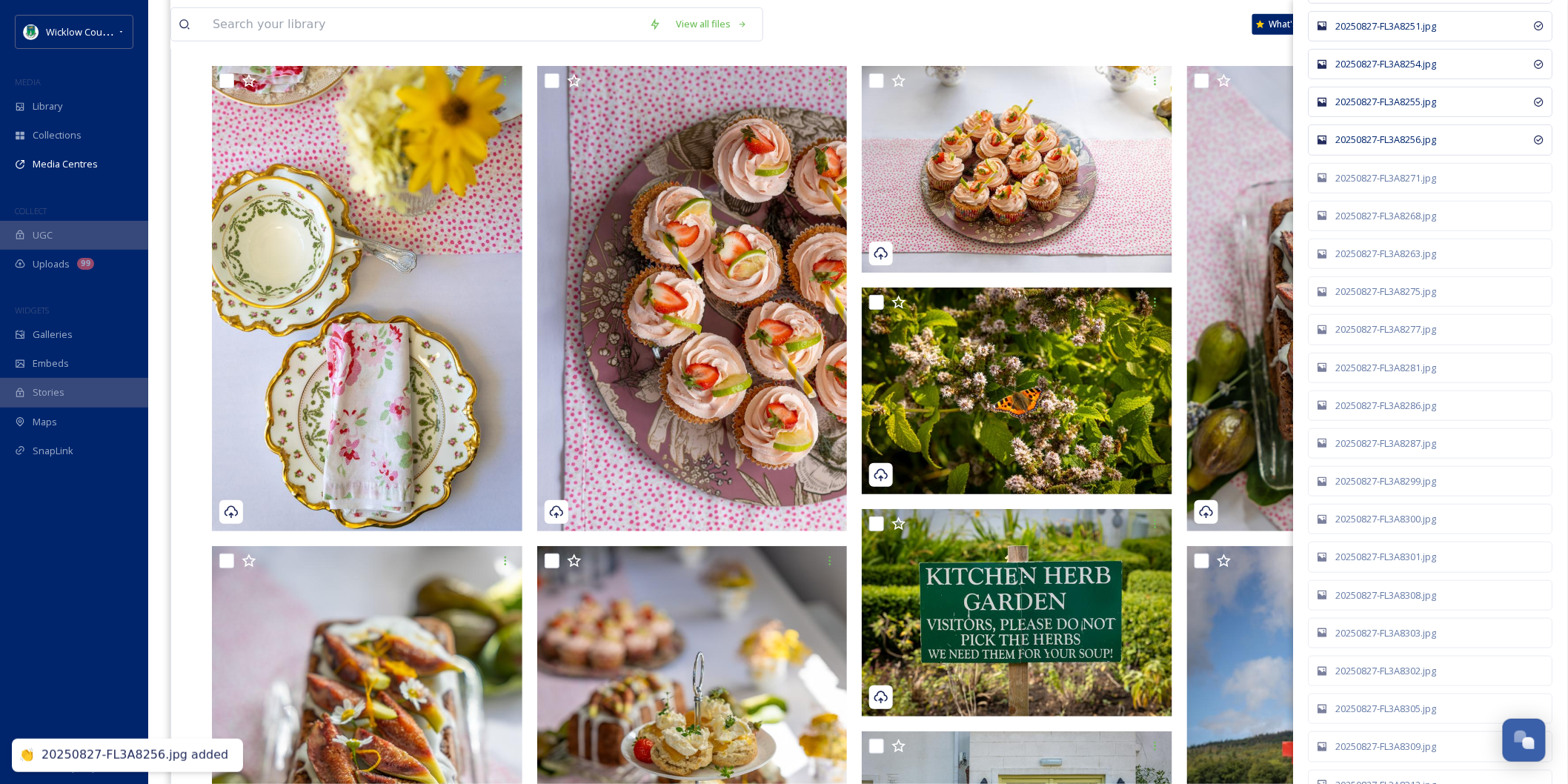
scroll to position [7323, 0]
click at [1396, 182] on div "20250827-FL3A8271.jpg" at bounding box center [1439, 175] width 205 height 14
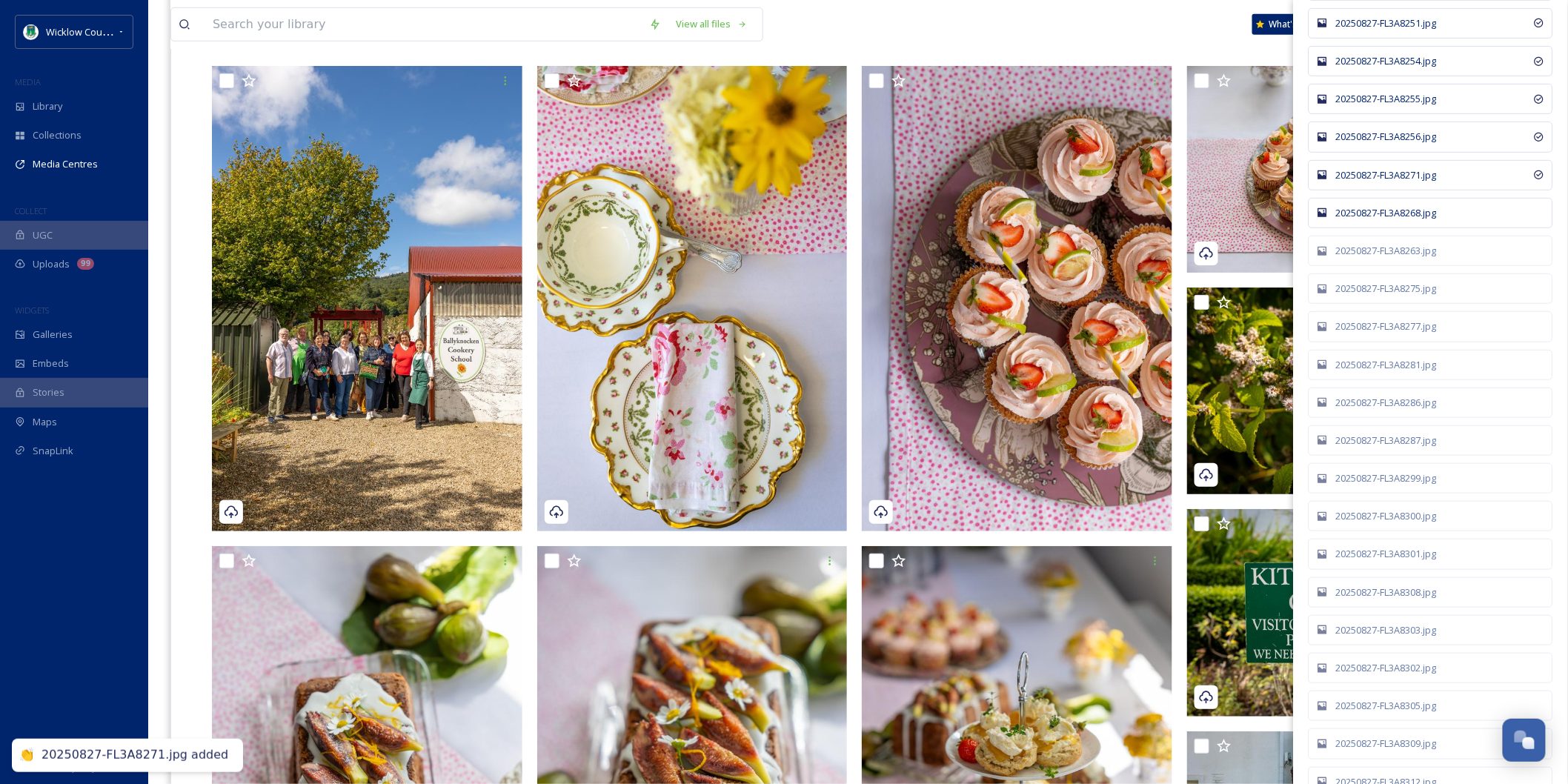
click at [1397, 220] on div "20250827-FL3A8268.jpg" at bounding box center [1439, 213] width 205 height 14
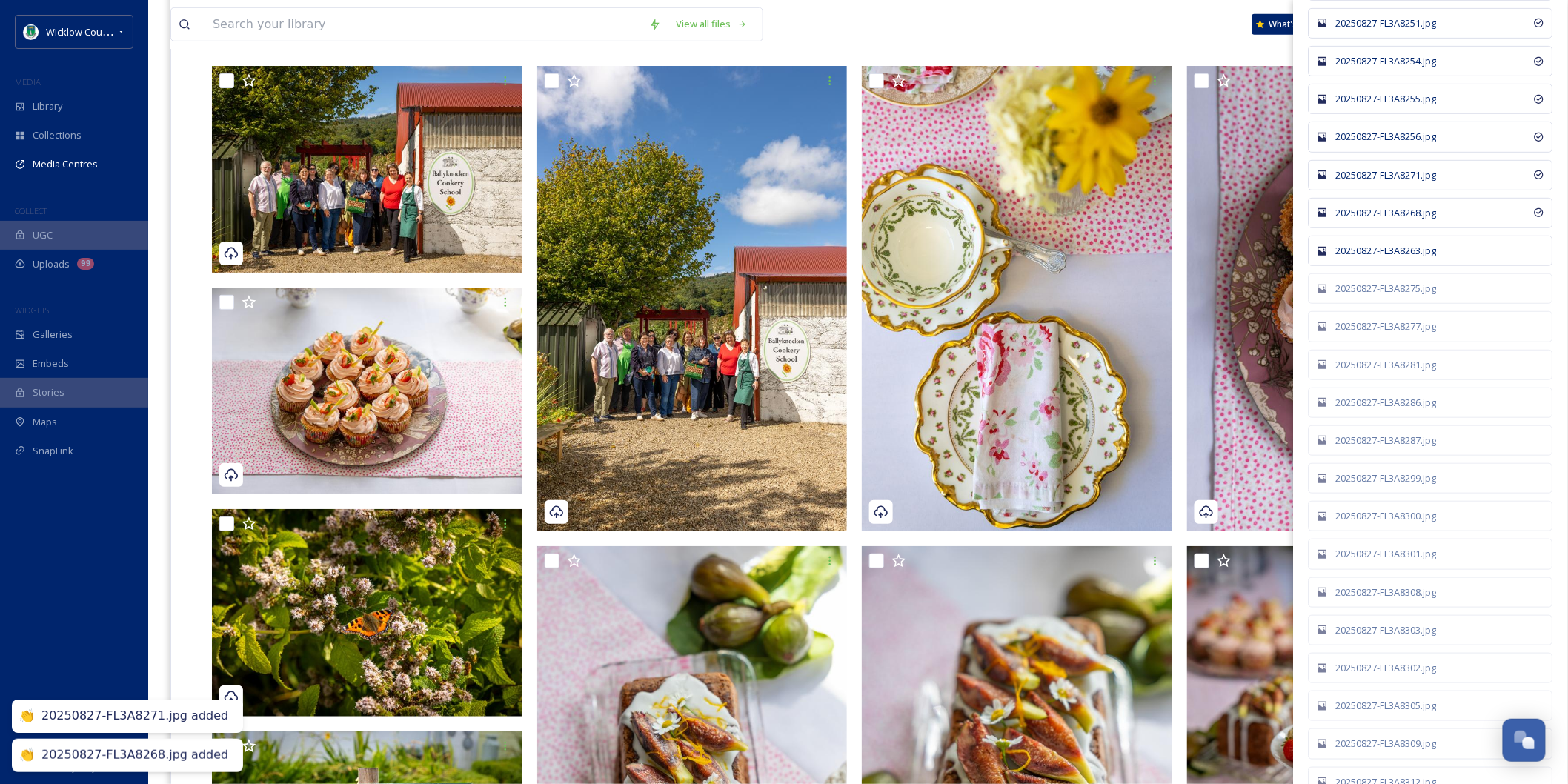
click at [1397, 266] on div "20250827-FL3A8263.jpg" at bounding box center [1431, 250] width 244 height 30
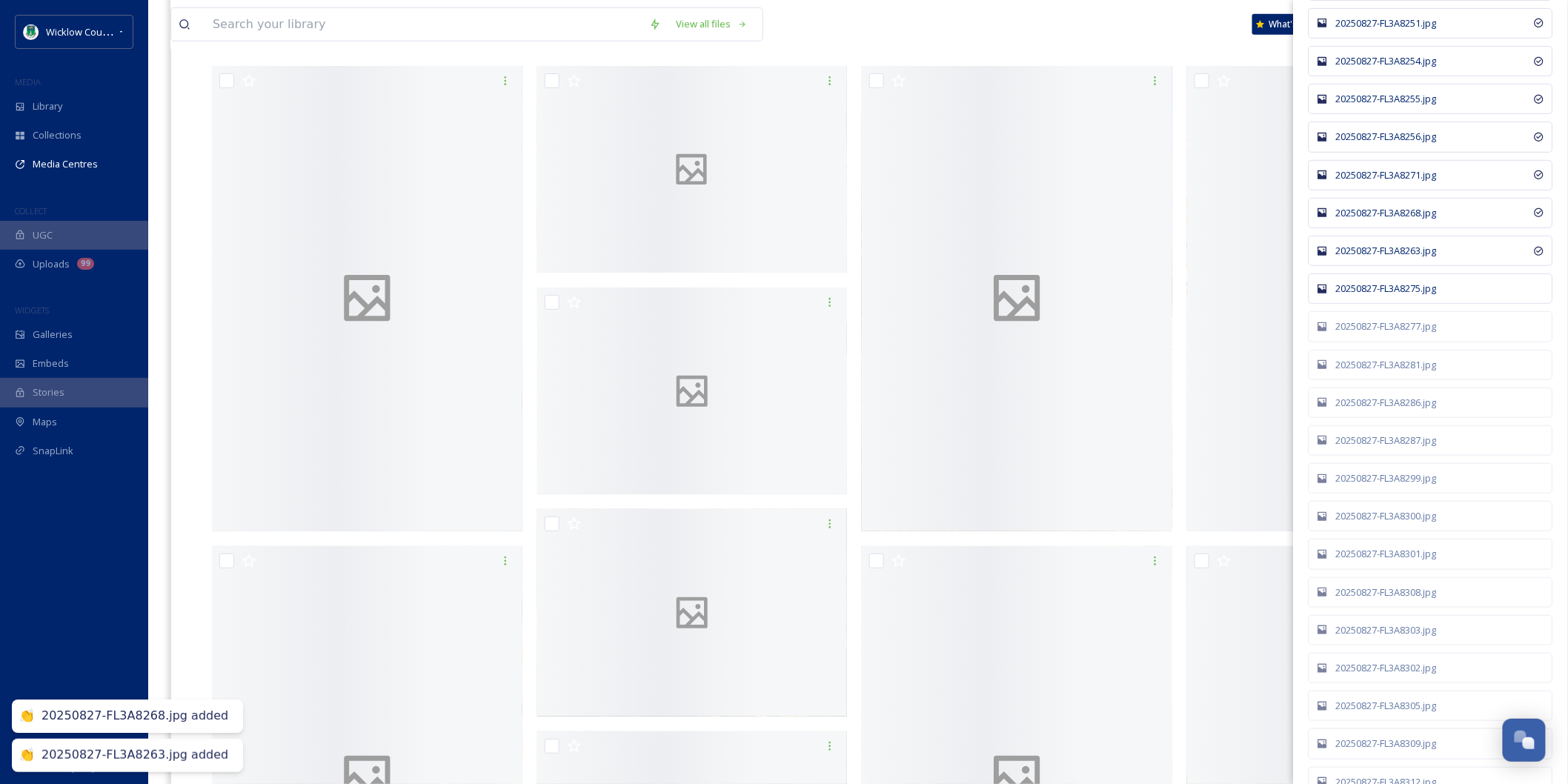
click at [1397, 296] on div "20250827-FL3A8275.jpg" at bounding box center [1439, 288] width 205 height 14
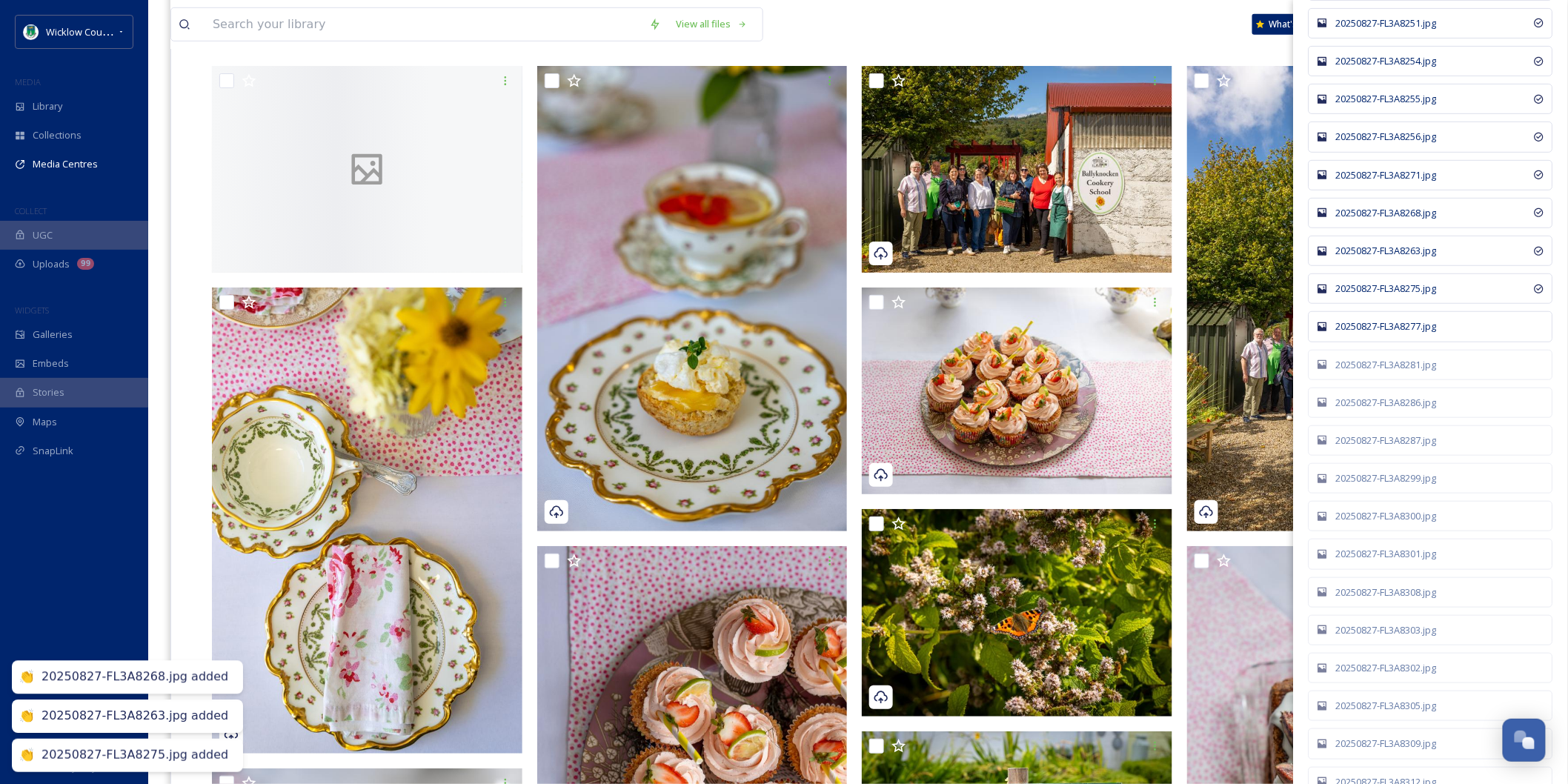
click at [1394, 341] on div "20250827-FL3A8277.jpg" at bounding box center [1431, 325] width 244 height 30
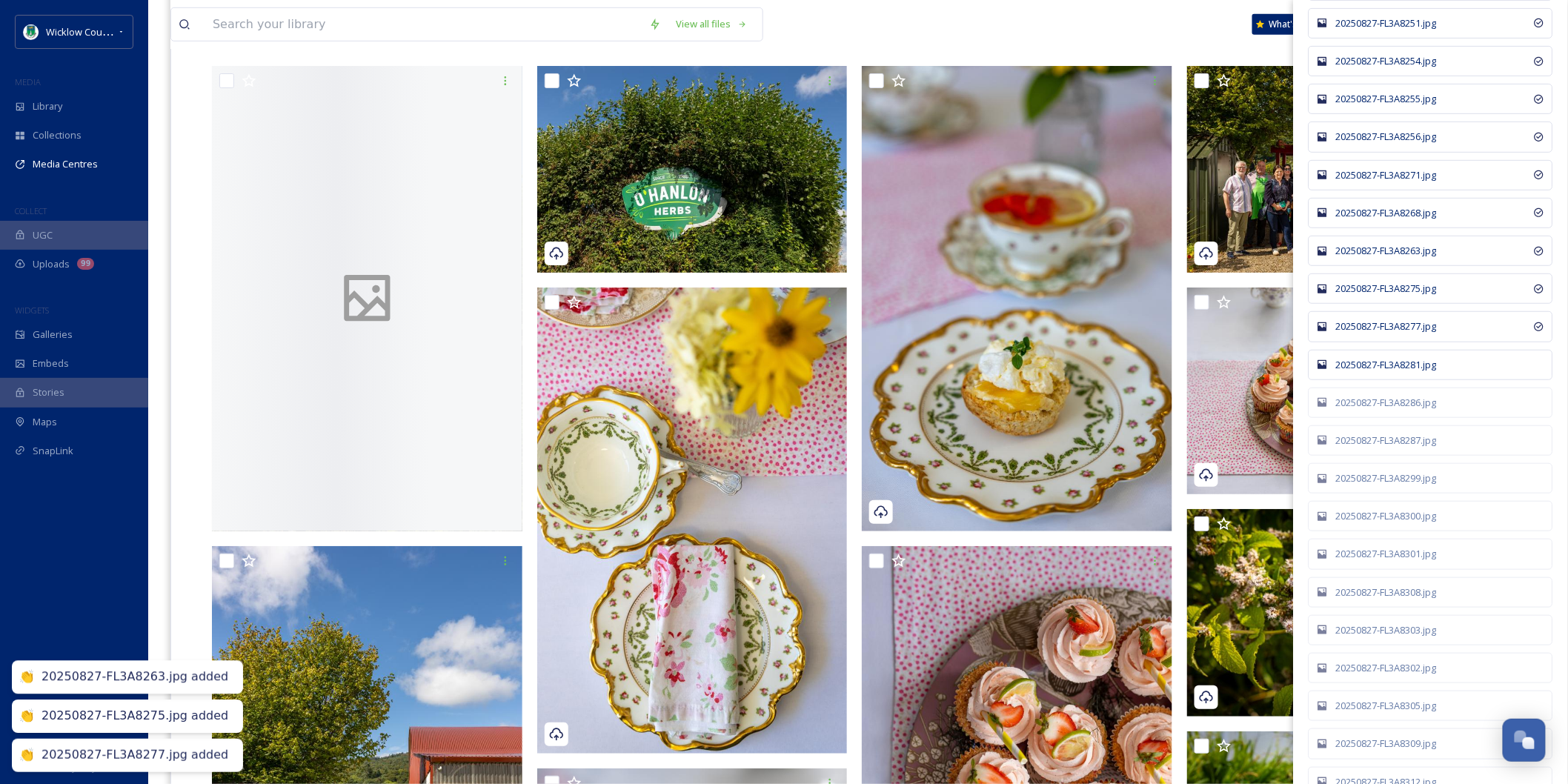
click at [1394, 380] on div "20250827-FL3A8281.jpg" at bounding box center [1431, 365] width 244 height 30
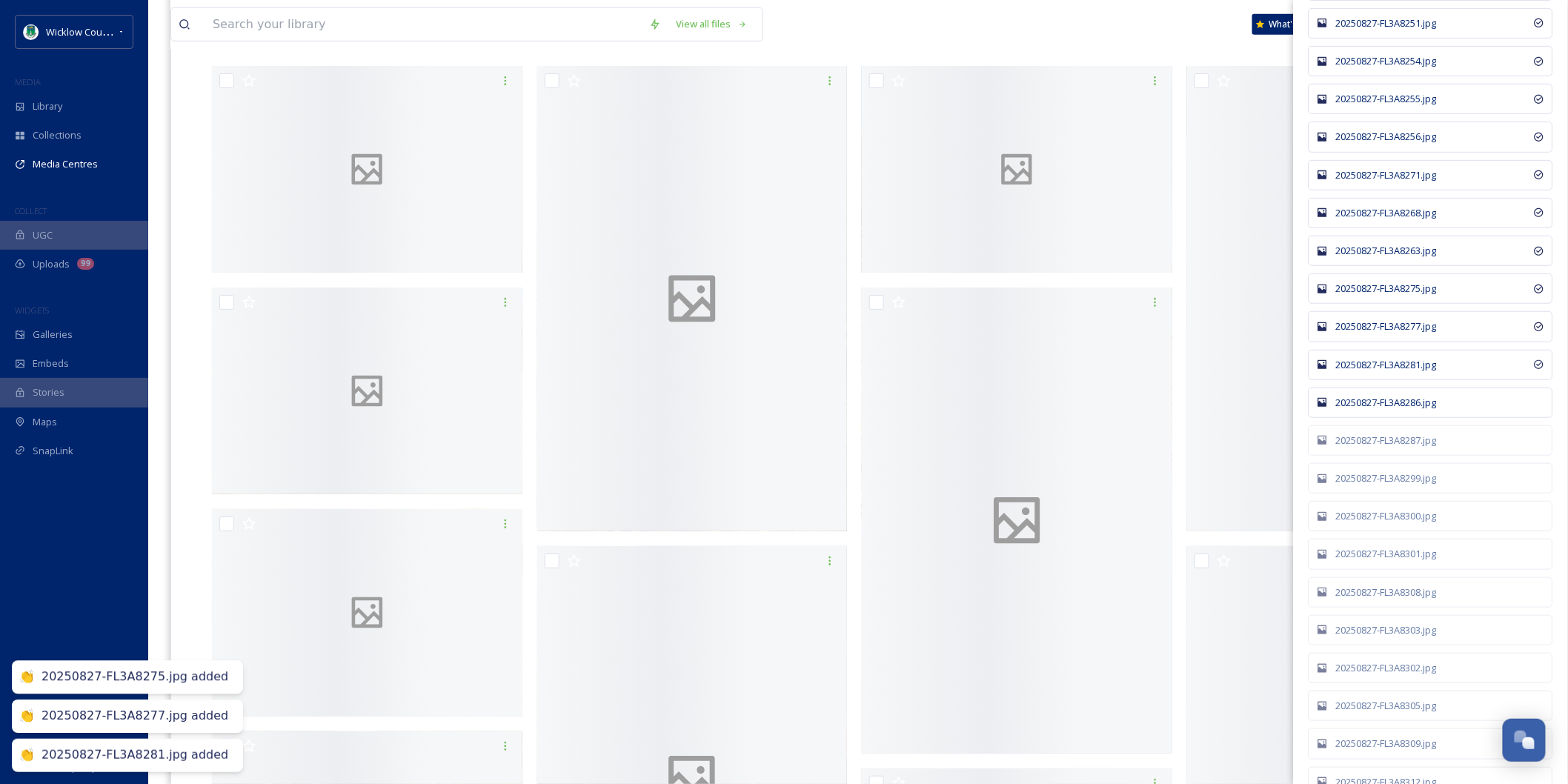
click at [1394, 410] on div "20250827-FL3A8286.jpg" at bounding box center [1439, 403] width 205 height 14
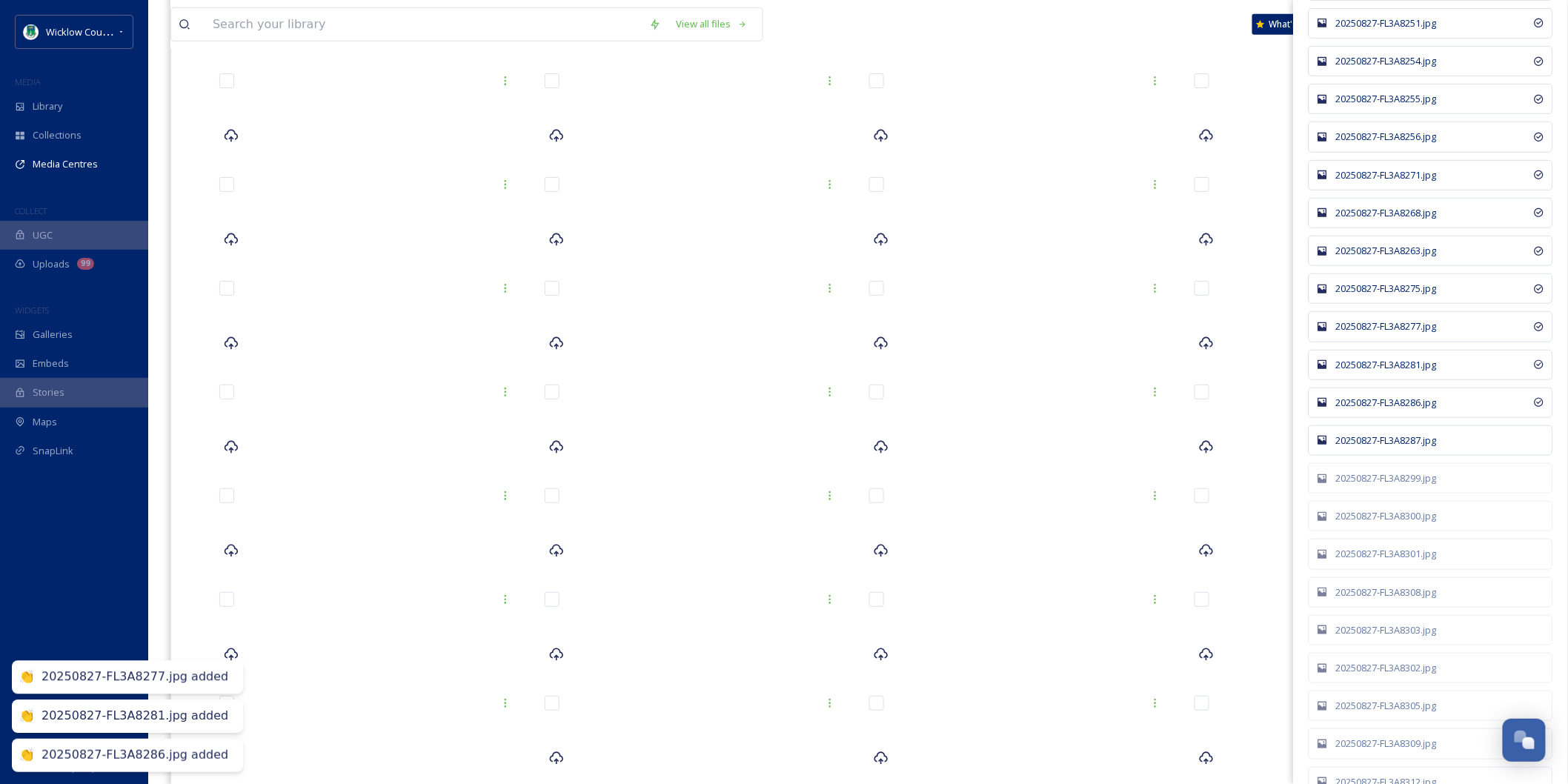
click at [1388, 447] on div "20250827-FL3A8287.jpg" at bounding box center [1439, 440] width 205 height 14
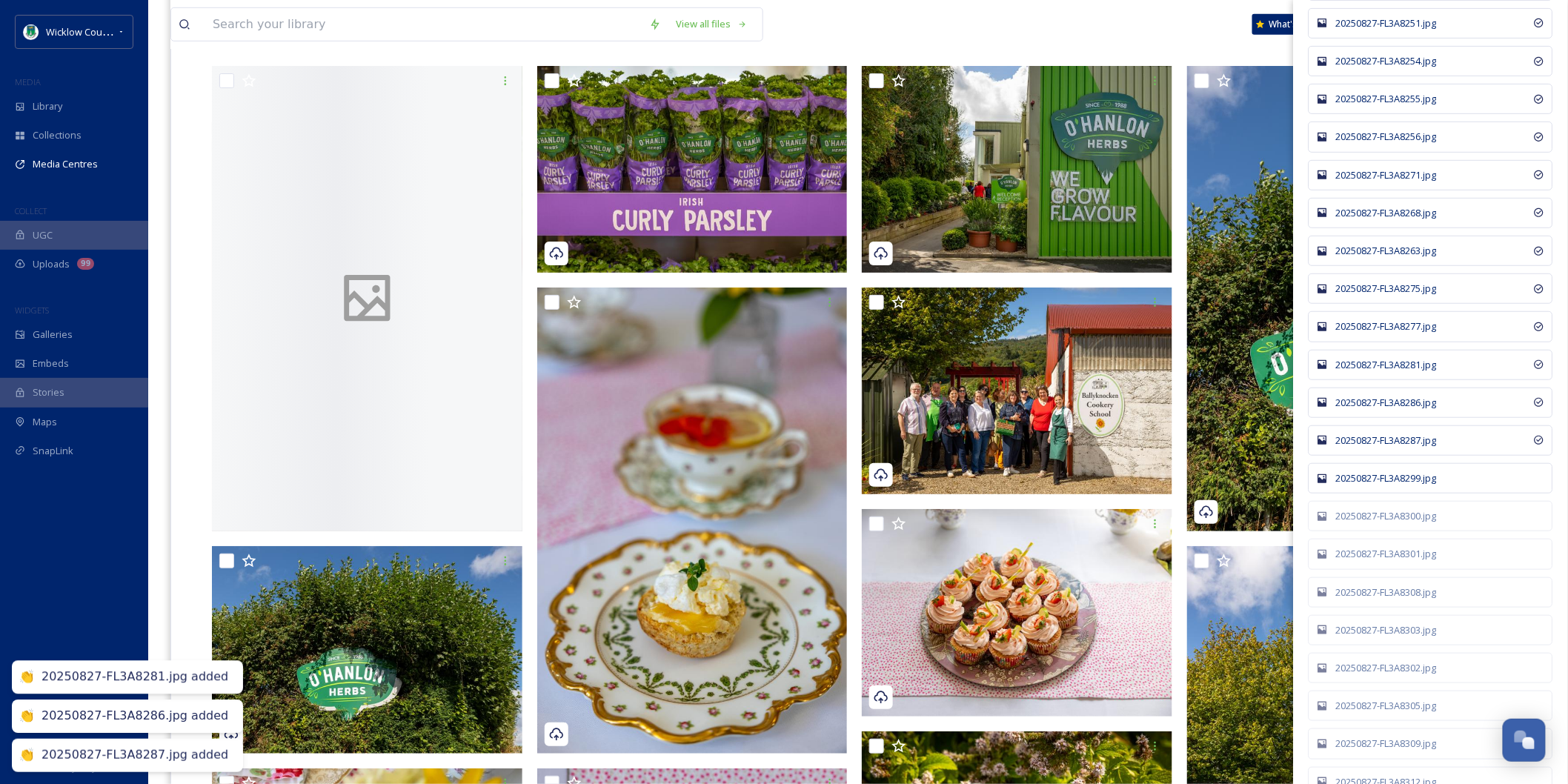
click at [1382, 493] on div "20250827-FL3A8299.jpg" at bounding box center [1431, 477] width 244 height 30
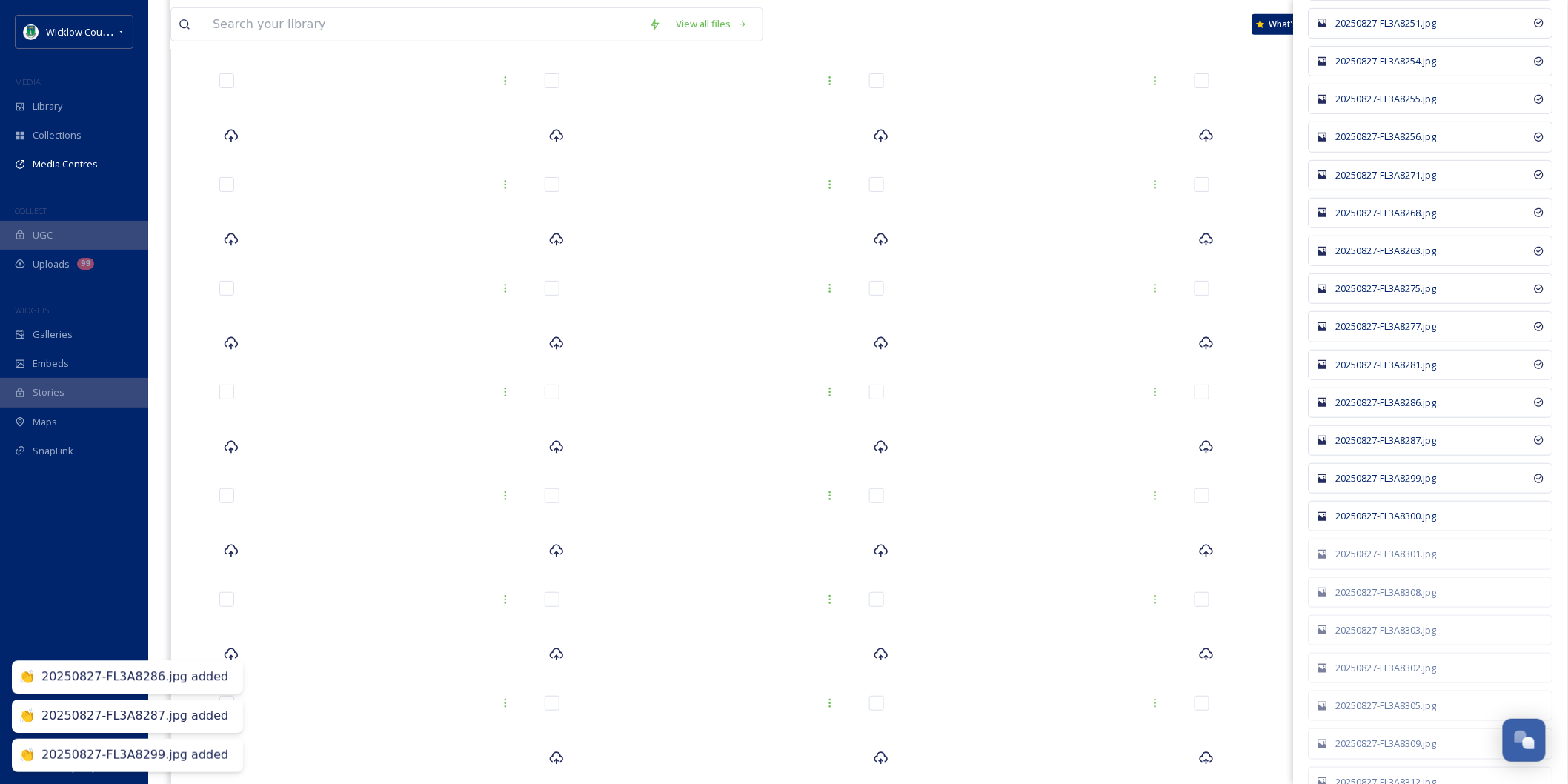
click at [1386, 523] on div "20250827-FL3A8300.jpg" at bounding box center [1439, 515] width 205 height 14
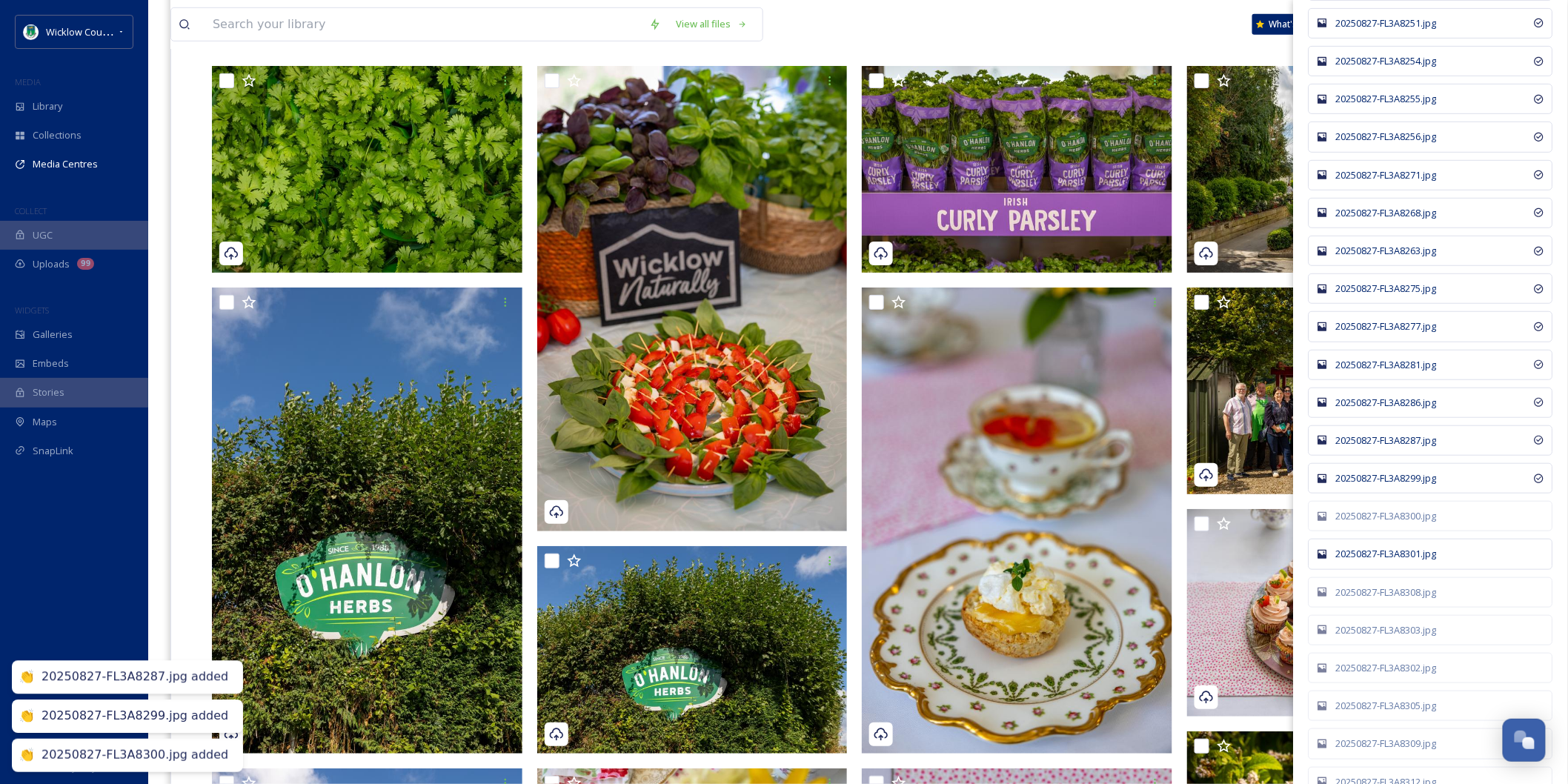
click at [1388, 561] on div "20250827-FL3A8301.jpg" at bounding box center [1439, 554] width 205 height 14
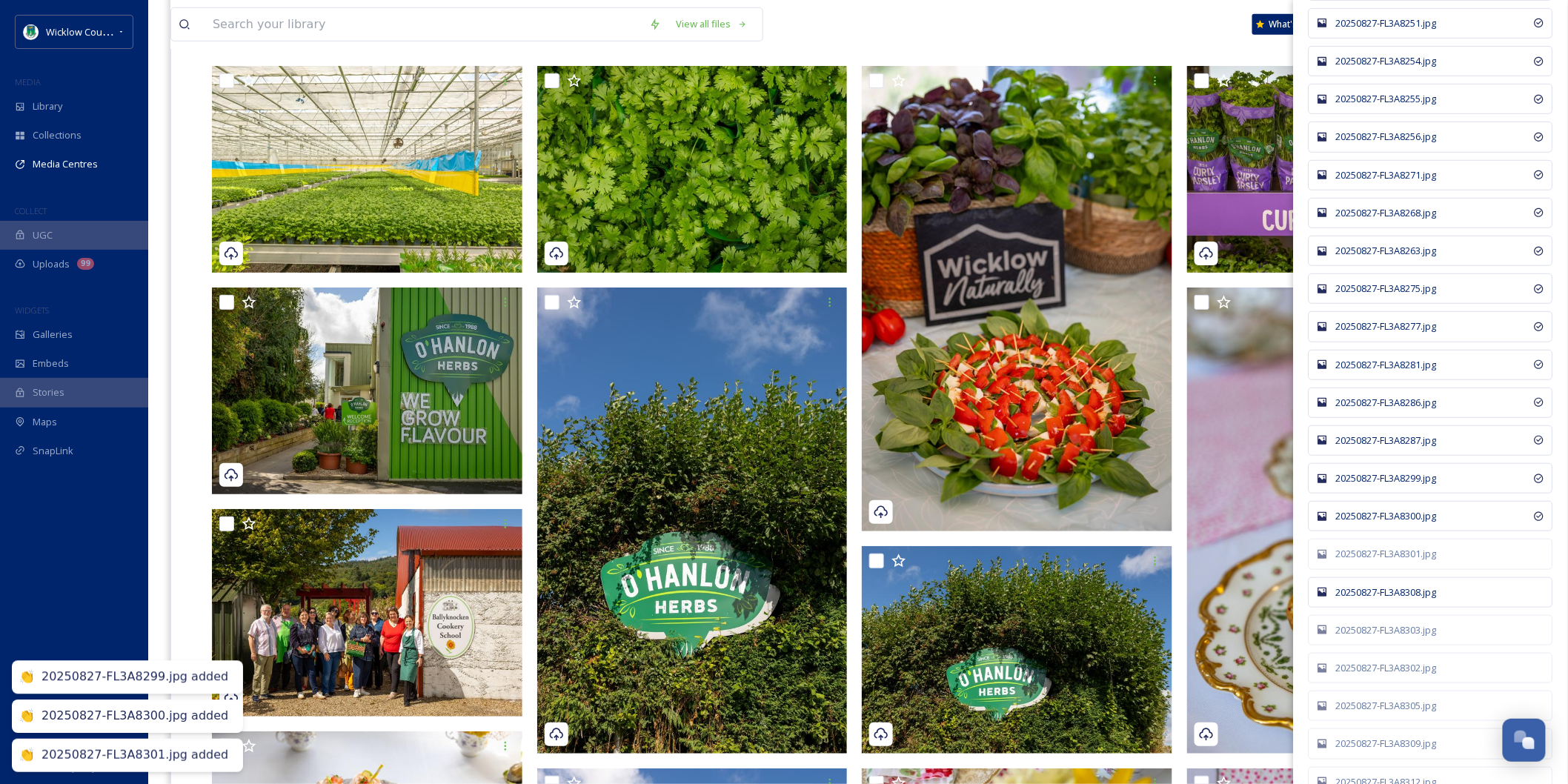
click at [1389, 599] on div "20250827-FL3A8308.jpg" at bounding box center [1439, 592] width 205 height 14
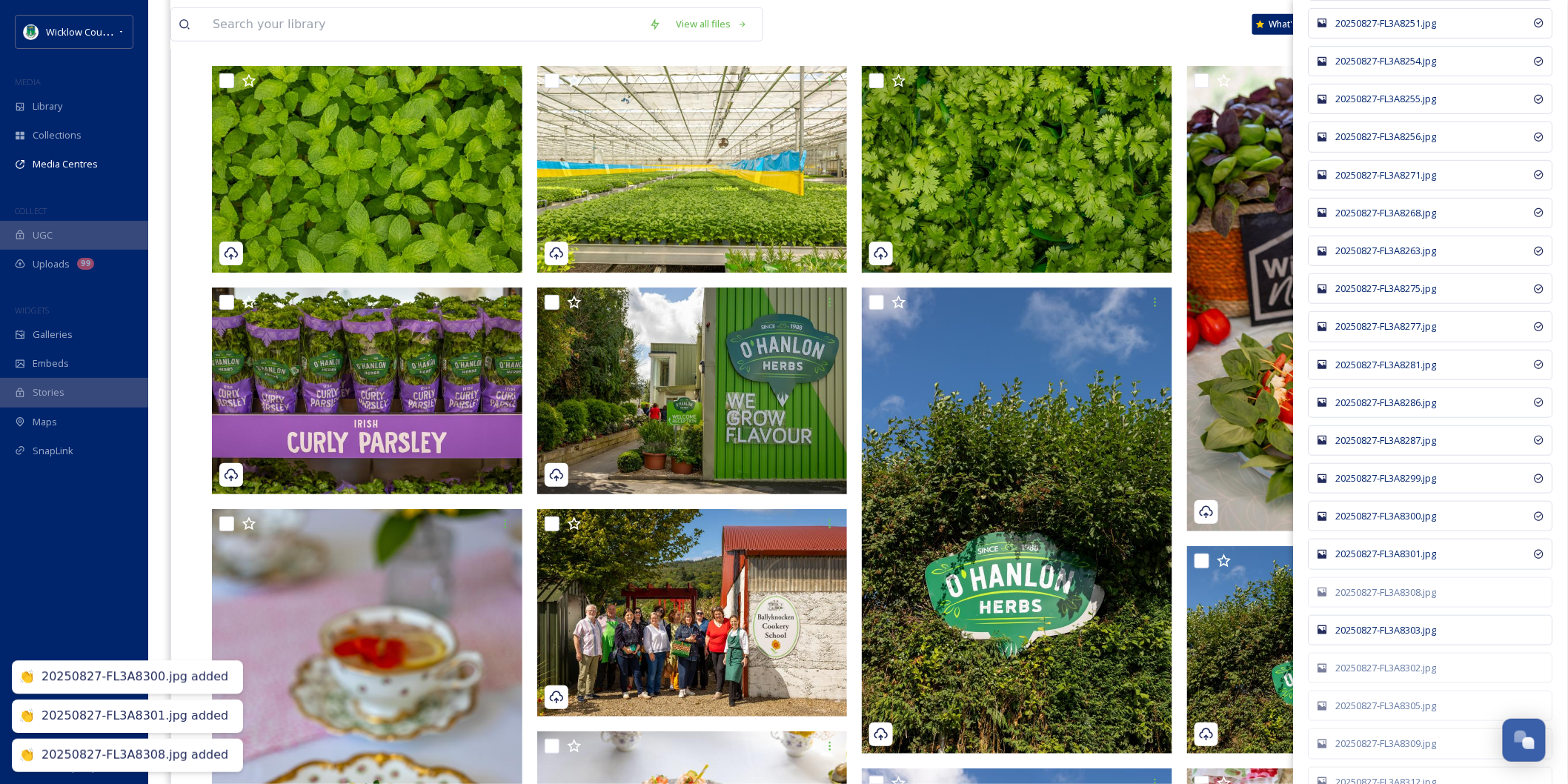
click at [1388, 637] on div "20250827-FL3A8303.jpg" at bounding box center [1439, 630] width 205 height 14
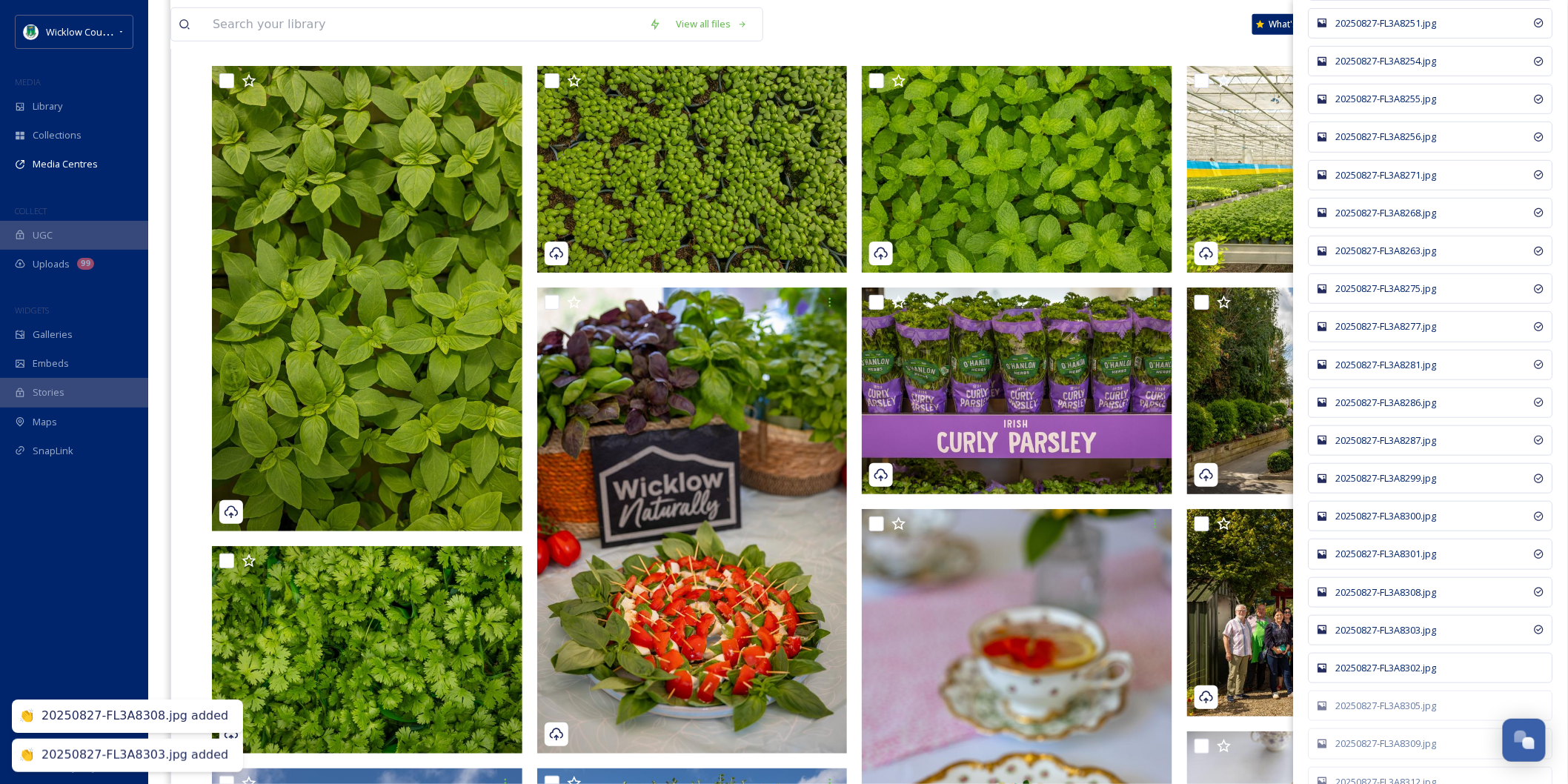
click at [1388, 674] on div "20250827-FL3A8302.jpg" at bounding box center [1439, 667] width 205 height 14
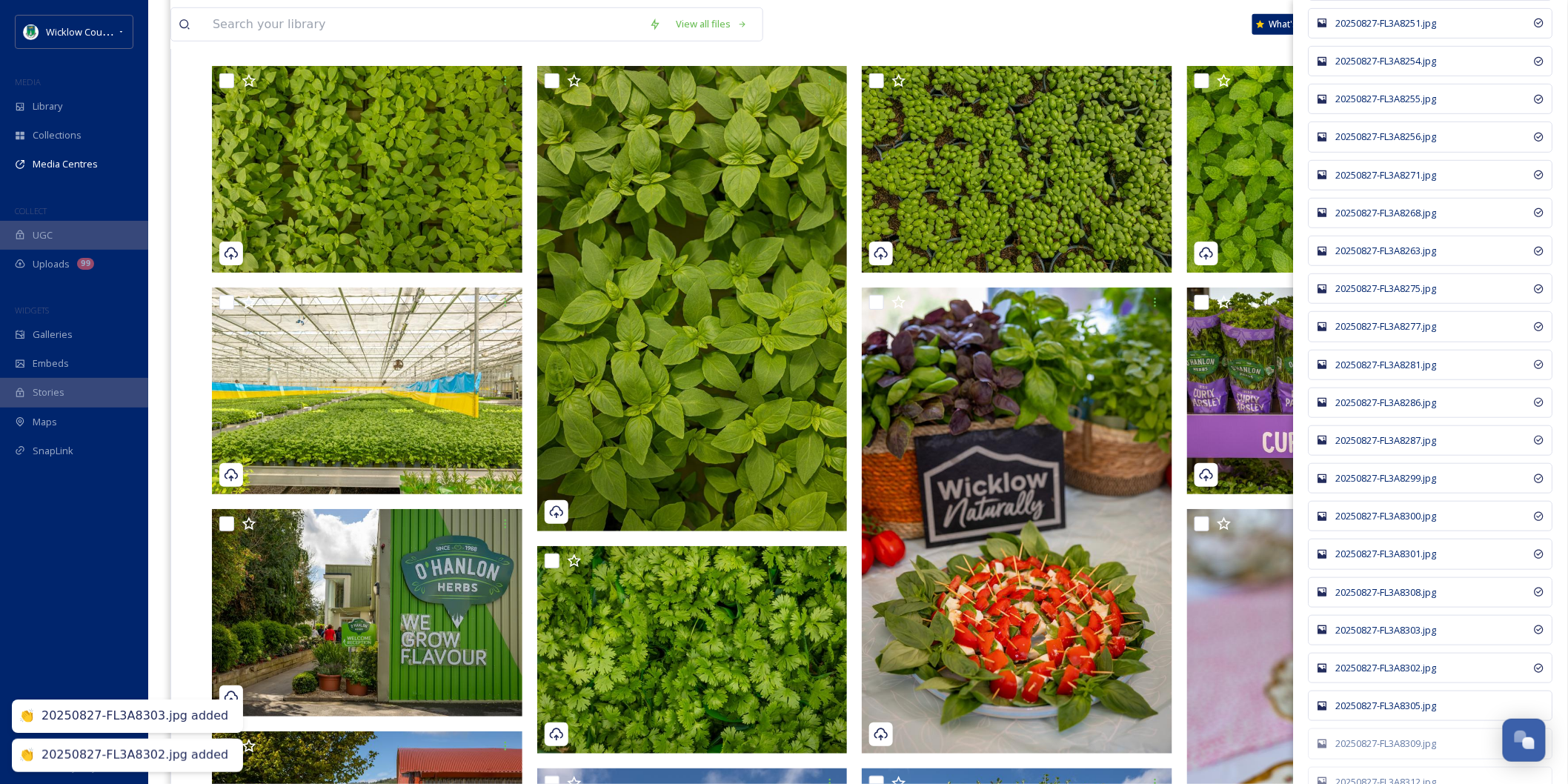
click at [1394, 720] on div "20250827-FL3A8305.jpg" at bounding box center [1431, 705] width 244 height 30
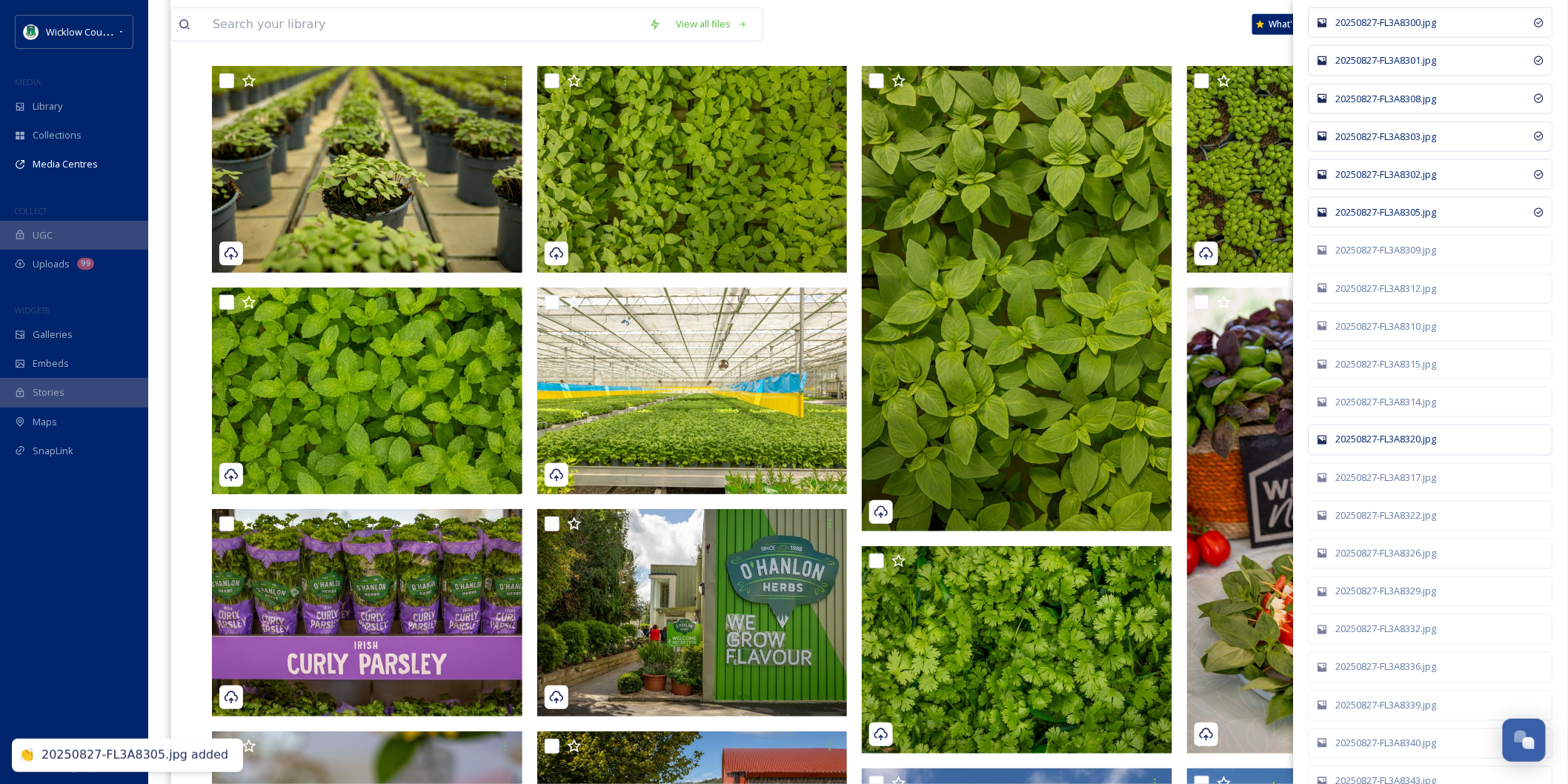
scroll to position [7816, 0]
click at [1396, 265] on div "20250827-FL3A8309.jpg" at bounding box center [1431, 249] width 244 height 30
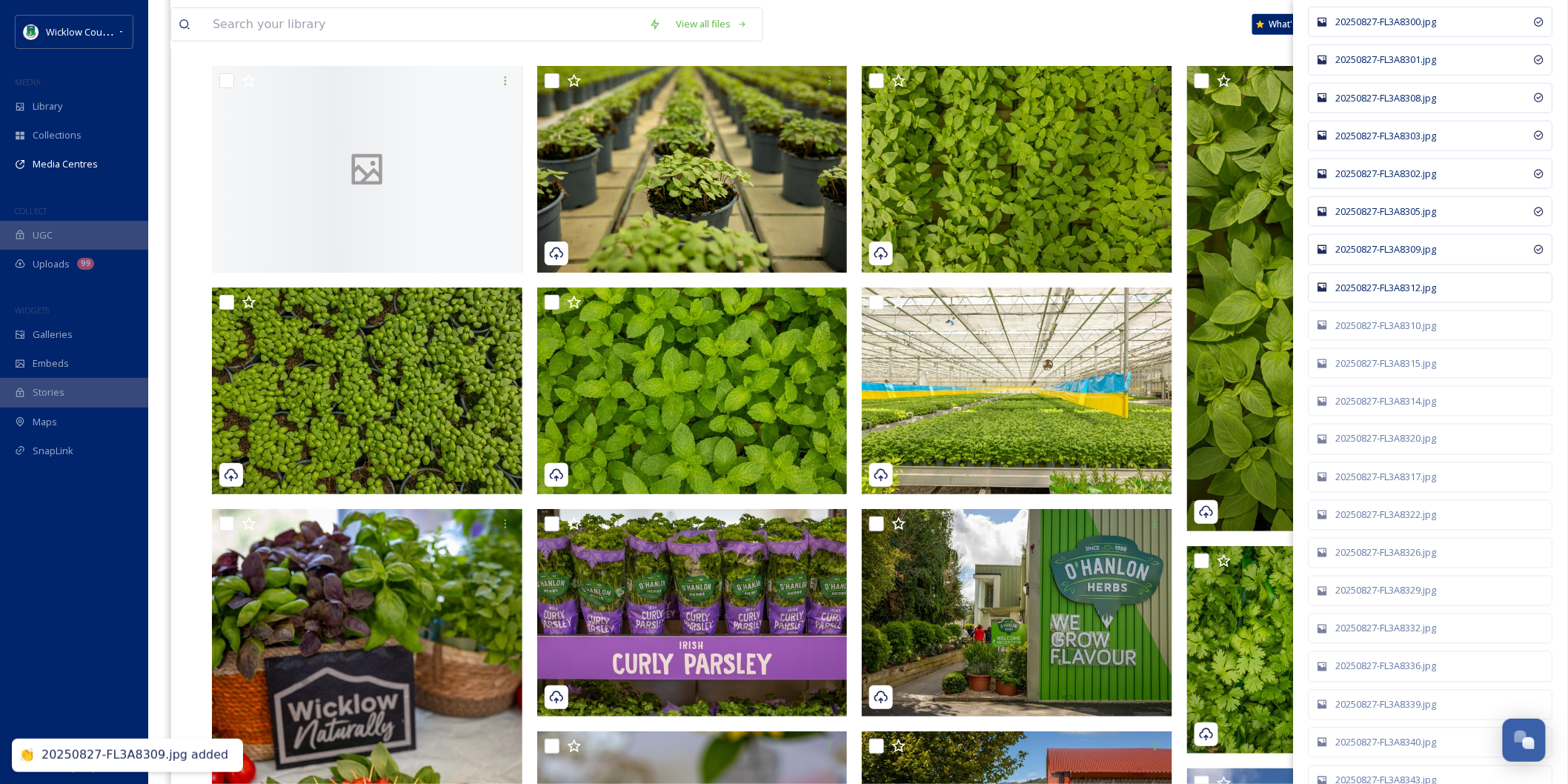
click at [1396, 295] on div "20250827-FL3A8312.jpg" at bounding box center [1439, 287] width 205 height 14
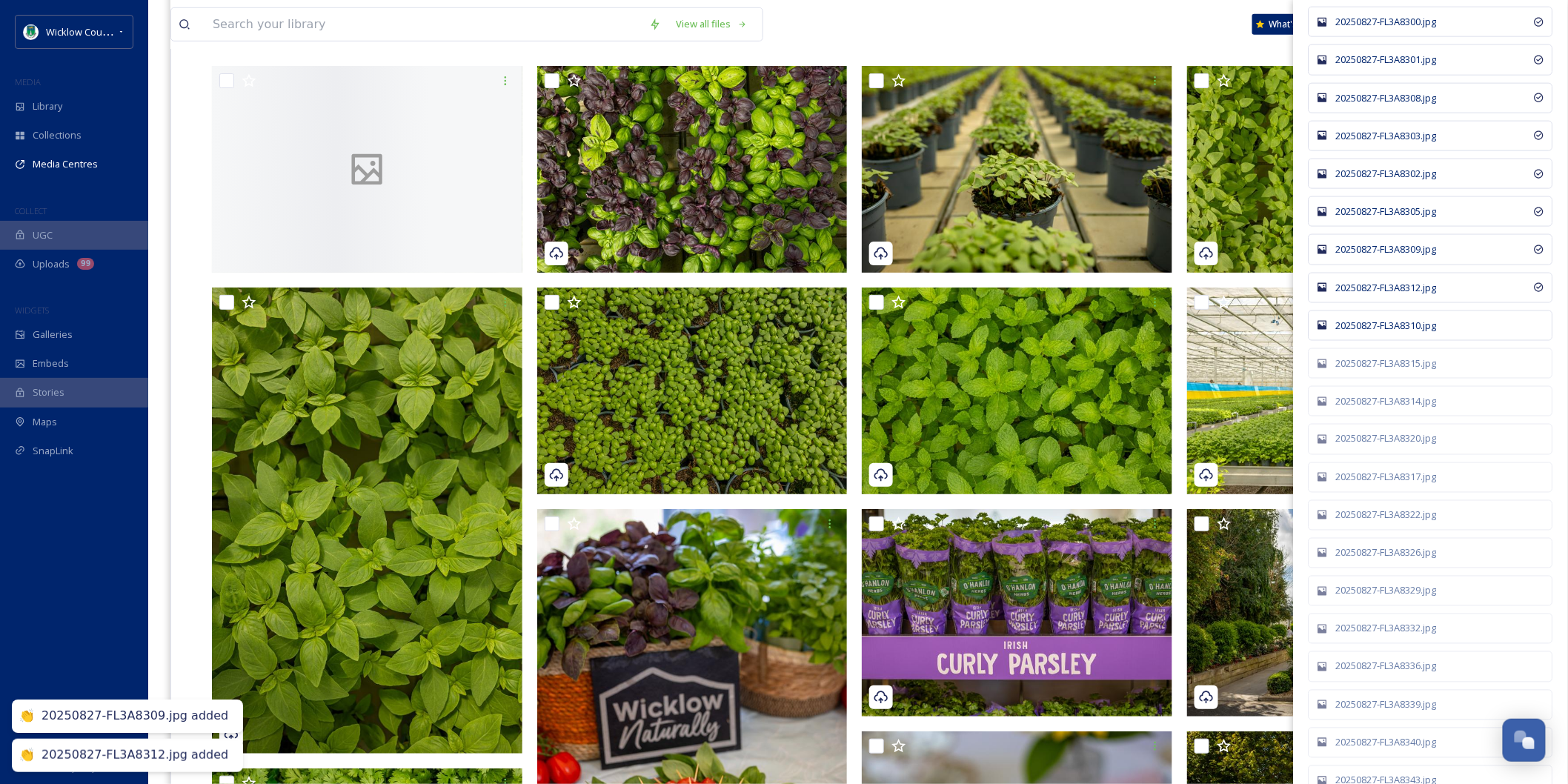
click at [1396, 332] on div "20250827-FL3A8310.jpg" at bounding box center [1439, 325] width 205 height 14
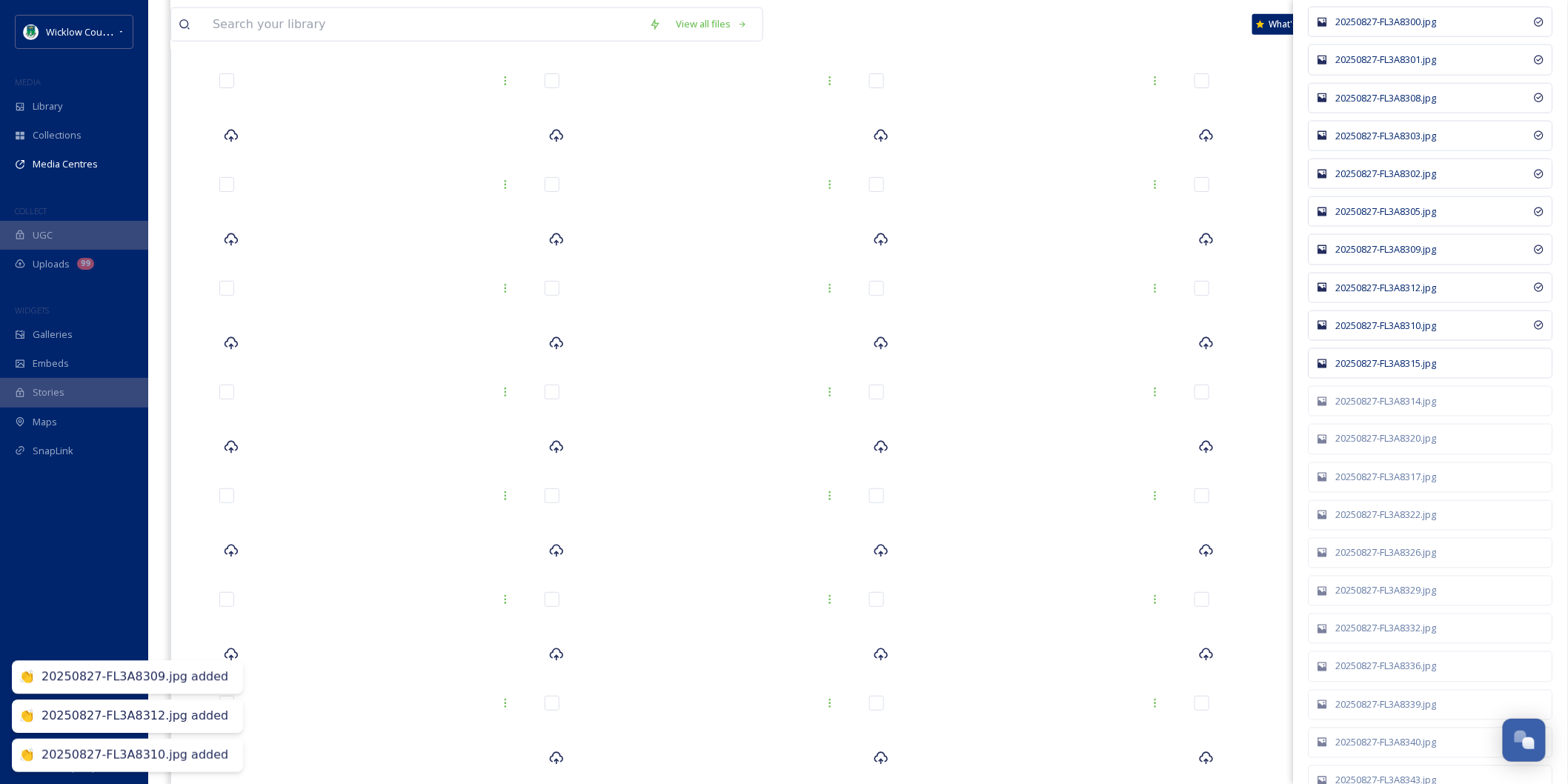
click at [1396, 370] on div "20250827-FL3A8315.jpg" at bounding box center [1439, 363] width 205 height 14
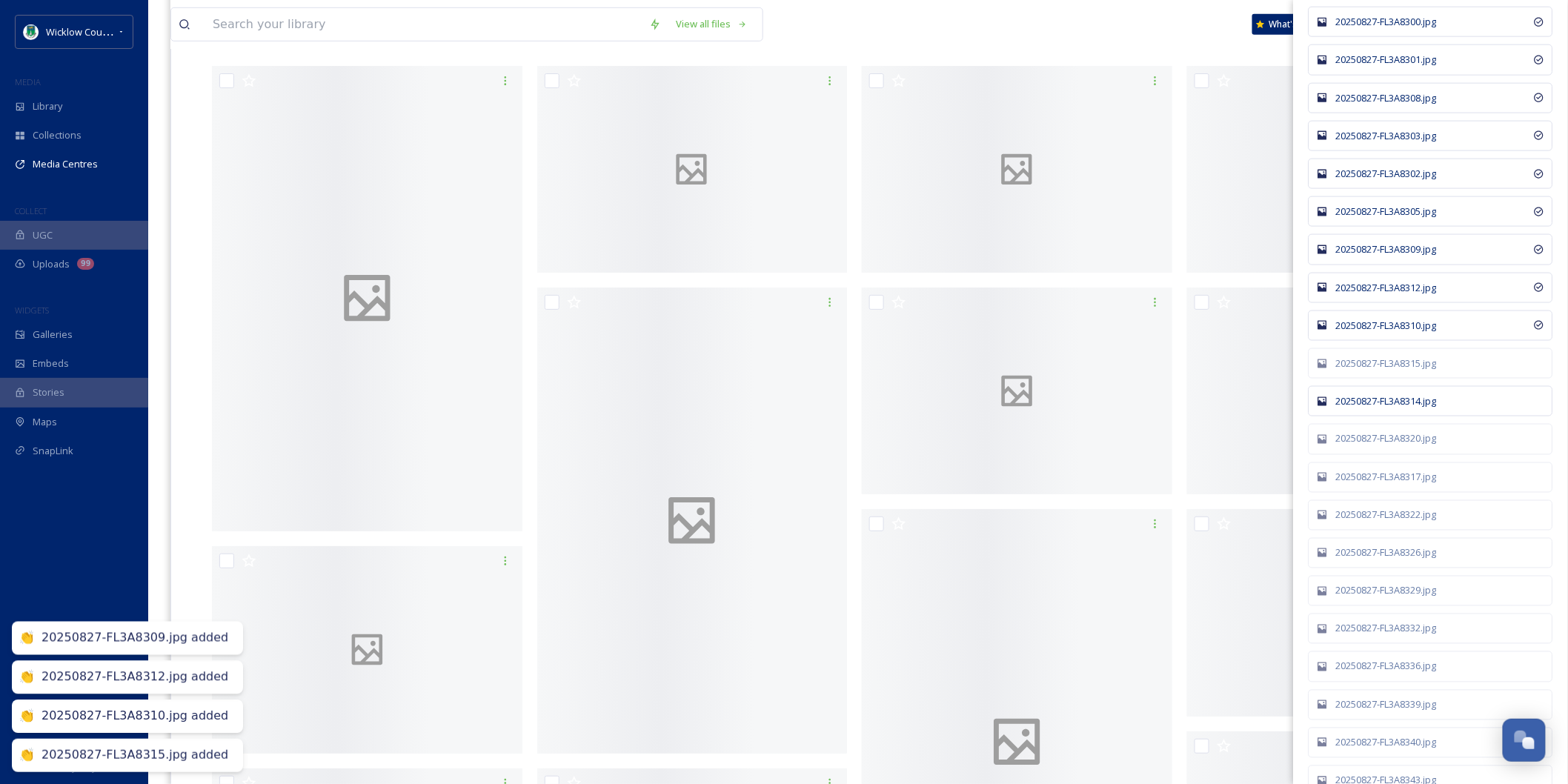
click at [1396, 416] on div "20250827-FL3A8314.jpg" at bounding box center [1431, 401] width 244 height 30
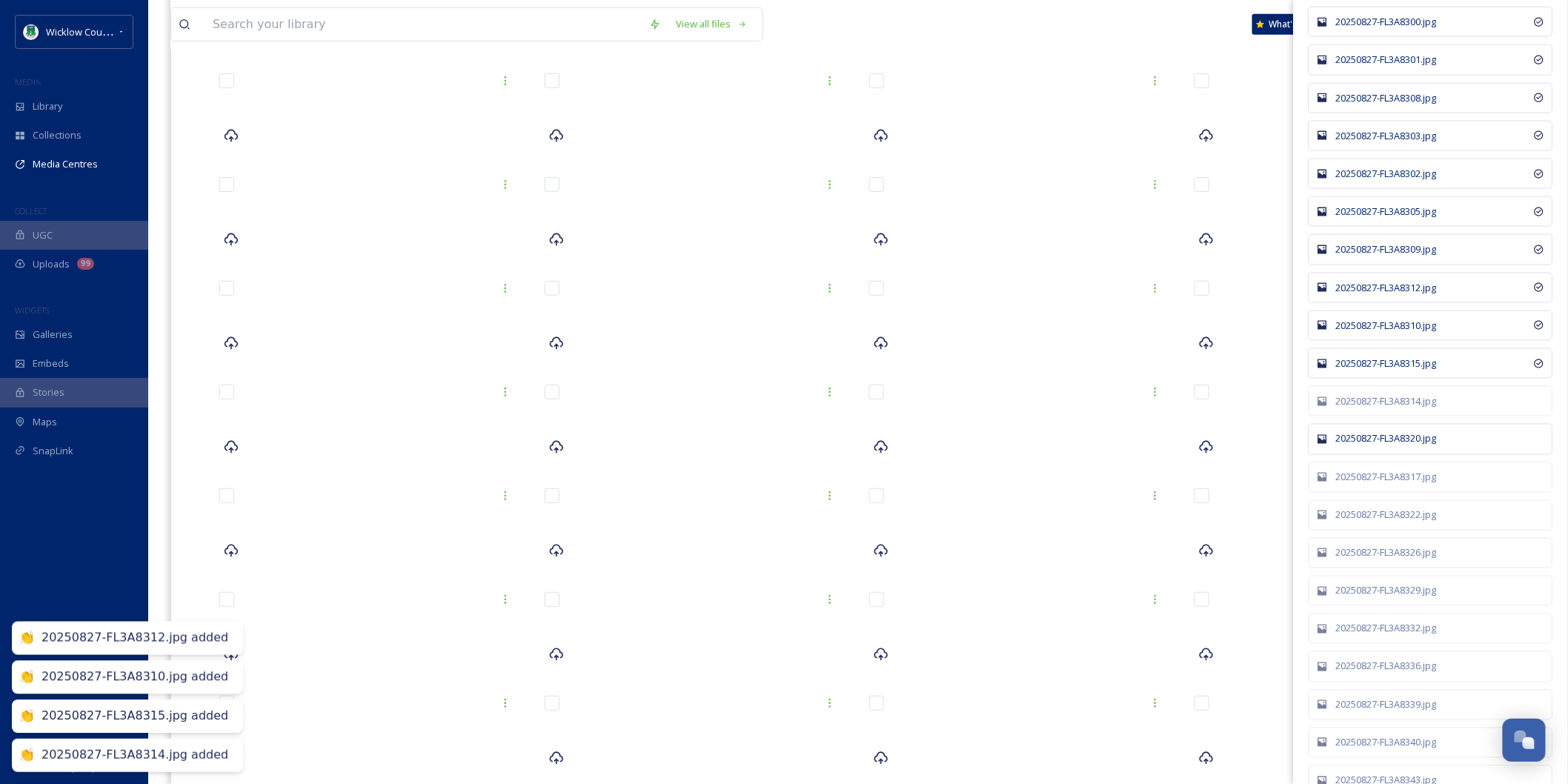
click at [1391, 446] on div "20250827-FL3A8320.jpg" at bounding box center [1439, 439] width 205 height 14
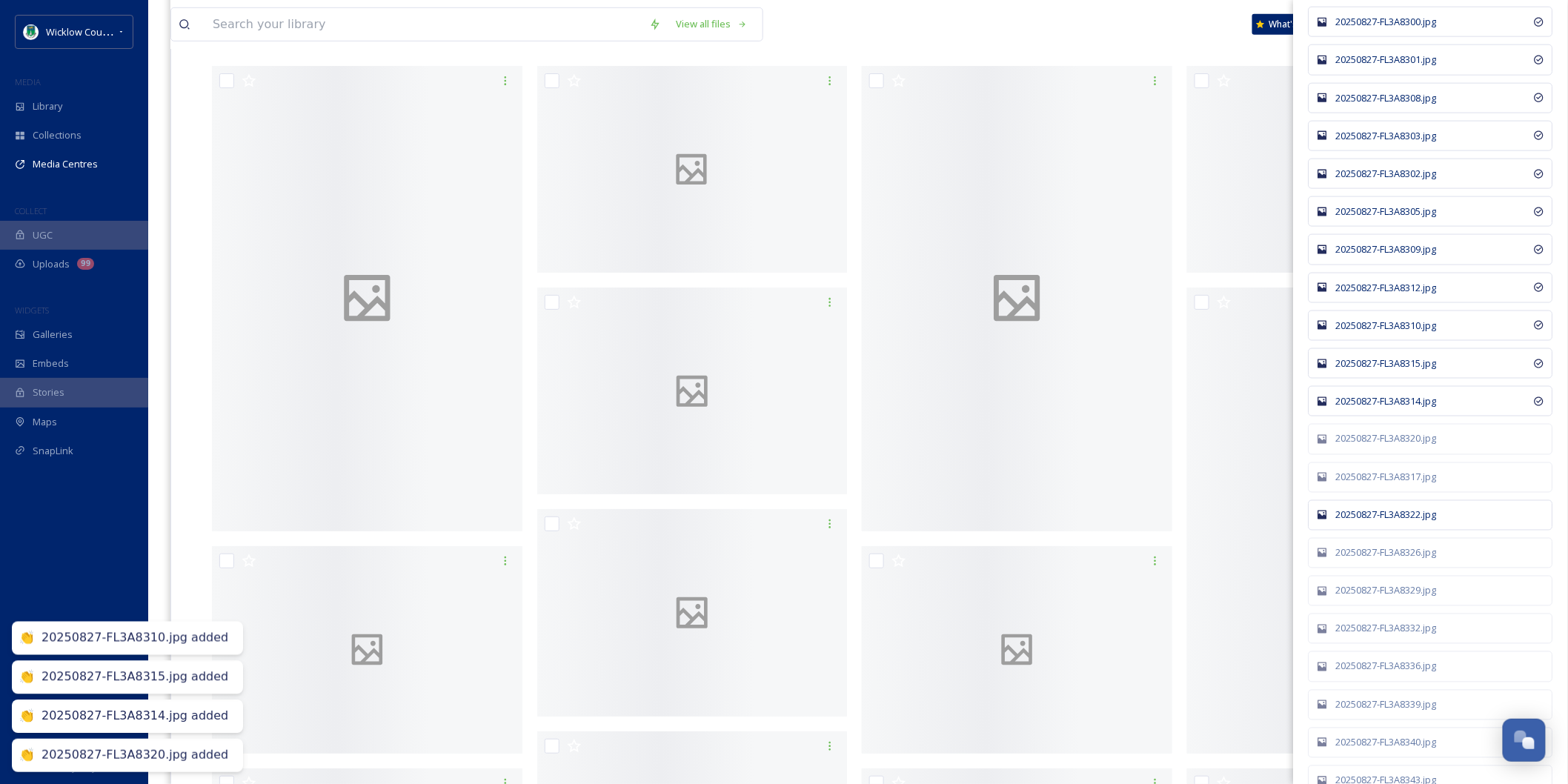
click at [1386, 484] on div "20250827-FL3A8317.jpg" at bounding box center [1439, 477] width 205 height 14
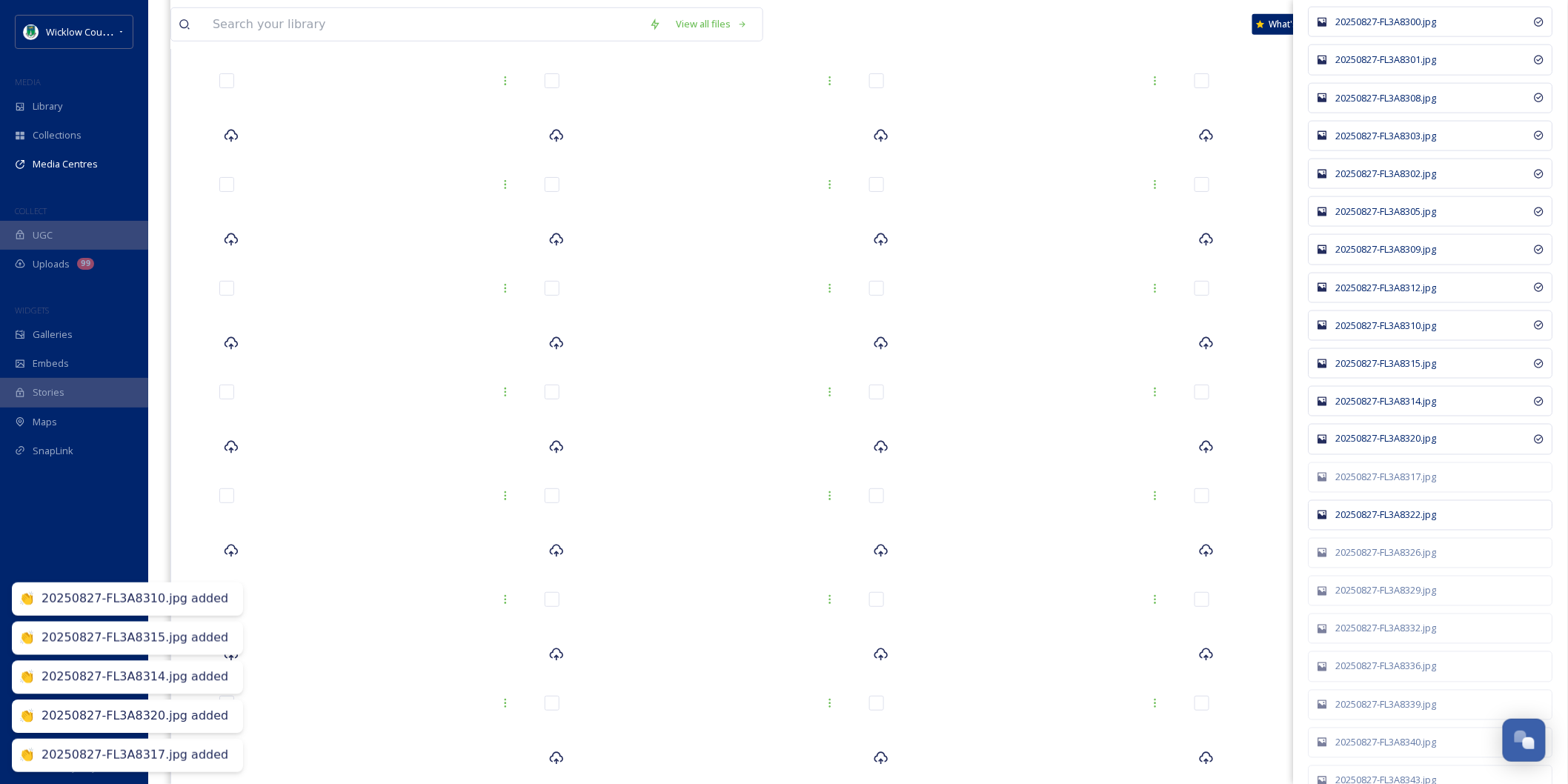
click at [1386, 522] on div "20250827-FL3A8322.jpg" at bounding box center [1439, 514] width 205 height 14
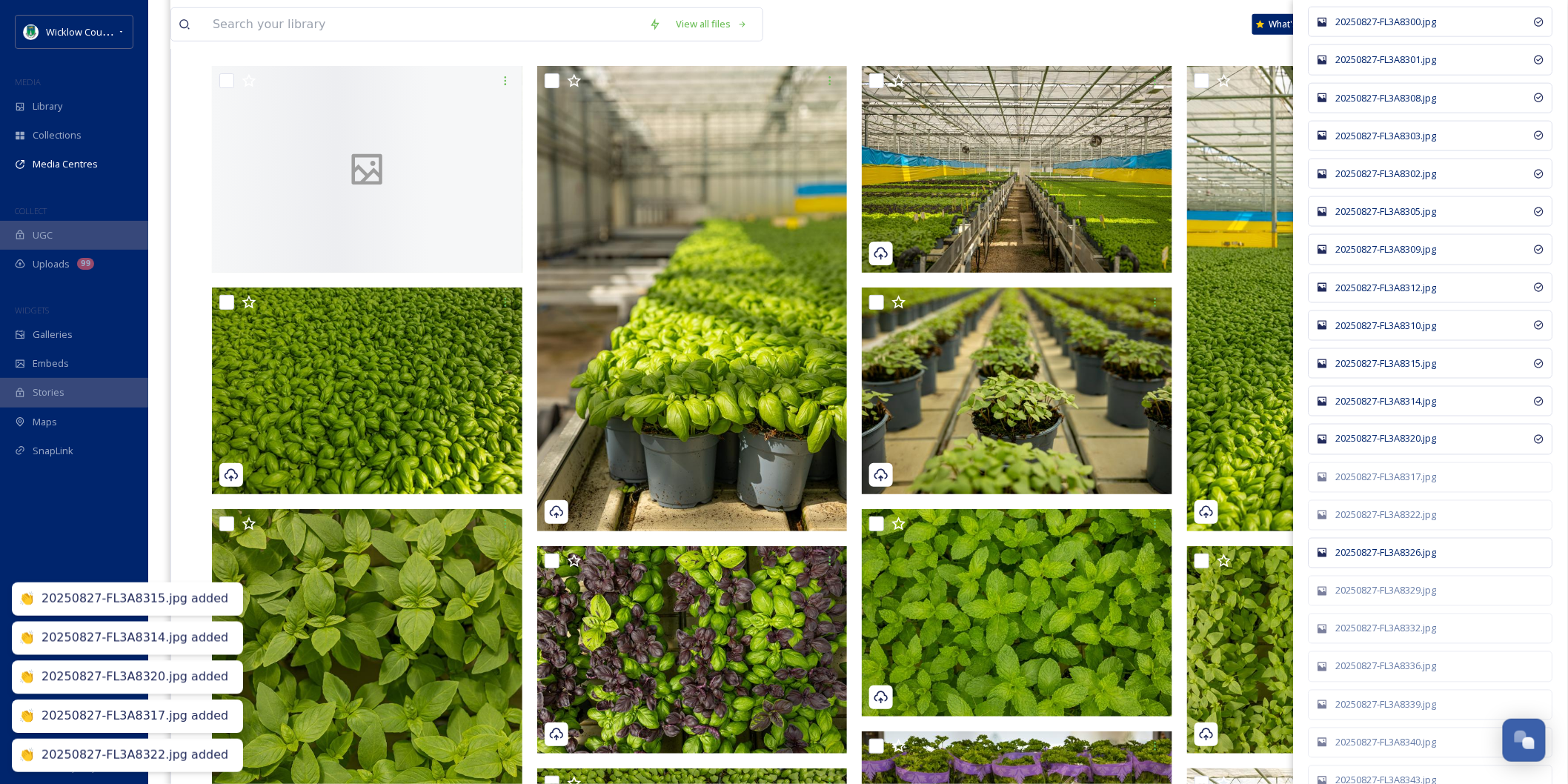
click at [1386, 560] on div "20250827-FL3A8326.jpg" at bounding box center [1439, 553] width 205 height 14
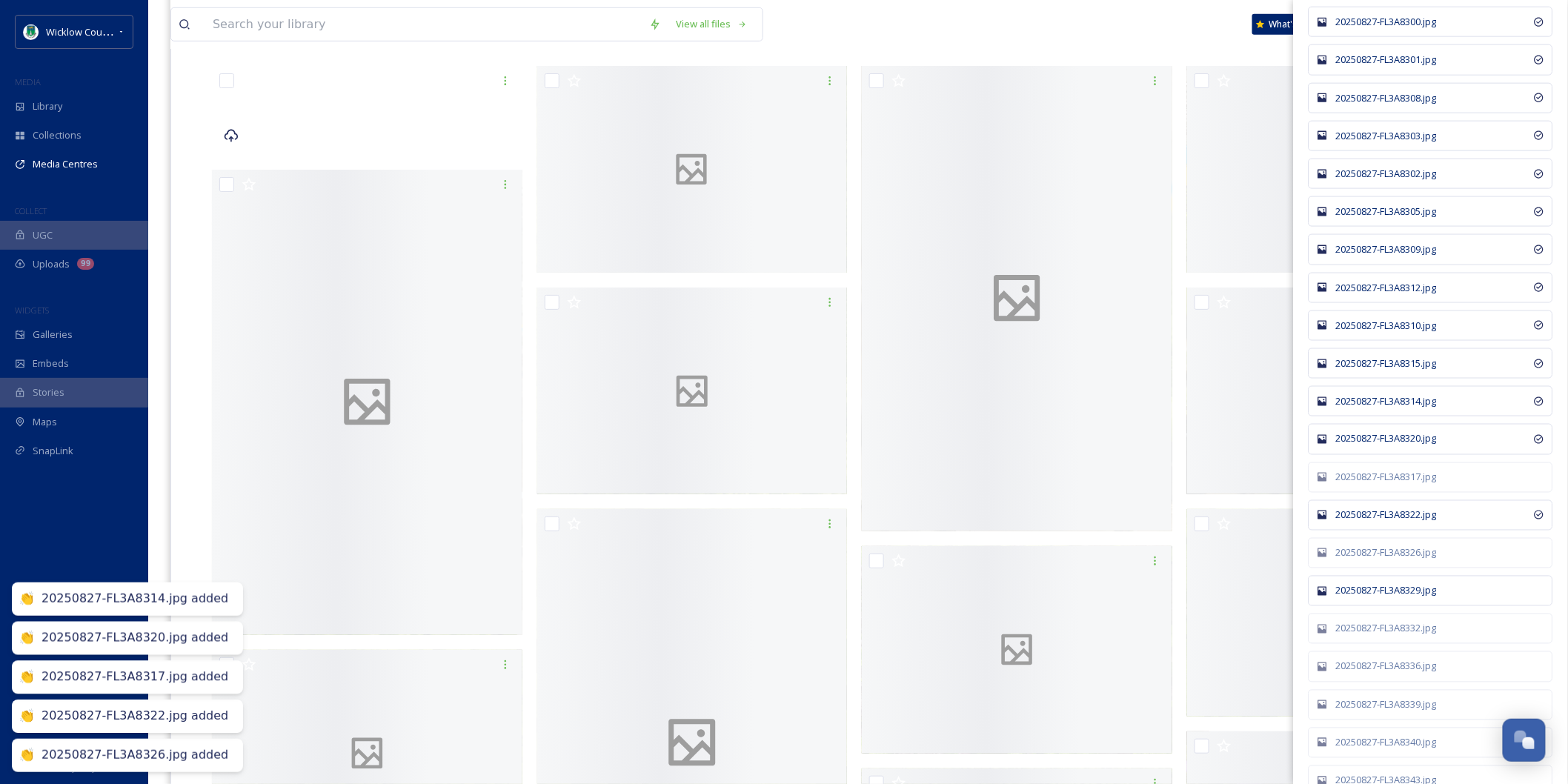
click at [1386, 606] on div "20250827-FL3A8329.jpg" at bounding box center [1431, 590] width 244 height 30
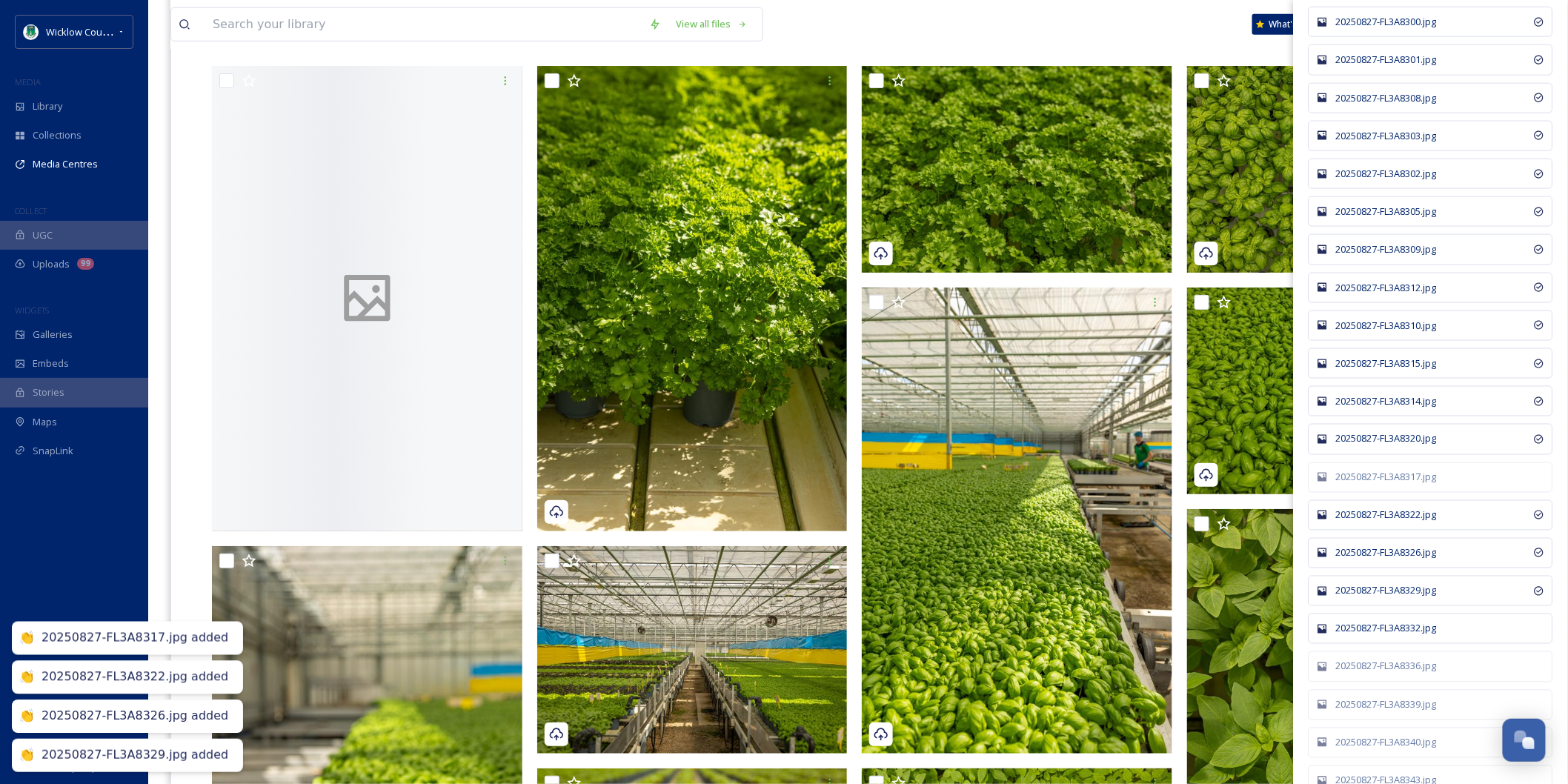
click at [1388, 635] on div "20250827-FL3A8332.jpg" at bounding box center [1439, 628] width 205 height 14
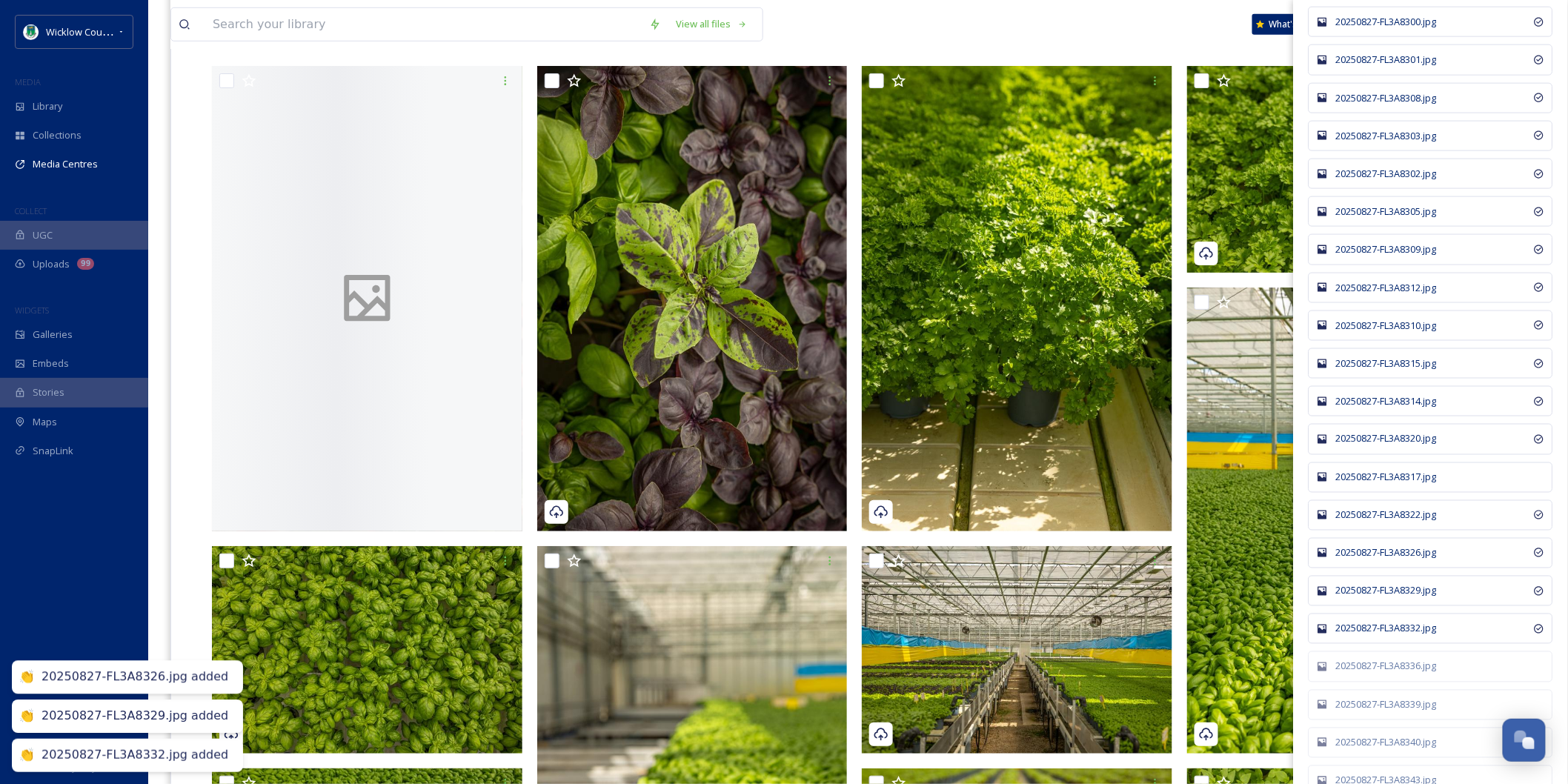
click at [1387, 484] on div "20250827-FL3A8317.jpg" at bounding box center [1439, 477] width 205 height 14
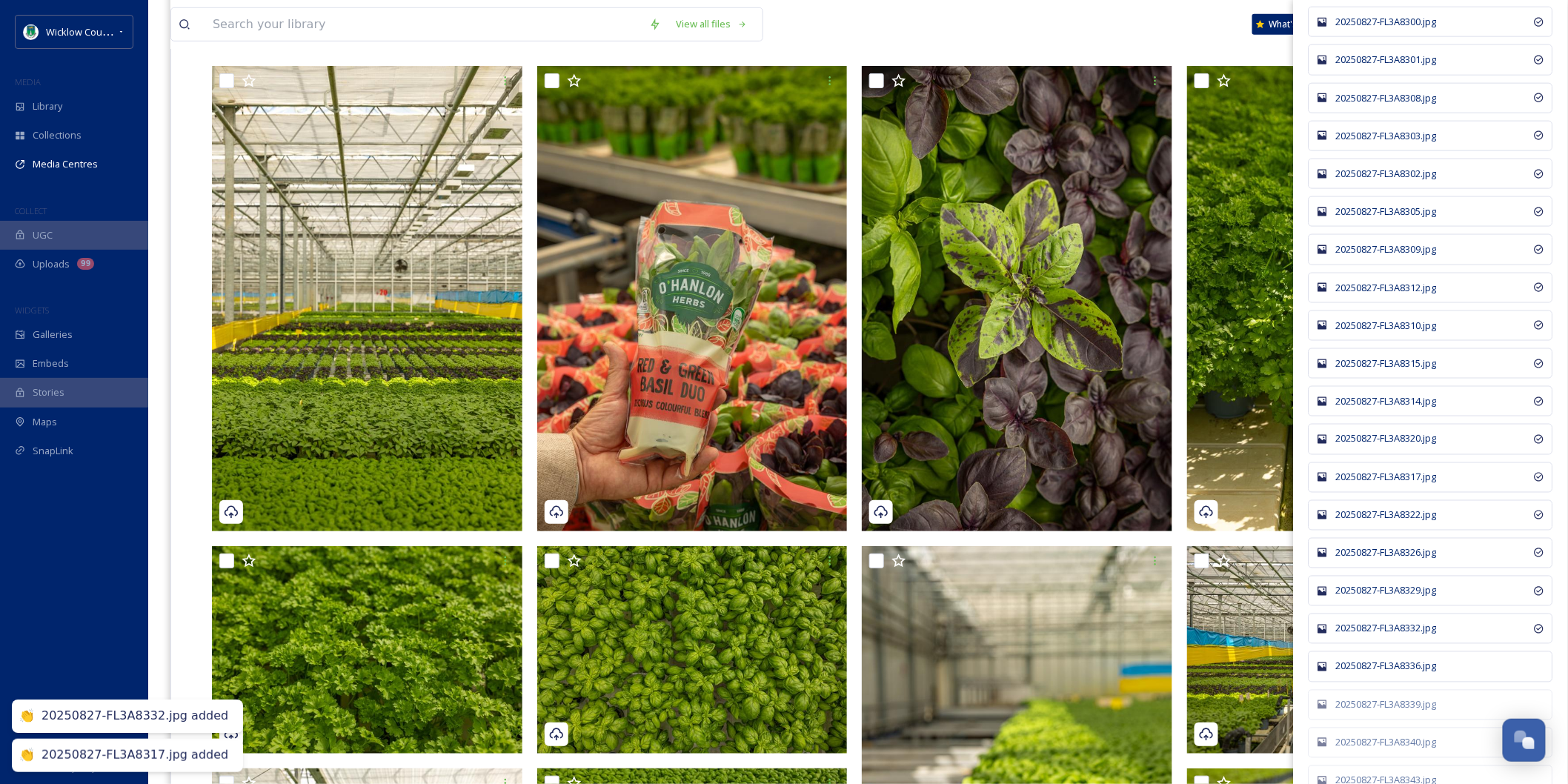
click at [1396, 681] on div "20250827-FL3A8336.jpg" at bounding box center [1431, 665] width 244 height 30
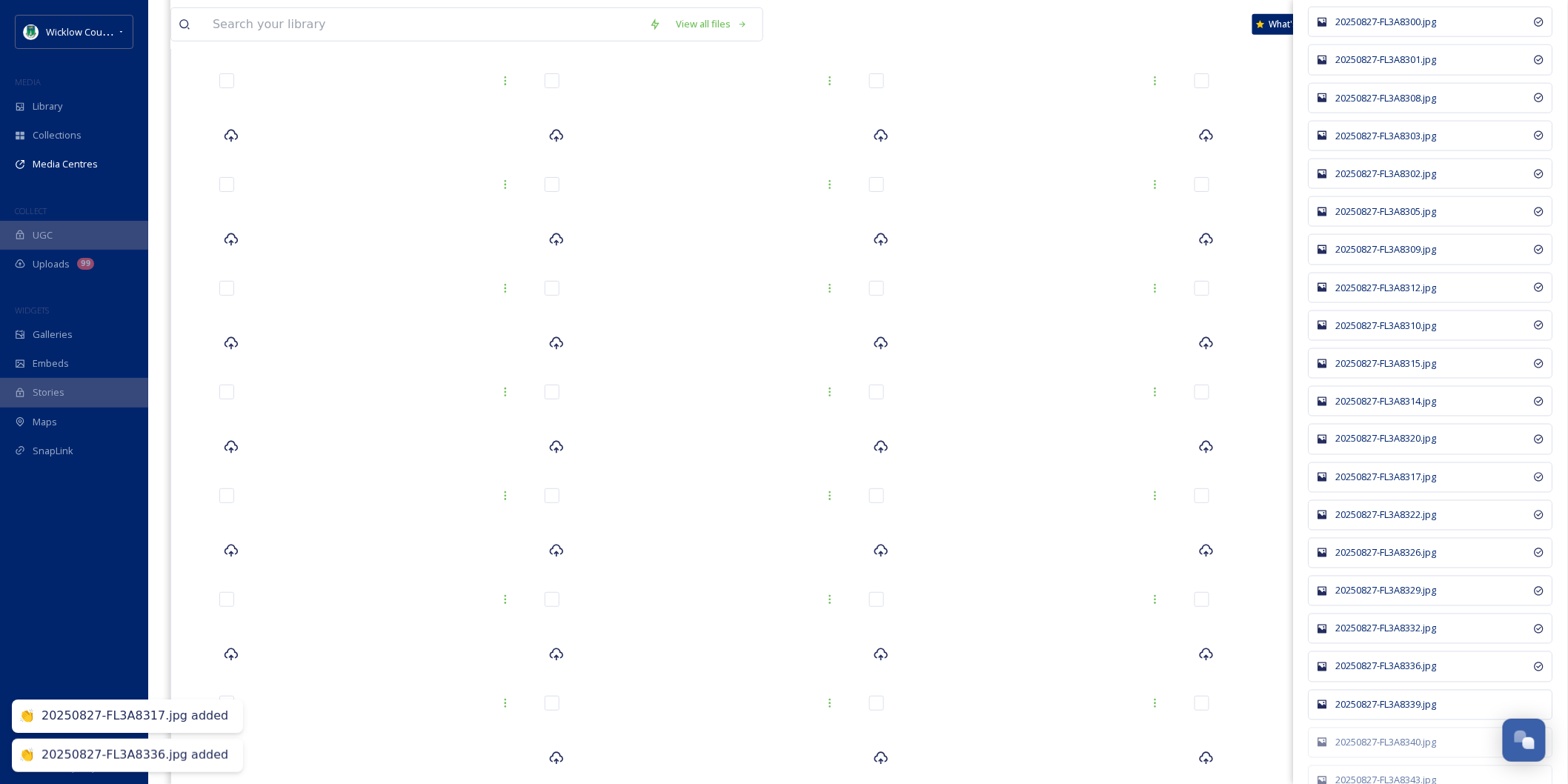
click at [1394, 720] on div "20250827-FL3A8339.jpg" at bounding box center [1431, 705] width 244 height 30
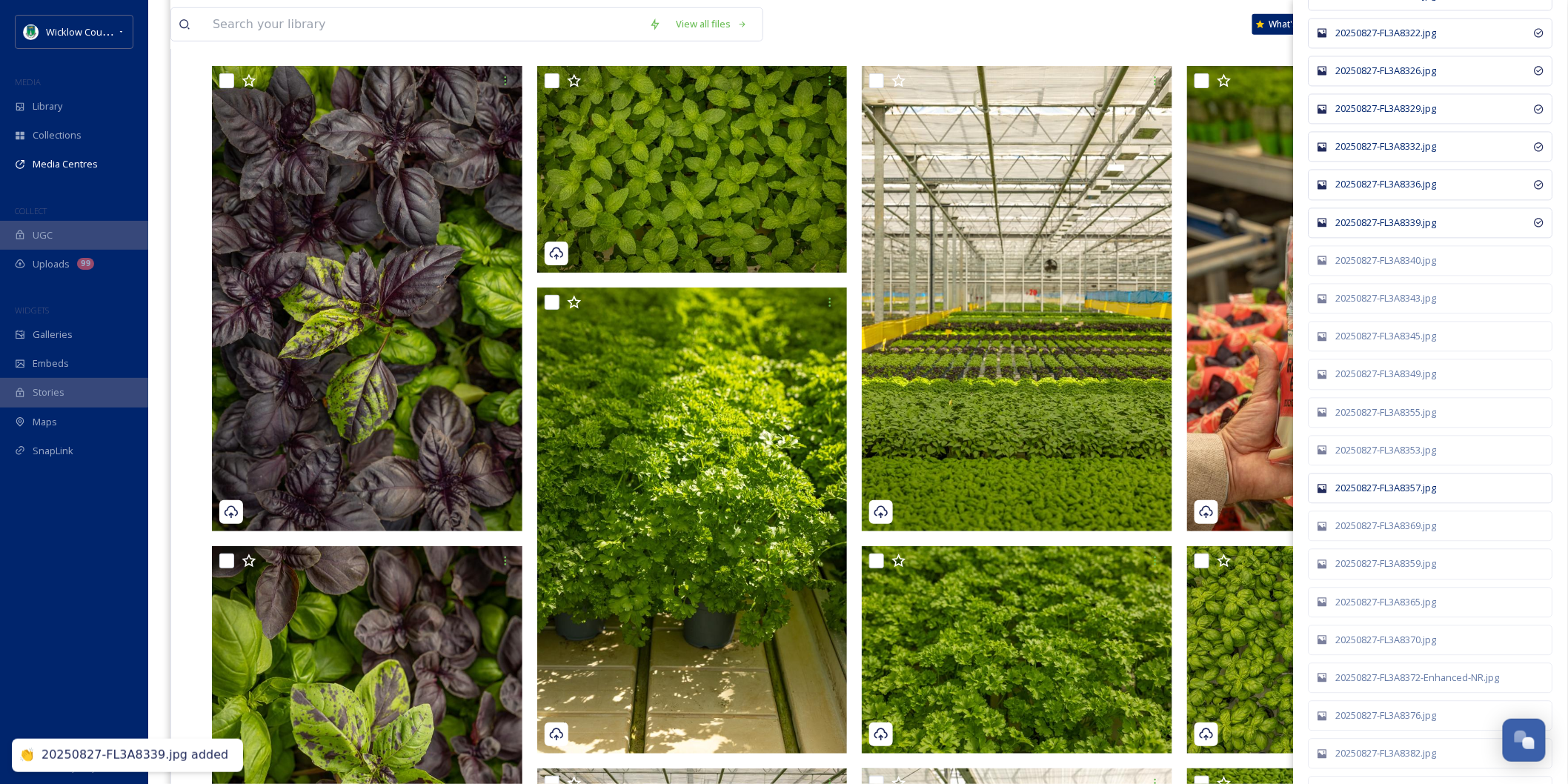
scroll to position [8393, 0]
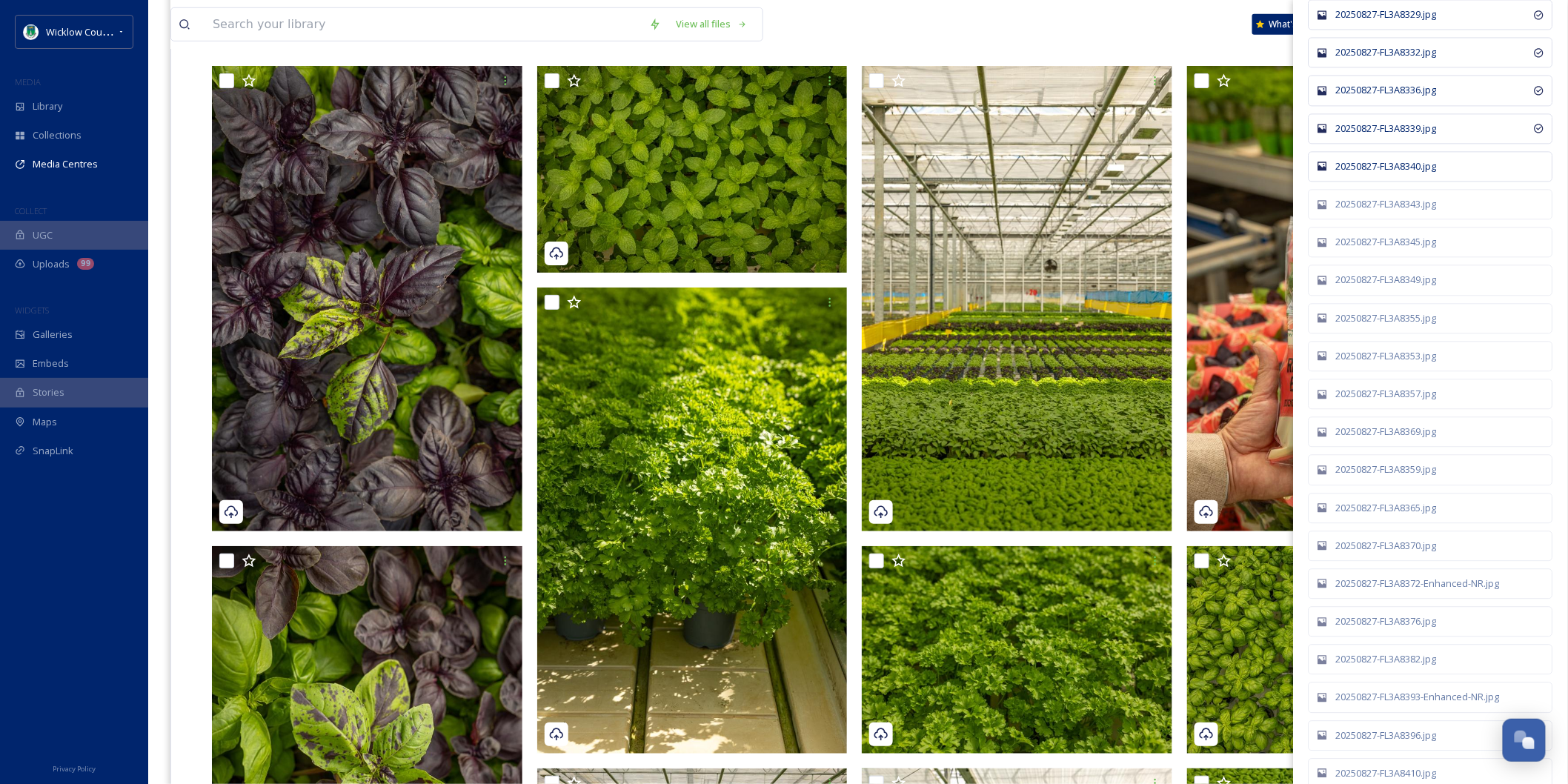
click at [1404, 173] on div "20250827-FL3A8340.jpg" at bounding box center [1439, 166] width 205 height 14
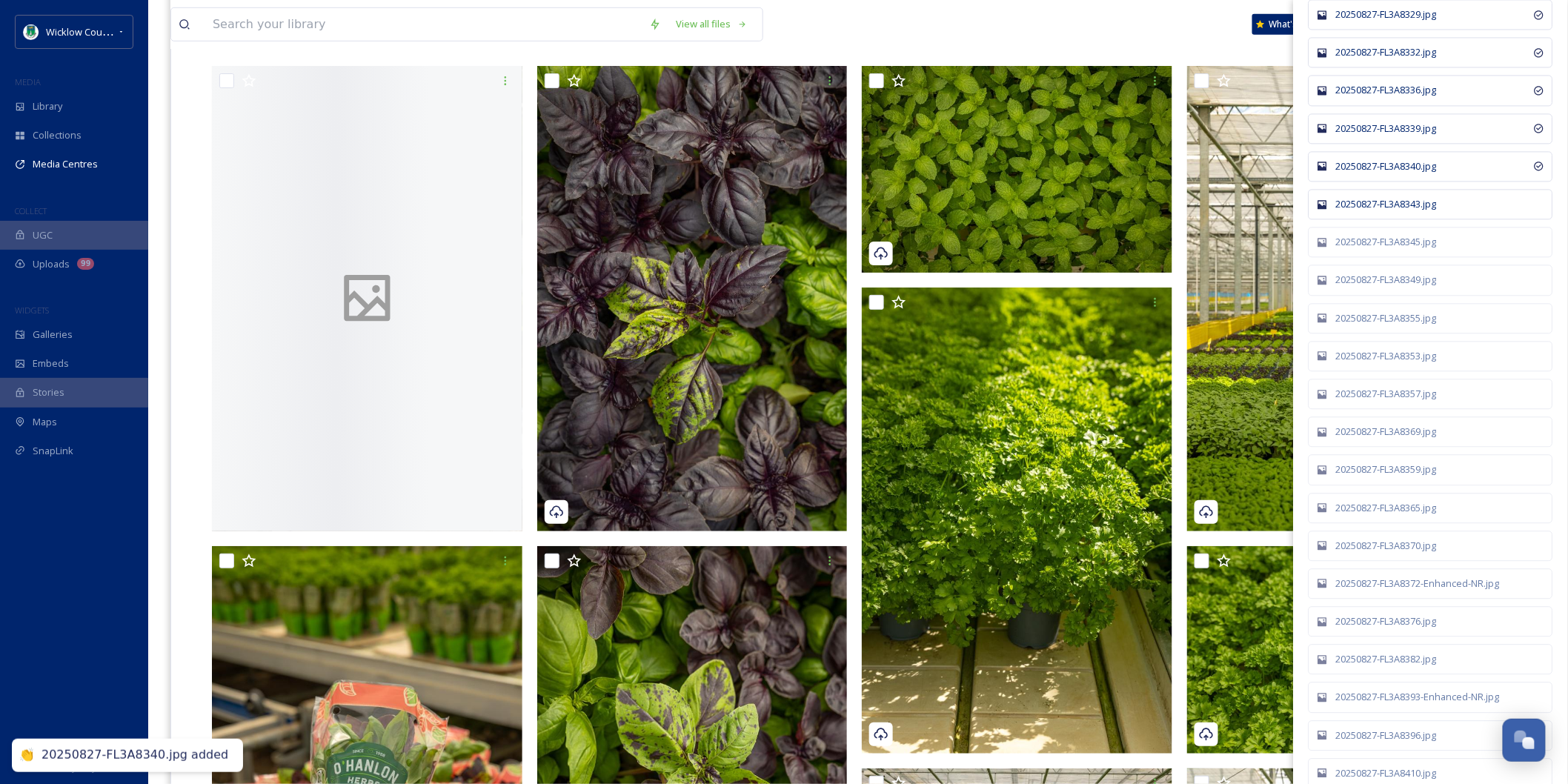
click at [1396, 211] on div "20250827-FL3A8343.jpg" at bounding box center [1439, 204] width 205 height 14
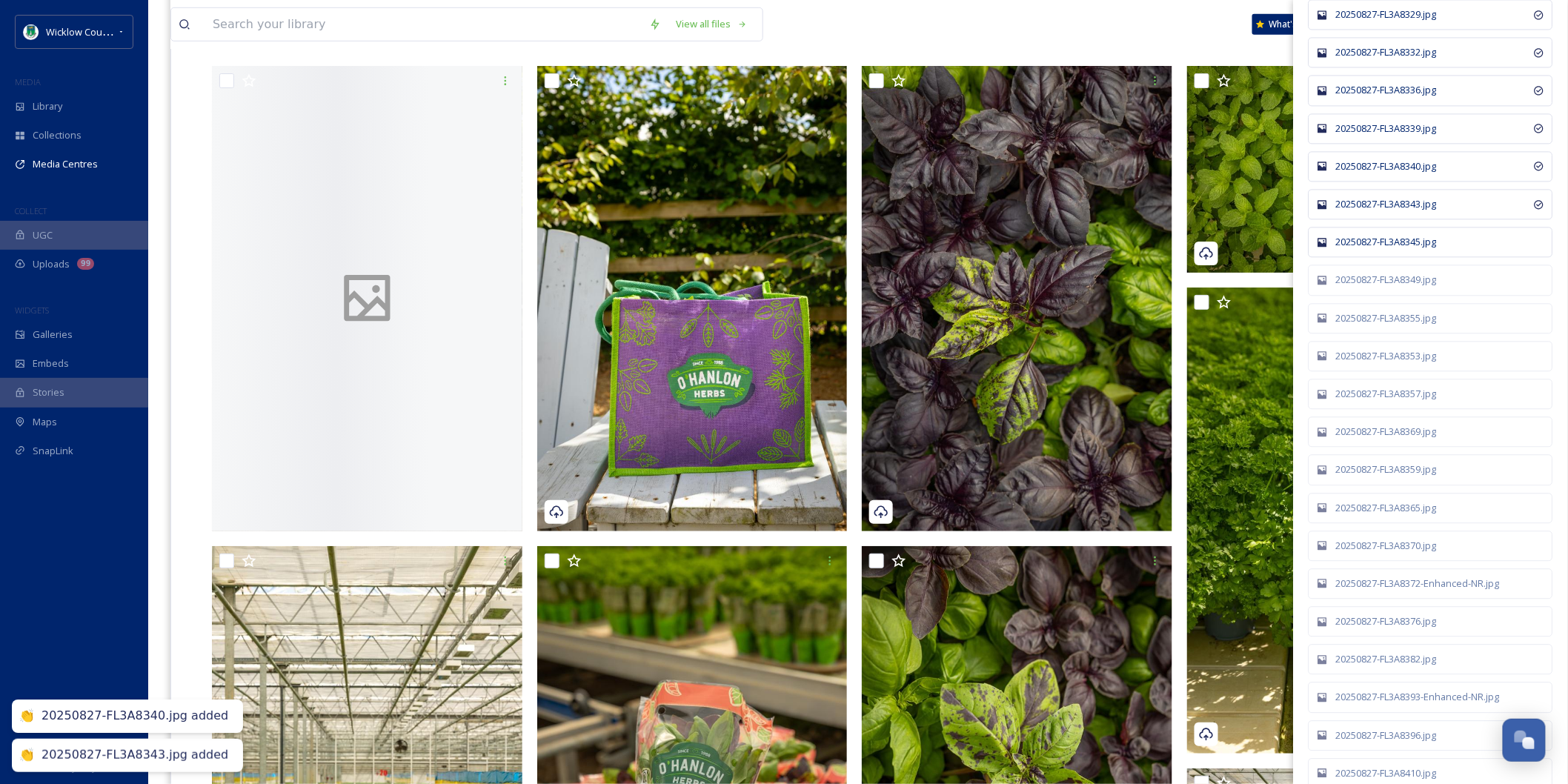
click at [1399, 249] on div "20250827-FL3A8345.jpg" at bounding box center [1439, 242] width 205 height 14
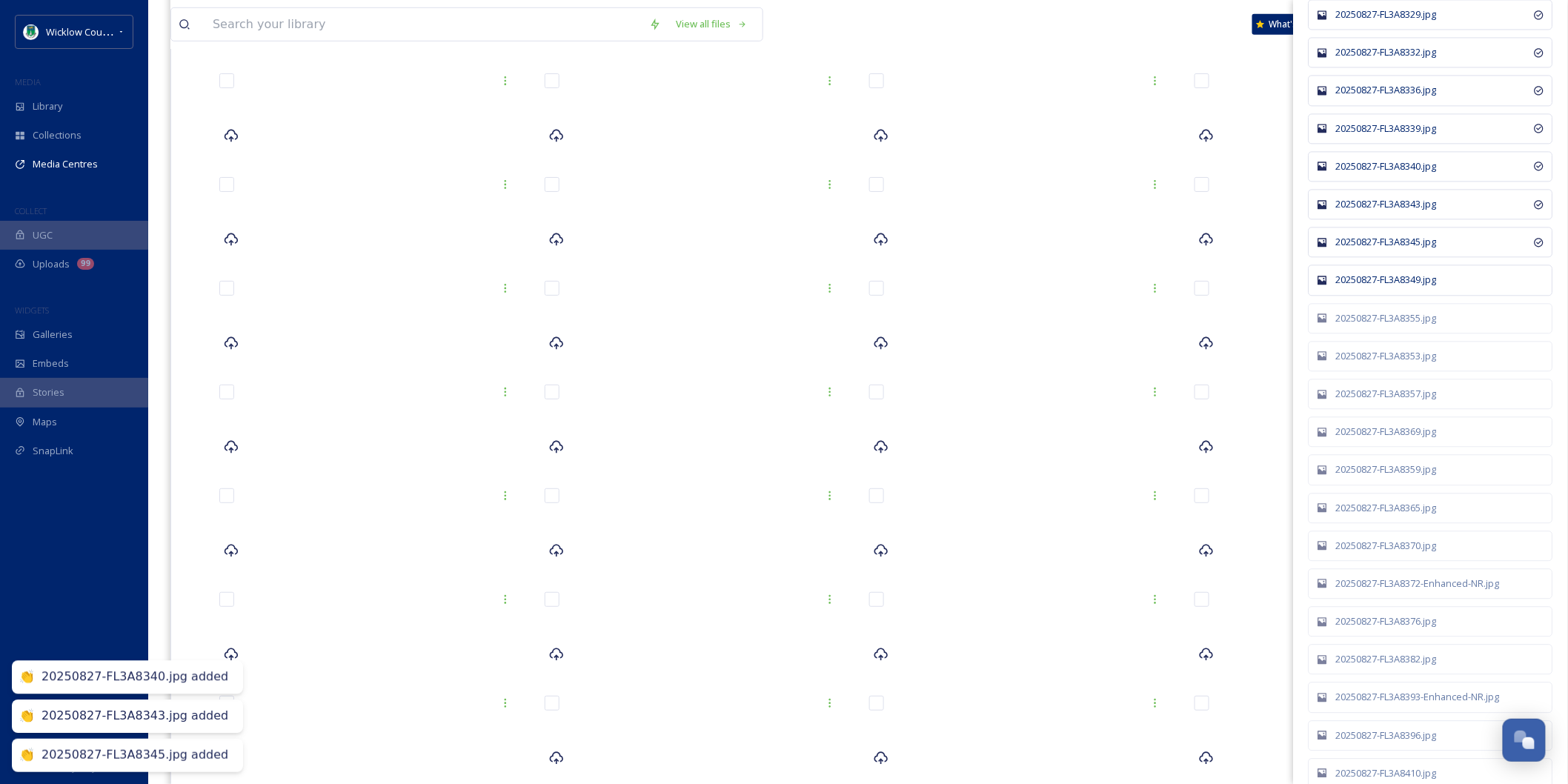
click at [1401, 295] on div "20250827-FL3A8349.jpg" at bounding box center [1431, 279] width 244 height 30
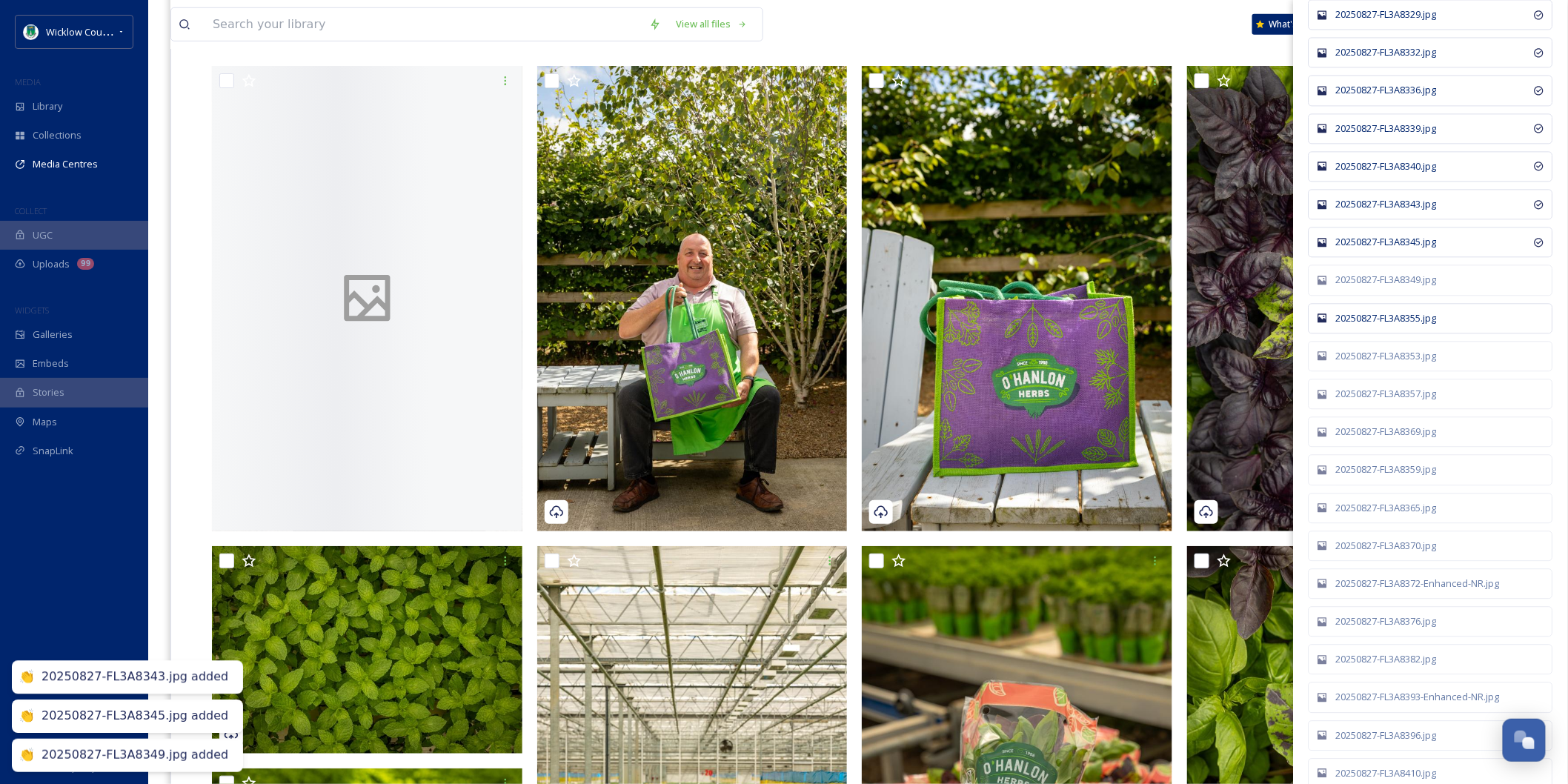
click at [1409, 333] on div "20250827-FL3A8355.jpg" at bounding box center [1431, 318] width 244 height 30
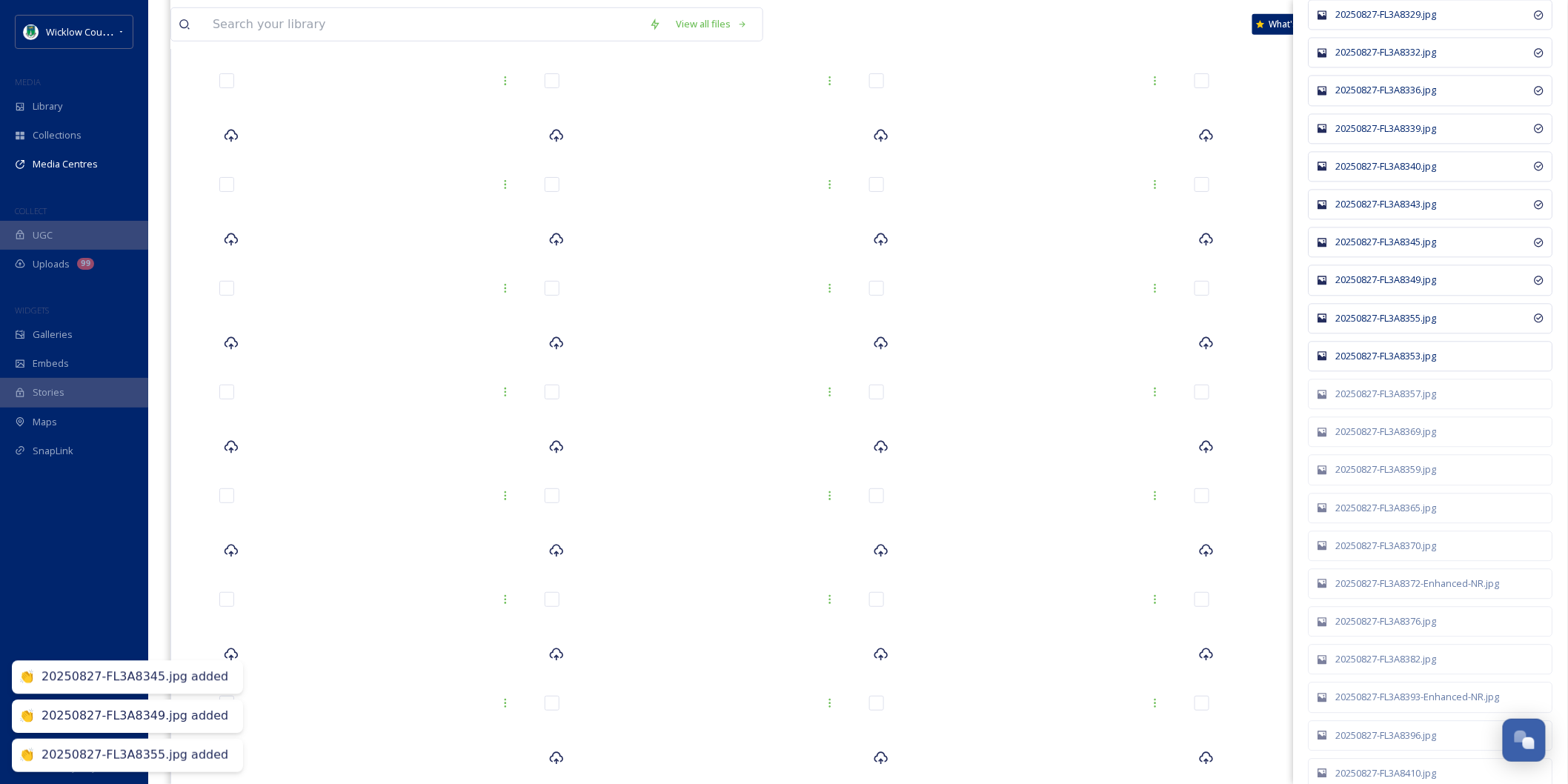
click at [1405, 363] on div "20250827-FL3A8353.jpg" at bounding box center [1439, 356] width 205 height 14
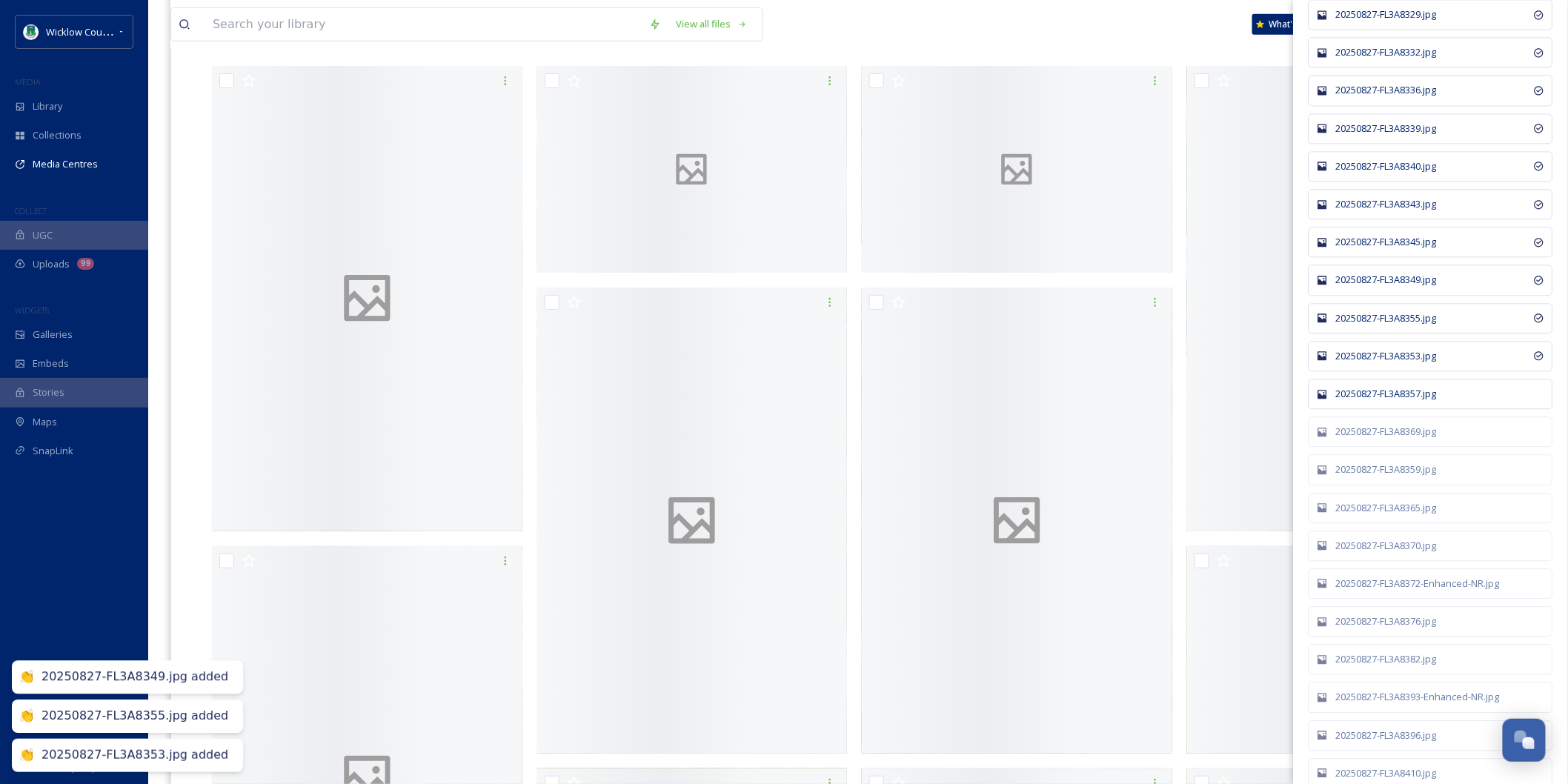
click at [1402, 401] on div "20250827-FL3A8357.jpg" at bounding box center [1439, 393] width 205 height 14
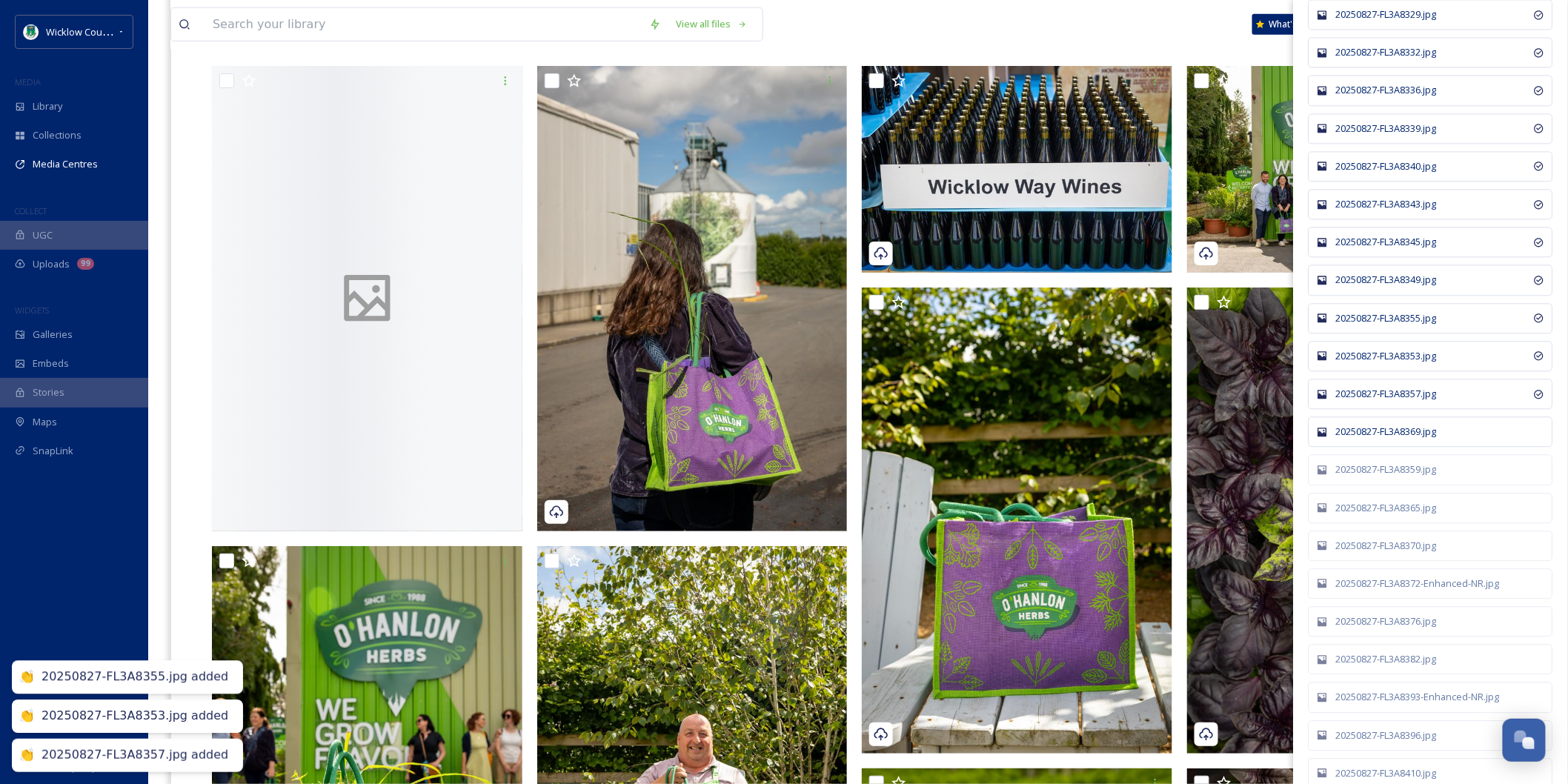
click at [1401, 438] on div "20250827-FL3A8369.jpg" at bounding box center [1439, 431] width 205 height 14
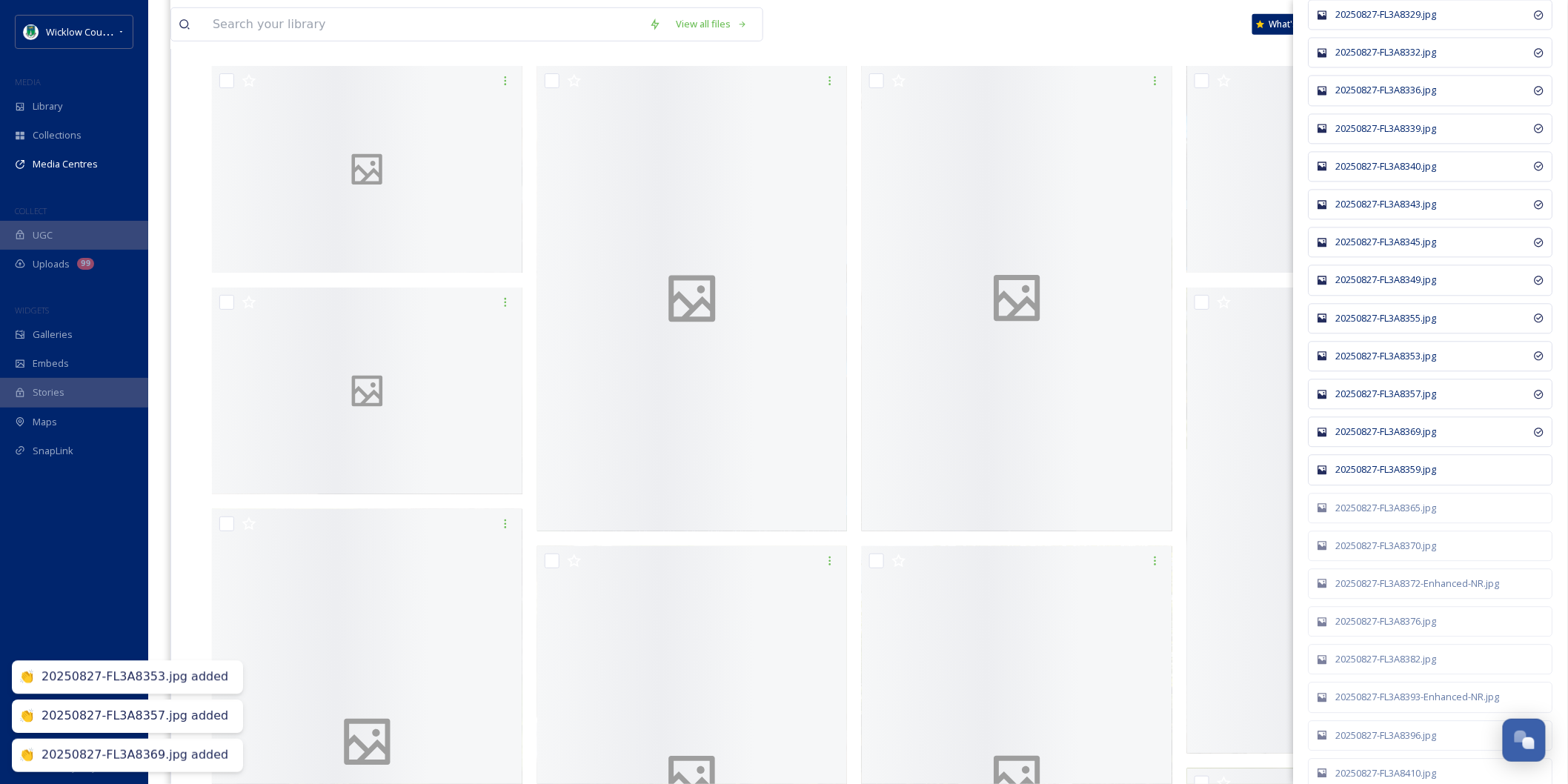
click at [1399, 476] on div "20250827-FL3A8359.jpg" at bounding box center [1439, 469] width 205 height 14
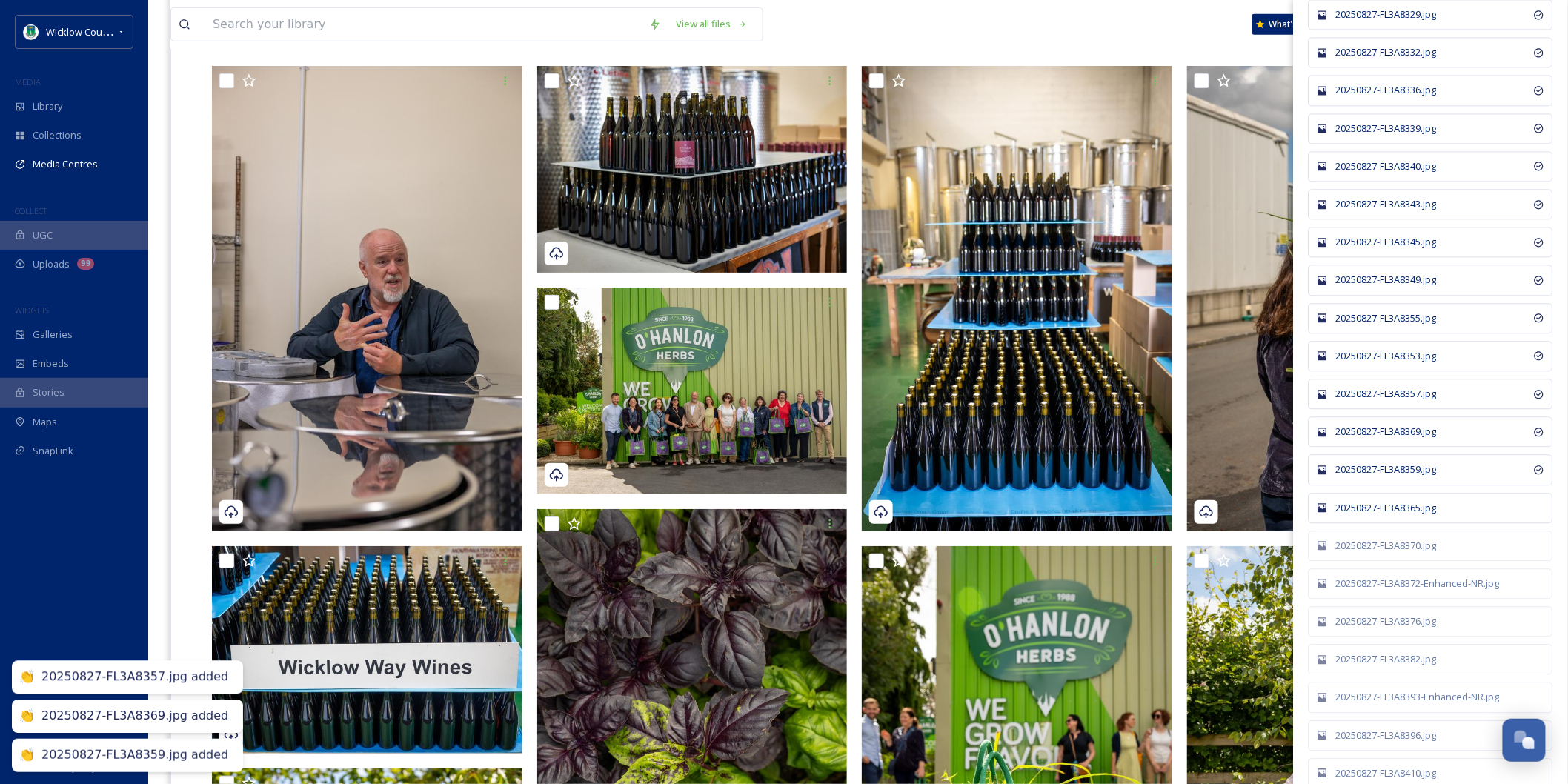
click at [1399, 514] on div "20250827-FL3A8365.jpg" at bounding box center [1439, 508] width 205 height 14
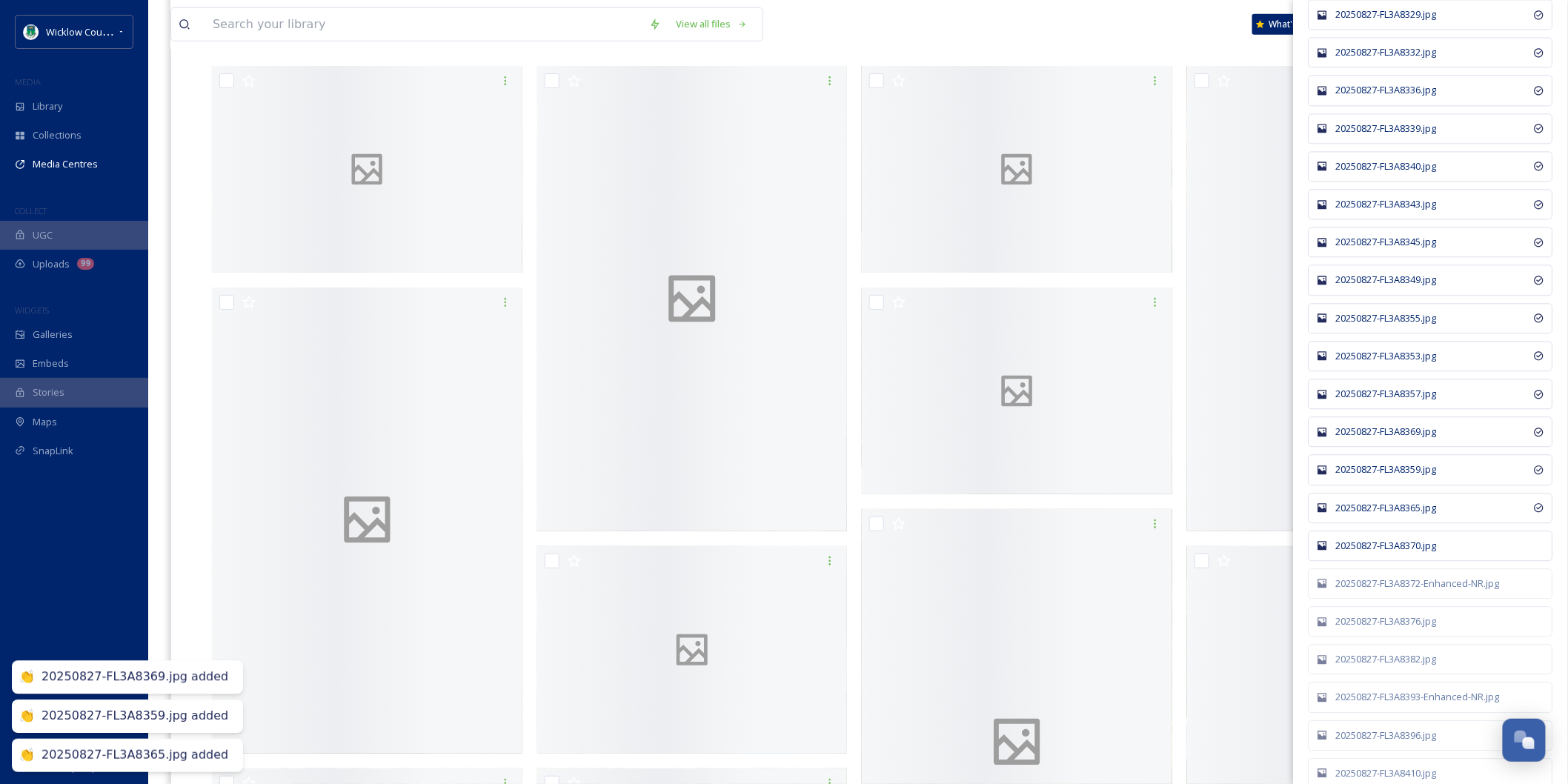
click at [1399, 553] on div "20250827-FL3A8370.jpg" at bounding box center [1439, 545] width 205 height 14
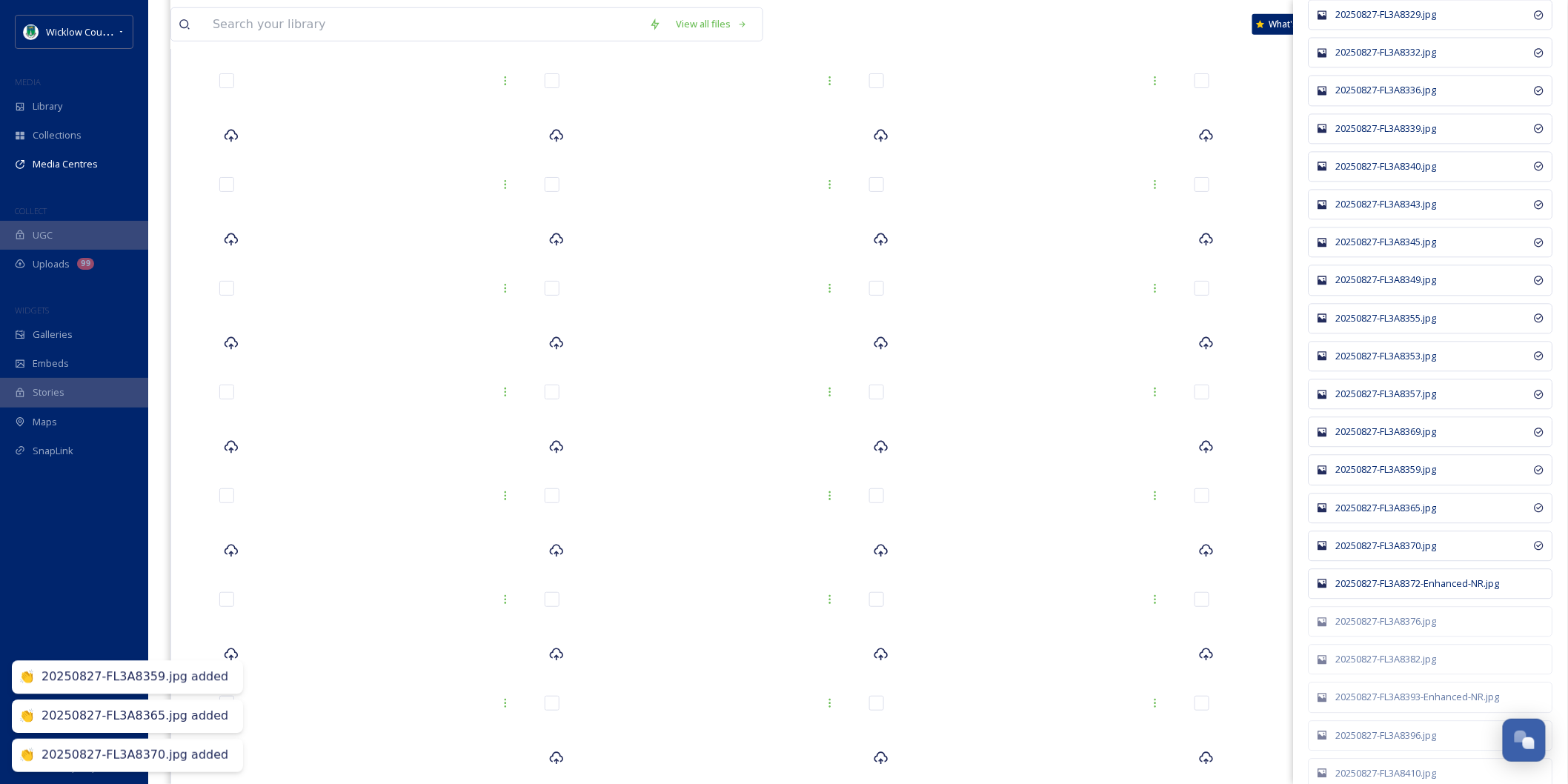
click at [1402, 590] on div "20250827-FL3A8372-Enhanced-NR.jpg" at bounding box center [1439, 583] width 205 height 14
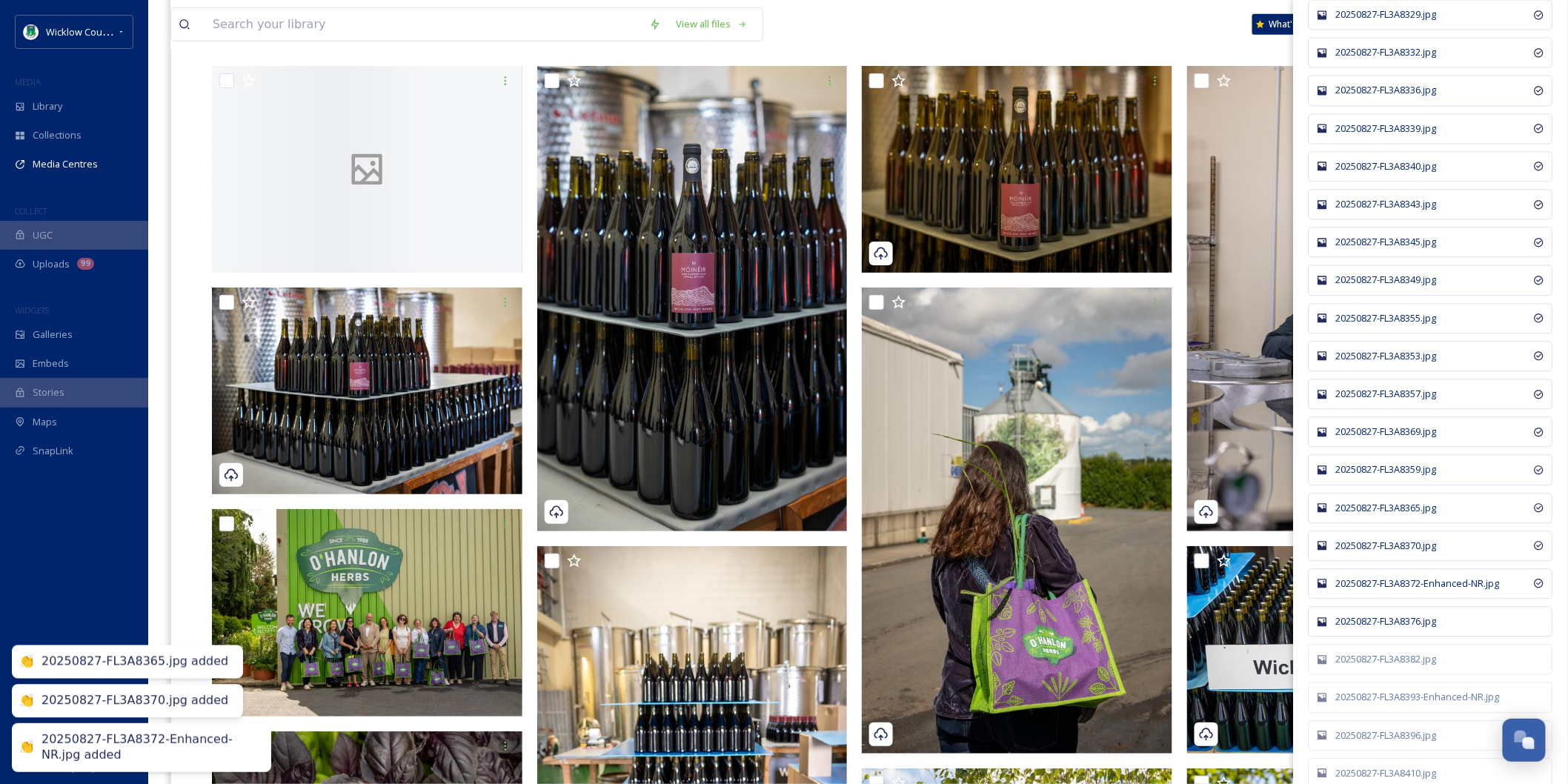
click at [1395, 628] on div "20250827-FL3A8376.jpg" at bounding box center [1439, 620] width 205 height 14
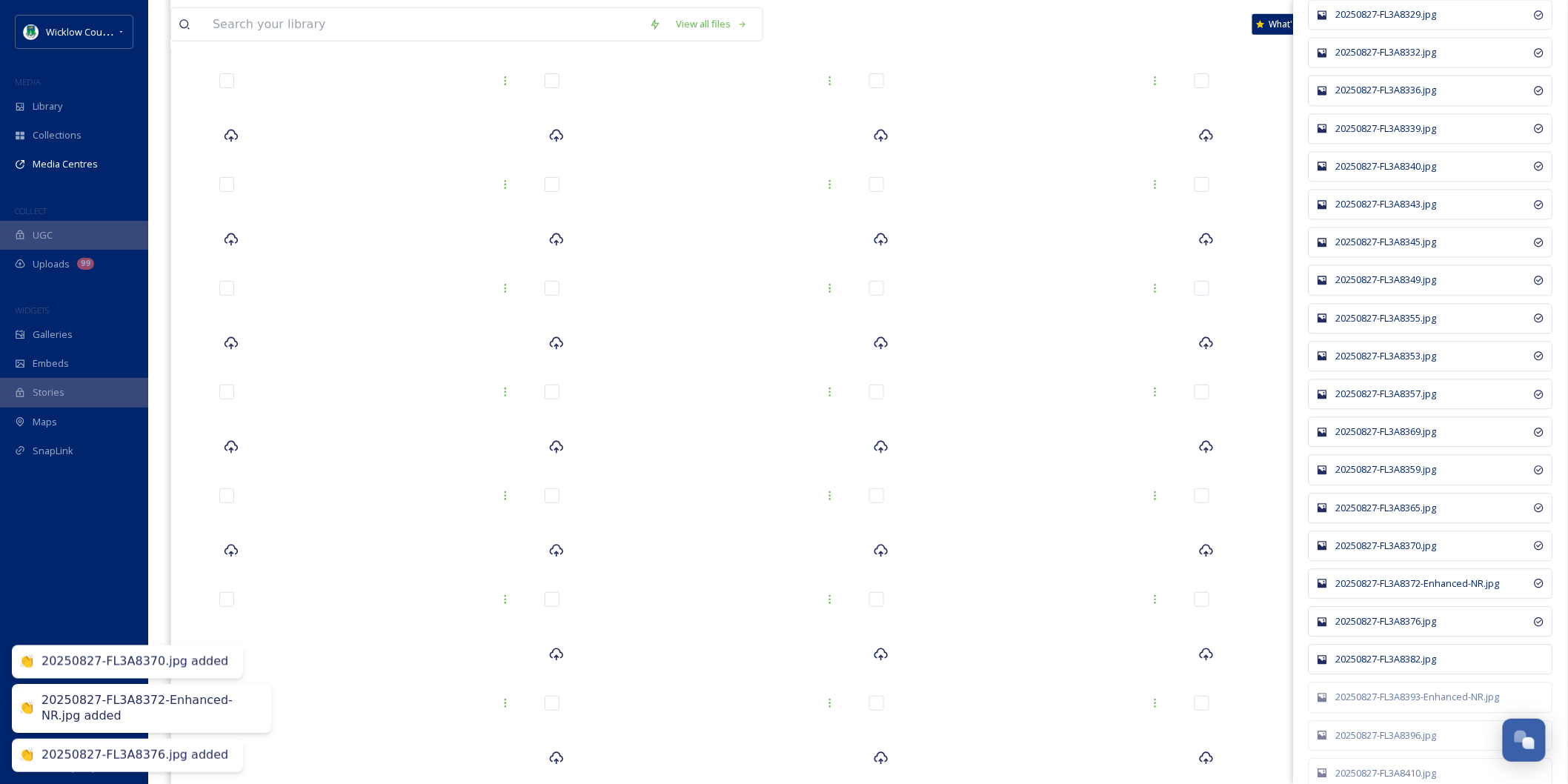
click at [1396, 665] on div "20250827-FL3A8382.jpg" at bounding box center [1439, 659] width 205 height 14
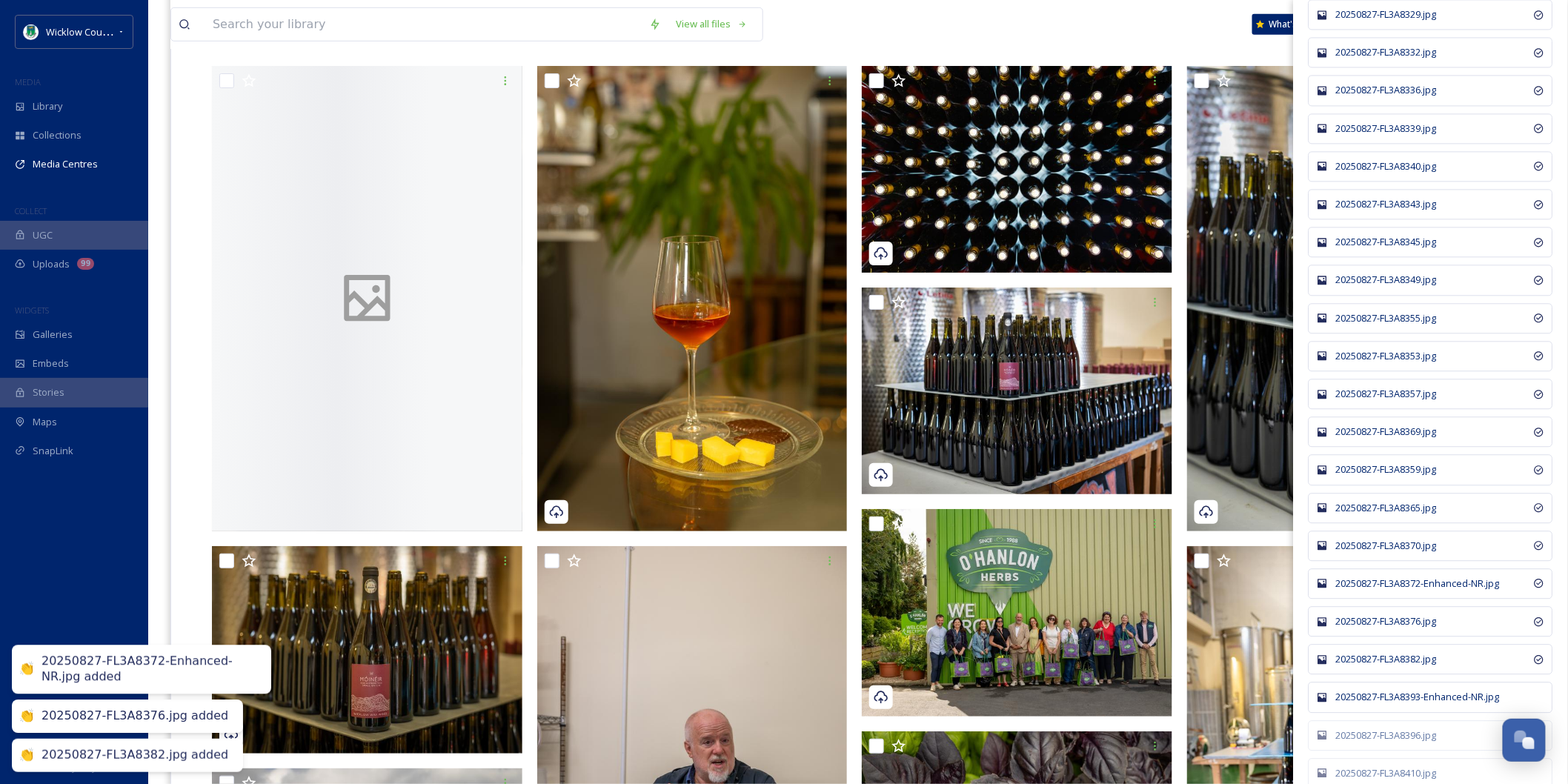
click at [1408, 704] on div "20250827-FL3A8393-Enhanced-NR.jpg" at bounding box center [1439, 697] width 205 height 14
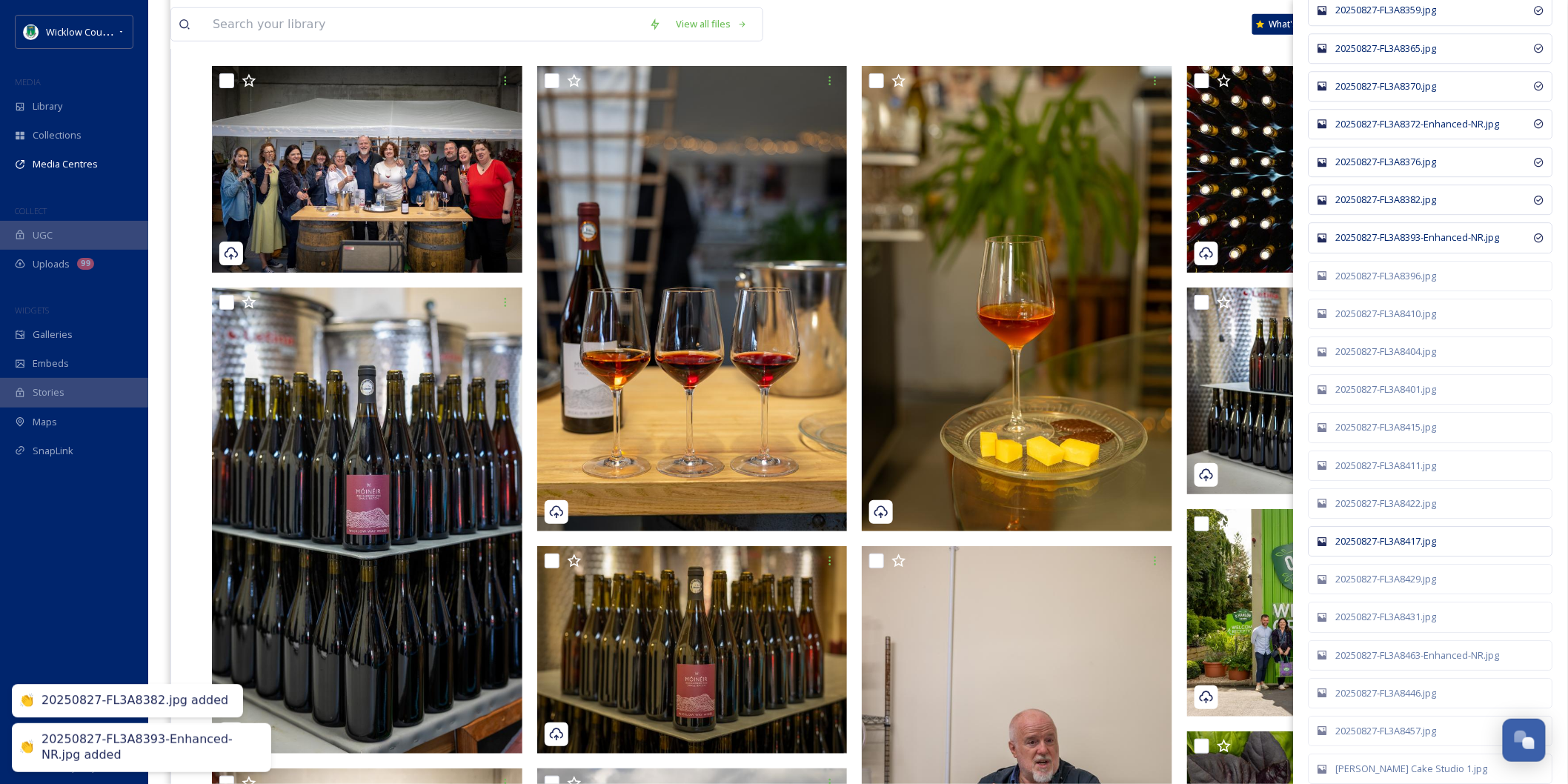
scroll to position [8969, 0]
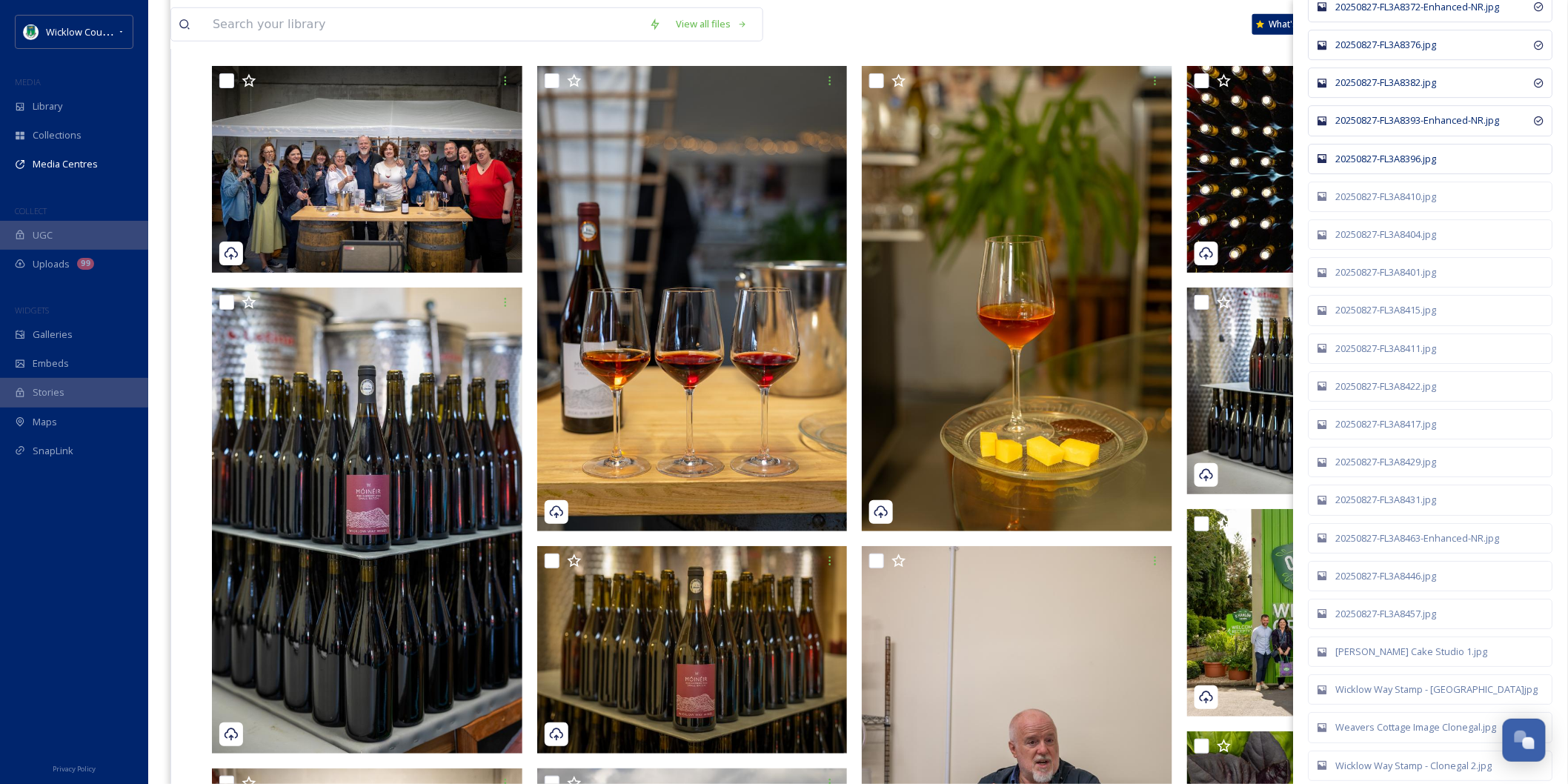
click at [1400, 166] on div "20250827-FL3A8396.jpg" at bounding box center [1439, 159] width 205 height 14
click at [1396, 204] on div "20250827-FL3A8410.jpg" at bounding box center [1439, 196] width 205 height 14
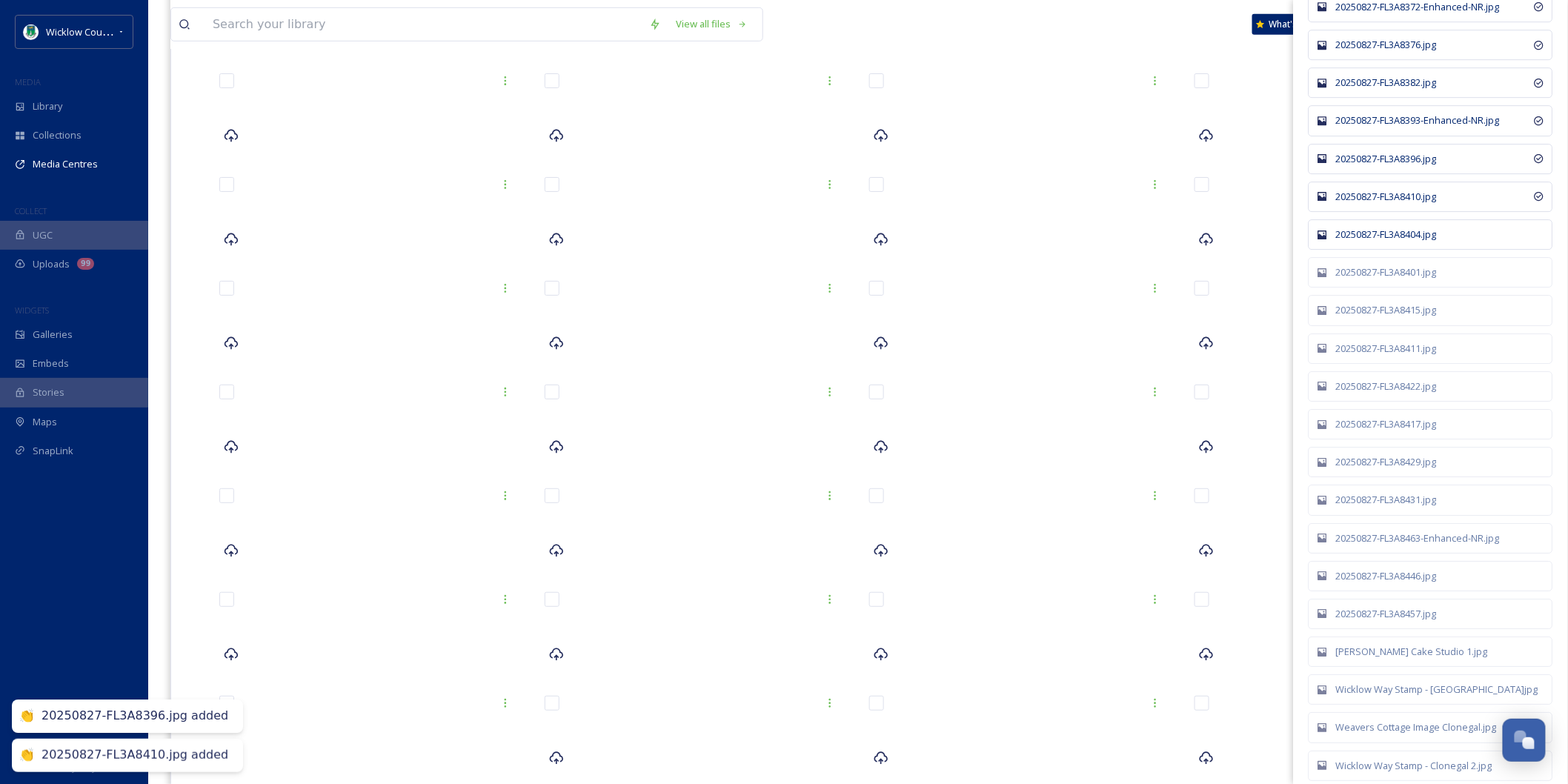
click at [1396, 241] on div "20250827-FL3A8404.jpg" at bounding box center [1439, 234] width 205 height 14
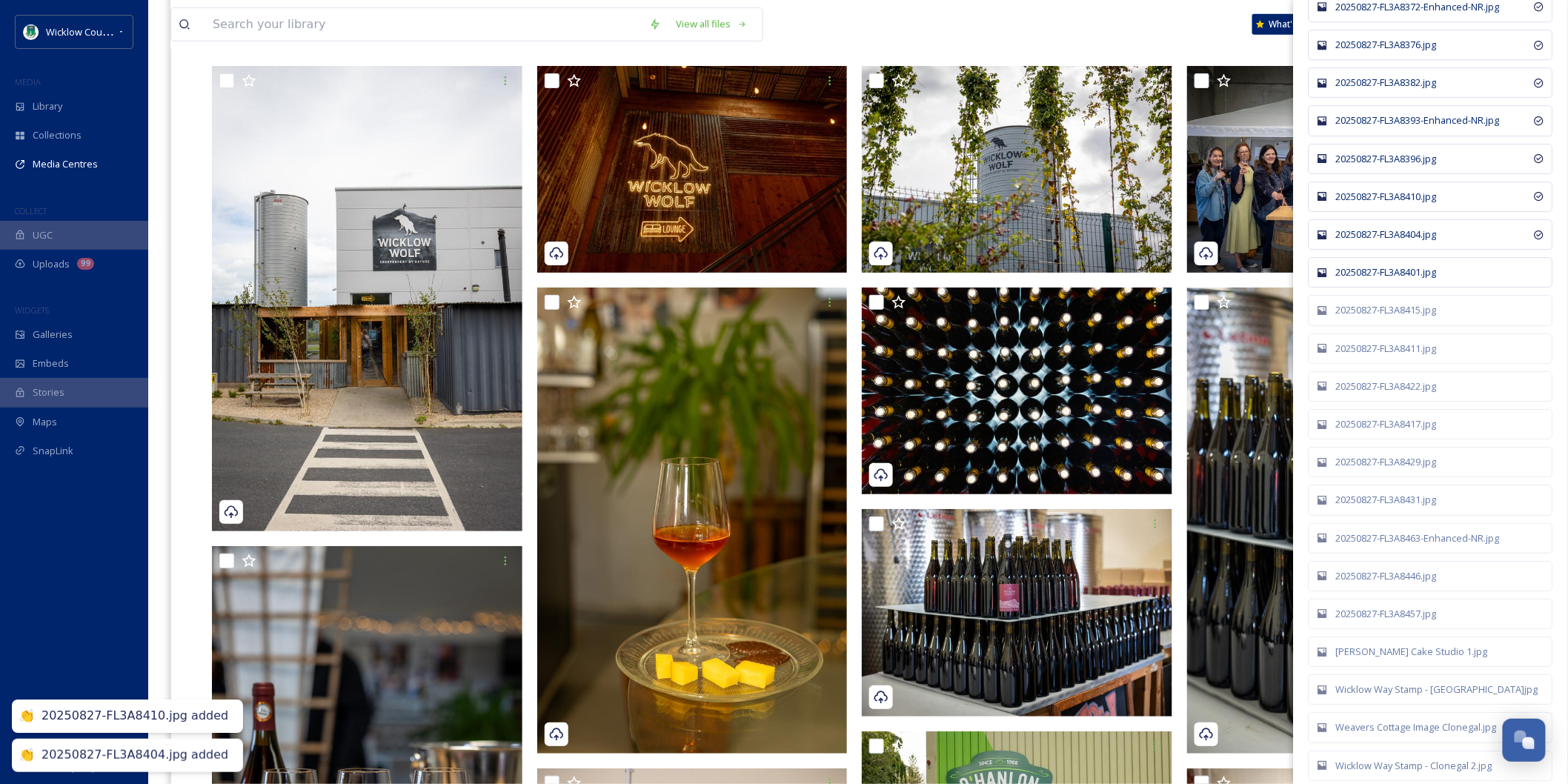
click at [1398, 279] on div "20250827-FL3A8401.jpg" at bounding box center [1439, 272] width 205 height 14
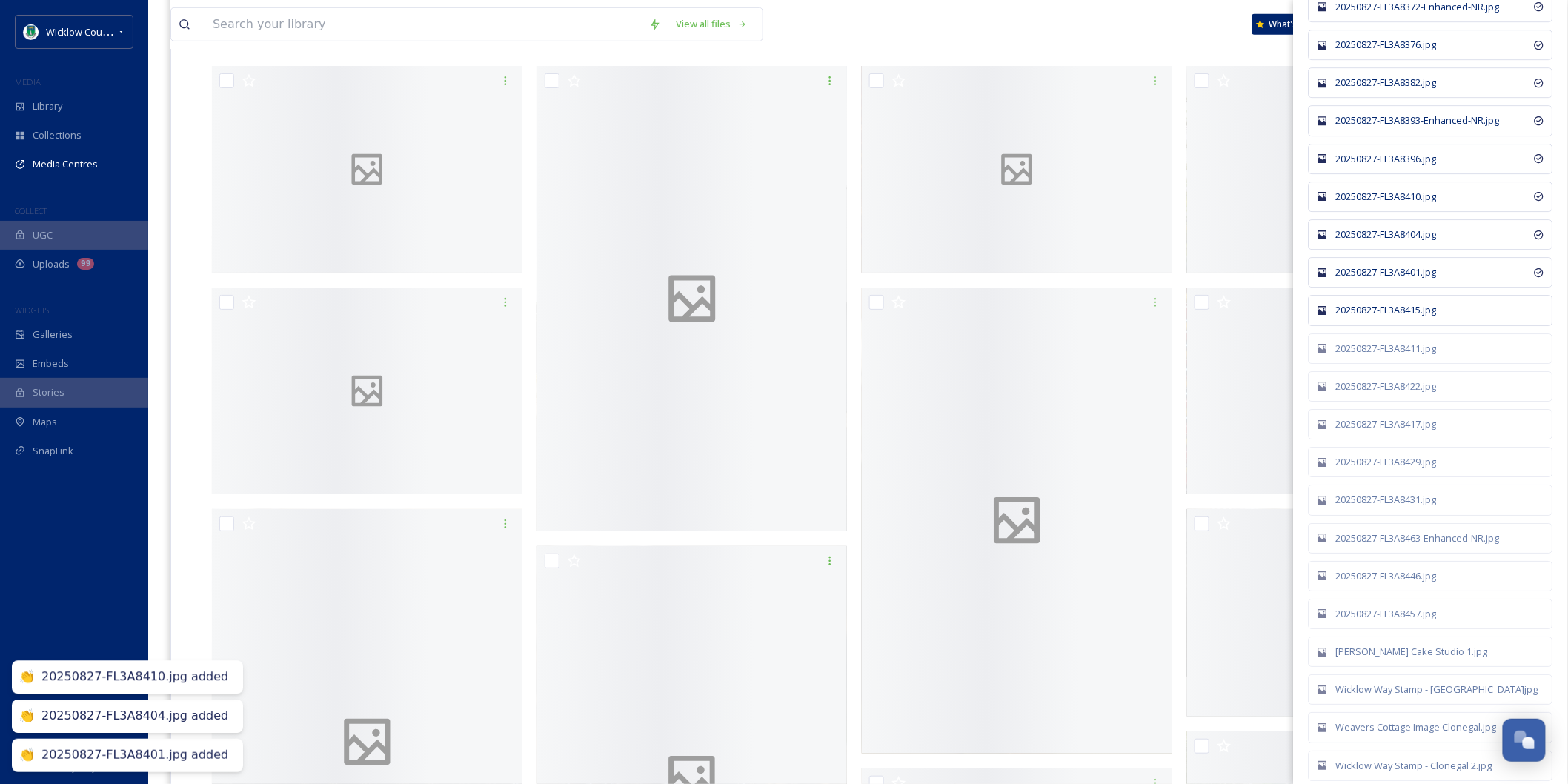
click at [1398, 317] on div "20250827-FL3A8415.jpg" at bounding box center [1439, 310] width 205 height 14
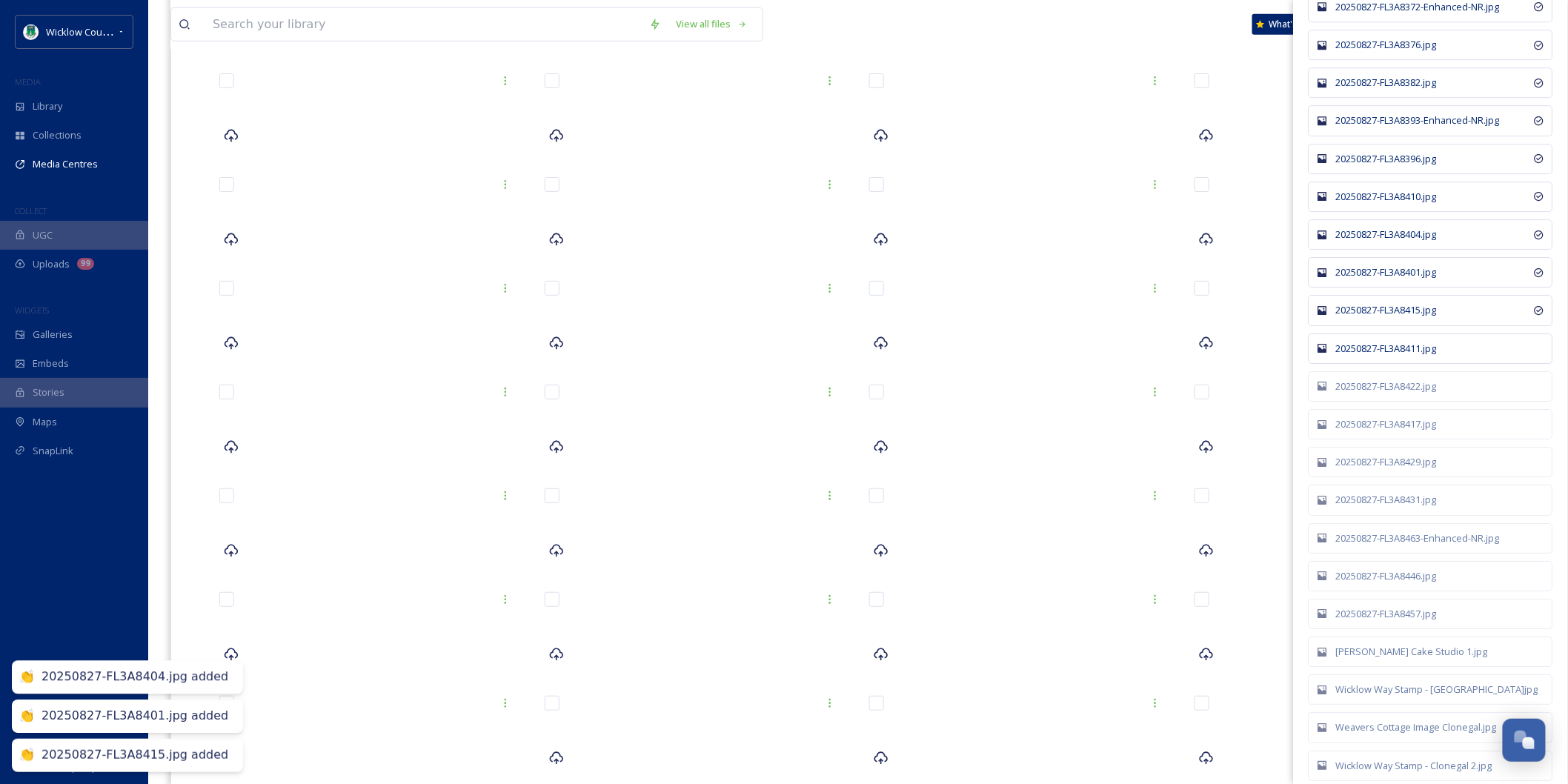
click at [1398, 356] on div "20250827-FL3A8411.jpg" at bounding box center [1439, 348] width 205 height 14
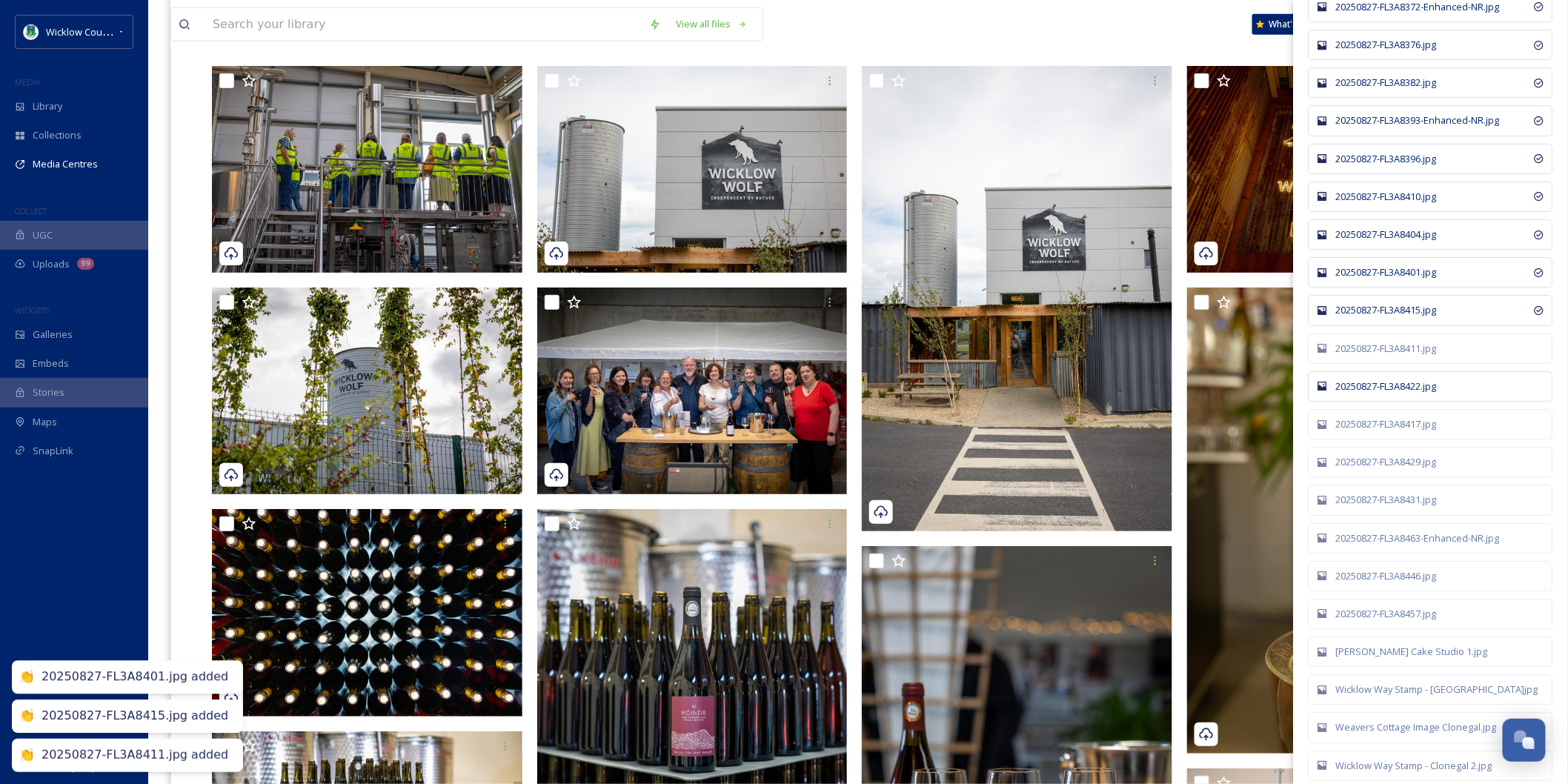
click at [1398, 393] on div "20250827-FL3A8422.jpg" at bounding box center [1439, 386] width 205 height 14
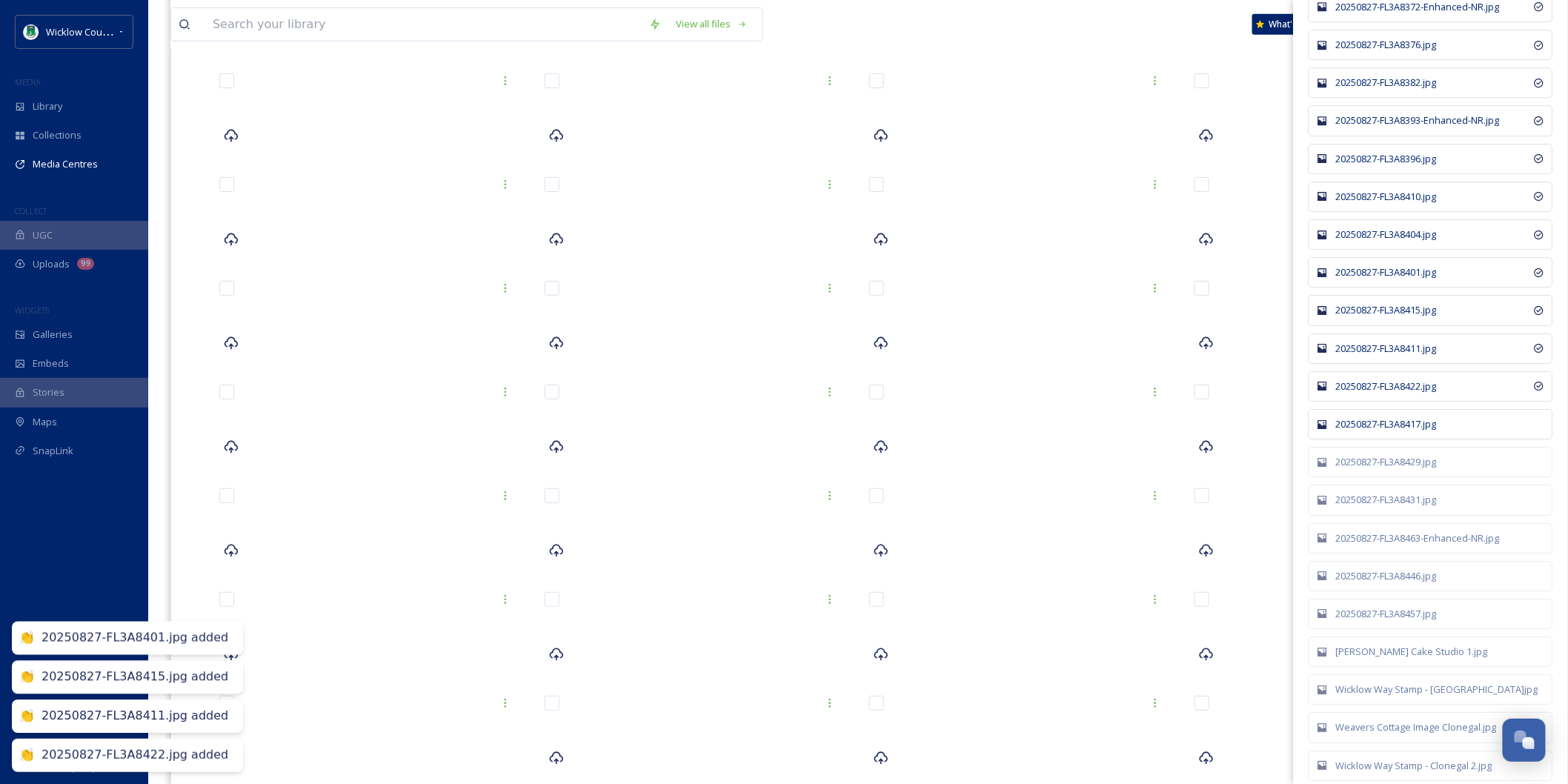
click at [1398, 431] on div "20250827-FL3A8417.jpg" at bounding box center [1439, 423] width 205 height 14
click at [1395, 477] on div "20250827-FL3A8429.jpg" at bounding box center [1431, 462] width 244 height 30
click at [1393, 507] on div "20250827-FL3A8431.jpg" at bounding box center [1439, 500] width 205 height 14
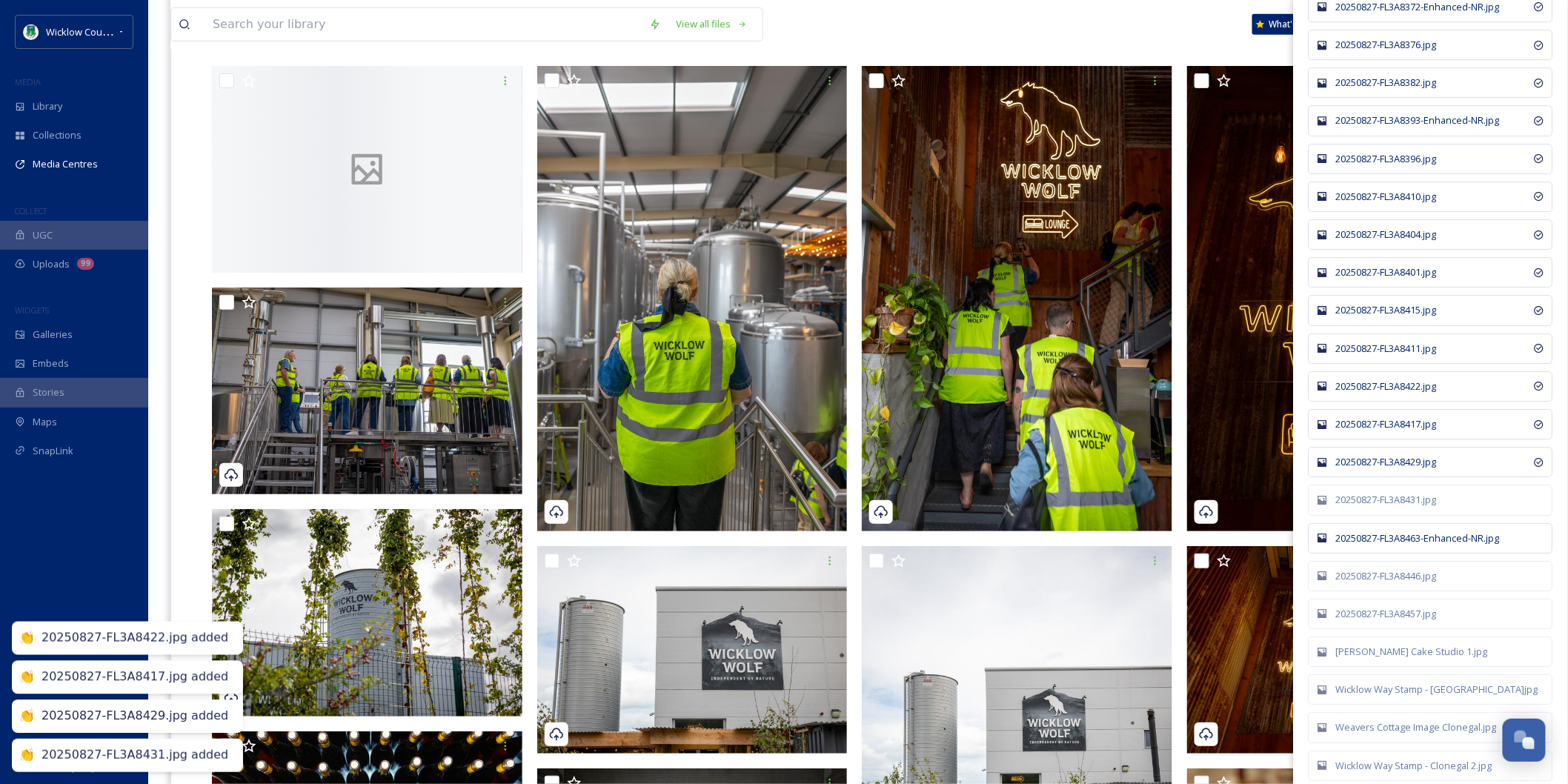
click at [1391, 545] on div "20250827-FL3A8463-Enhanced-NR.jpg" at bounding box center [1439, 538] width 205 height 14
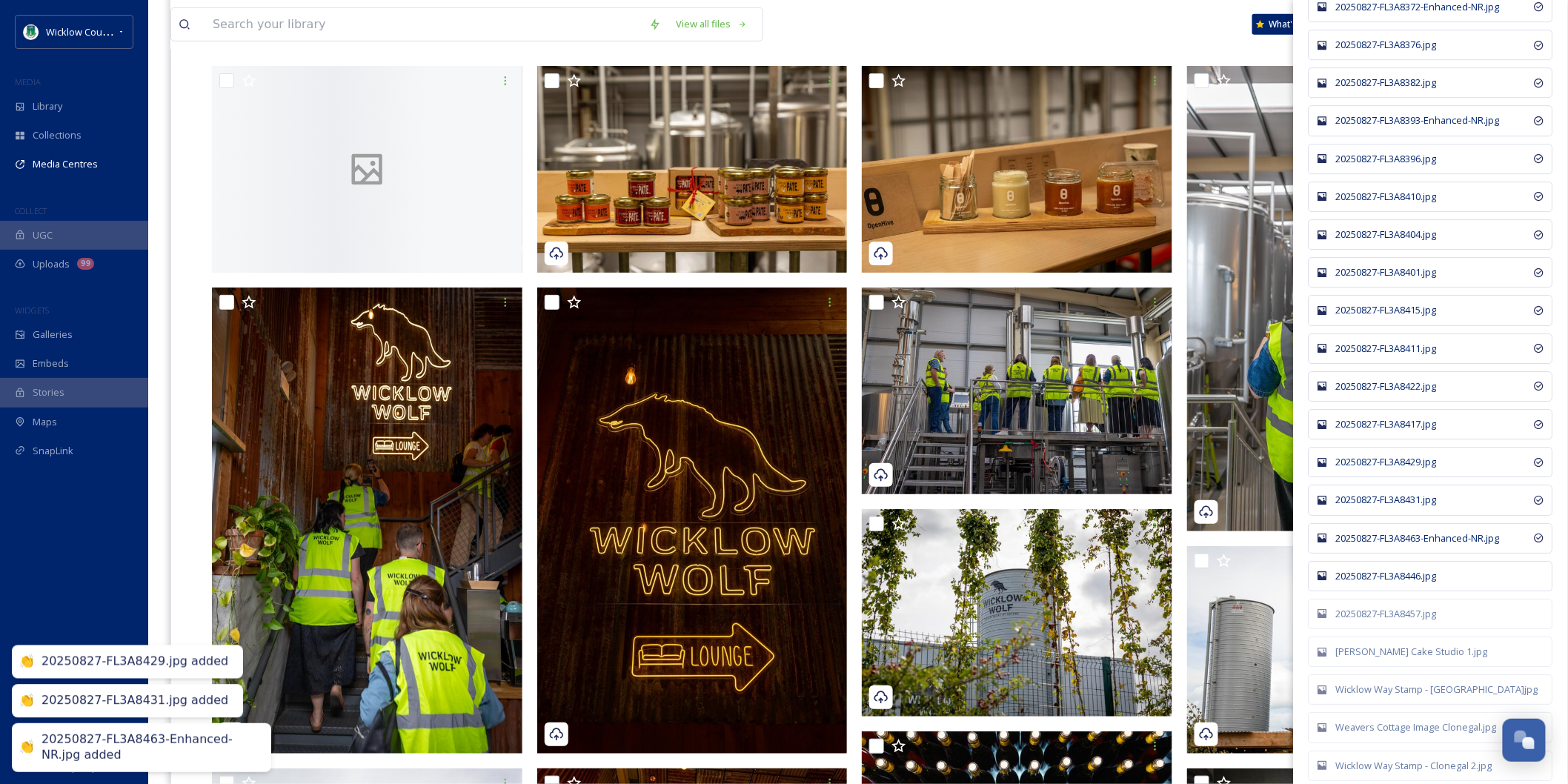
click at [1382, 583] on div "20250827-FL3A8446.jpg" at bounding box center [1439, 575] width 205 height 14
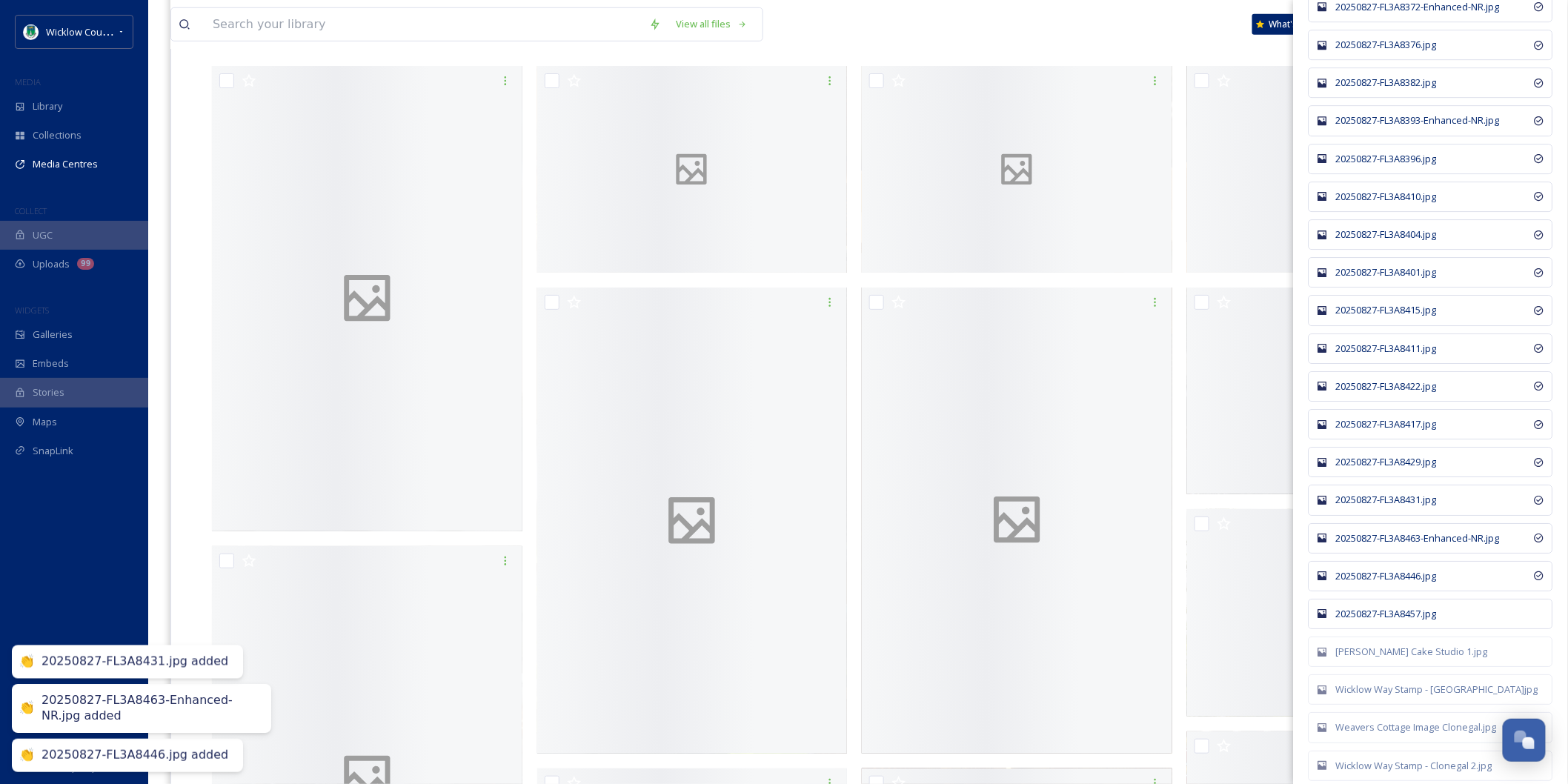
click at [1379, 620] on div "20250827-FL3A8457.jpg" at bounding box center [1439, 613] width 205 height 14
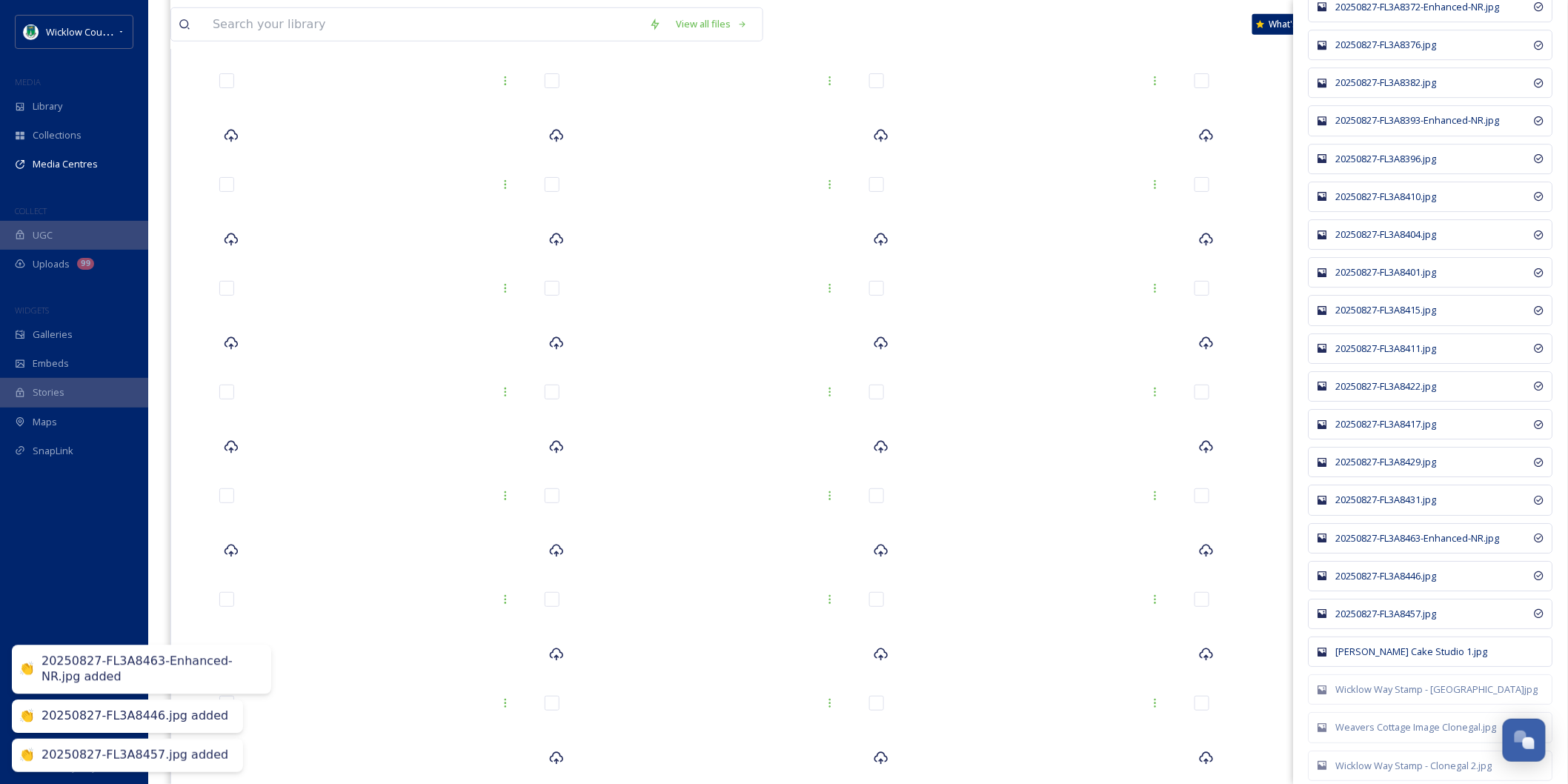
click at [1384, 659] on div "[PERSON_NAME] Cake Studio 1.jpg" at bounding box center [1439, 651] width 205 height 14
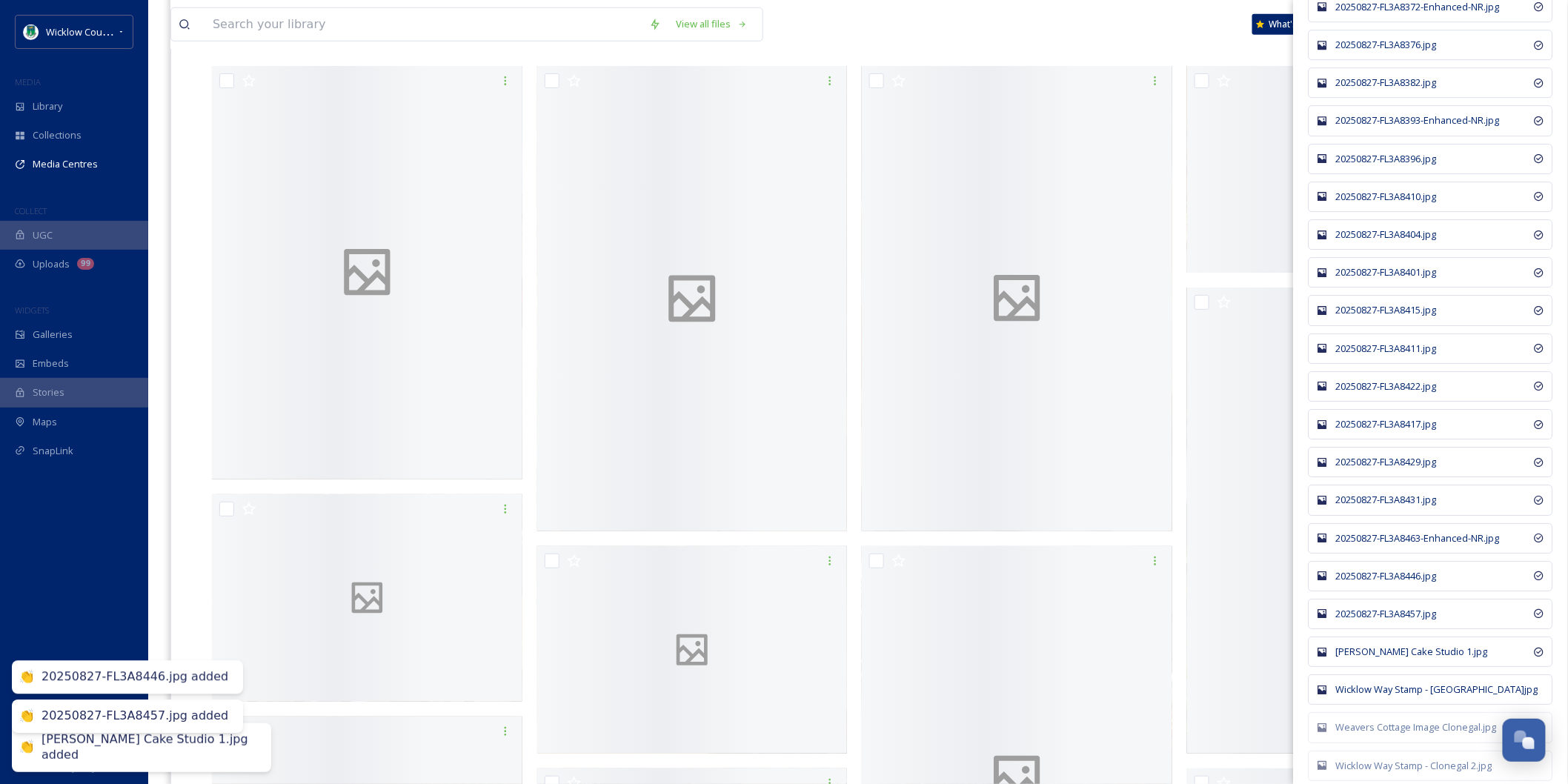
click at [1386, 696] on div "Wicklow Way Stamp - [GEOGRAPHIC_DATA]jpg" at bounding box center [1439, 689] width 205 height 14
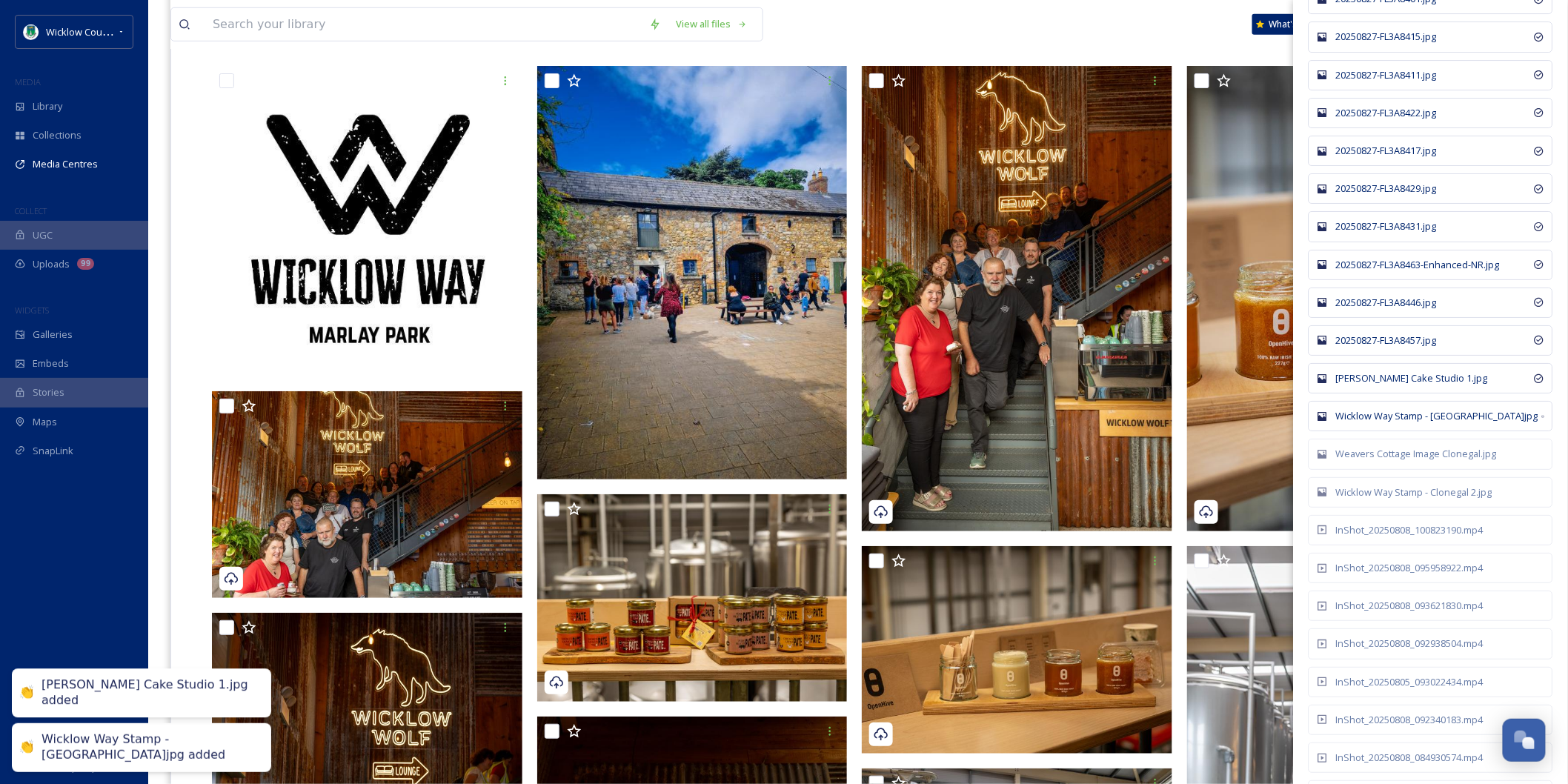
scroll to position [9463, 0]
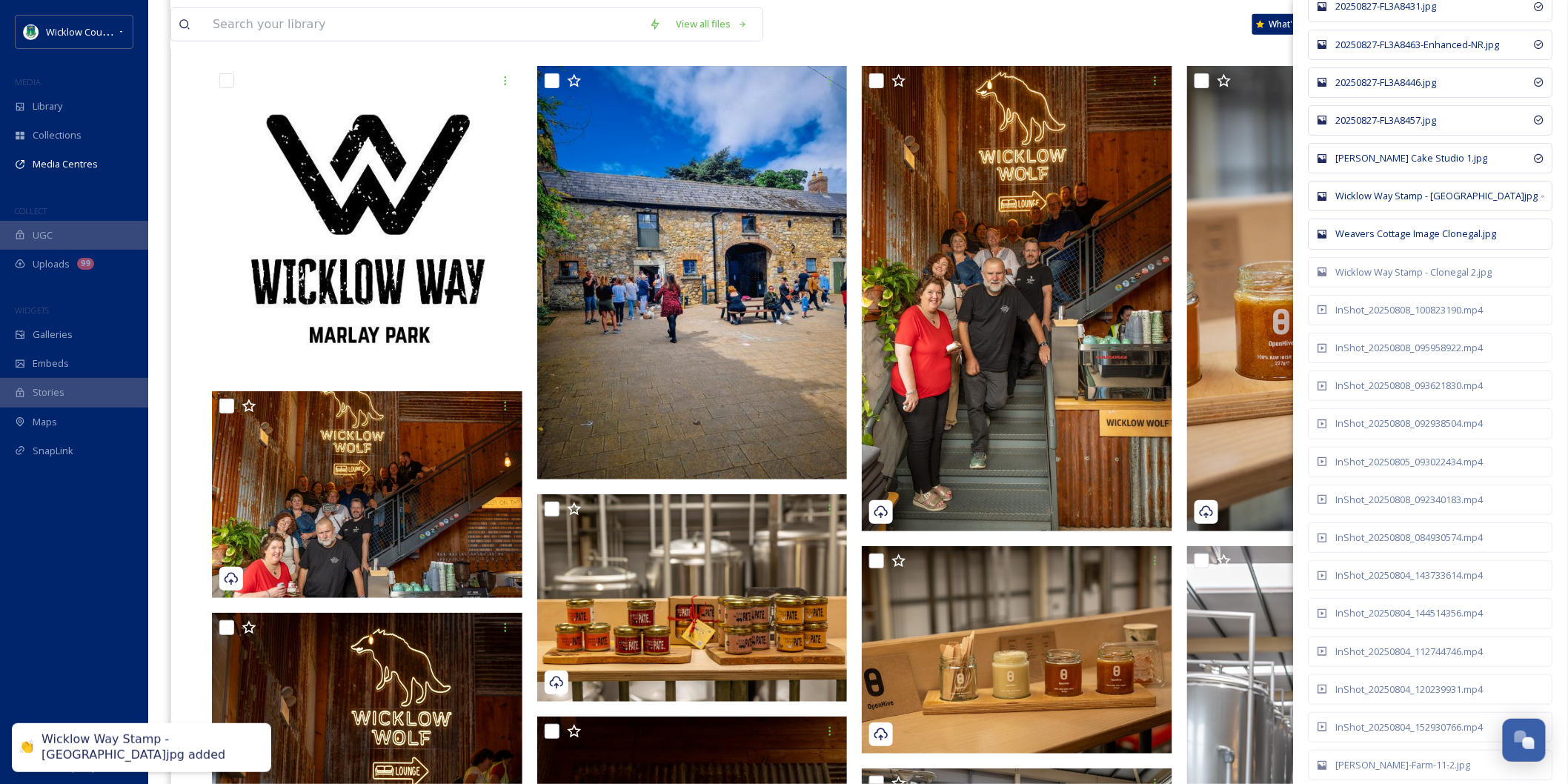
click at [1395, 241] on div "Weavers Cottage Image Clonegal.jpg" at bounding box center [1439, 233] width 205 height 14
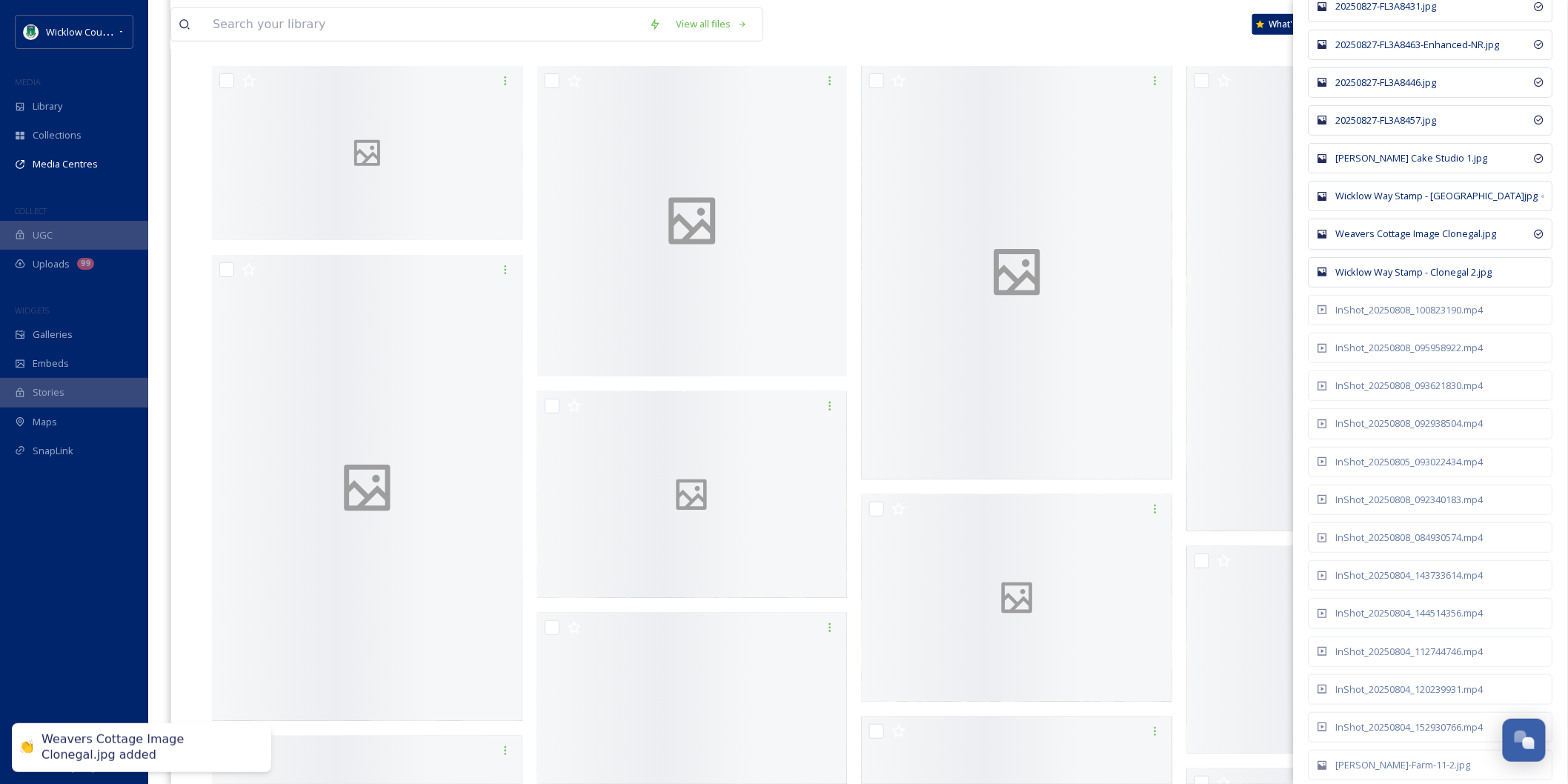
click at [1395, 287] on div "Wicklow Way Stamp - Clonegal 2.jpg" at bounding box center [1431, 271] width 244 height 30
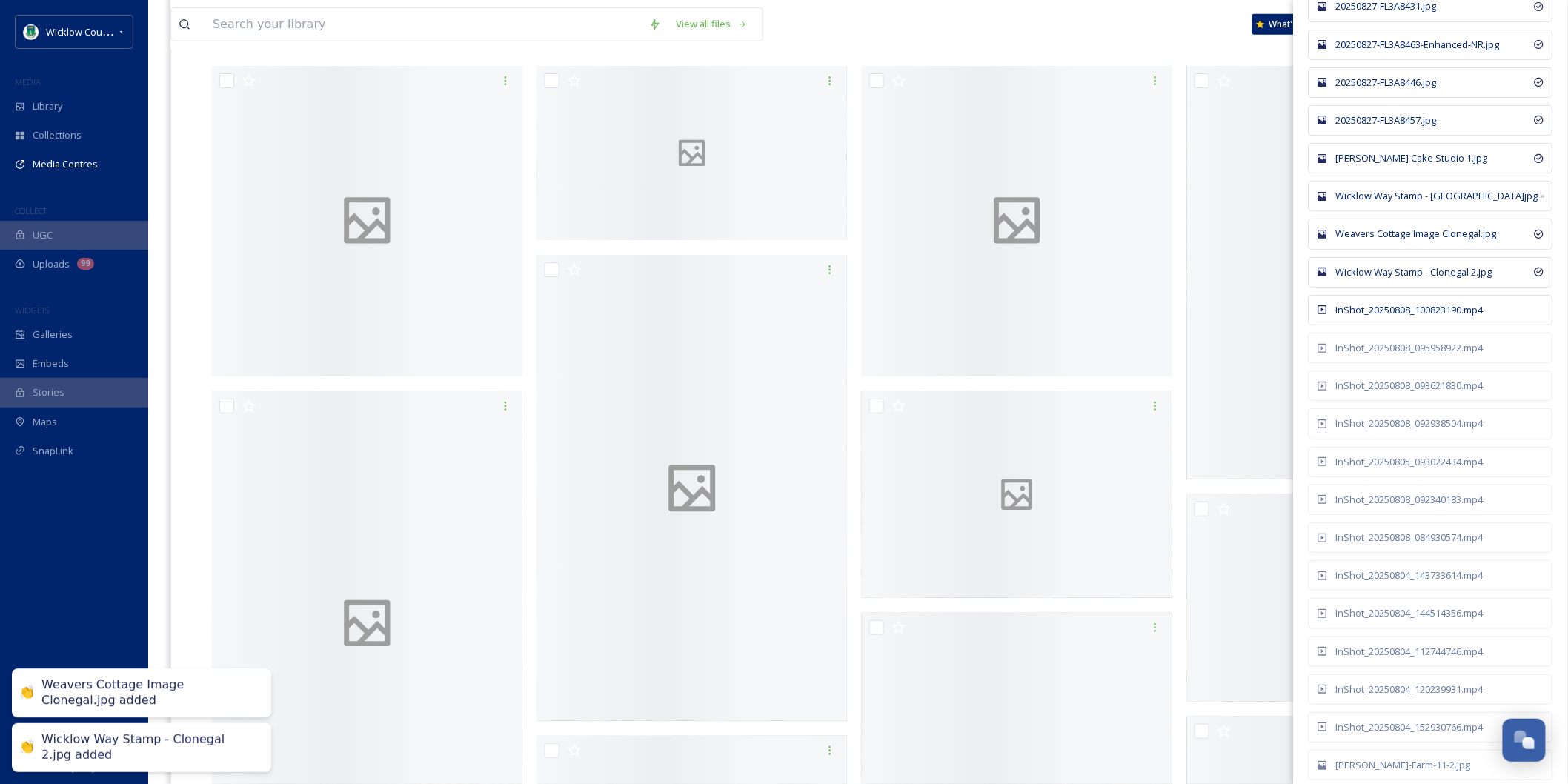
click at [1395, 325] on div "InShot_20250808_100823190.mp4" at bounding box center [1431, 310] width 244 height 30
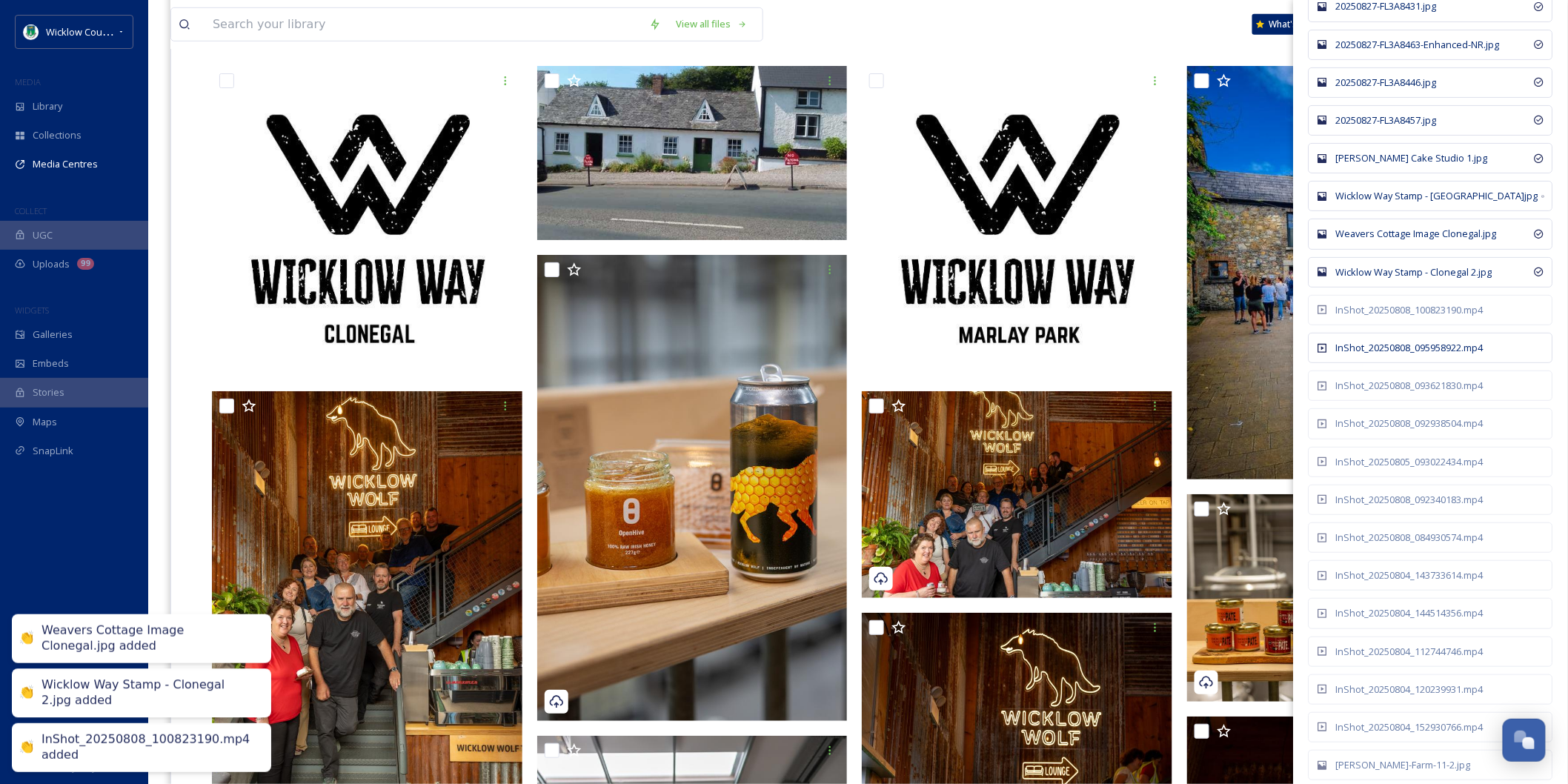
click at [1395, 355] on div "InShot_20250808_095958922.mp4" at bounding box center [1439, 348] width 205 height 14
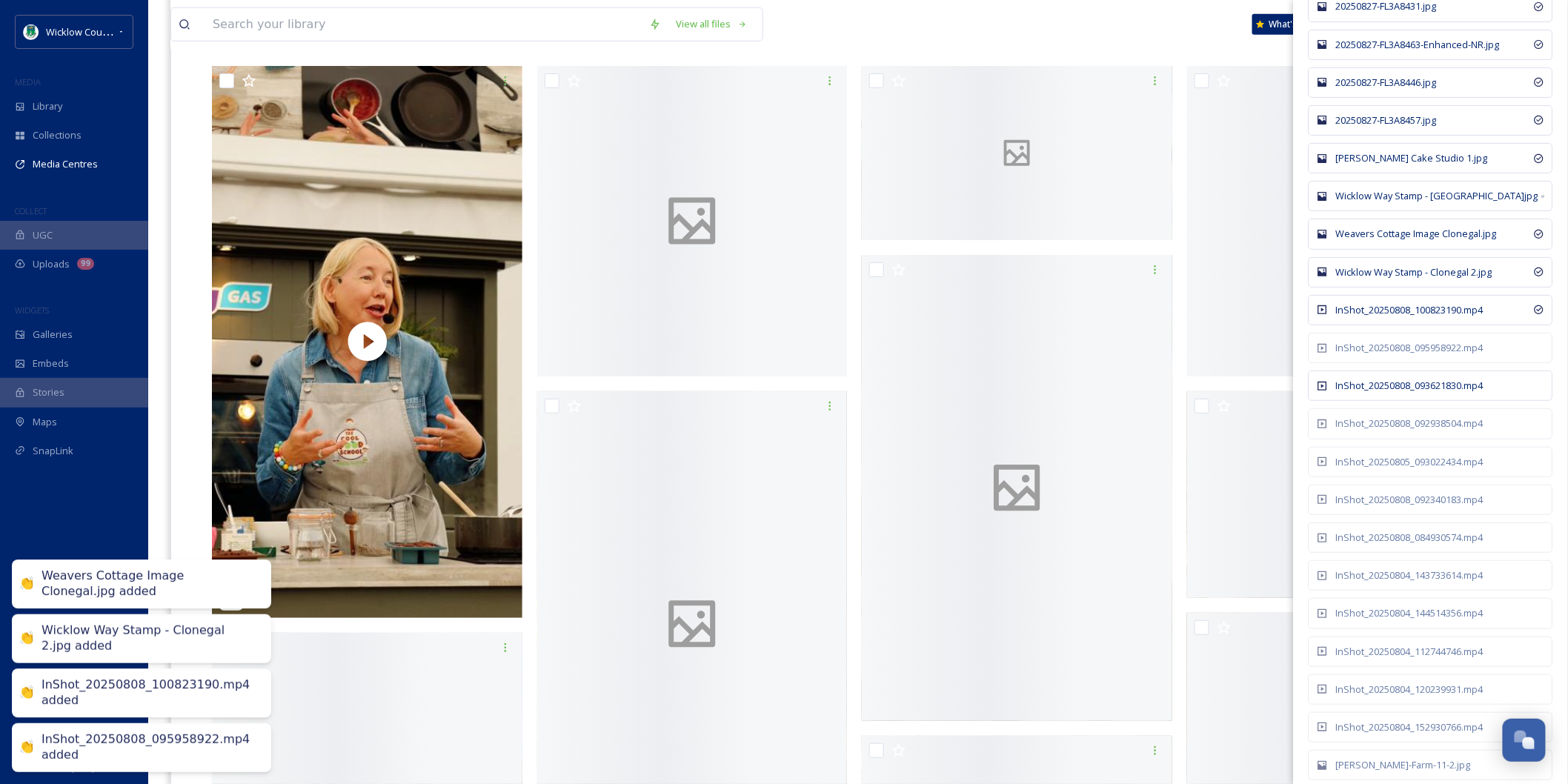
click at [1388, 393] on div "InShot_20250808_093621830.mp4" at bounding box center [1439, 385] width 205 height 14
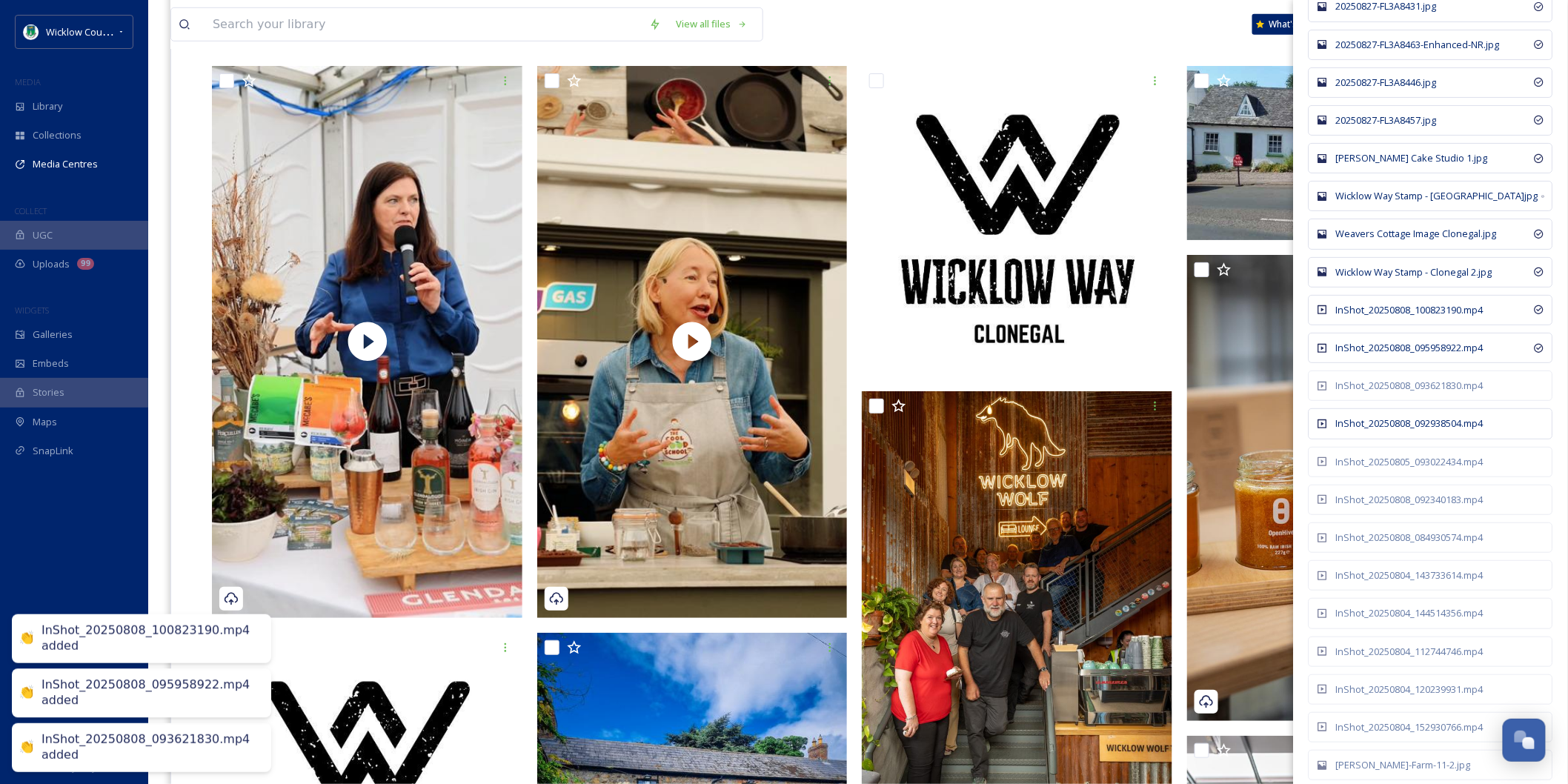
click at [1388, 438] on div "InShot_20250808_092938504.mp4" at bounding box center [1431, 422] width 244 height 30
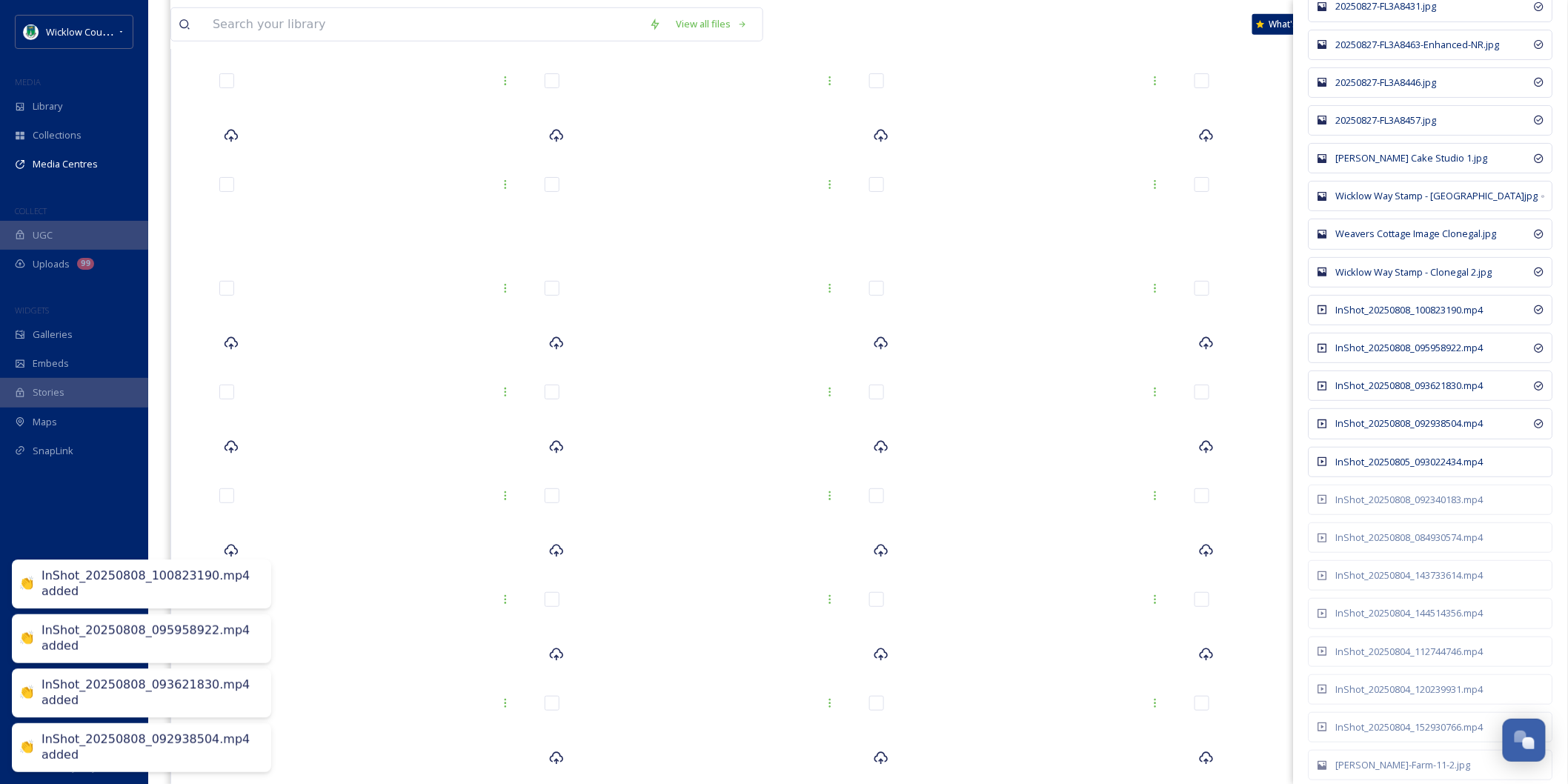
drag, startPoint x: 1390, startPoint y: 493, endPoint x: 1391, endPoint y: 502, distance: 9.1
click at [1391, 477] on div "InShot_20250805_093022434.mp4" at bounding box center [1431, 462] width 244 height 30
click at [1391, 507] on div "InShot_20250808_092340183.mp4" at bounding box center [1439, 500] width 205 height 14
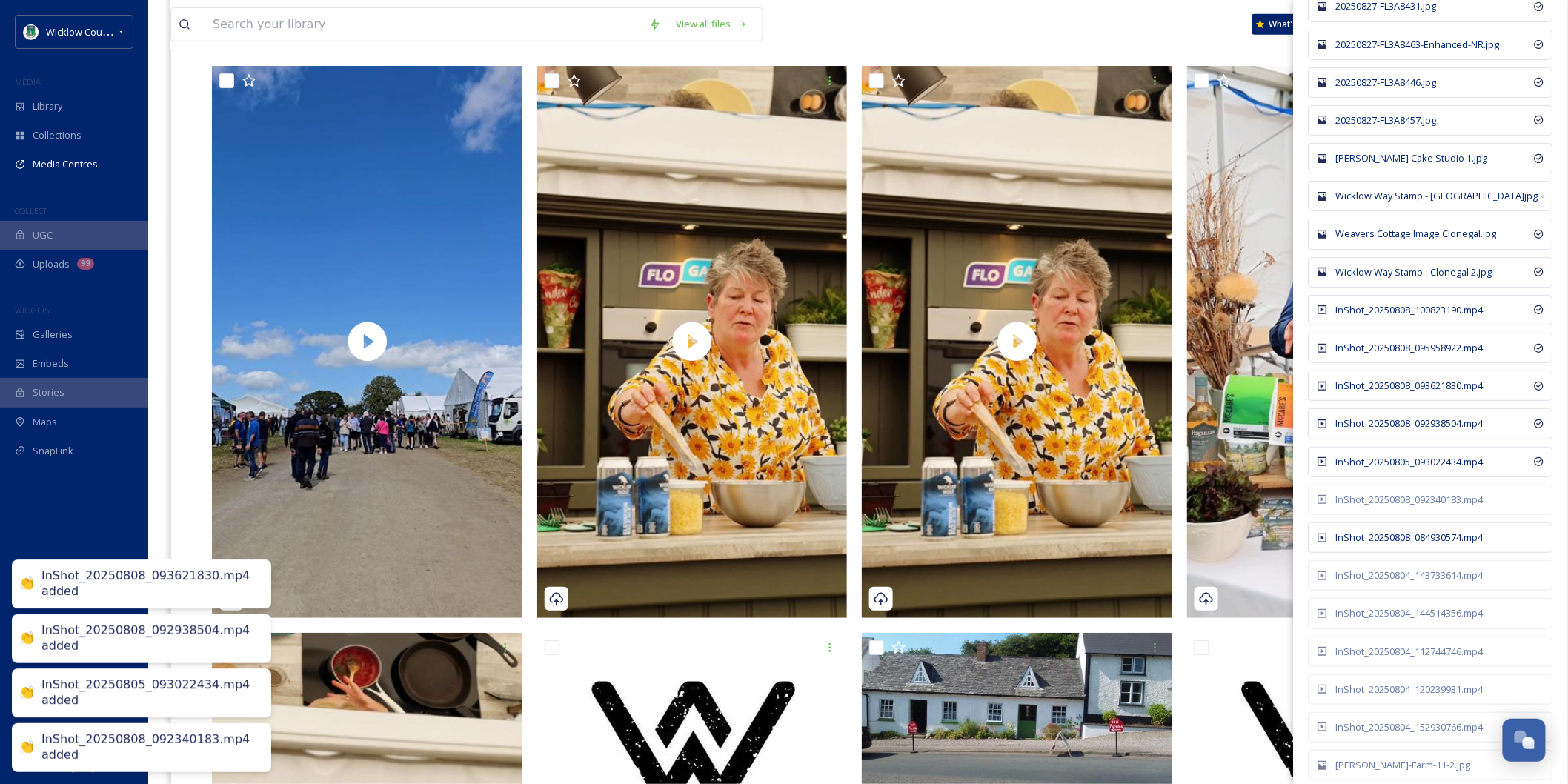
click at [1393, 553] on div "InShot_20250808_084930574.mp4" at bounding box center [1431, 537] width 244 height 30
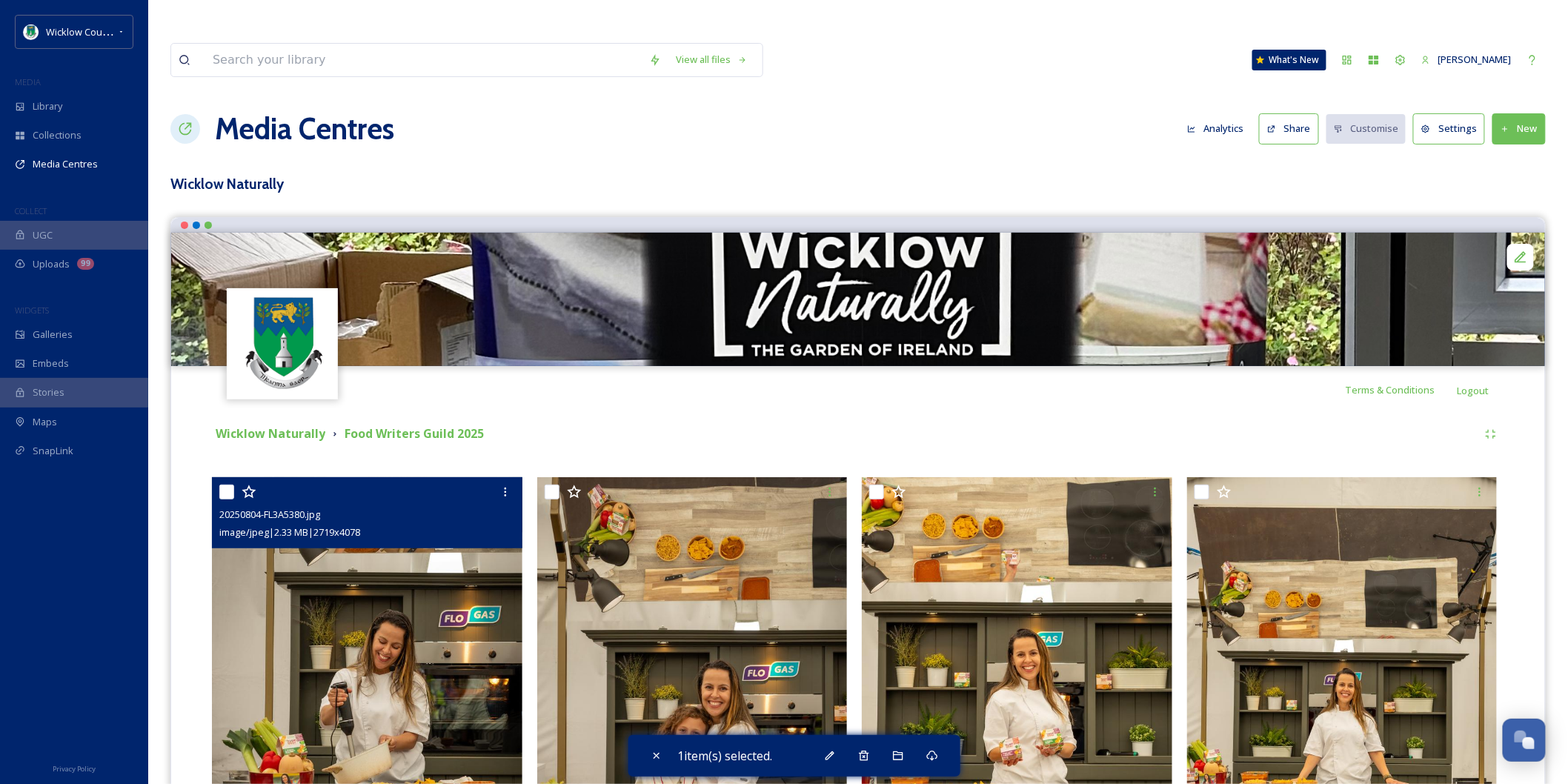
click at [225, 484] on input "checkbox" at bounding box center [227, 491] width 15 height 15
checkbox input "true"
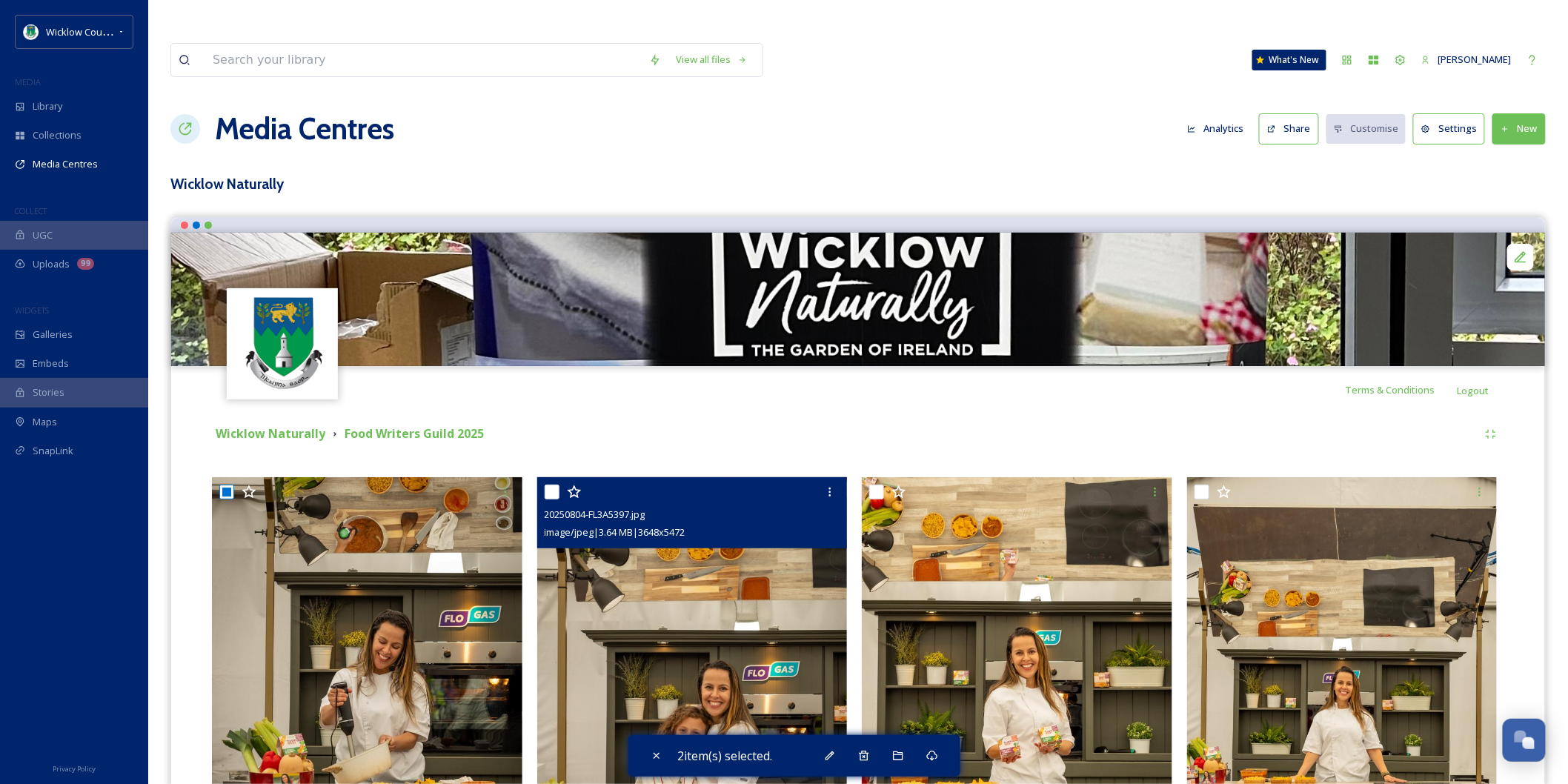
click at [547, 484] on input "checkbox" at bounding box center [551, 491] width 15 height 15
checkbox input "true"
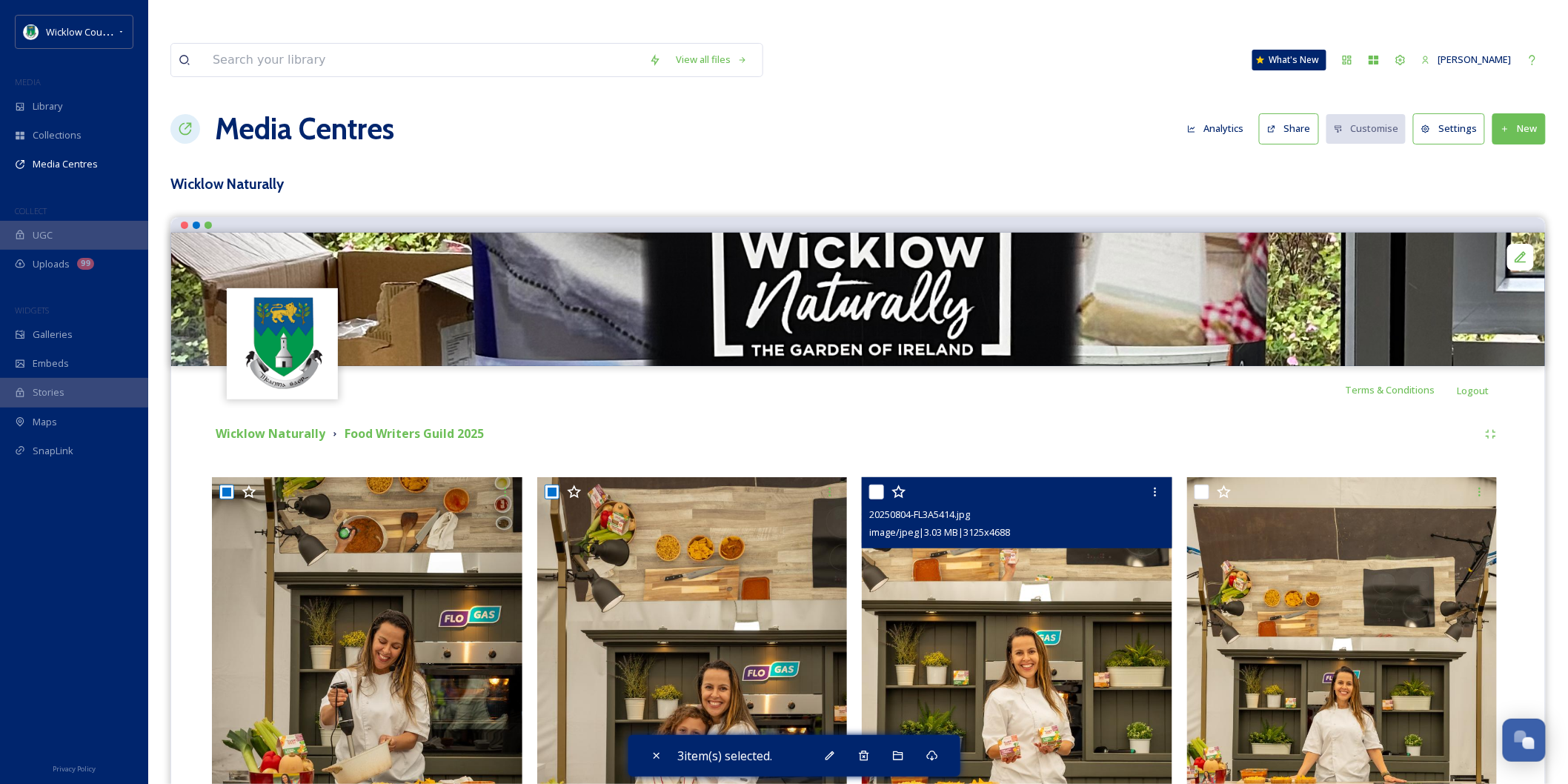
click at [882, 484] on input "checkbox" at bounding box center [876, 491] width 15 height 15
checkbox input "true"
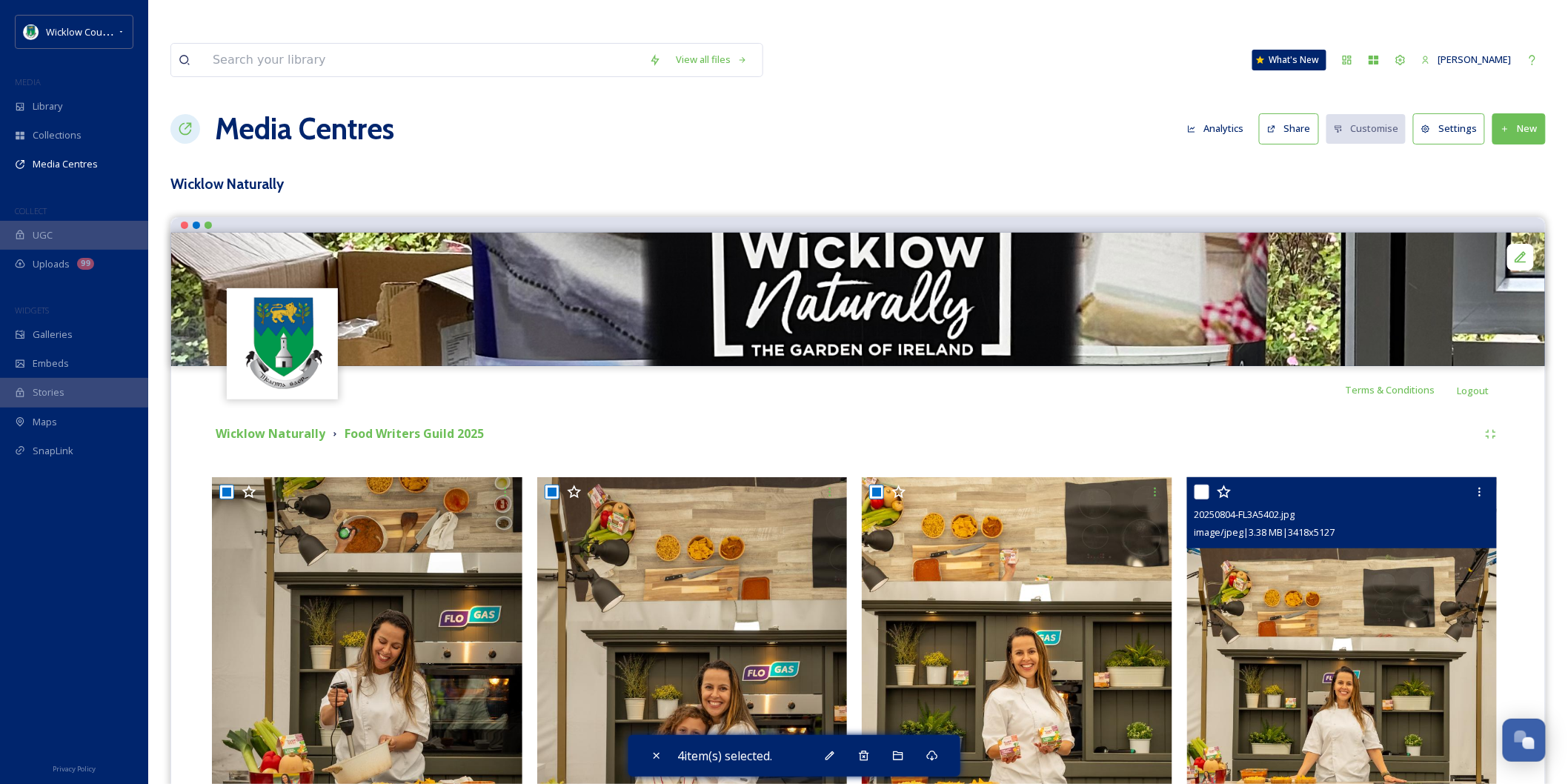
click at [1205, 484] on input "checkbox" at bounding box center [1201, 491] width 15 height 15
checkbox input "true"
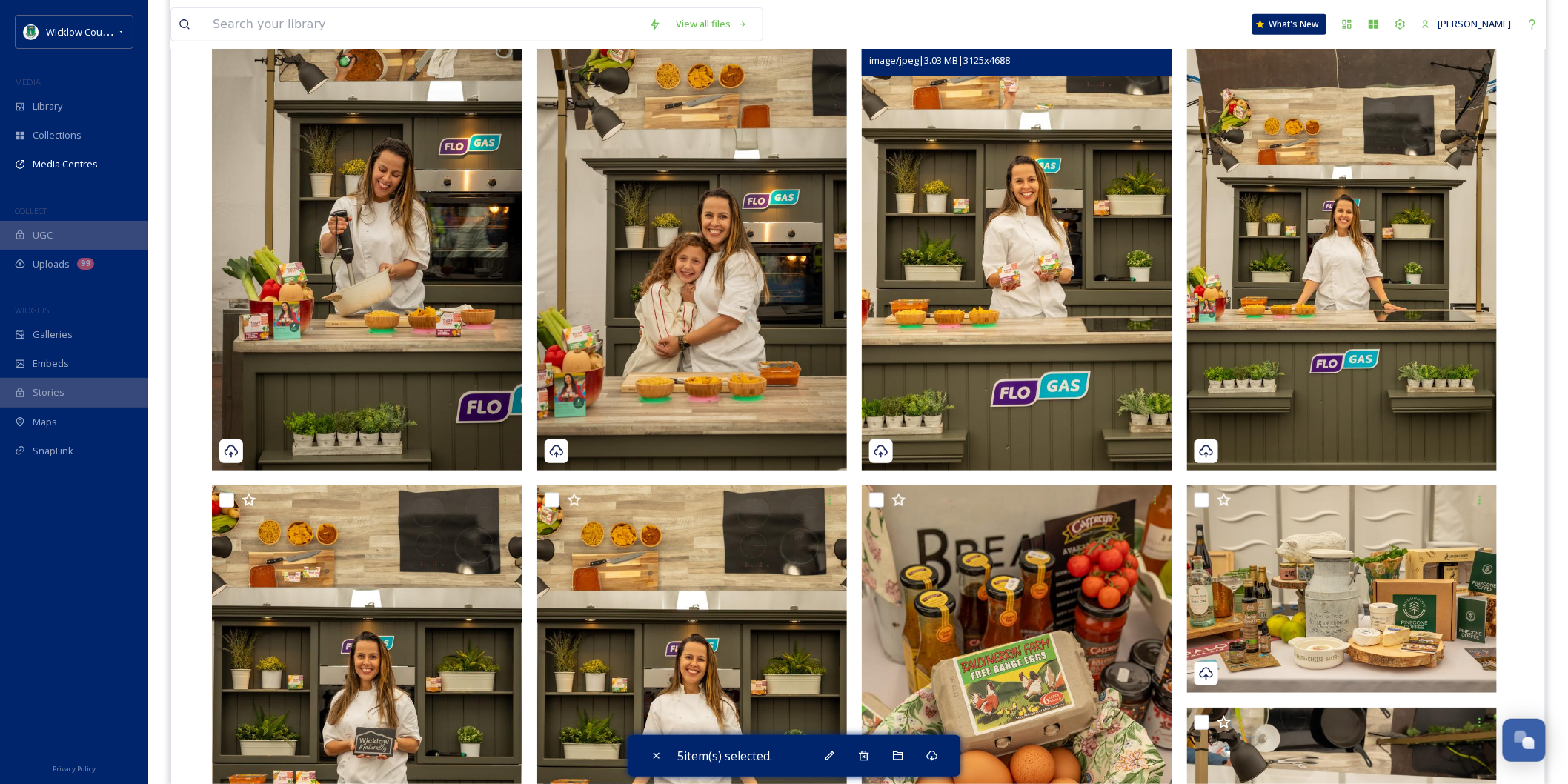
scroll to position [493, 0]
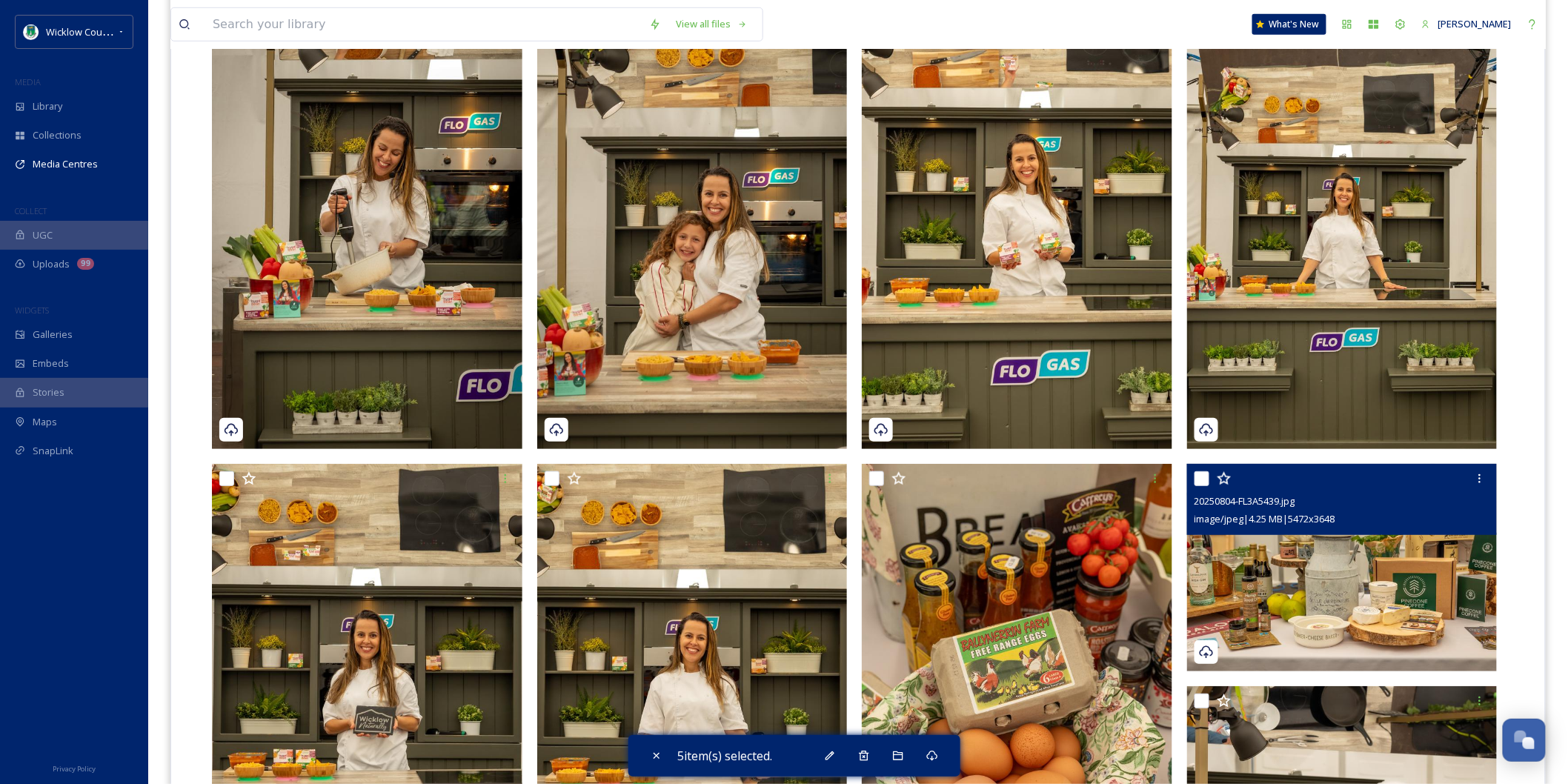
click at [1203, 471] on input "checkbox" at bounding box center [1201, 478] width 15 height 15
checkbox input "true"
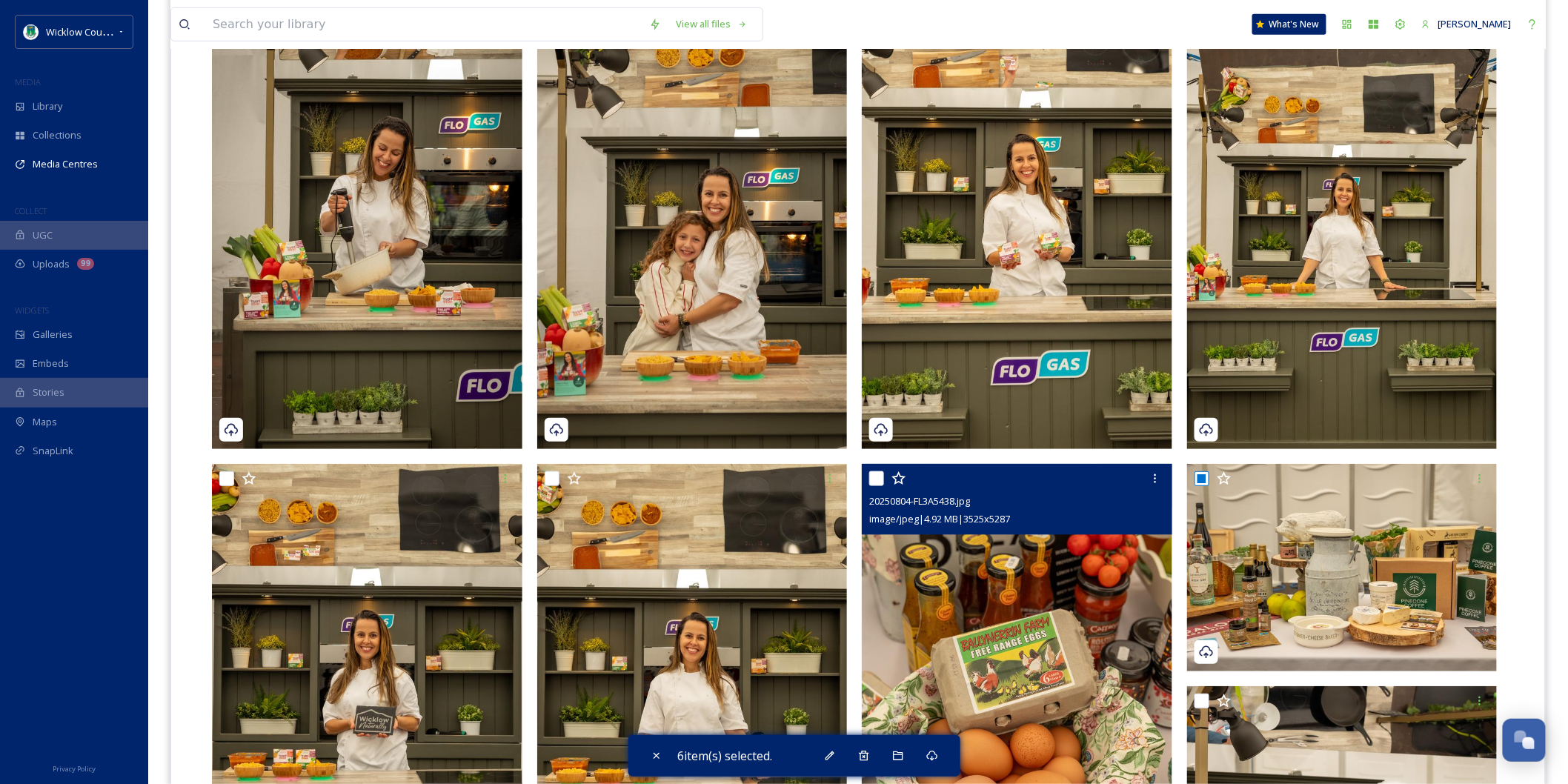
click at [875, 471] on input "checkbox" at bounding box center [876, 478] width 15 height 15
checkbox input "true"
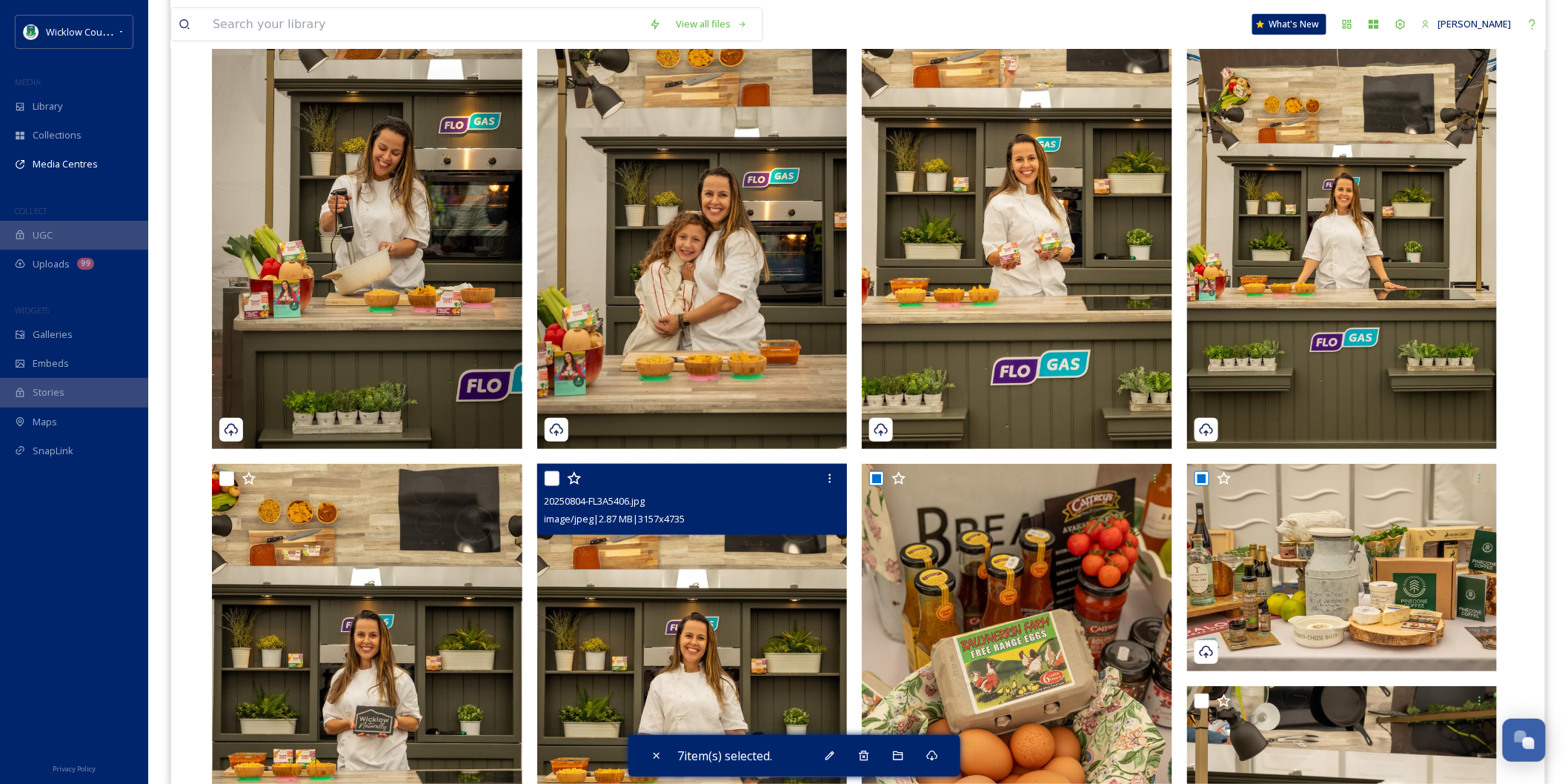
click at [551, 471] on input "checkbox" at bounding box center [551, 478] width 15 height 15
checkbox input "true"
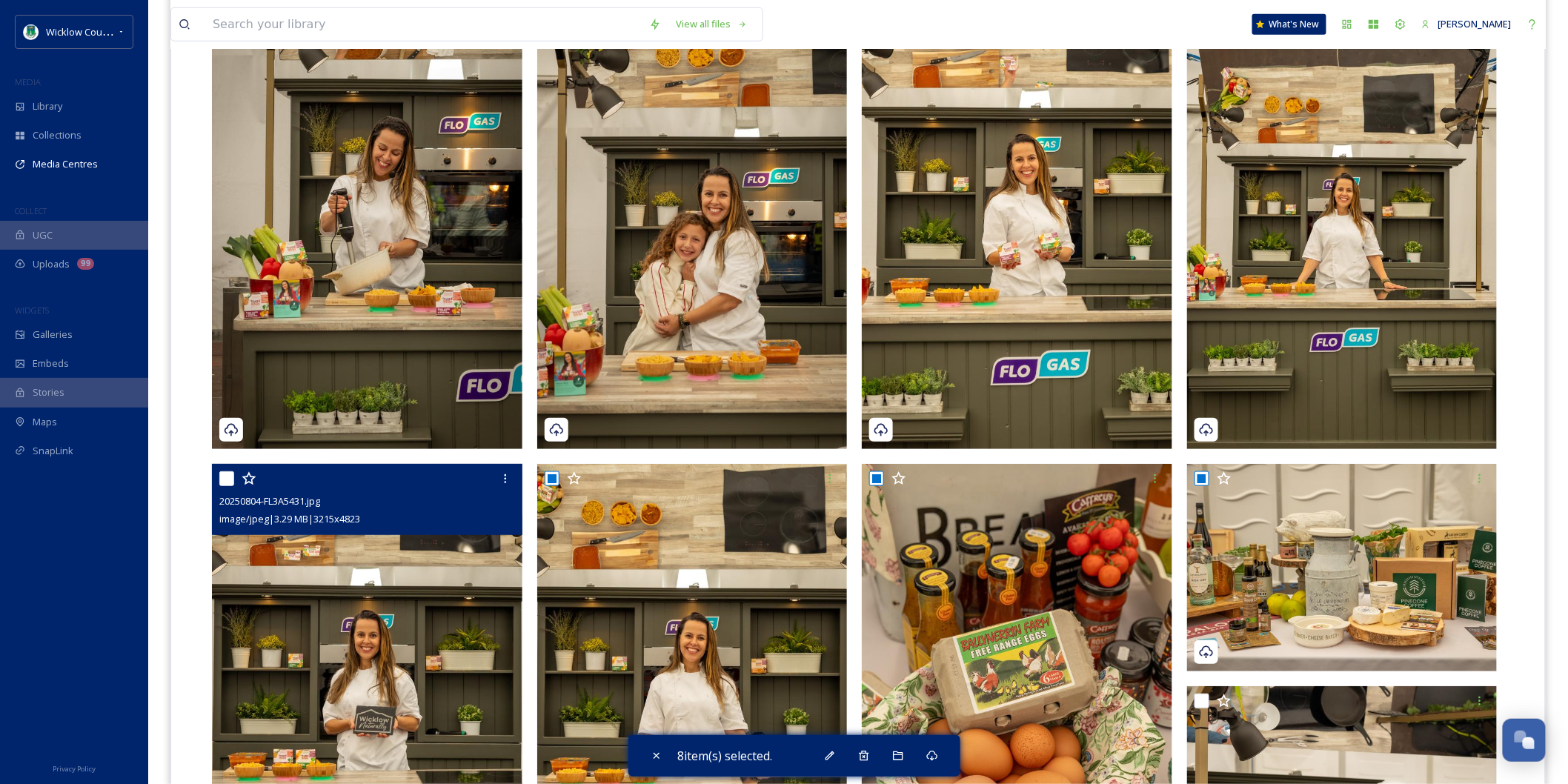
click at [226, 471] on input "checkbox" at bounding box center [227, 478] width 15 height 15
checkbox input "true"
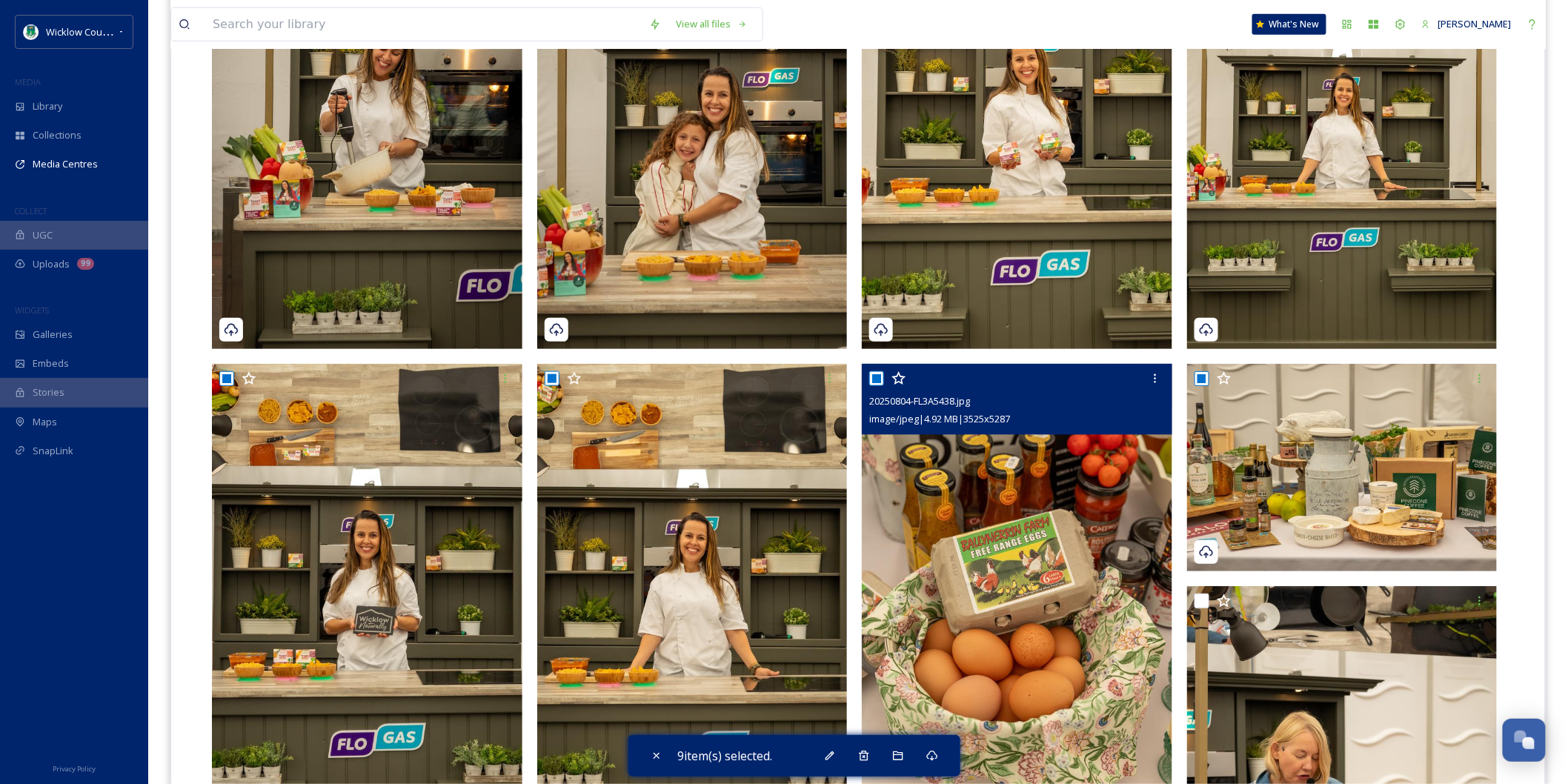
scroll to position [823, 0]
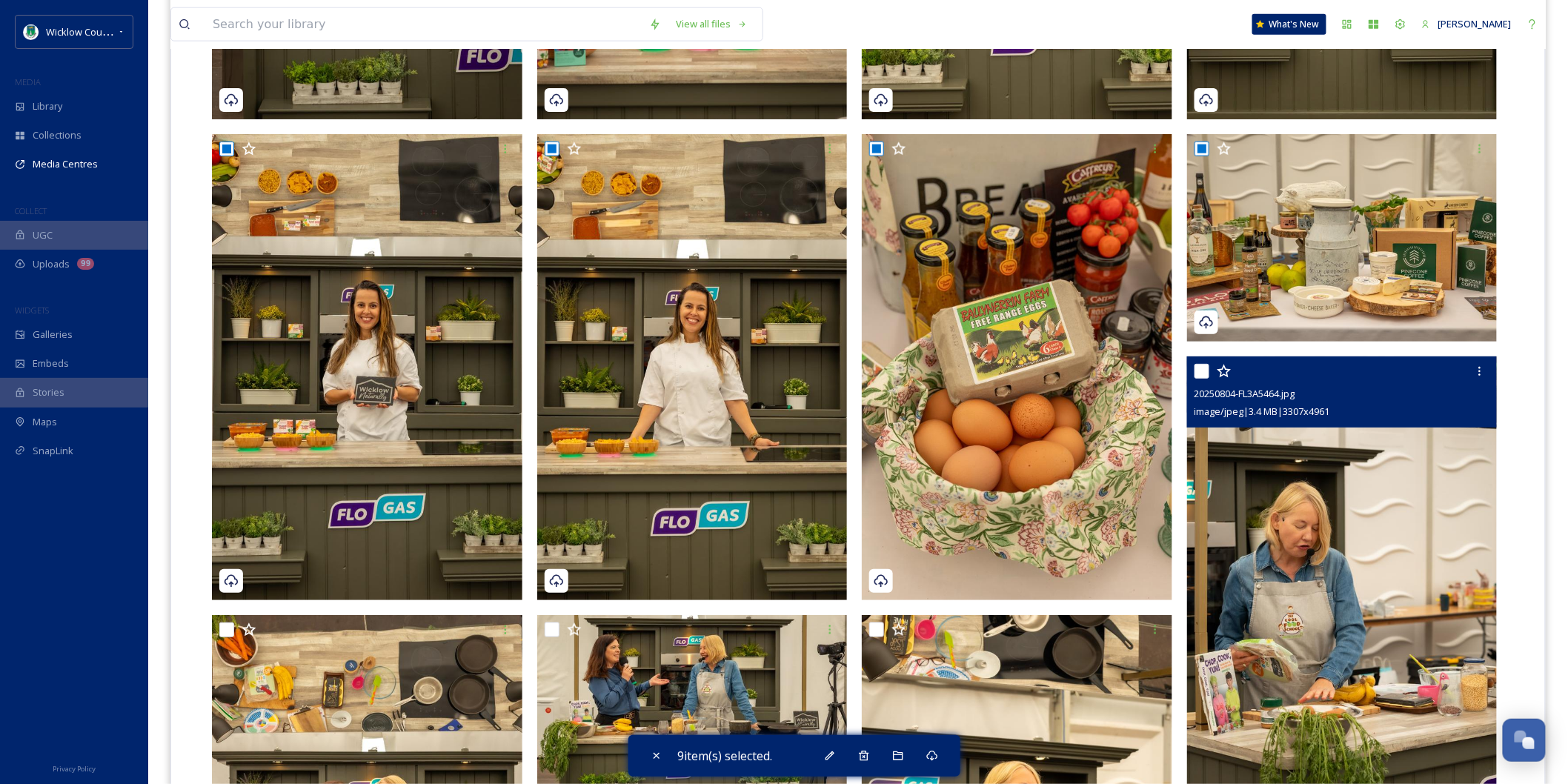
click at [1204, 364] on input "checkbox" at bounding box center [1201, 370] width 15 height 15
checkbox input "true"
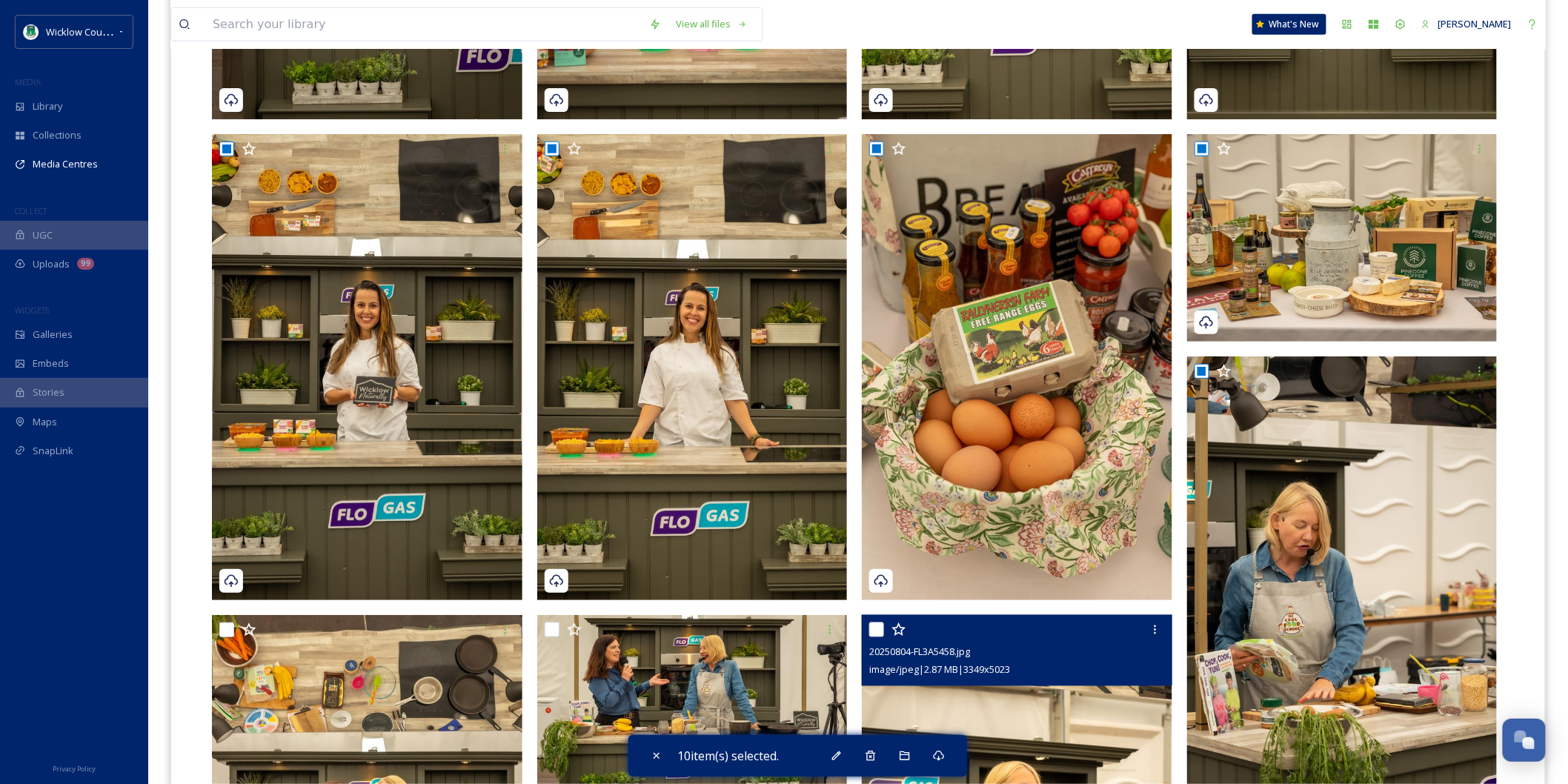
click at [871, 622] on input "checkbox" at bounding box center [876, 629] width 15 height 15
checkbox input "true"
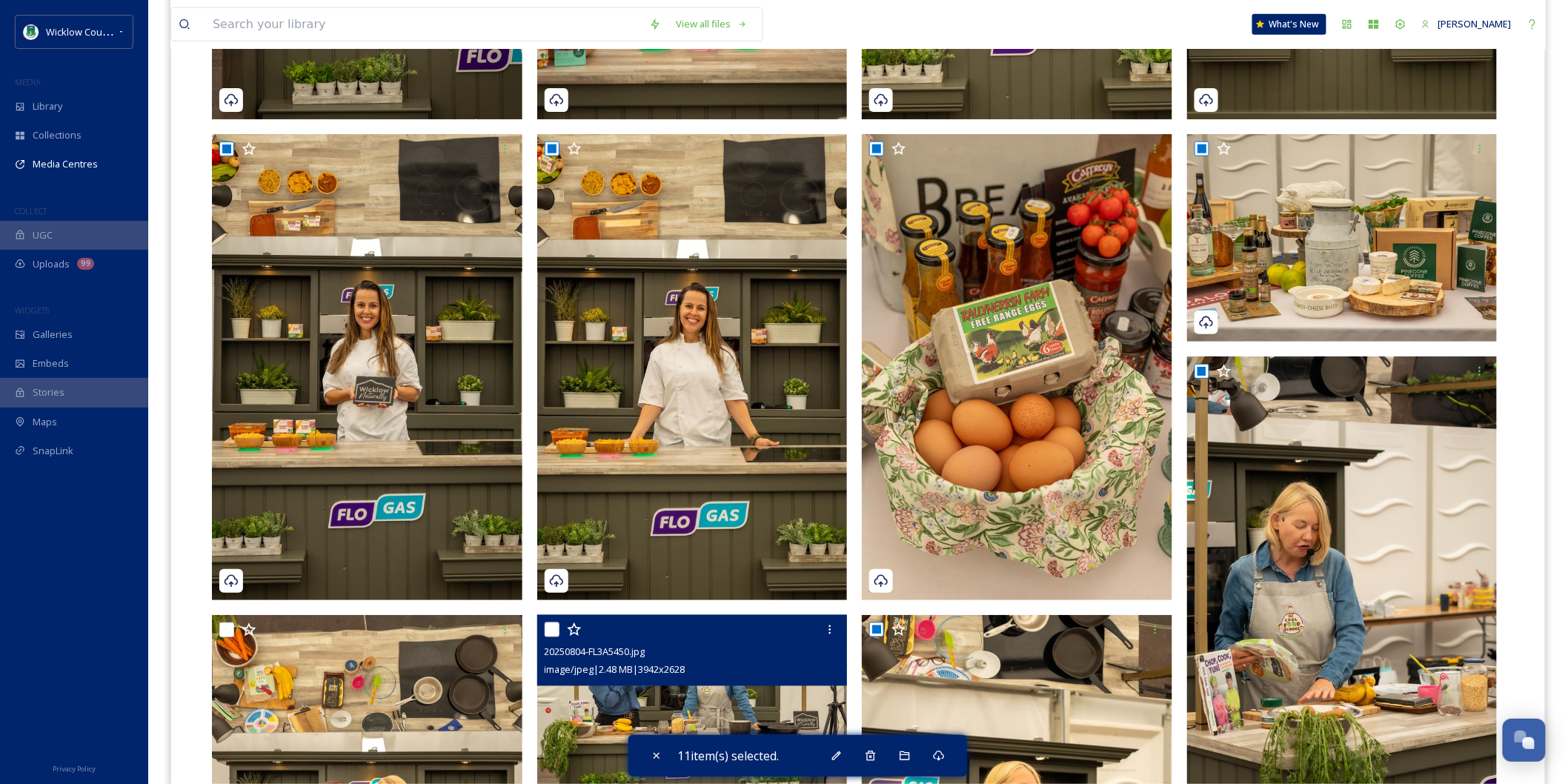
click at [537, 614] on div "20250804-FL3A5450.jpg image/jpeg | 2.48 MB | 3942 x 2628" at bounding box center [692, 650] width 311 height 72
click at [554, 622] on input "checkbox" at bounding box center [551, 629] width 15 height 15
checkbox input "true"
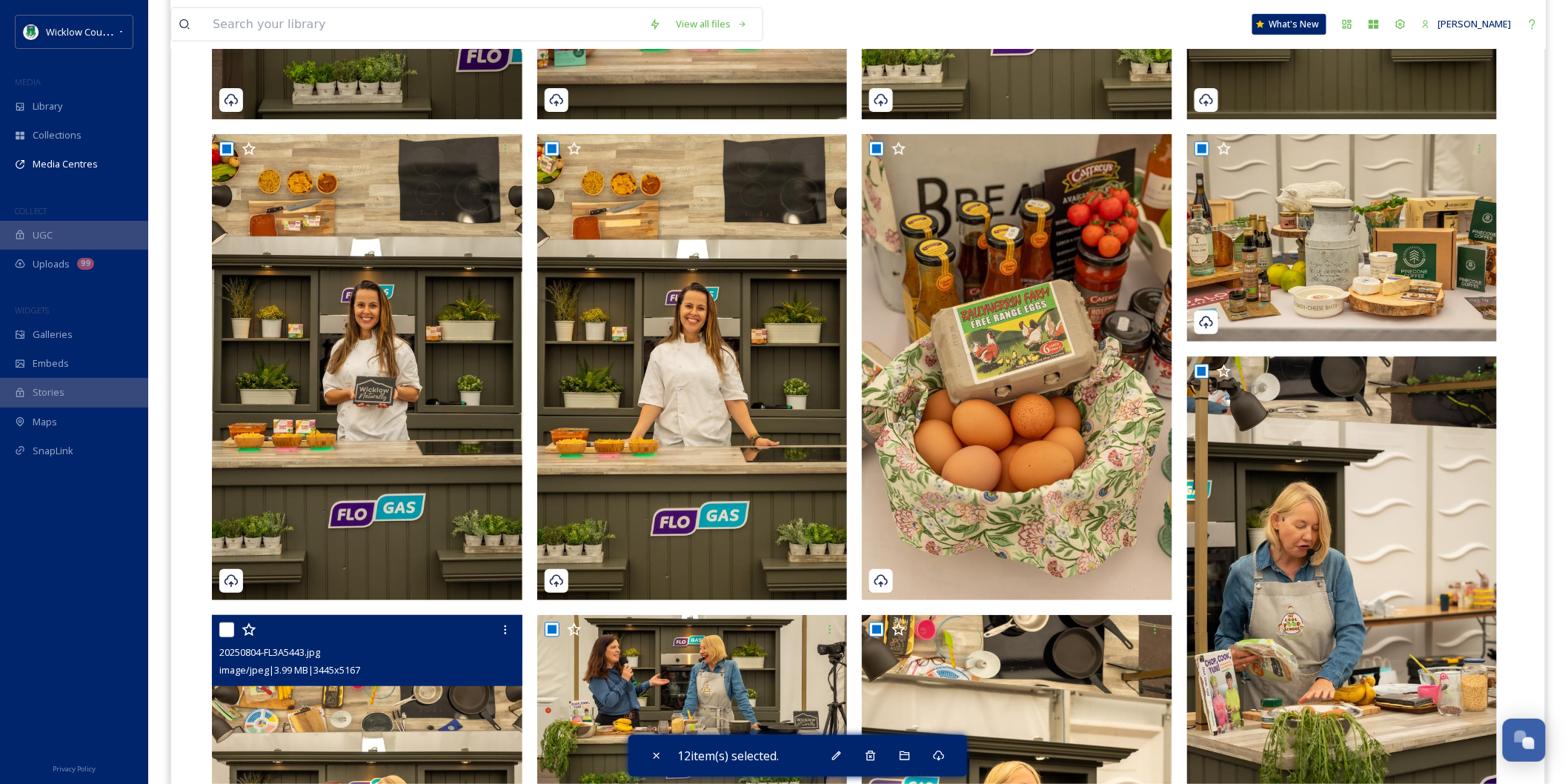
click at [220, 622] on input "checkbox" at bounding box center [227, 629] width 15 height 15
checkbox input "true"
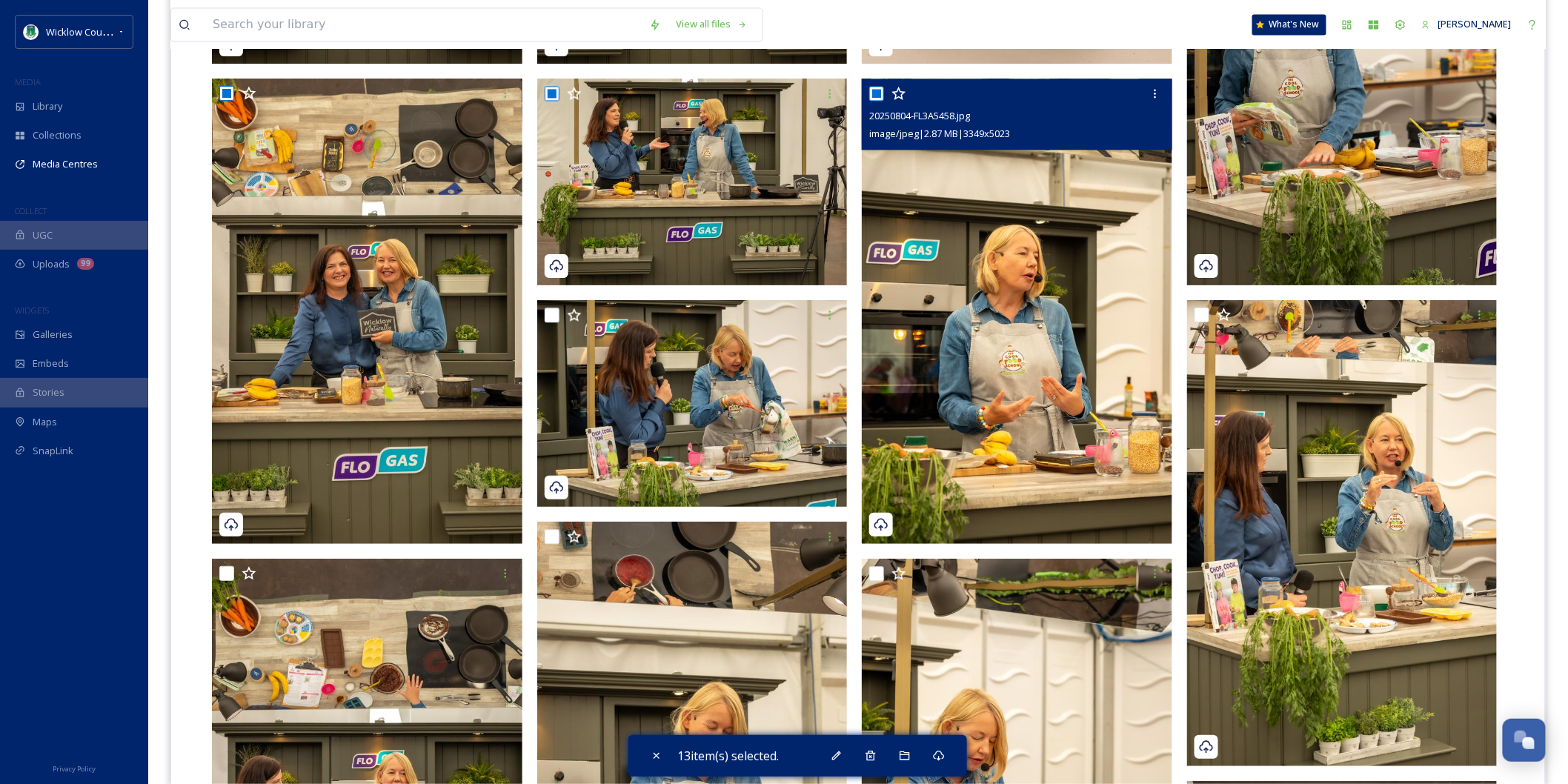
scroll to position [1398, 0]
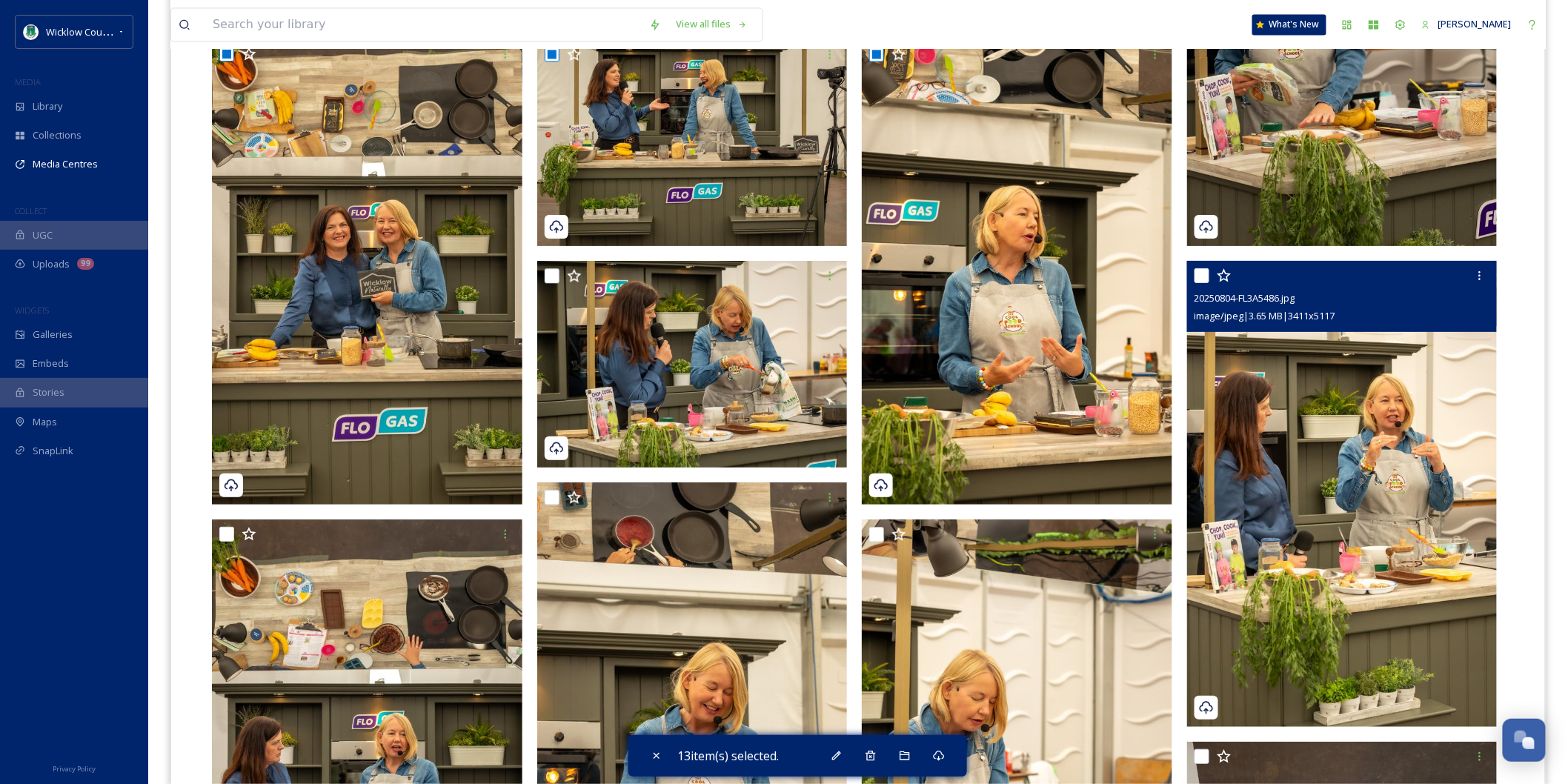
click at [1202, 269] on input "checkbox" at bounding box center [1201, 275] width 15 height 15
checkbox input "true"
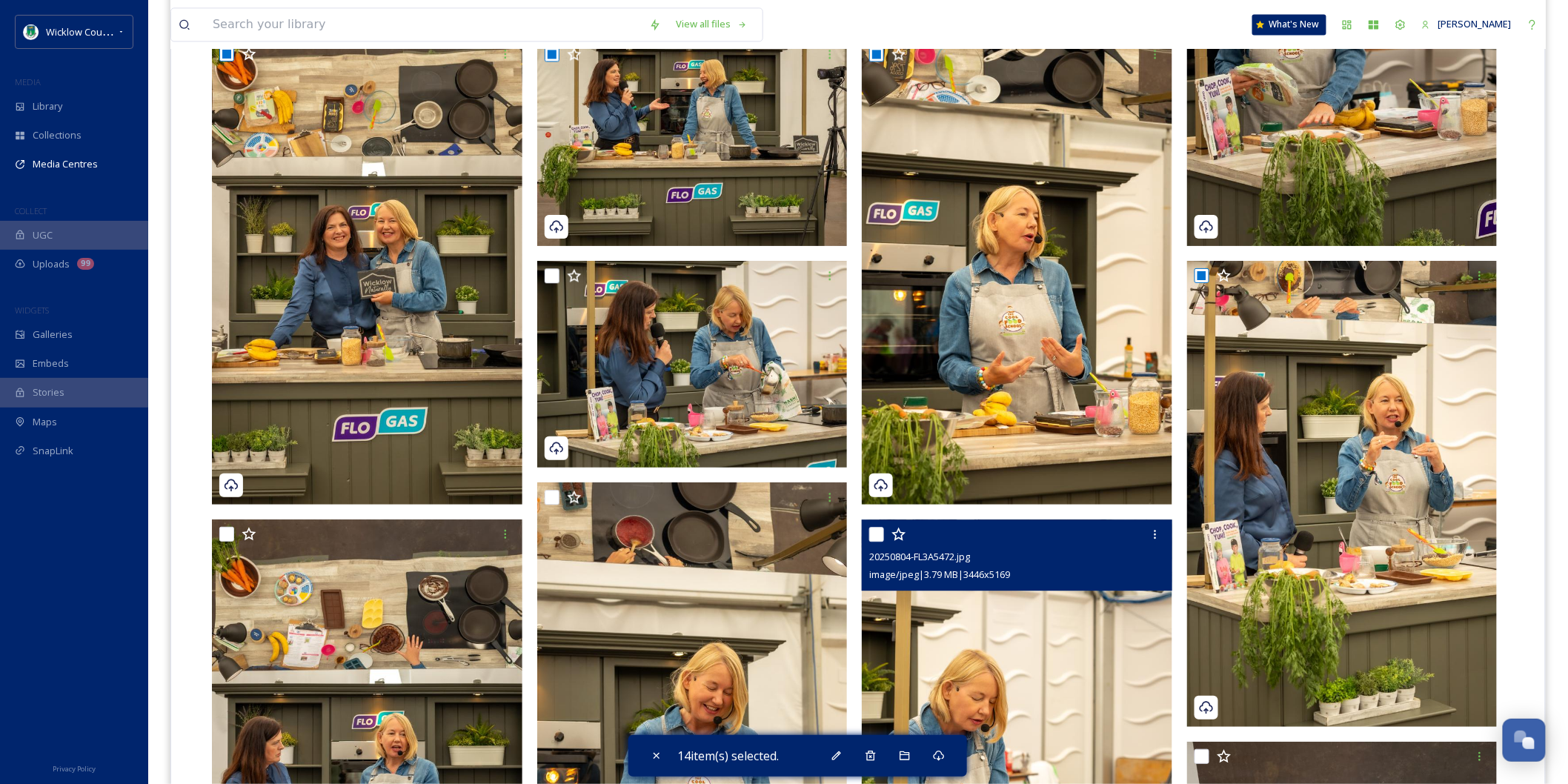
click at [876, 526] on input "checkbox" at bounding box center [876, 533] width 15 height 15
checkbox input "true"
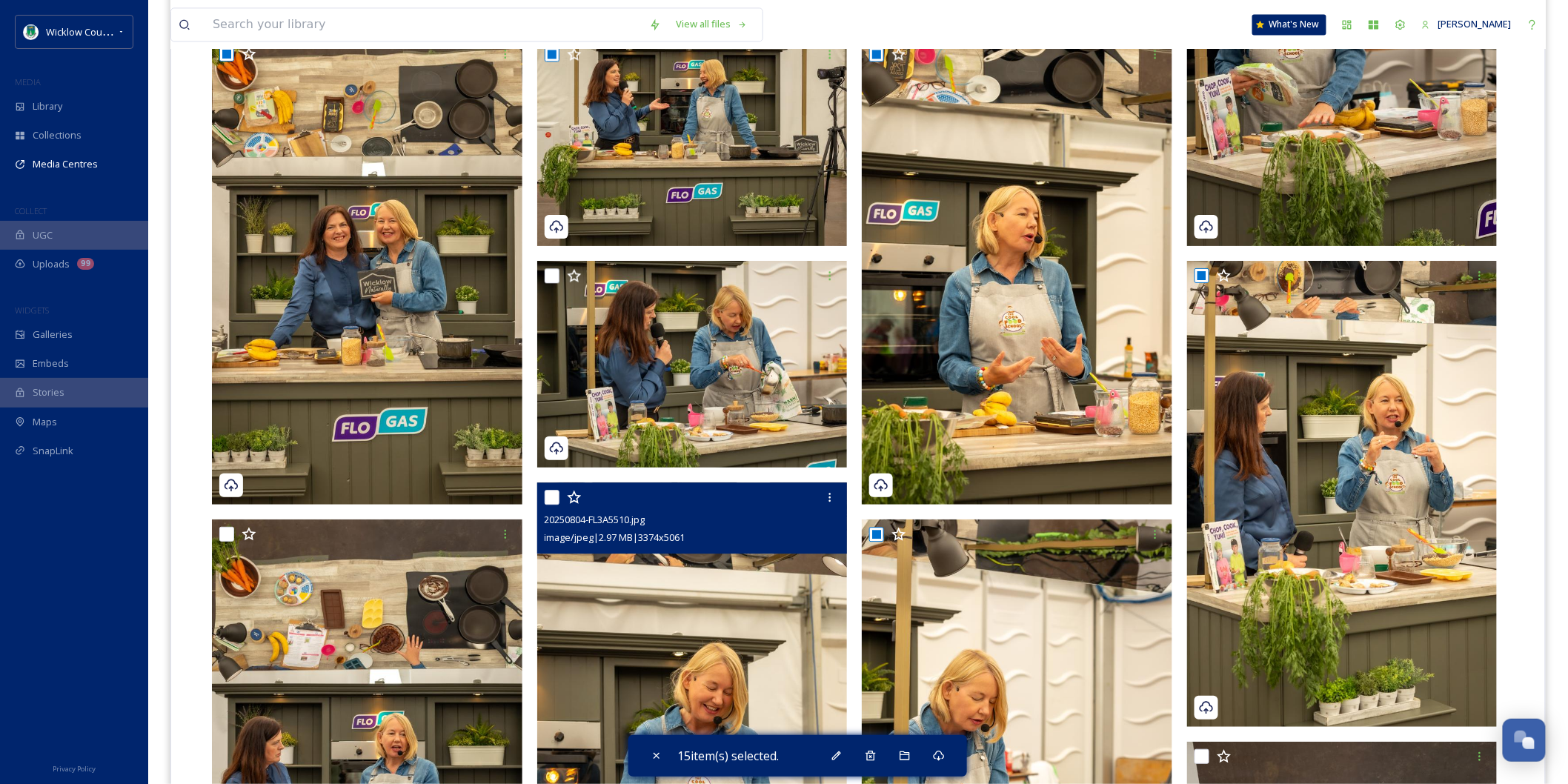
click at [556, 490] on input "checkbox" at bounding box center [551, 497] width 15 height 15
checkbox input "true"
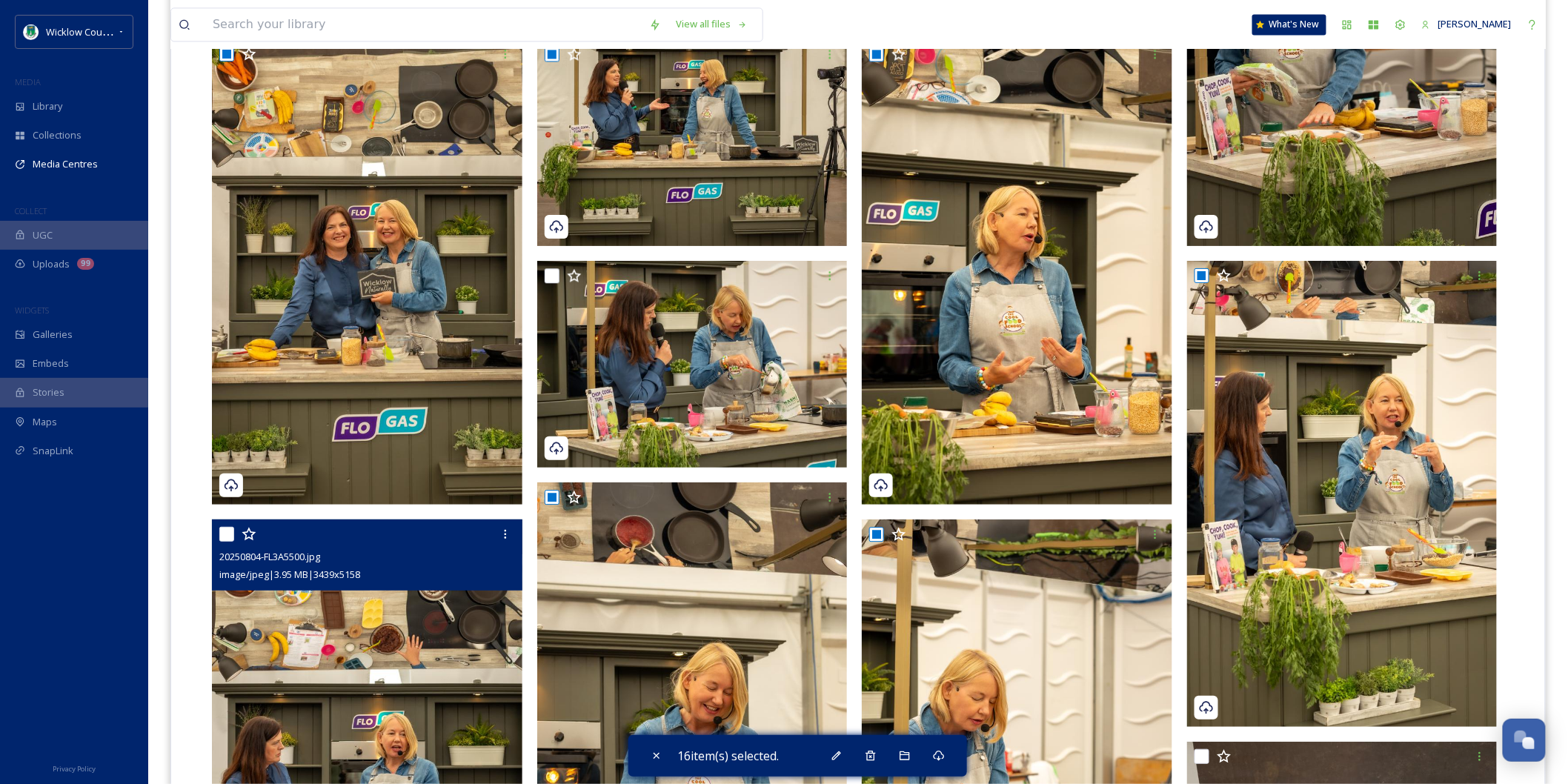
click at [226, 526] on input "checkbox" at bounding box center [227, 533] width 15 height 15
checkbox input "true"
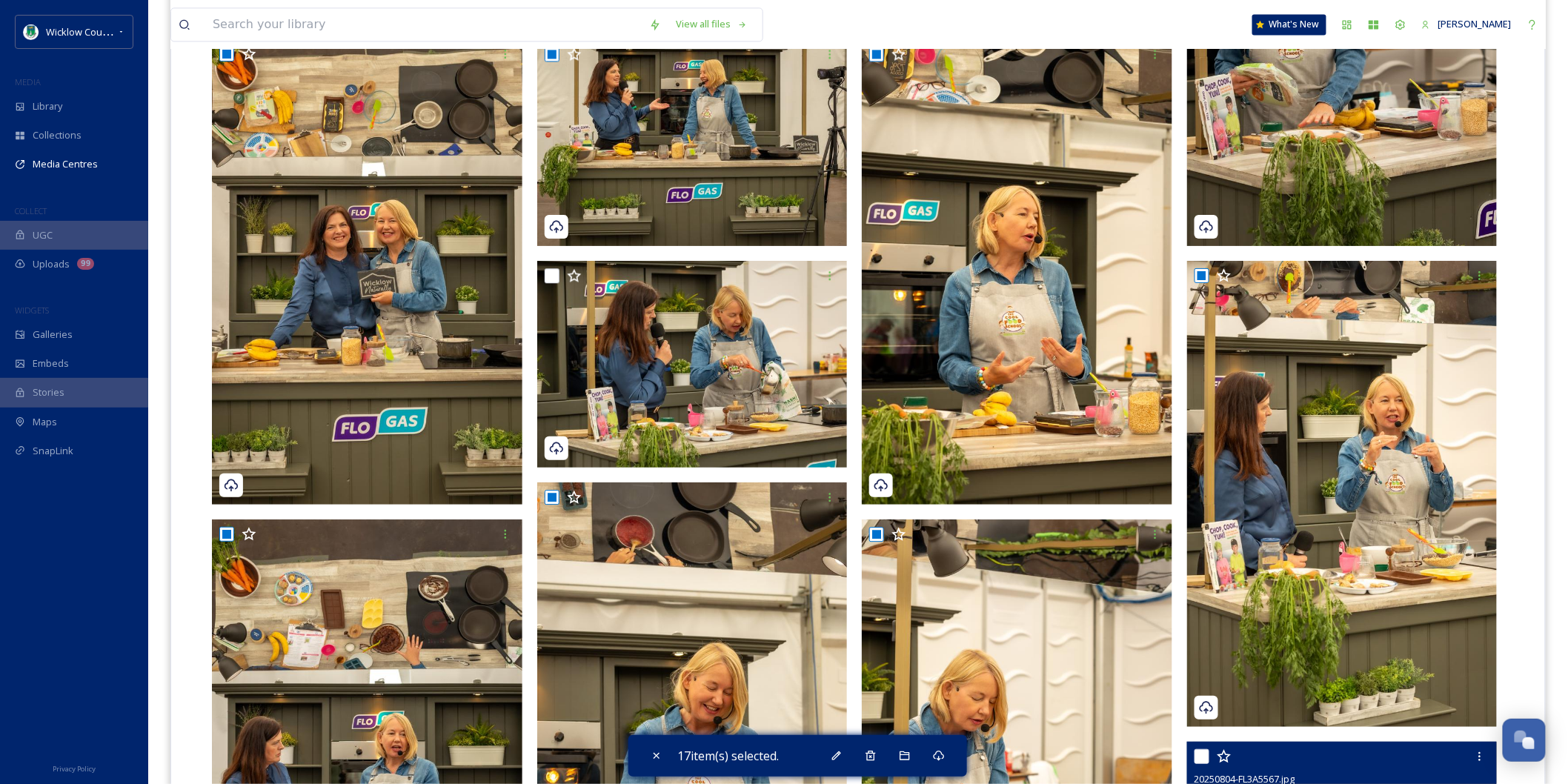
click at [1203, 749] on input "checkbox" at bounding box center [1201, 756] width 15 height 15
checkbox input "true"
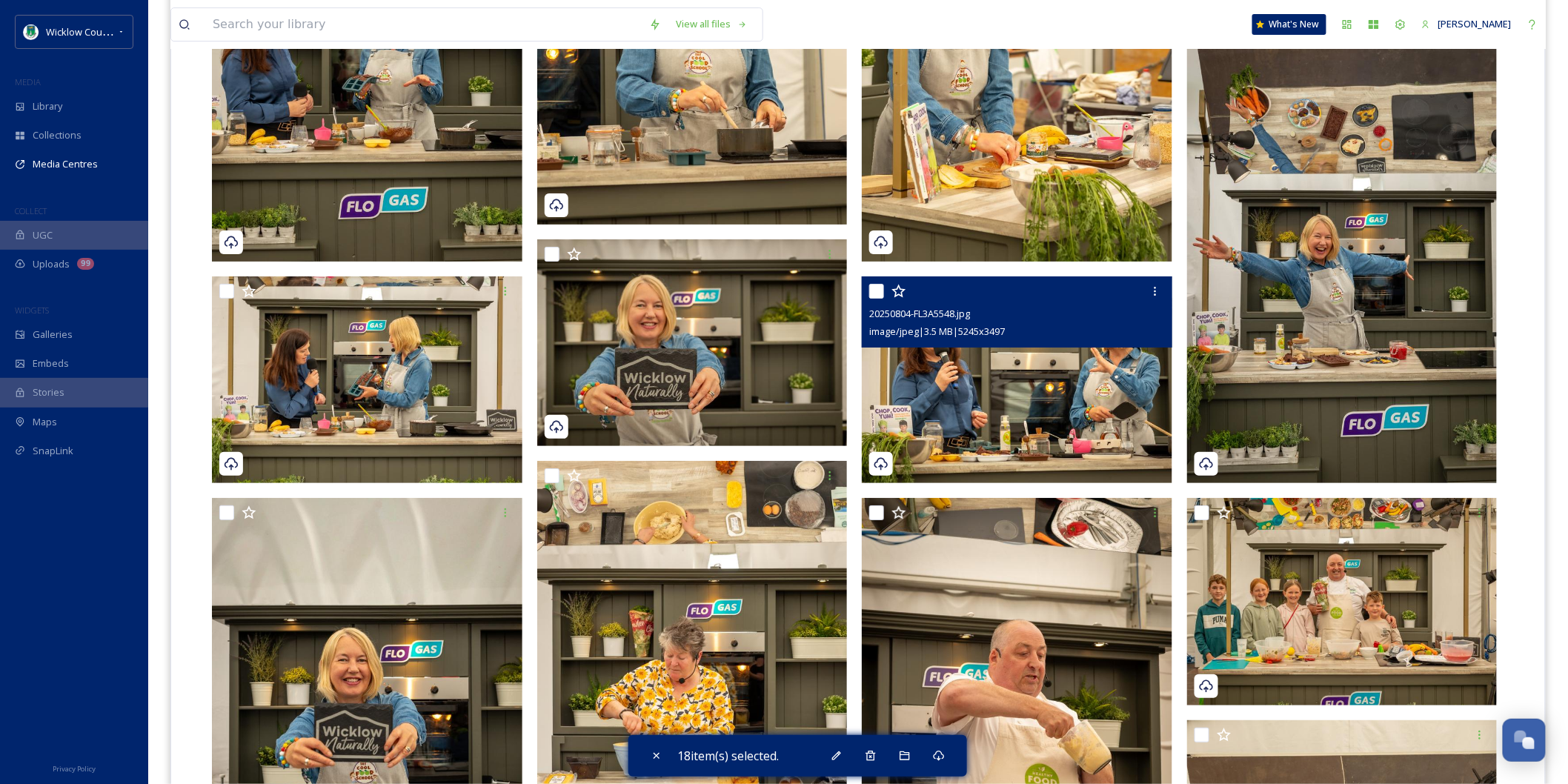
scroll to position [2138, 0]
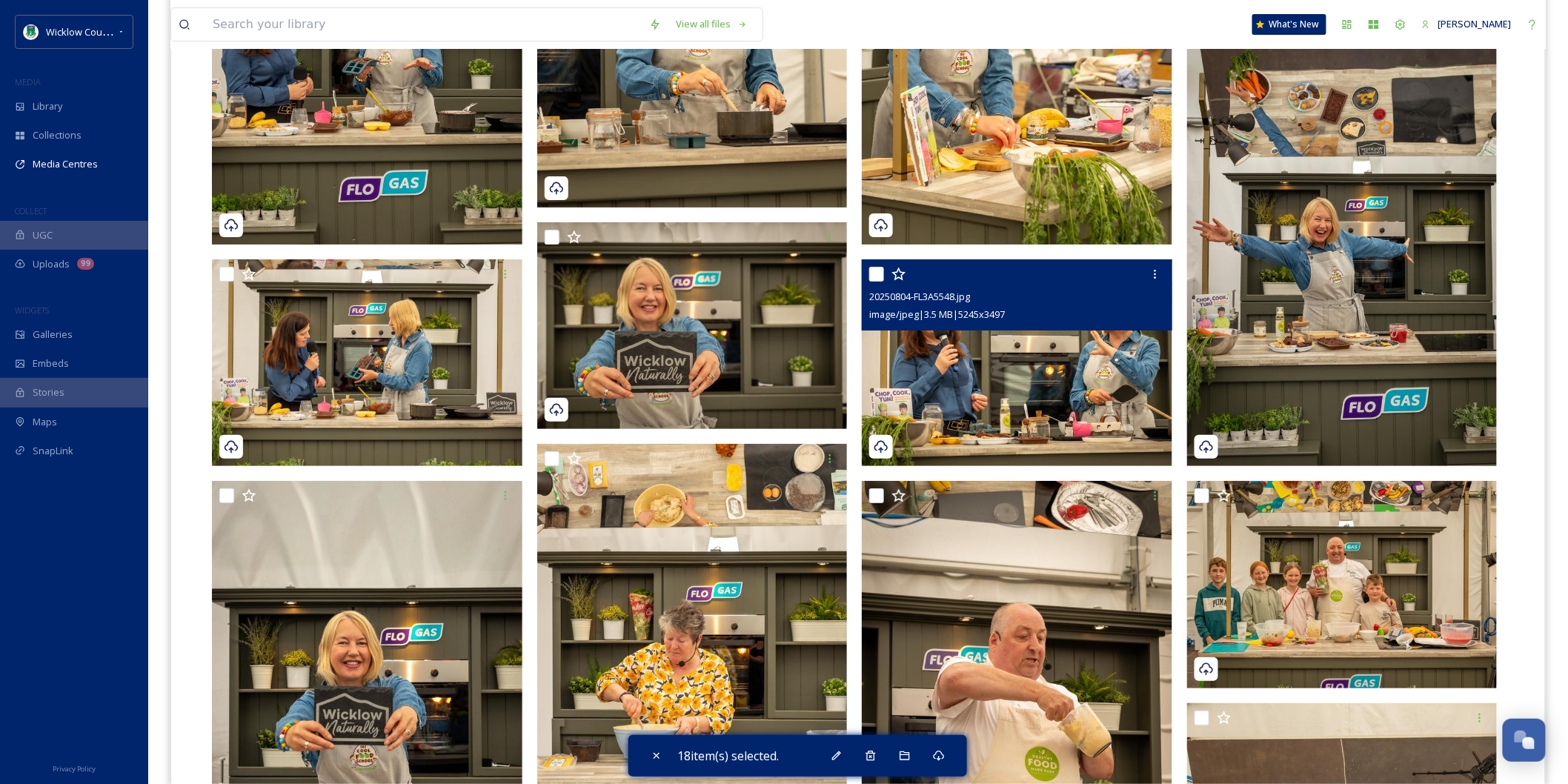
click at [881, 267] on input "checkbox" at bounding box center [876, 273] width 15 height 15
checkbox input "true"
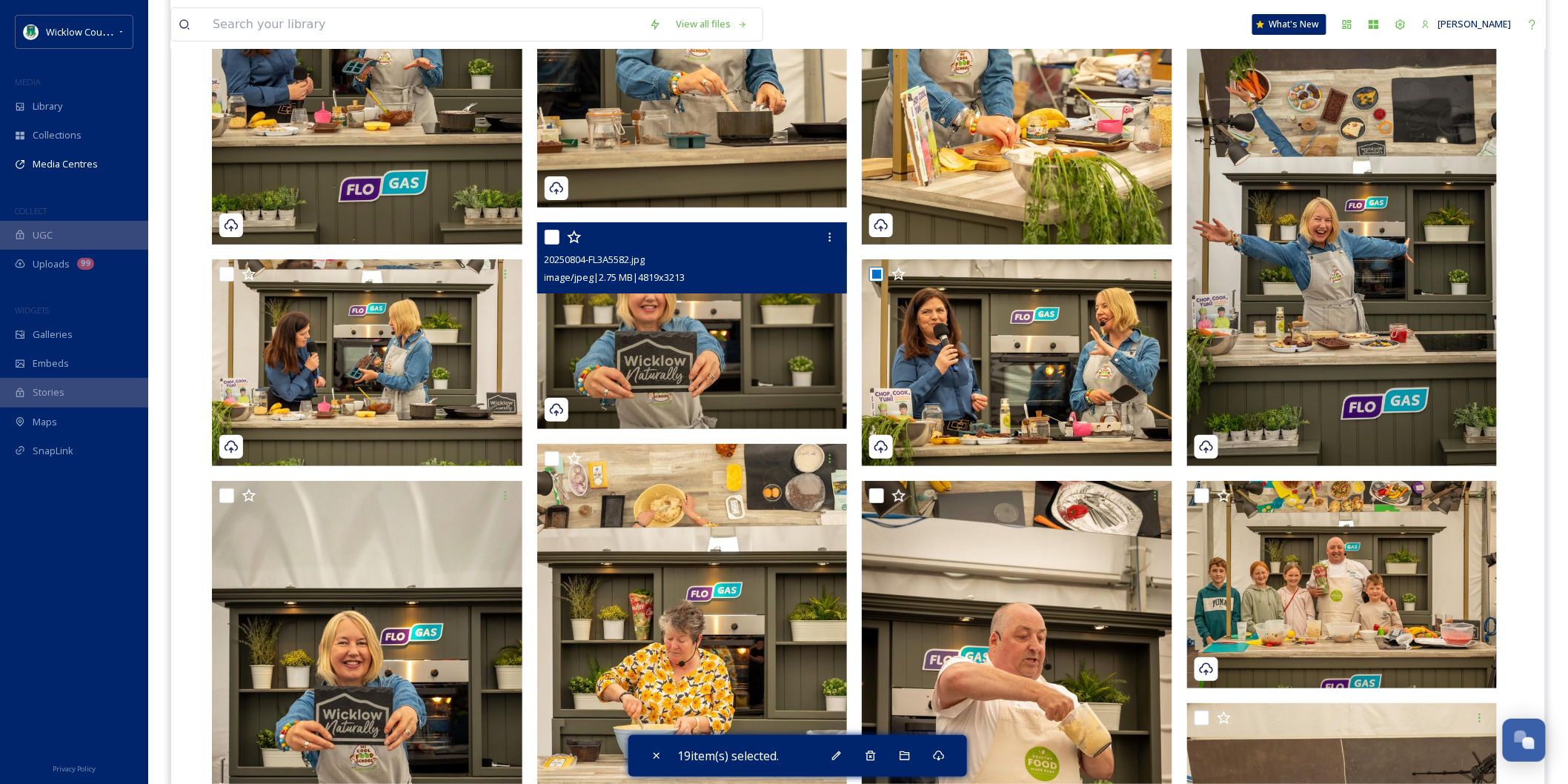
click at [557, 229] on input "checkbox" at bounding box center [551, 236] width 15 height 15
checkbox input "true"
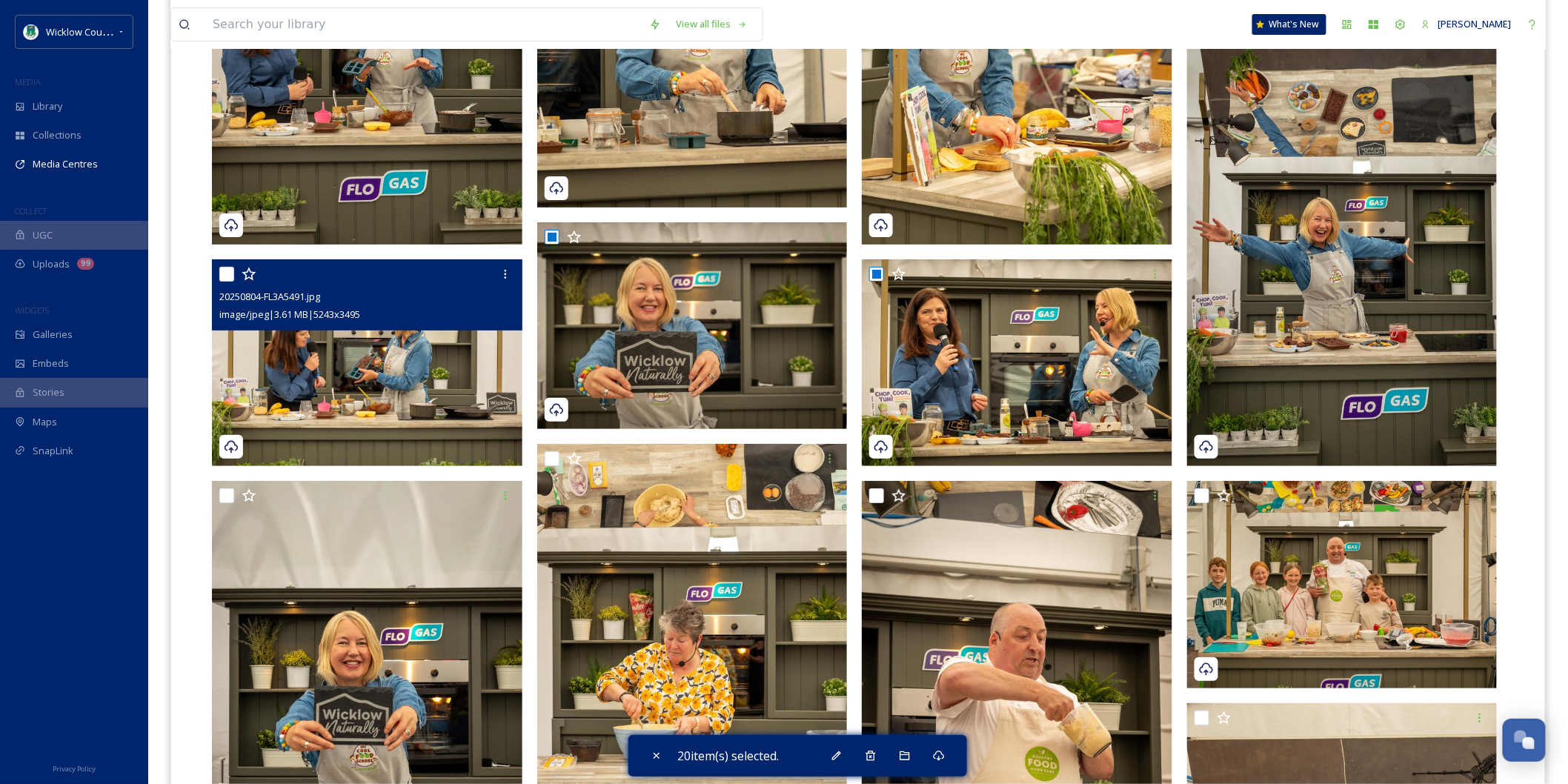
click at [228, 267] on input "checkbox" at bounding box center [227, 273] width 15 height 15
checkbox input "true"
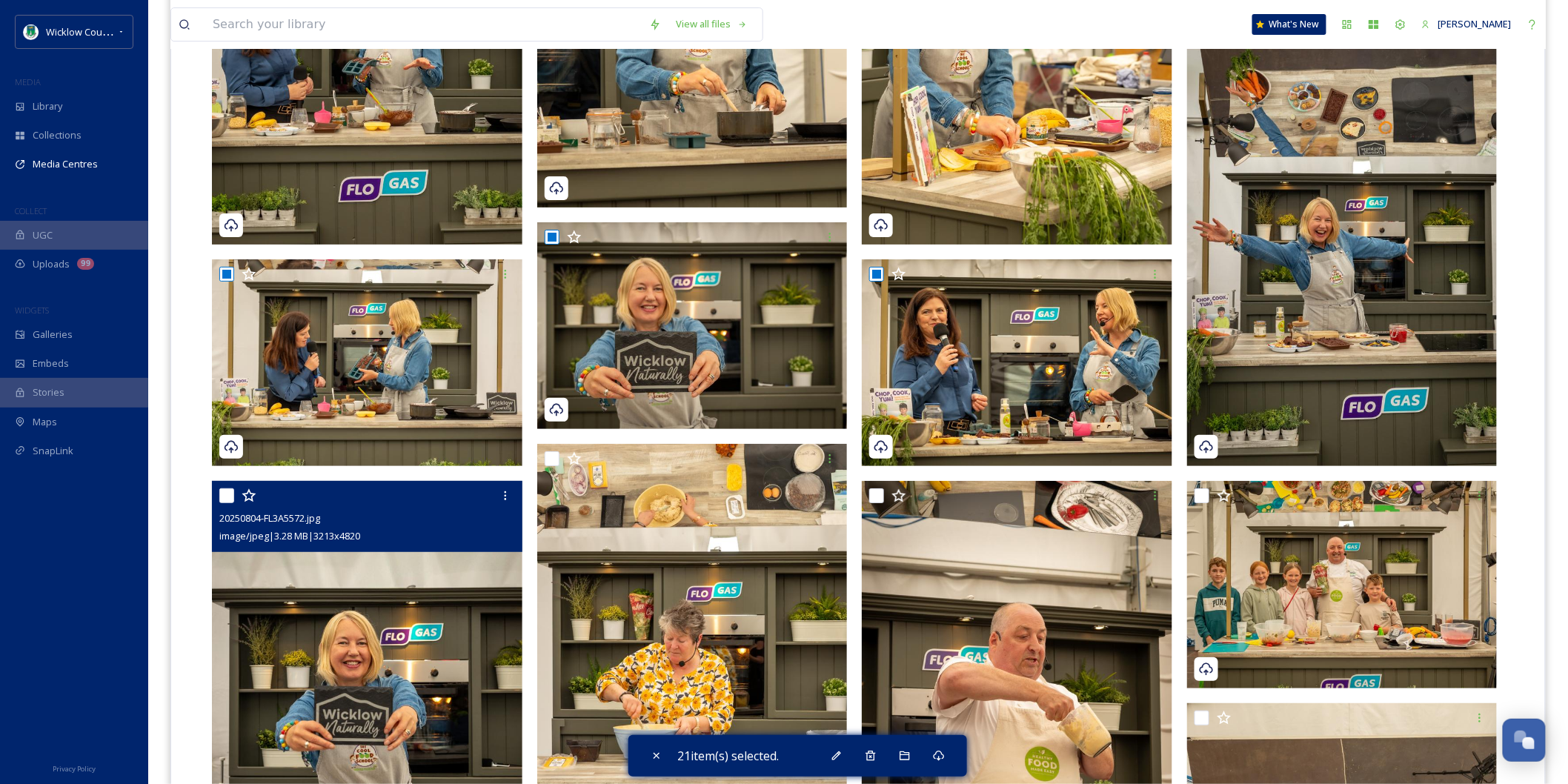
click at [227, 488] on input "checkbox" at bounding box center [227, 495] width 15 height 15
checkbox input "true"
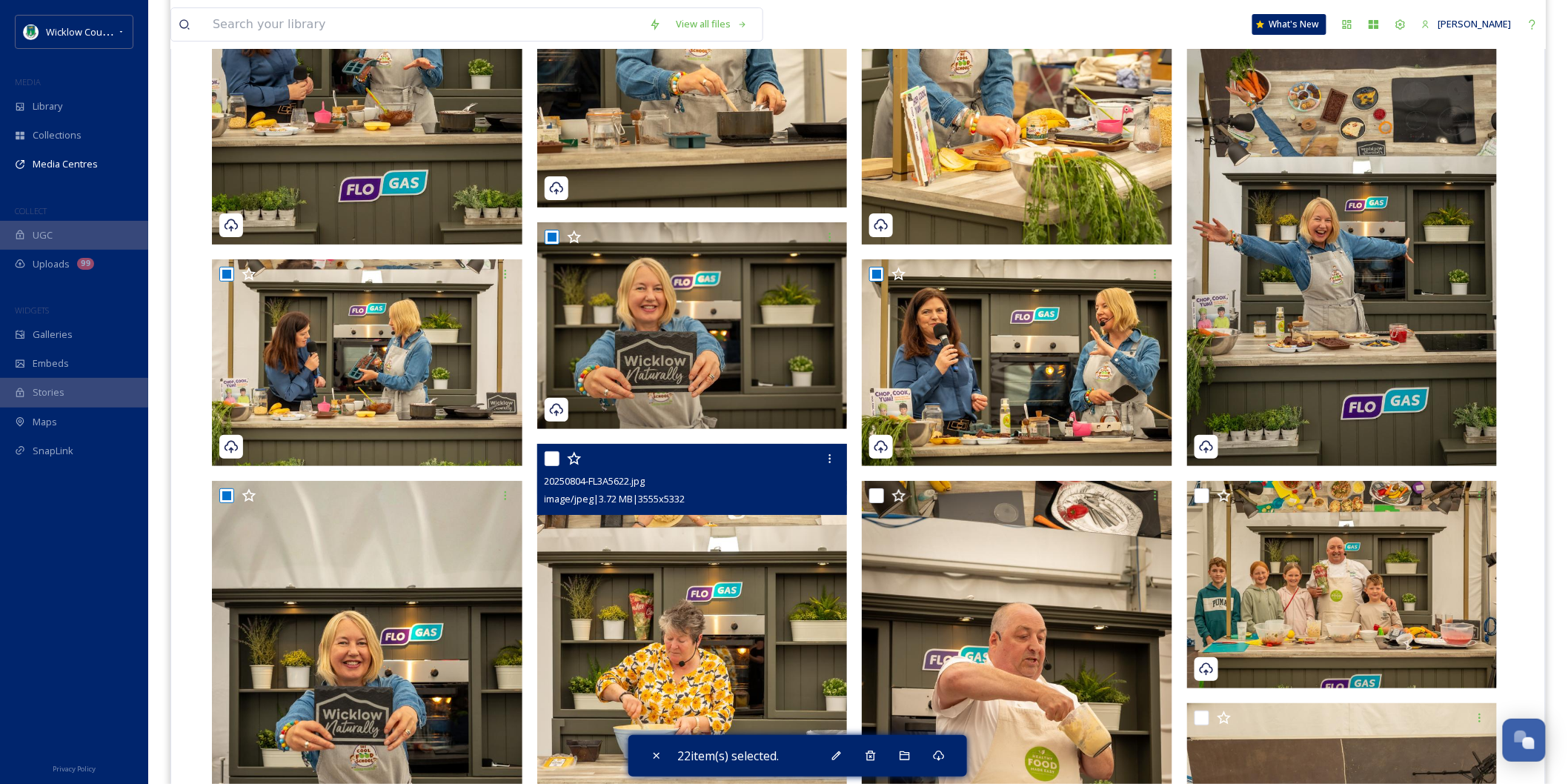
click at [550, 445] on div at bounding box center [693, 458] width 299 height 26
click at [547, 451] on input "checkbox" at bounding box center [551, 458] width 15 height 15
checkbox input "true"
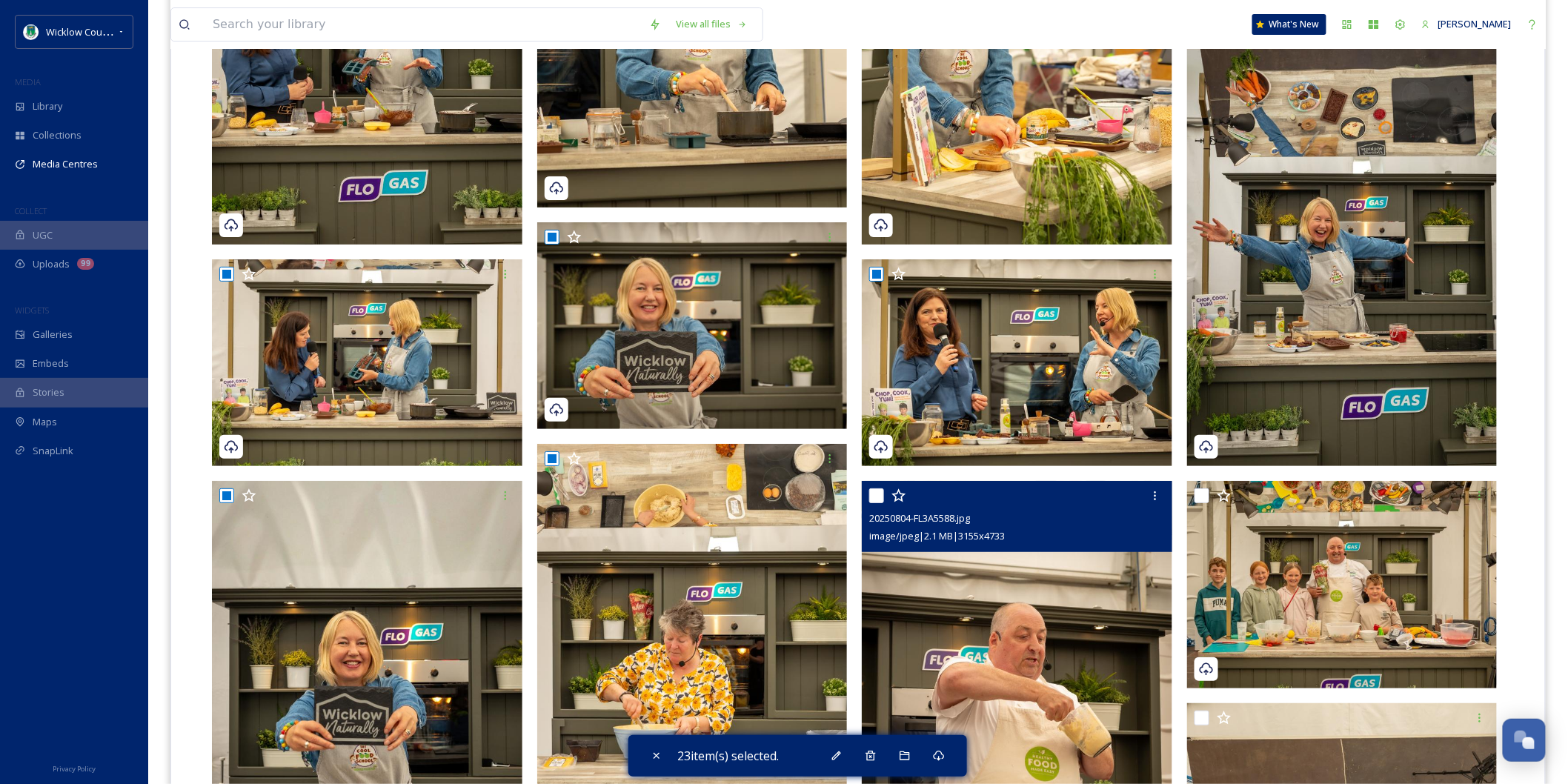
click at [881, 488] on input "checkbox" at bounding box center [876, 495] width 15 height 15
checkbox input "true"
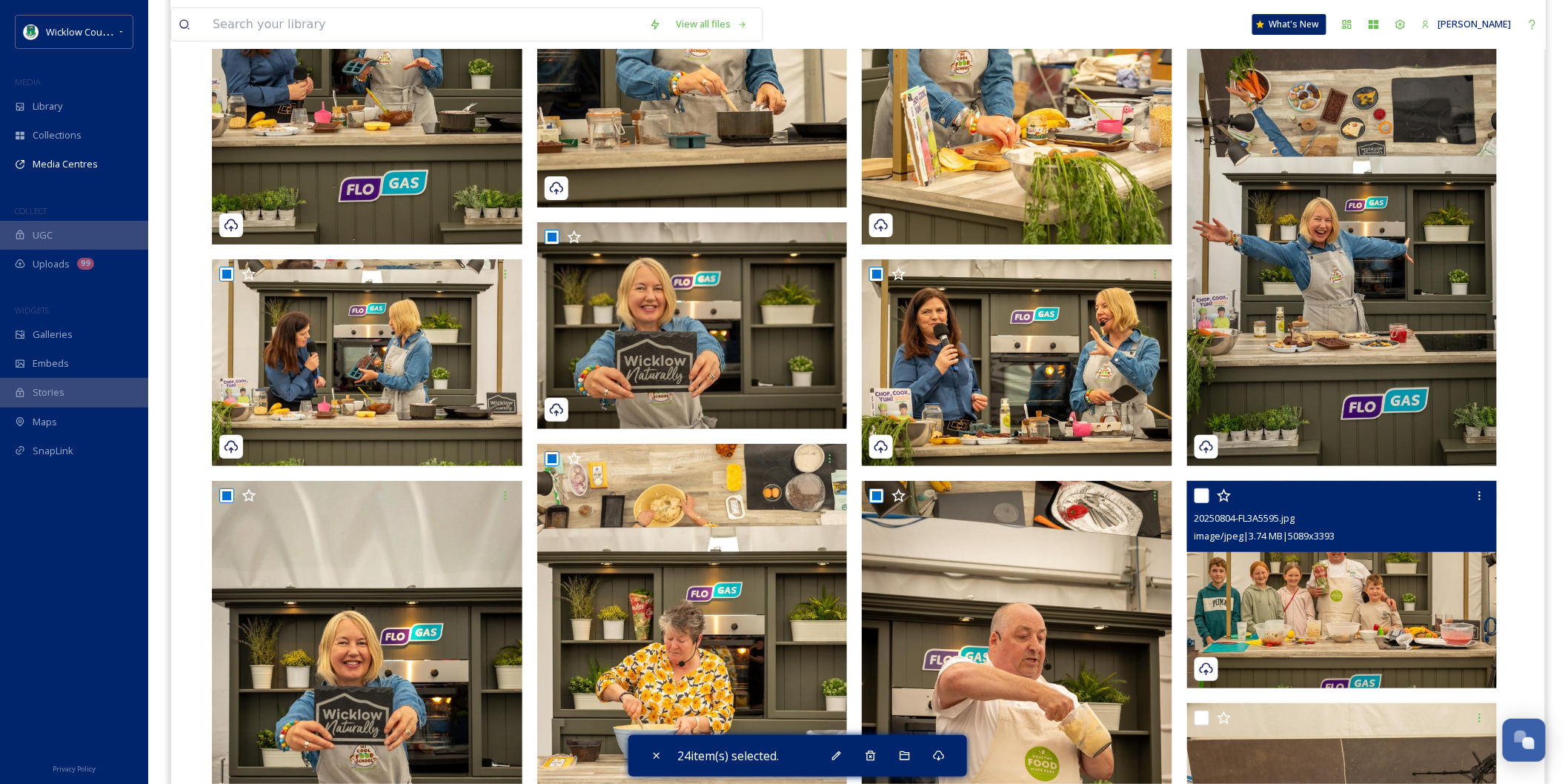
click at [1208, 488] on input "checkbox" at bounding box center [1201, 495] width 15 height 15
checkbox input "true"
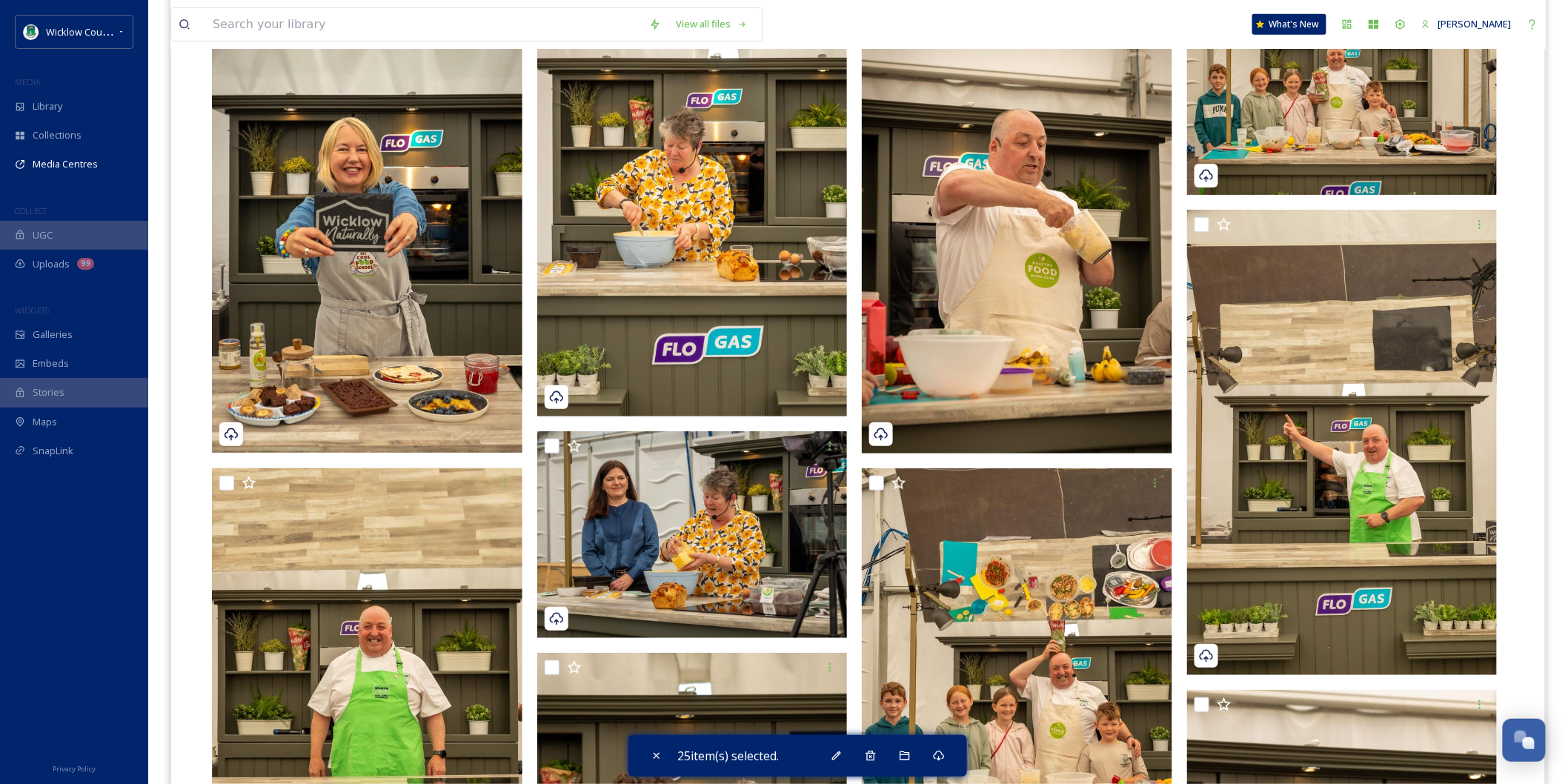
scroll to position [2633, 0]
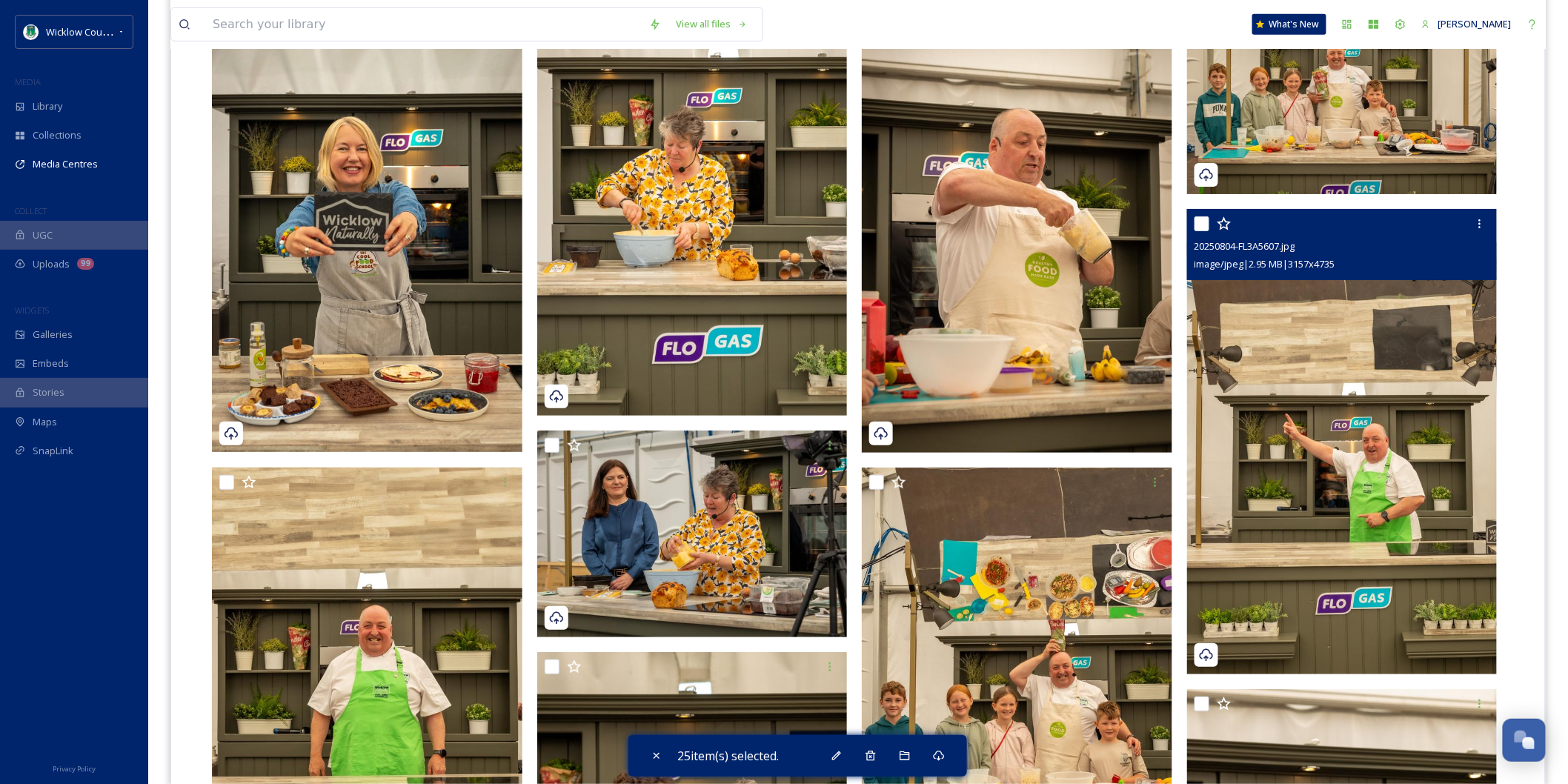
click at [1206, 217] on input "checkbox" at bounding box center [1201, 223] width 15 height 15
checkbox input "true"
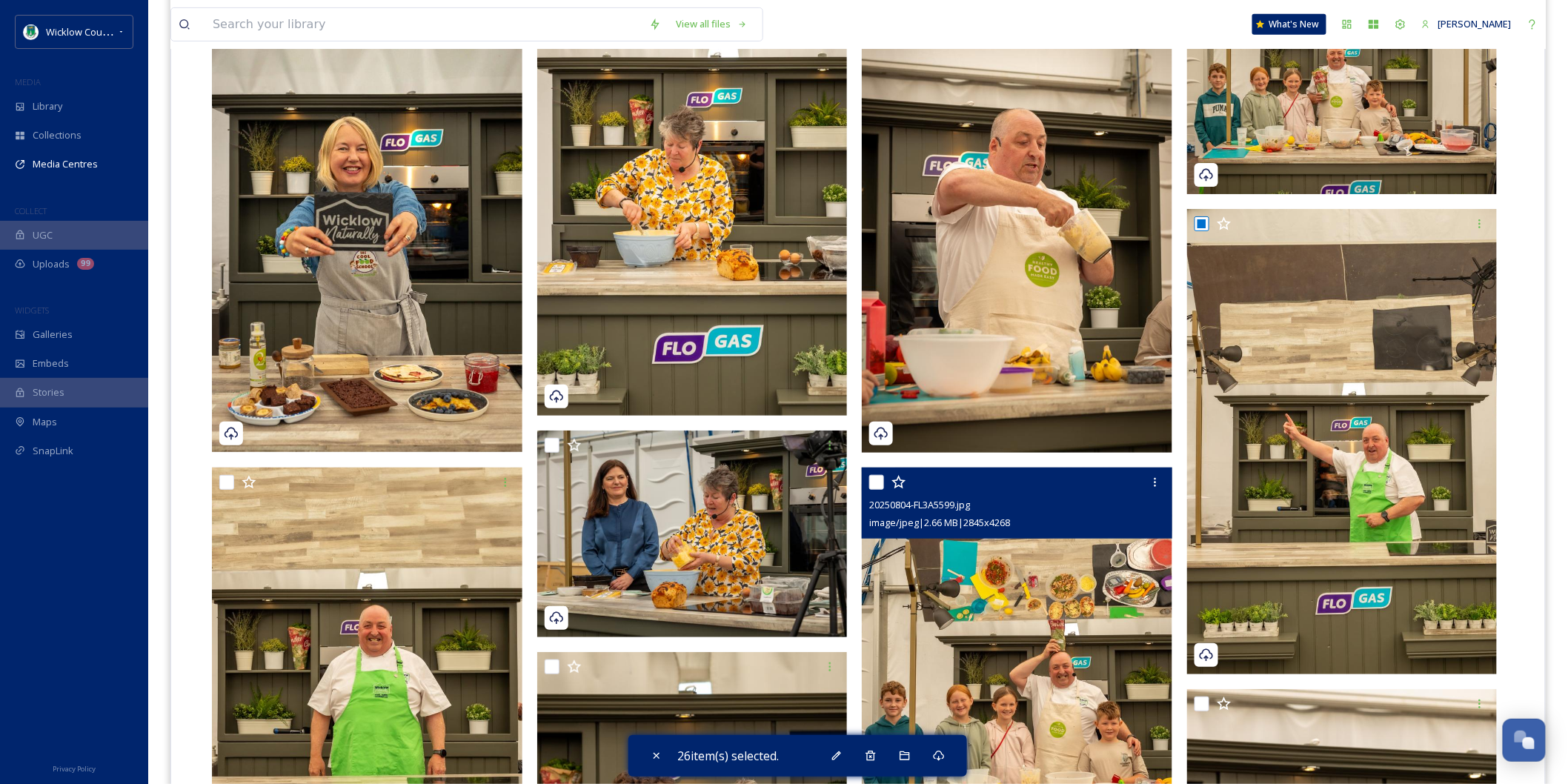
click at [876, 474] on input "checkbox" at bounding box center [876, 481] width 15 height 15
checkbox input "true"
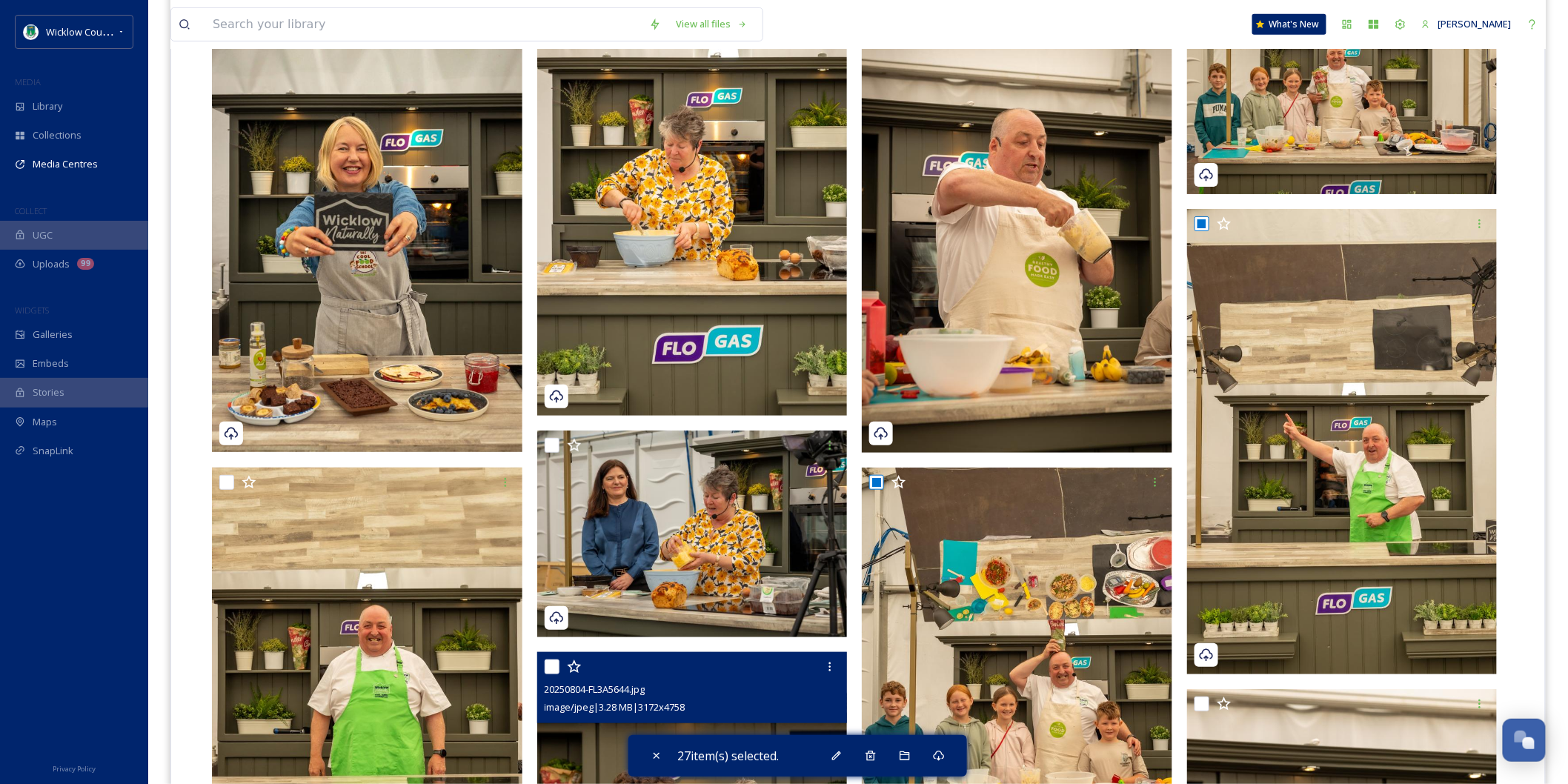
click at [548, 660] on input "checkbox" at bounding box center [551, 666] width 15 height 15
checkbox input "true"
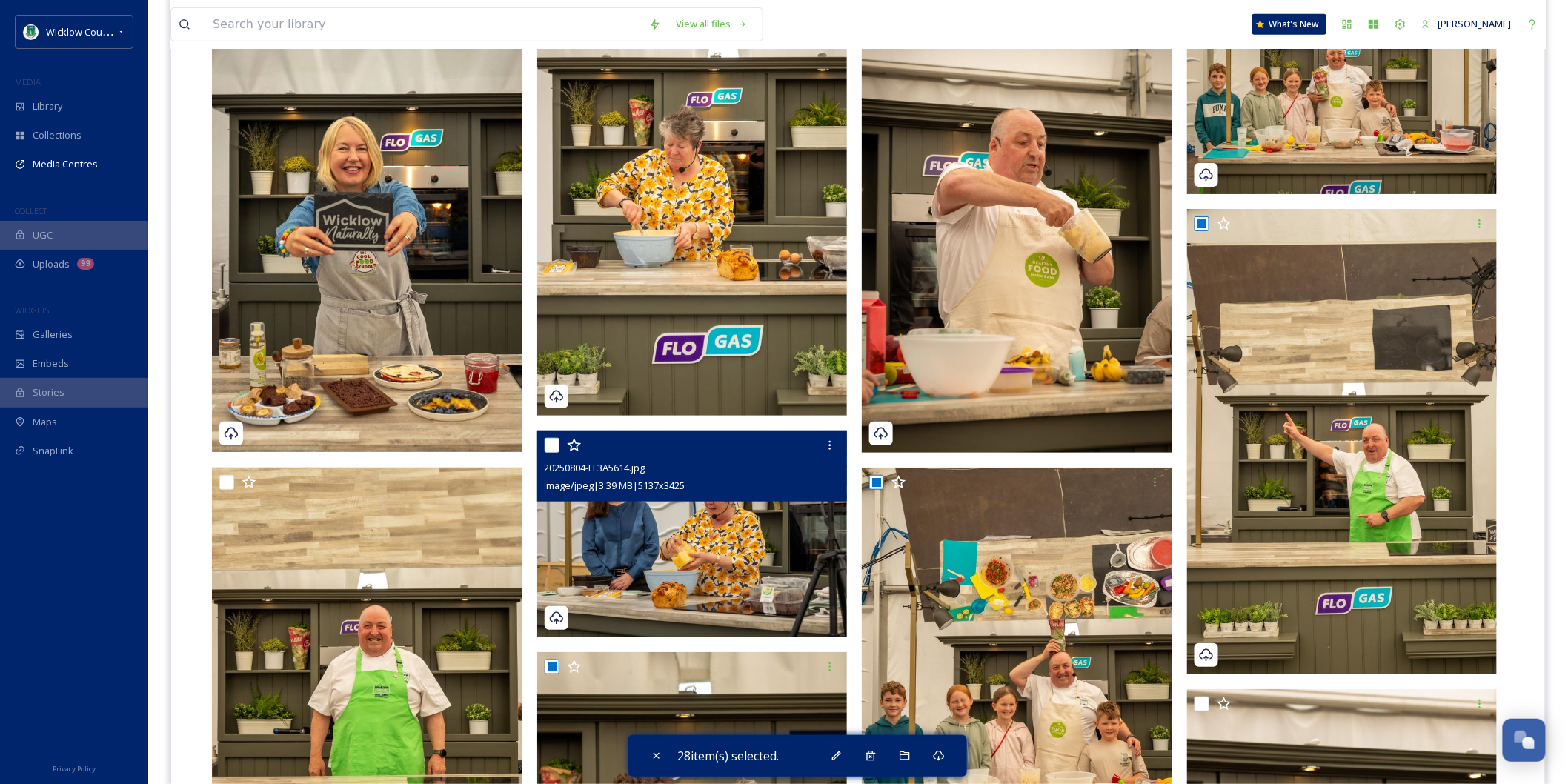
click at [552, 438] on input "checkbox" at bounding box center [551, 445] width 15 height 15
checkbox input "true"
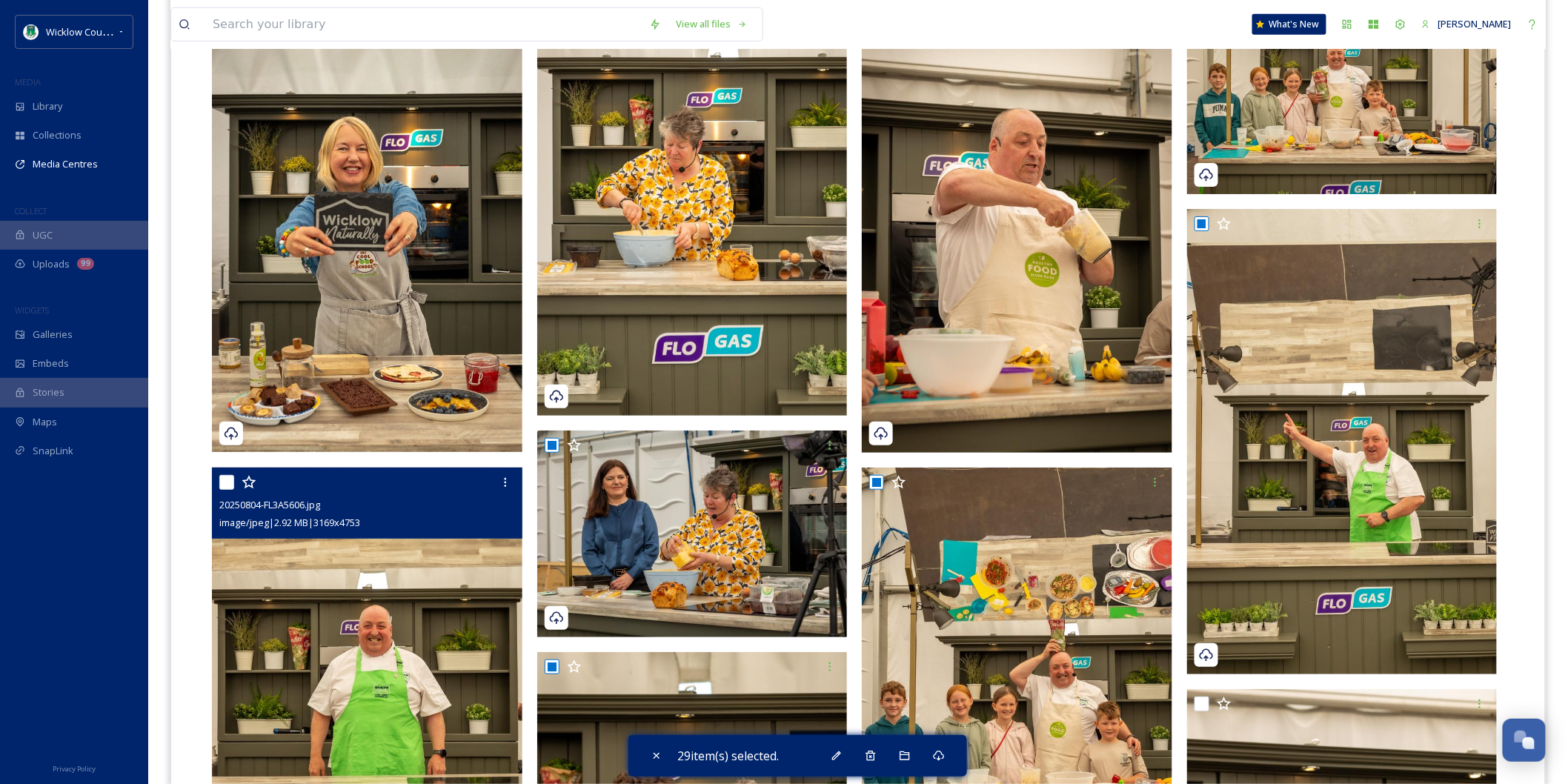
click at [228, 474] on input "checkbox" at bounding box center [227, 481] width 15 height 15
checkbox input "true"
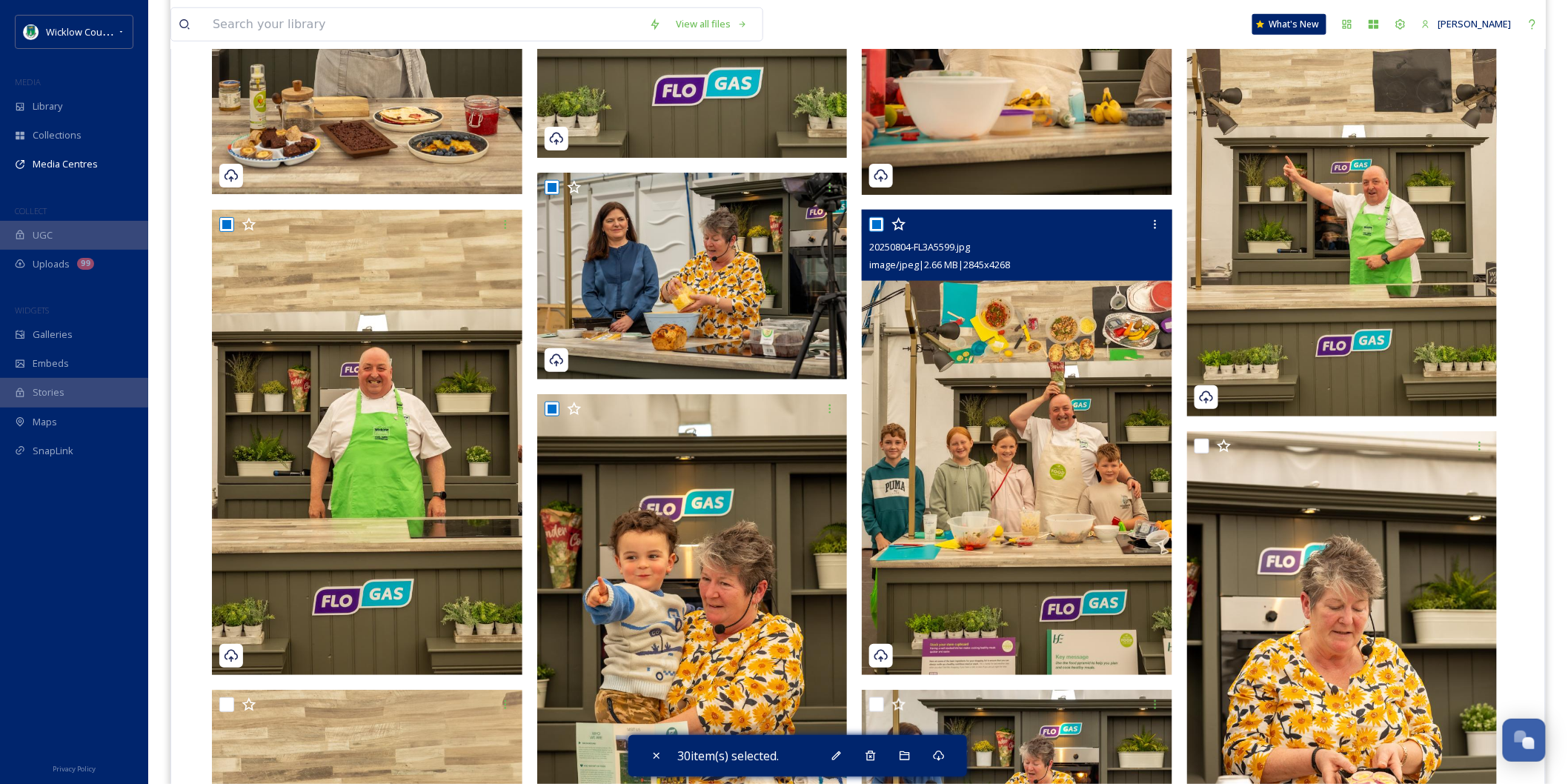
scroll to position [2963, 0]
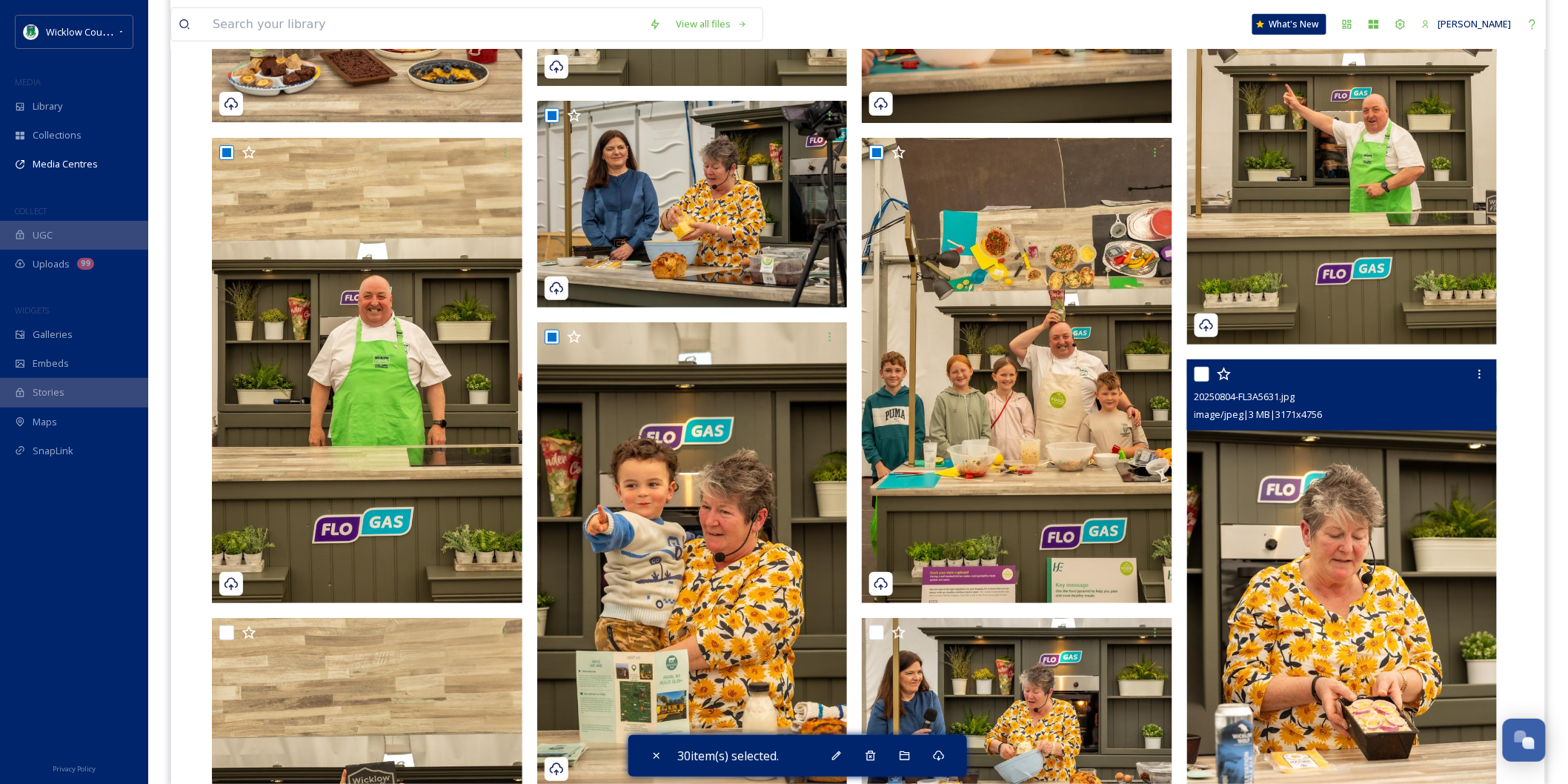
click at [1200, 367] on input "checkbox" at bounding box center [1201, 373] width 15 height 15
checkbox input "true"
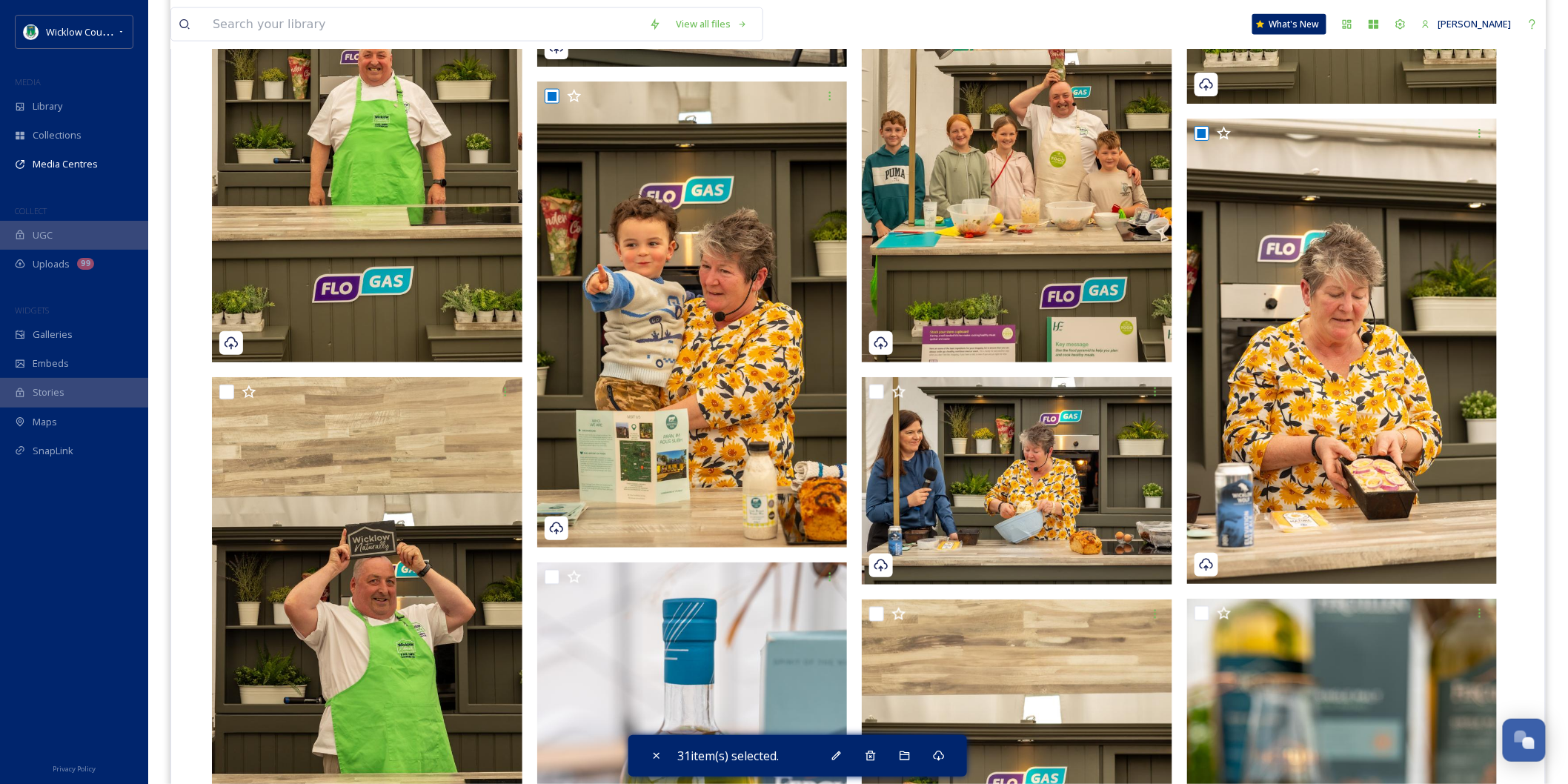
scroll to position [3209, 0]
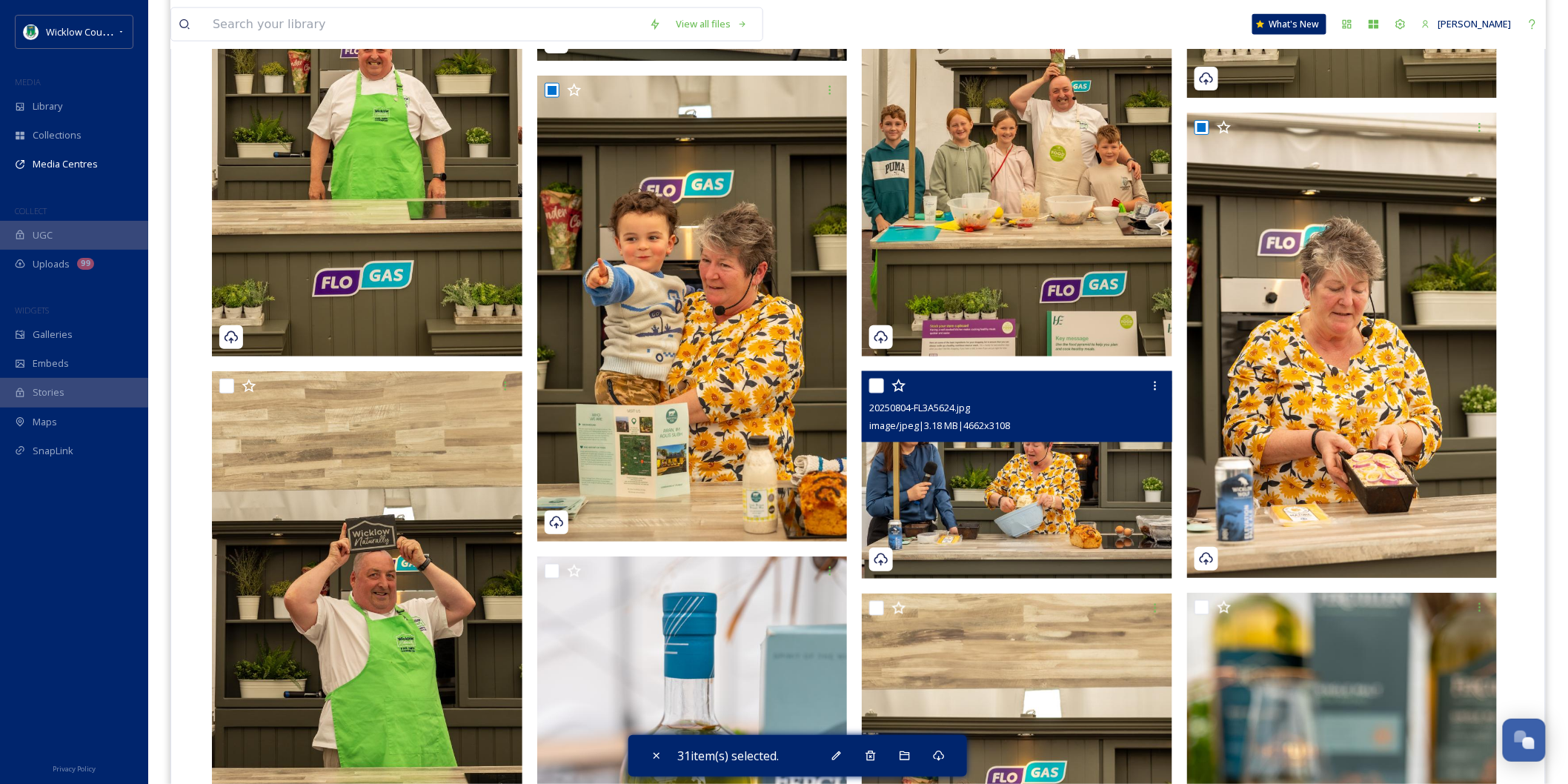
click at [875, 378] on input "checkbox" at bounding box center [876, 385] width 15 height 15
checkbox input "true"
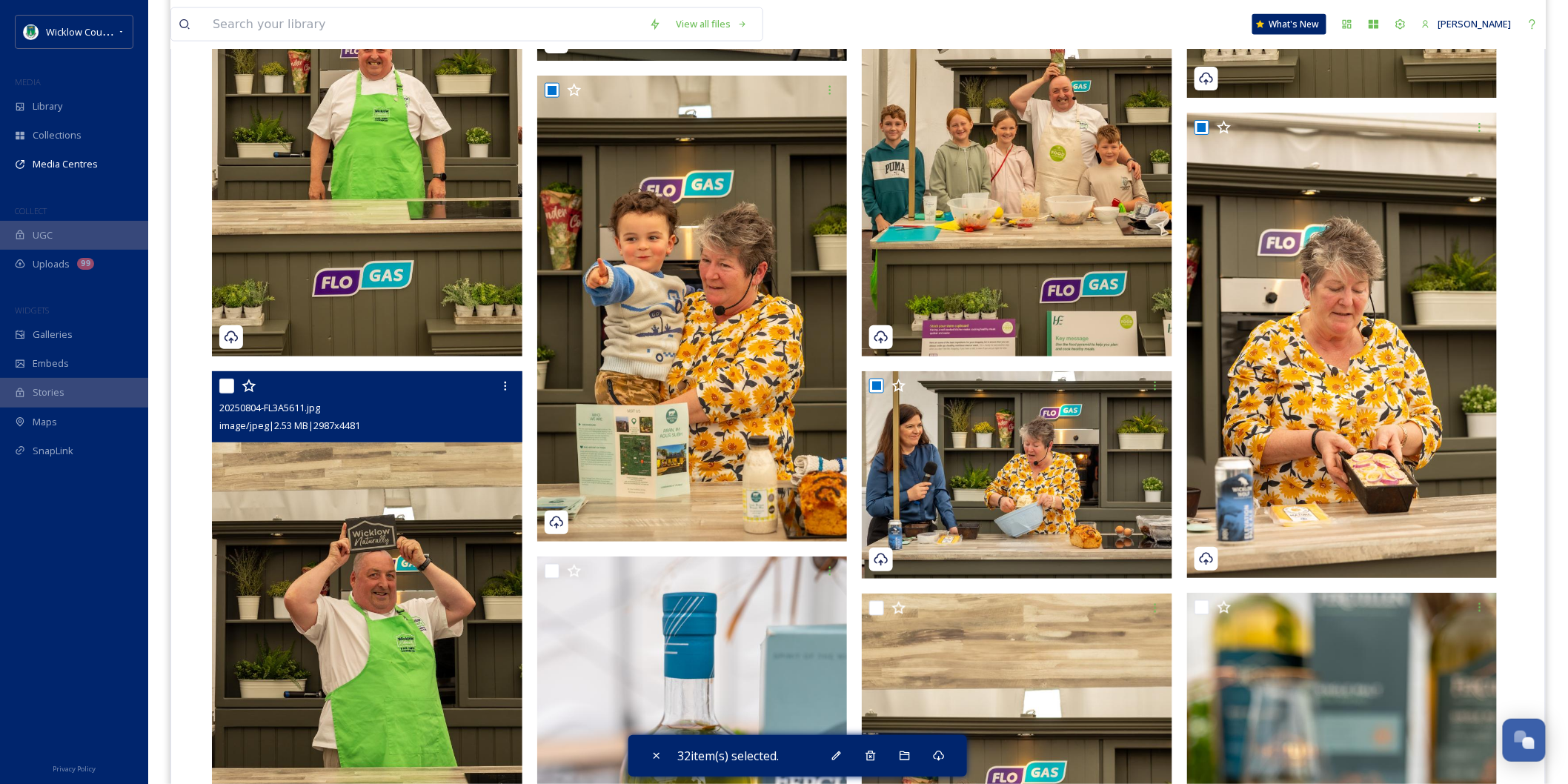
click at [218, 371] on div "20250804-FL3A5611.jpg image/jpeg | 2.53 MB | 2987 x 4481" at bounding box center [367, 407] width 311 height 72
click at [233, 378] on input "checkbox" at bounding box center [227, 385] width 15 height 15
checkbox input "true"
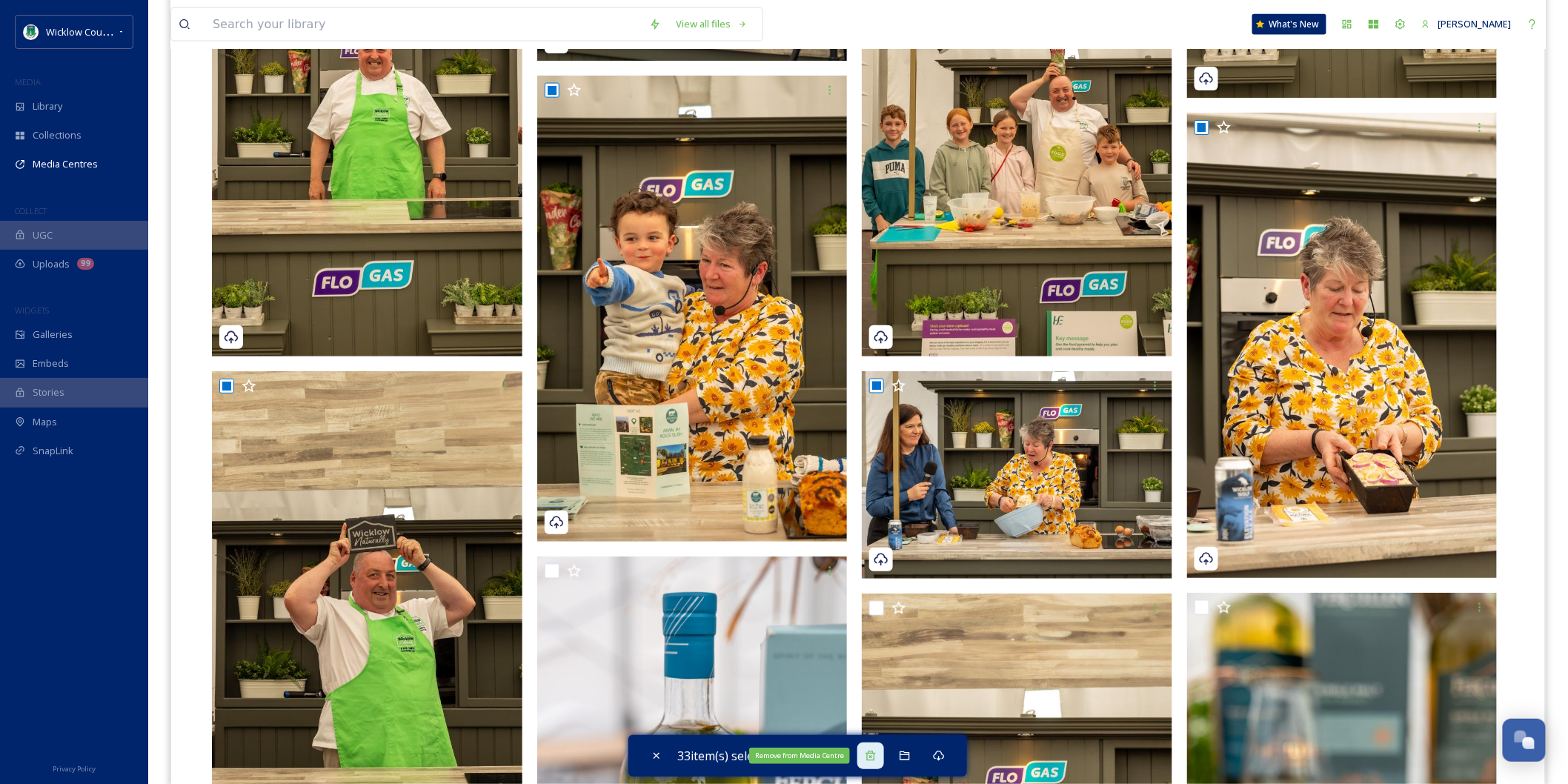
click at [875, 760] on icon at bounding box center [871, 756] width 10 height 10
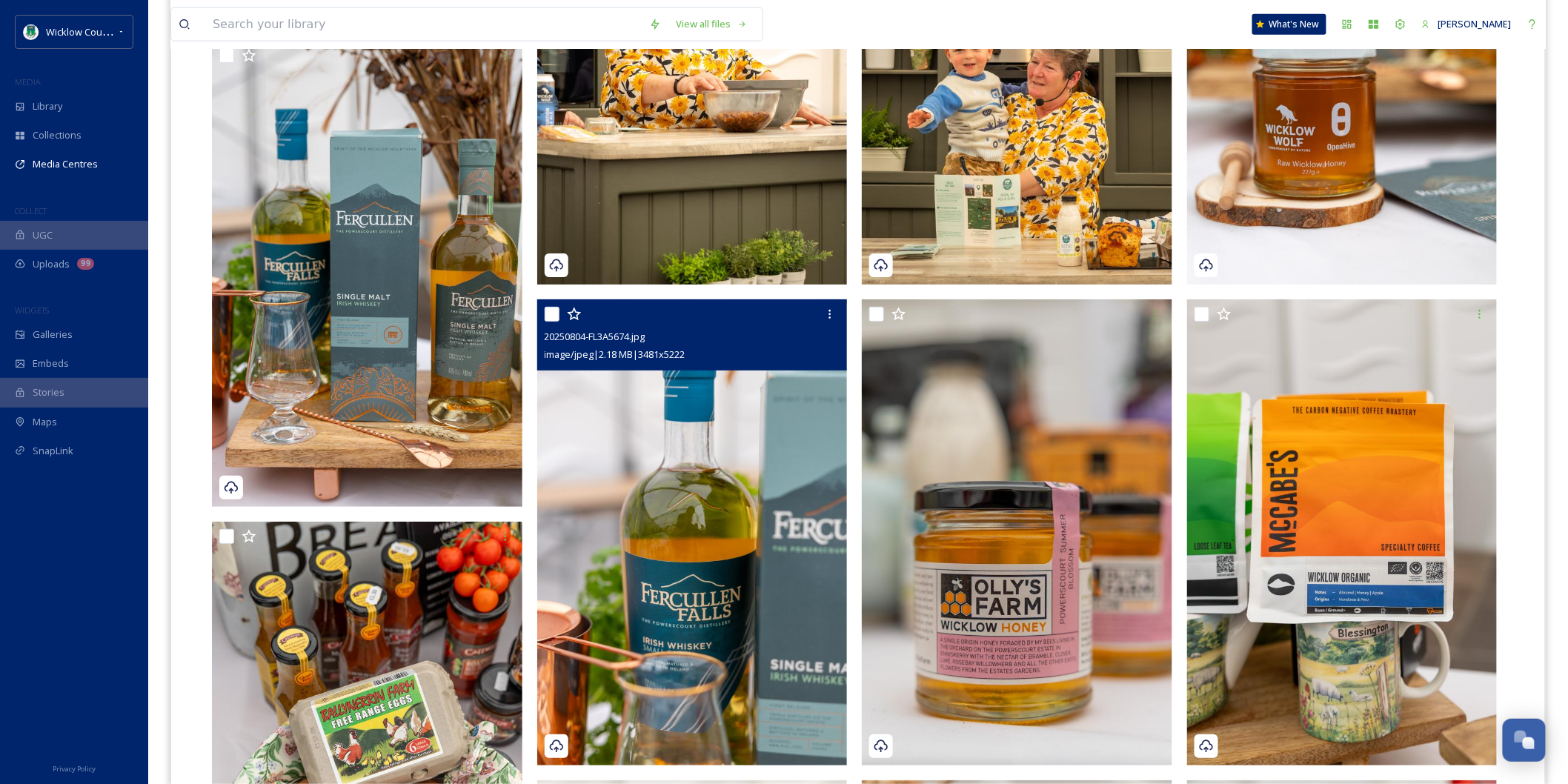
scroll to position [0, 0]
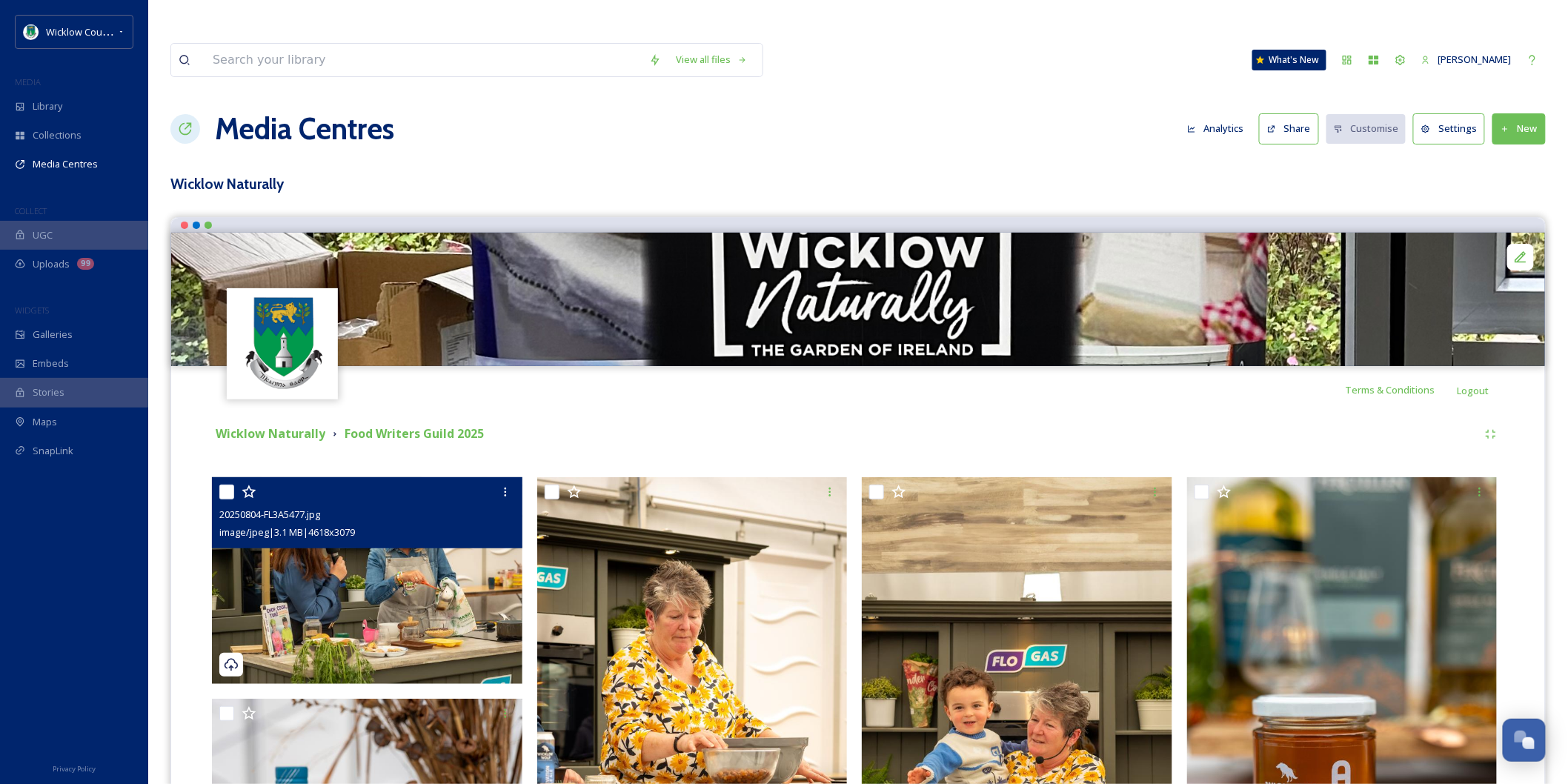
click at [223, 484] on input "checkbox" at bounding box center [227, 491] width 15 height 15
checkbox input "true"
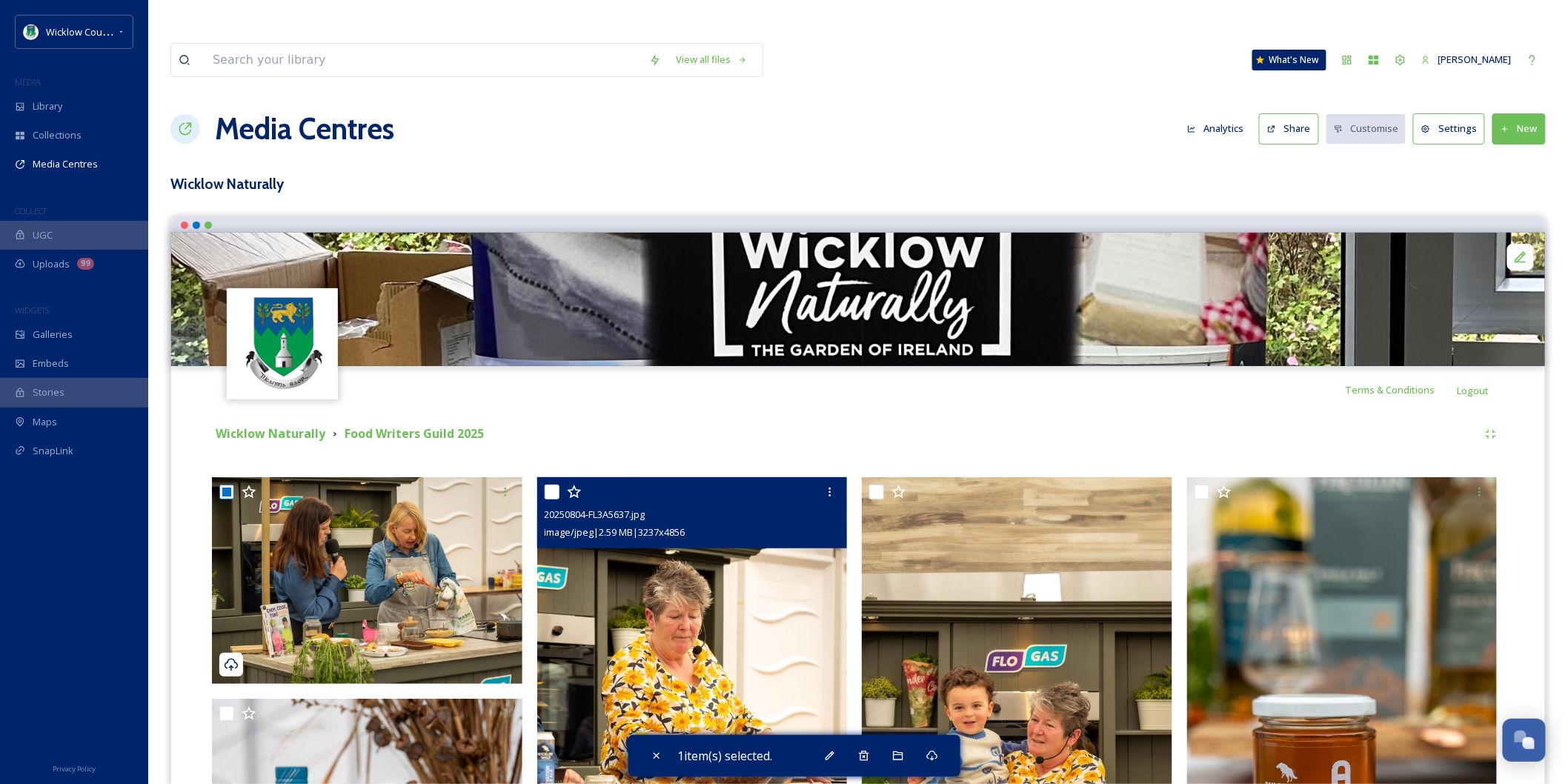
click at [551, 484] on input "checkbox" at bounding box center [551, 491] width 15 height 15
checkbox input "true"
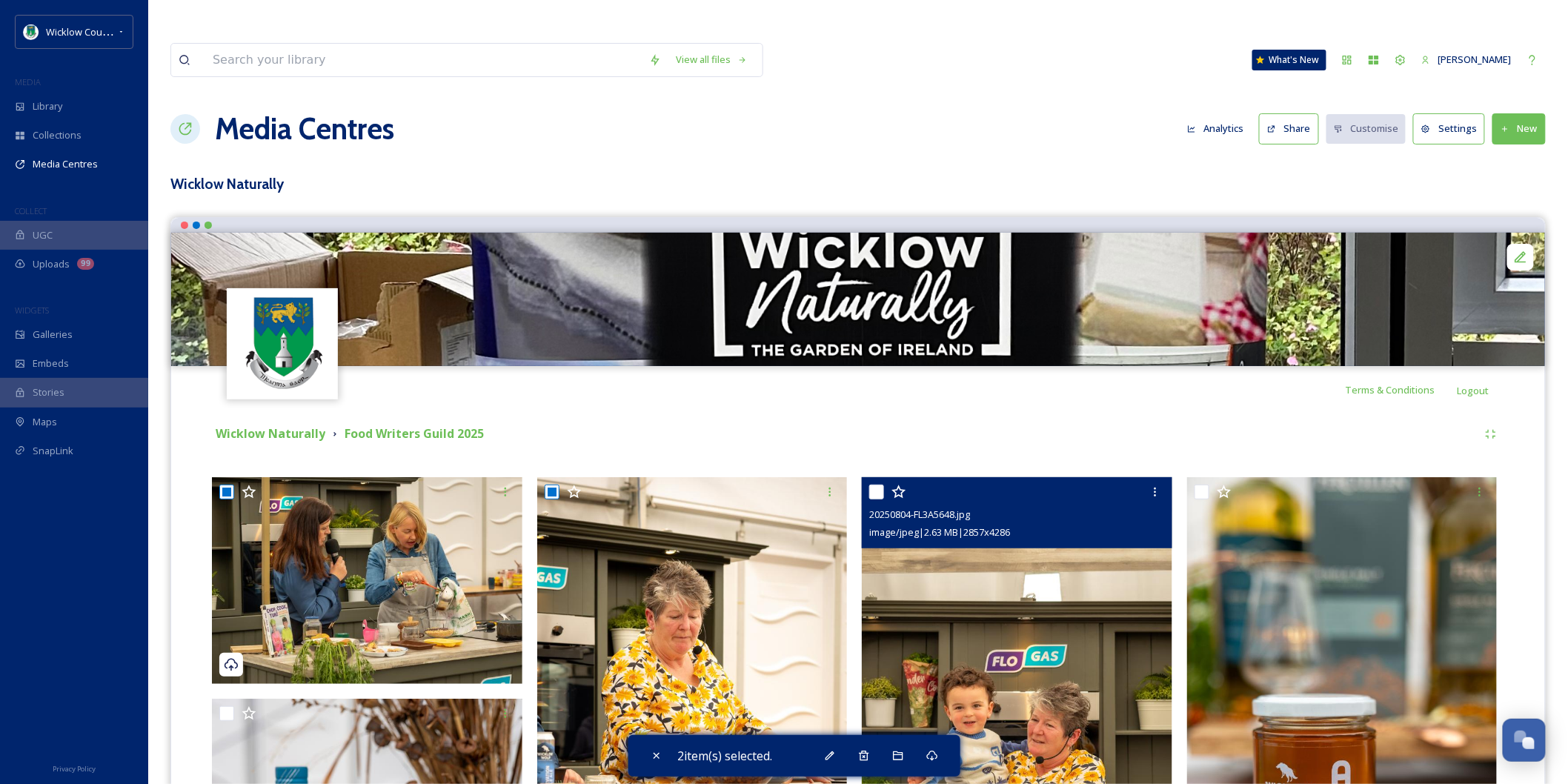
click at [872, 484] on input "checkbox" at bounding box center [876, 491] width 15 height 15
checkbox input "true"
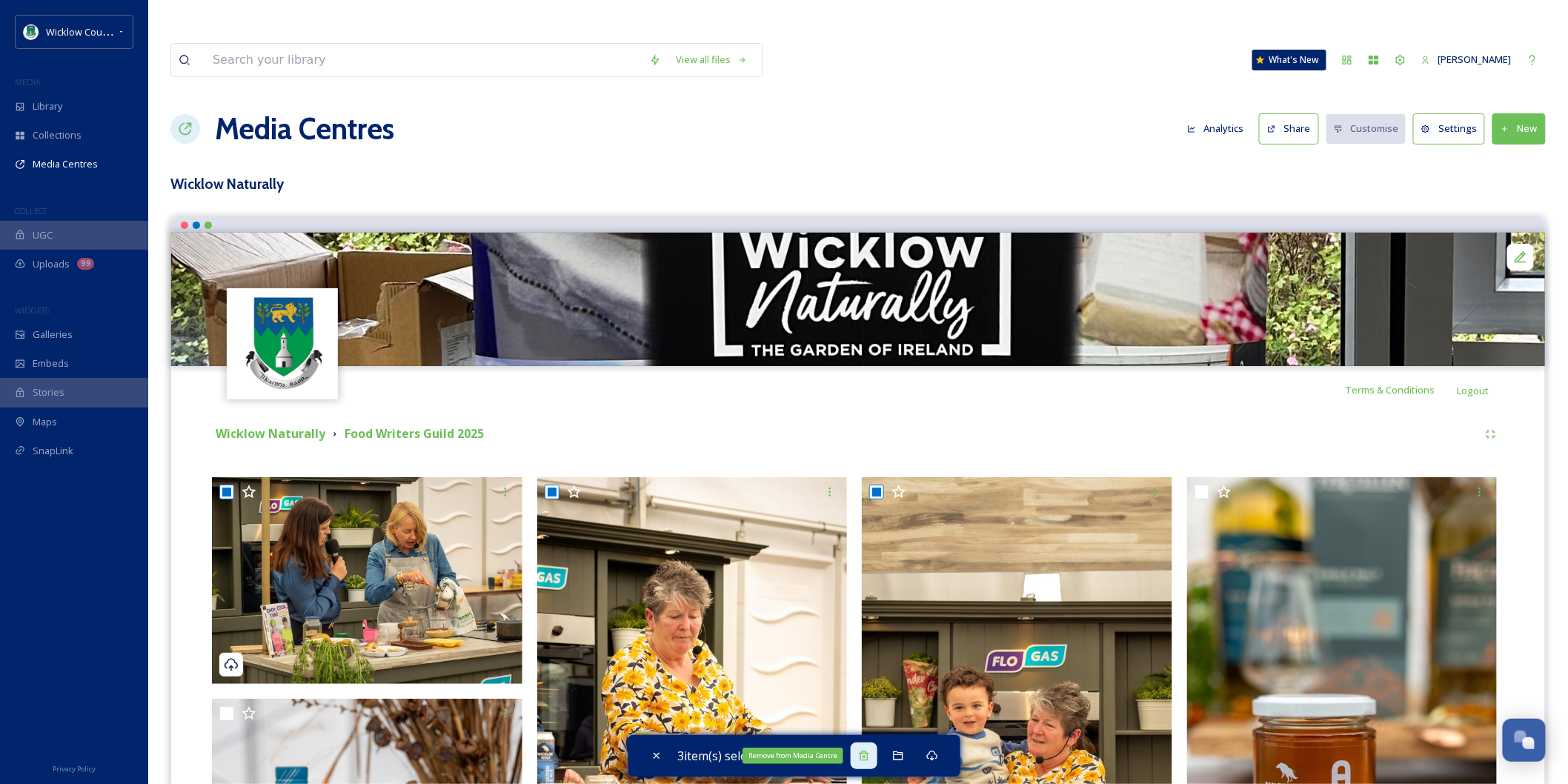
click at [869, 757] on icon at bounding box center [864, 756] width 12 height 12
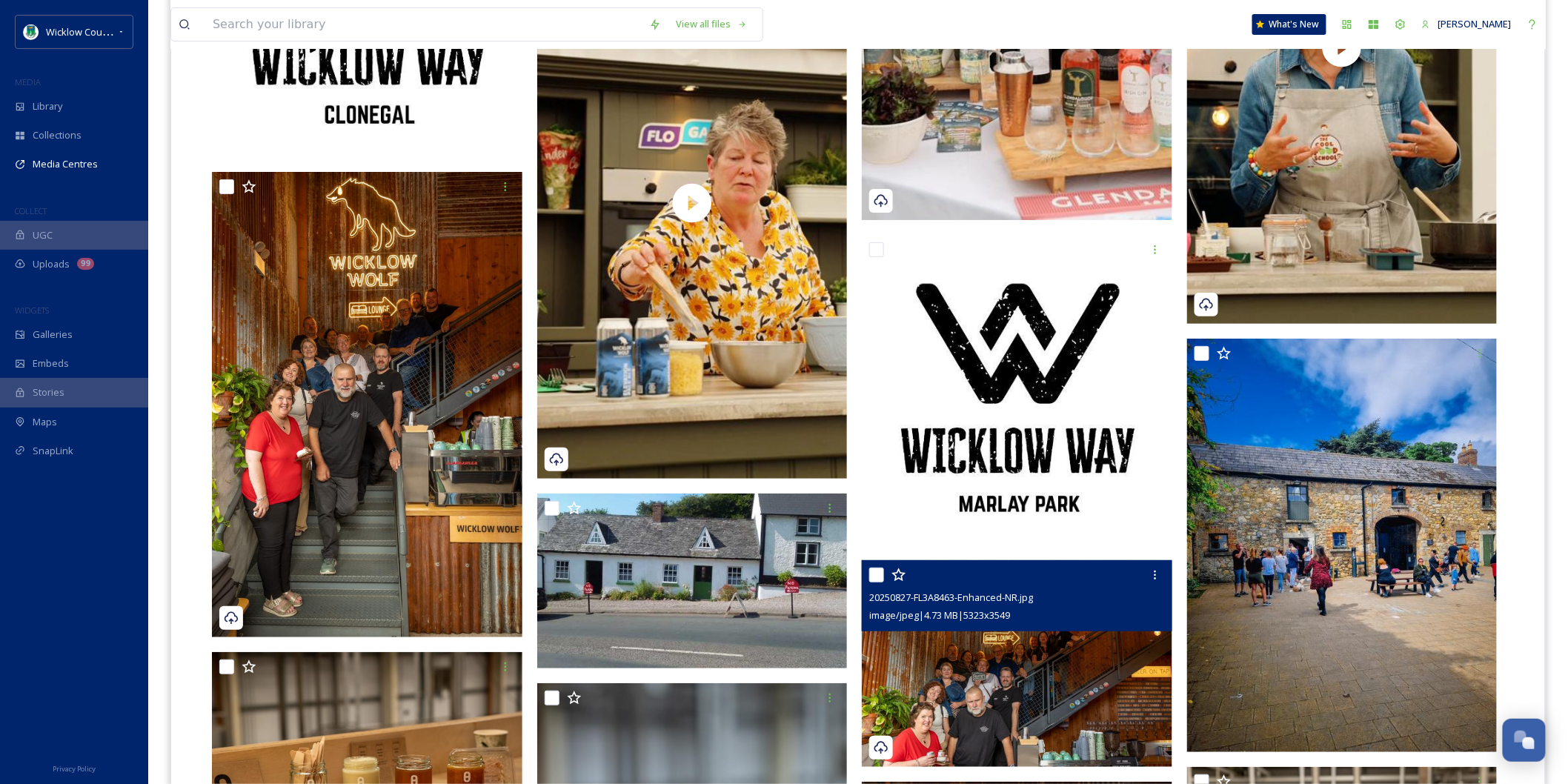
scroll to position [7077, 0]
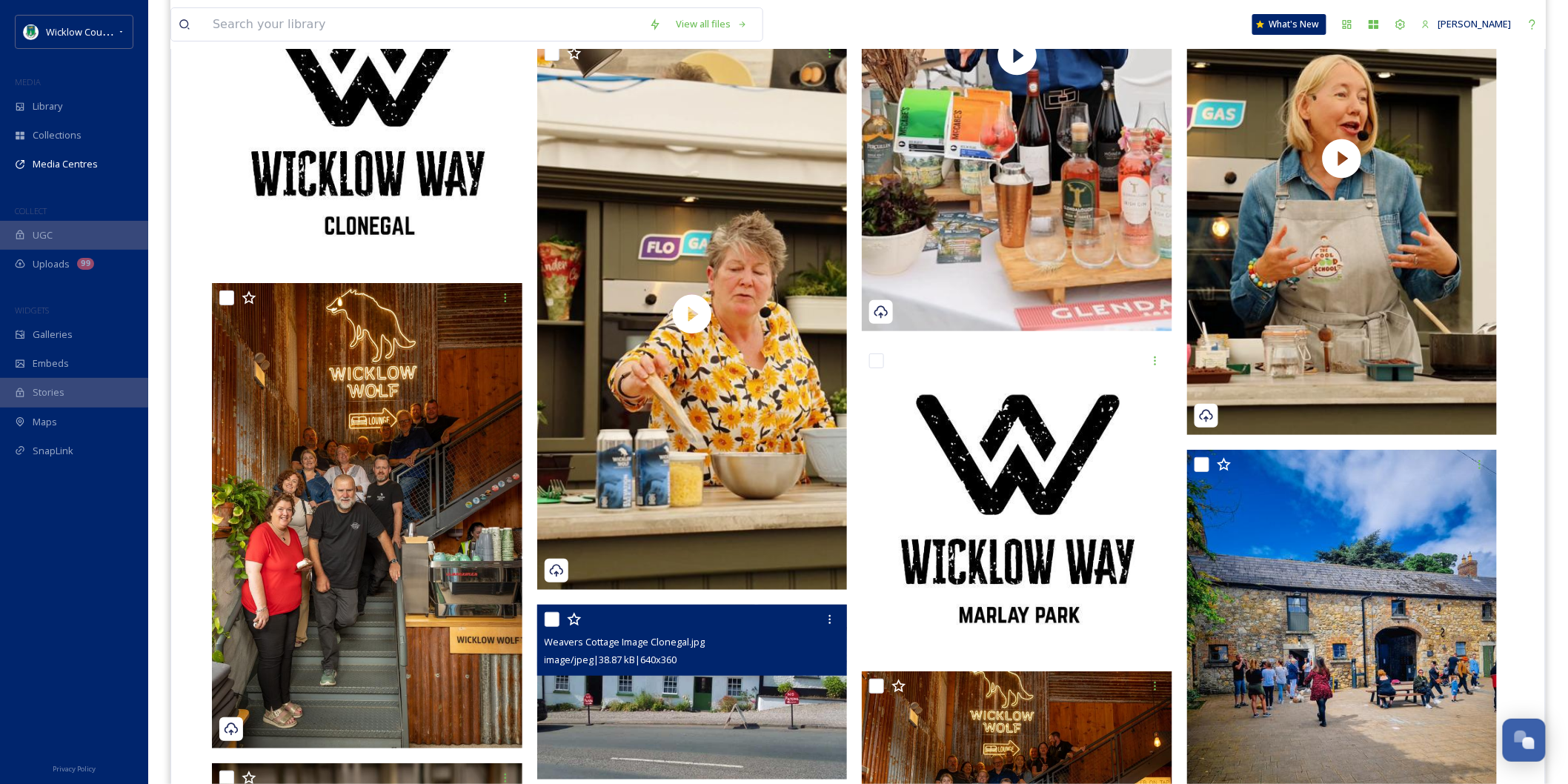
click at [554, 612] on input "checkbox" at bounding box center [551, 618] width 15 height 15
checkbox input "true"
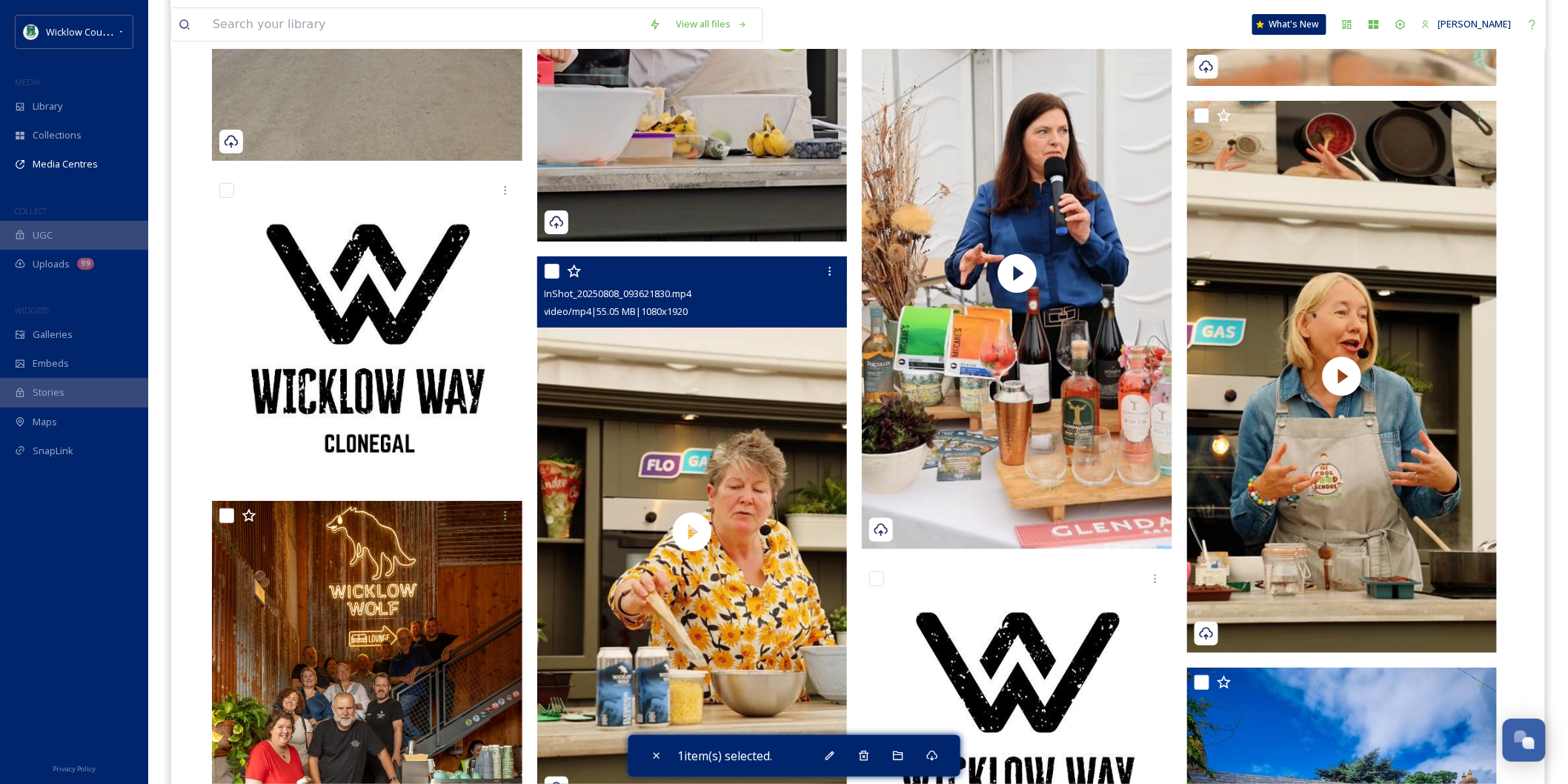
scroll to position [6830, 0]
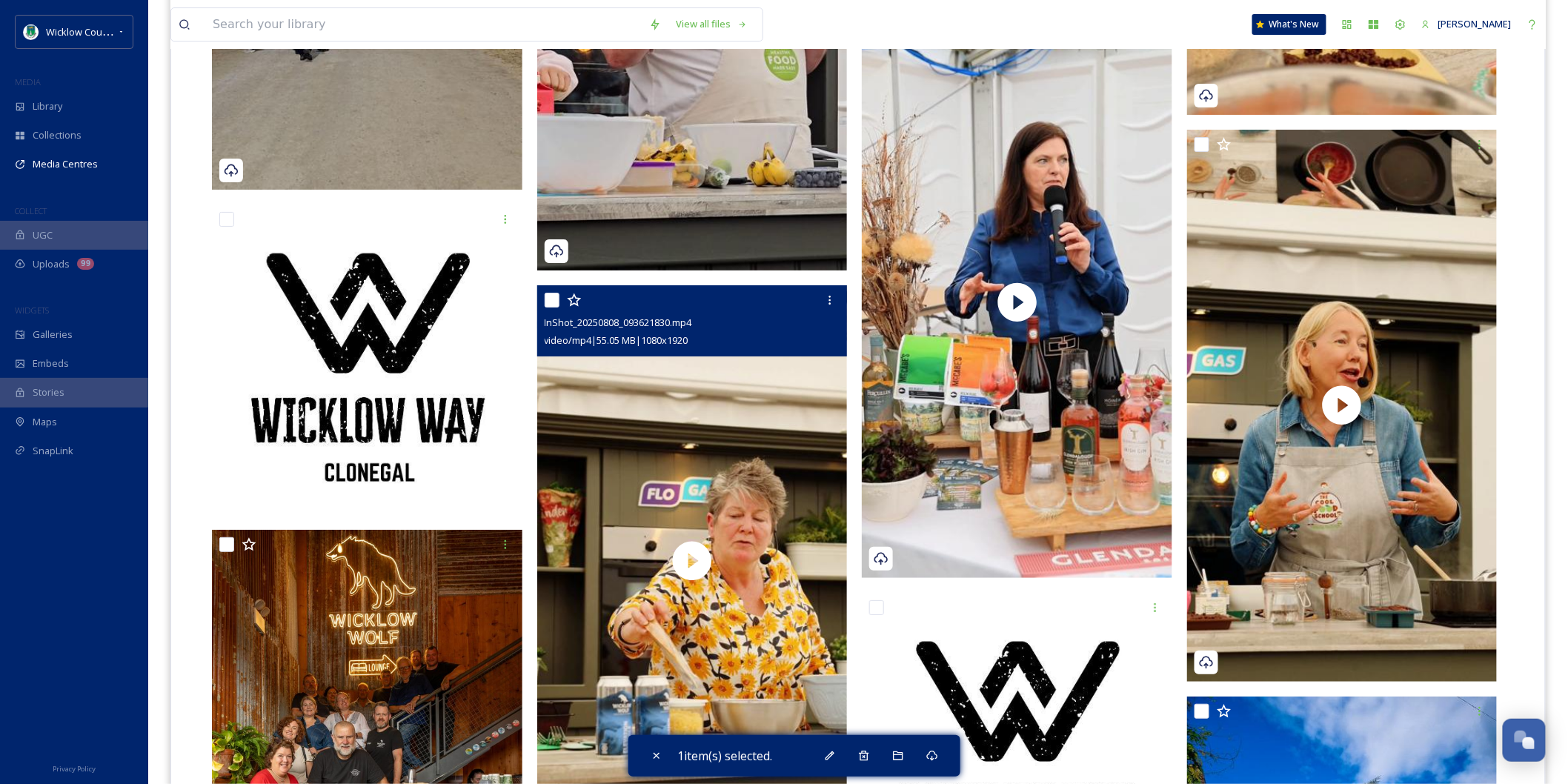
click at [548, 293] on input "checkbox" at bounding box center [551, 300] width 15 height 15
checkbox input "true"
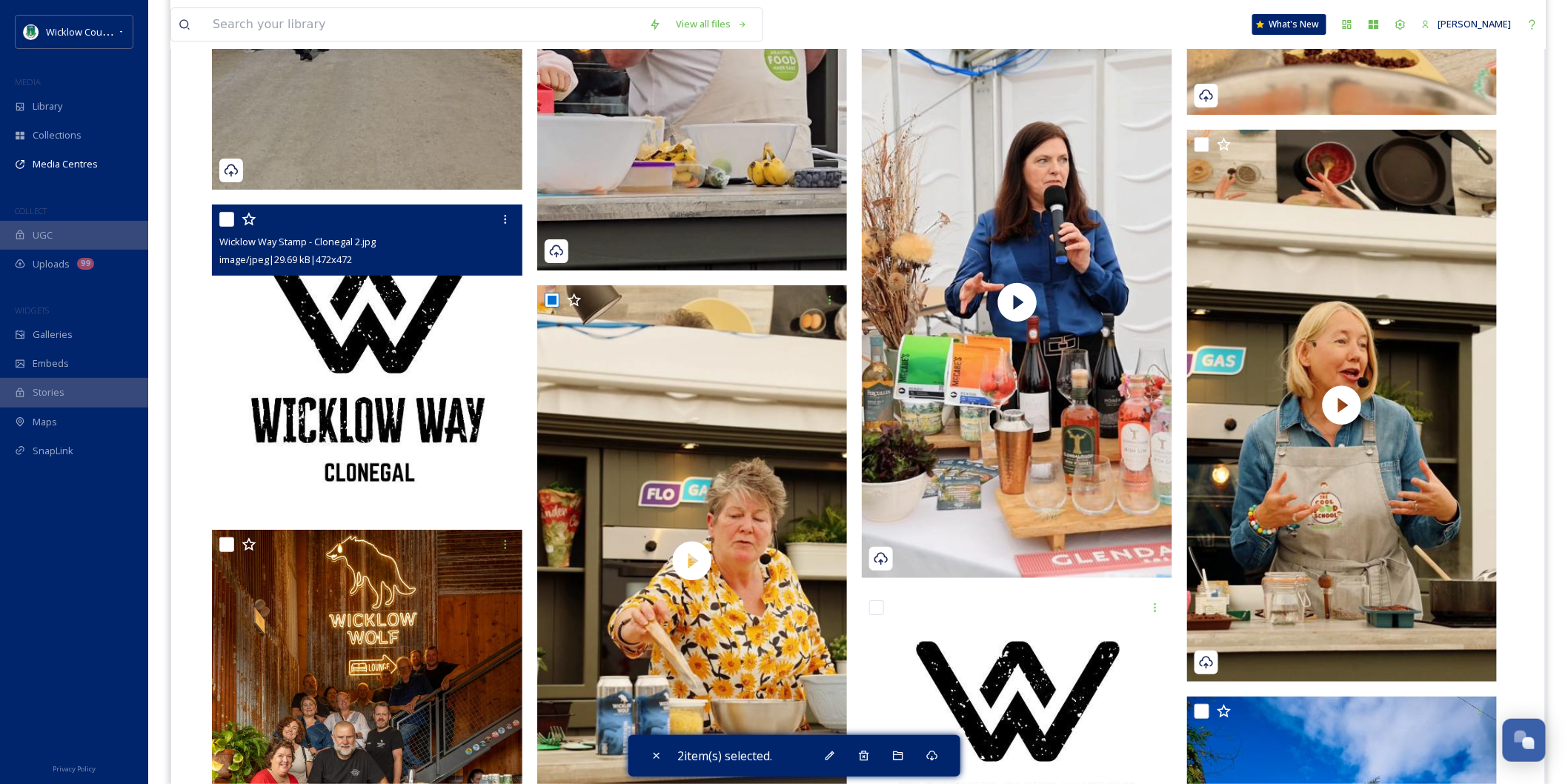
click at [220, 212] on input "checkbox" at bounding box center [227, 219] width 15 height 15
checkbox input "true"
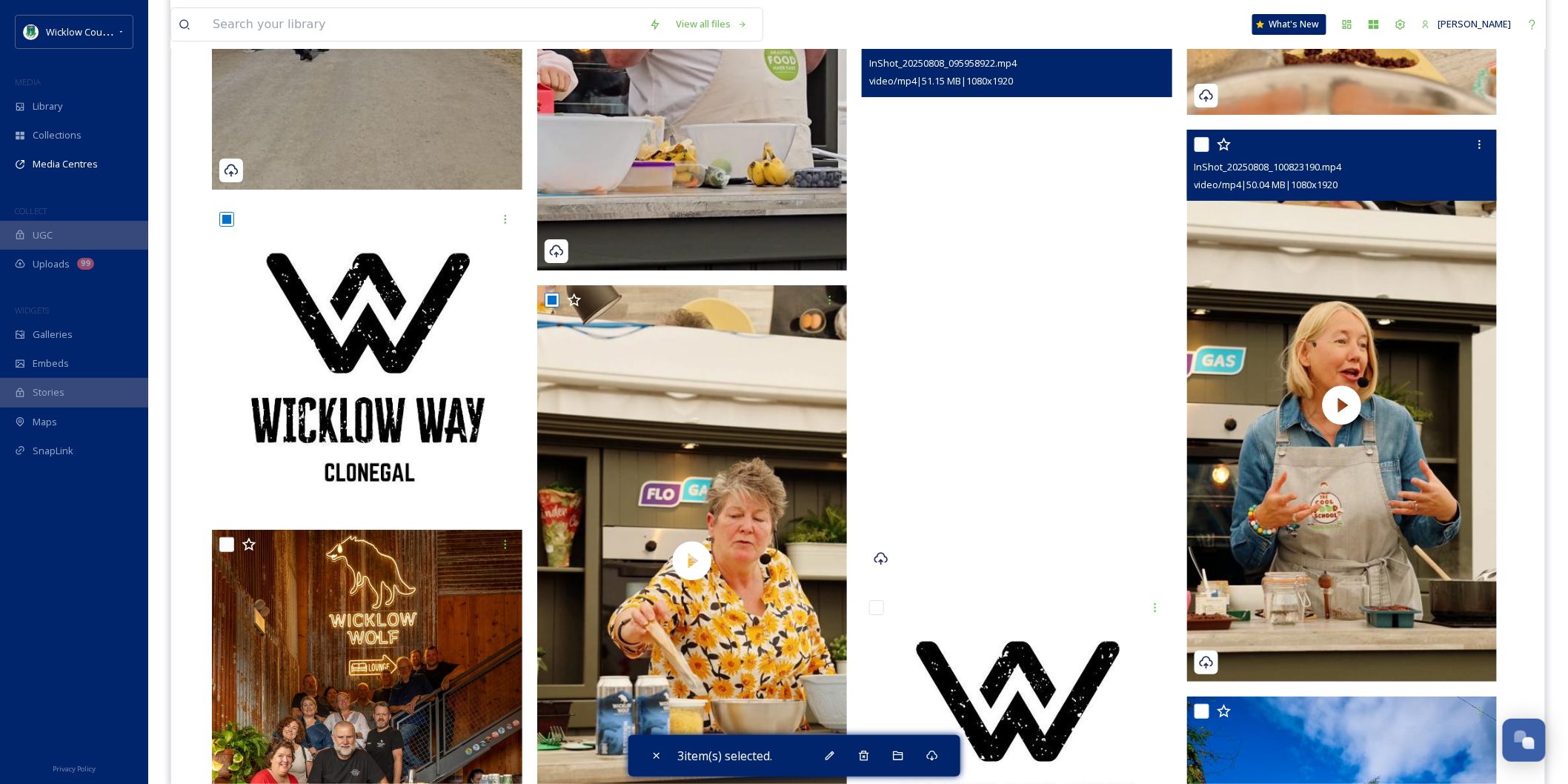
click at [1201, 137] on input "checkbox" at bounding box center [1201, 144] width 15 height 15
checkbox input "true"
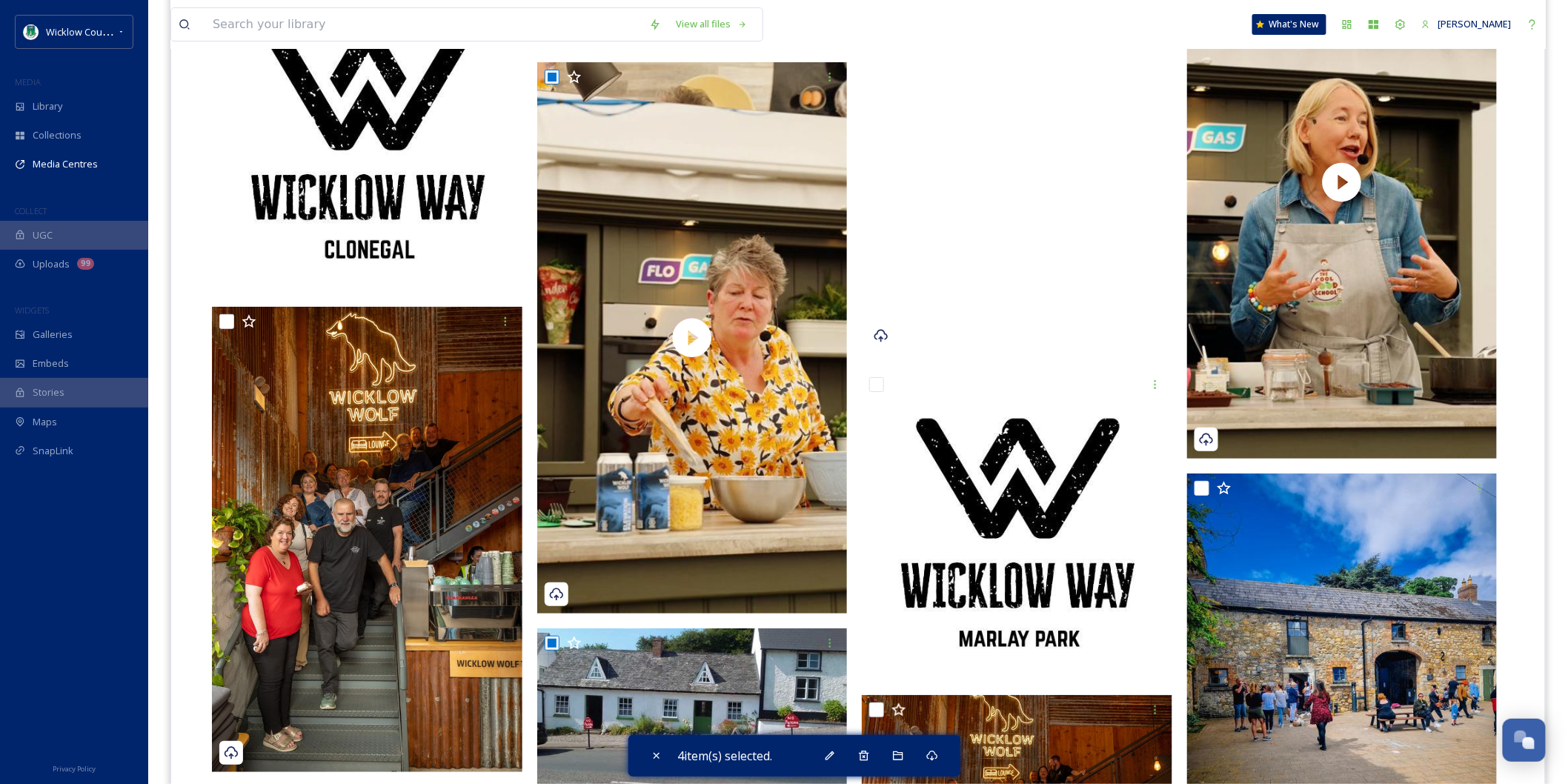
scroll to position [7077, 0]
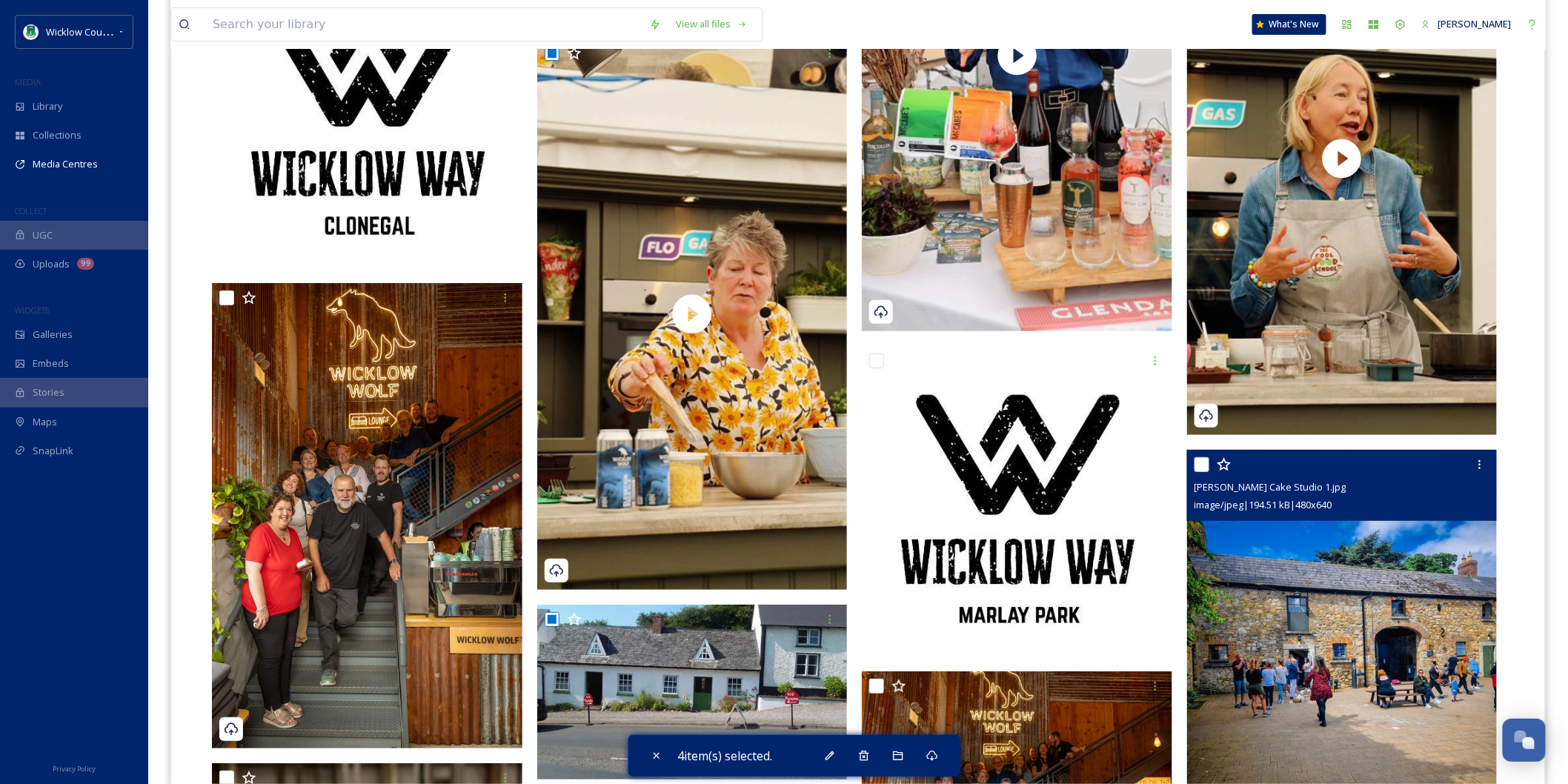
click at [1203, 457] on input "checkbox" at bounding box center [1201, 464] width 15 height 15
checkbox input "true"
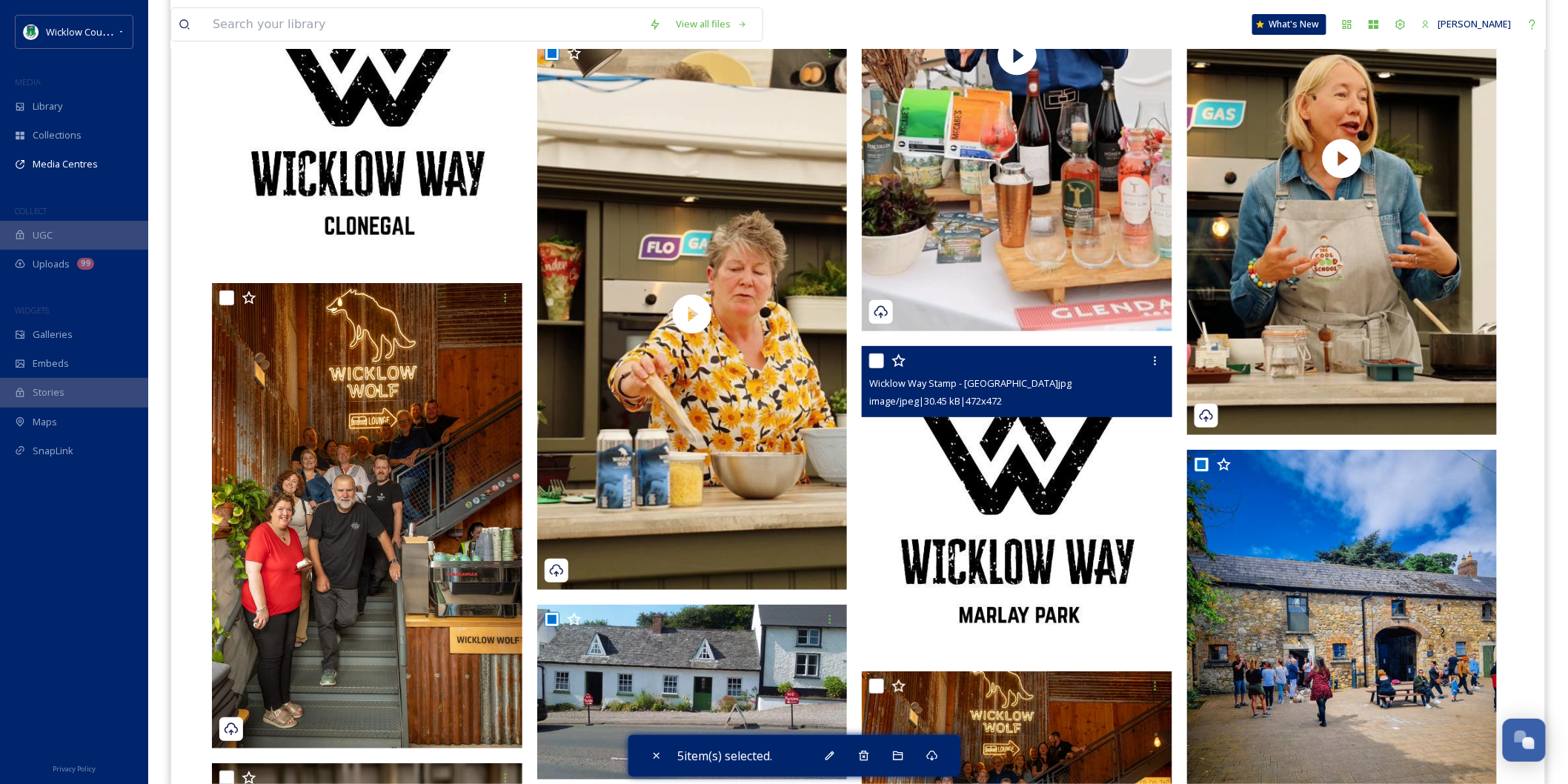
click at [876, 353] on input "checkbox" at bounding box center [876, 360] width 15 height 15
checkbox input "true"
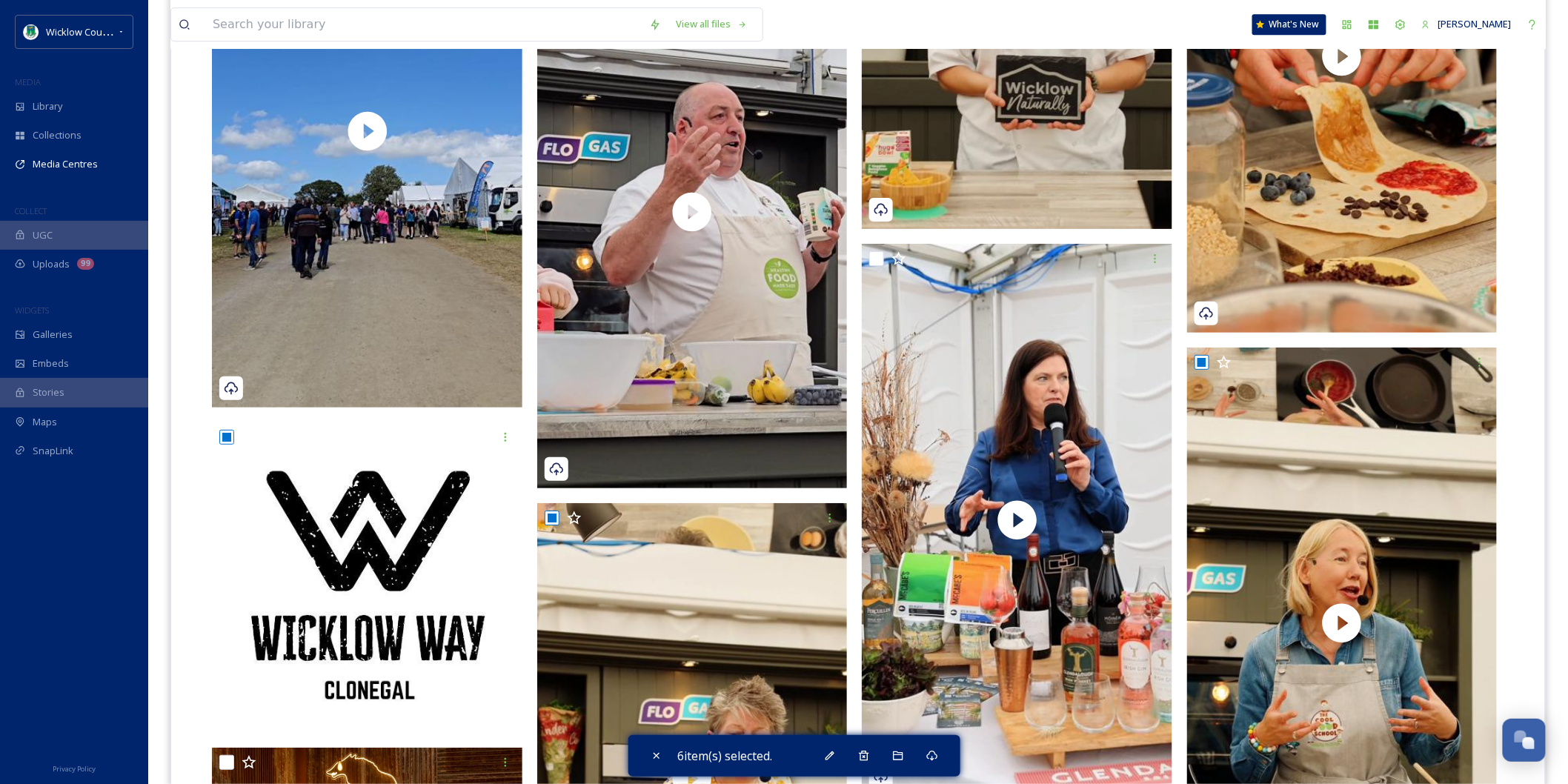
scroll to position [6583, 0]
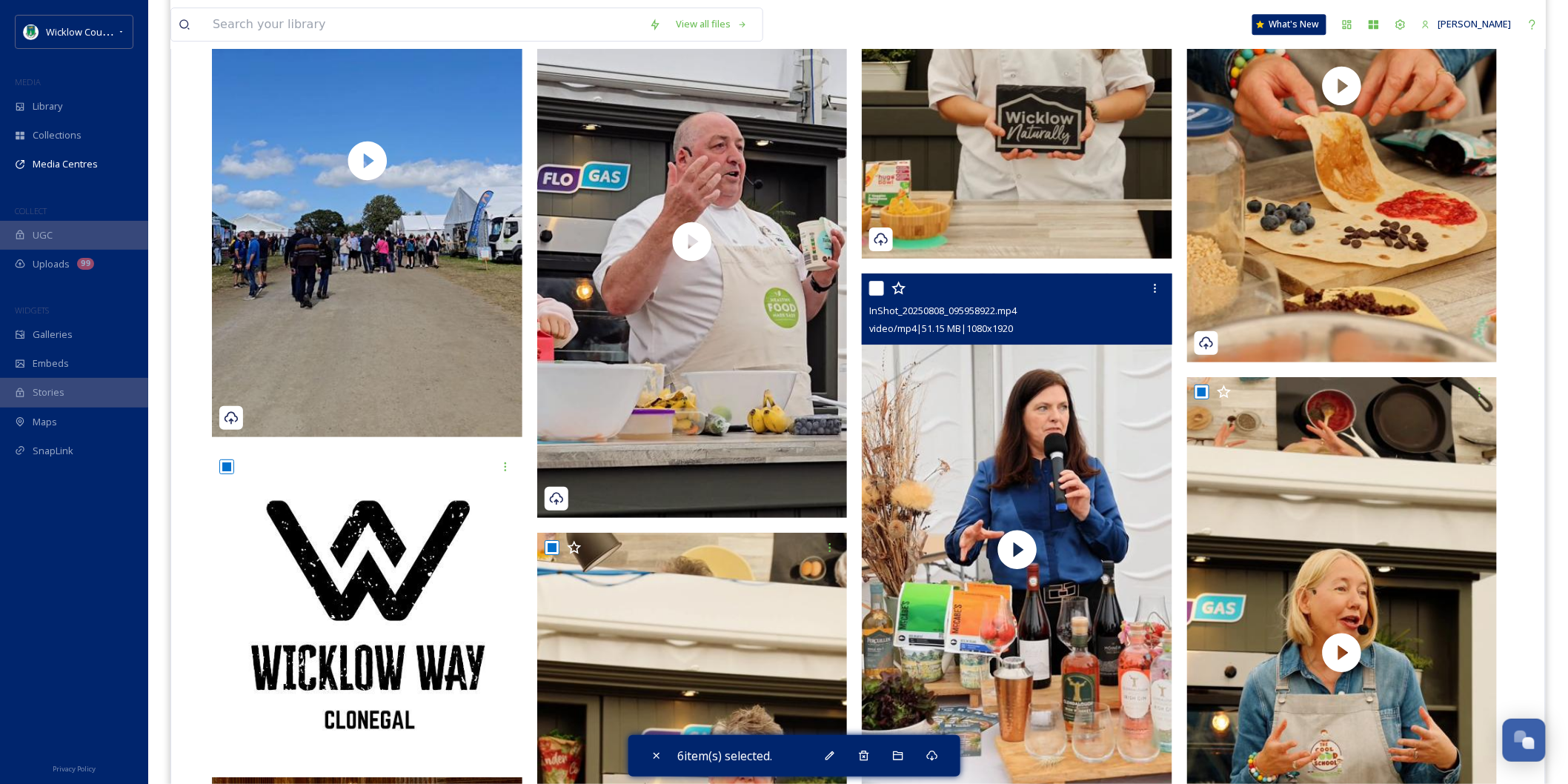
click at [882, 280] on input "checkbox" at bounding box center [876, 287] width 15 height 15
checkbox input "true"
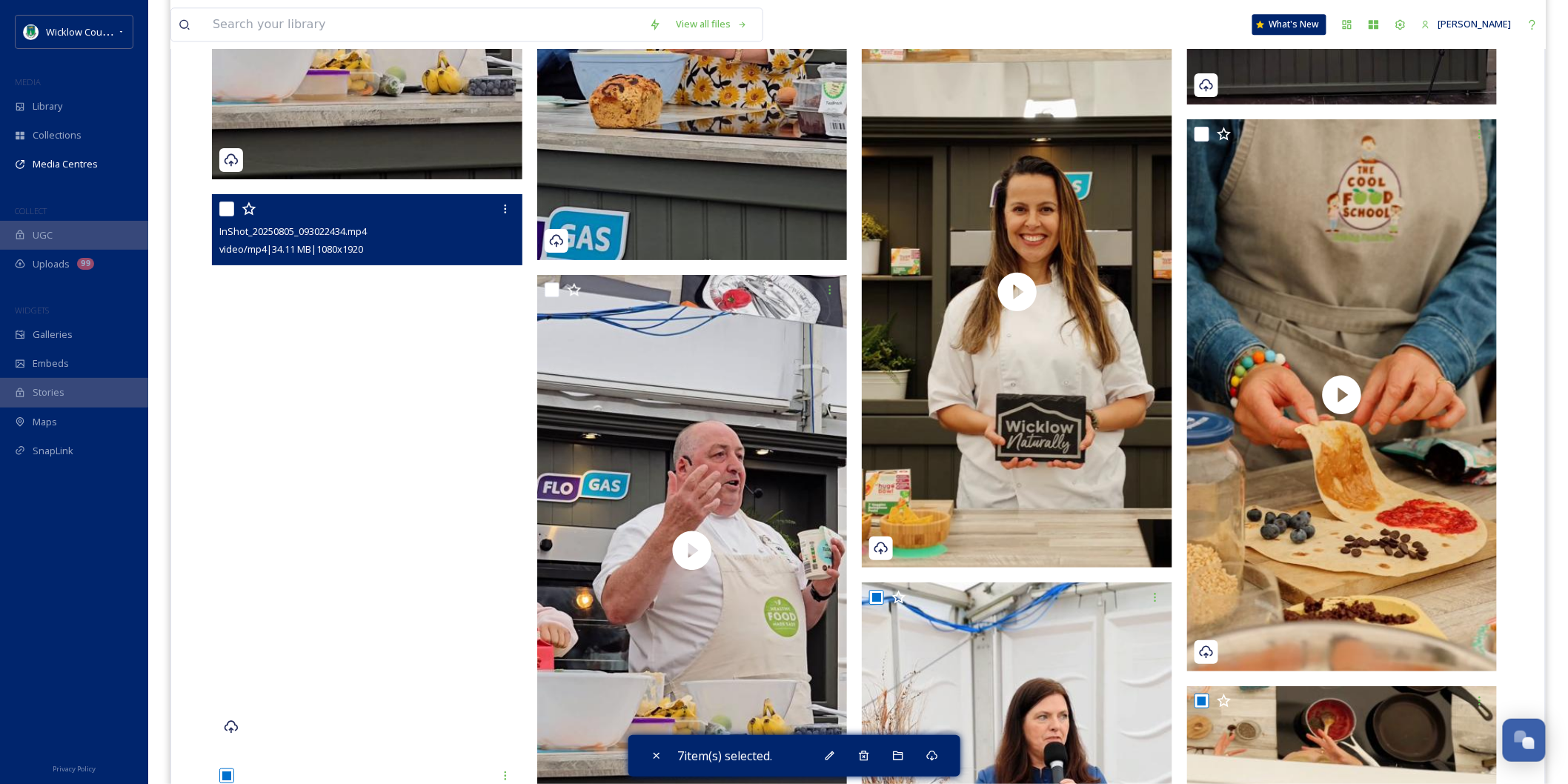
scroll to position [6253, 0]
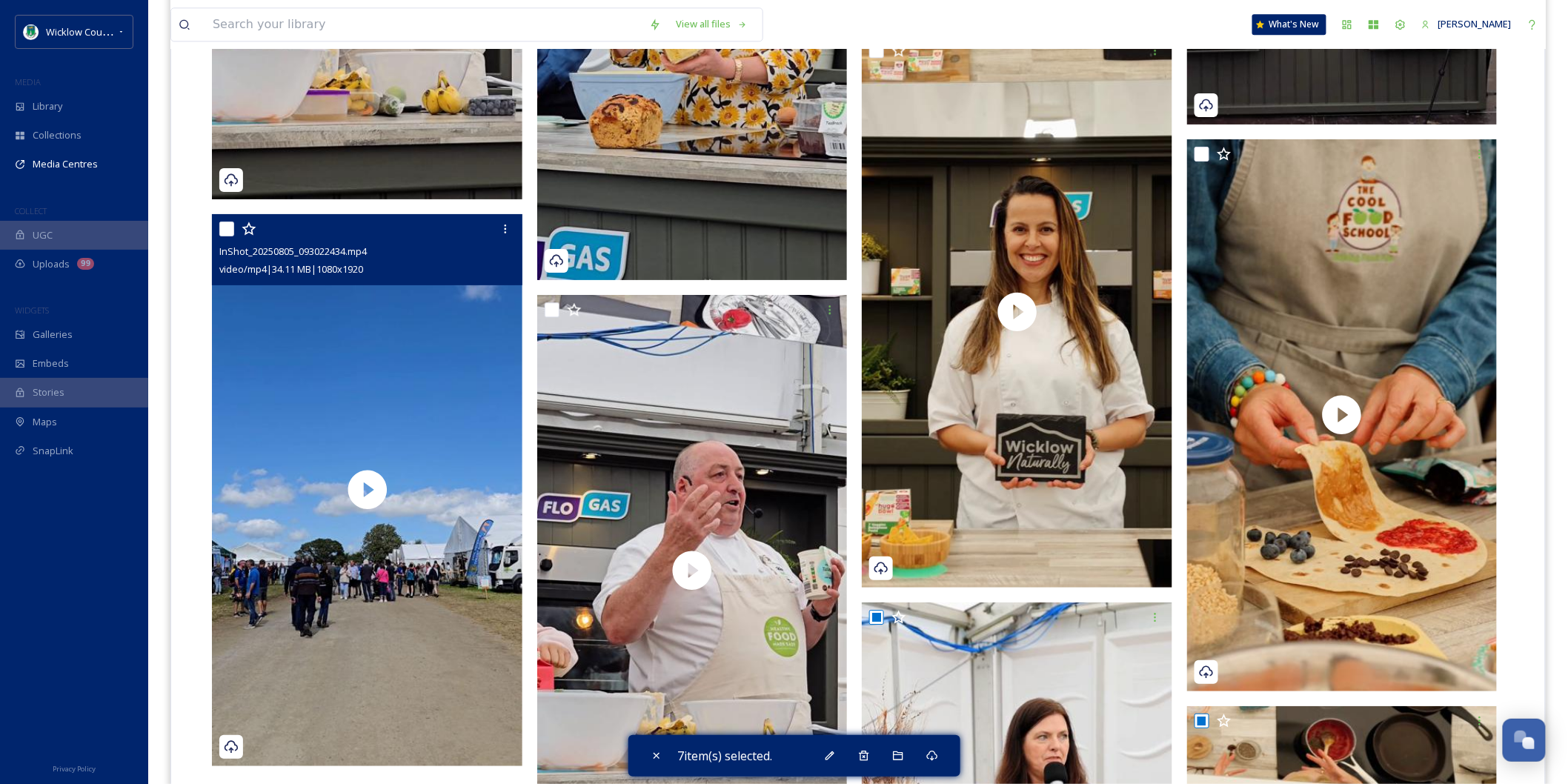
click at [220, 221] on input "checkbox" at bounding box center [227, 228] width 15 height 15
checkbox input "true"
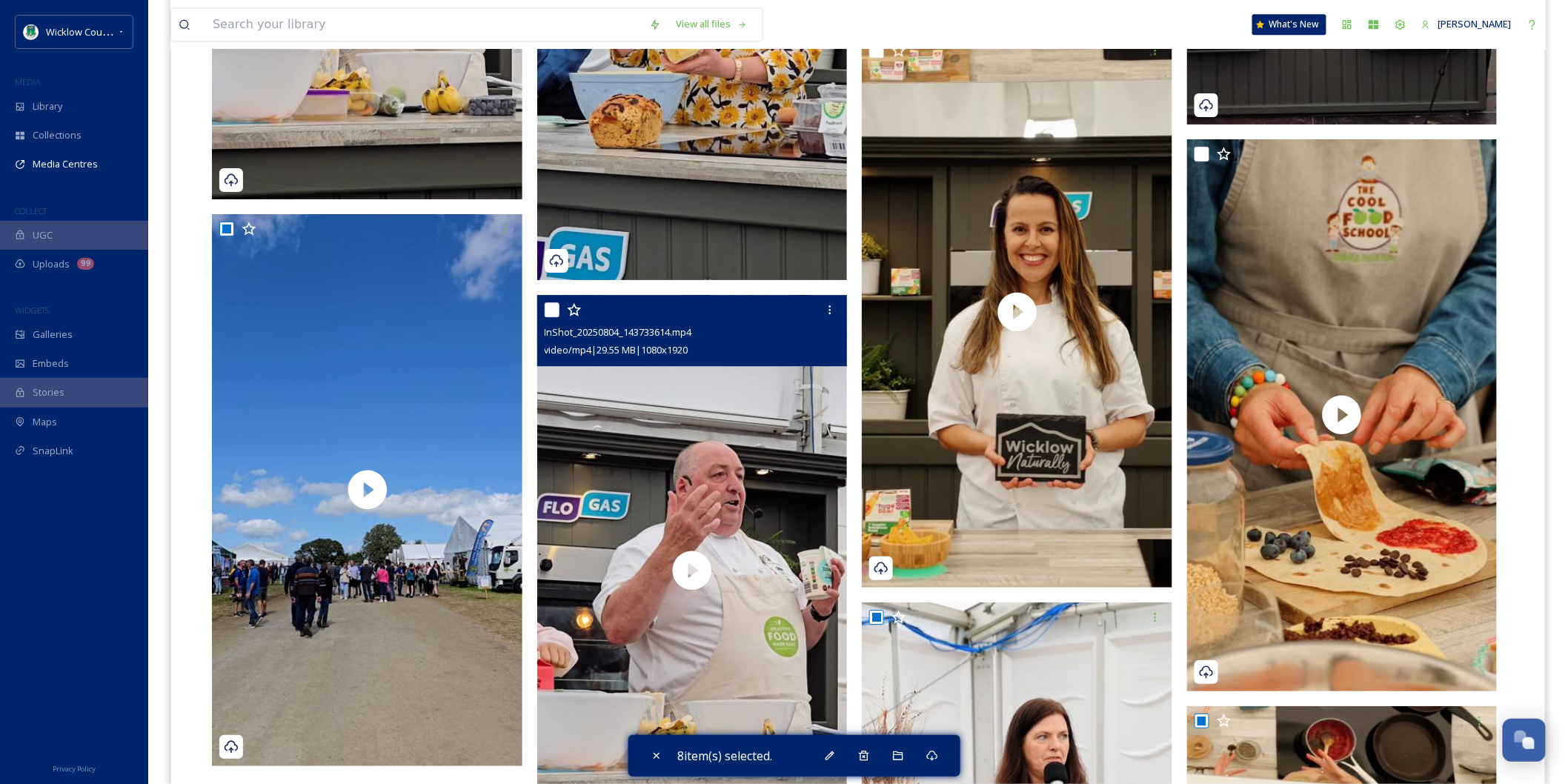
click at [548, 302] on input "checkbox" at bounding box center [551, 309] width 15 height 15
checkbox input "true"
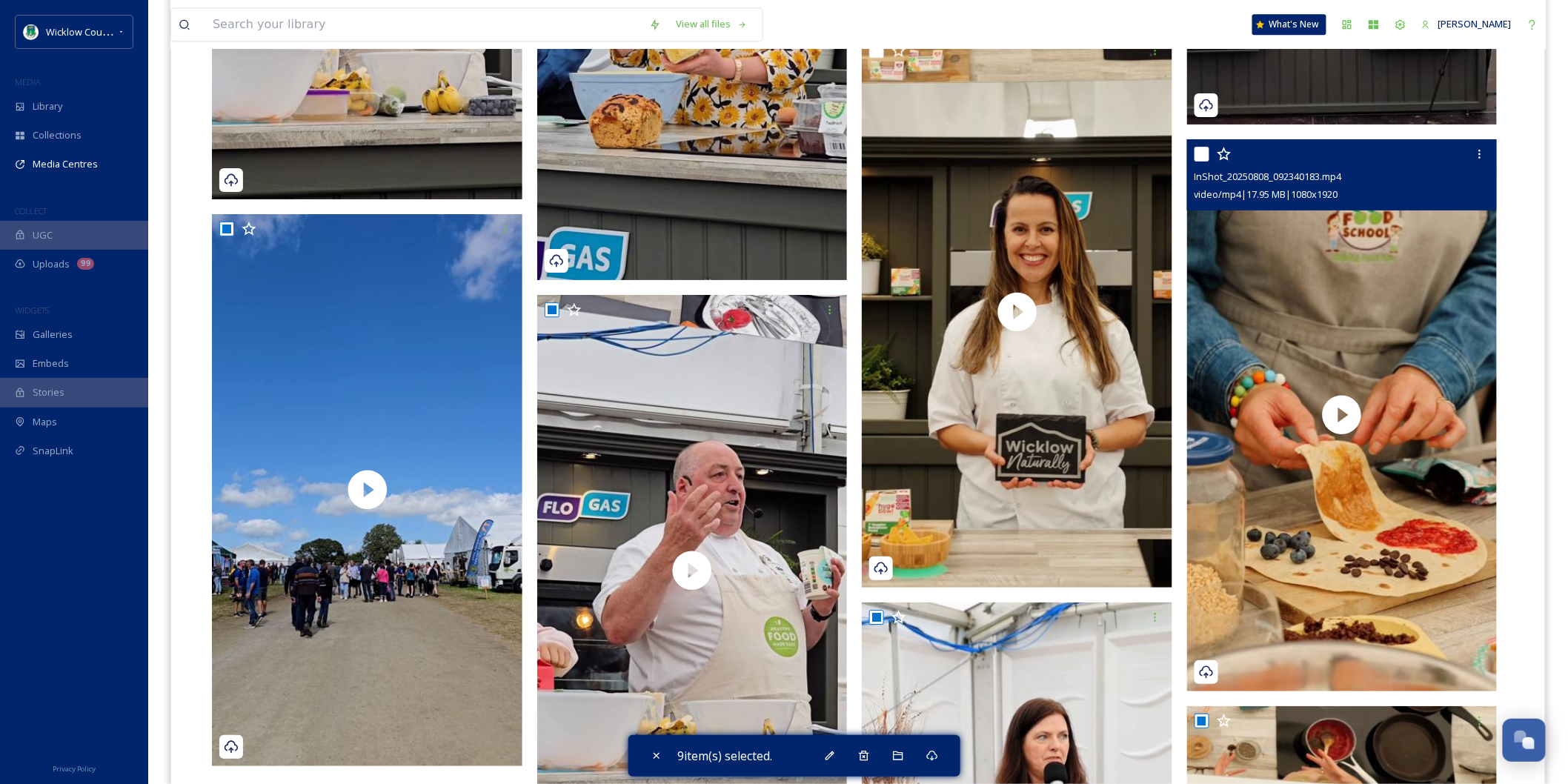
click at [1206, 147] on input "checkbox" at bounding box center [1201, 154] width 15 height 15
checkbox input "true"
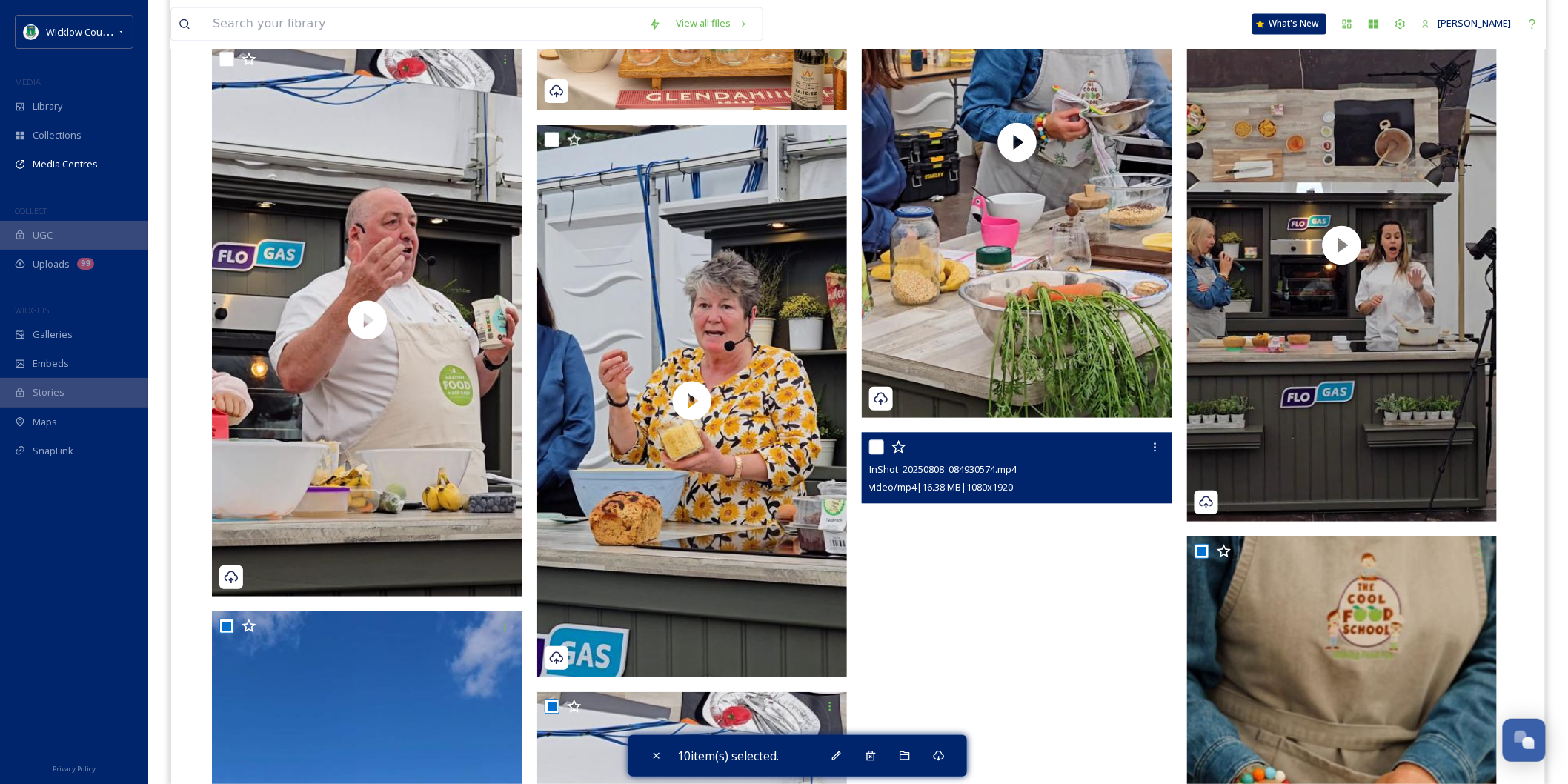
scroll to position [5842, 0]
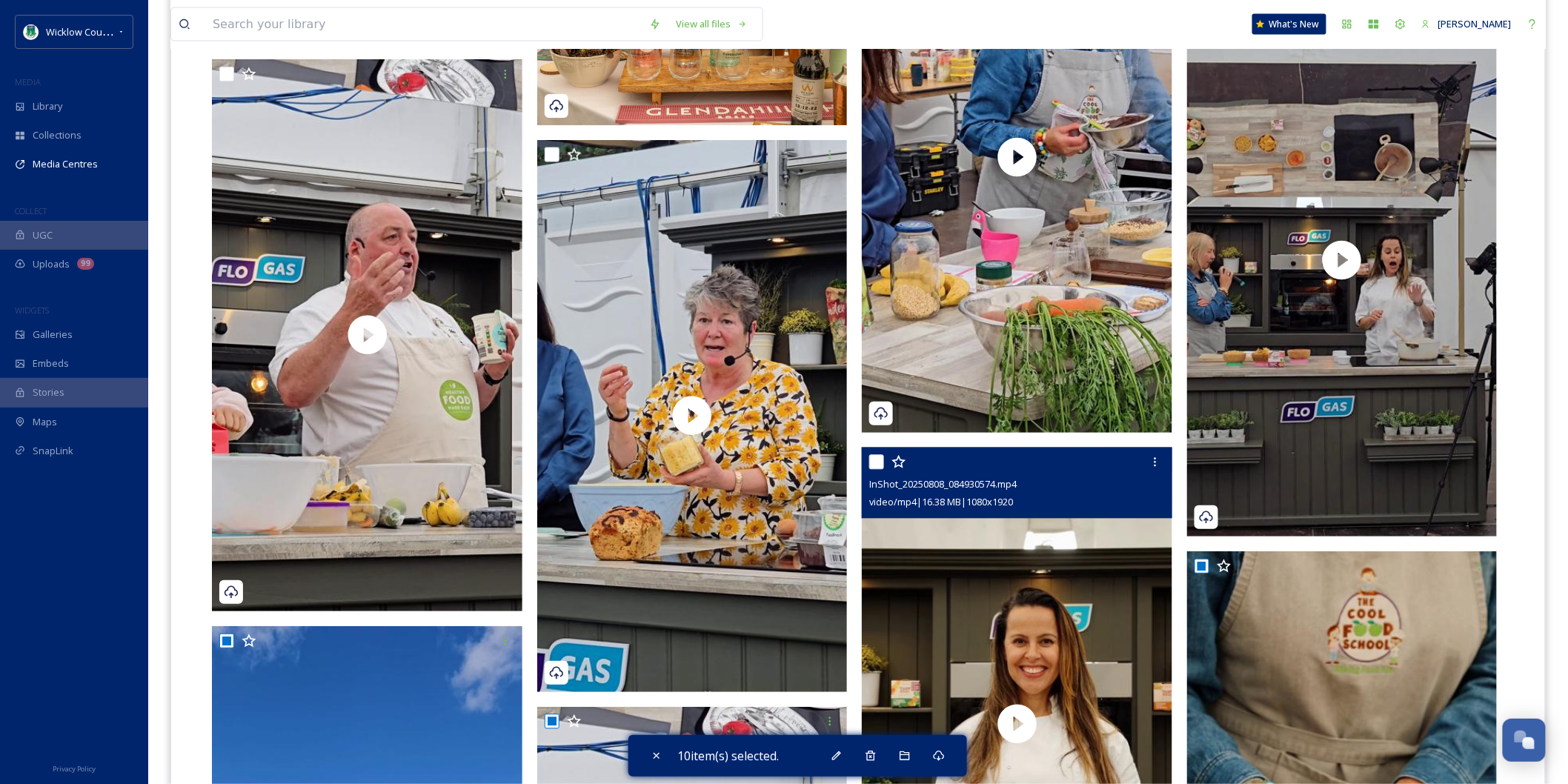
click at [876, 455] on input "checkbox" at bounding box center [876, 462] width 15 height 15
checkbox input "true"
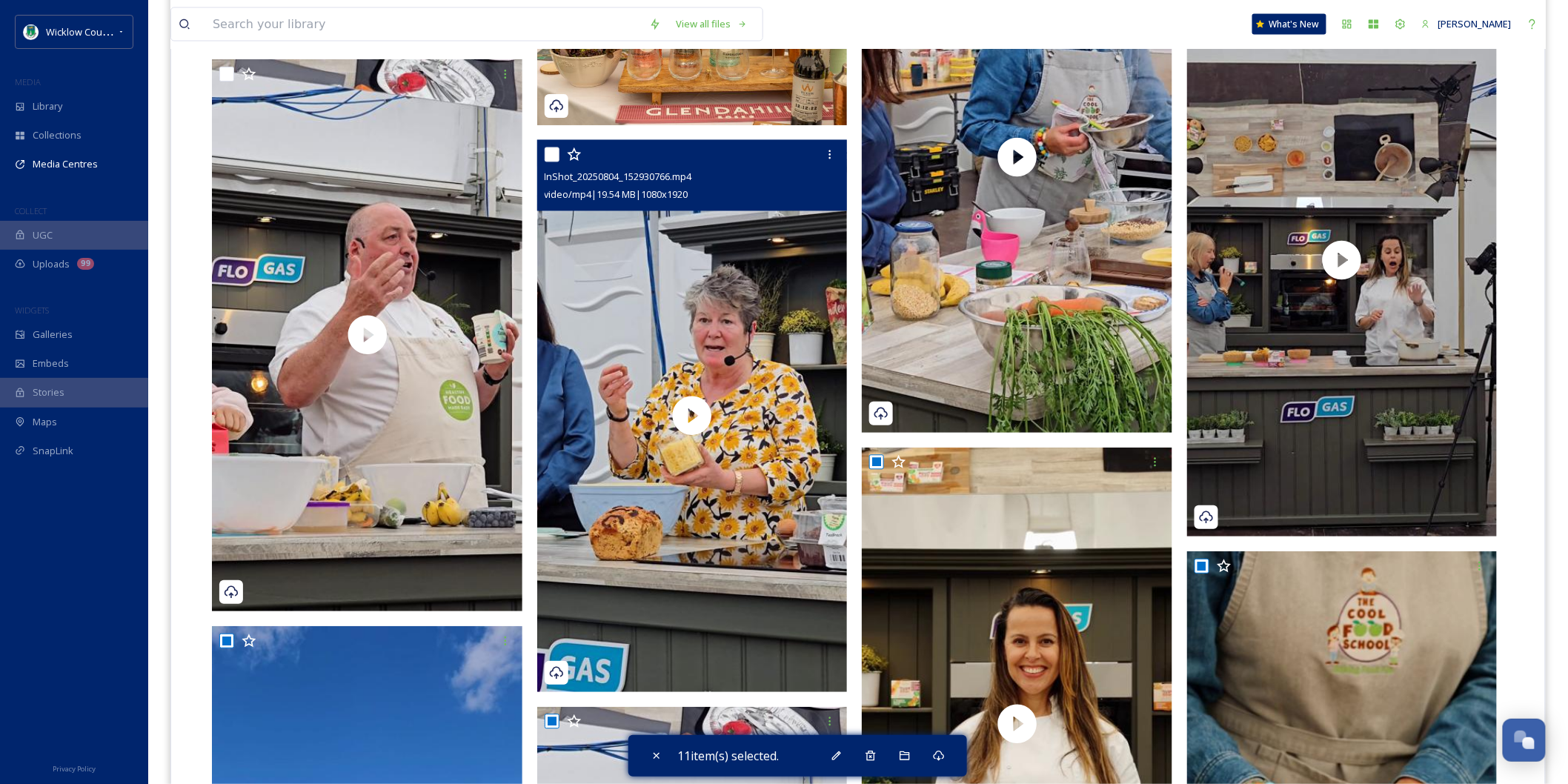
click at [553, 147] on input "checkbox" at bounding box center [551, 154] width 15 height 15
checkbox input "true"
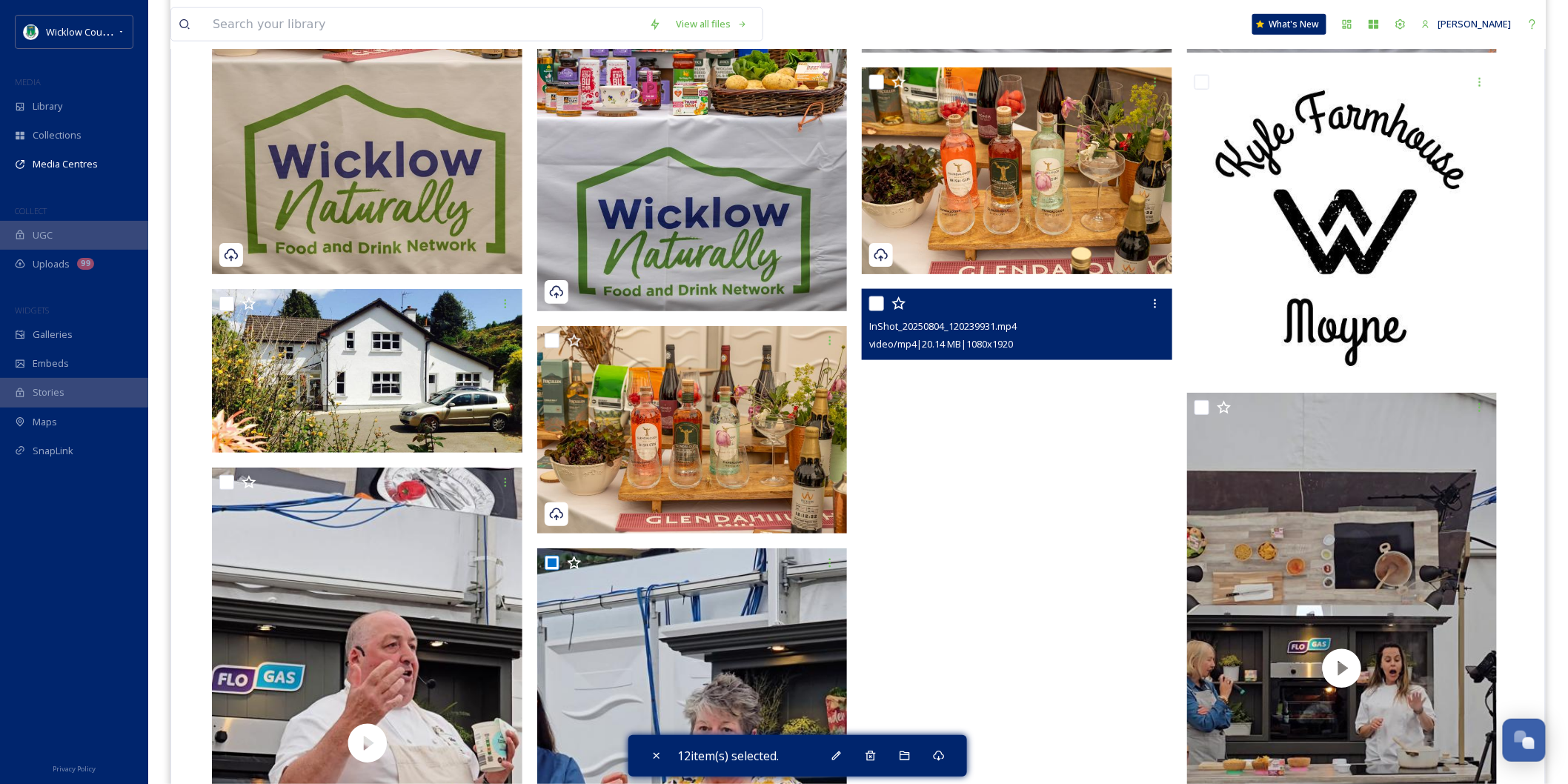
scroll to position [5431, 0]
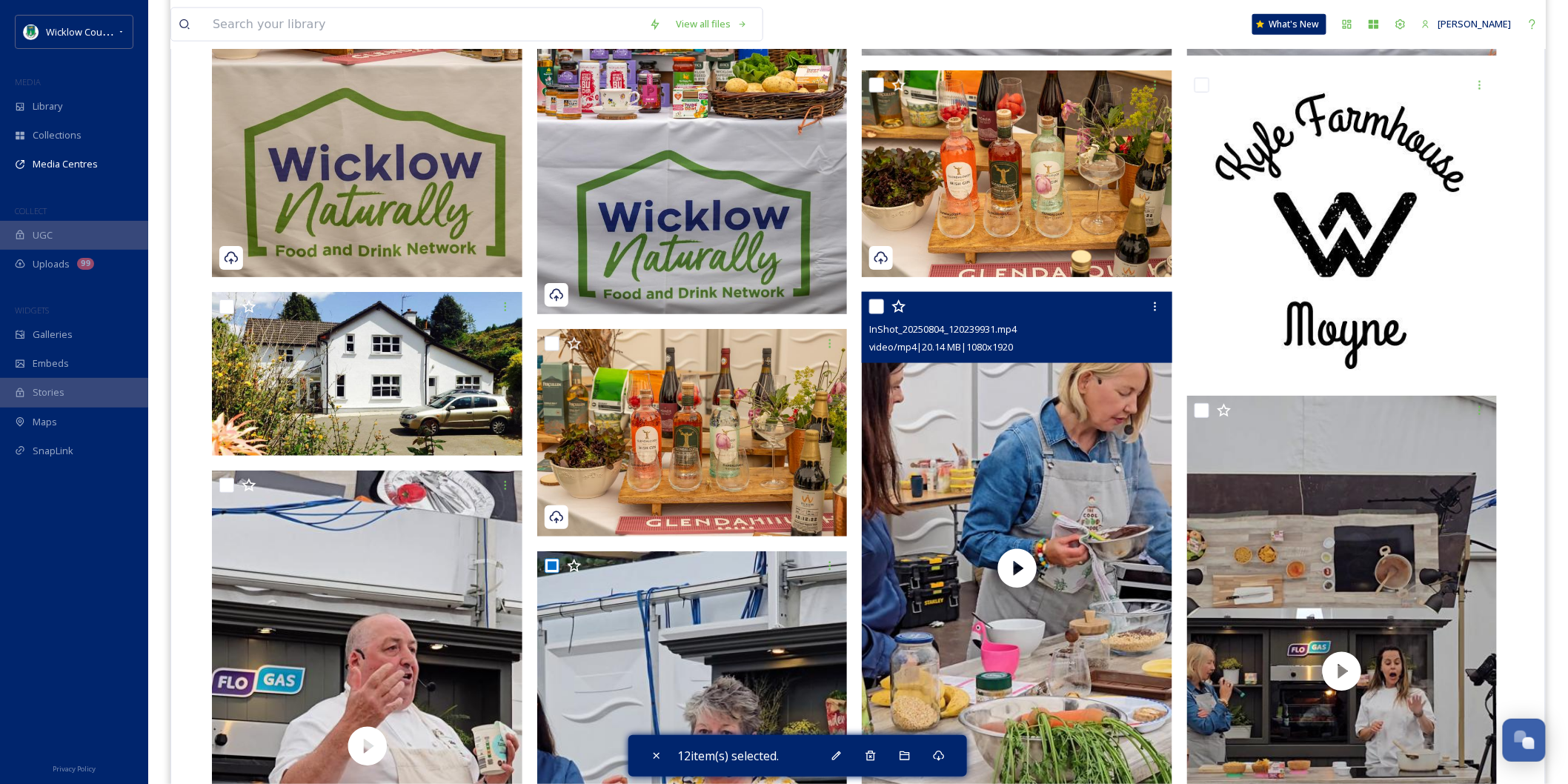
click at [875, 299] on input "checkbox" at bounding box center [876, 306] width 15 height 15
checkbox input "true"
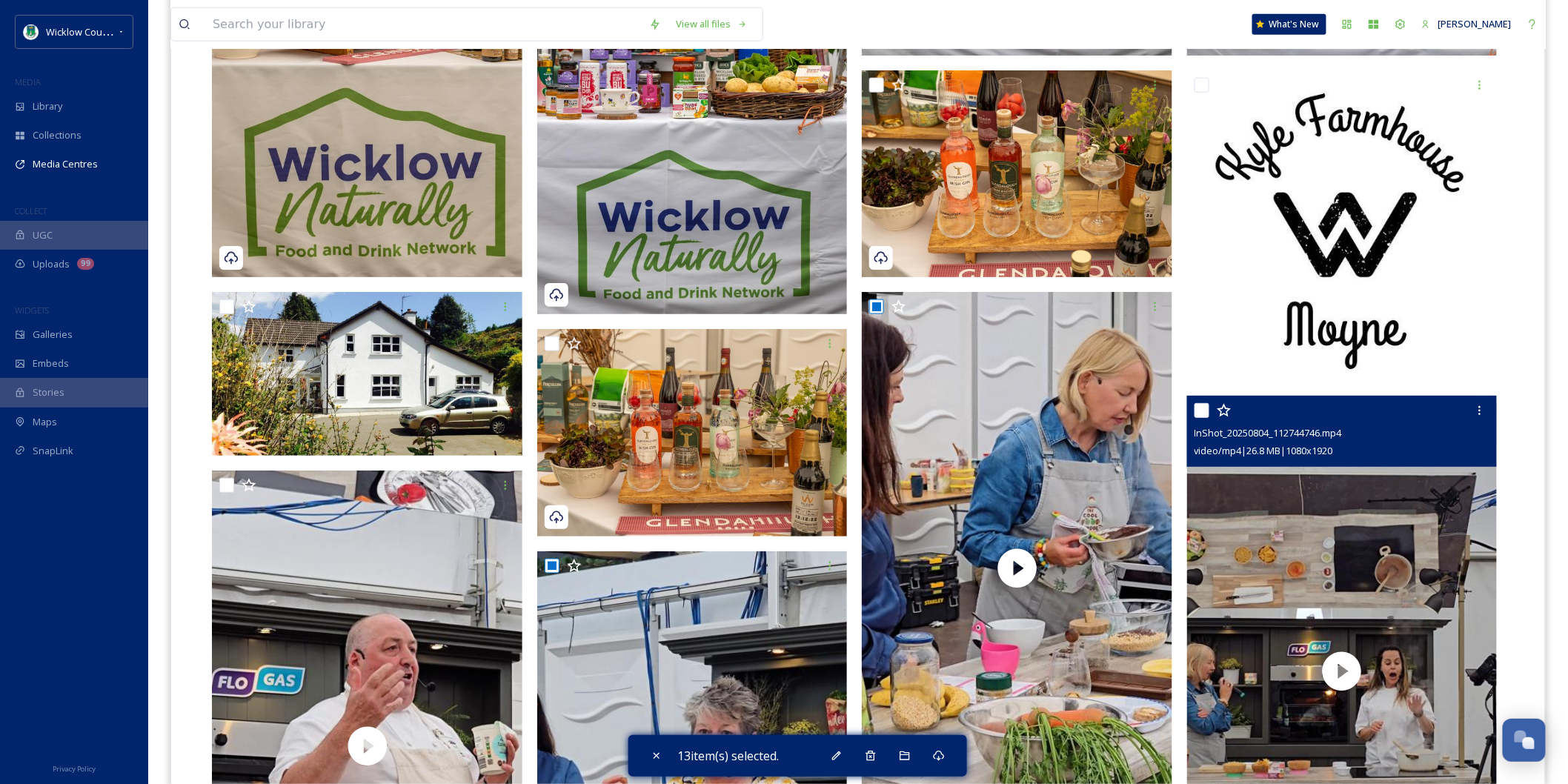
click at [1199, 403] on input "checkbox" at bounding box center [1201, 410] width 15 height 15
checkbox input "true"
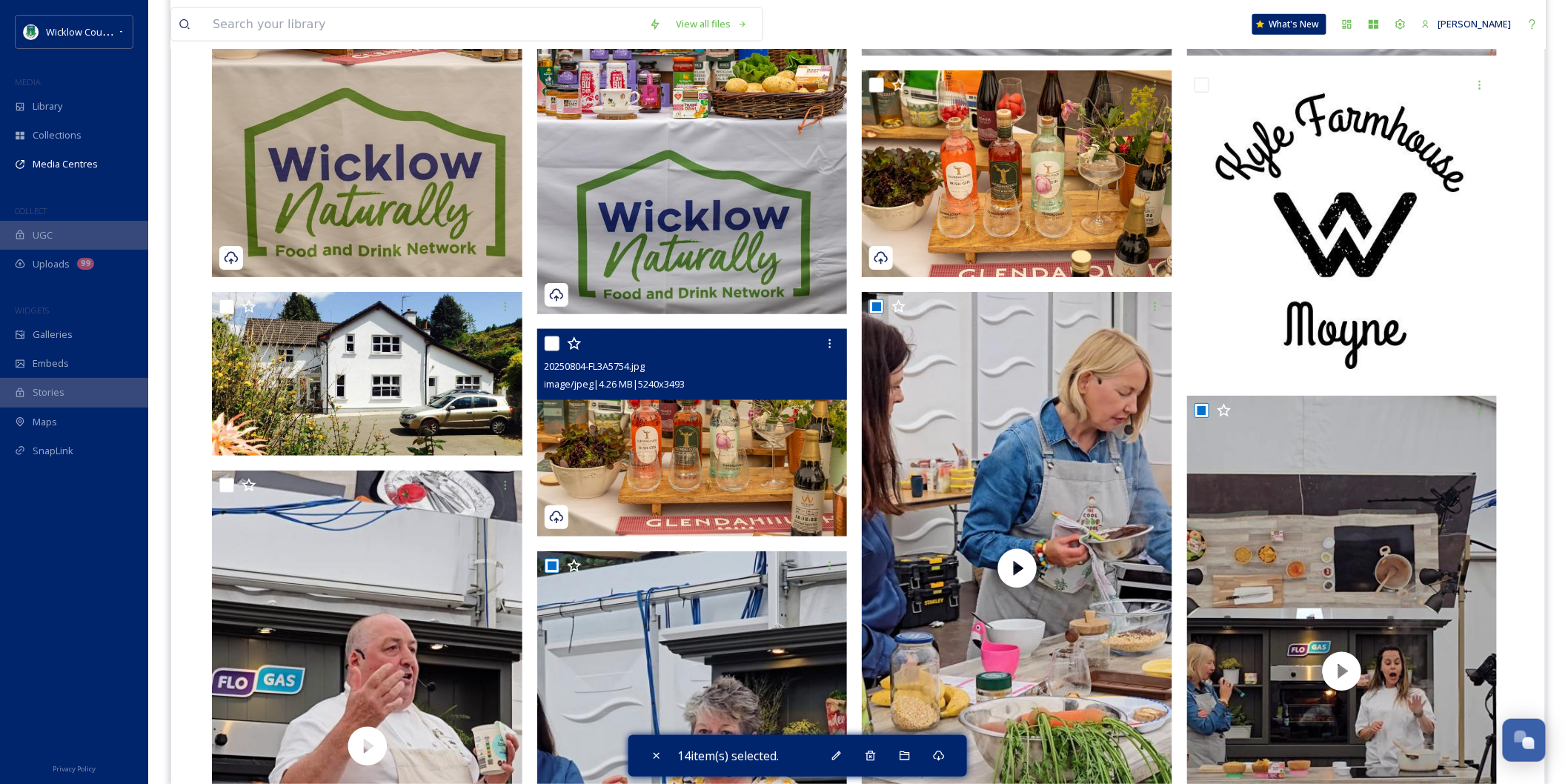
click at [550, 336] on input "checkbox" at bounding box center [551, 343] width 15 height 15
checkbox input "true"
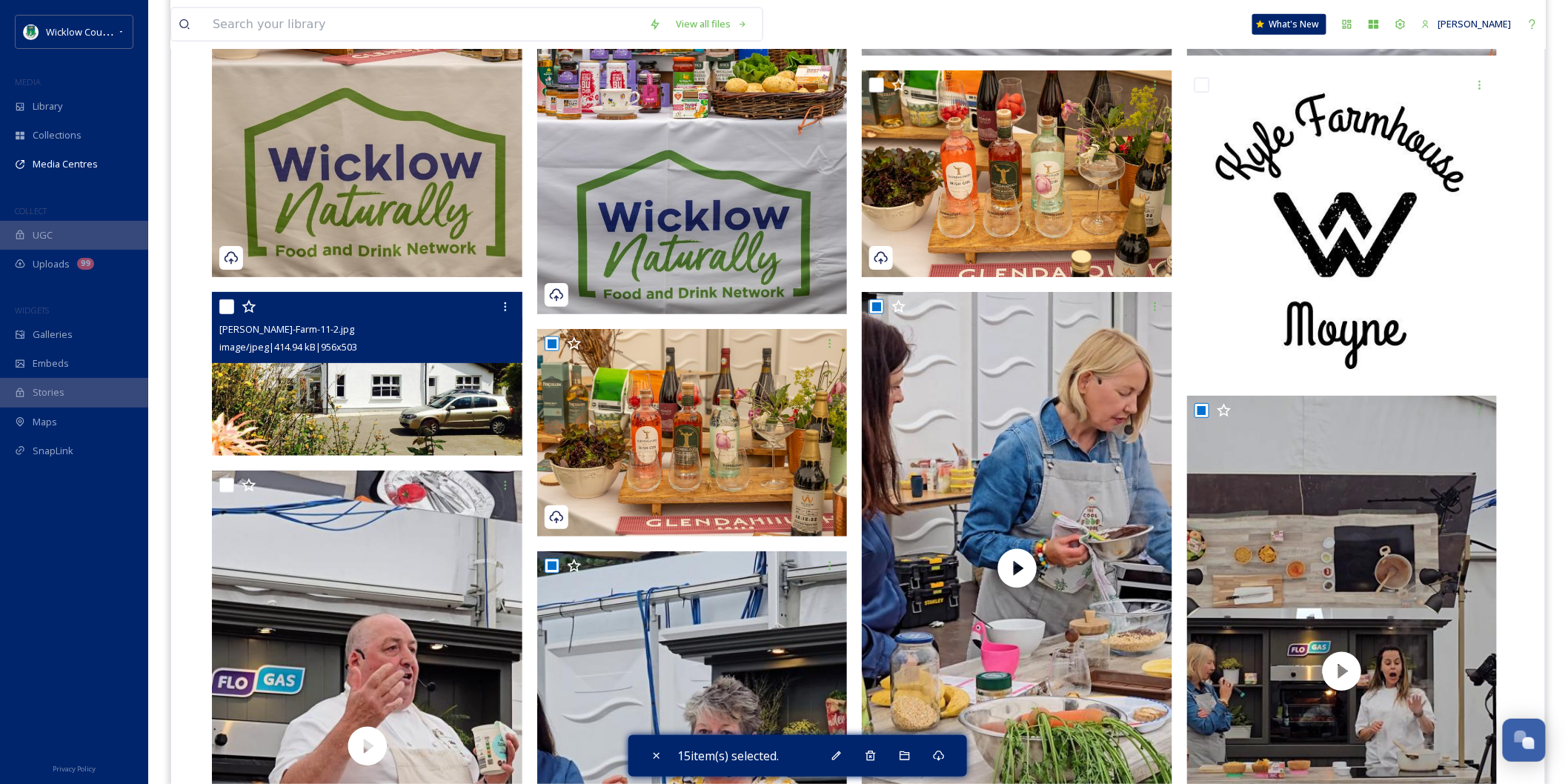
click at [227, 299] on input "checkbox" at bounding box center [227, 306] width 15 height 15
checkbox input "true"
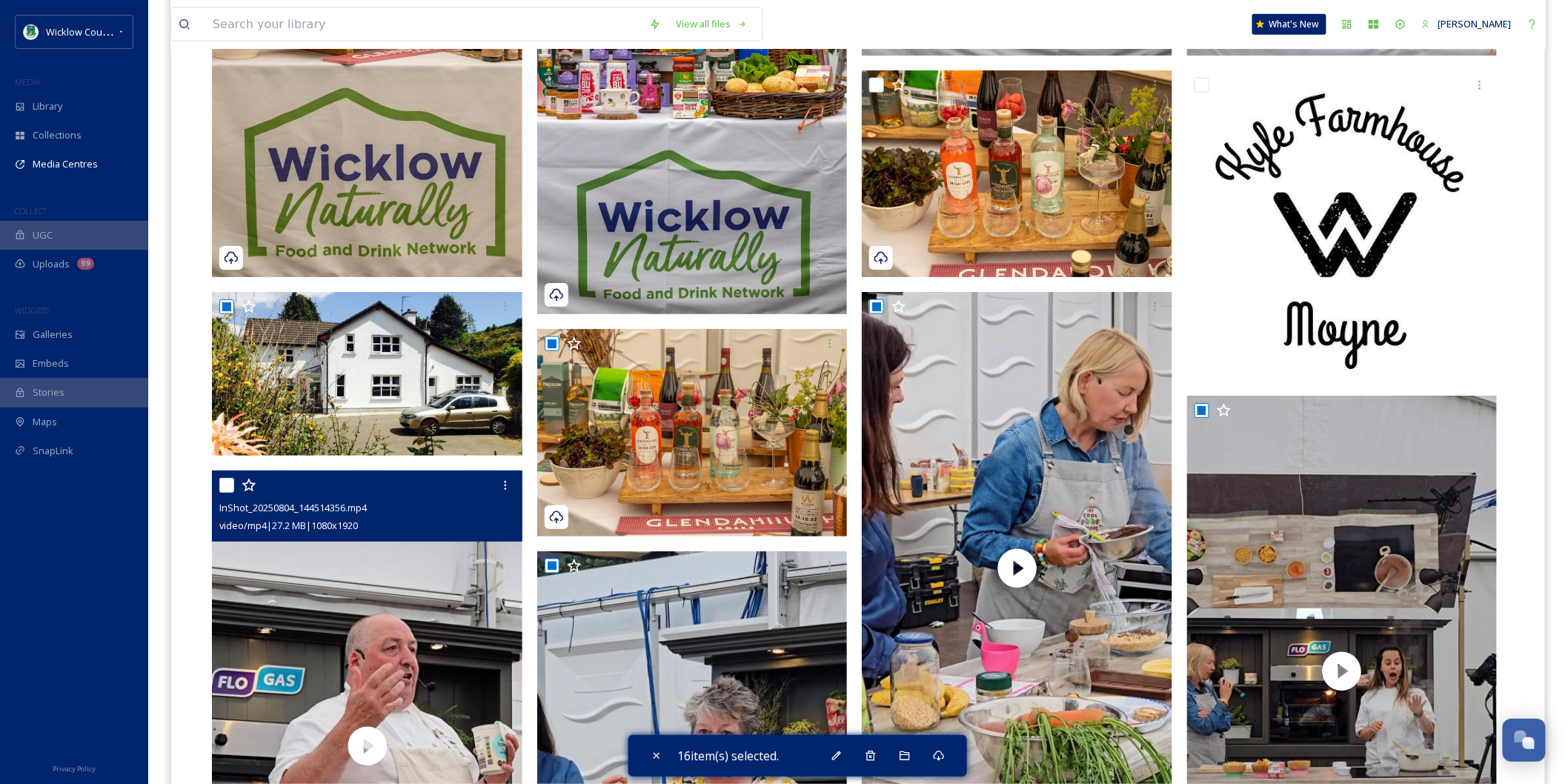
click at [226, 477] on input "checkbox" at bounding box center [227, 484] width 15 height 15
checkbox input "true"
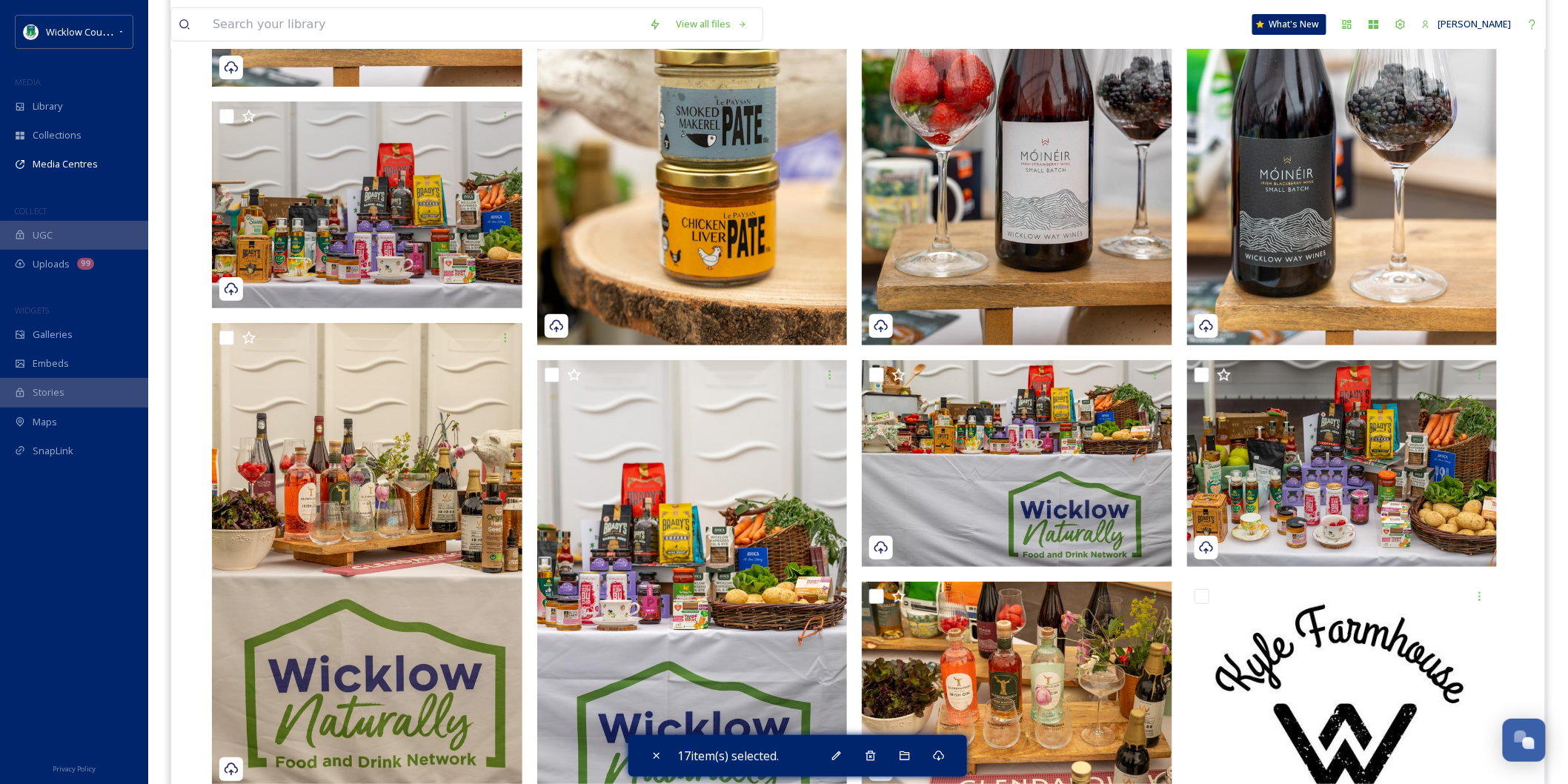
scroll to position [4855, 0]
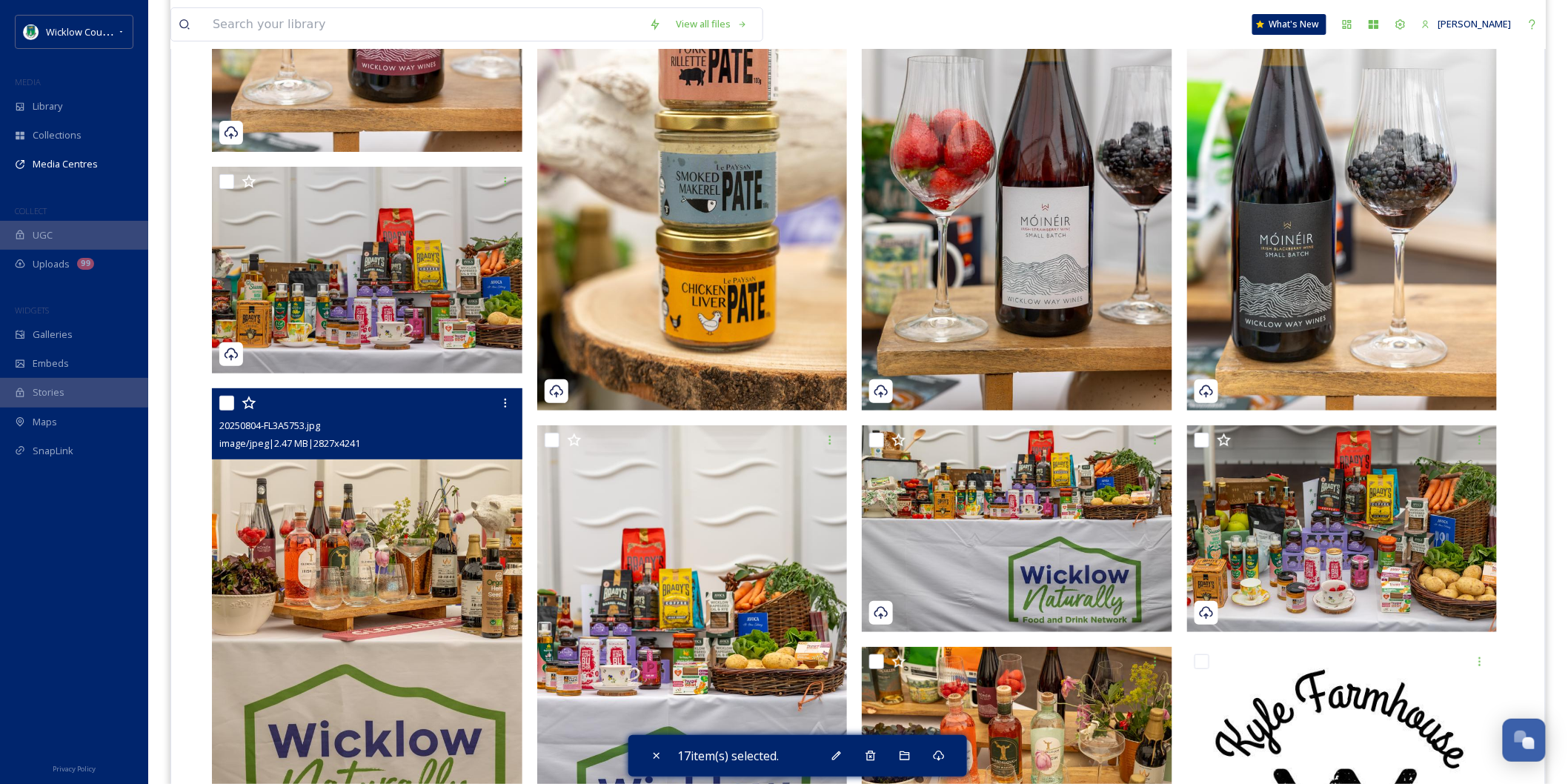
click at [225, 396] on input "checkbox" at bounding box center [227, 403] width 15 height 15
checkbox input "true"
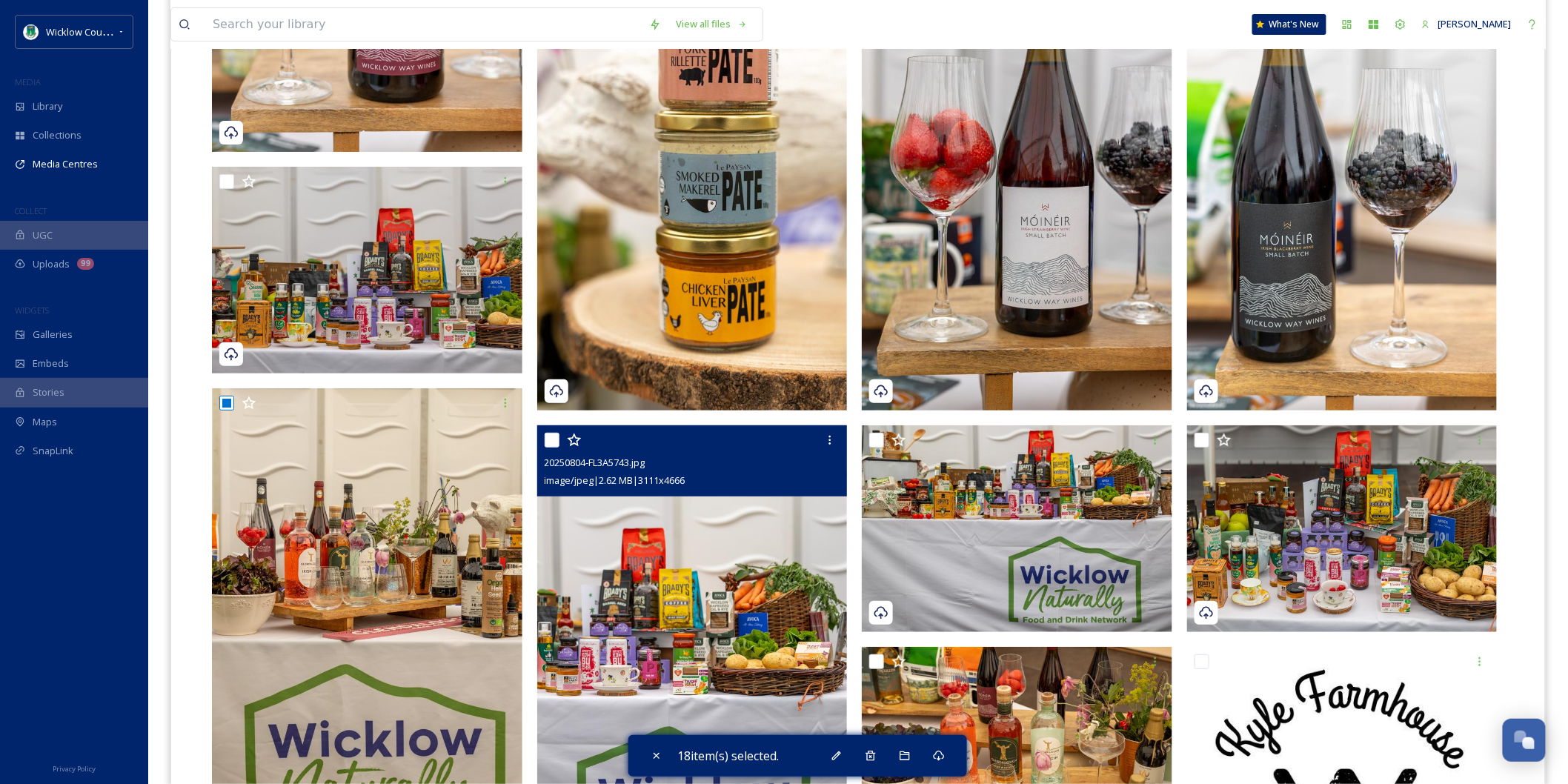
click at [553, 432] on input "checkbox" at bounding box center [551, 439] width 15 height 15
checkbox input "true"
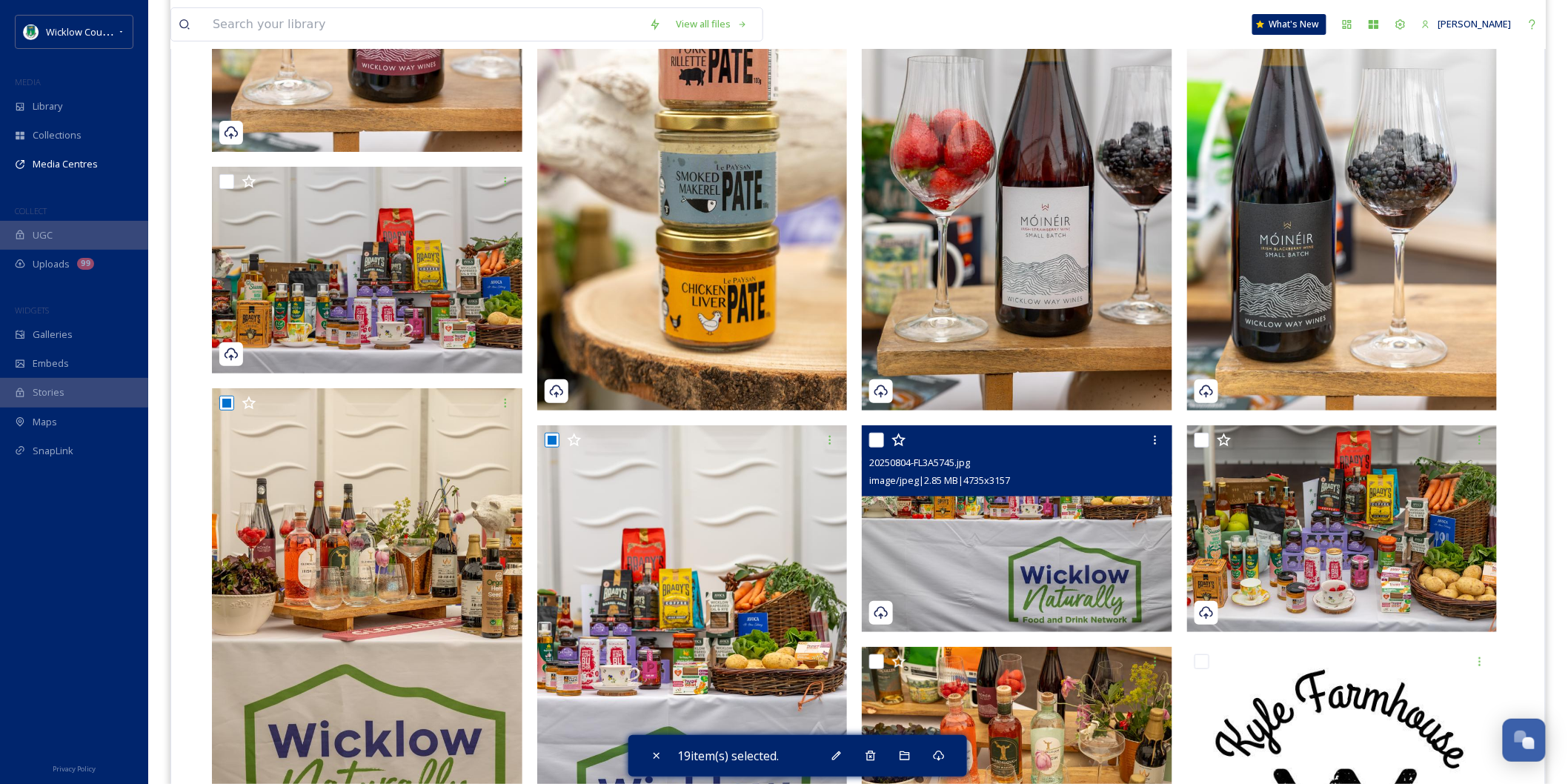
click at [877, 432] on input "checkbox" at bounding box center [876, 439] width 15 height 15
checkbox input "true"
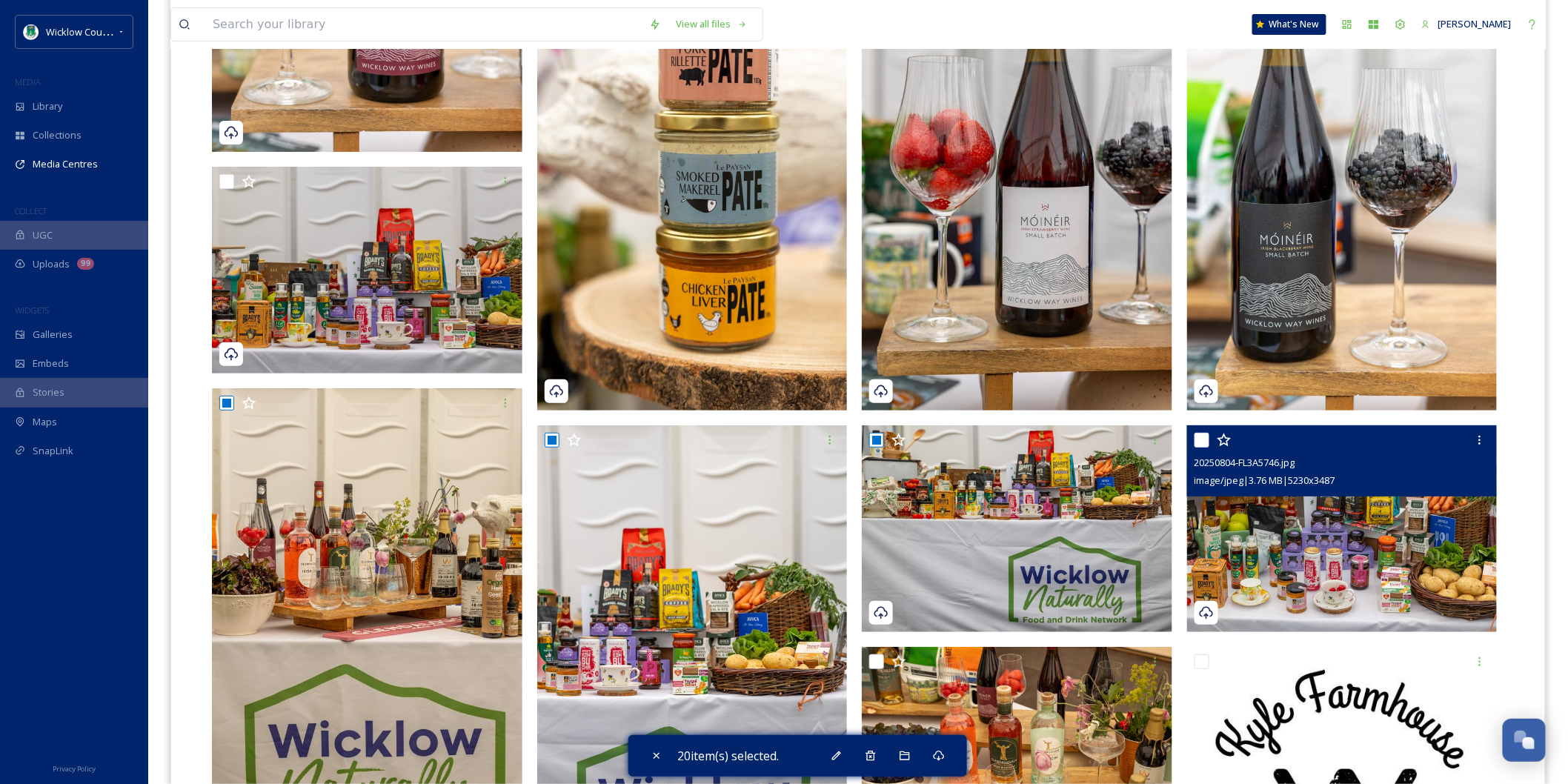
click at [1199, 432] on input "checkbox" at bounding box center [1201, 439] width 15 height 15
checkbox input "true"
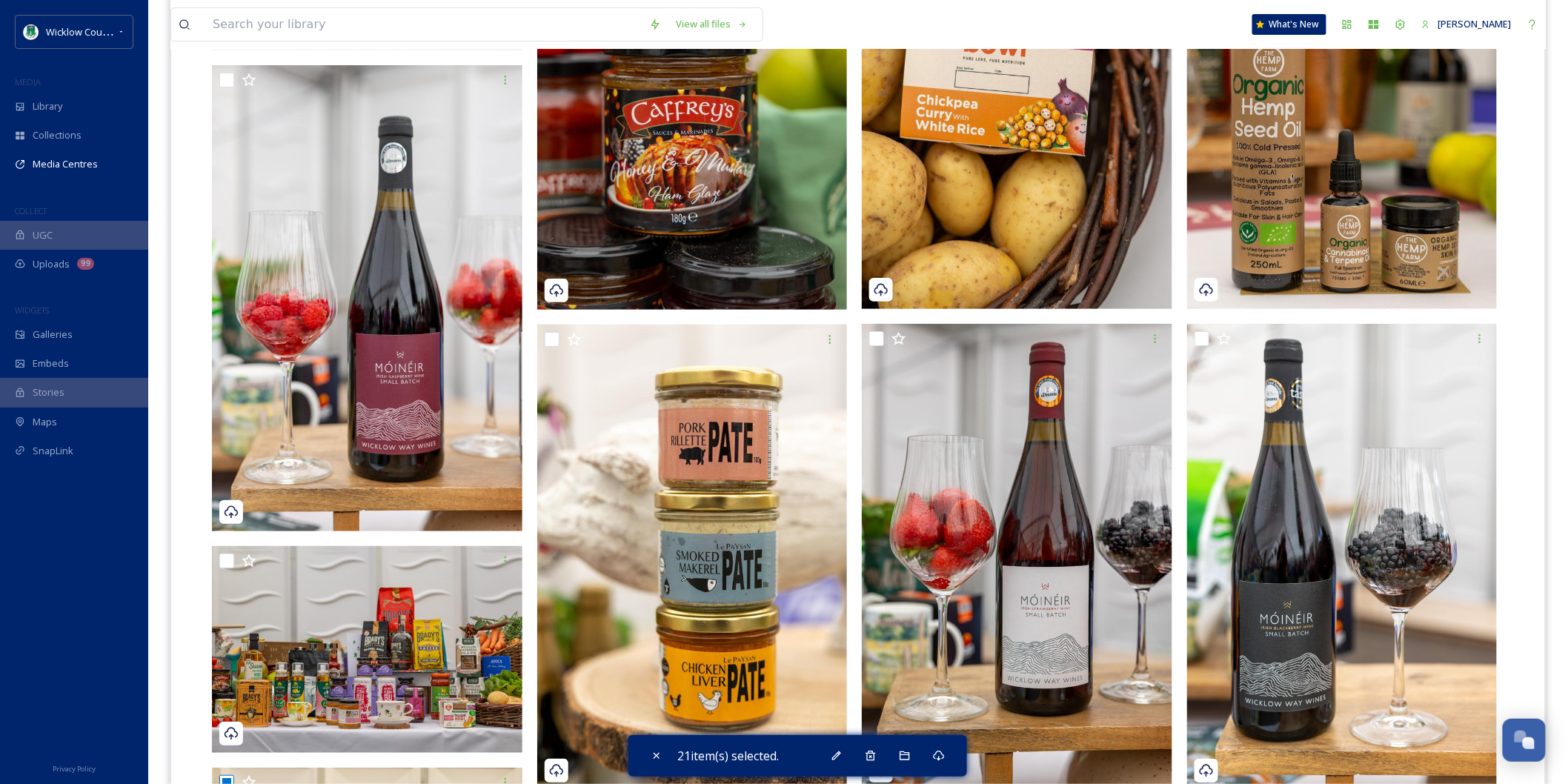
scroll to position [4443, 0]
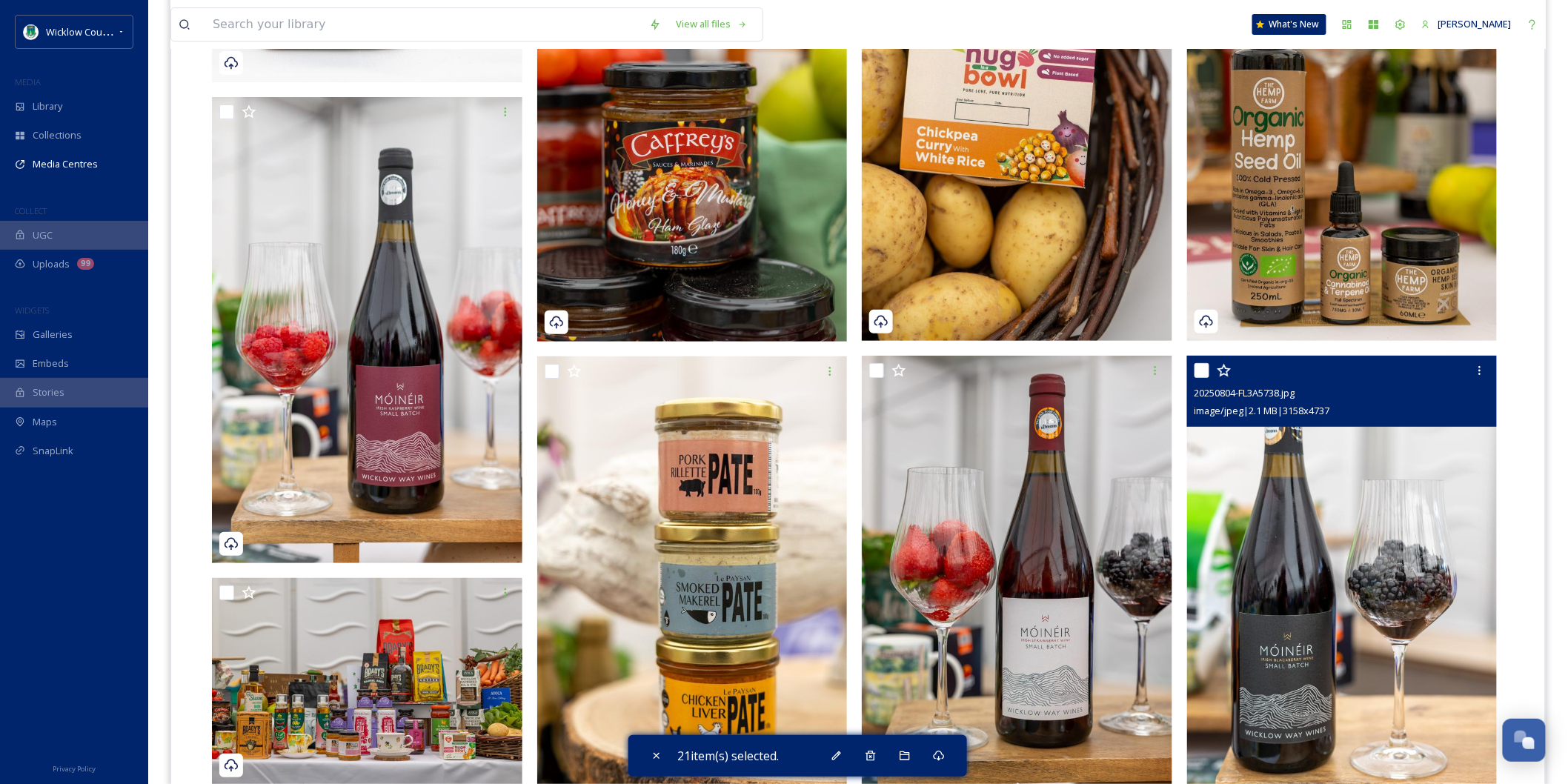
click at [1197, 363] on input "checkbox" at bounding box center [1201, 369] width 15 height 15
checkbox input "true"
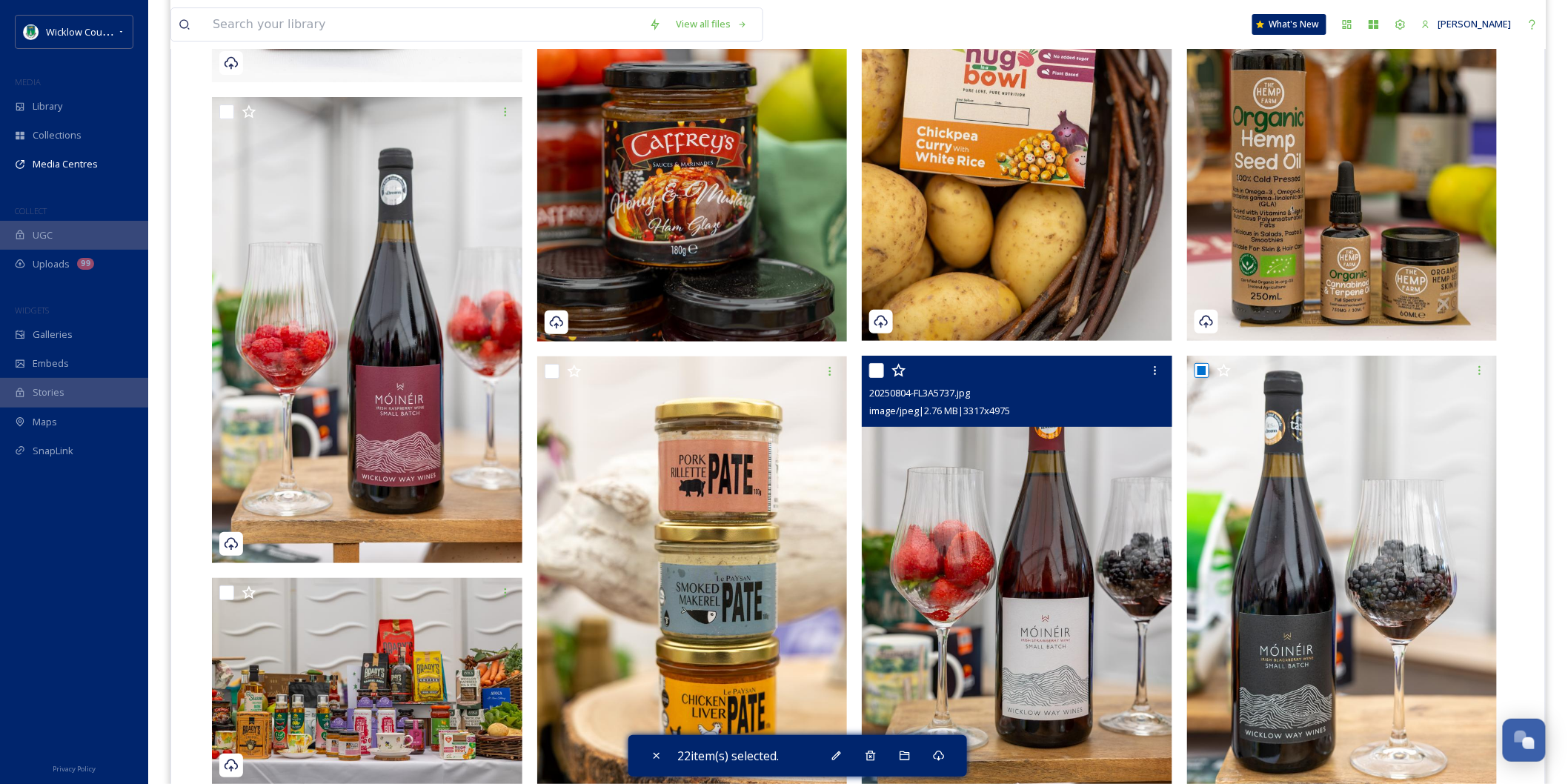
click at [879, 363] on input "checkbox" at bounding box center [876, 369] width 15 height 15
checkbox input "true"
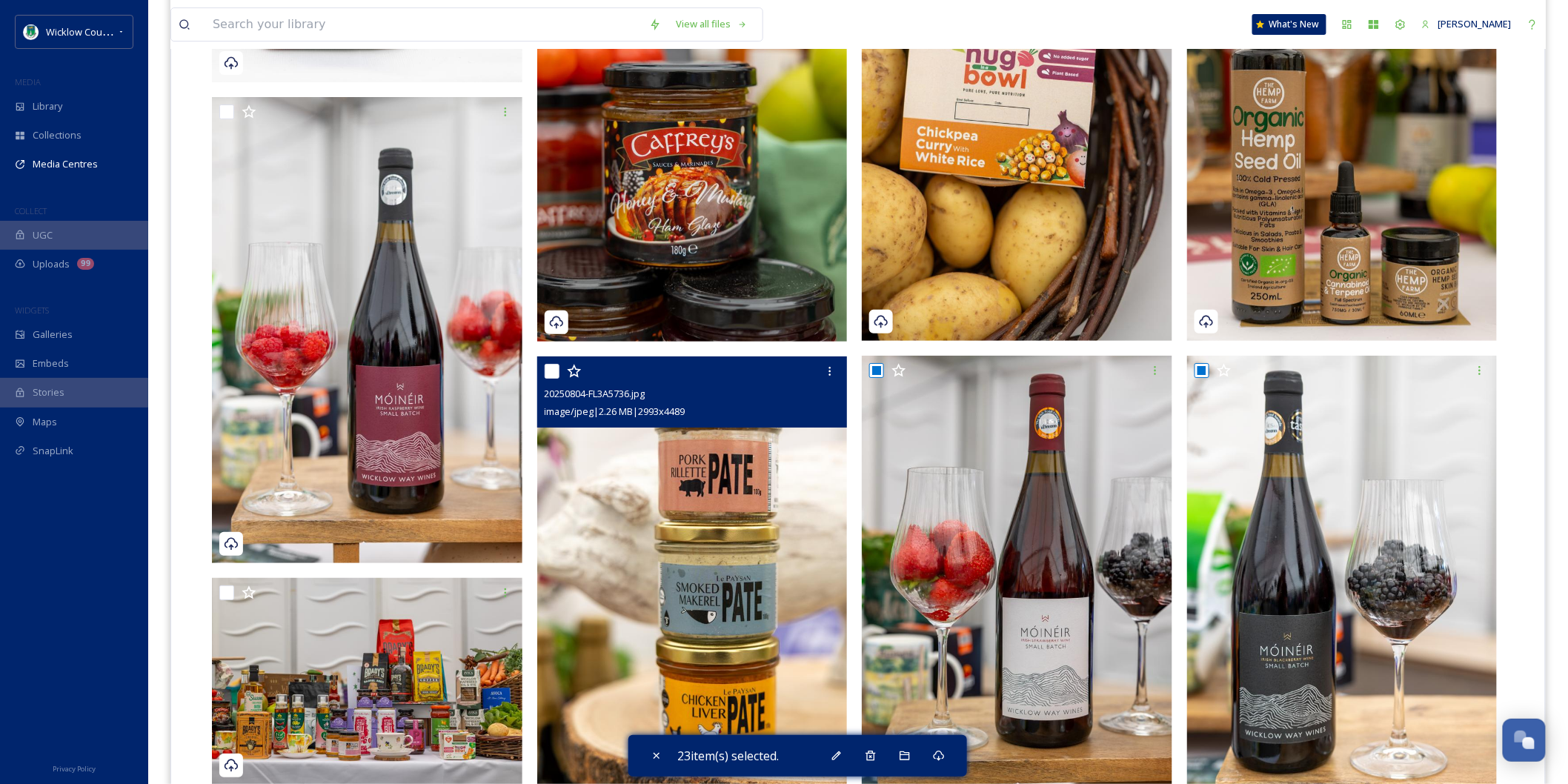
click at [548, 364] on input "checkbox" at bounding box center [551, 370] width 15 height 15
checkbox input "true"
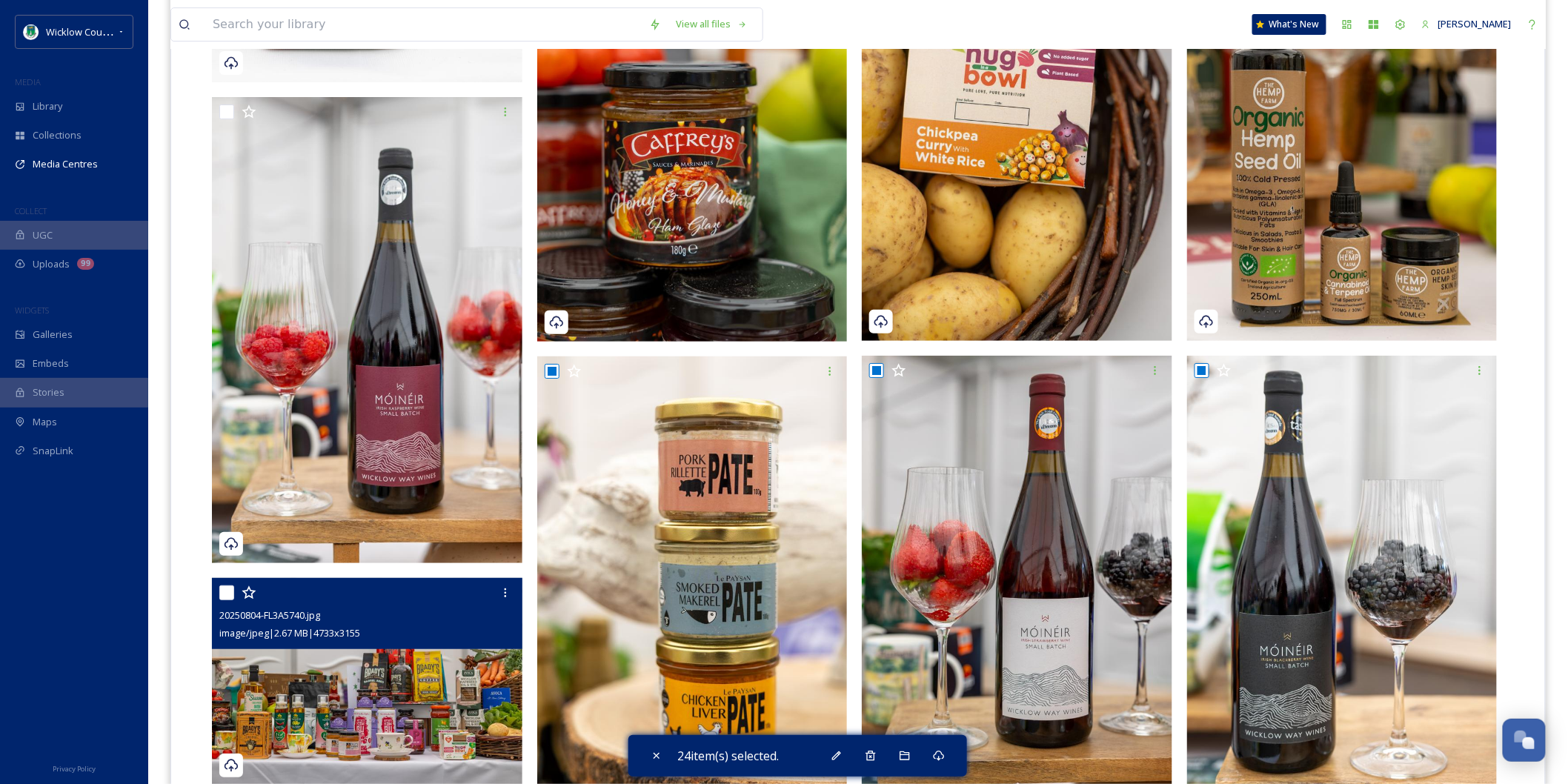
click at [223, 585] on input "checkbox" at bounding box center [227, 592] width 15 height 15
checkbox input "true"
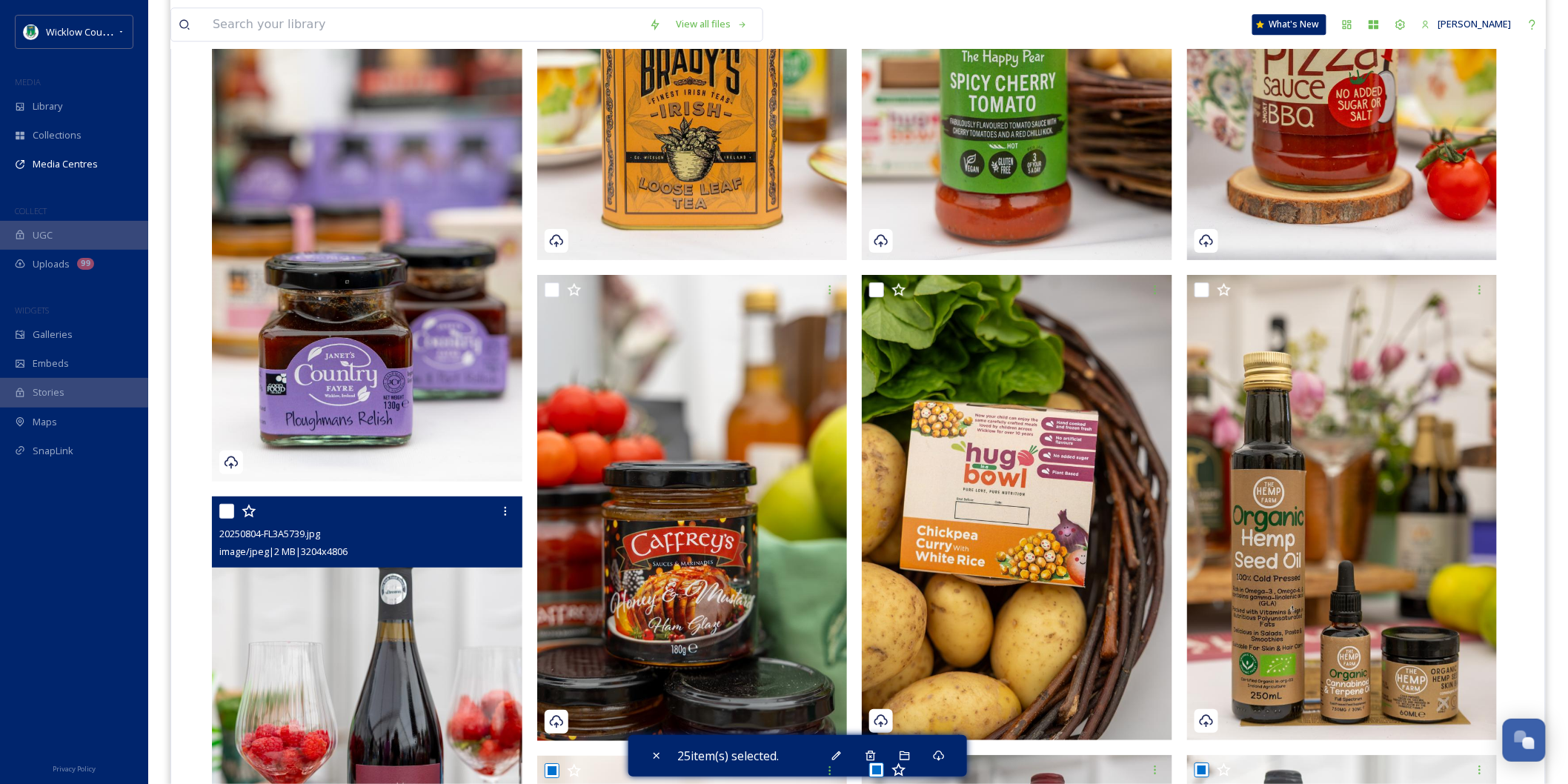
scroll to position [4032, 0]
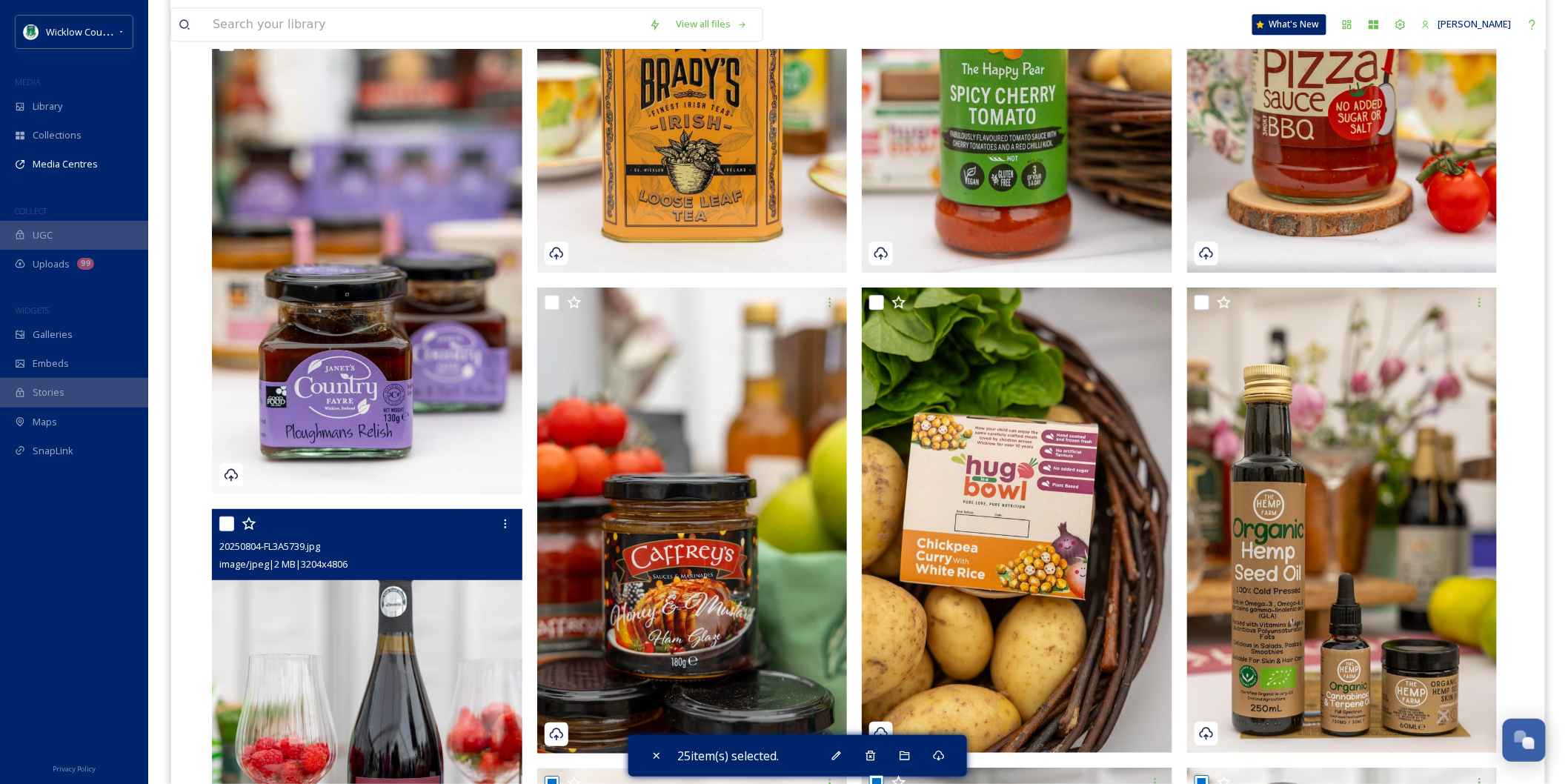
click at [224, 516] on input "checkbox" at bounding box center [227, 523] width 15 height 15
checkbox input "true"
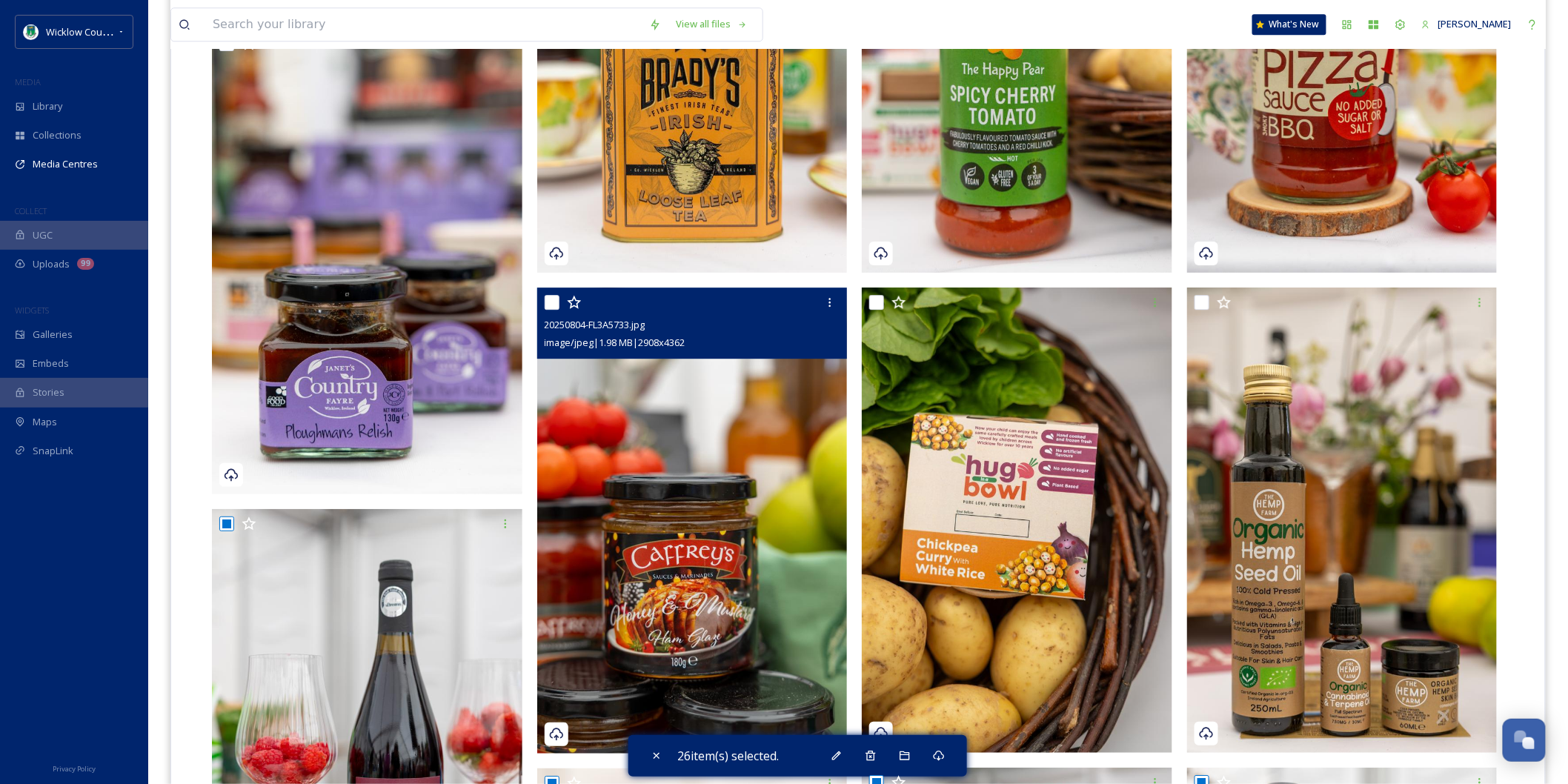
click at [551, 295] on input "checkbox" at bounding box center [551, 302] width 15 height 15
checkbox input "true"
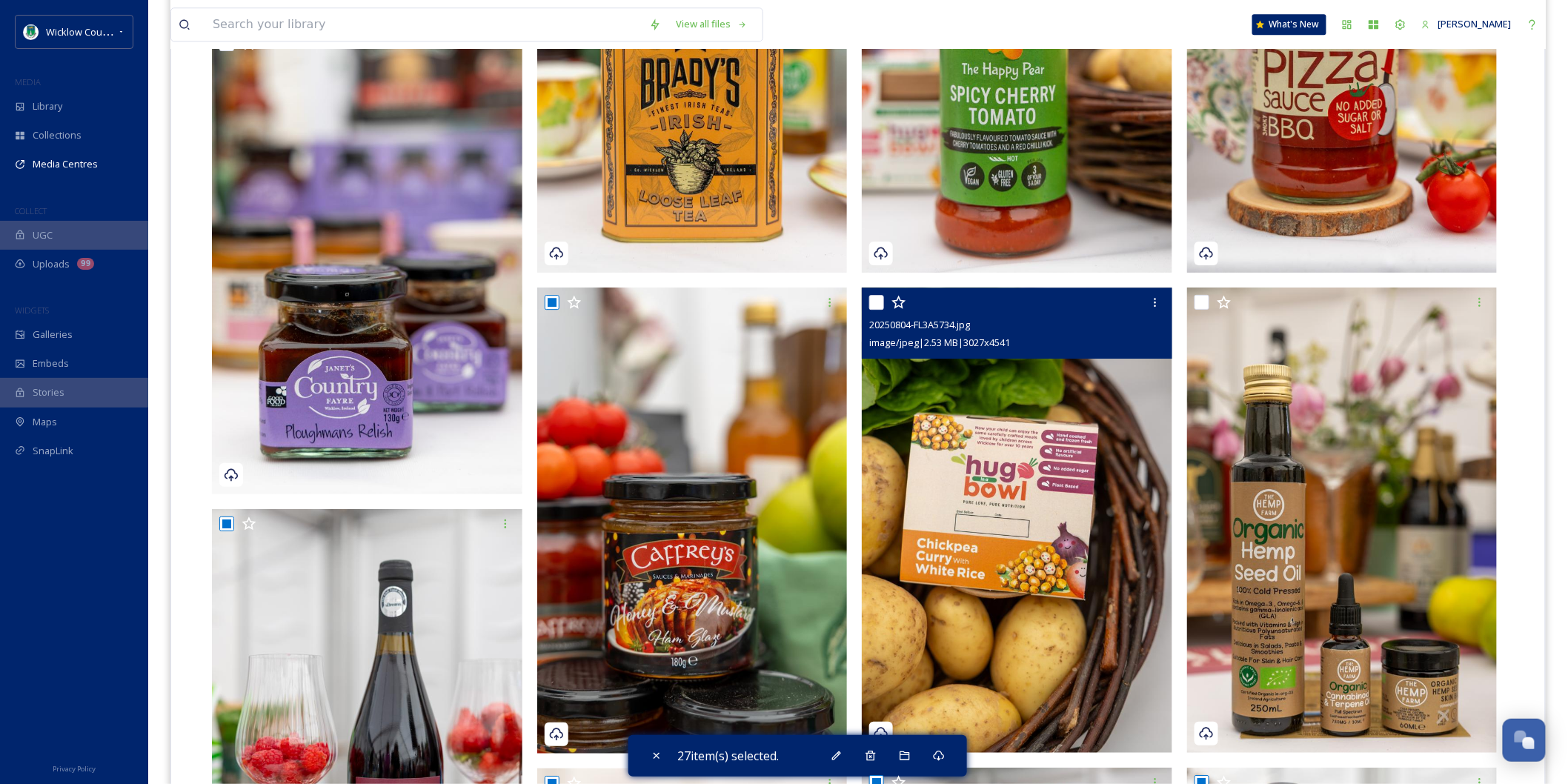
click at [872, 295] on input "checkbox" at bounding box center [876, 302] width 15 height 15
checkbox input "true"
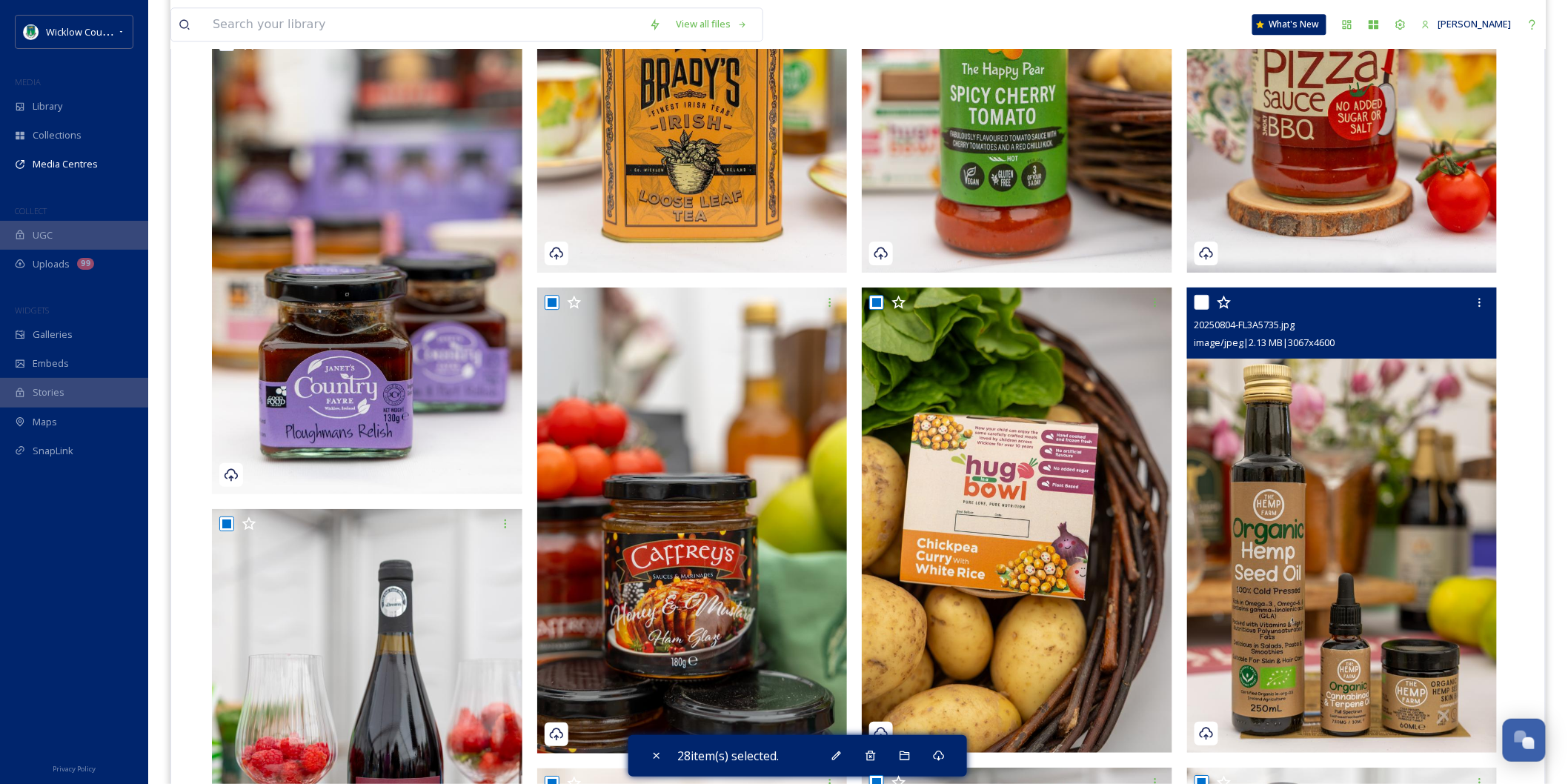
click at [1200, 295] on input "checkbox" at bounding box center [1201, 302] width 15 height 15
checkbox input "true"
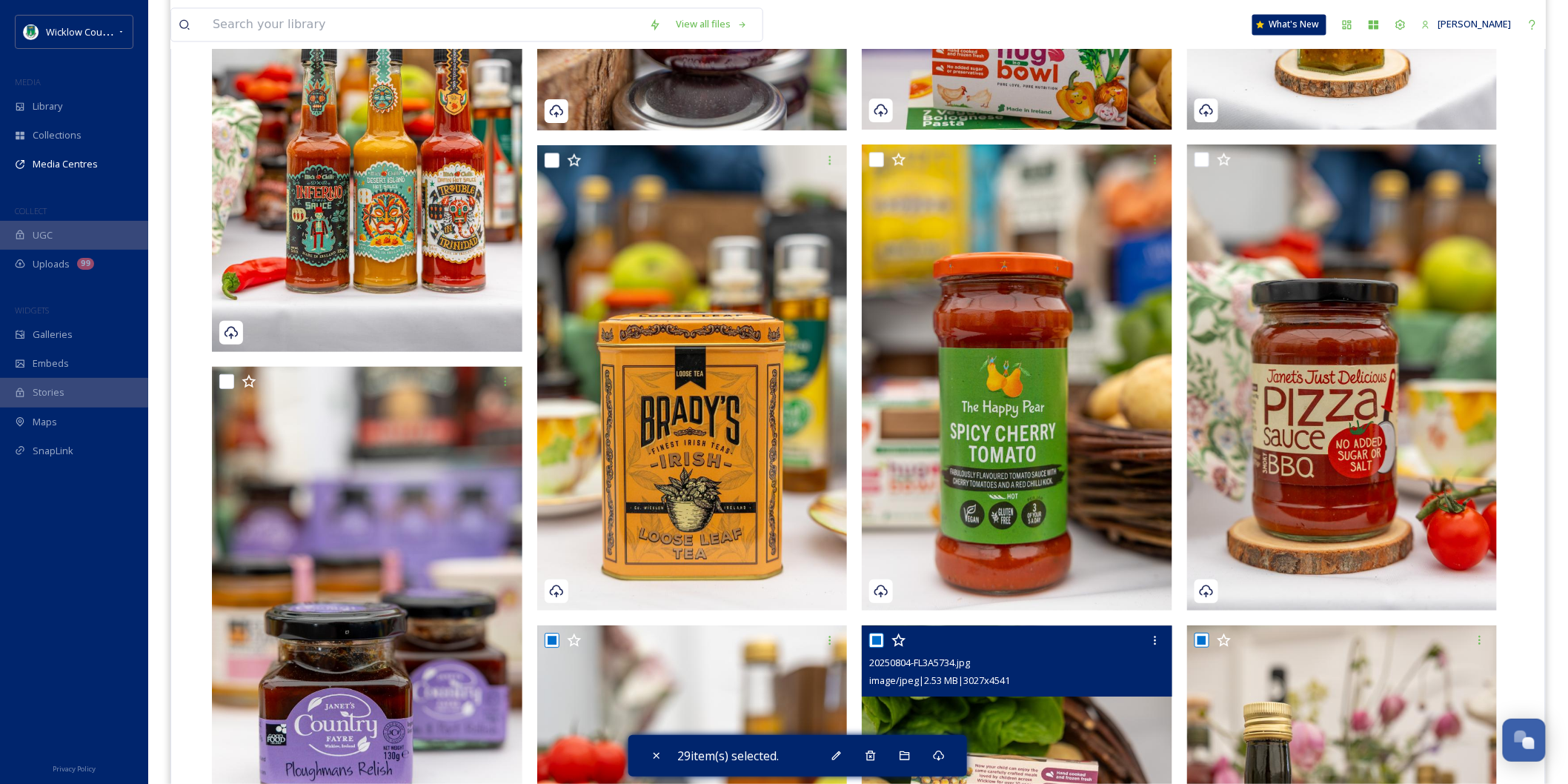
scroll to position [3620, 0]
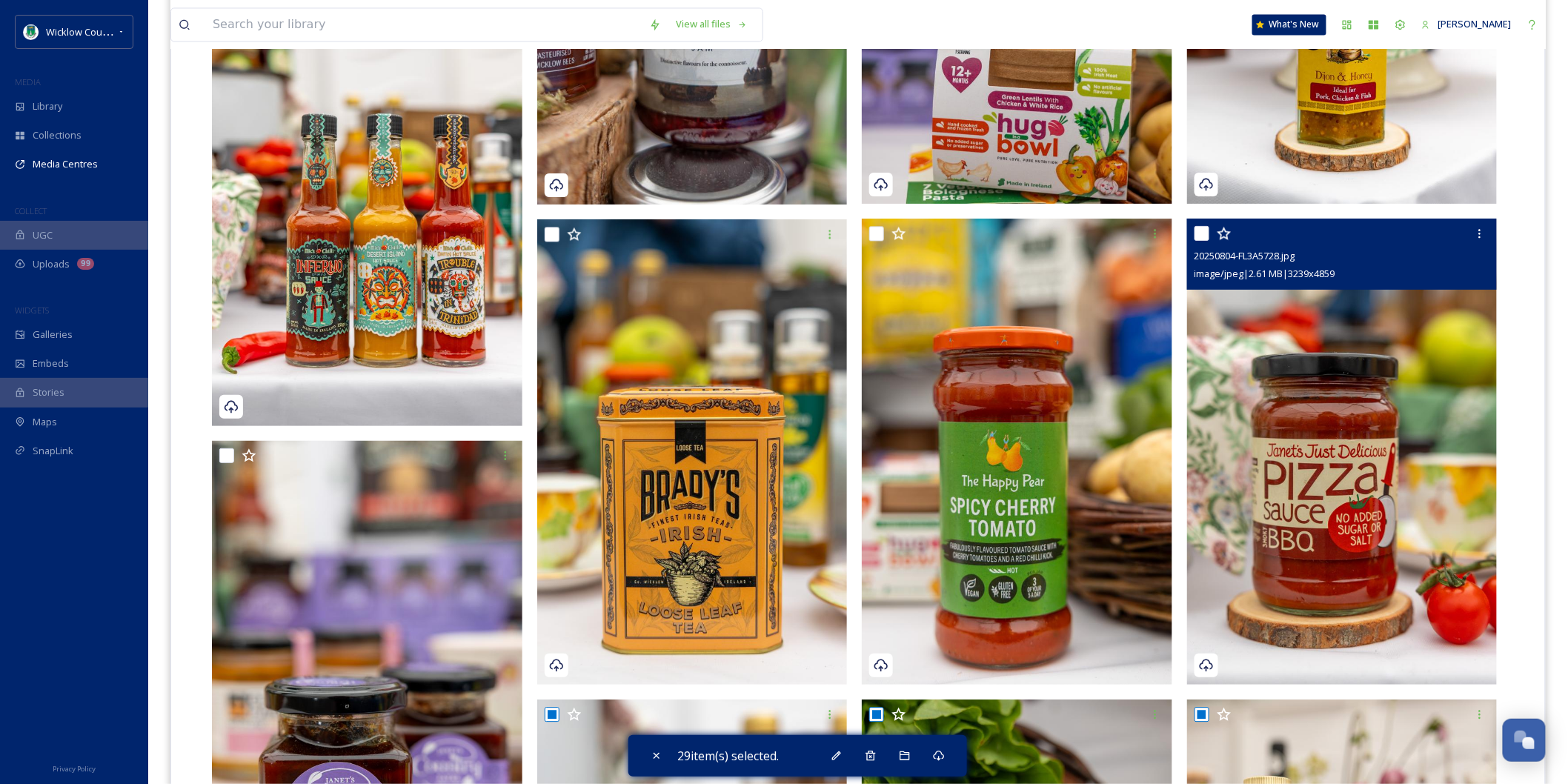
click at [1205, 225] on input "checkbox" at bounding box center [1201, 232] width 15 height 15
checkbox input "true"
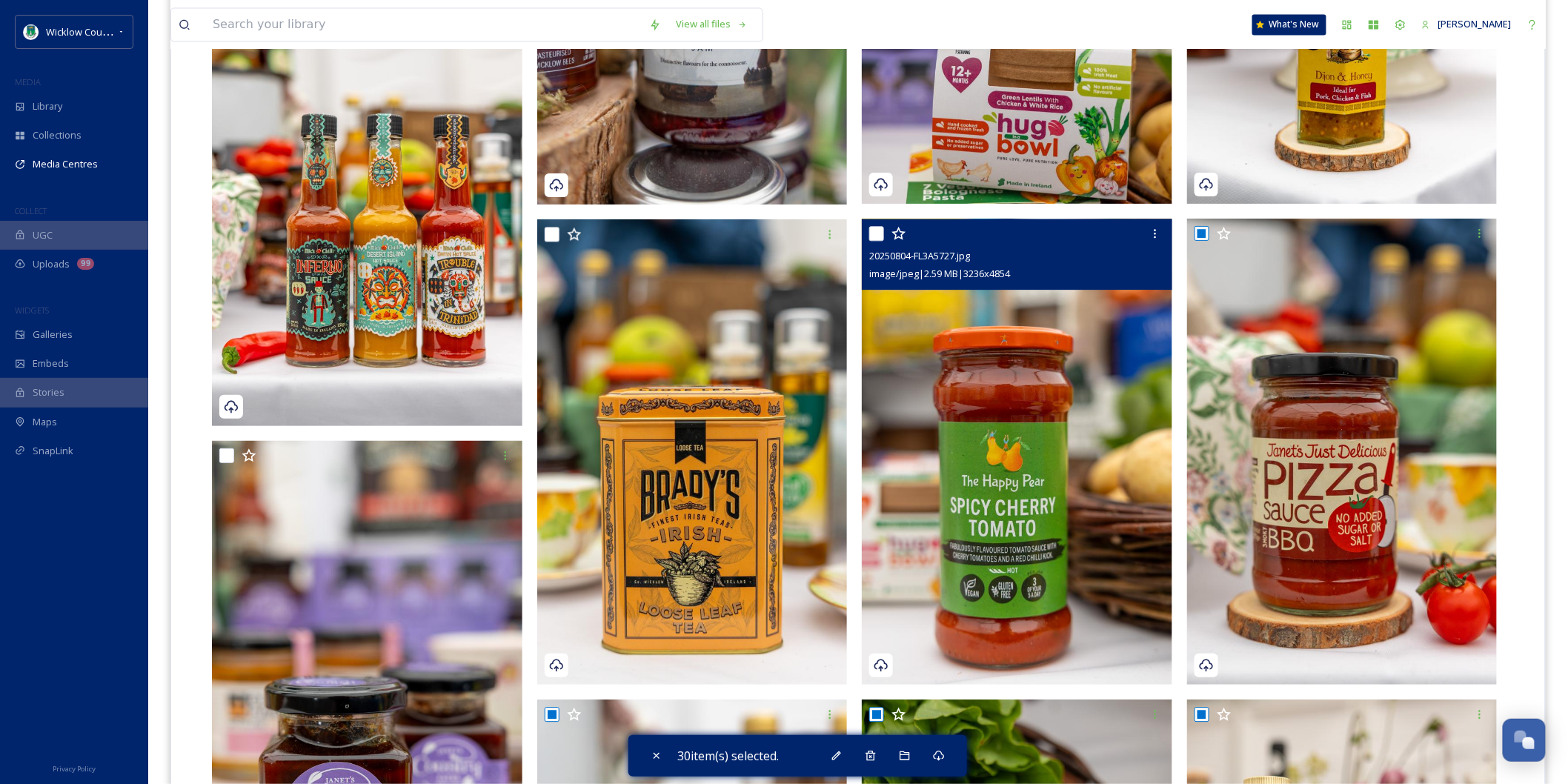
click at [878, 225] on input "checkbox" at bounding box center [876, 232] width 15 height 15
checkbox input "true"
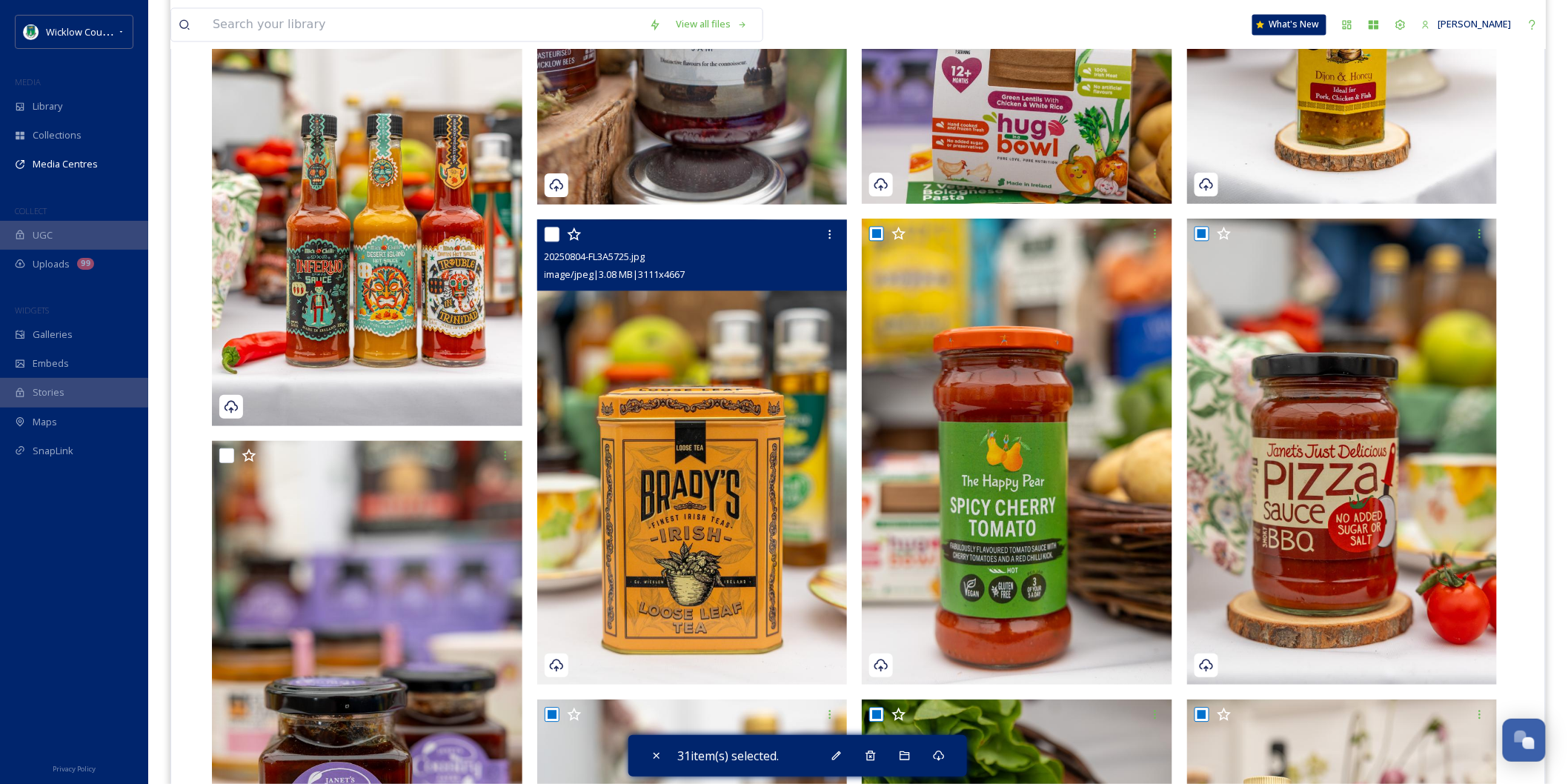
click at [545, 226] on input "checkbox" at bounding box center [551, 233] width 15 height 15
checkbox input "true"
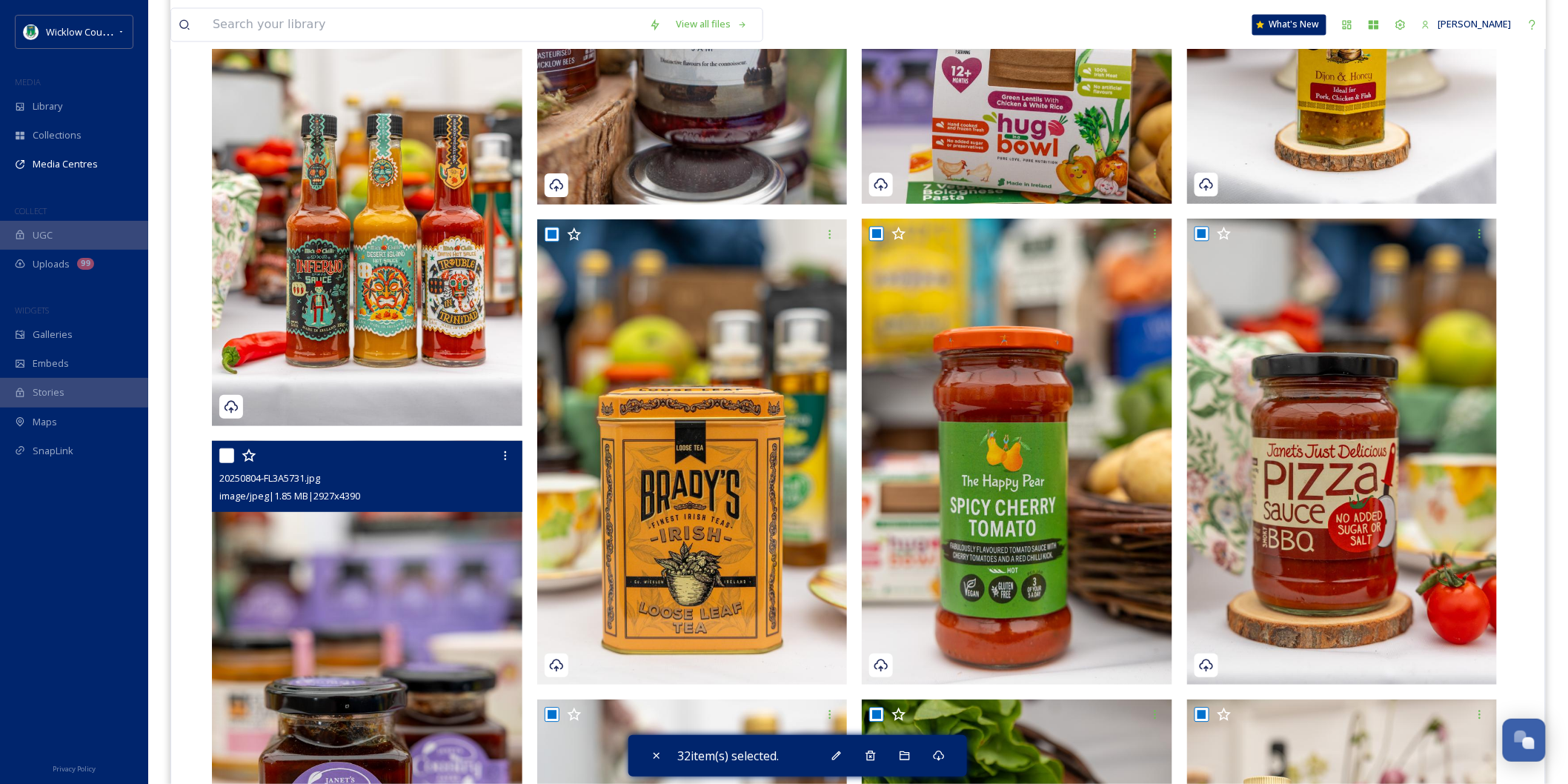
click at [228, 448] on input "checkbox" at bounding box center [227, 455] width 15 height 15
checkbox input "true"
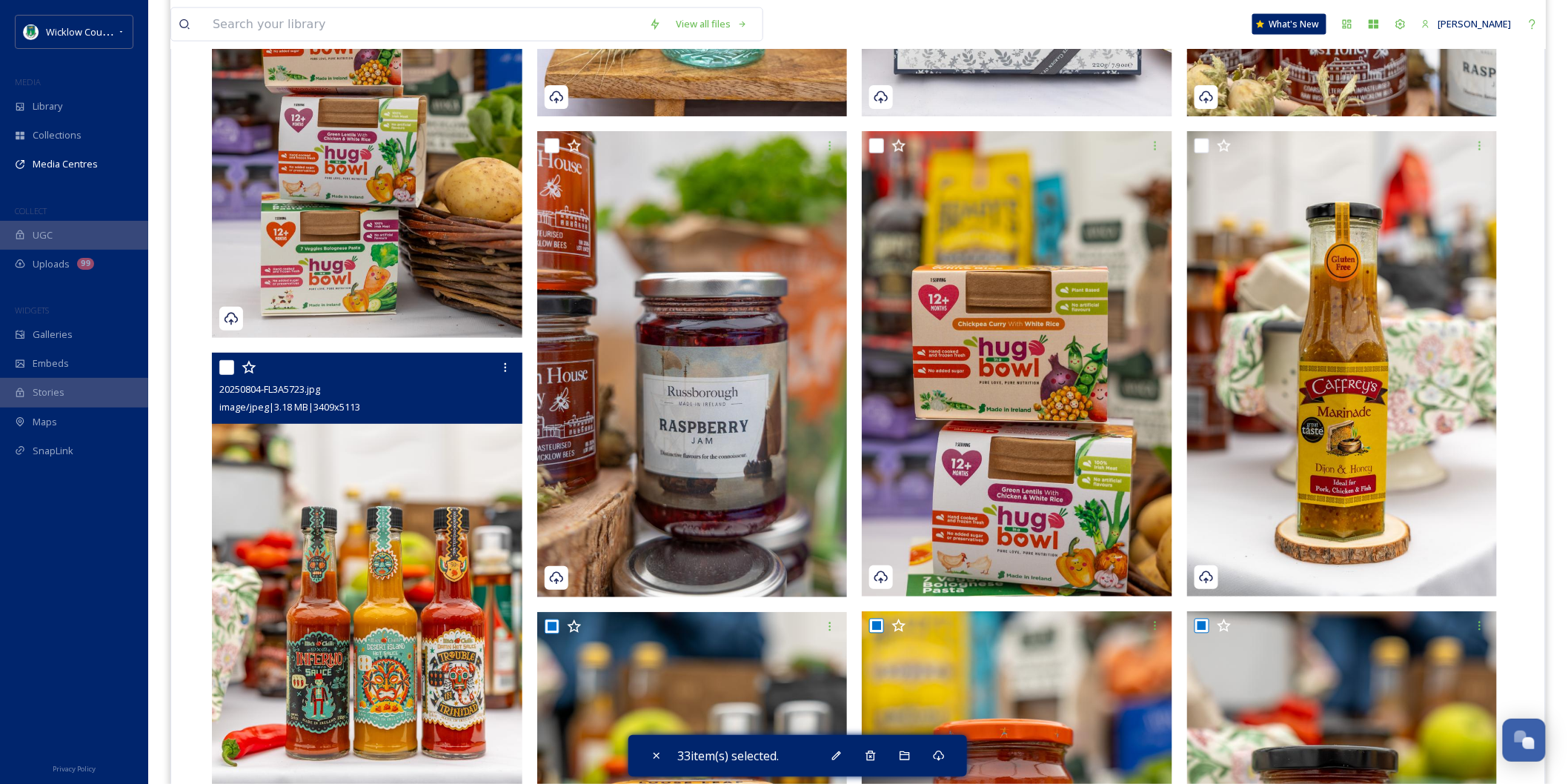
scroll to position [3209, 0]
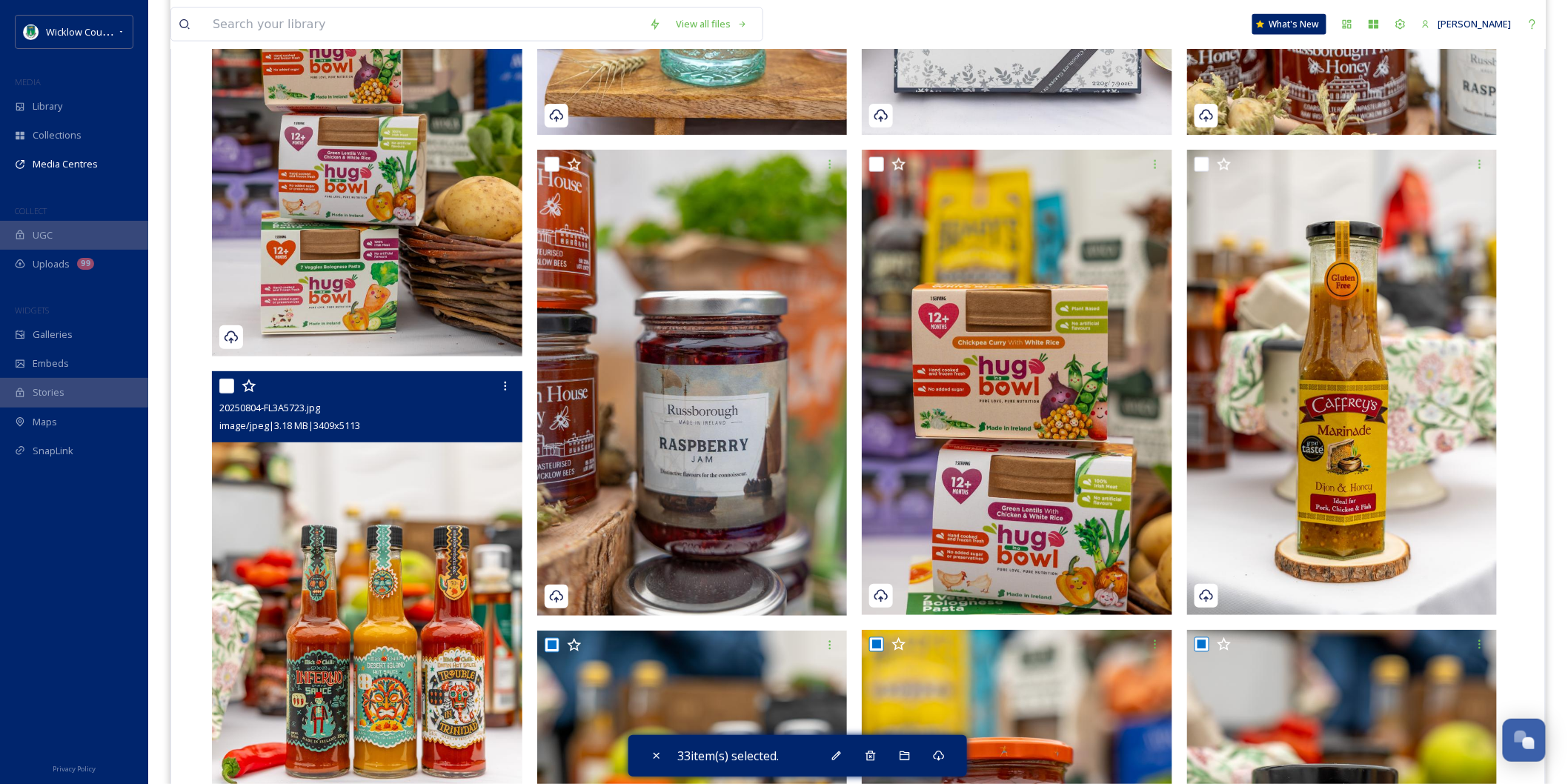
click at [226, 378] on input "checkbox" at bounding box center [227, 385] width 15 height 15
checkbox input "true"
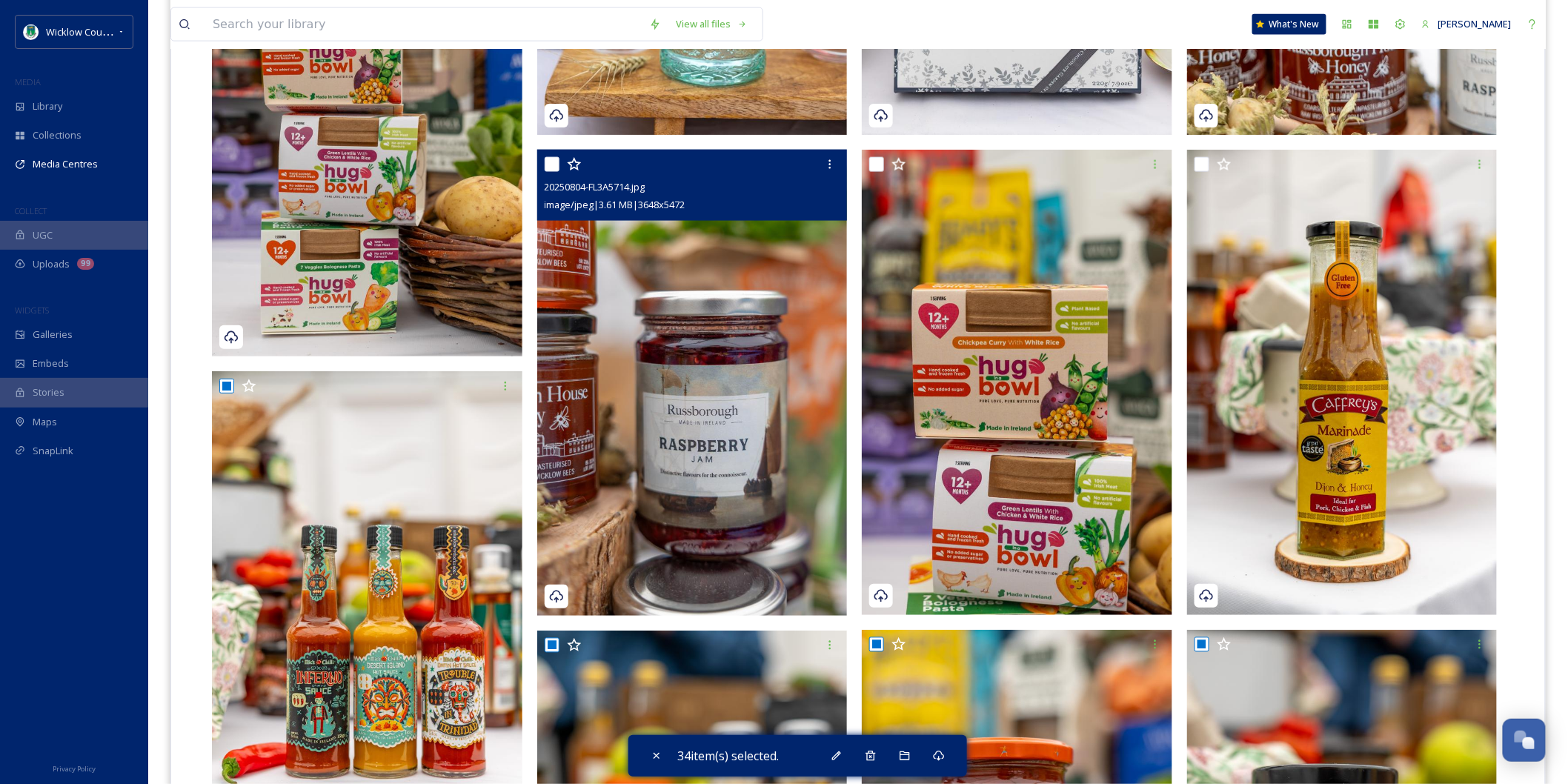
click at [551, 157] on input "checkbox" at bounding box center [551, 164] width 15 height 15
checkbox input "true"
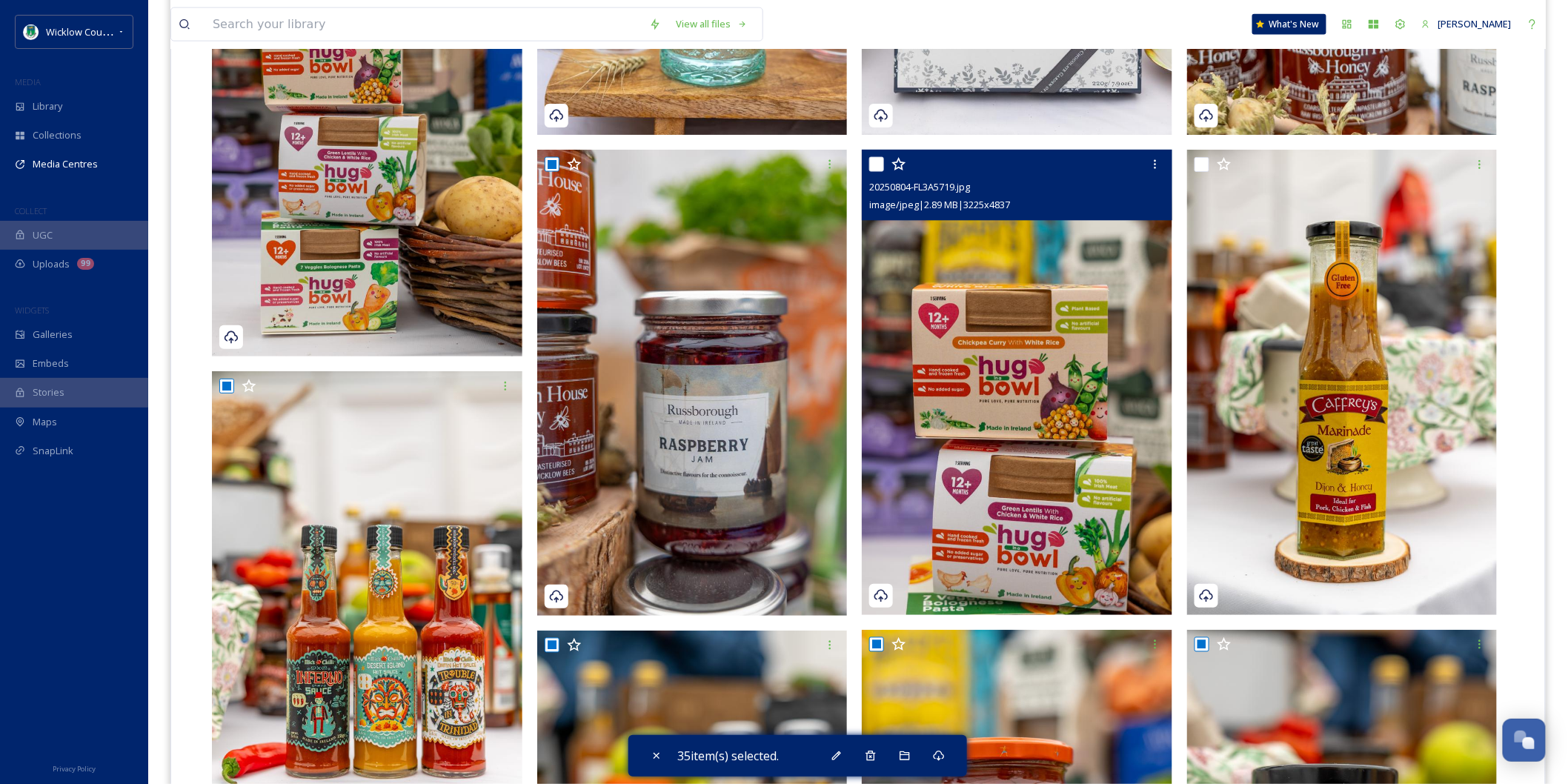
click at [878, 157] on input "checkbox" at bounding box center [876, 164] width 15 height 15
checkbox input "true"
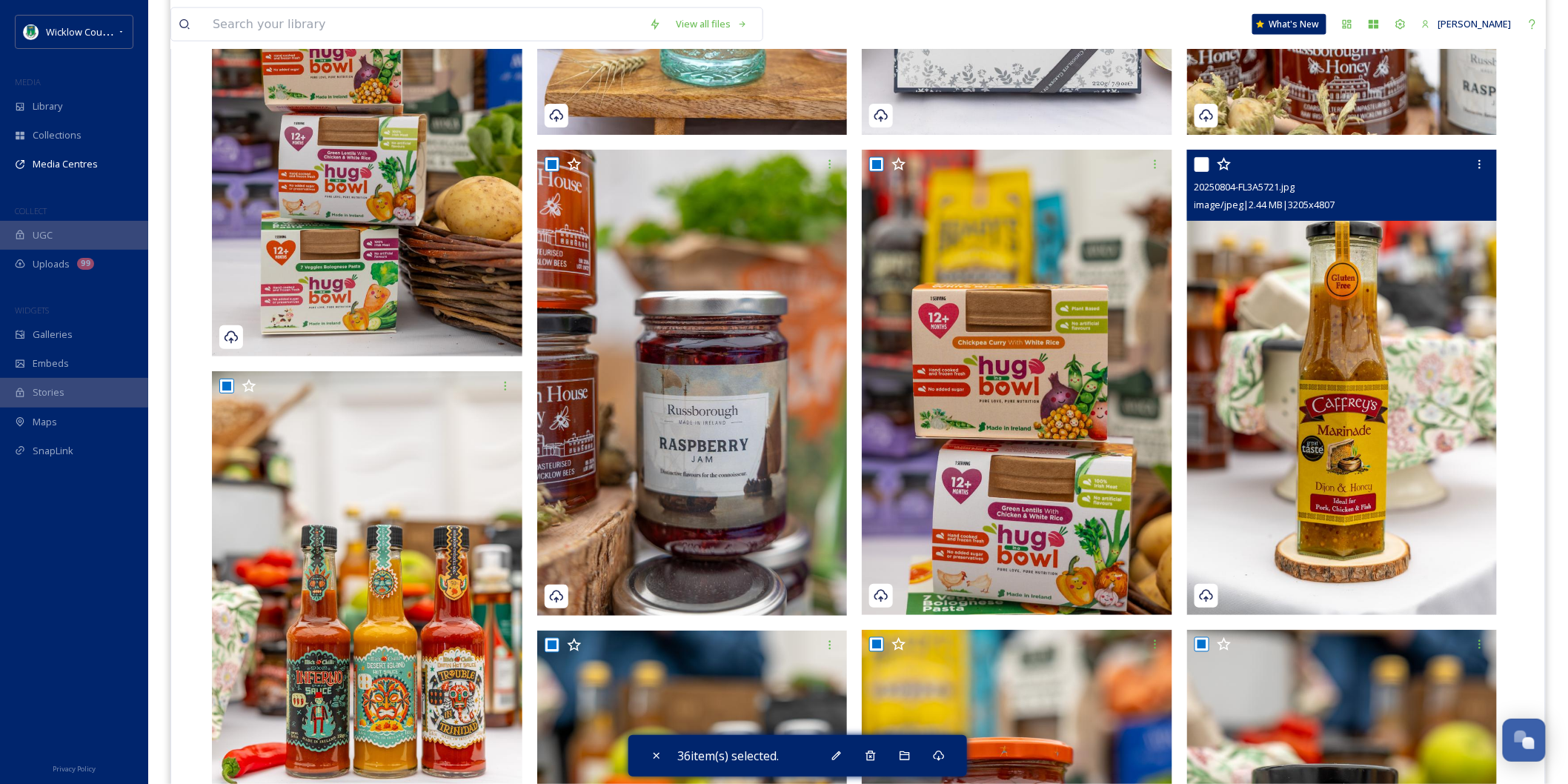
click at [1199, 157] on input "checkbox" at bounding box center [1201, 164] width 15 height 15
checkbox input "true"
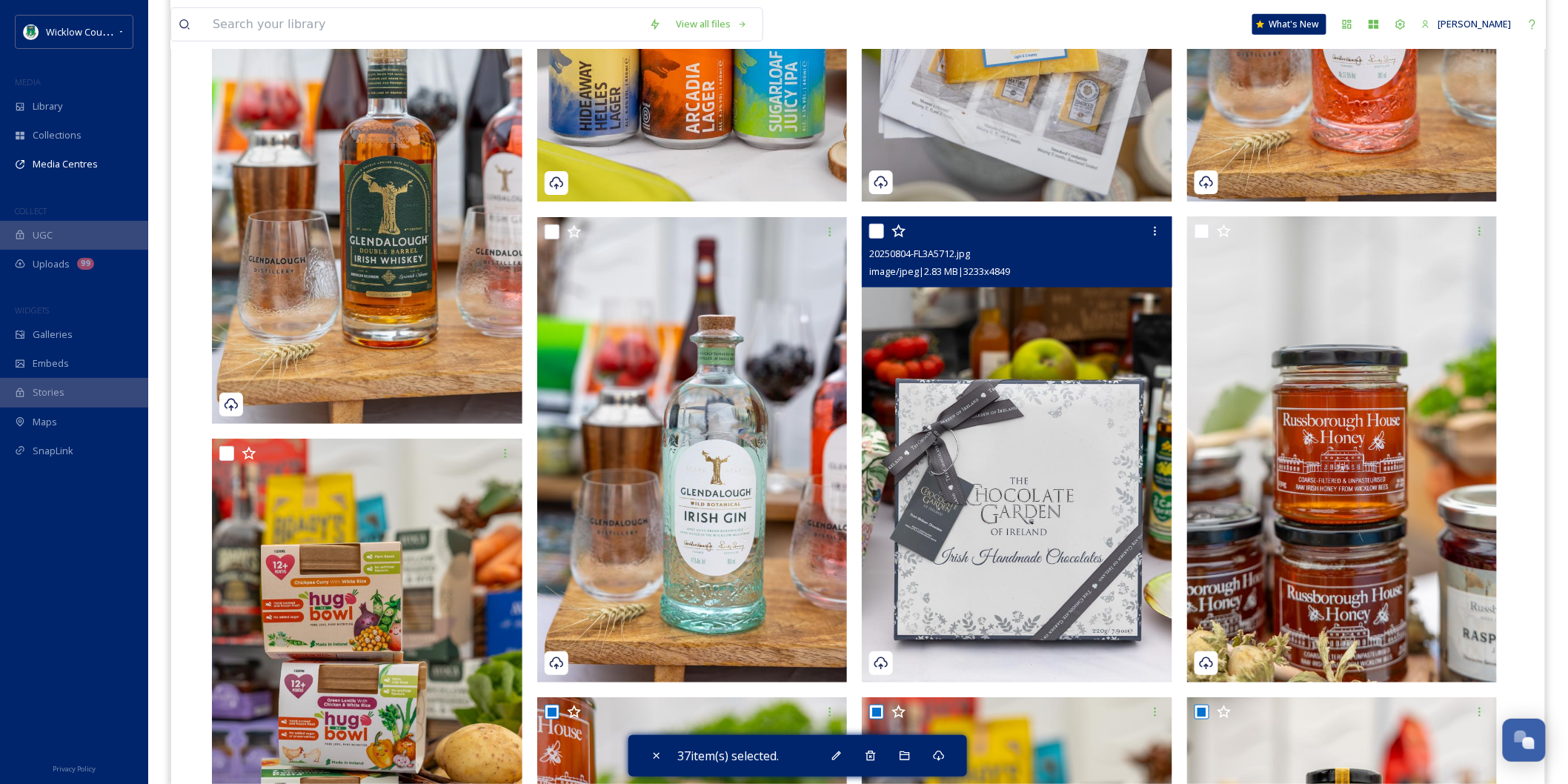
scroll to position [2633, 0]
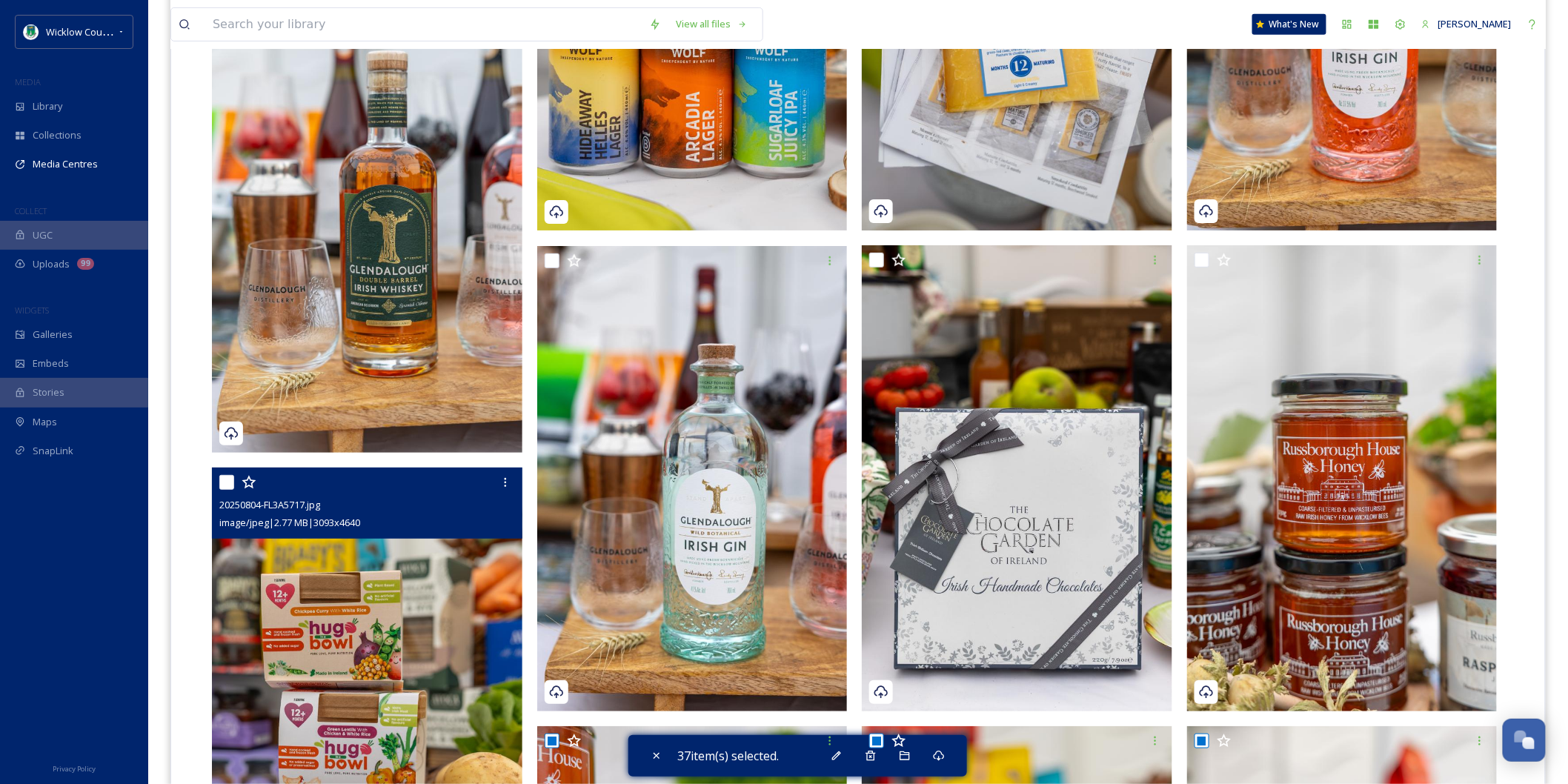
click at [227, 474] on input "checkbox" at bounding box center [227, 481] width 15 height 15
checkbox input "true"
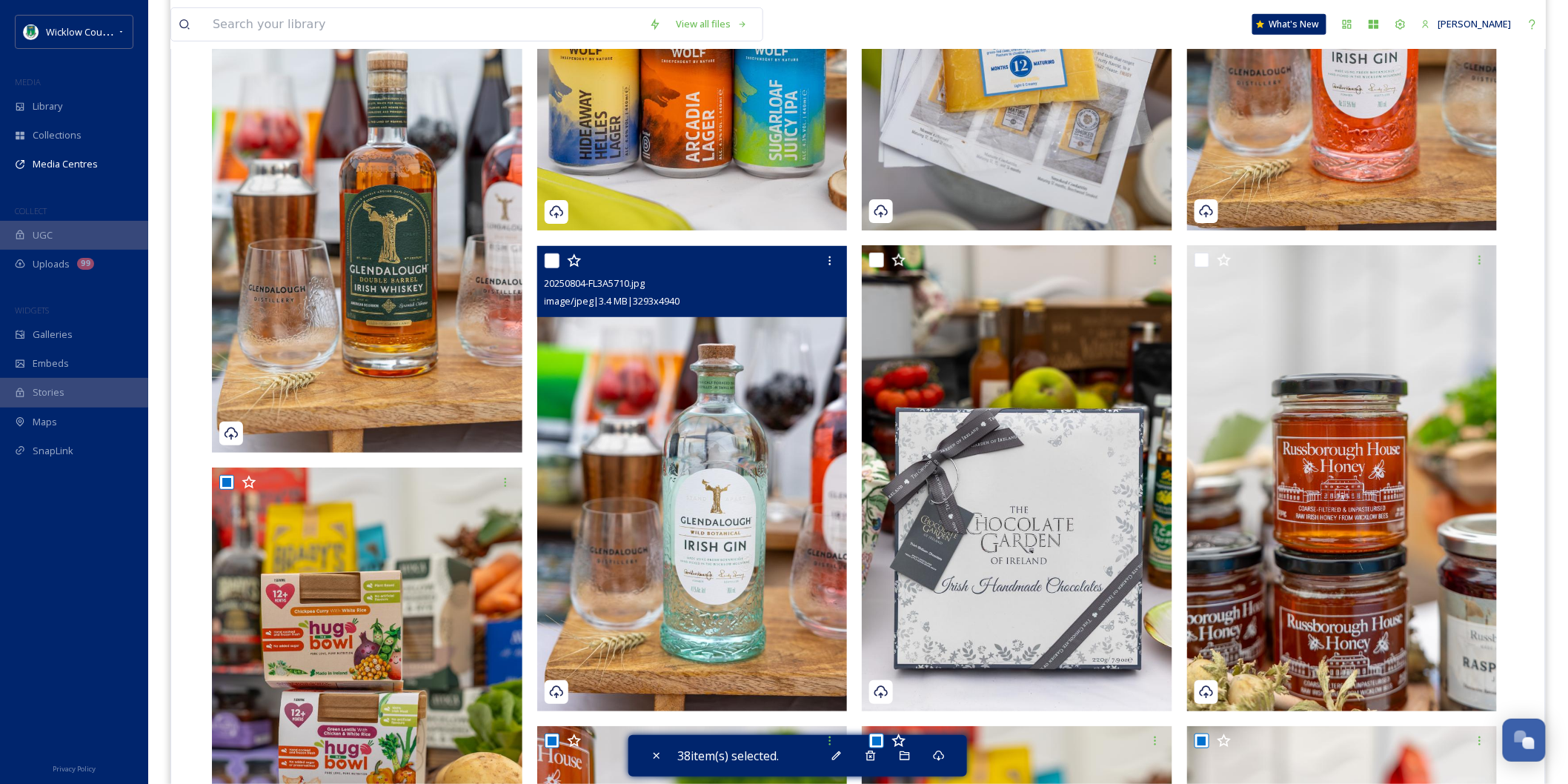
click at [549, 253] on input "checkbox" at bounding box center [551, 260] width 15 height 15
checkbox input "true"
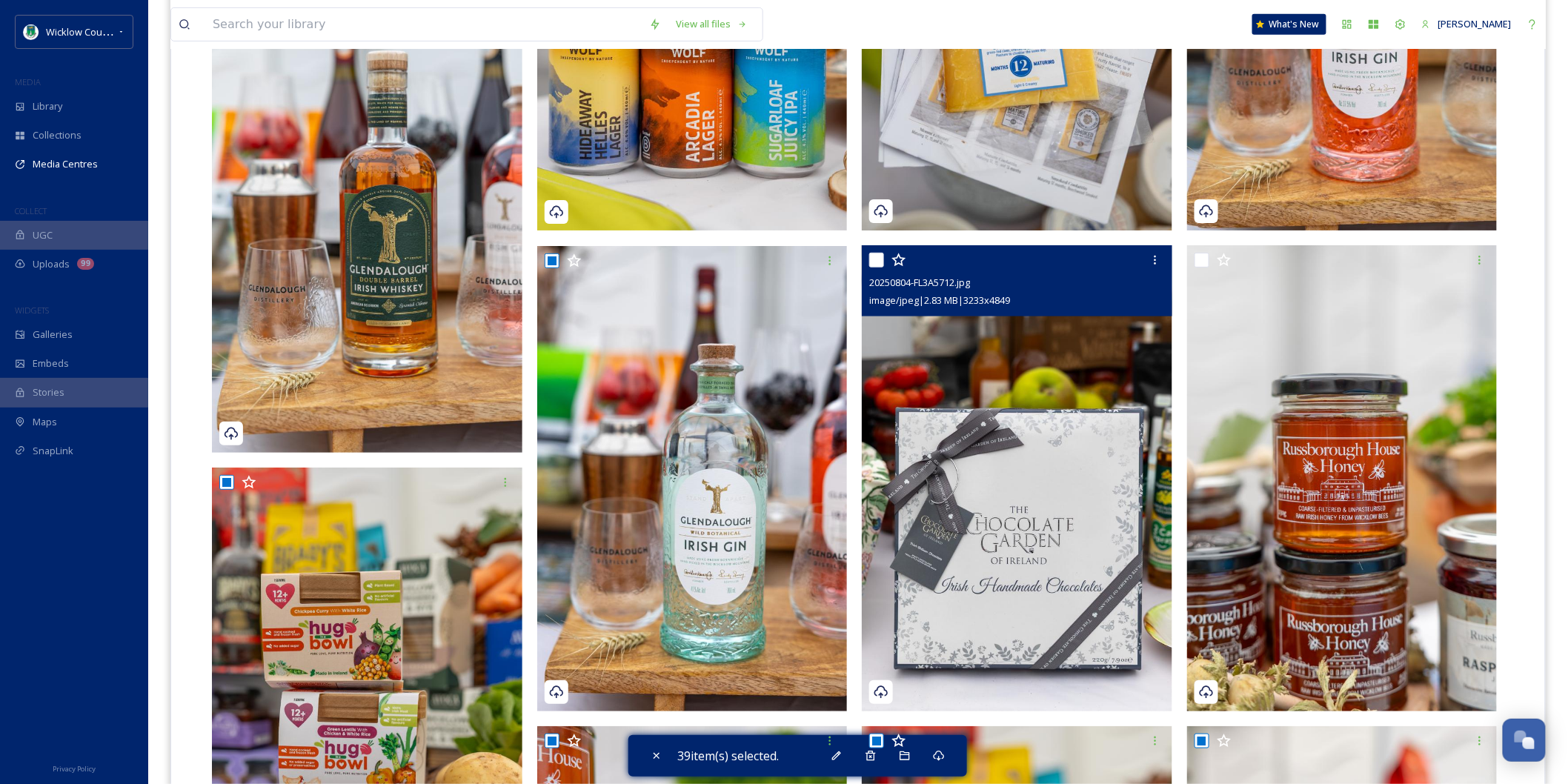
click at [883, 253] on input "checkbox" at bounding box center [876, 260] width 15 height 15
checkbox input "true"
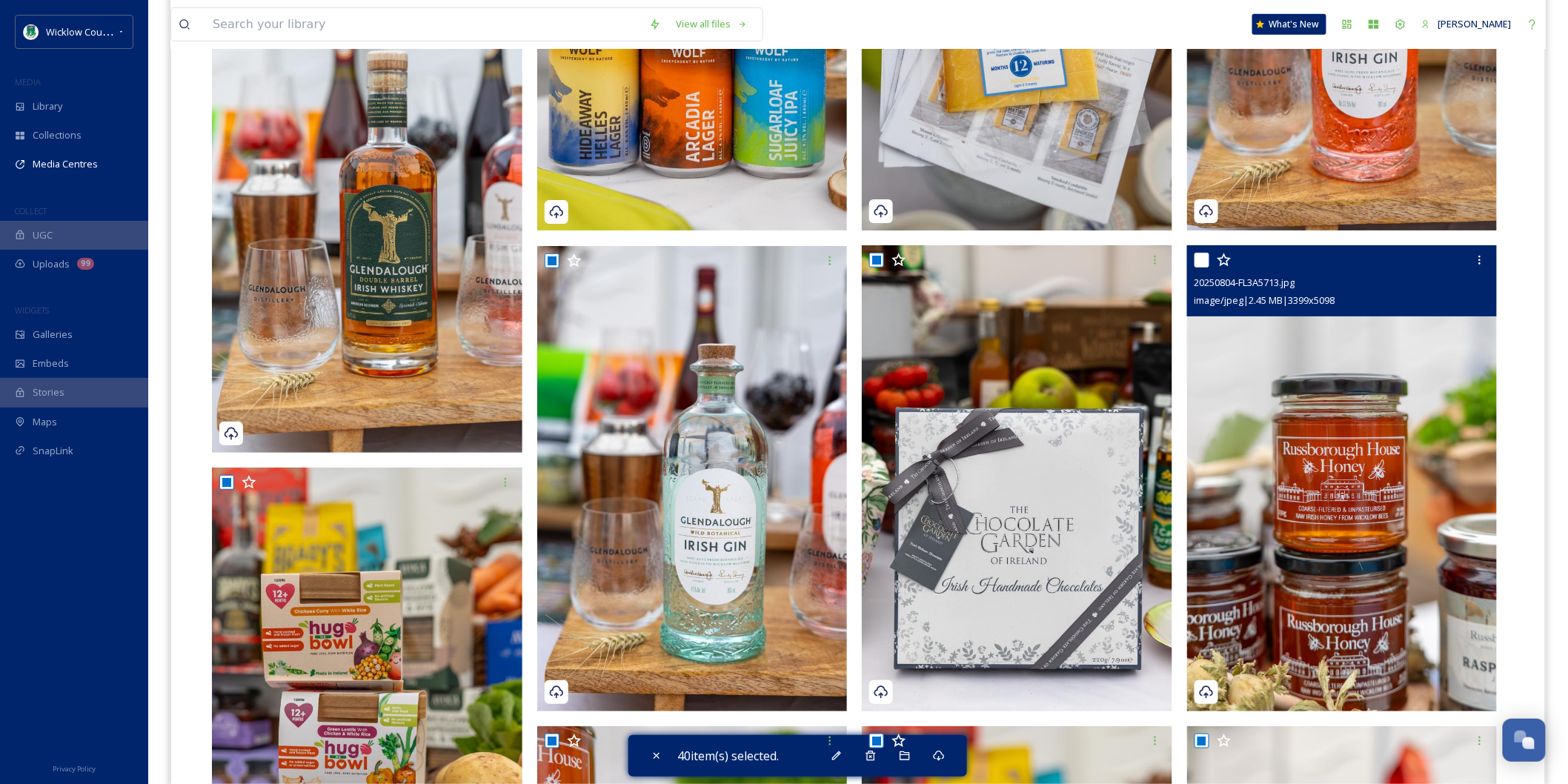
click at [1196, 253] on input "checkbox" at bounding box center [1201, 260] width 15 height 15
checkbox input "true"
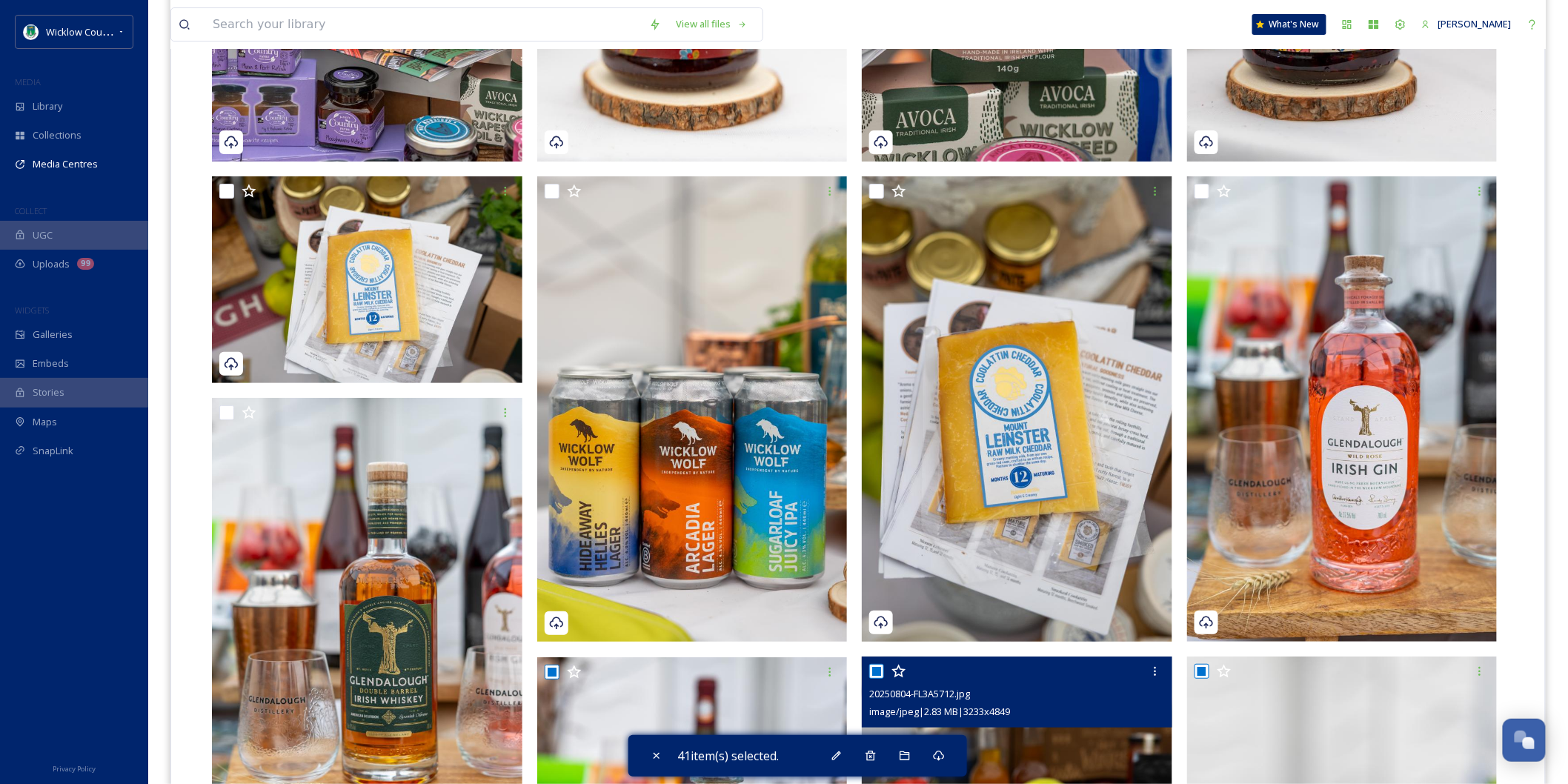
scroll to position [2138, 0]
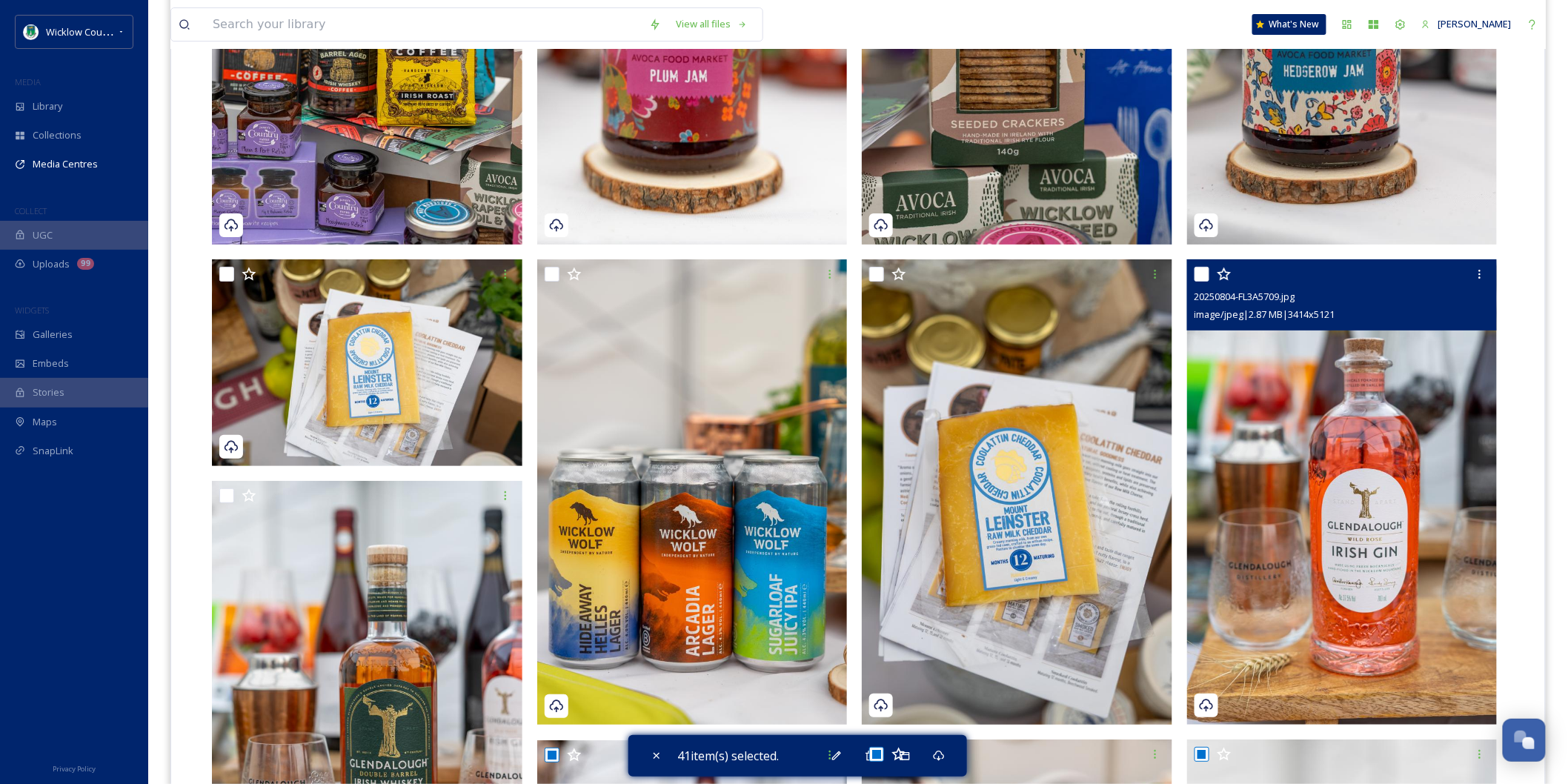
click at [1203, 267] on input "checkbox" at bounding box center [1201, 273] width 15 height 15
checkbox input "true"
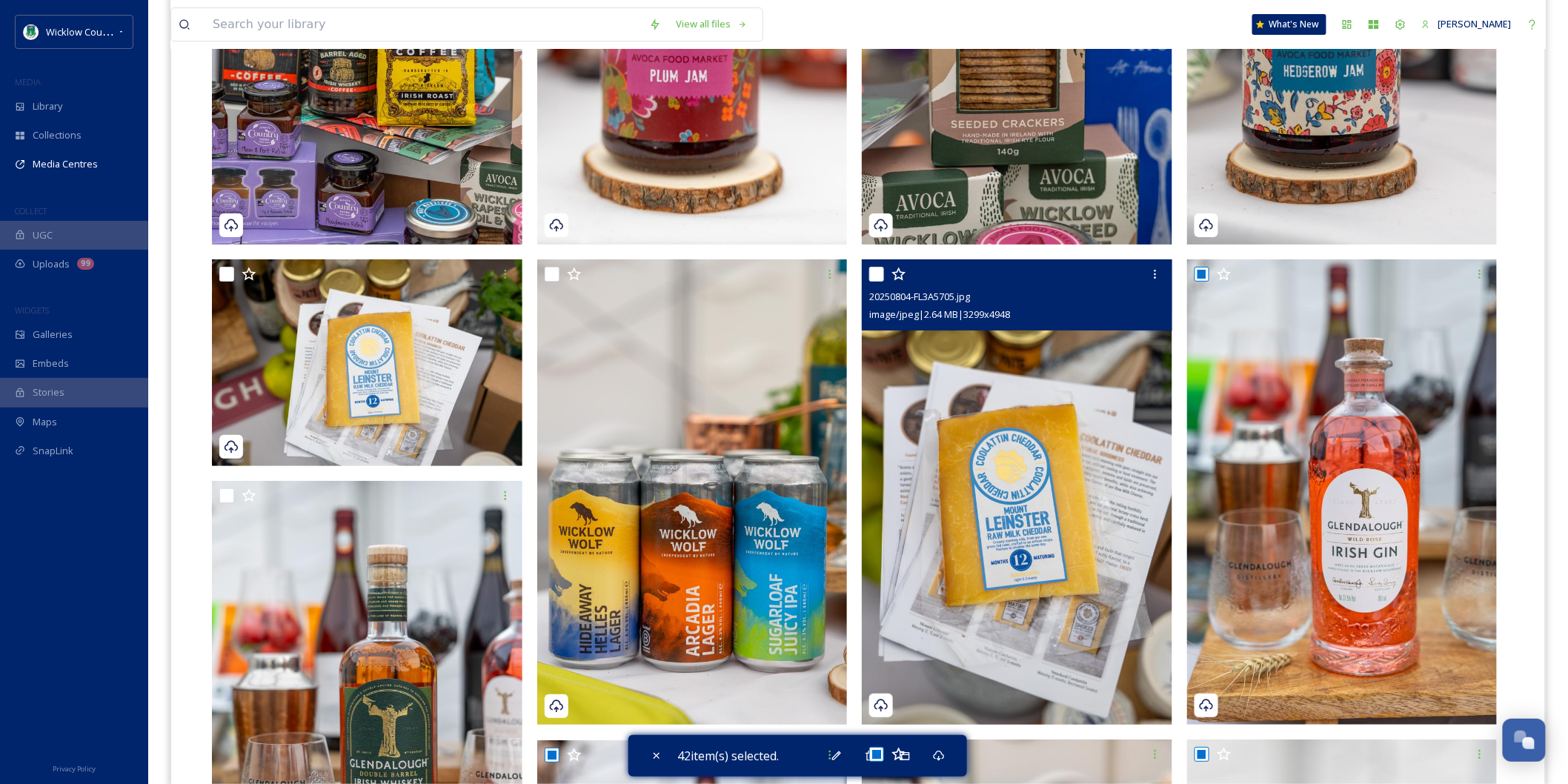
click at [877, 267] on input "checkbox" at bounding box center [876, 273] width 15 height 15
checkbox input "true"
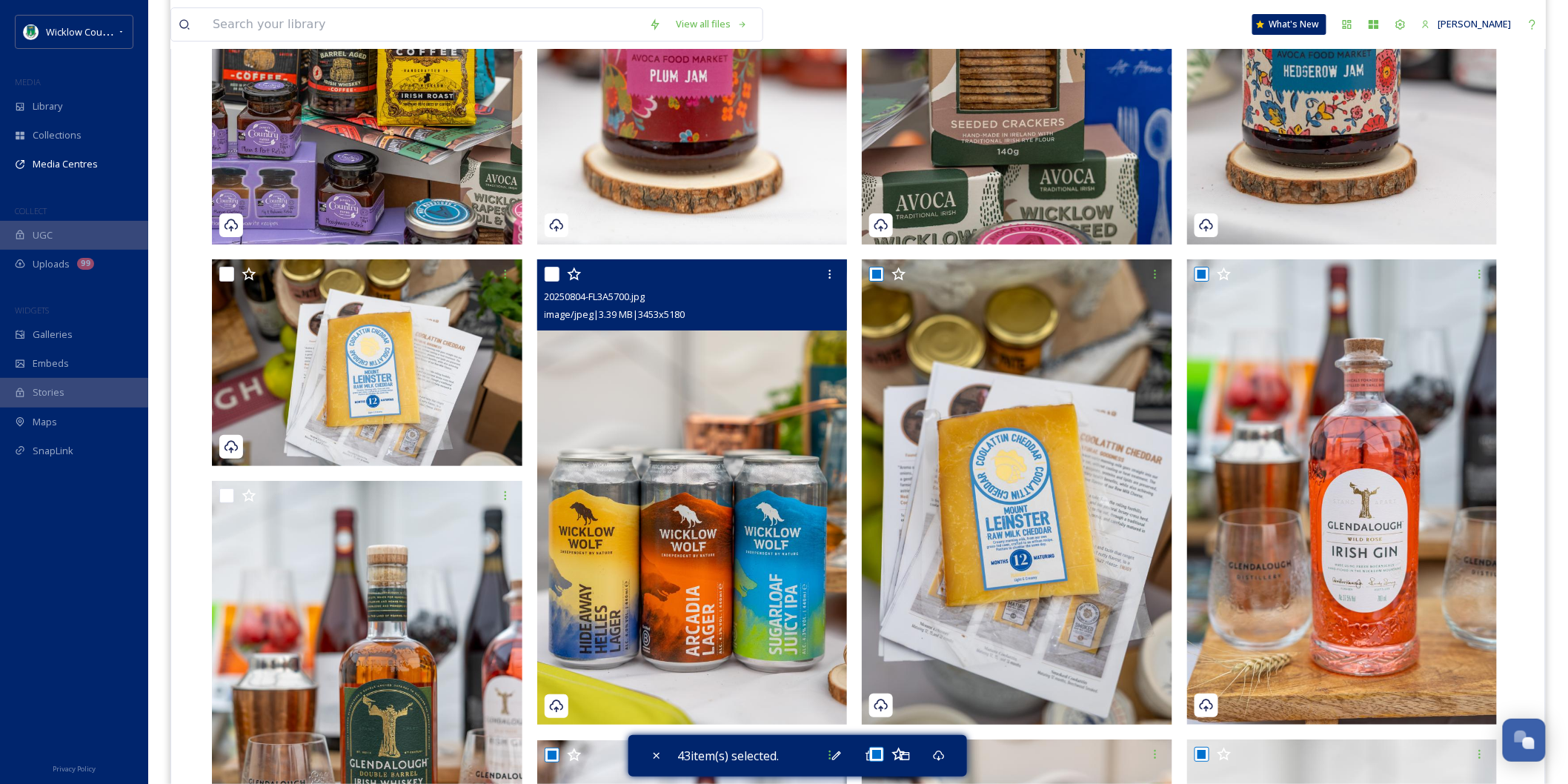
click at [539, 259] on div "20250804-FL3A5700.jpg image/jpeg | 3.39 MB | 3453 x 5180" at bounding box center [692, 294] width 311 height 72
click at [556, 267] on input "checkbox" at bounding box center [551, 273] width 15 height 15
checkbox input "true"
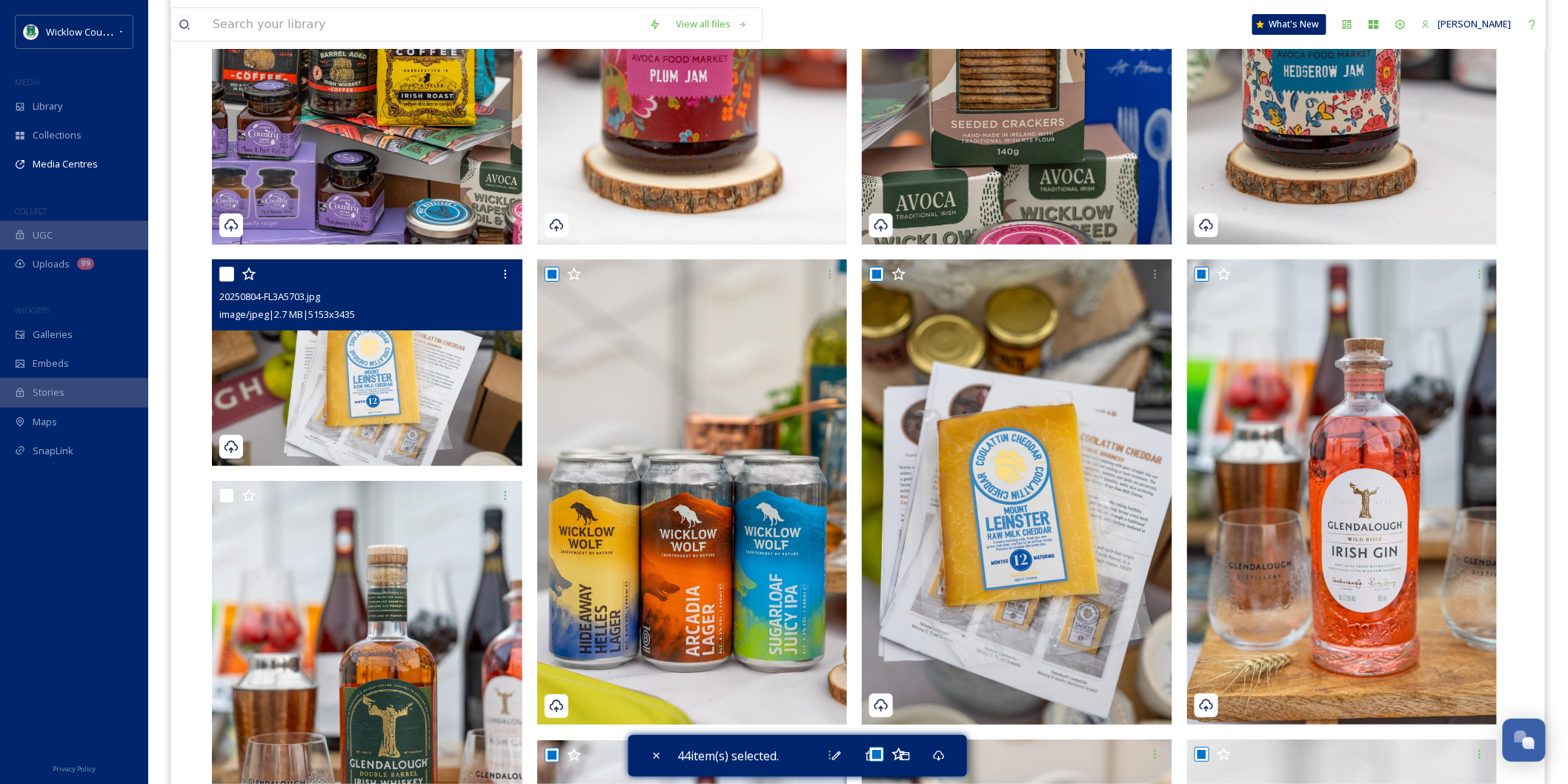
click at [223, 267] on input "checkbox" at bounding box center [227, 273] width 15 height 15
checkbox input "true"
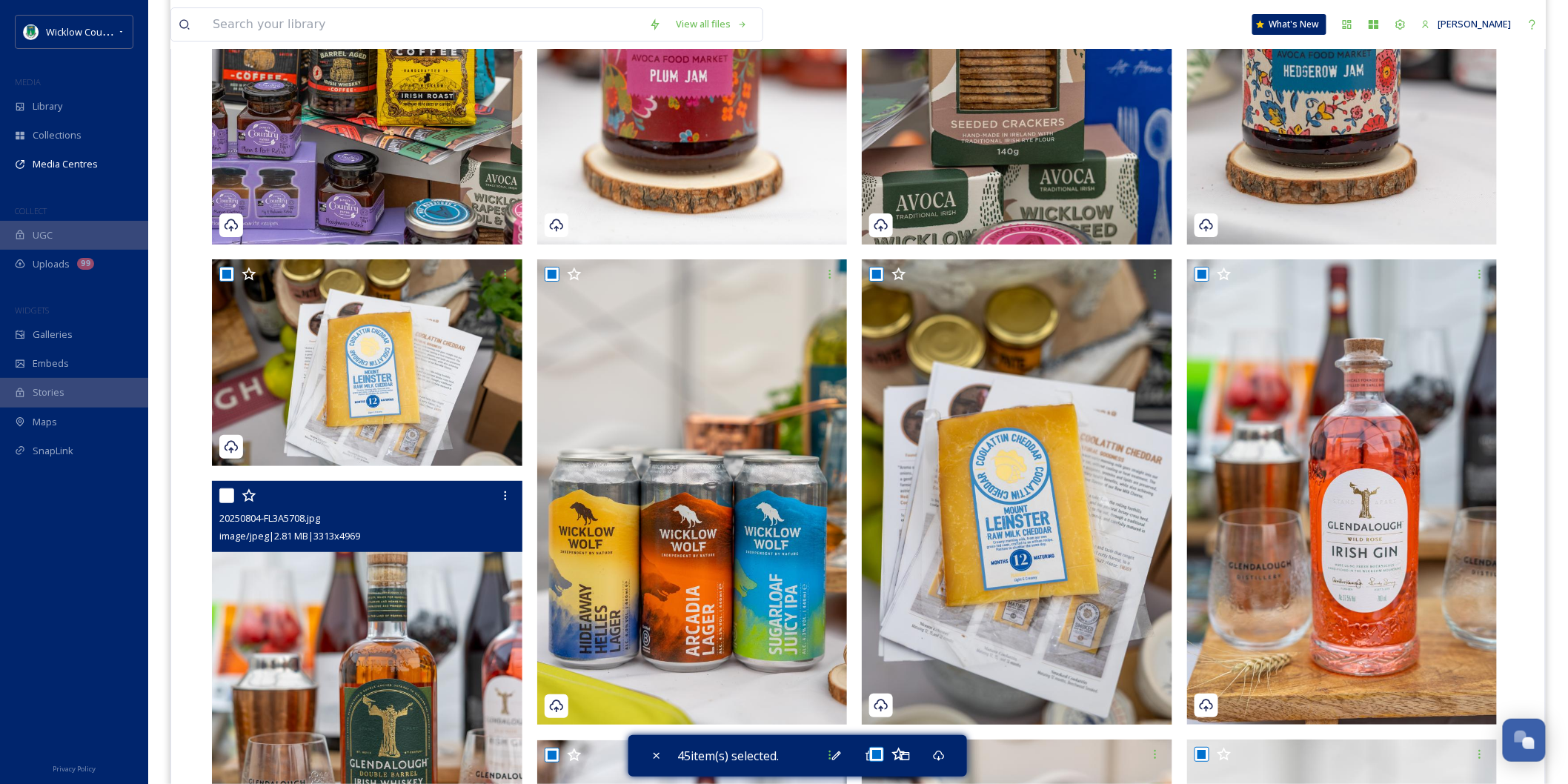
click at [223, 488] on input "checkbox" at bounding box center [227, 495] width 15 height 15
checkbox input "true"
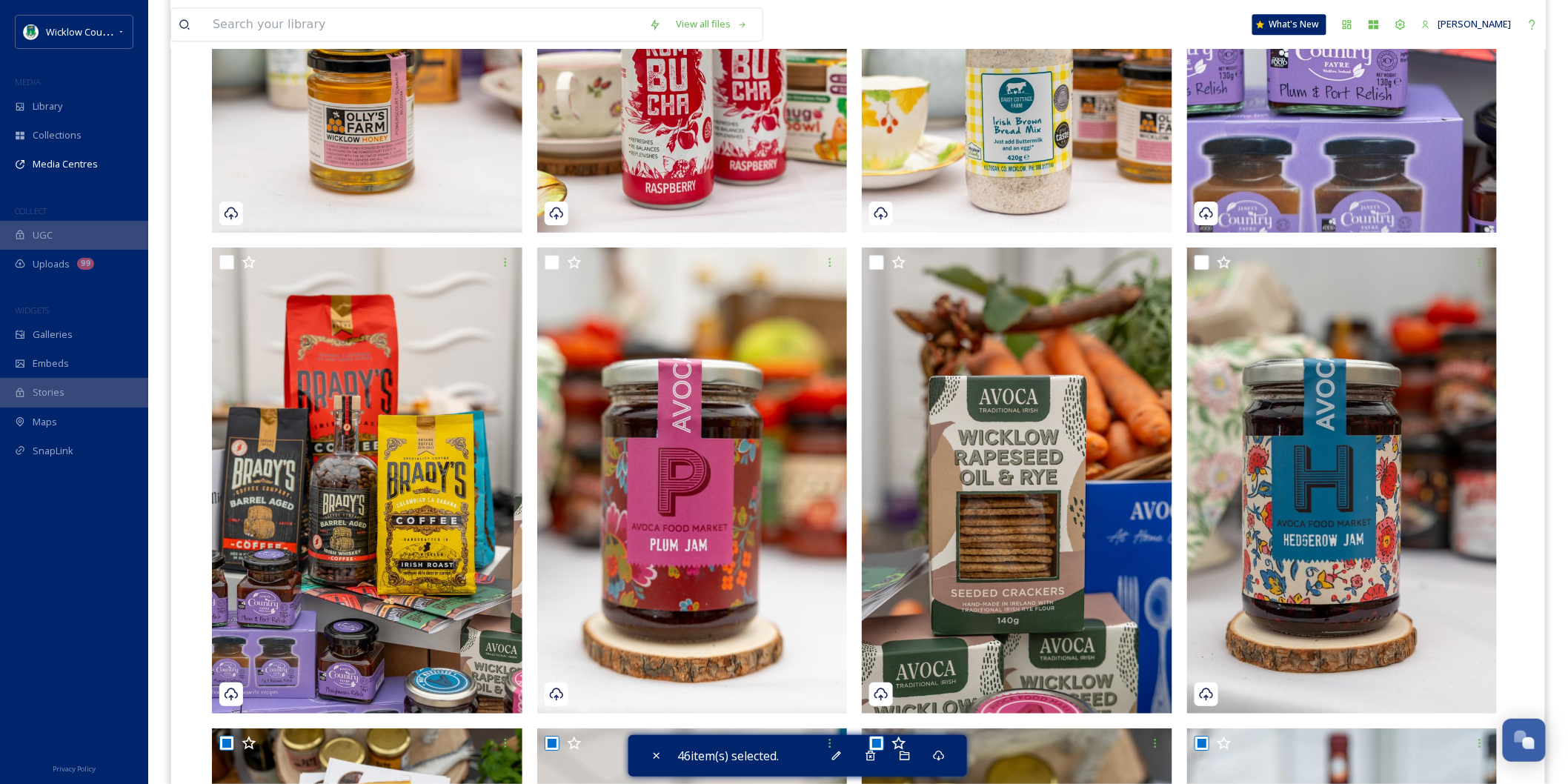
scroll to position [1645, 0]
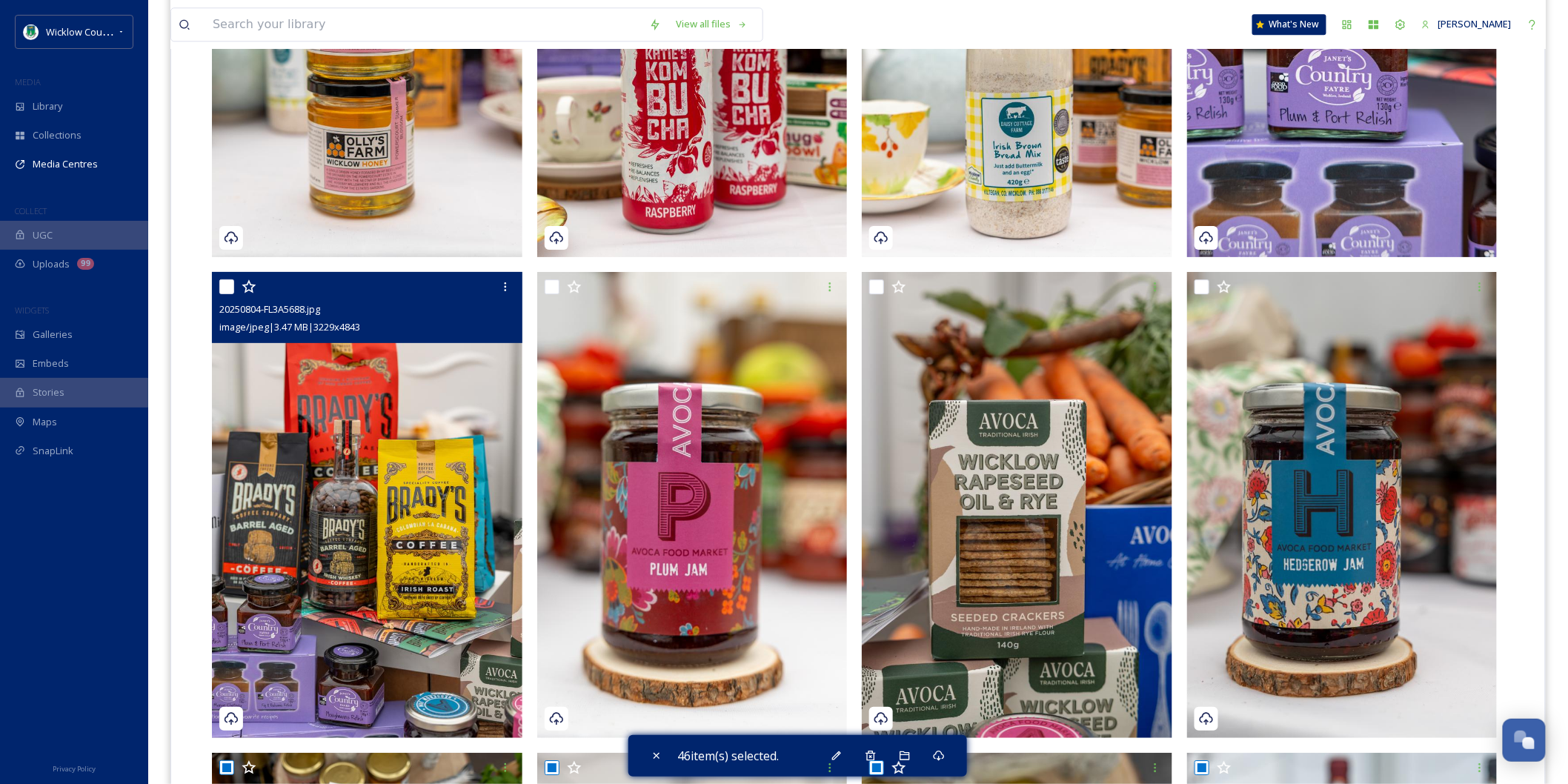
click at [223, 279] on input "checkbox" at bounding box center [227, 286] width 15 height 15
checkbox input "true"
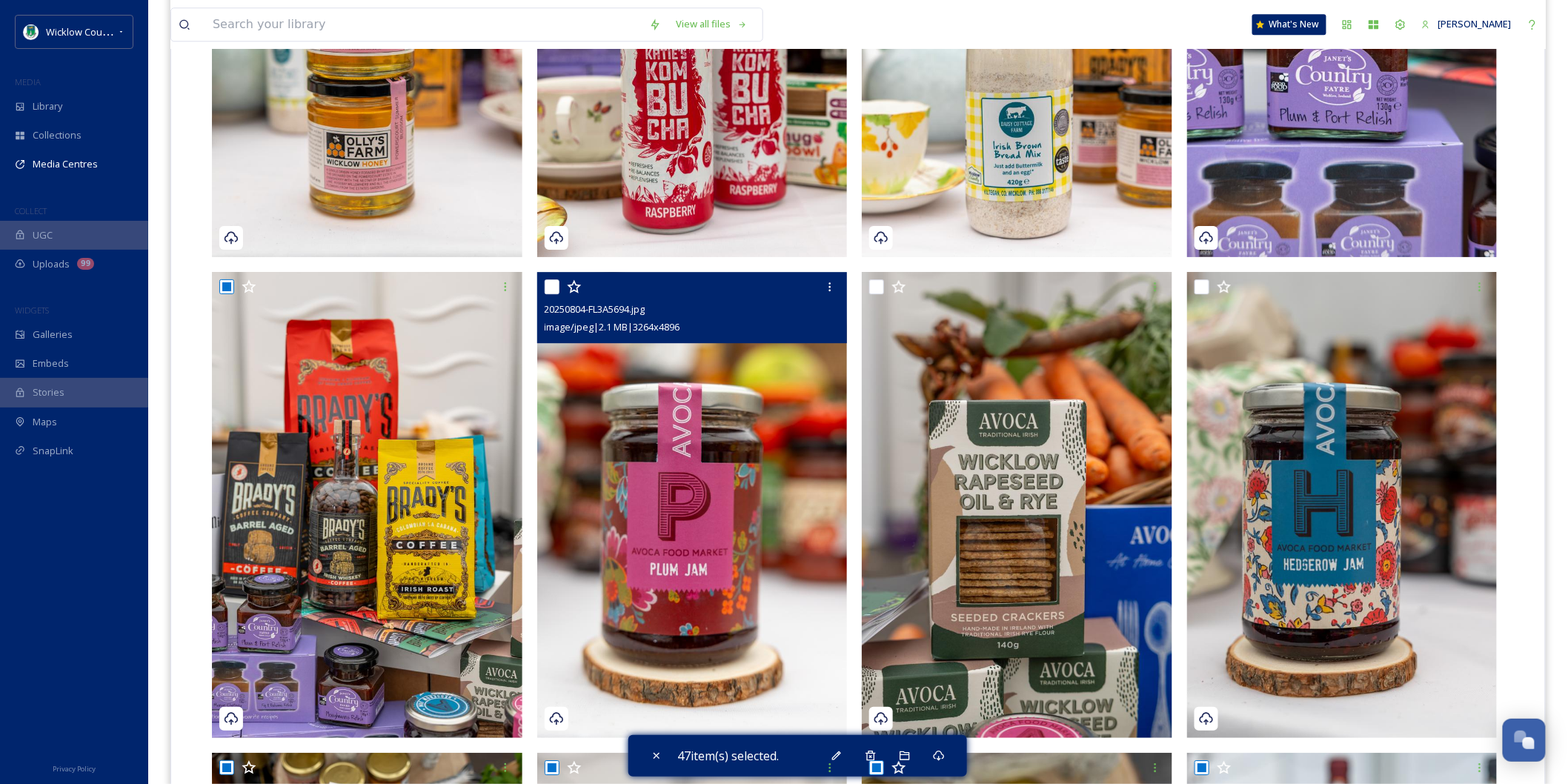
click at [553, 279] on input "checkbox" at bounding box center [551, 286] width 15 height 15
checkbox input "true"
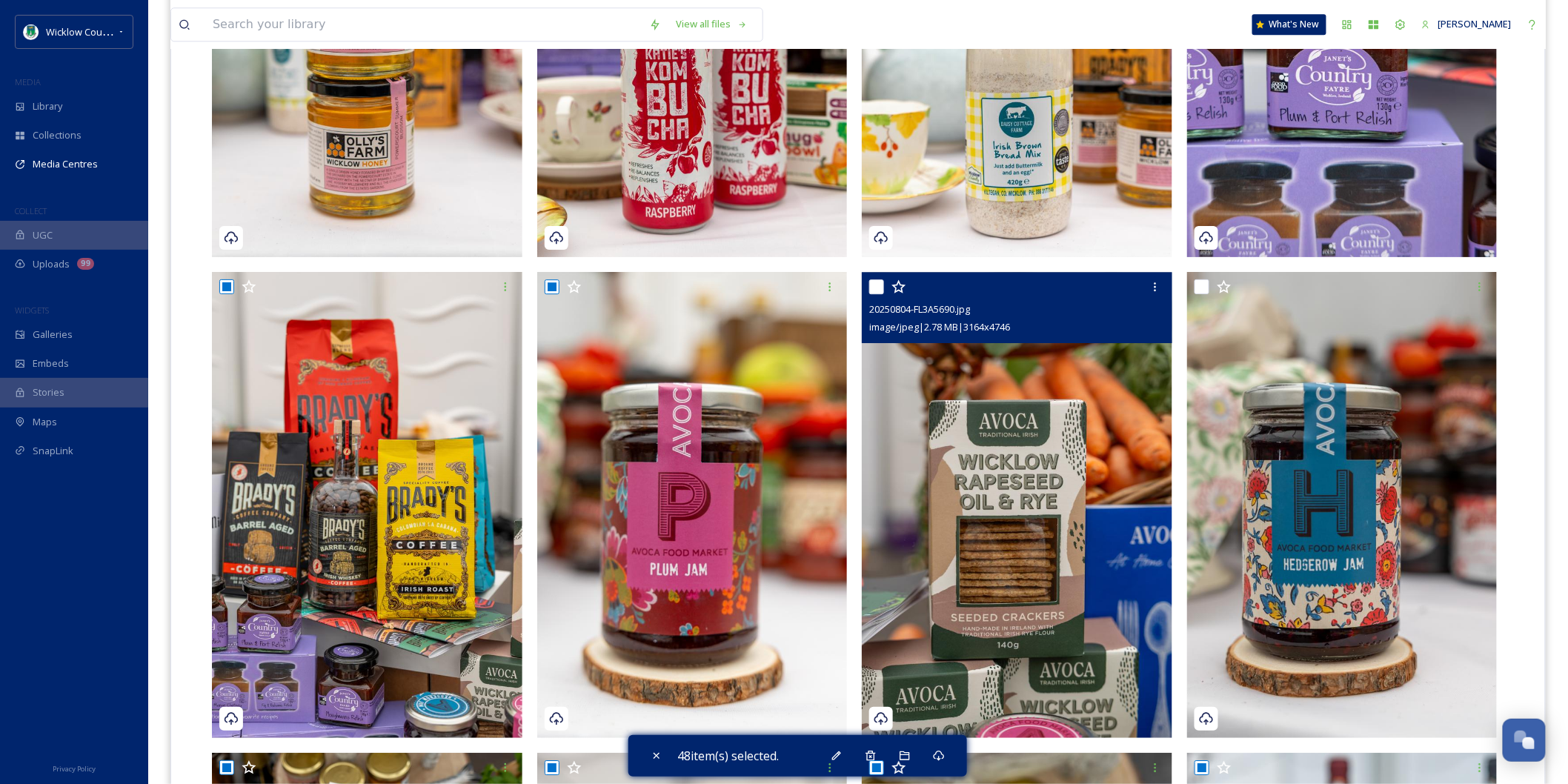
click at [876, 279] on input "checkbox" at bounding box center [876, 286] width 15 height 15
checkbox input "true"
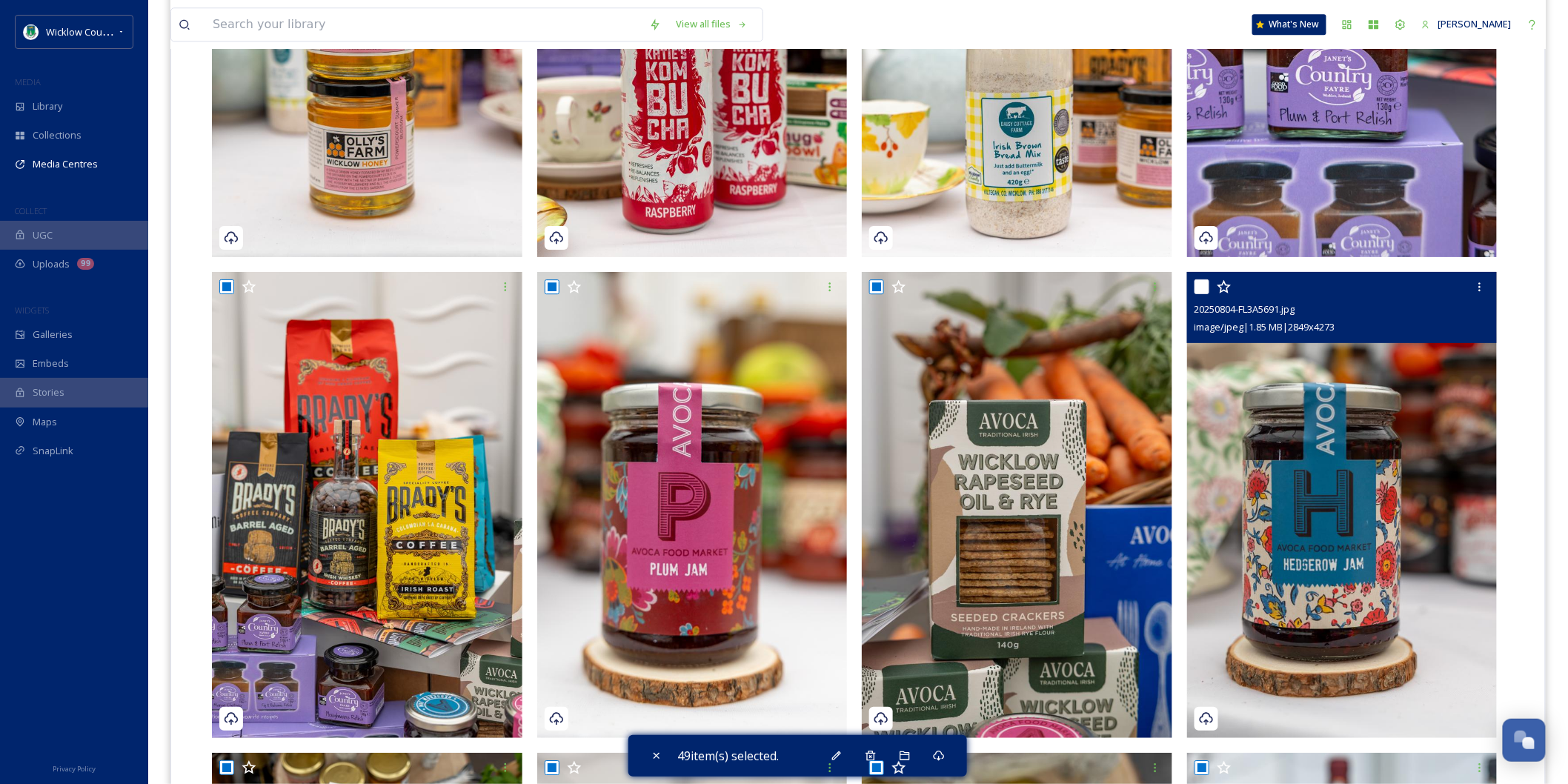
click at [1205, 279] on input "checkbox" at bounding box center [1201, 286] width 15 height 15
checkbox input "true"
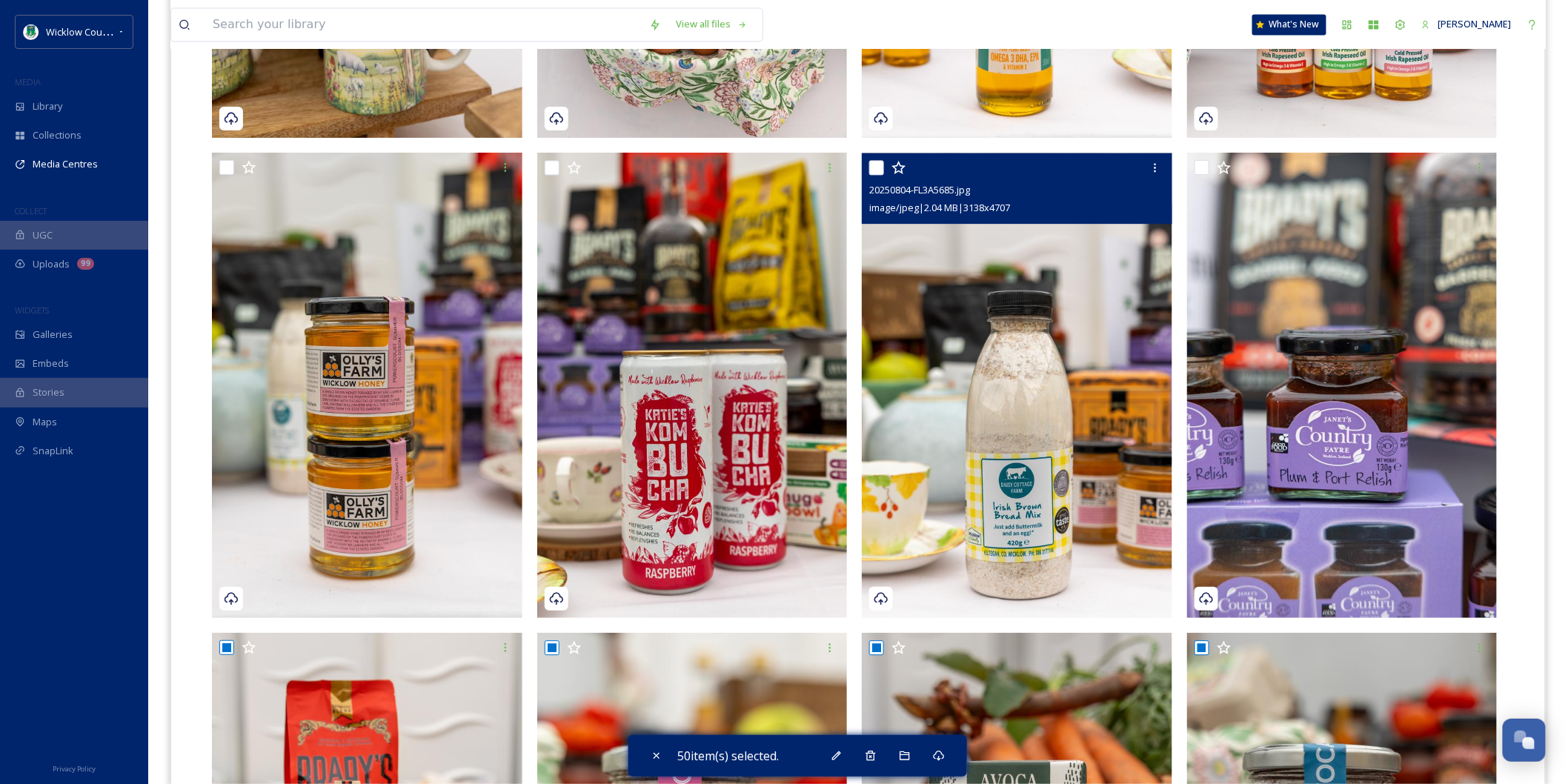
scroll to position [1234, 0]
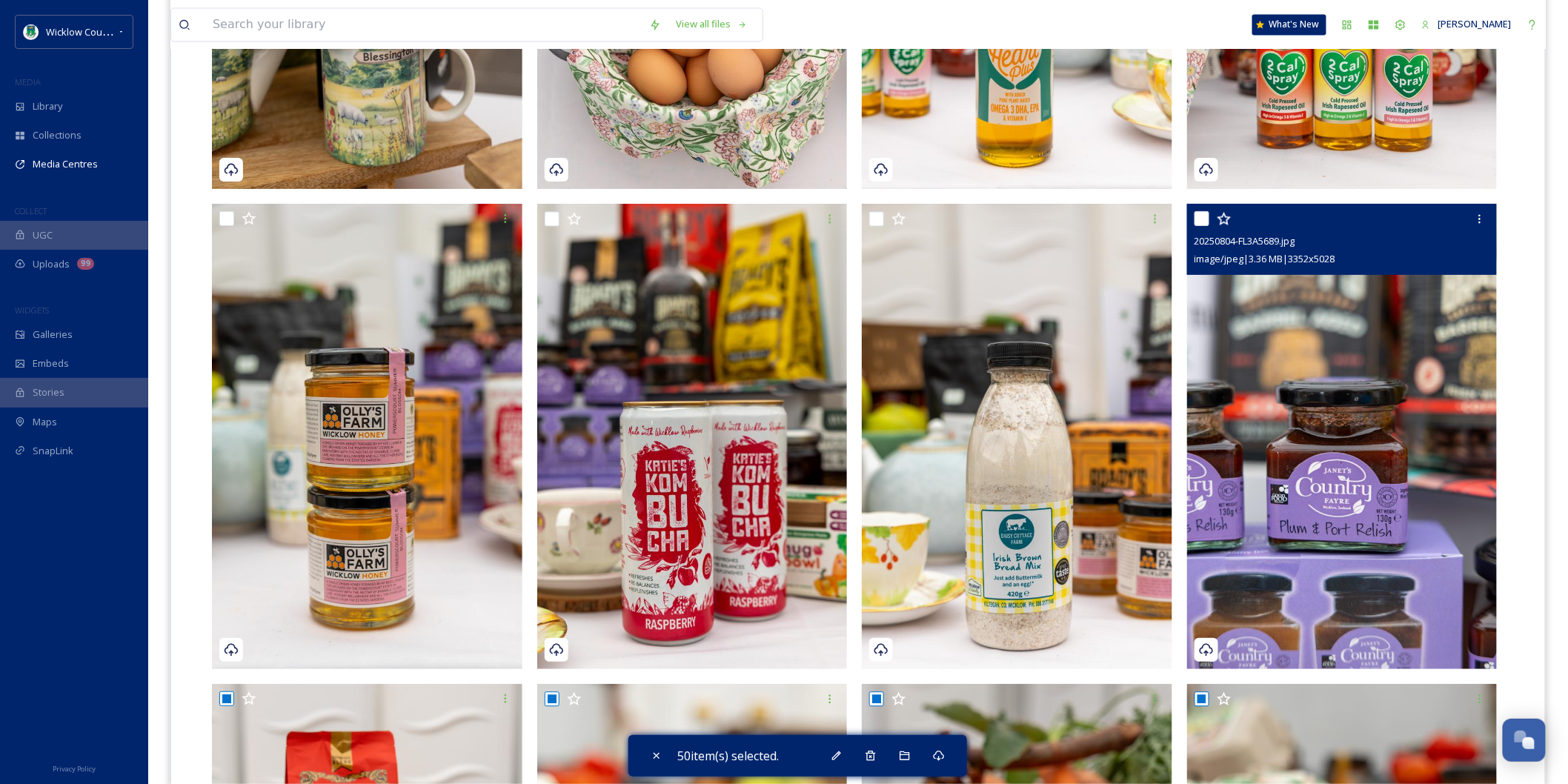
click at [1203, 211] on input "checkbox" at bounding box center [1201, 218] width 15 height 15
checkbox input "true"
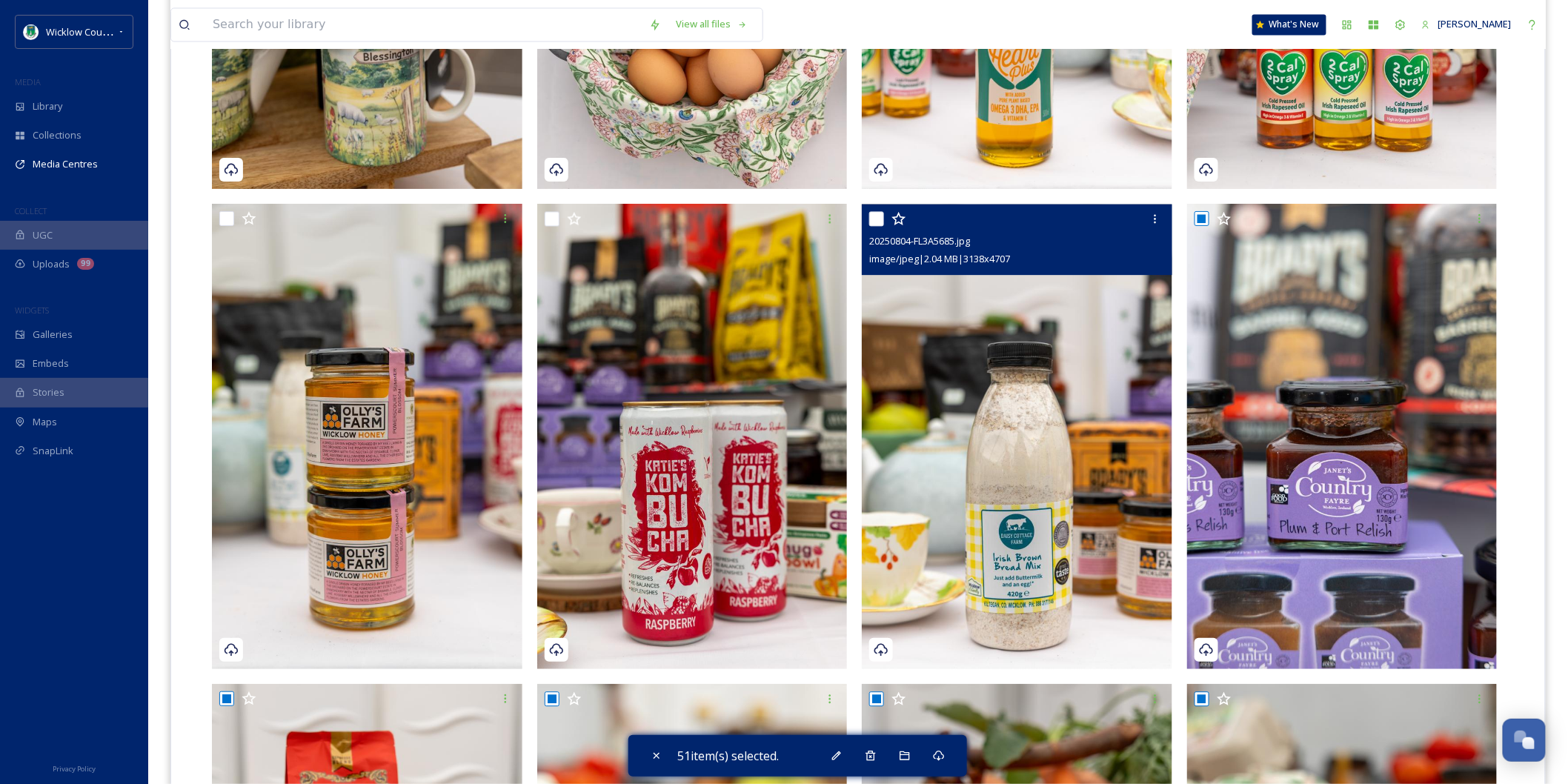
click at [877, 211] on input "checkbox" at bounding box center [876, 218] width 15 height 15
checkbox input "true"
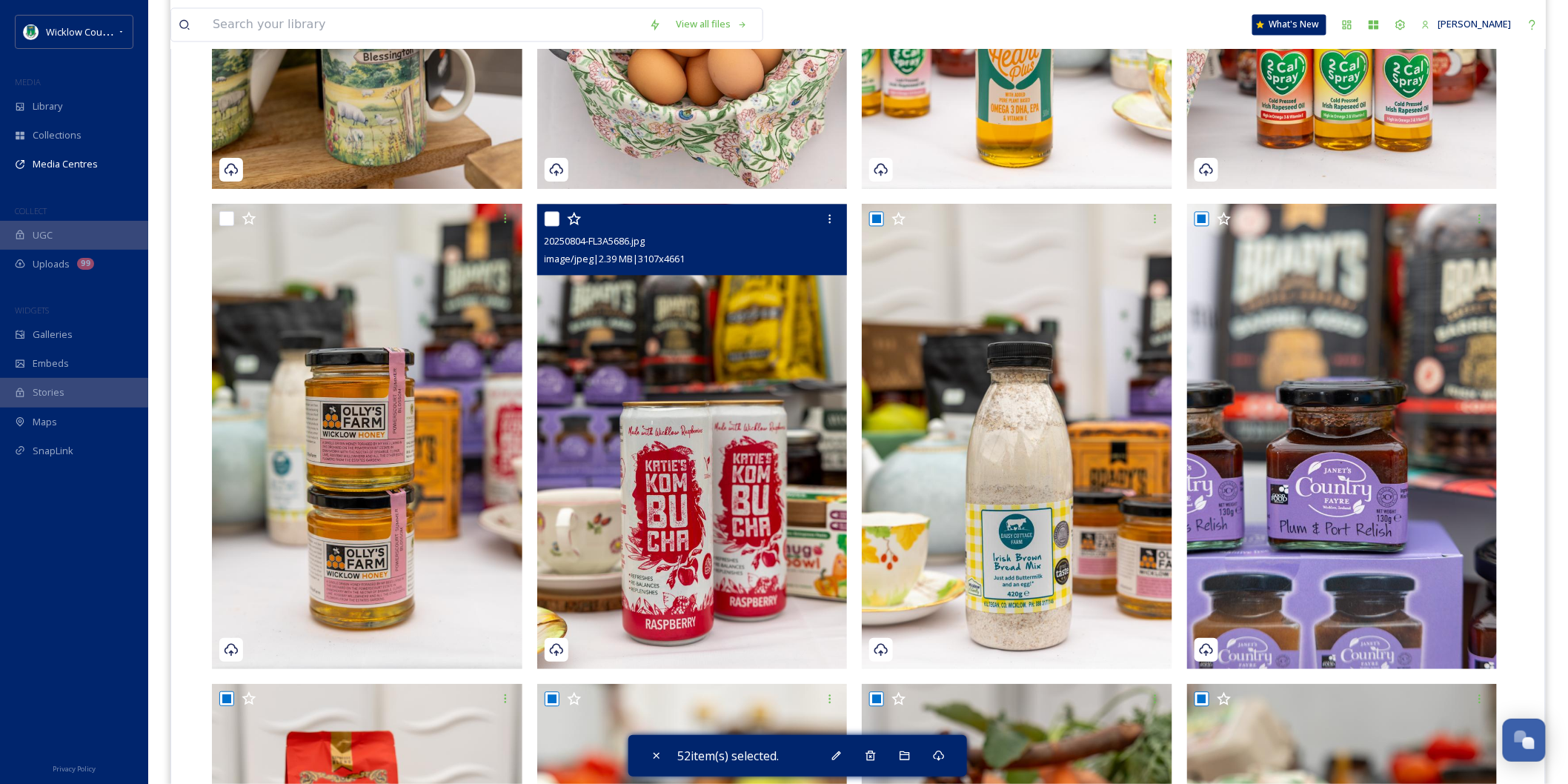
click at [549, 211] on input "checkbox" at bounding box center [551, 218] width 15 height 15
checkbox input "true"
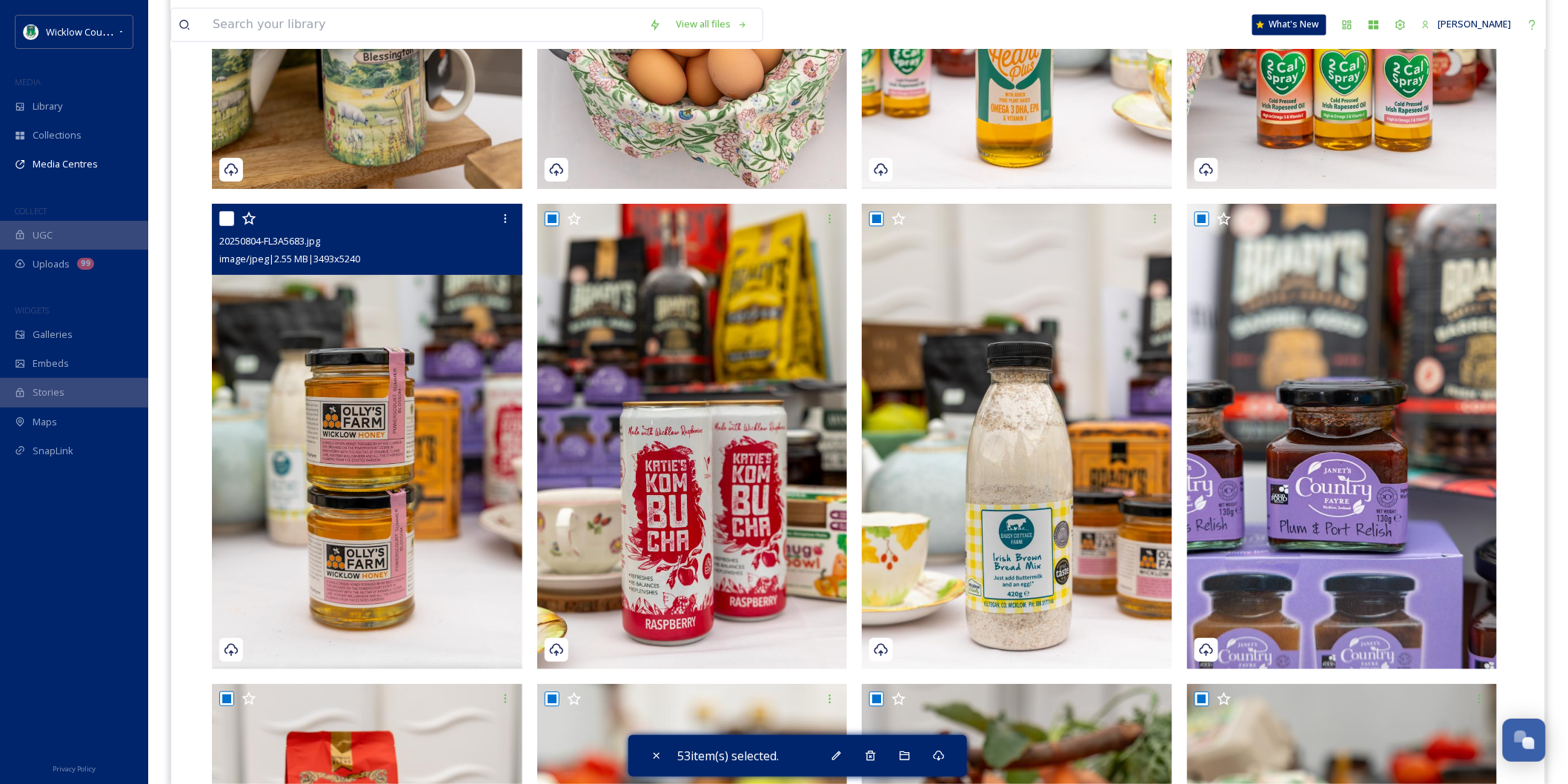
click at [231, 211] on input "checkbox" at bounding box center [227, 218] width 15 height 15
checkbox input "true"
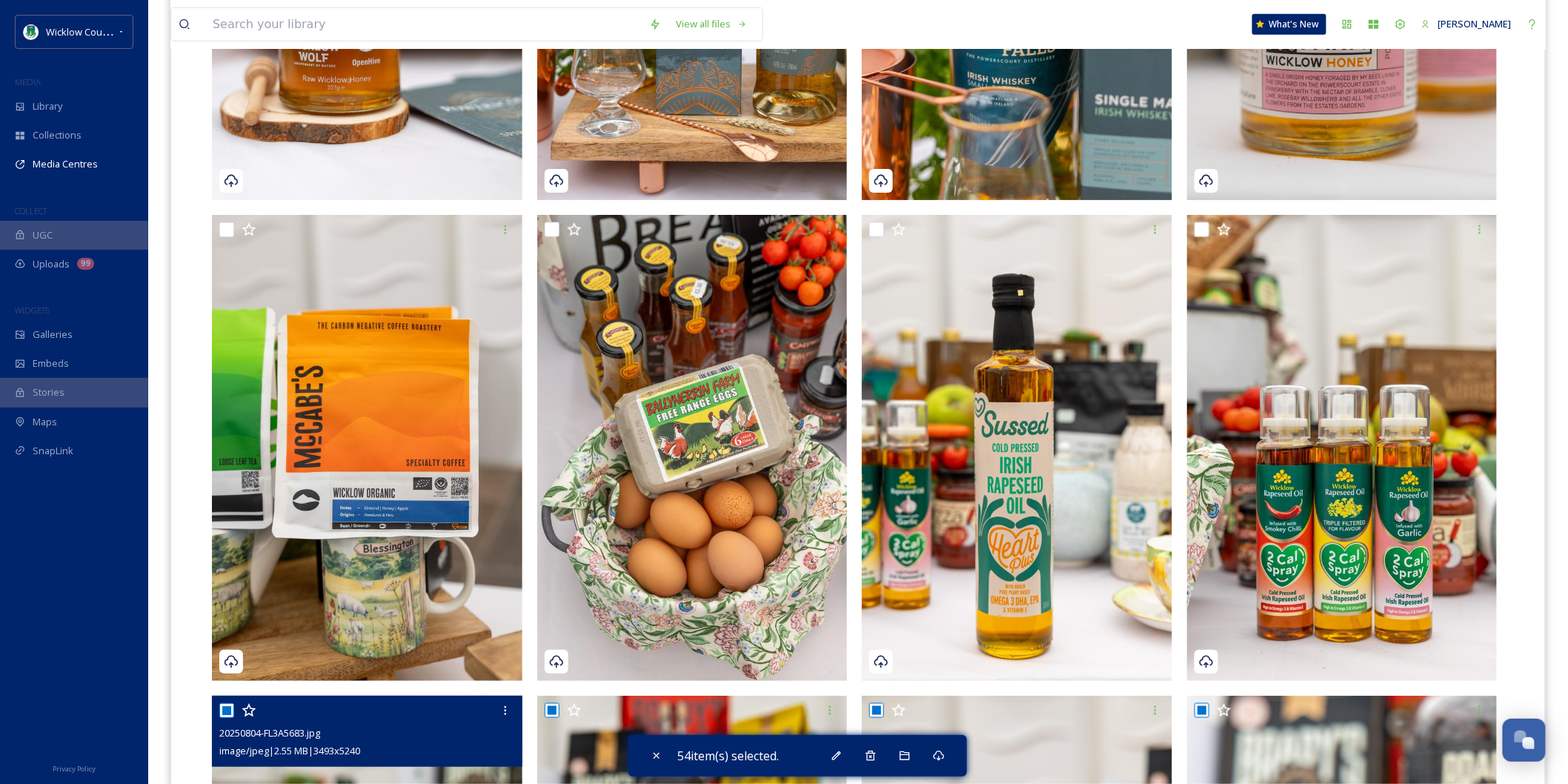
scroll to position [741, 0]
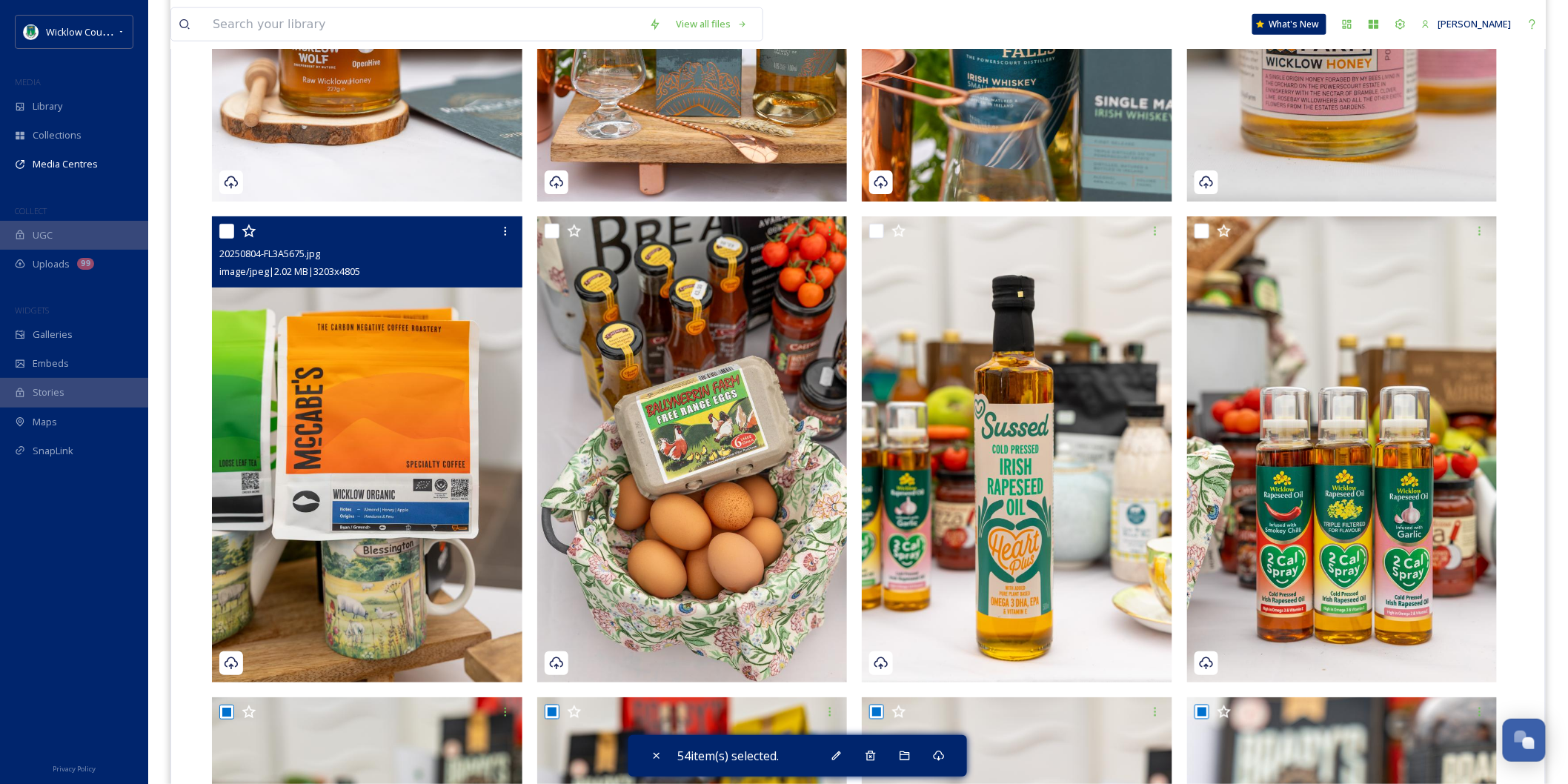
click at [228, 223] on input "checkbox" at bounding box center [227, 230] width 15 height 15
checkbox input "true"
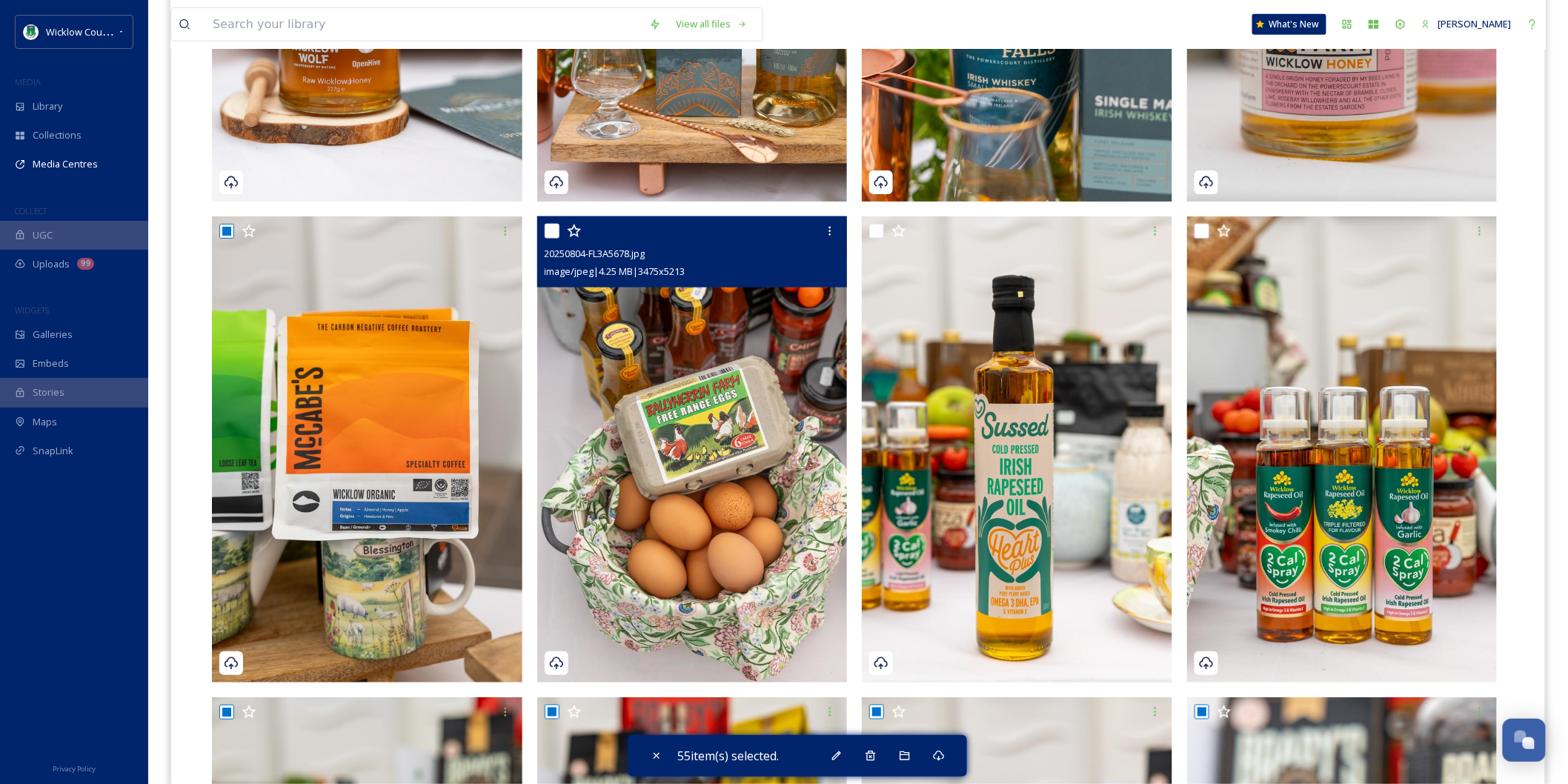
click at [553, 223] on input "checkbox" at bounding box center [551, 230] width 15 height 15
checkbox input "true"
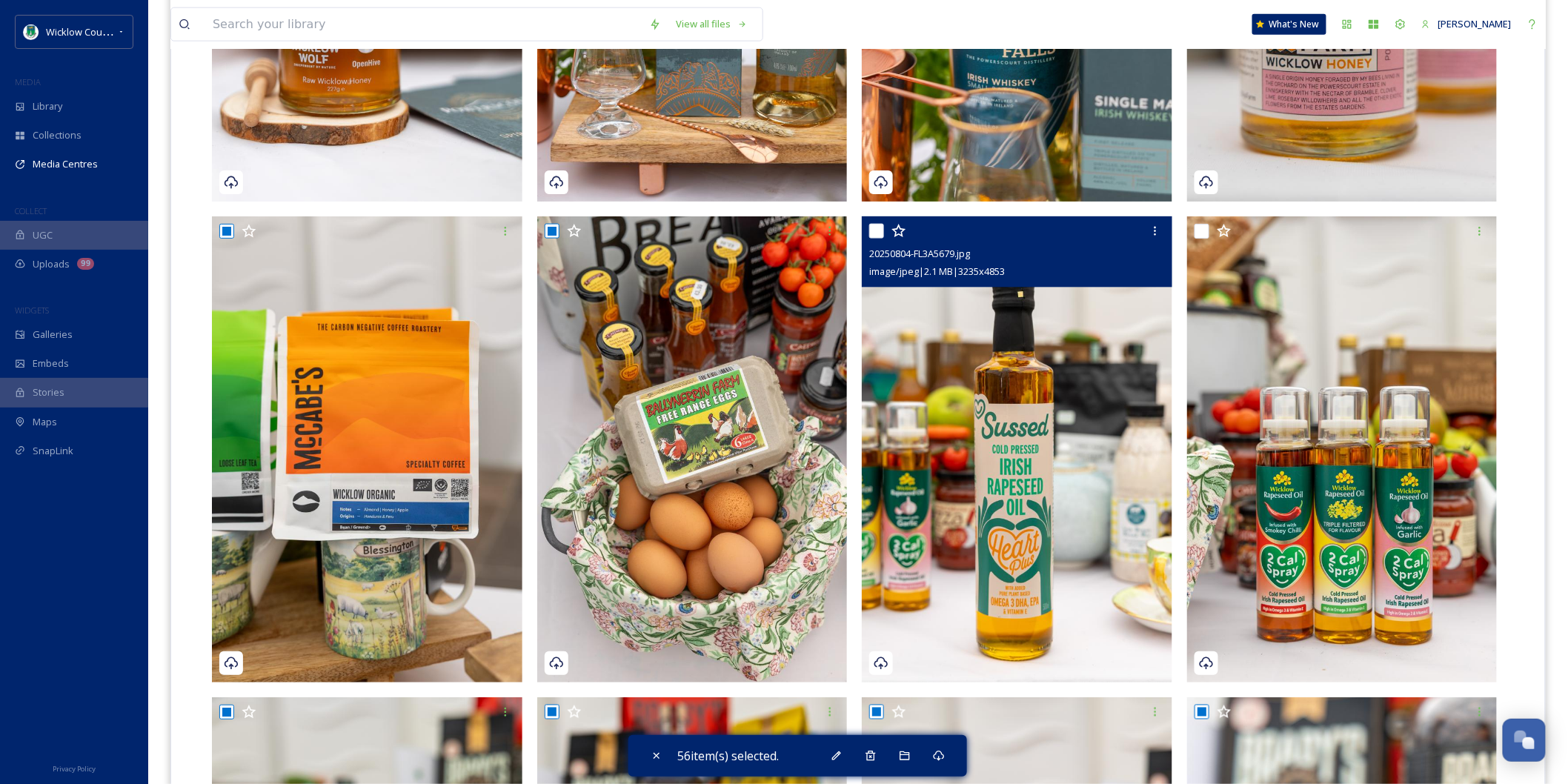
click at [879, 223] on input "checkbox" at bounding box center [876, 230] width 15 height 15
checkbox input "true"
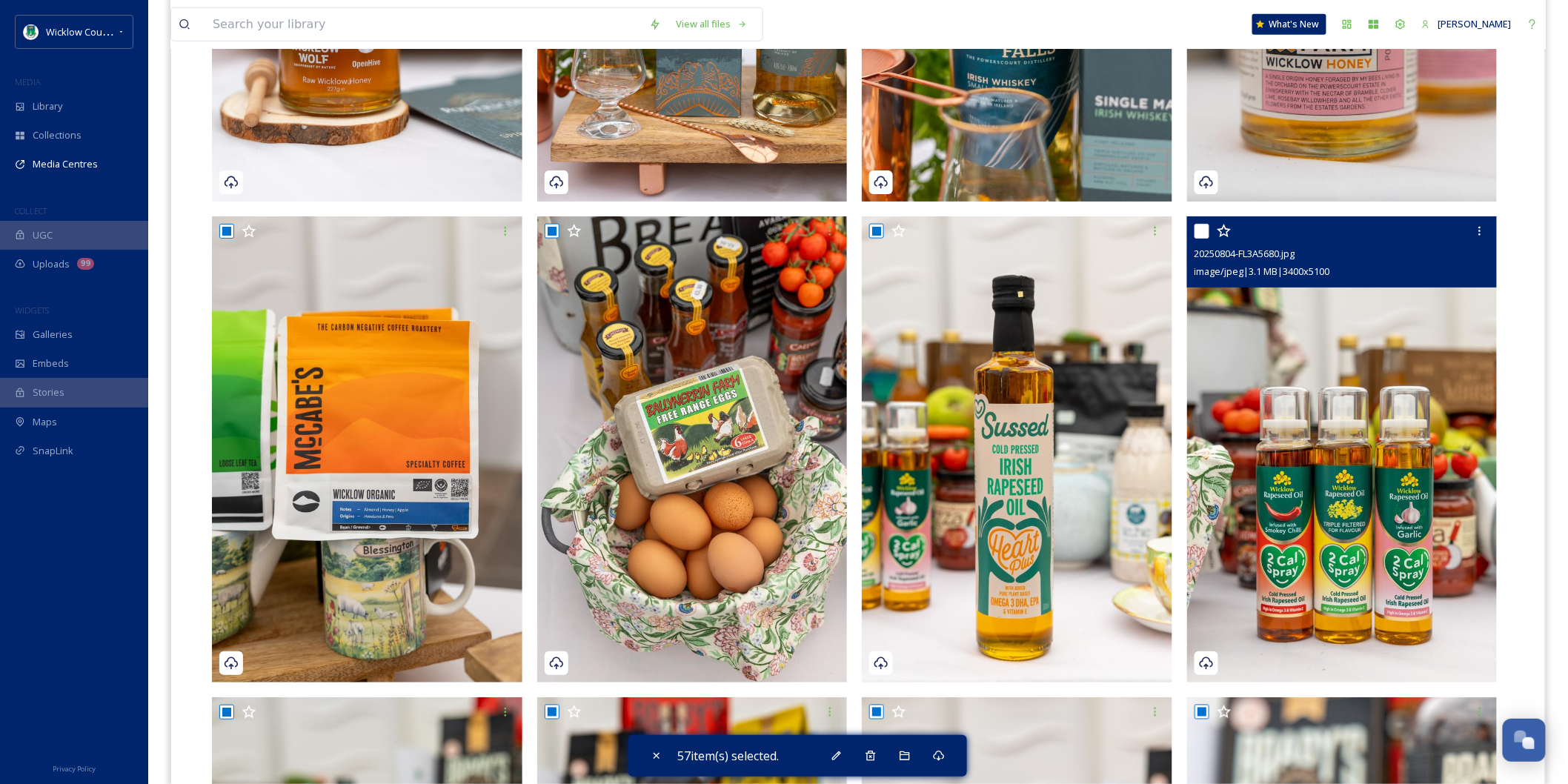
click at [1198, 218] on div at bounding box center [1343, 230] width 299 height 26
click at [1206, 223] on input "checkbox" at bounding box center [1201, 230] width 15 height 15
checkbox input "true"
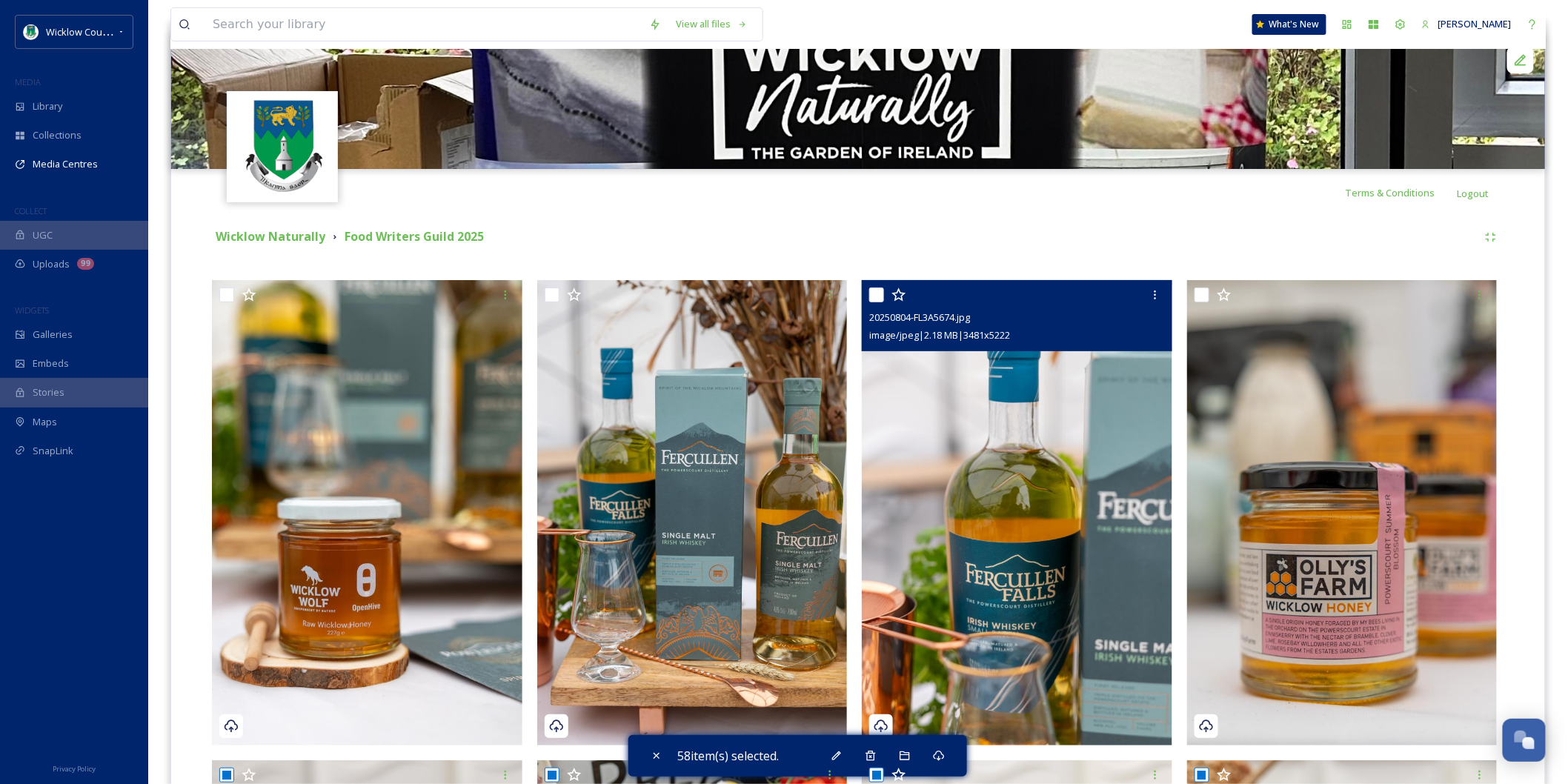
scroll to position [165, 0]
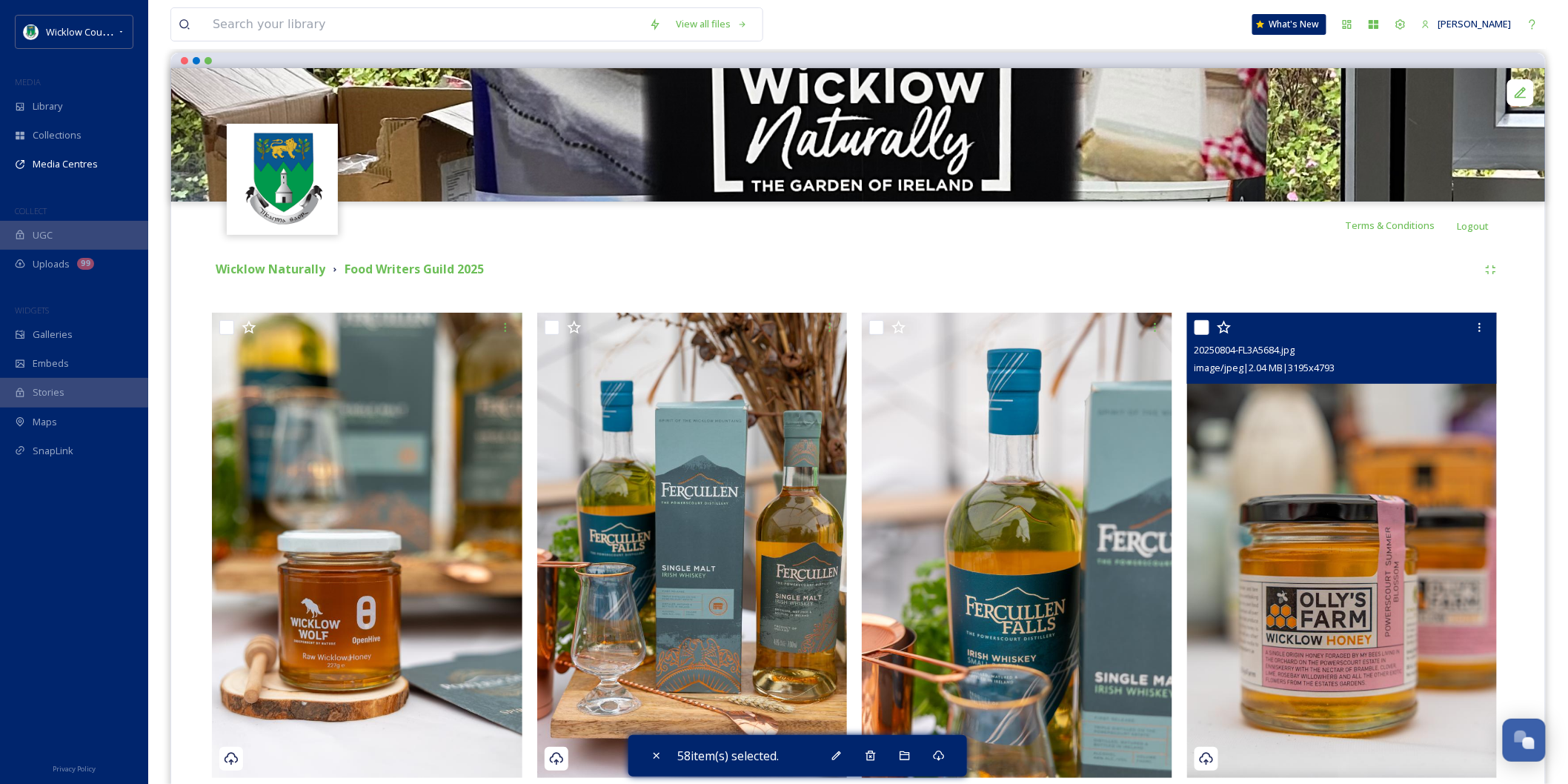
click at [1203, 319] on input "checkbox" at bounding box center [1201, 326] width 15 height 15
checkbox input "true"
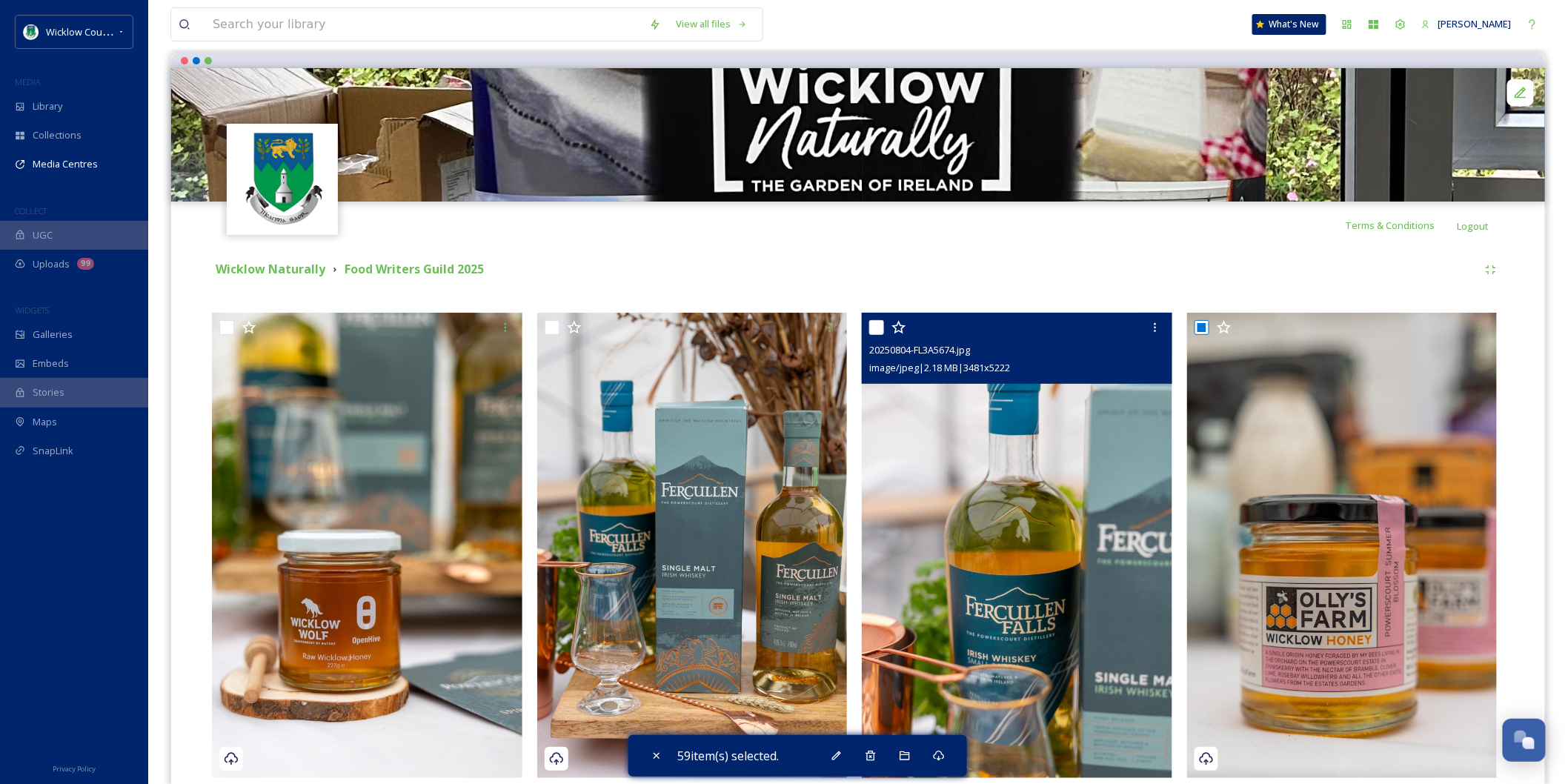
click at [873, 319] on input "checkbox" at bounding box center [876, 326] width 15 height 15
checkbox input "true"
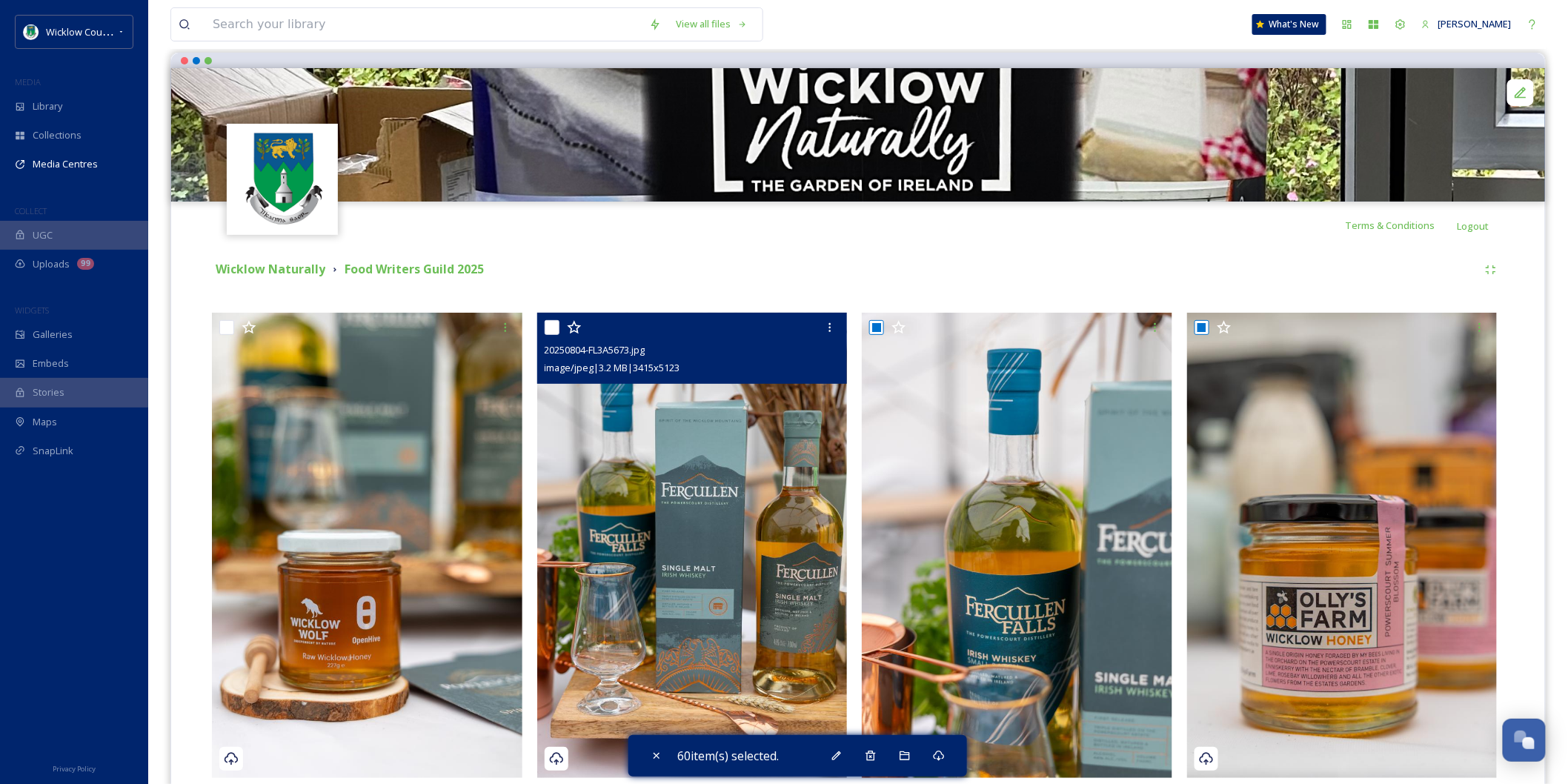
click at [549, 319] on input "checkbox" at bounding box center [551, 326] width 15 height 15
checkbox input "true"
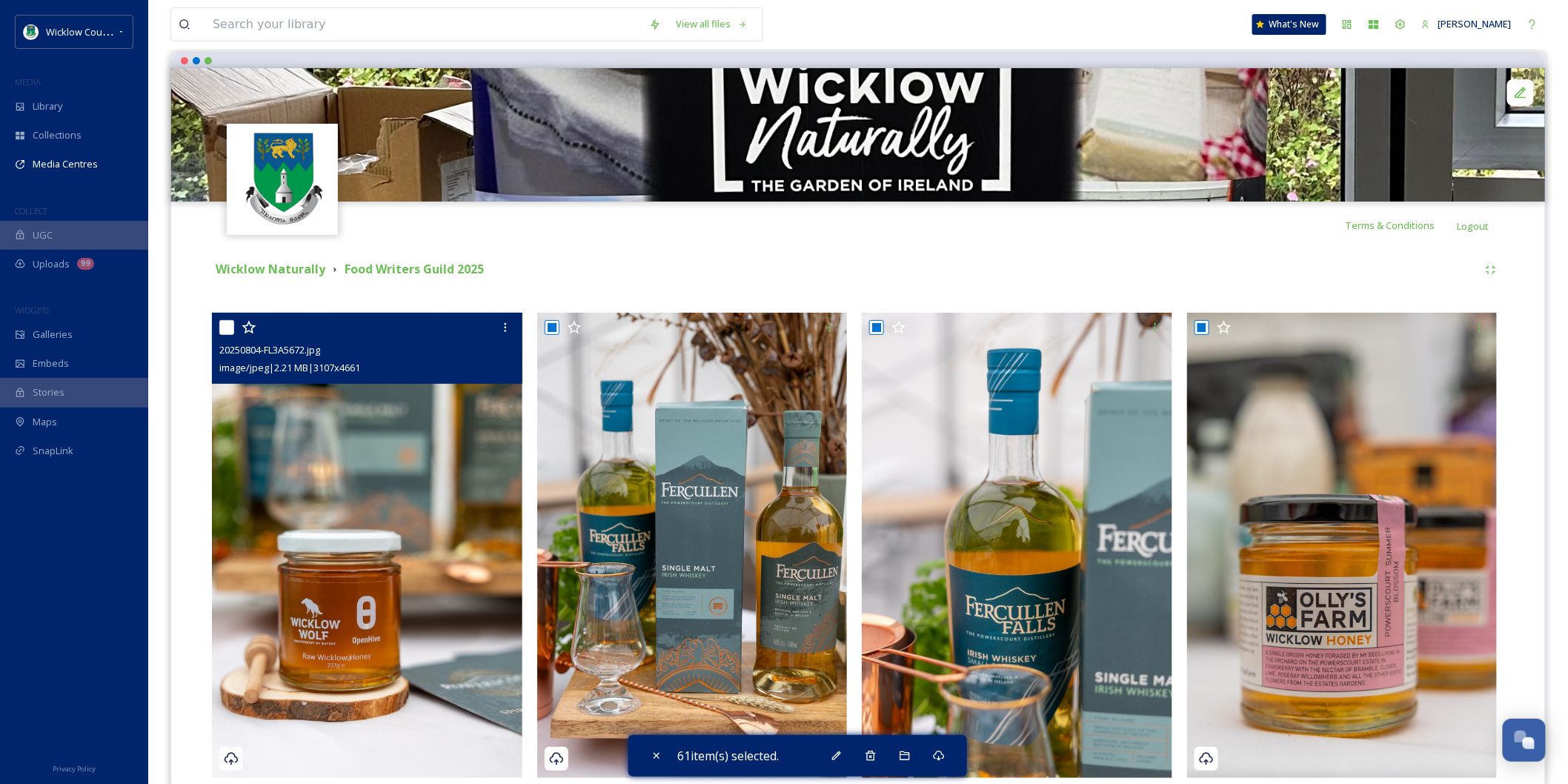
click at [223, 319] on input "checkbox" at bounding box center [227, 326] width 15 height 15
checkbox input "true"
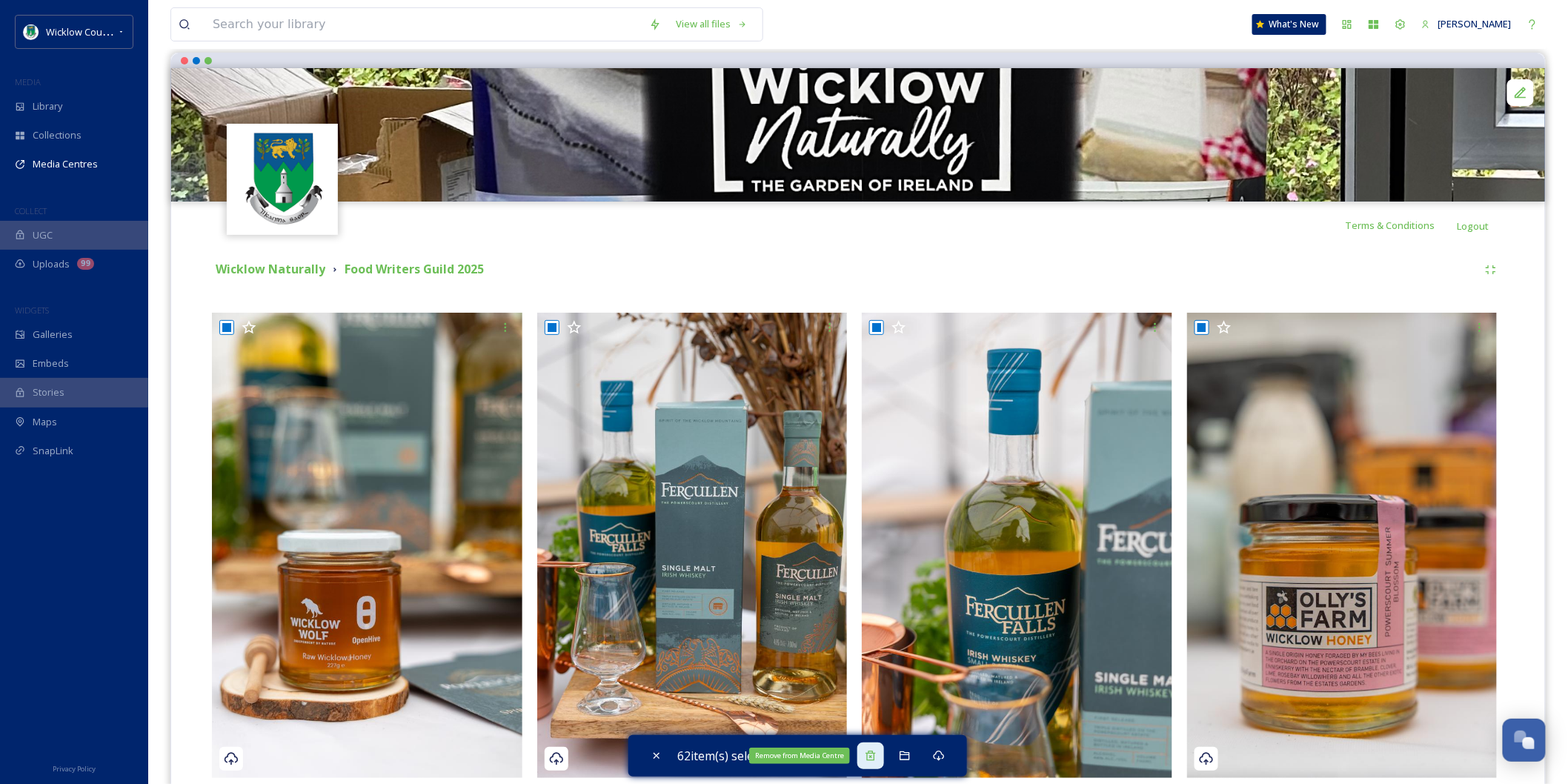
click at [877, 750] on icon at bounding box center [871, 756] width 12 height 12
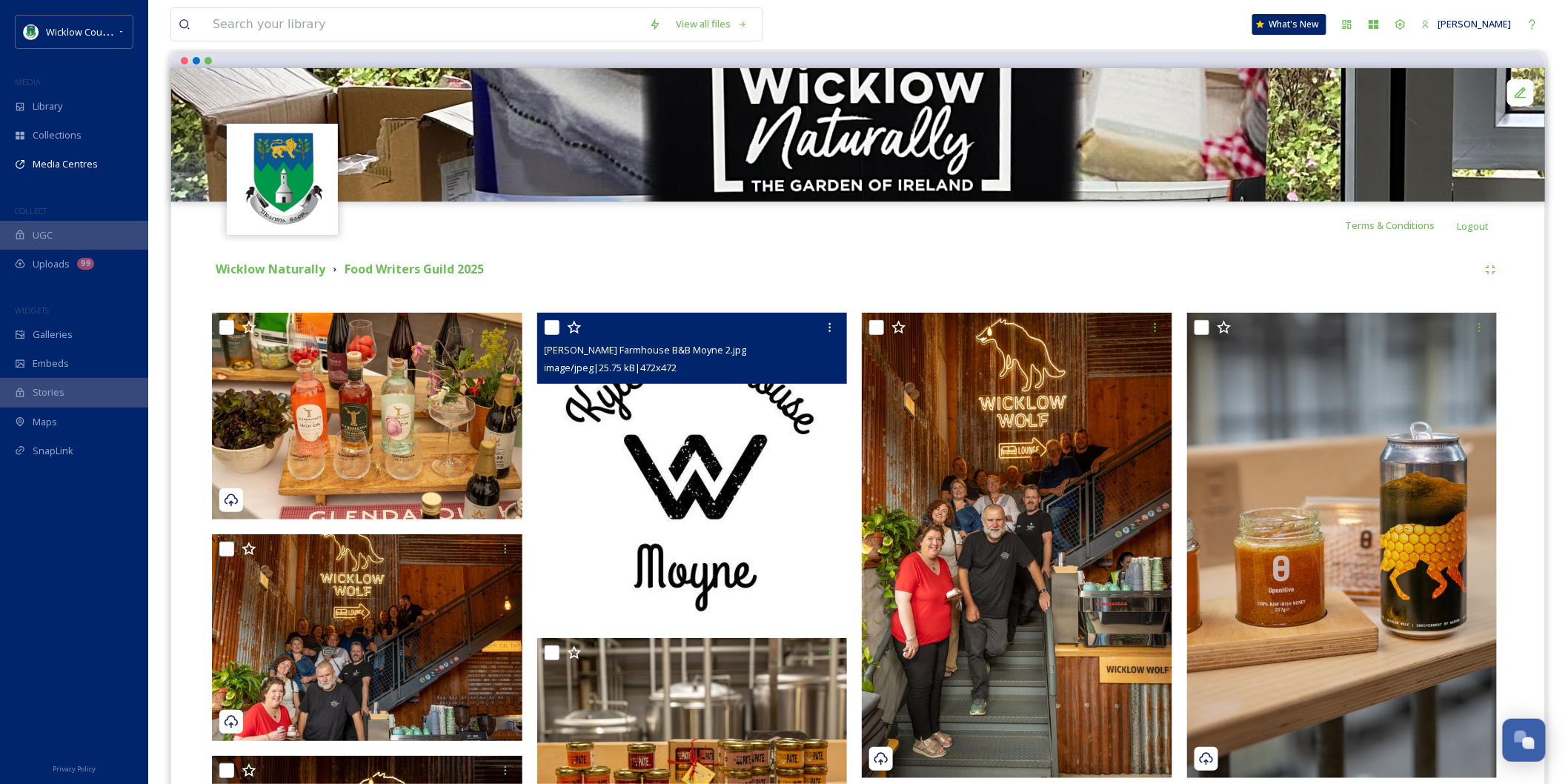
click at [550, 319] on input "checkbox" at bounding box center [551, 326] width 15 height 15
checkbox input "true"
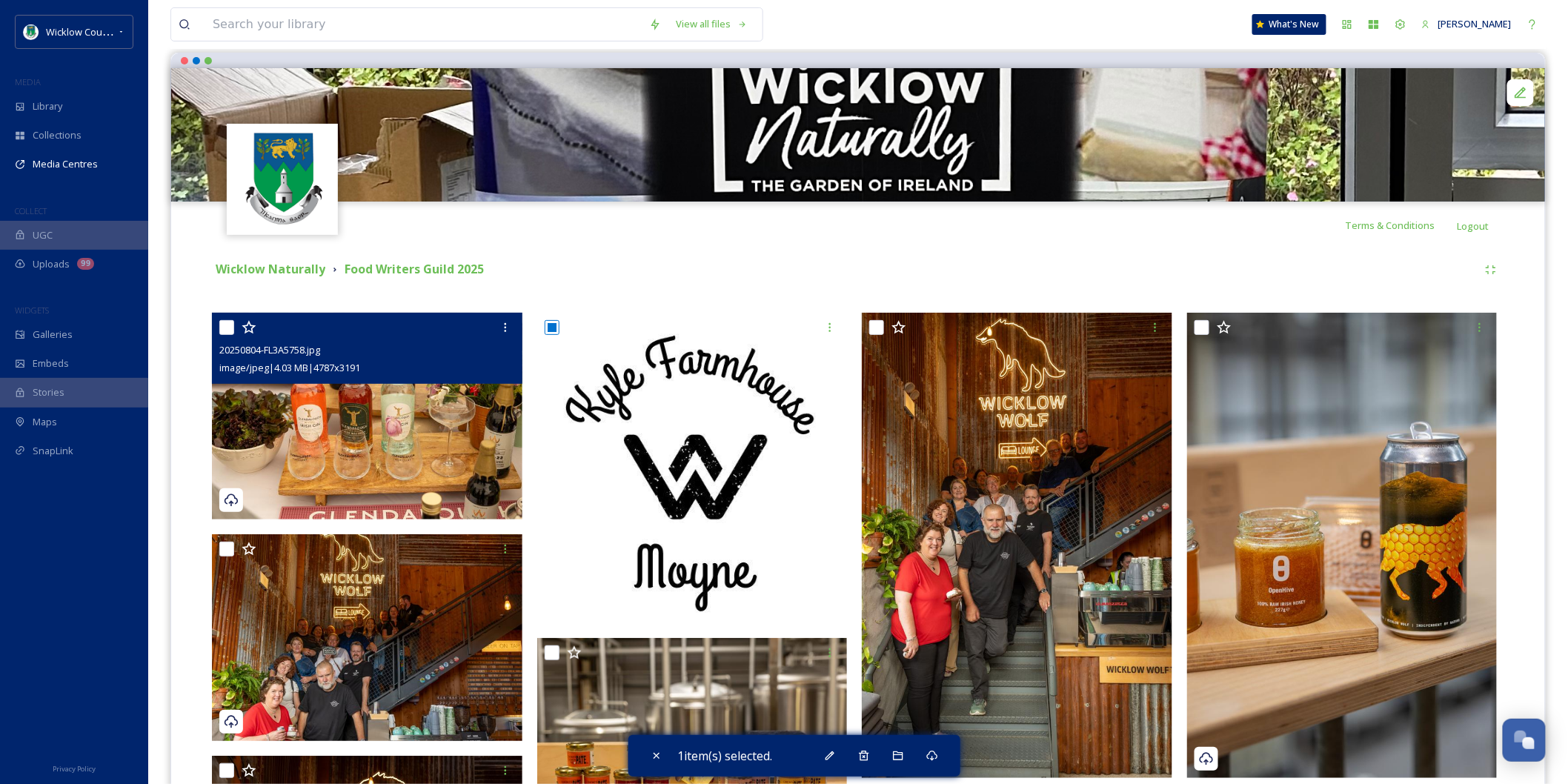
click at [220, 319] on input "checkbox" at bounding box center [227, 326] width 15 height 15
checkbox input "true"
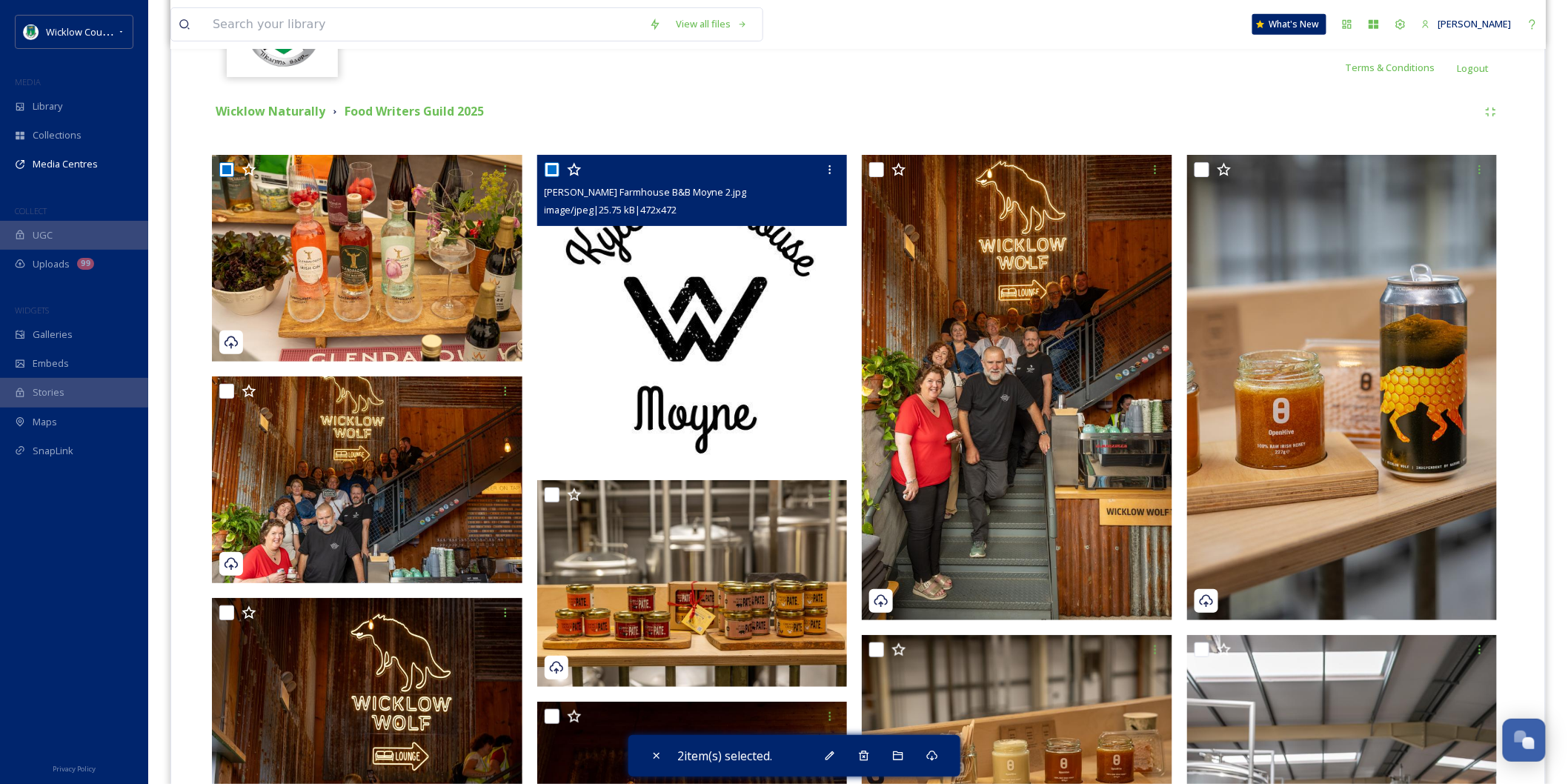
scroll to position [329, 0]
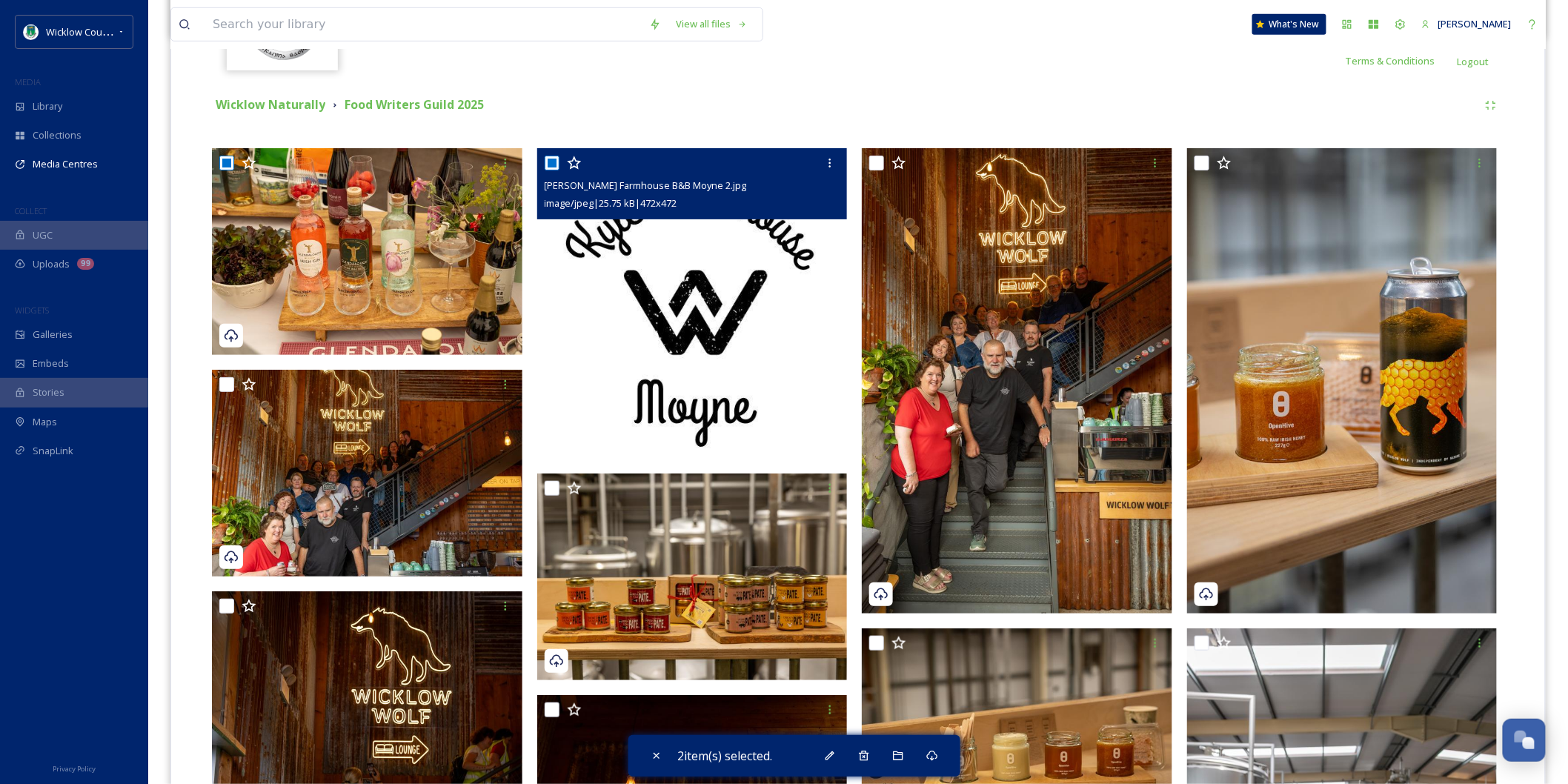
click at [550, 156] on input "checkbox" at bounding box center [551, 163] width 15 height 15
checkbox input "false"
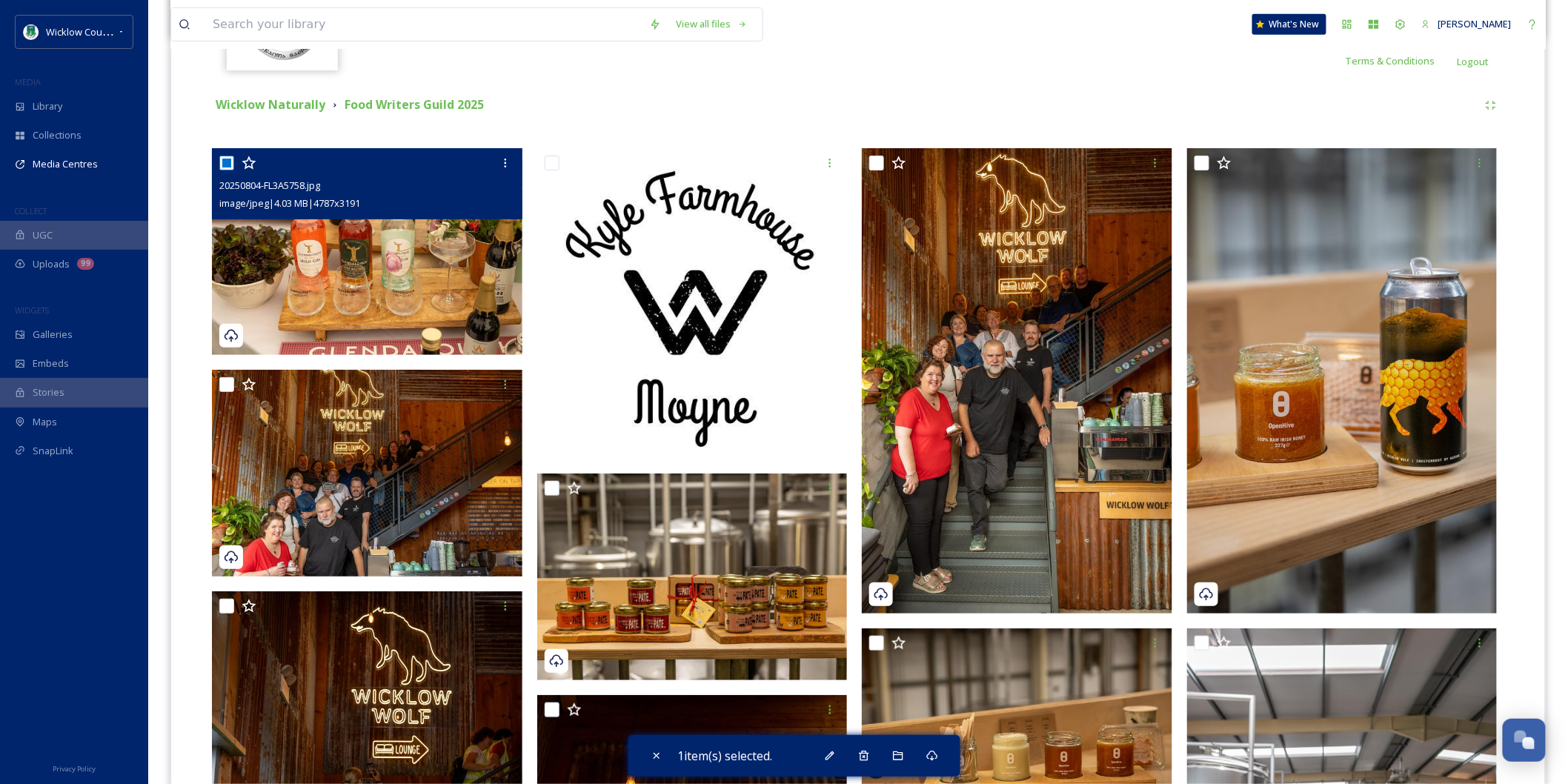
click at [228, 156] on input "checkbox" at bounding box center [227, 163] width 15 height 15
checkbox input "false"
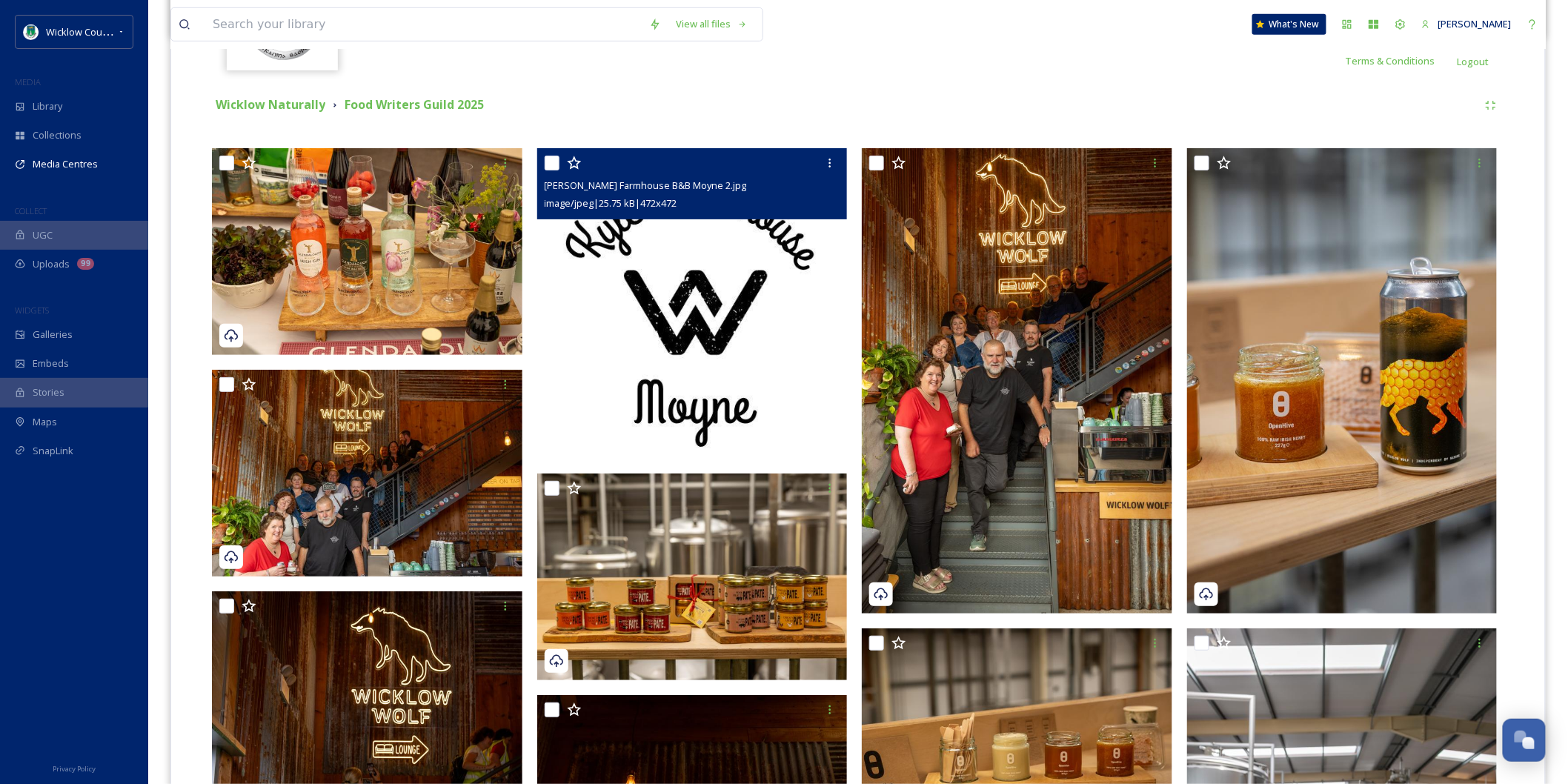
click at [560, 150] on div at bounding box center [693, 163] width 299 height 26
click at [551, 156] on input "checkbox" at bounding box center [551, 163] width 15 height 15
checkbox input "true"
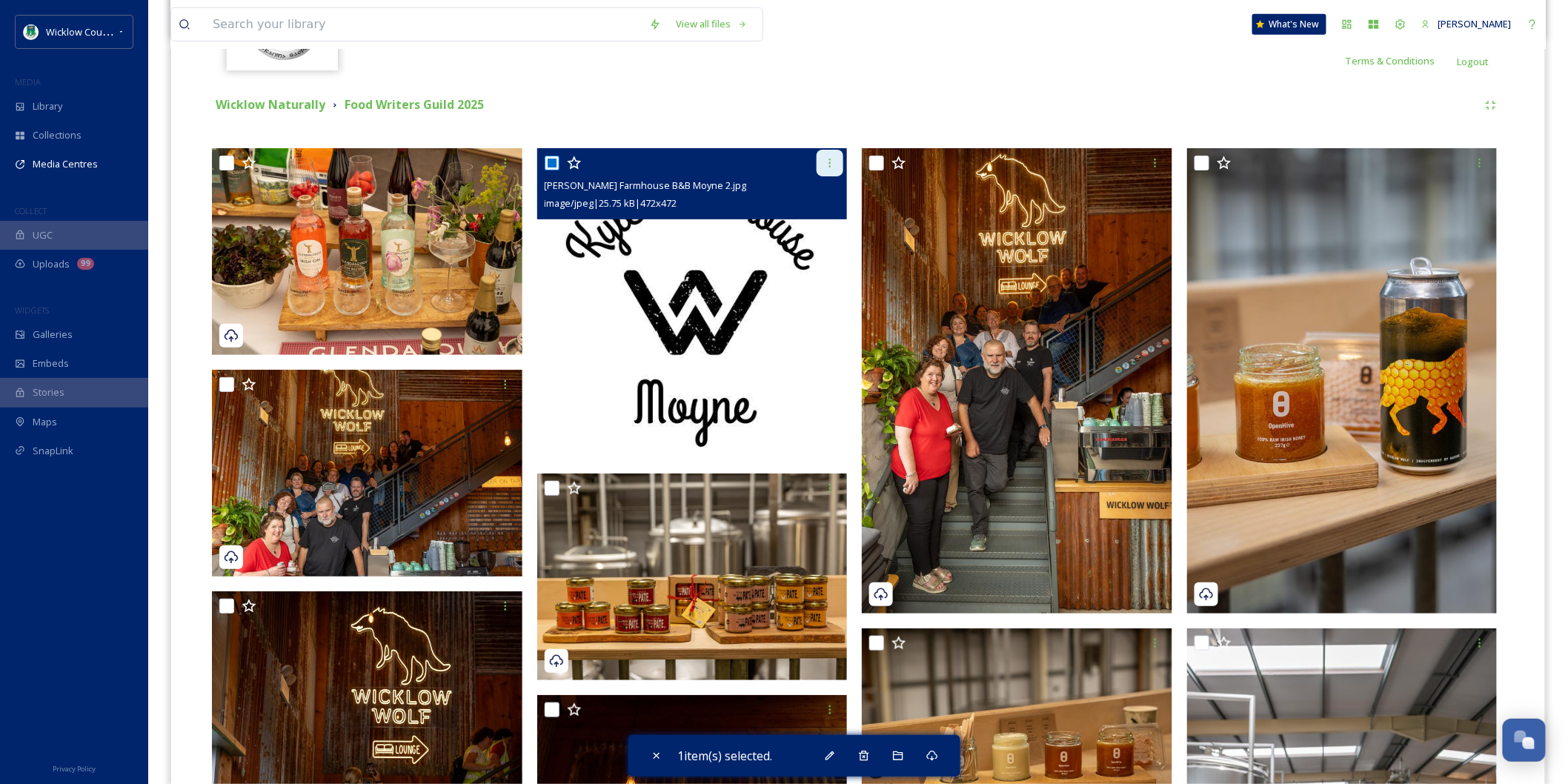
click at [832, 157] on icon at bounding box center [830, 163] width 12 height 12
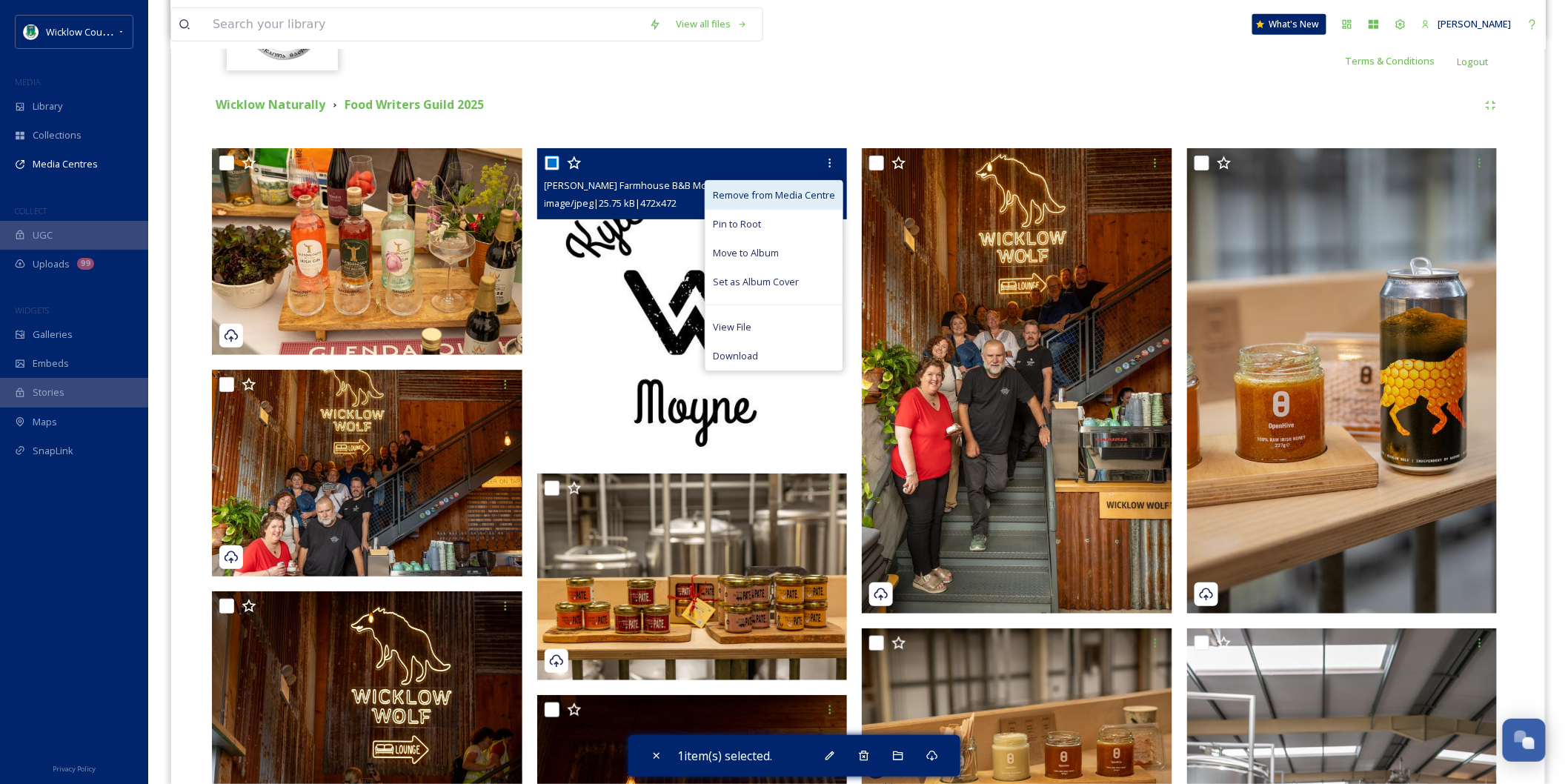
click at [765, 188] on span "Remove from Media Centre" at bounding box center [774, 195] width 123 height 14
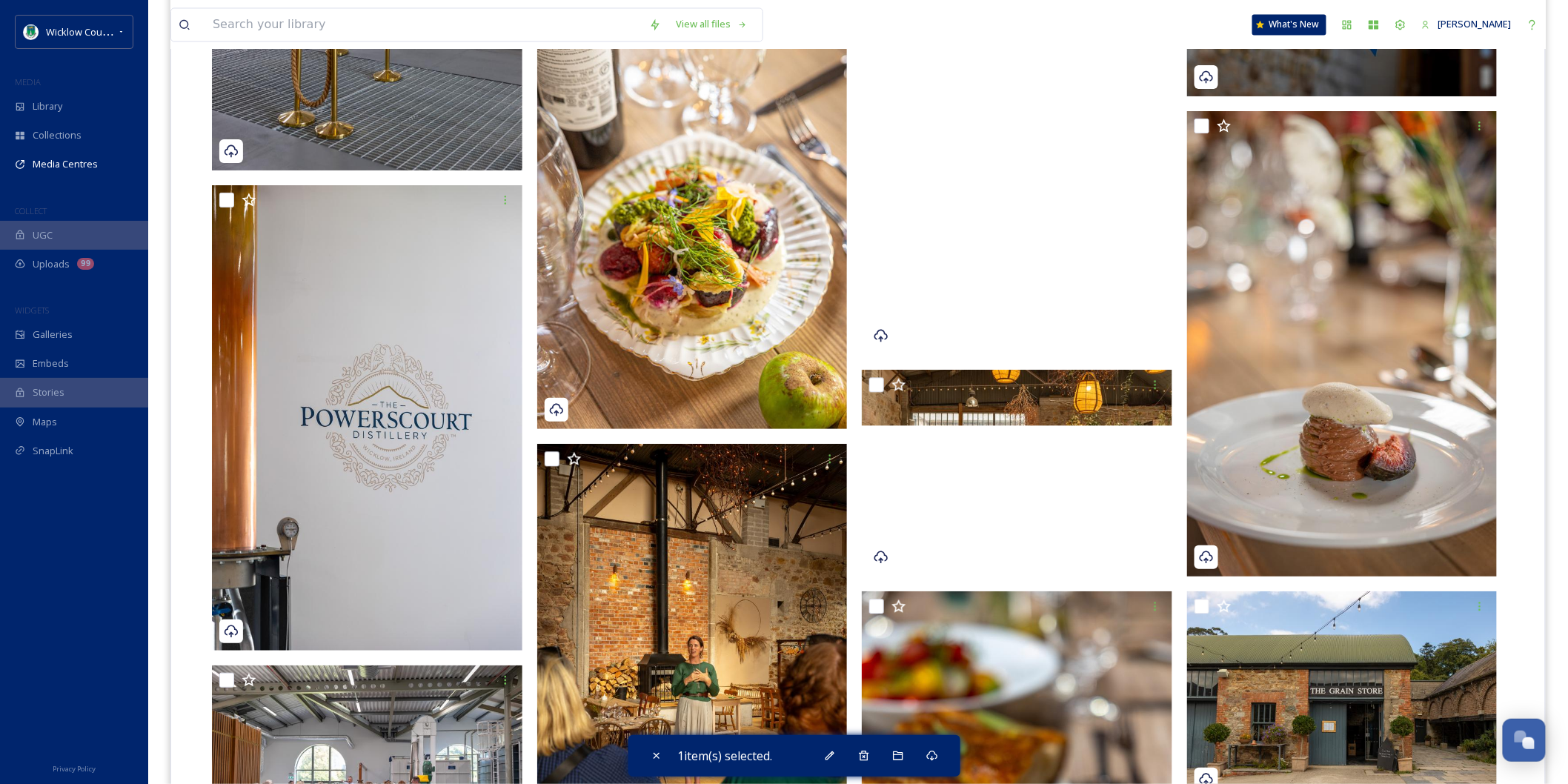
scroll to position [19280, 0]
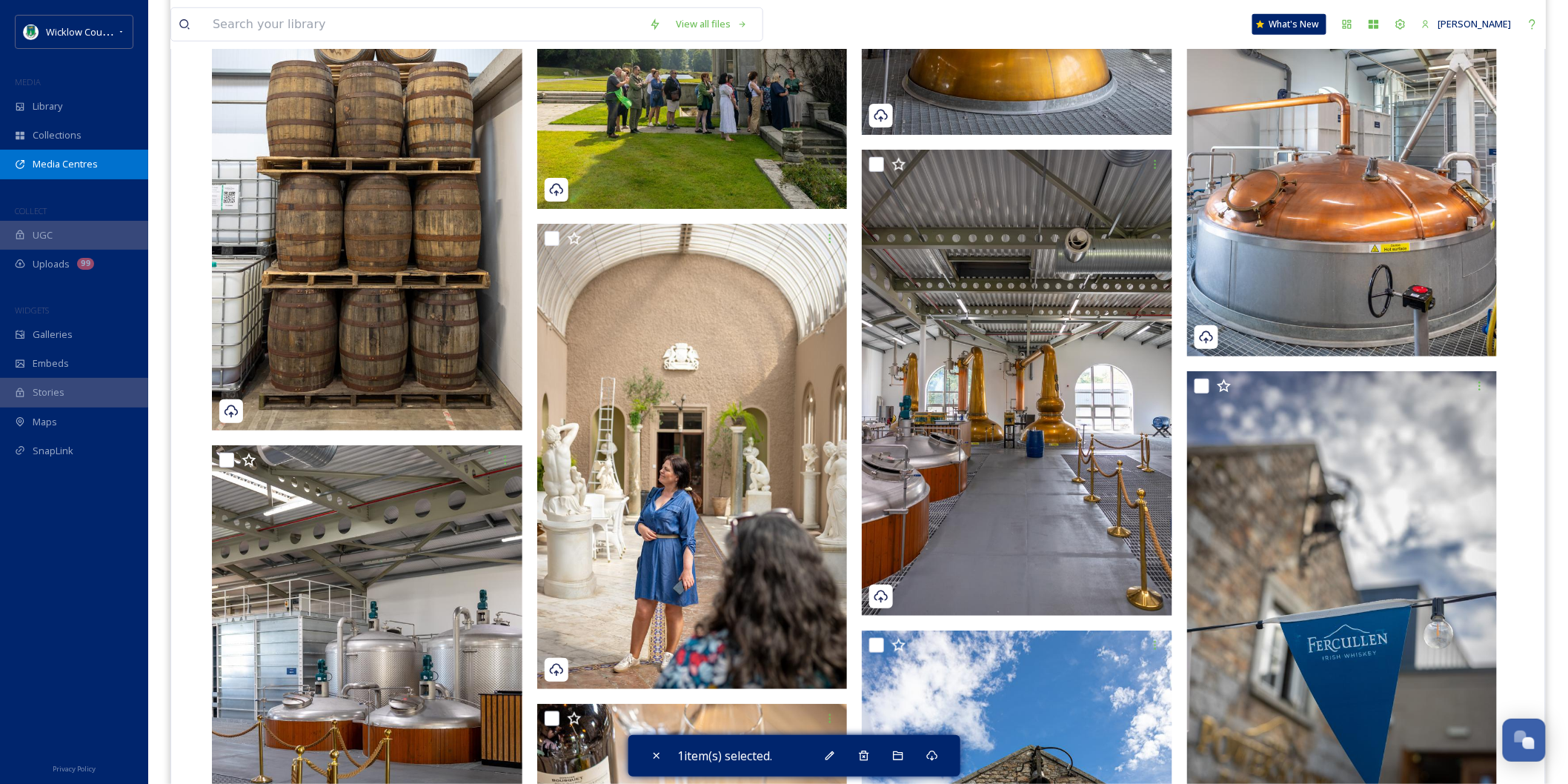
click at [69, 162] on span "Media Centres" at bounding box center [65, 164] width 66 height 14
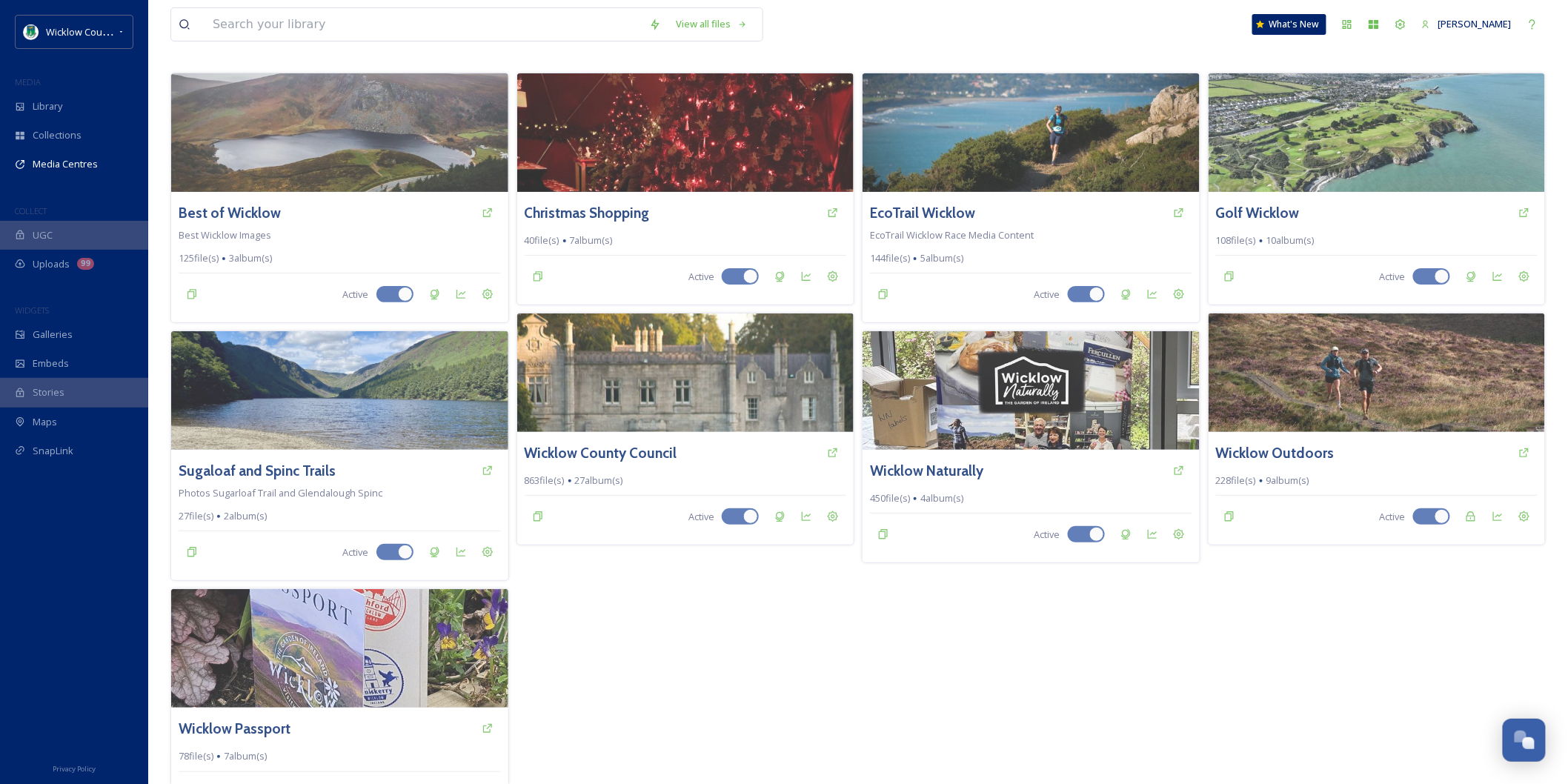
scroll to position [102, 0]
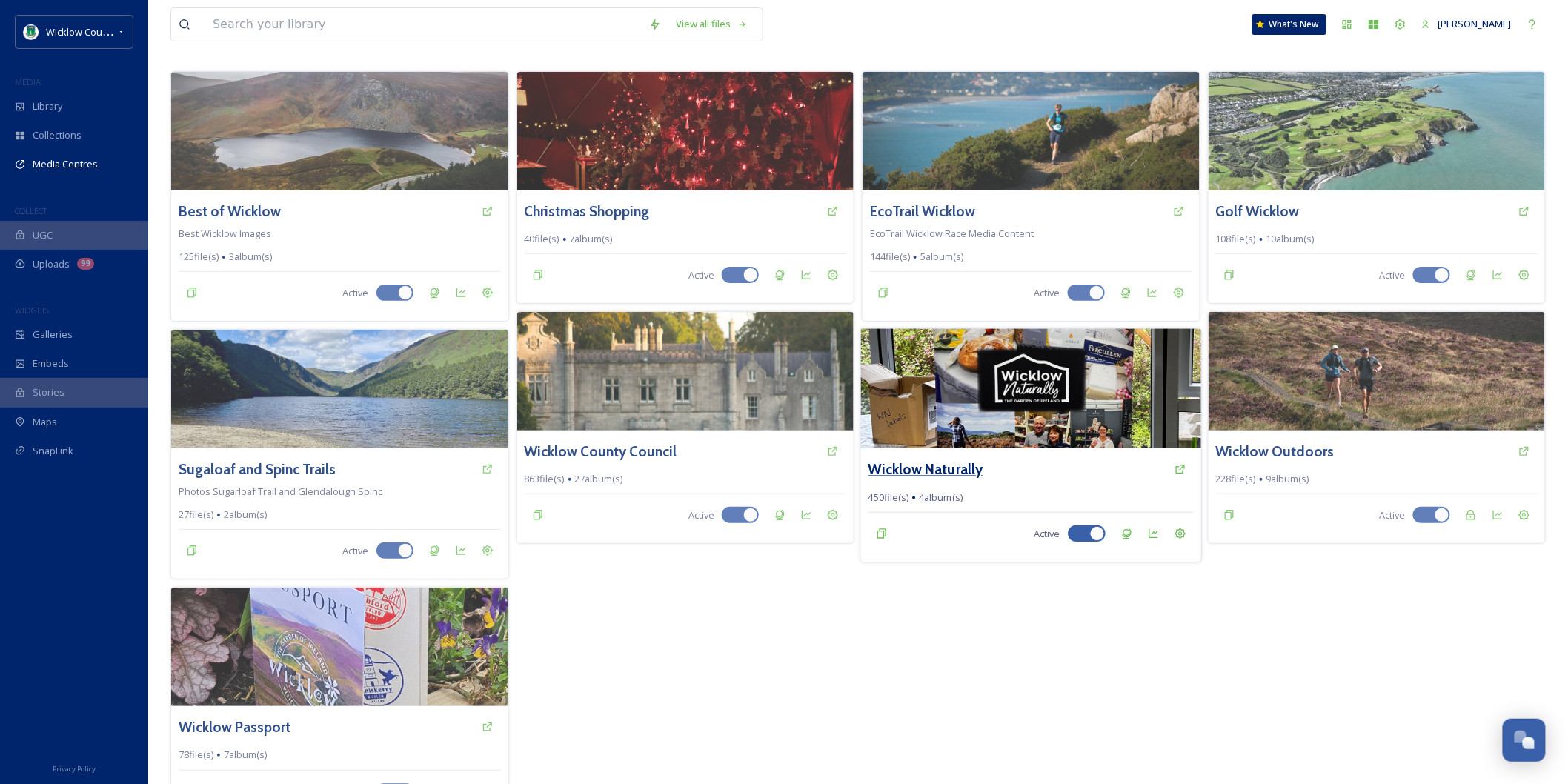
click at [957, 459] on h3 "Wicklow Naturally" at bounding box center [926, 469] width 115 height 22
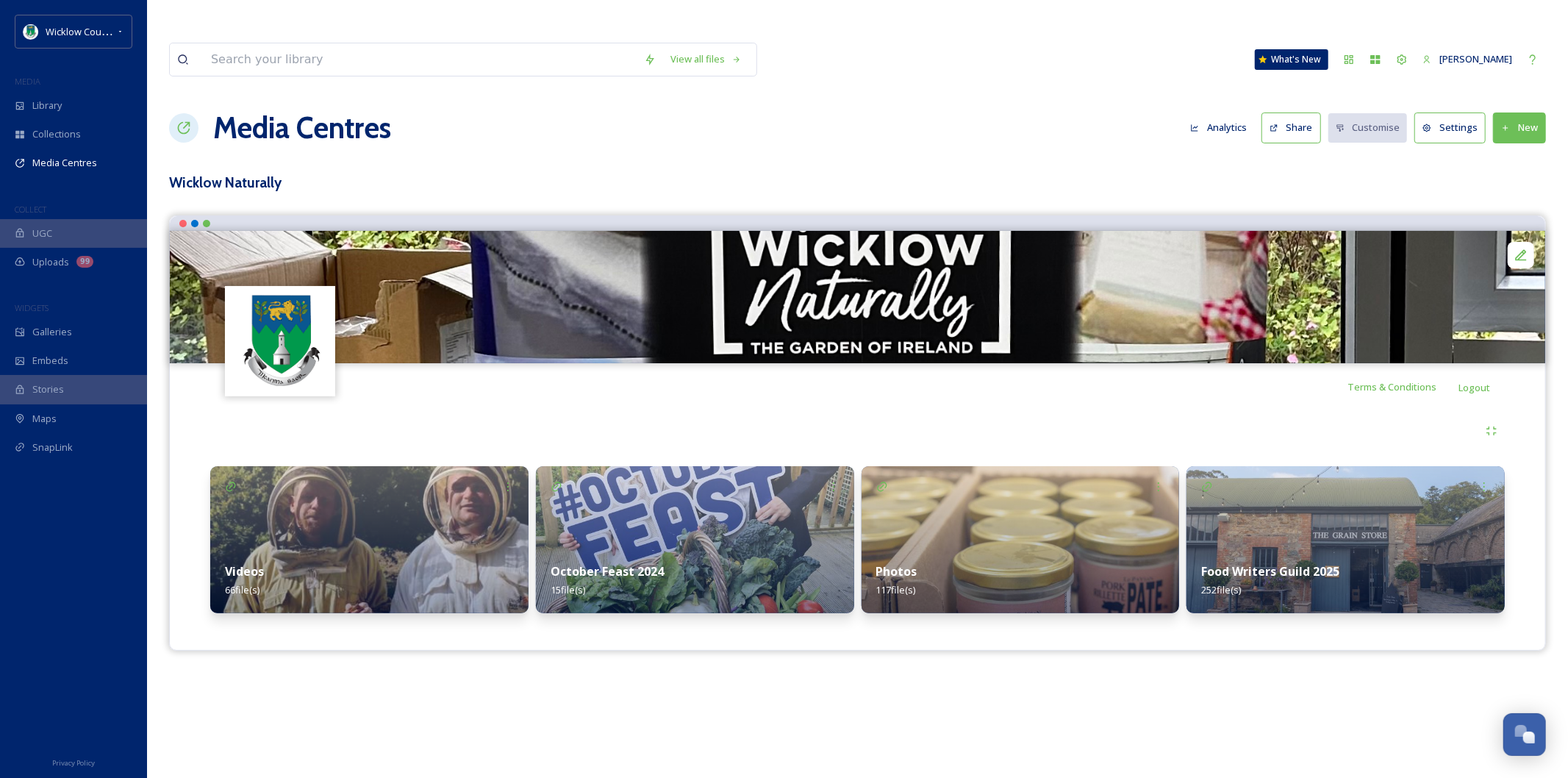
click at [1288, 113] on button "Share" at bounding box center [1291, 127] width 59 height 30
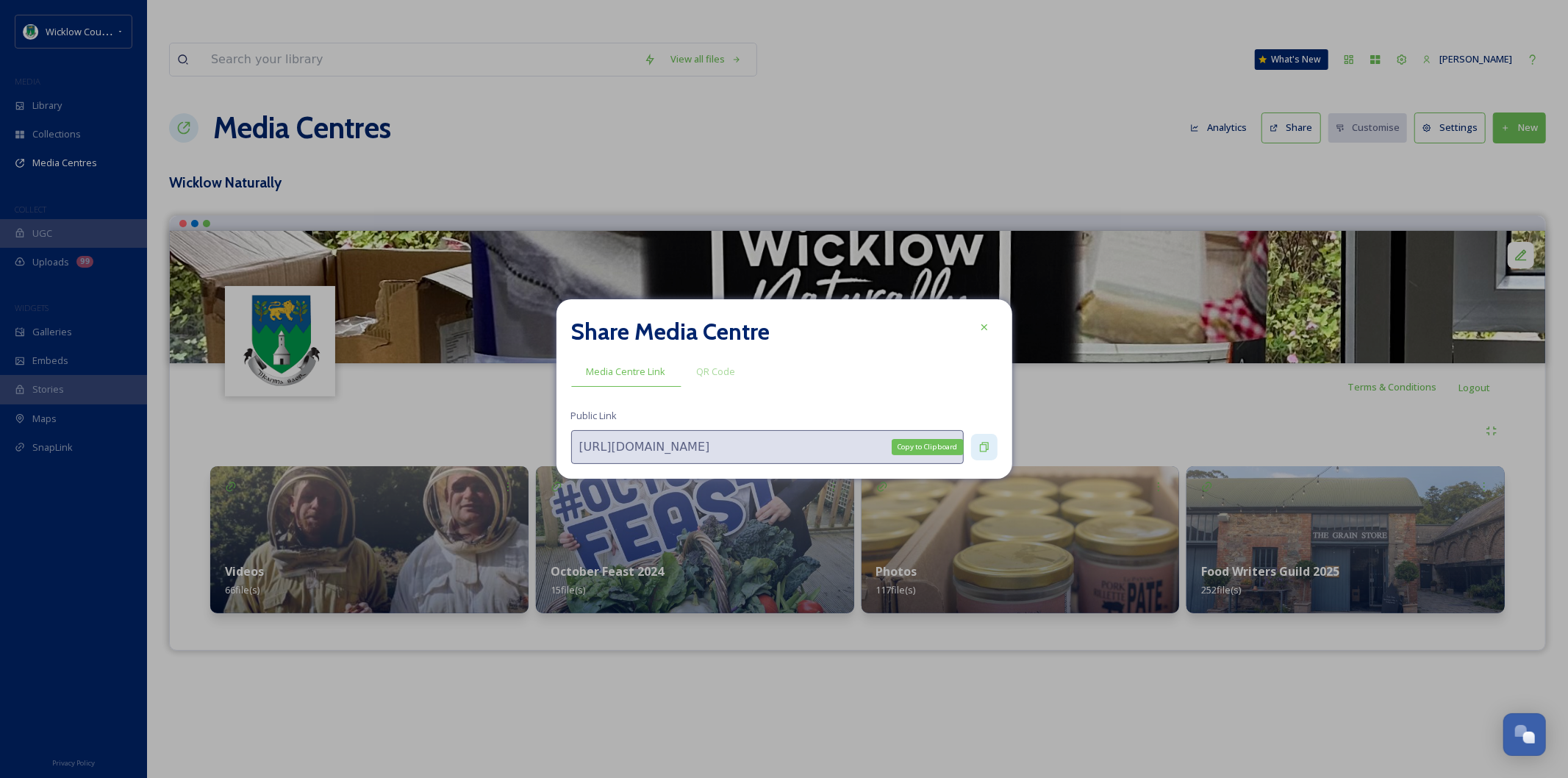
click at [980, 434] on div "Copy to Clipboard" at bounding box center [983, 446] width 26 height 26
click at [980, 449] on icon at bounding box center [983, 447] width 9 height 10
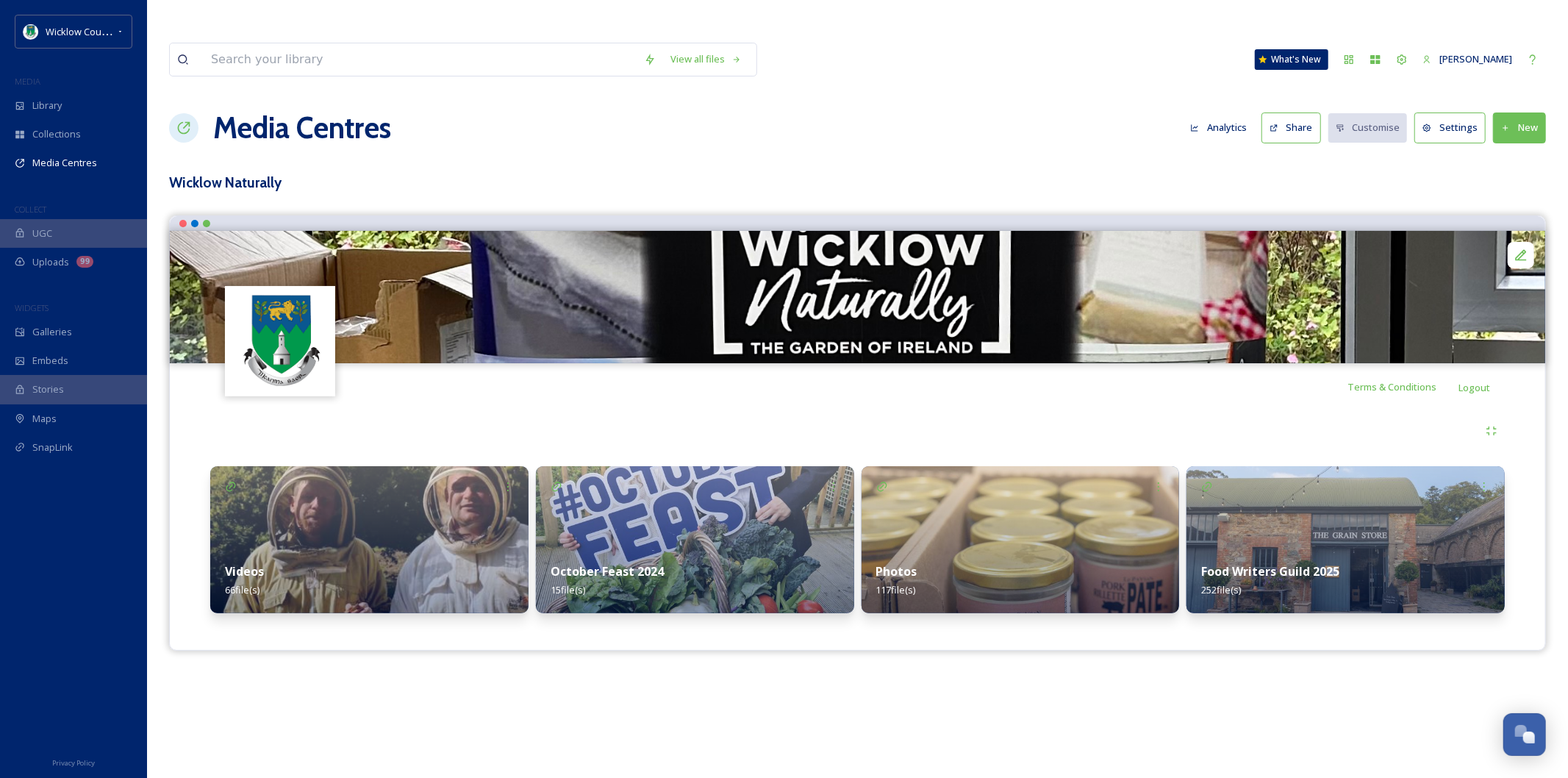
click at [1290, 563] on strong "Food Writers Guild 2025" at bounding box center [1270, 571] width 138 height 17
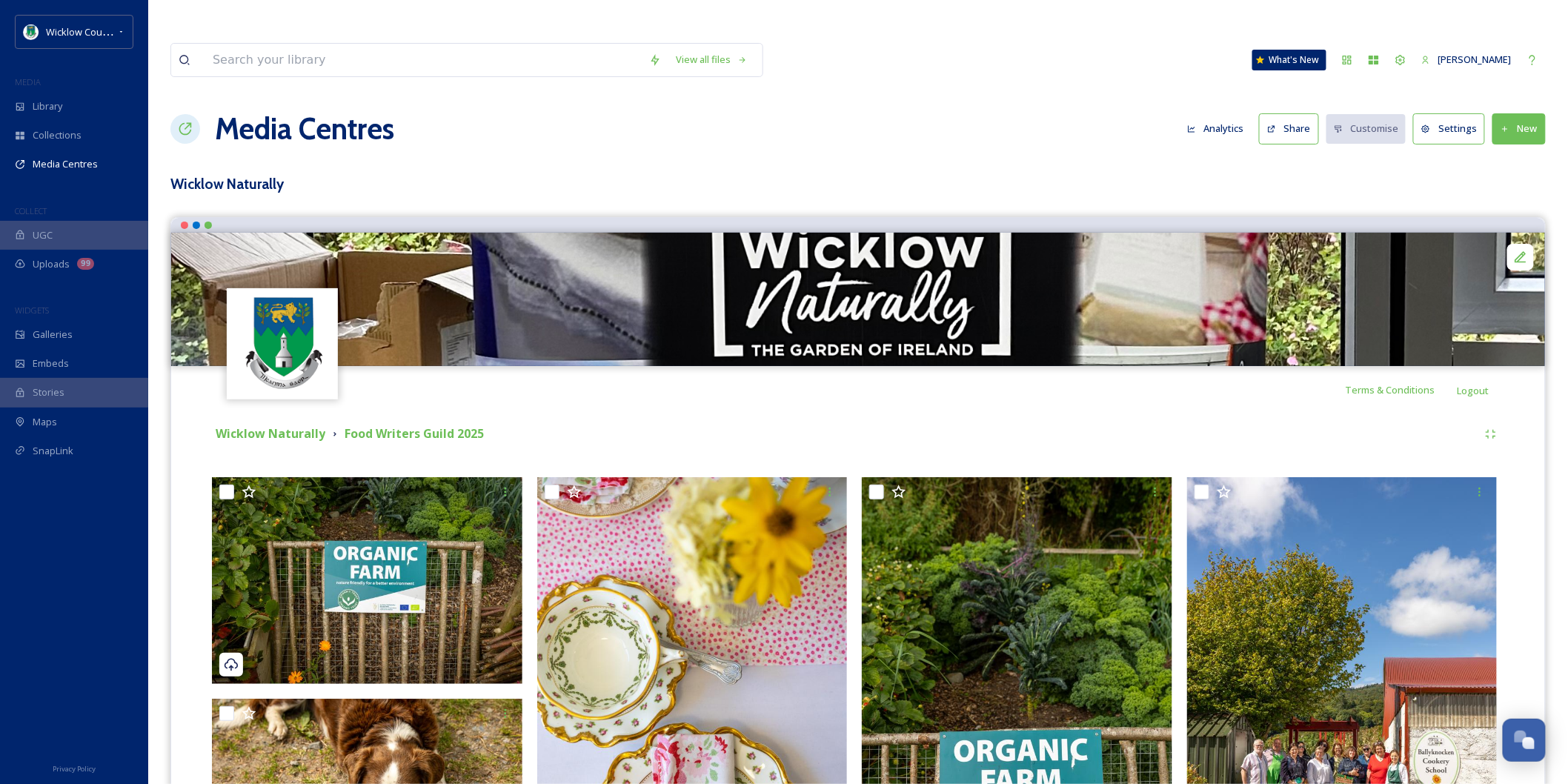
click at [1284, 114] on button "Share" at bounding box center [1289, 128] width 60 height 30
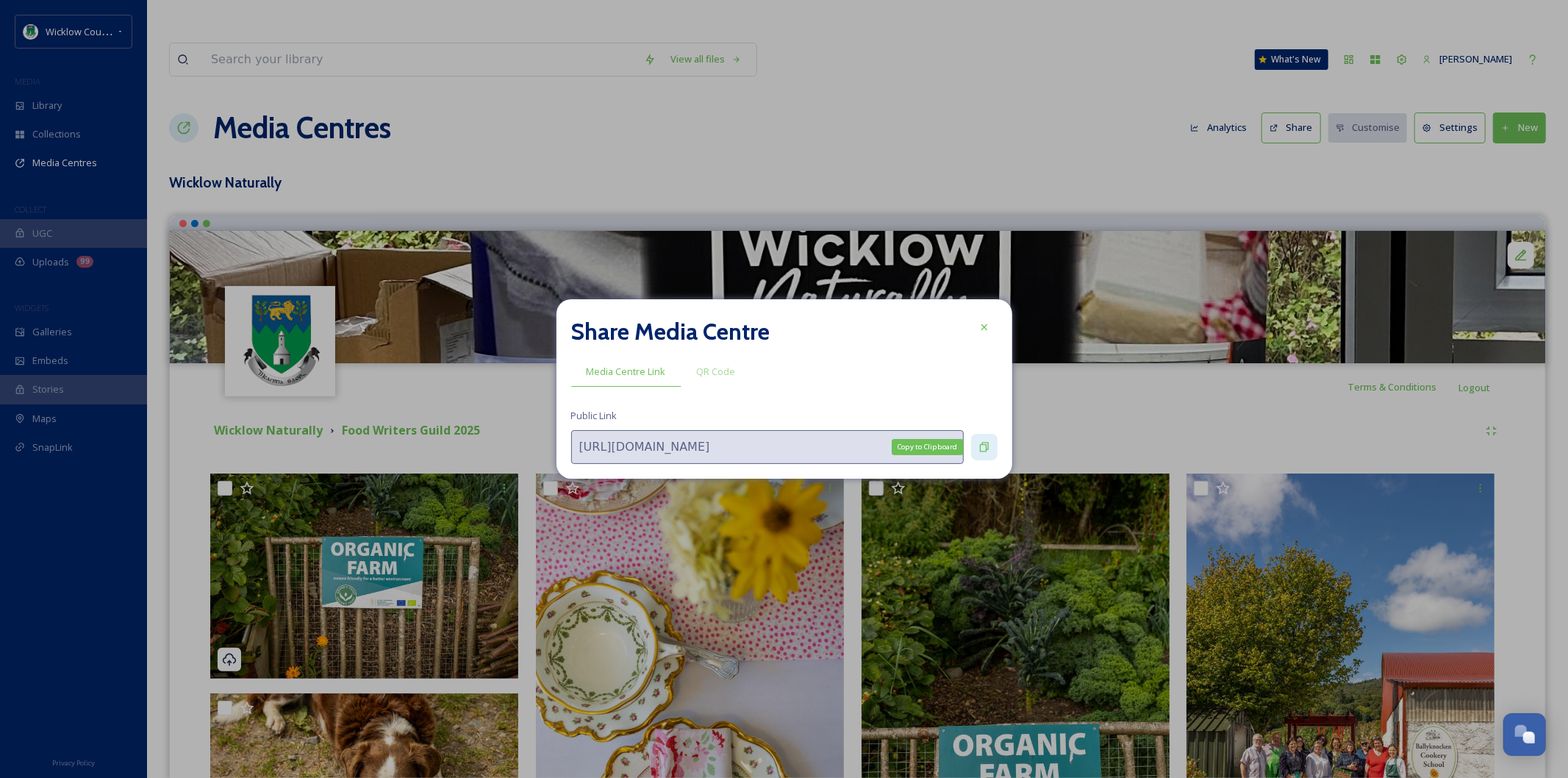
click at [988, 441] on icon at bounding box center [984, 446] width 12 height 12
click at [995, 446] on div "Copy to Clipboard" at bounding box center [983, 446] width 26 height 26
